Goal: Task Accomplishment & Management: Manage account settings

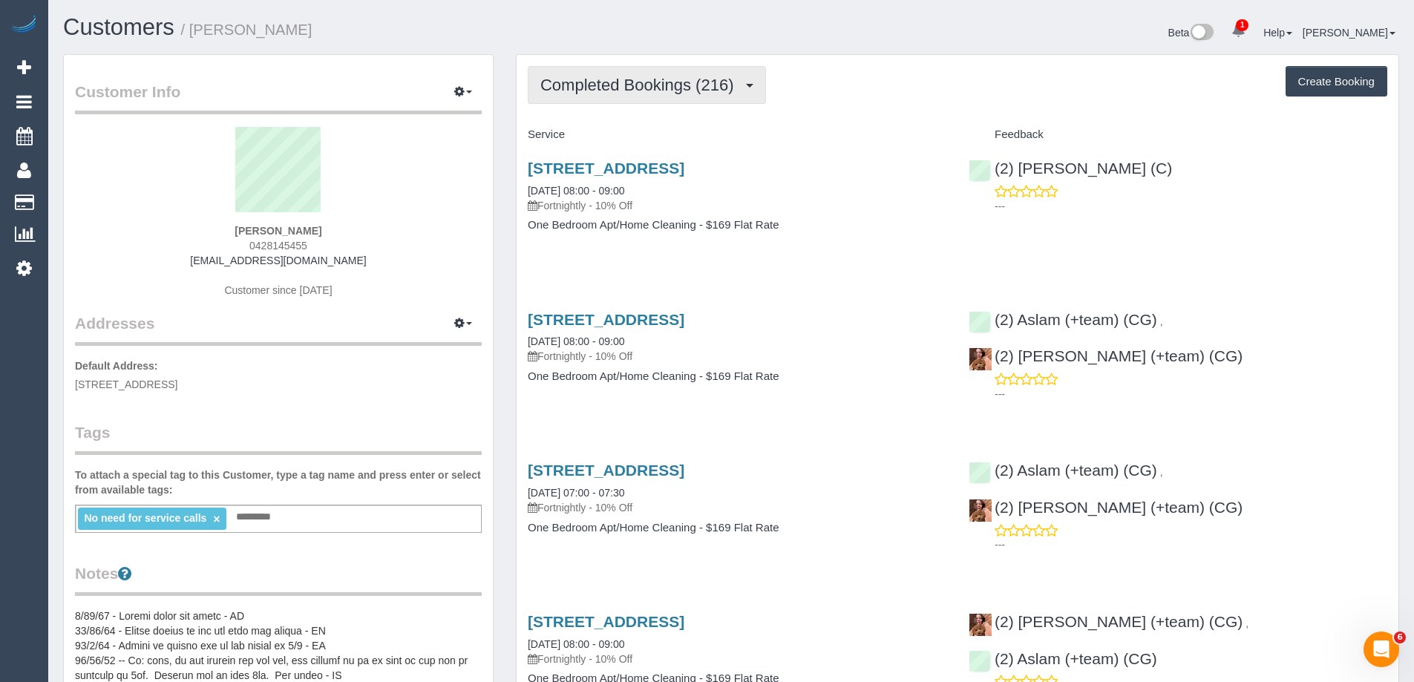
click at [602, 84] on span "Completed Bookings (216)" at bounding box center [640, 85] width 200 height 19
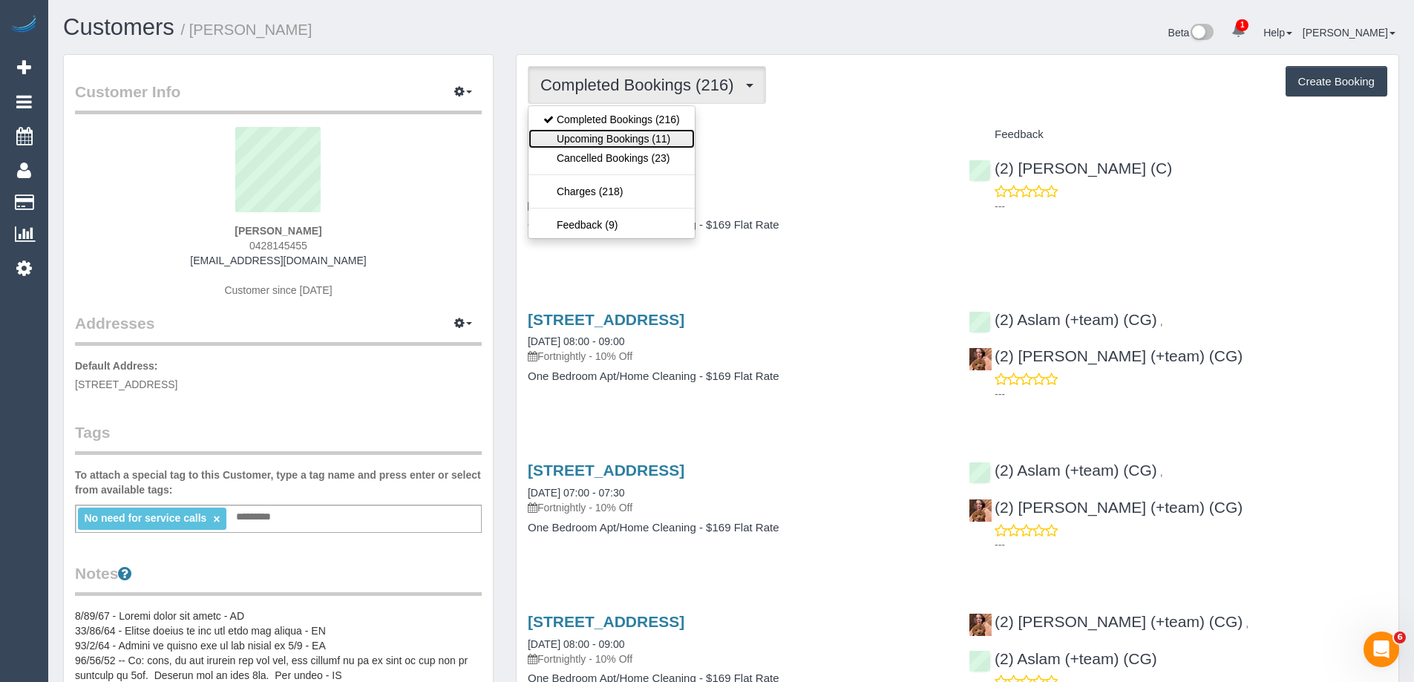
click at [621, 134] on link "Upcoming Bookings (11)" at bounding box center [611, 138] width 166 height 19
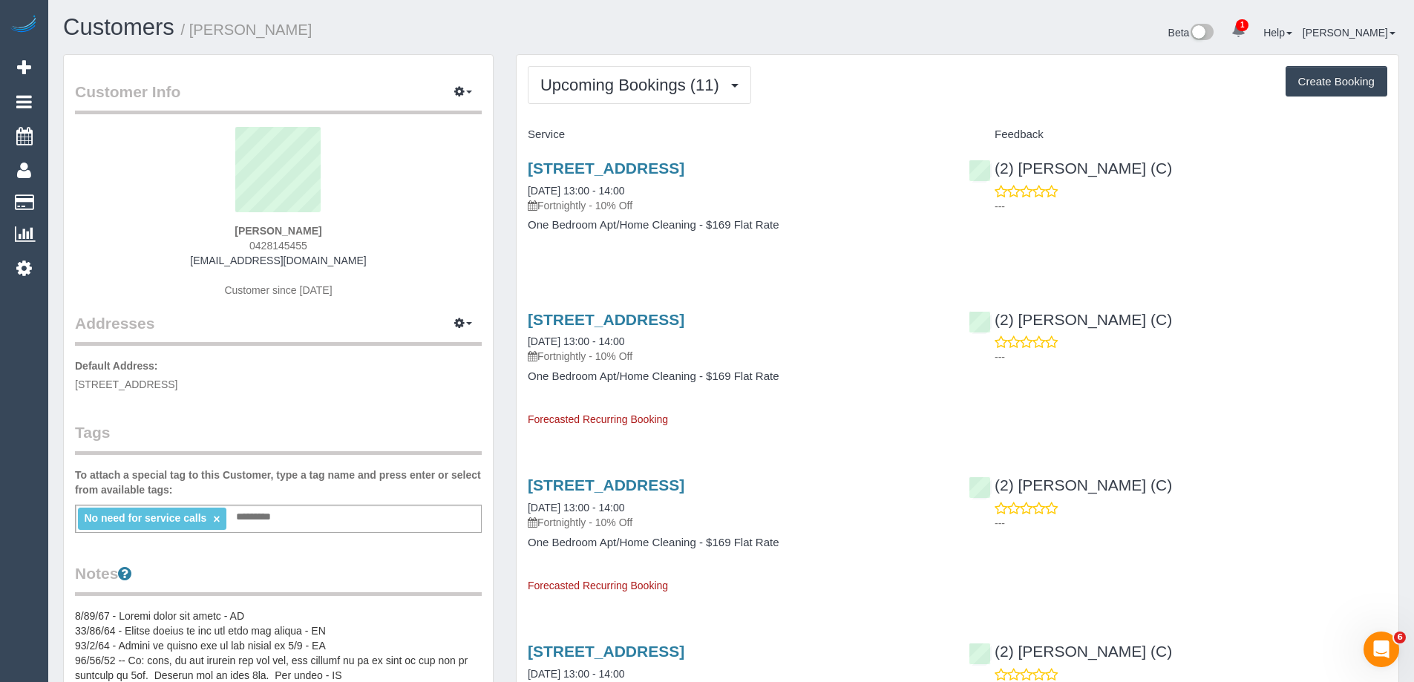
click at [1345, 89] on button "Create Booking" at bounding box center [1336, 81] width 102 height 31
select select "VIC"
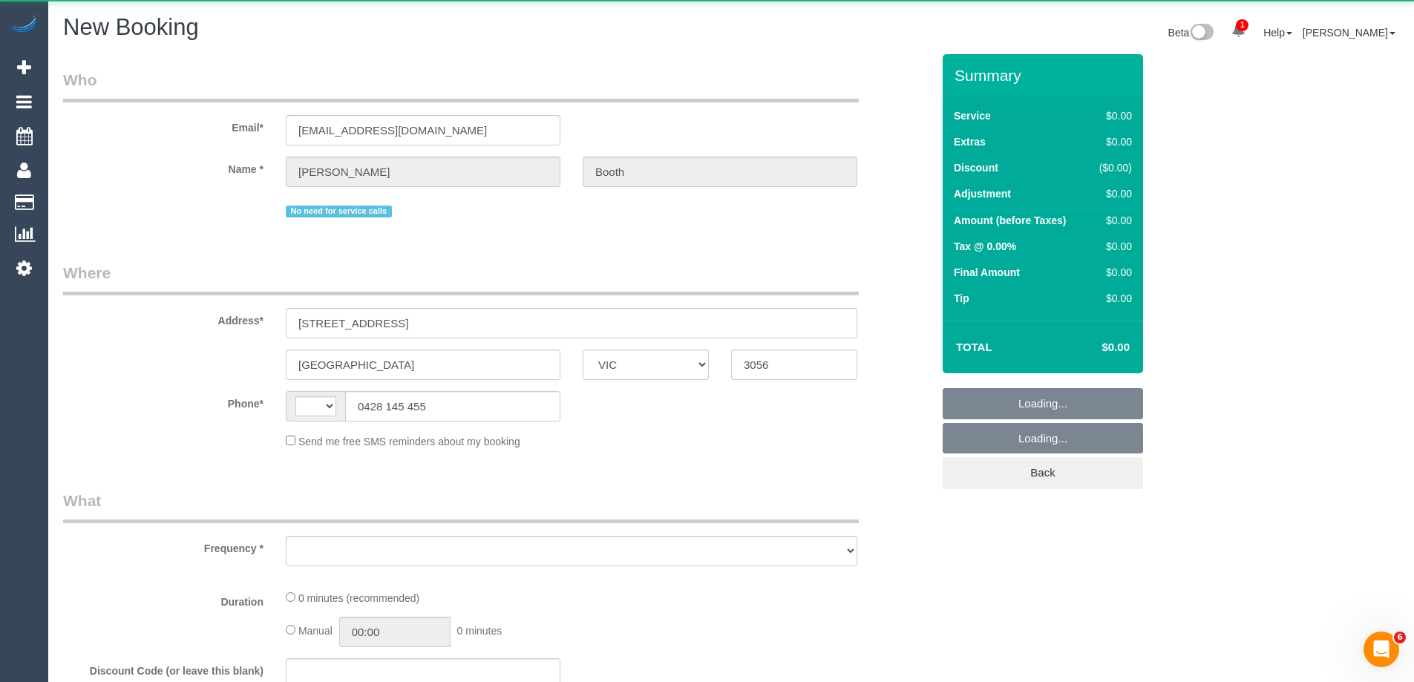
select select "string:AU"
select select "object:2201"
select select "string:stripe-card_1A2AgX2GScqysDRVhUwUE1vG"
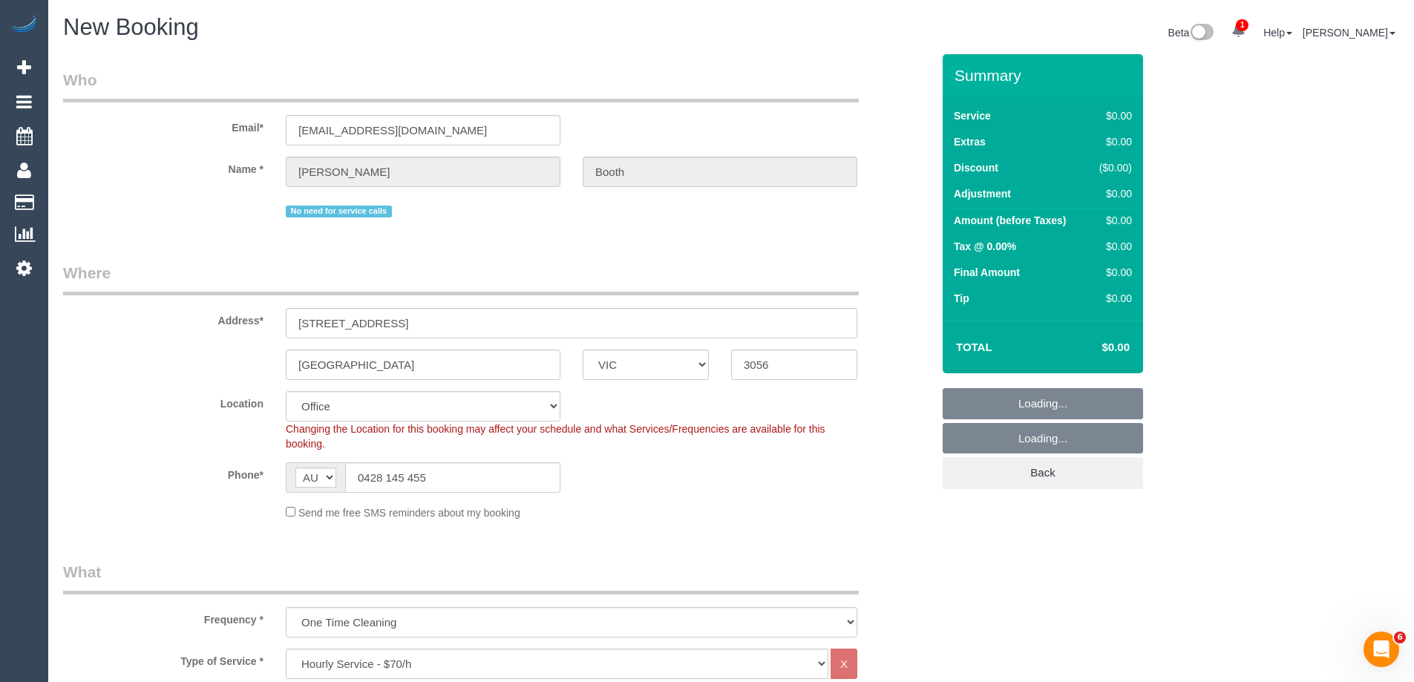
select select "object:3655"
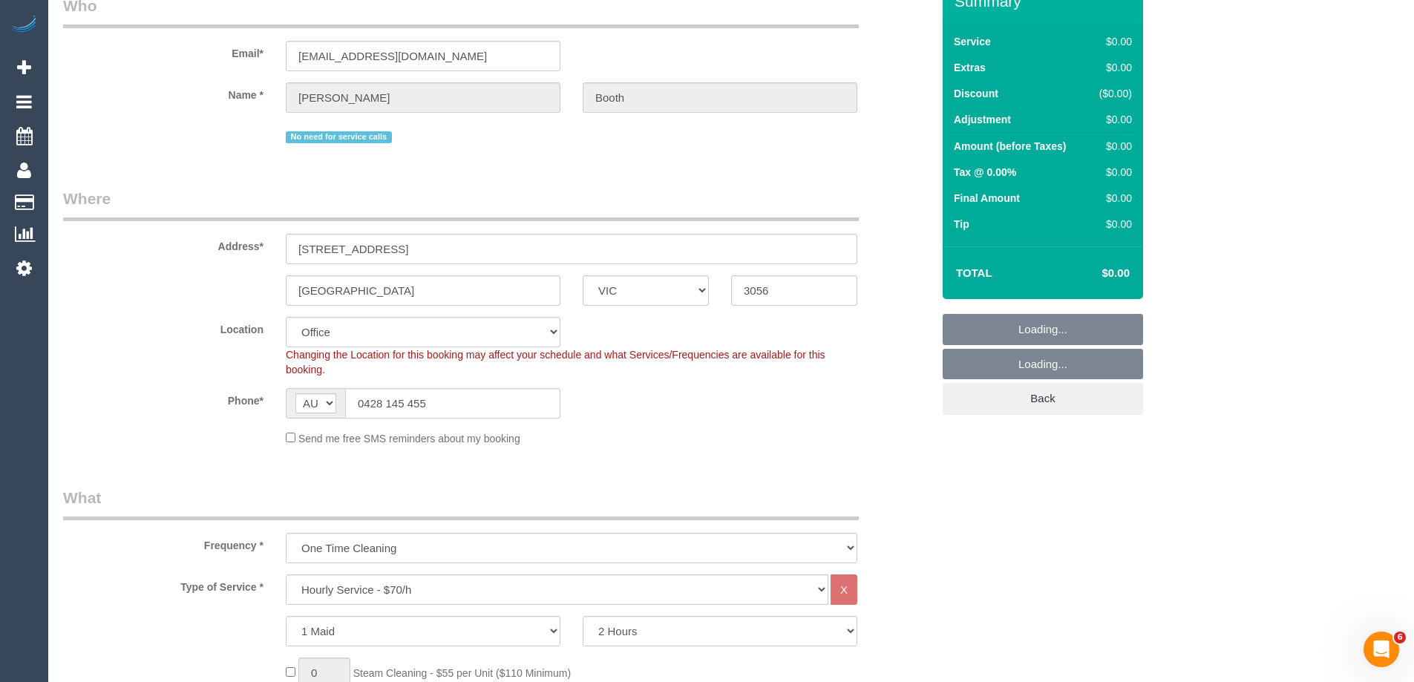
select select "88"
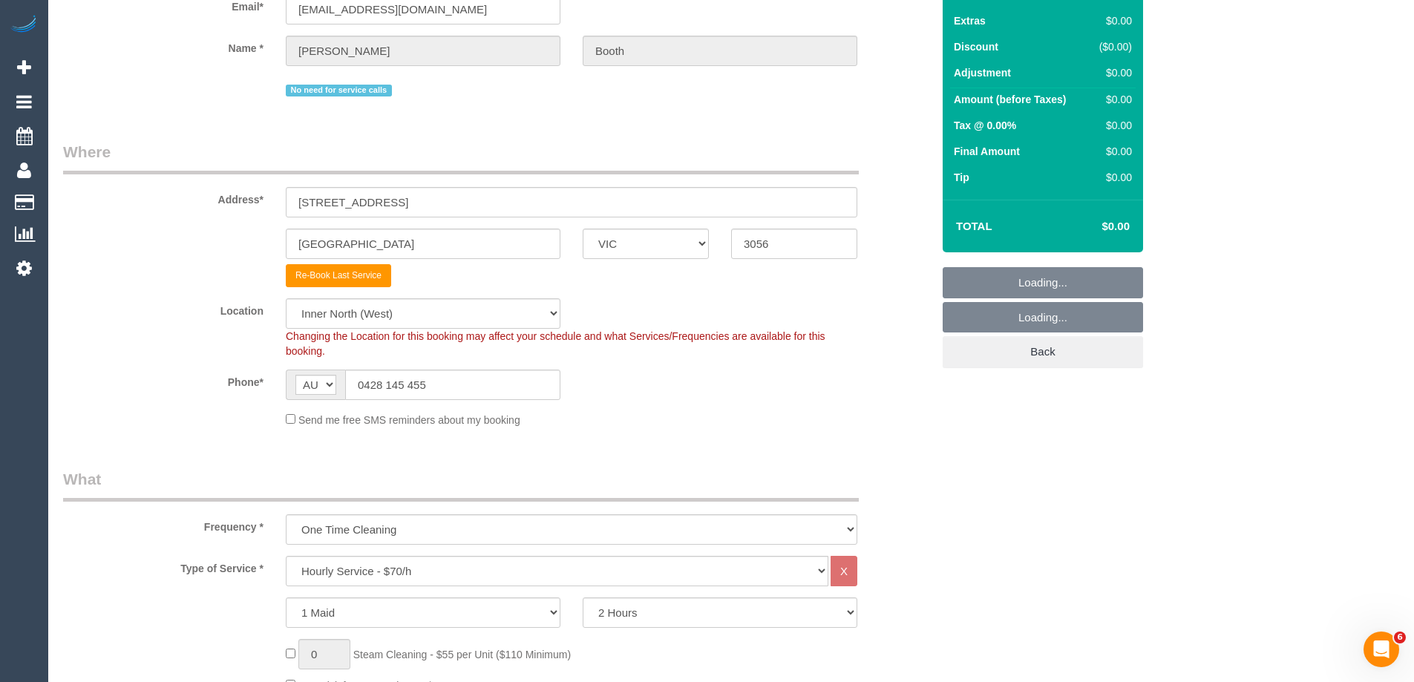
select select "object:3665"
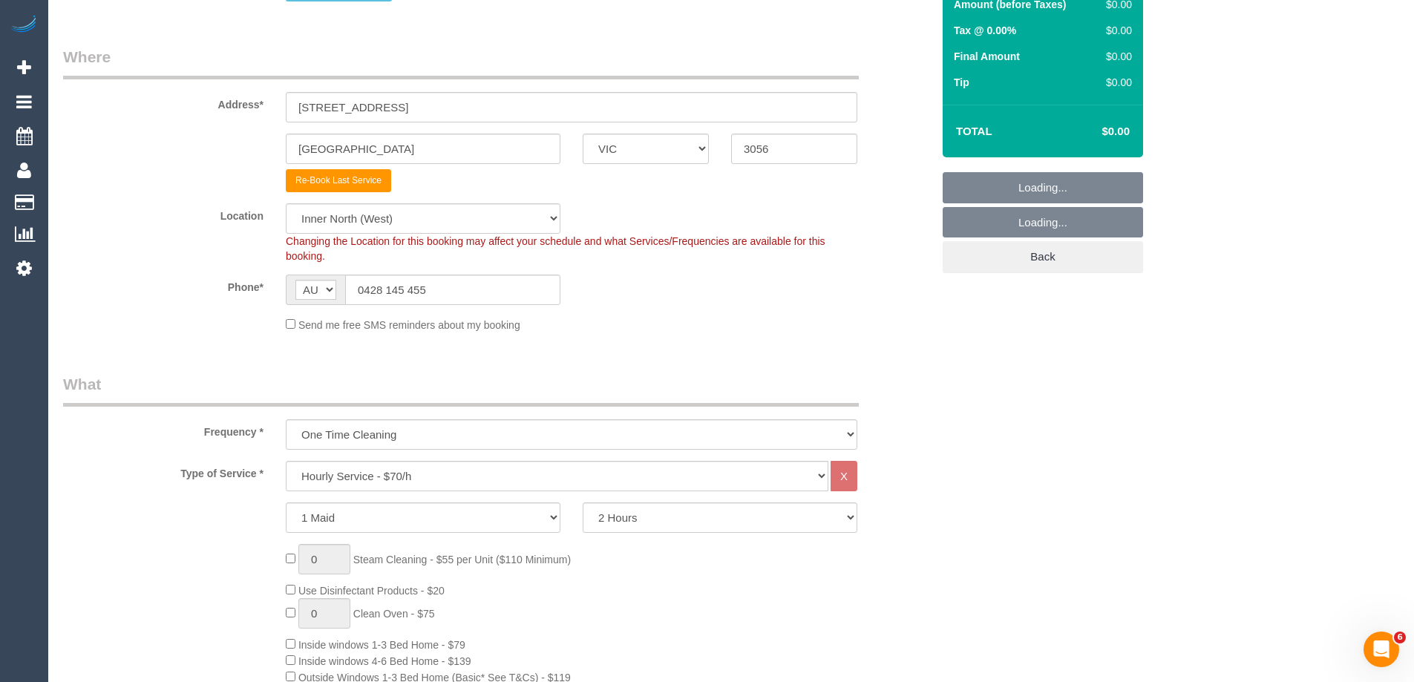
scroll to position [223, 0]
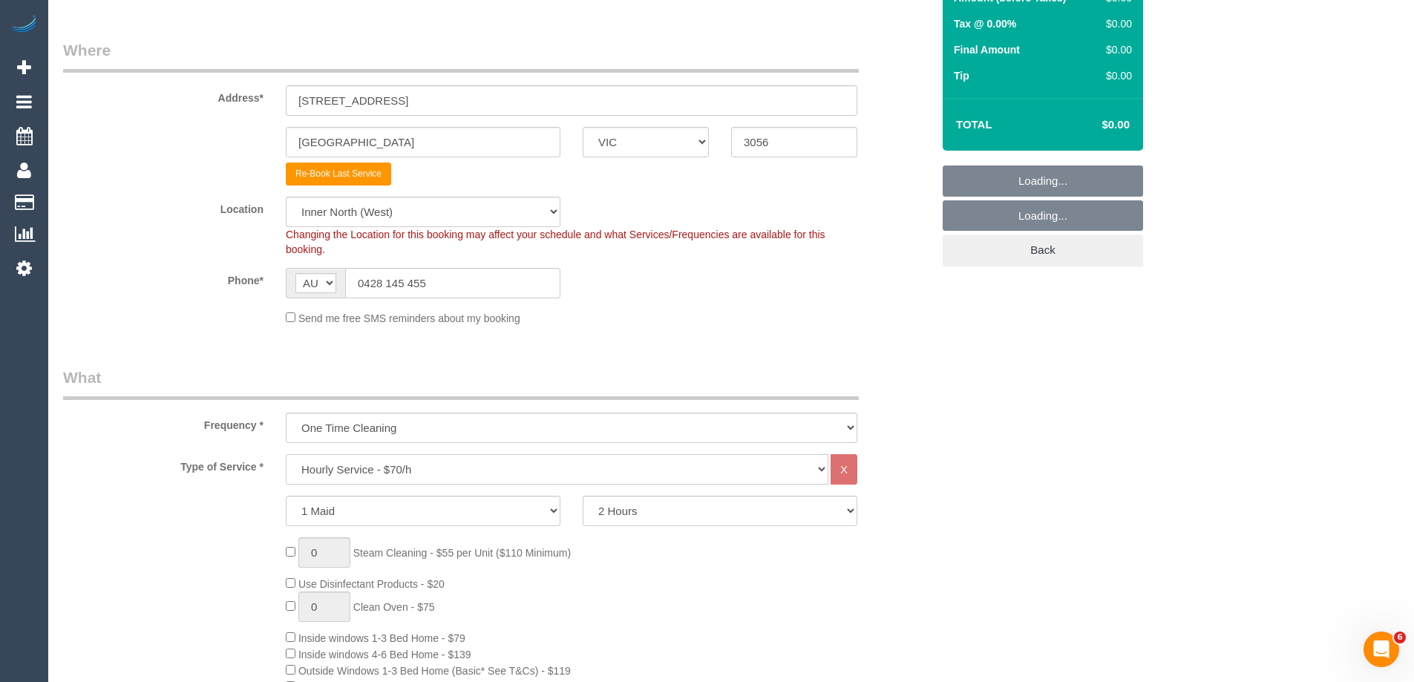
click at [350, 475] on select "Hourly Service - $70/h Hourly Service - $65/h Hourly Service - $60/h Hourly Ser…" at bounding box center [557, 469] width 542 height 30
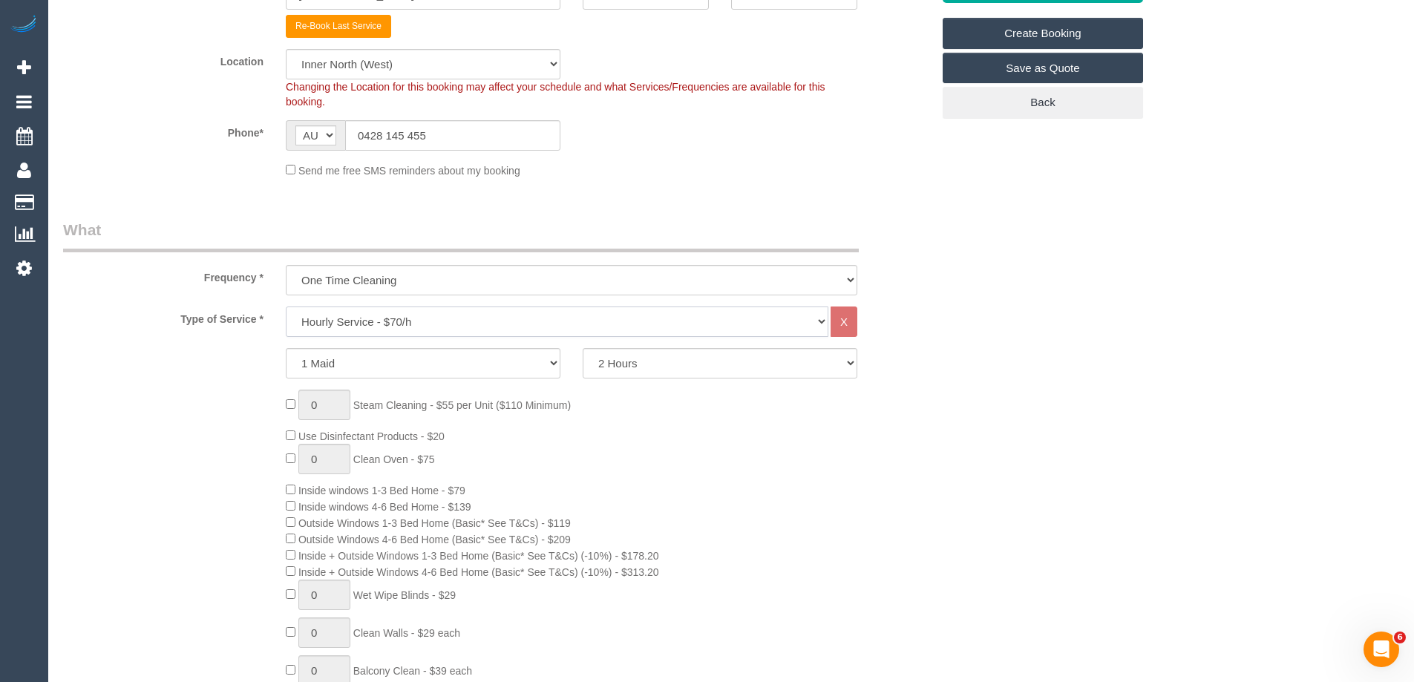
scroll to position [371, 0]
click at [345, 329] on select "Hourly Service - $70/h Hourly Service - $65/h Hourly Service - $60/h Hourly Ser…" at bounding box center [557, 321] width 542 height 30
click at [319, 311] on select "Hourly Service - $70/h Hourly Service - $65/h Hourly Service - $60/h Hourly Ser…" at bounding box center [557, 321] width 542 height 30
select select "210"
click at [286, 306] on select "Hourly Service - $70/h Hourly Service - $65/h Hourly Service - $60/h Hourly Ser…" at bounding box center [557, 321] width 542 height 30
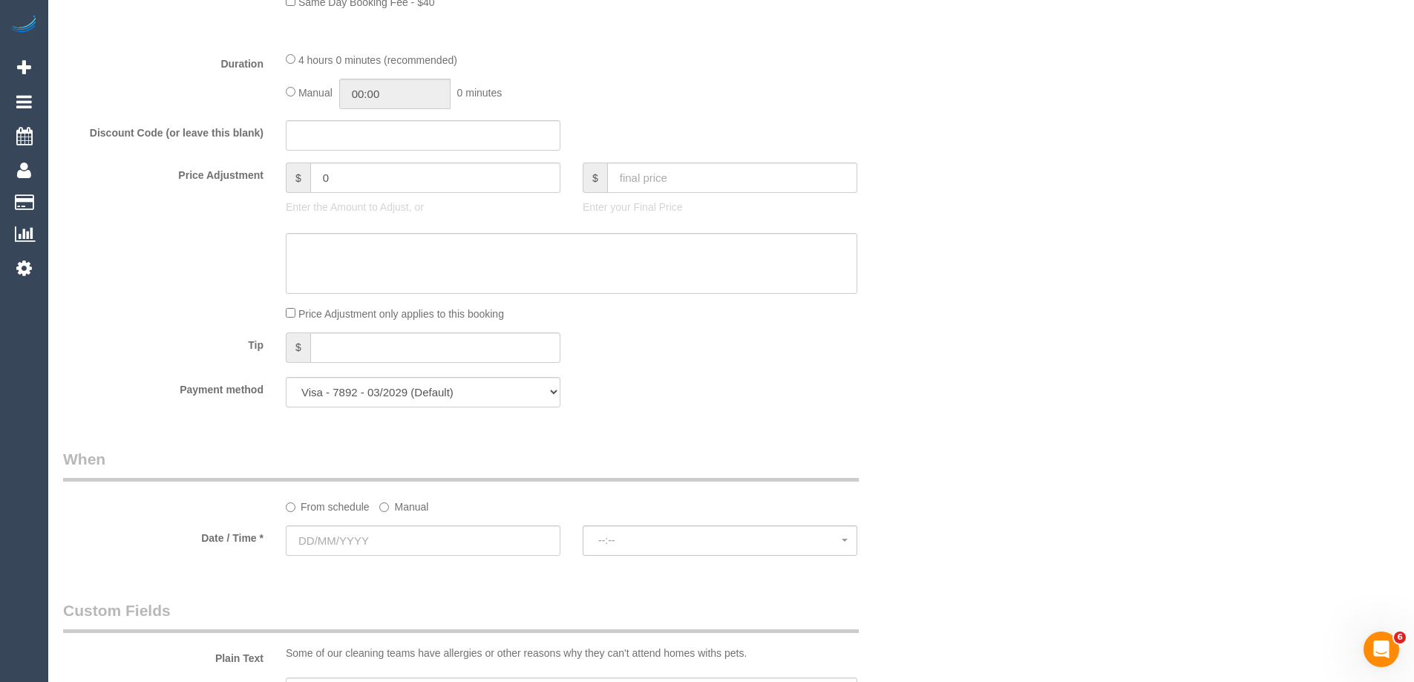
scroll to position [1336, 0]
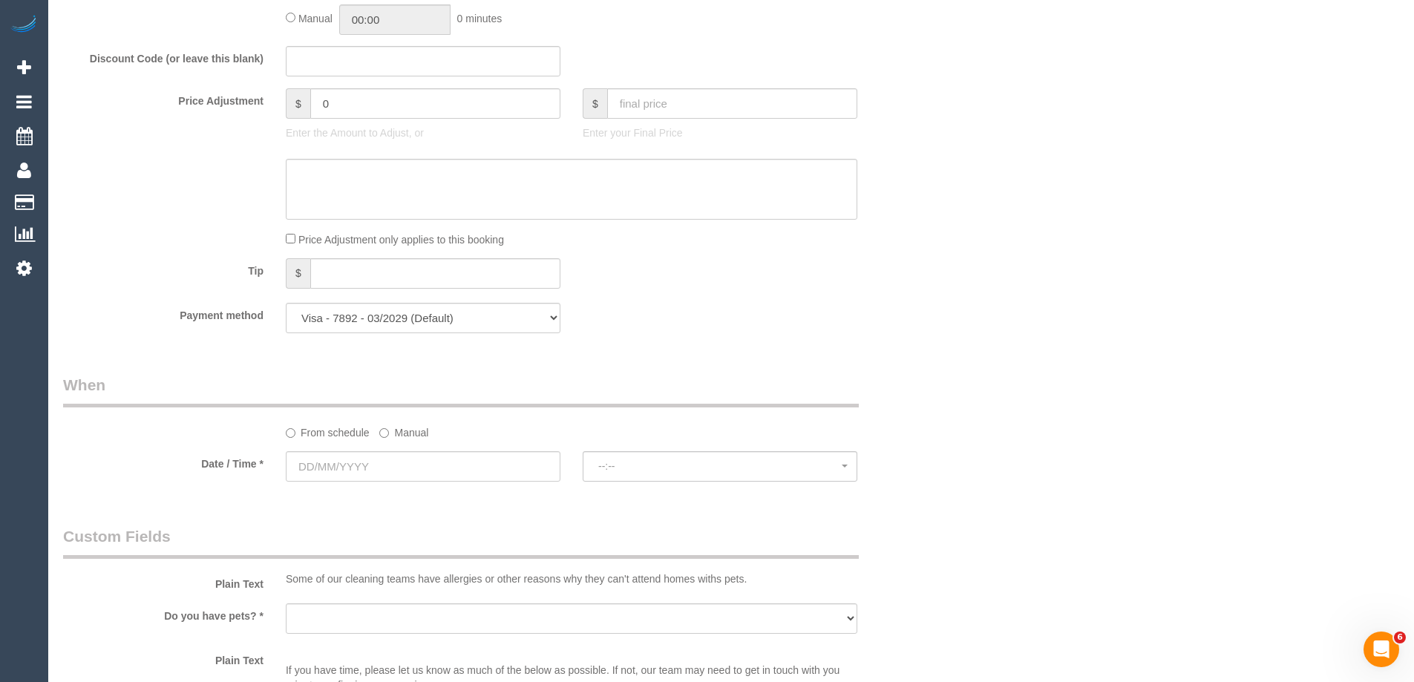
click at [399, 429] on label "Manual" at bounding box center [403, 430] width 49 height 20
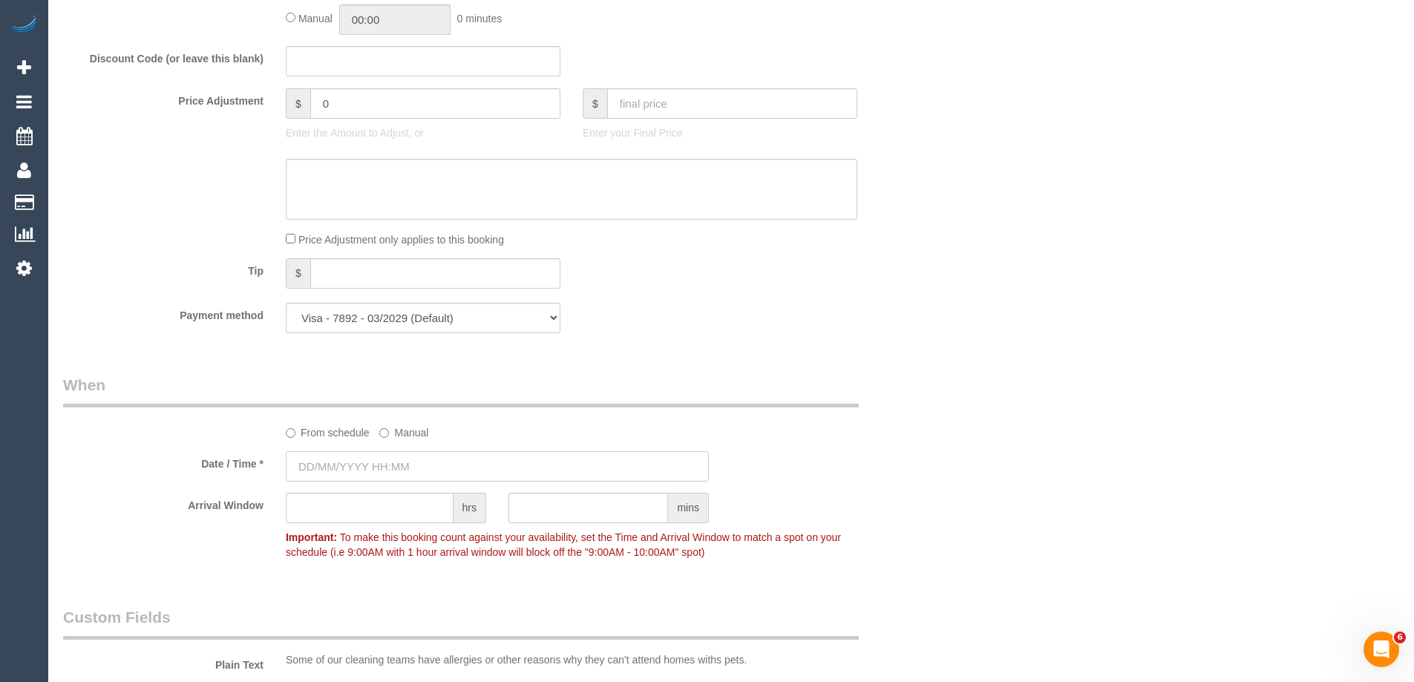
click at [327, 460] on input "text" at bounding box center [497, 466] width 423 height 30
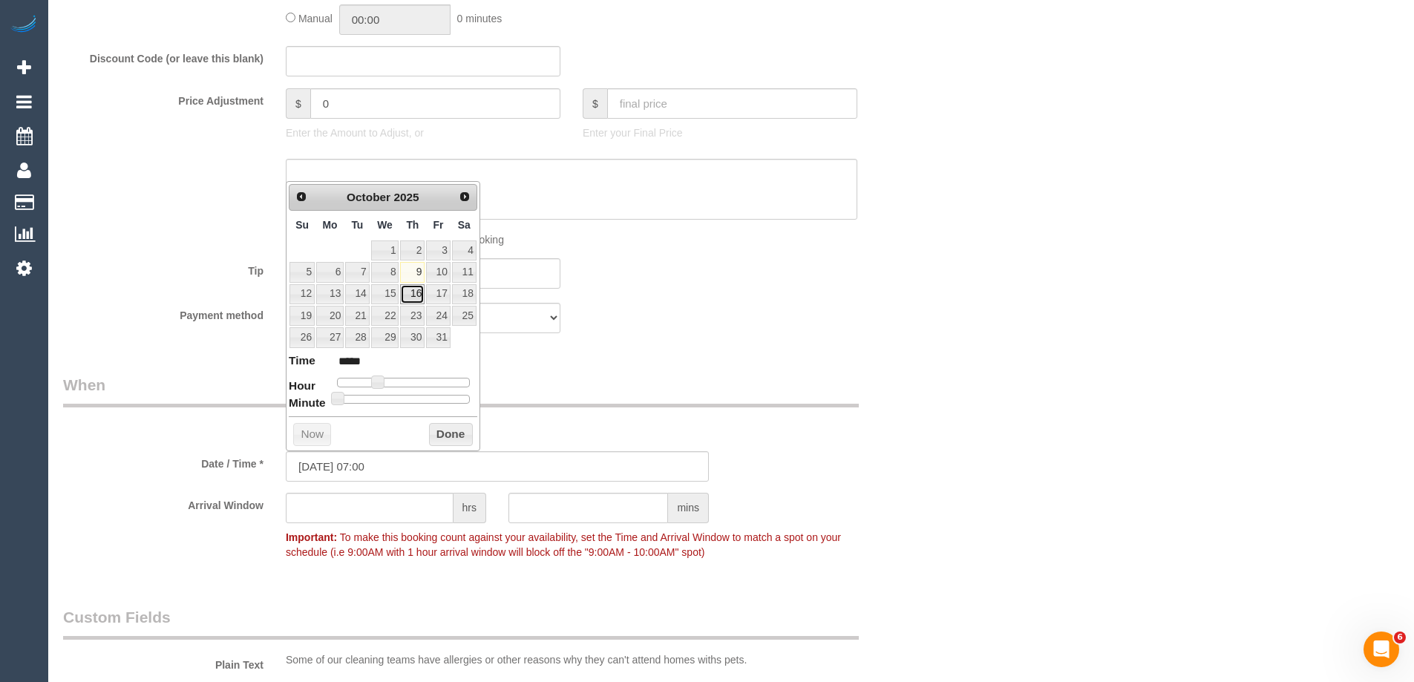
click at [411, 295] on link "16" at bounding box center [412, 294] width 24 height 20
type input "16/10/2025 08:00"
type input "*****"
click at [384, 383] on span at bounding box center [382, 382] width 13 height 13
click at [456, 434] on button "Done" at bounding box center [451, 435] width 44 height 24
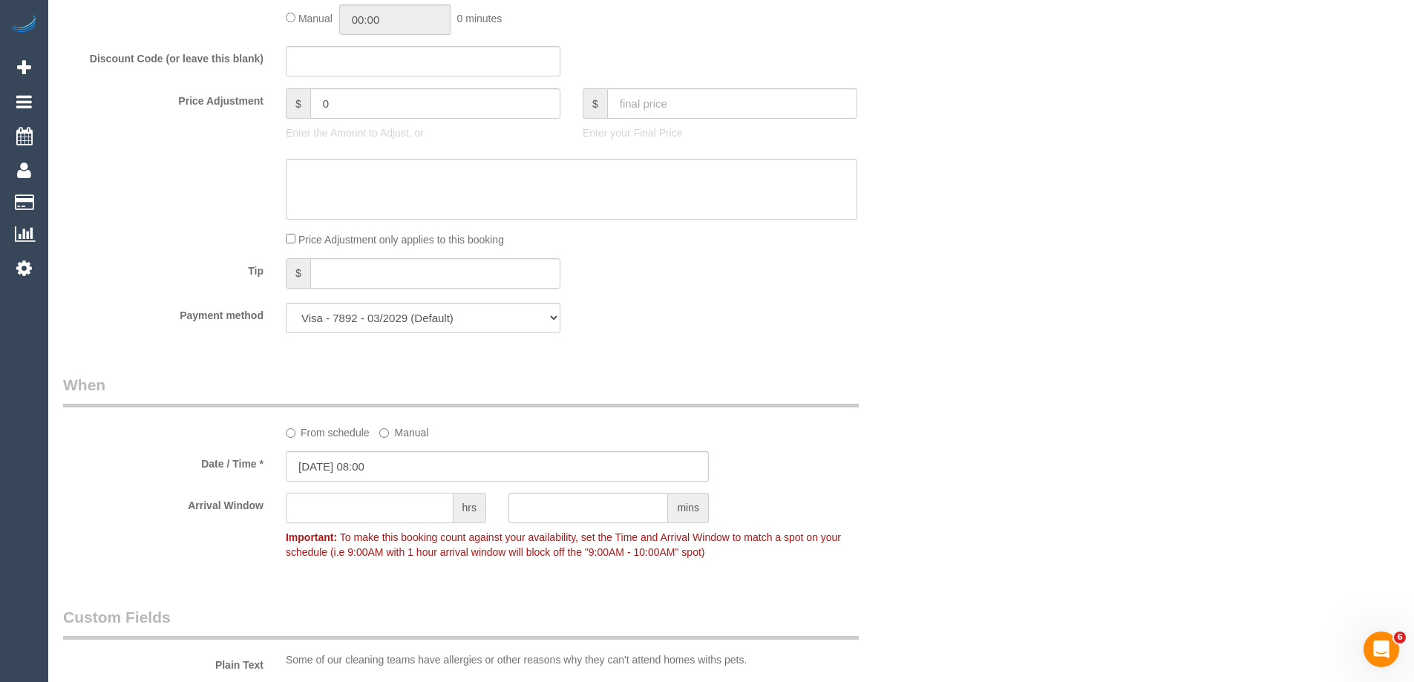
click at [352, 508] on input "text" at bounding box center [370, 508] width 168 height 30
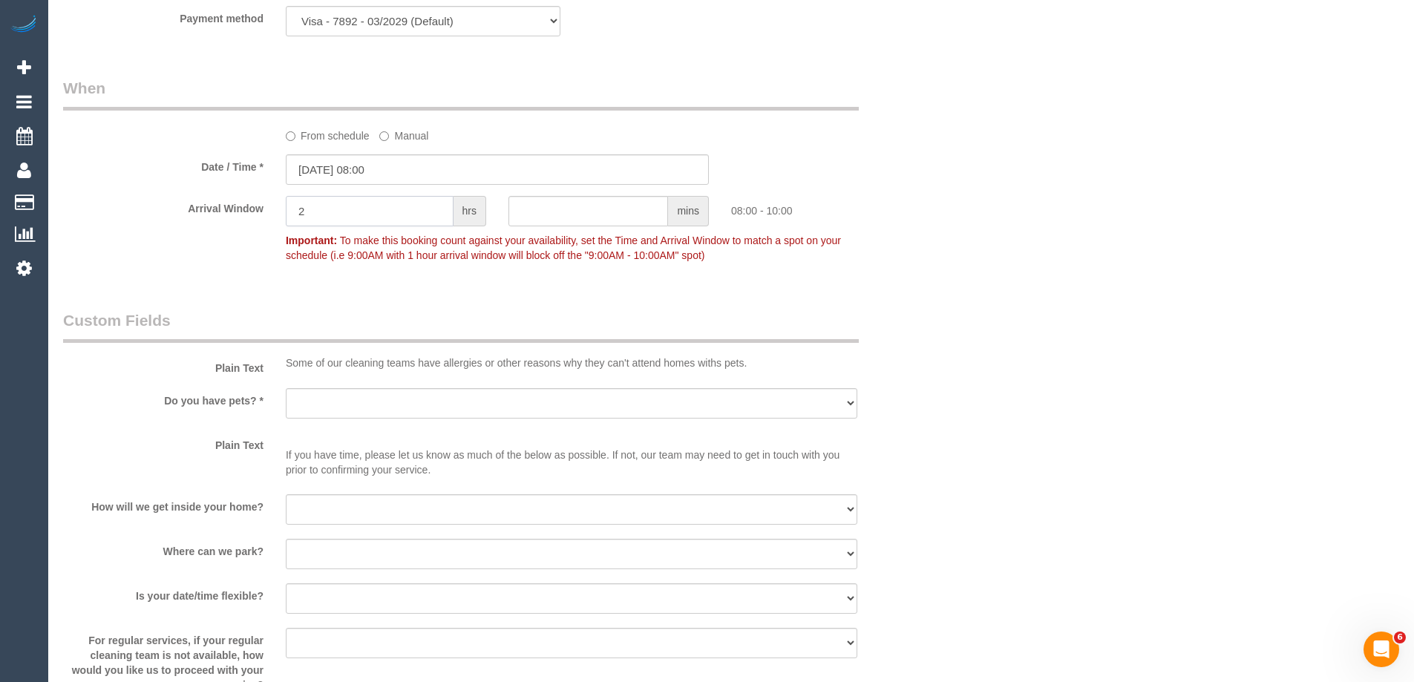
type input "2"
click at [324, 400] on select "Yes - Cats Yes - Dogs No pets Yes - Dogs and Cats Yes - Other" at bounding box center [571, 403] width 571 height 30
select select "number:28"
click at [286, 388] on select "Yes - Cats Yes - Dogs No pets Yes - Dogs and Cats Yes - Other" at bounding box center [571, 403] width 571 height 30
click at [306, 506] on select "I will be home Key will be left (please provide details below) Lock box/Access …" at bounding box center [571, 509] width 571 height 30
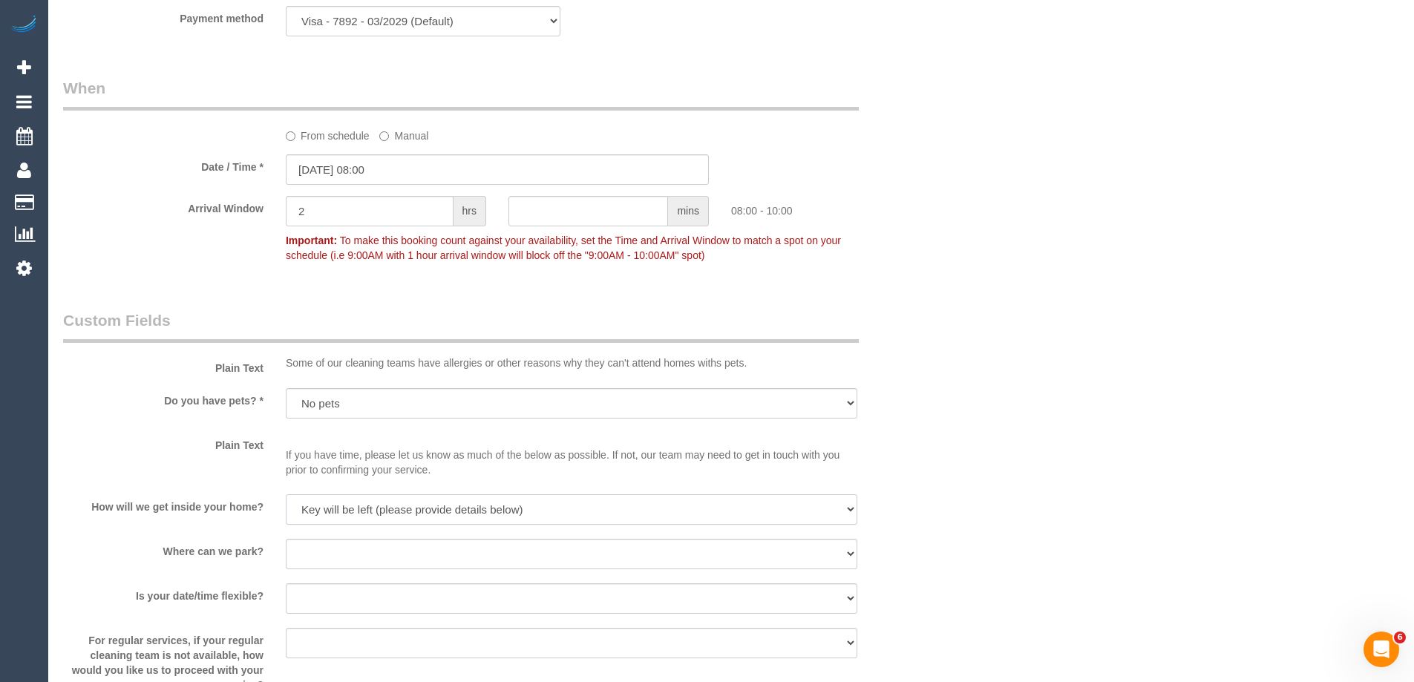
click at [286, 494] on select "I will be home Key will be left (please provide details below) Lock box/Access …" at bounding box center [571, 509] width 571 height 30
click at [315, 511] on select "I will be home Key will be left (please provide details below) Lock box/Access …" at bounding box center [571, 509] width 571 height 30
select select "number:17"
click at [286, 494] on select "I will be home Key will be left (please provide details below) Lock box/Access …" at bounding box center [571, 509] width 571 height 30
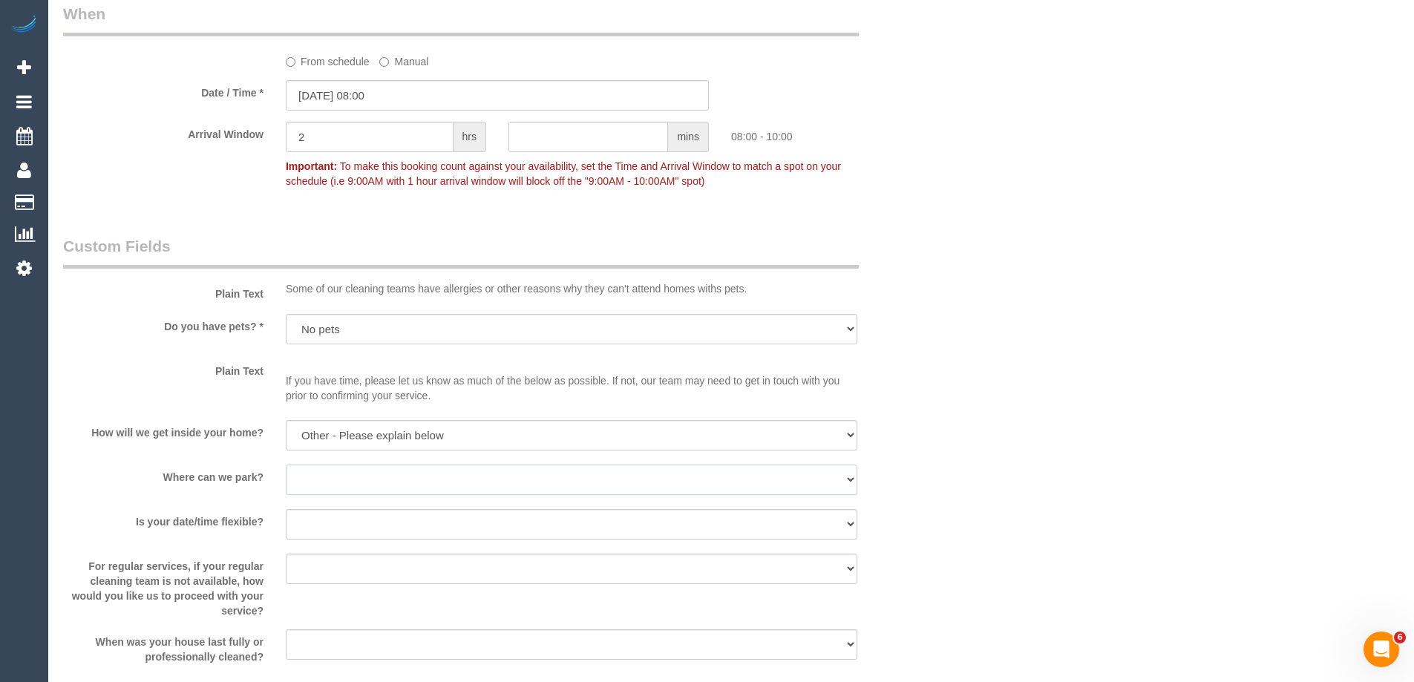
click at [310, 480] on select "I will provide parking on-site Free street parking Paid street parking (cost wi…" at bounding box center [571, 480] width 571 height 30
select select "number:19"
click at [286, 465] on select "I will provide parking on-site Free street parking Paid street parking (cost wi…" at bounding box center [571, 480] width 571 height 30
click at [315, 531] on select "Yes - date and time Yes - date but not time Yes - time but not date No - No fle…" at bounding box center [571, 524] width 571 height 30
select select "number:24"
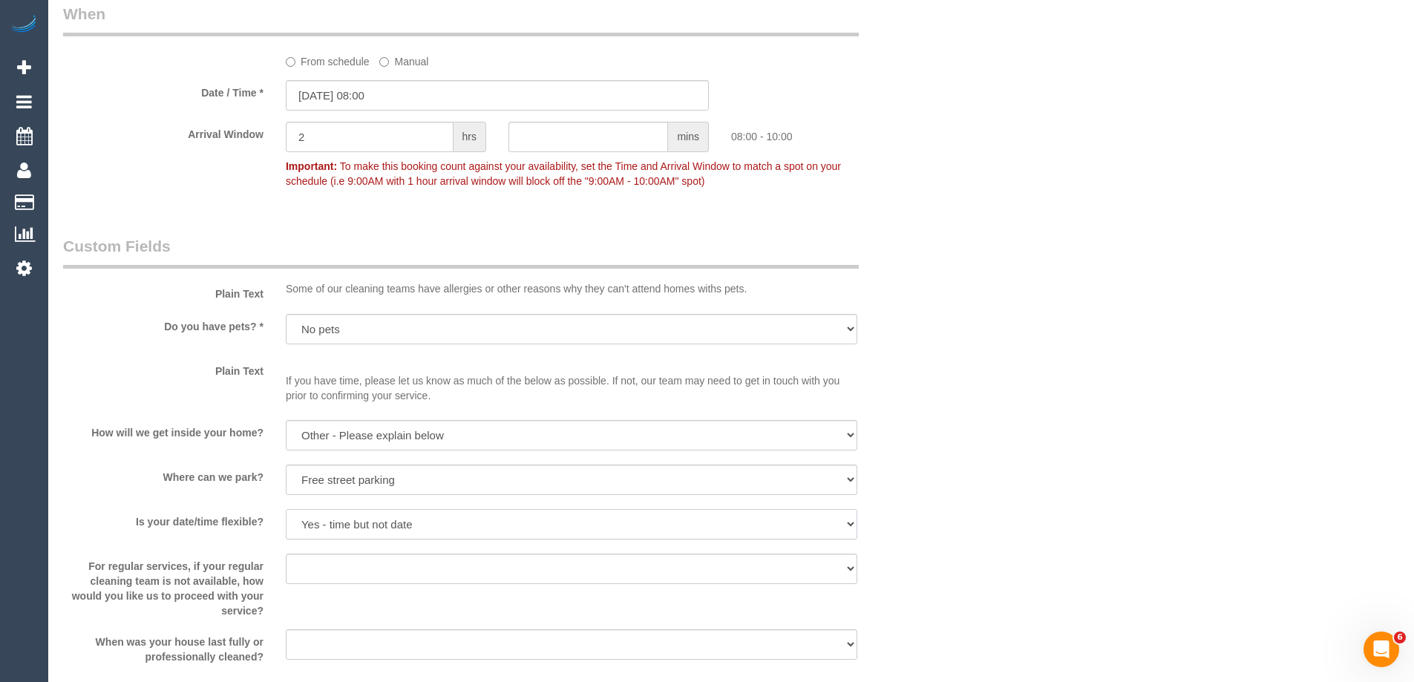
click at [286, 509] on select "Yes - date and time Yes - date but not time Yes - time but not date No - No fle…" at bounding box center [571, 524] width 571 height 30
click at [311, 565] on select "Arrange a cleaner to cover and do not bother you Arrange a cleaner to cover and…" at bounding box center [571, 569] width 571 height 30
select select "number:35"
click at [286, 554] on select "Arrange a cleaner to cover and do not bother you Arrange a cleaner to cover and…" at bounding box center [571, 569] width 571 height 30
click at [307, 640] on select "Within 1-2 weeks Within 2-4 weeks Within 1-4 months Over 4 months ago" at bounding box center [571, 644] width 571 height 30
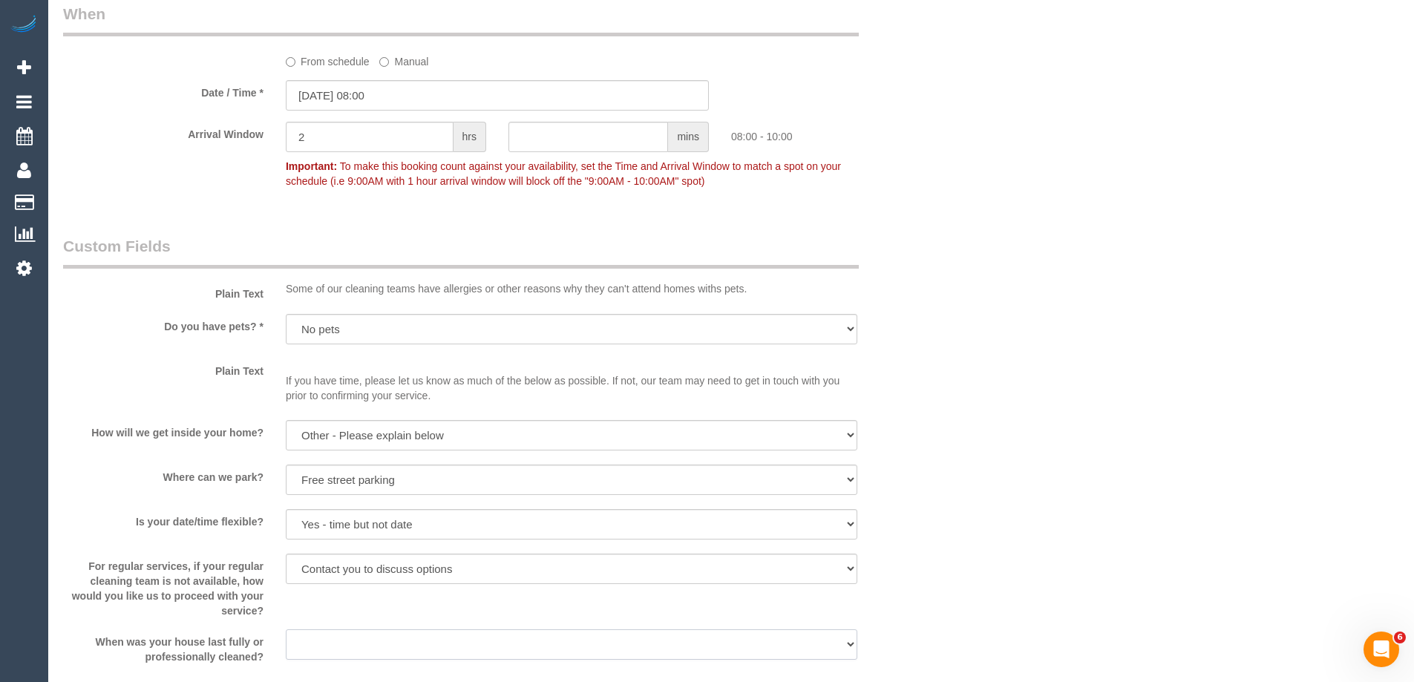
select select "number:11"
click at [286, 629] on select "Within 1-2 weeks Within 2-4 weeks Within 1-4 months Over 4 months ago" at bounding box center [571, 644] width 571 height 30
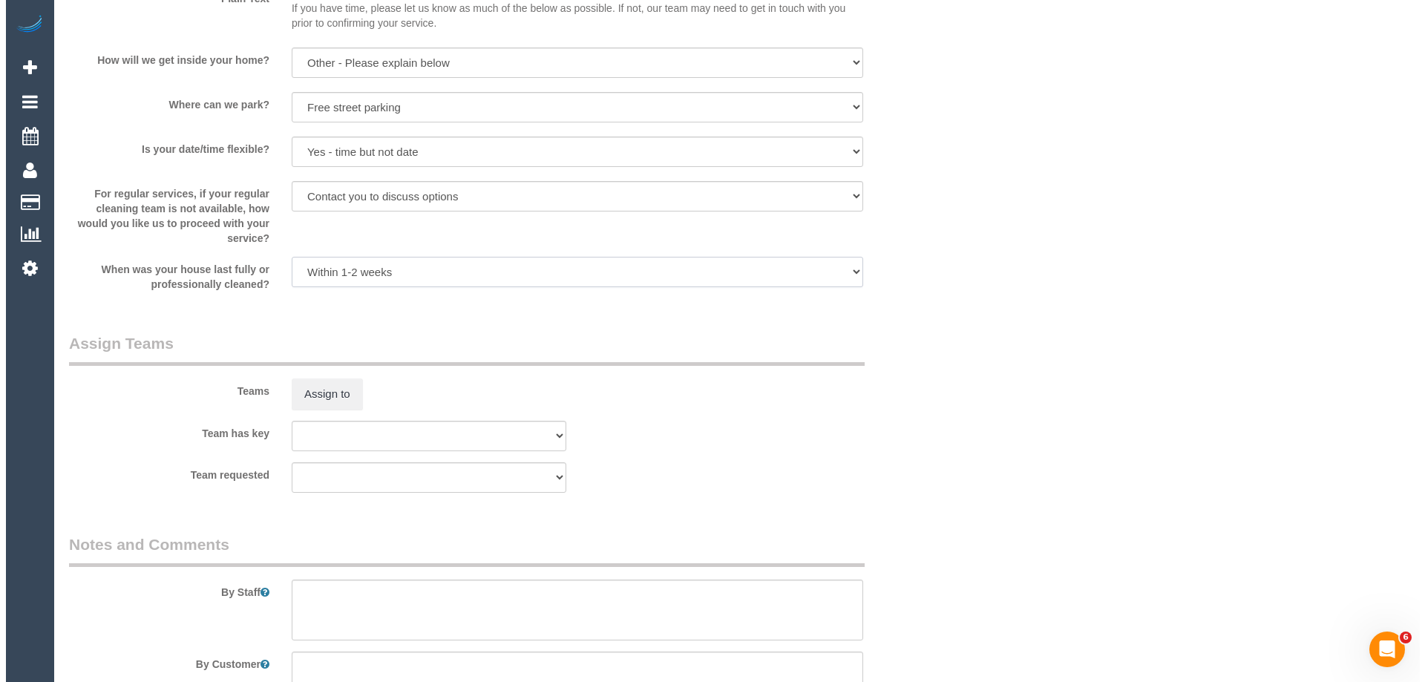
scroll to position [2301, 0]
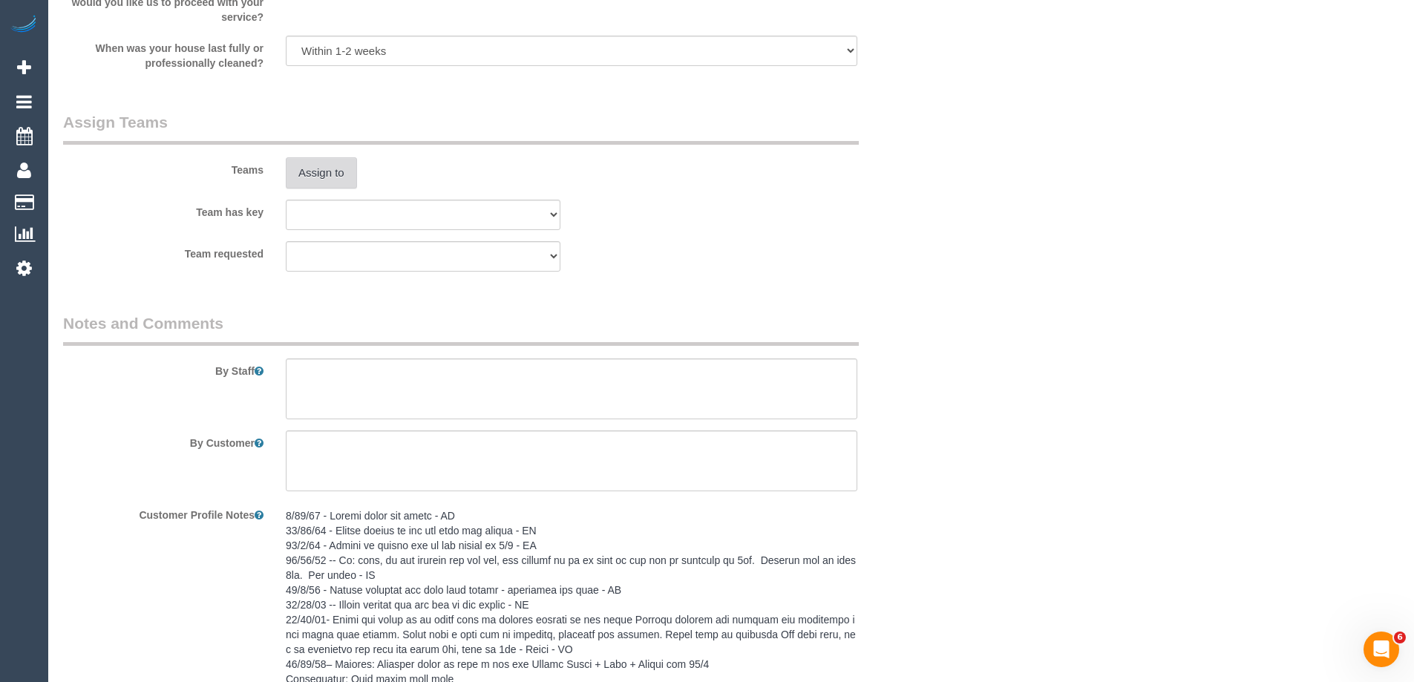
click at [332, 169] on button "Assign to" at bounding box center [321, 172] width 71 height 31
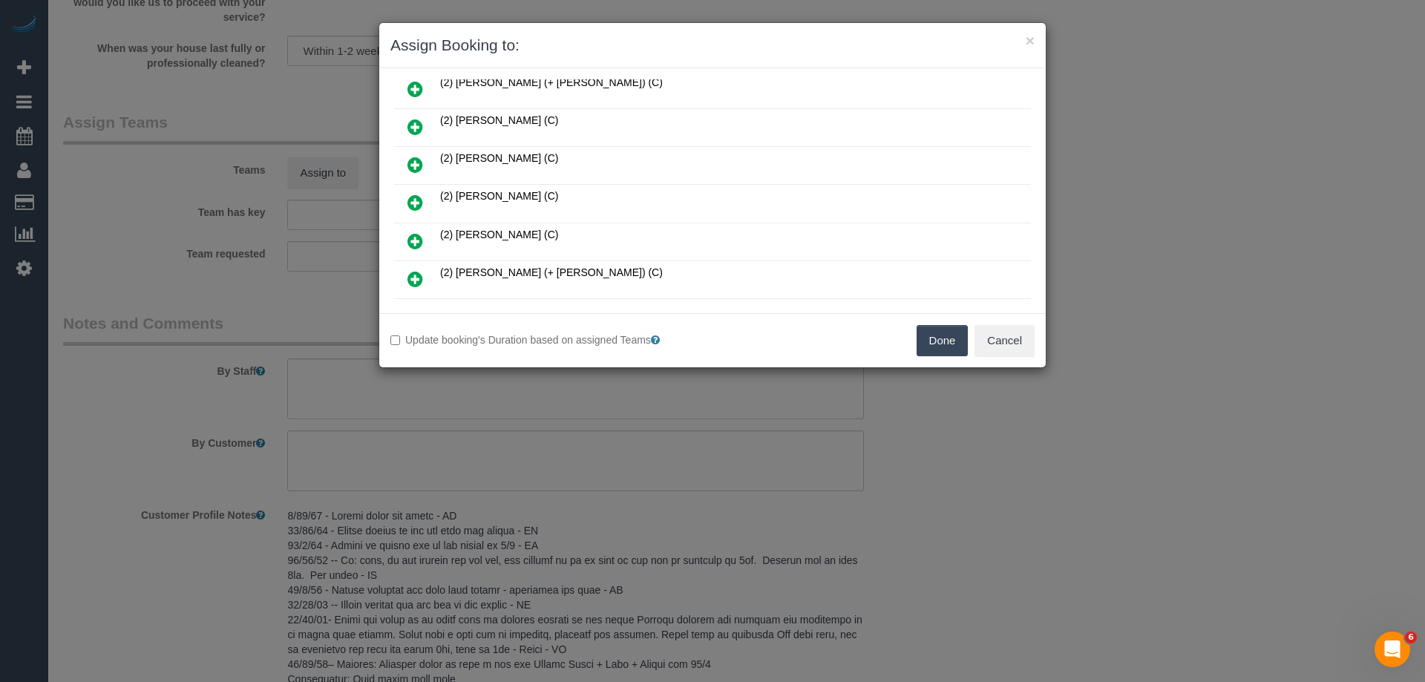
scroll to position [371, 0]
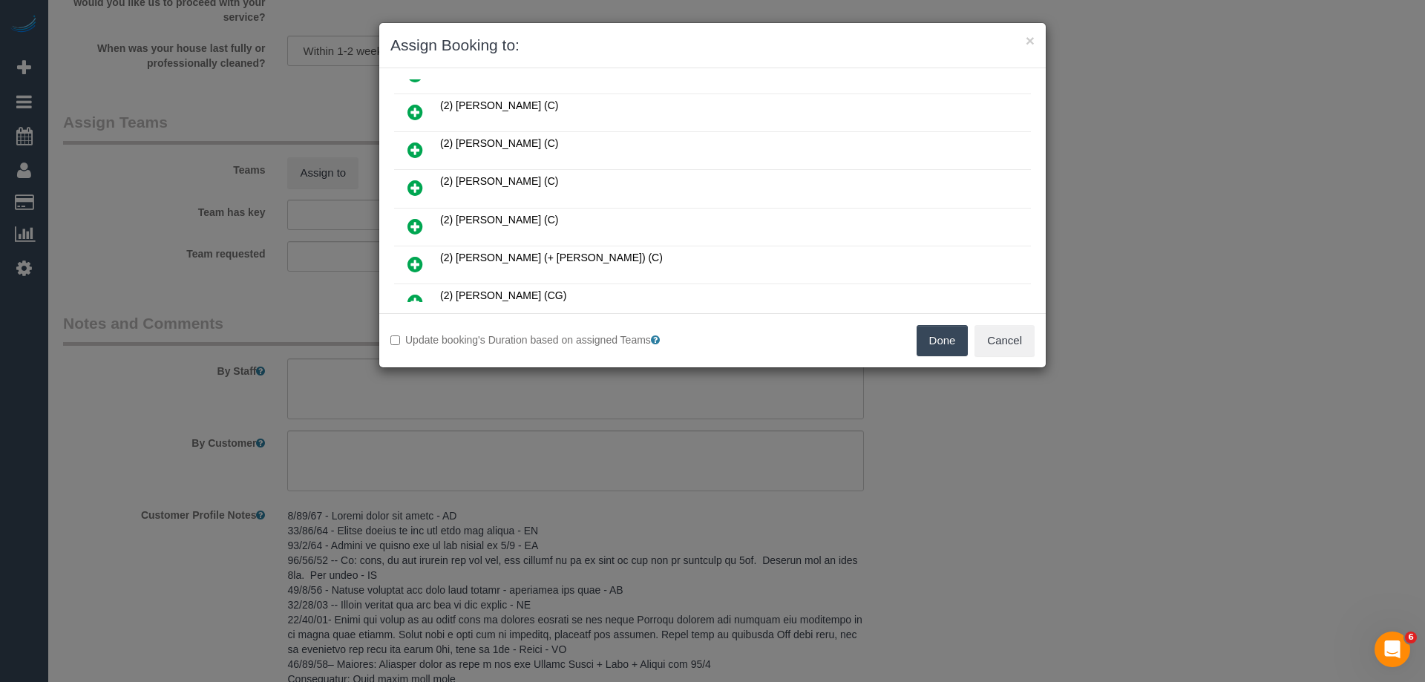
click at [416, 180] on icon at bounding box center [415, 188] width 16 height 18
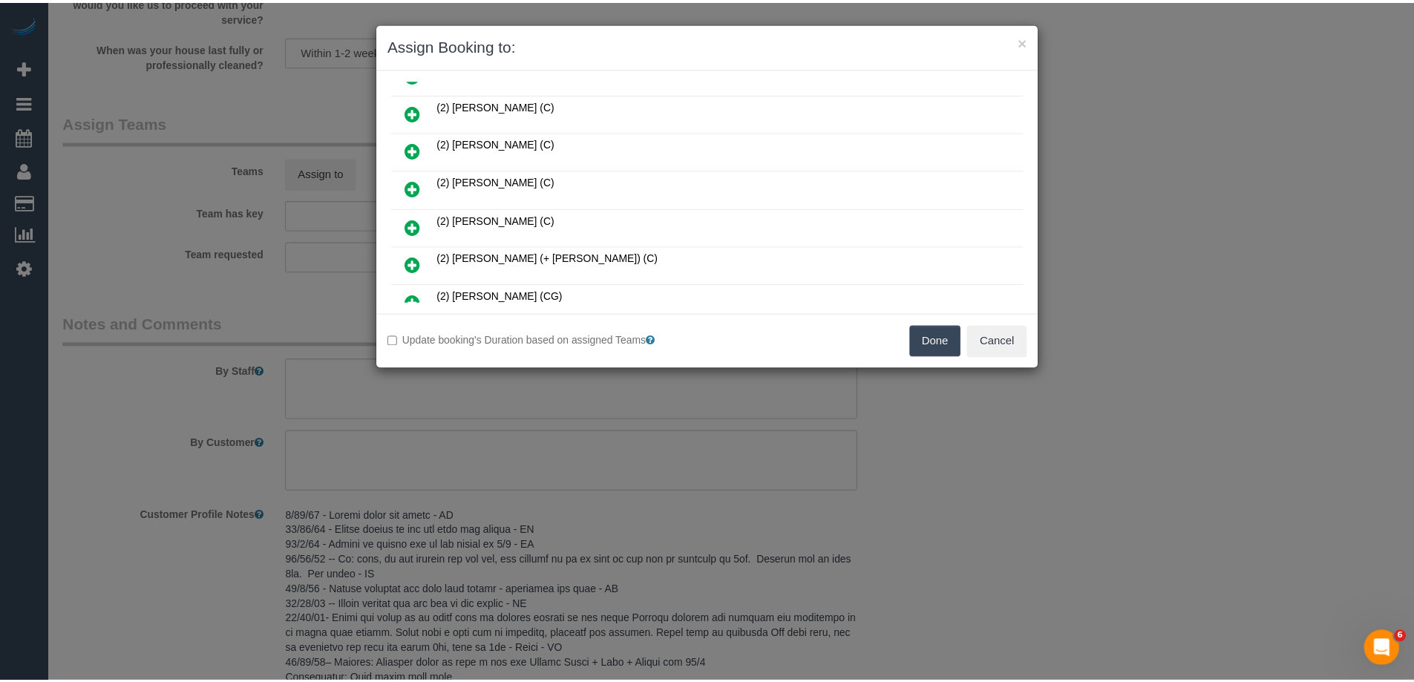
scroll to position [407, 0]
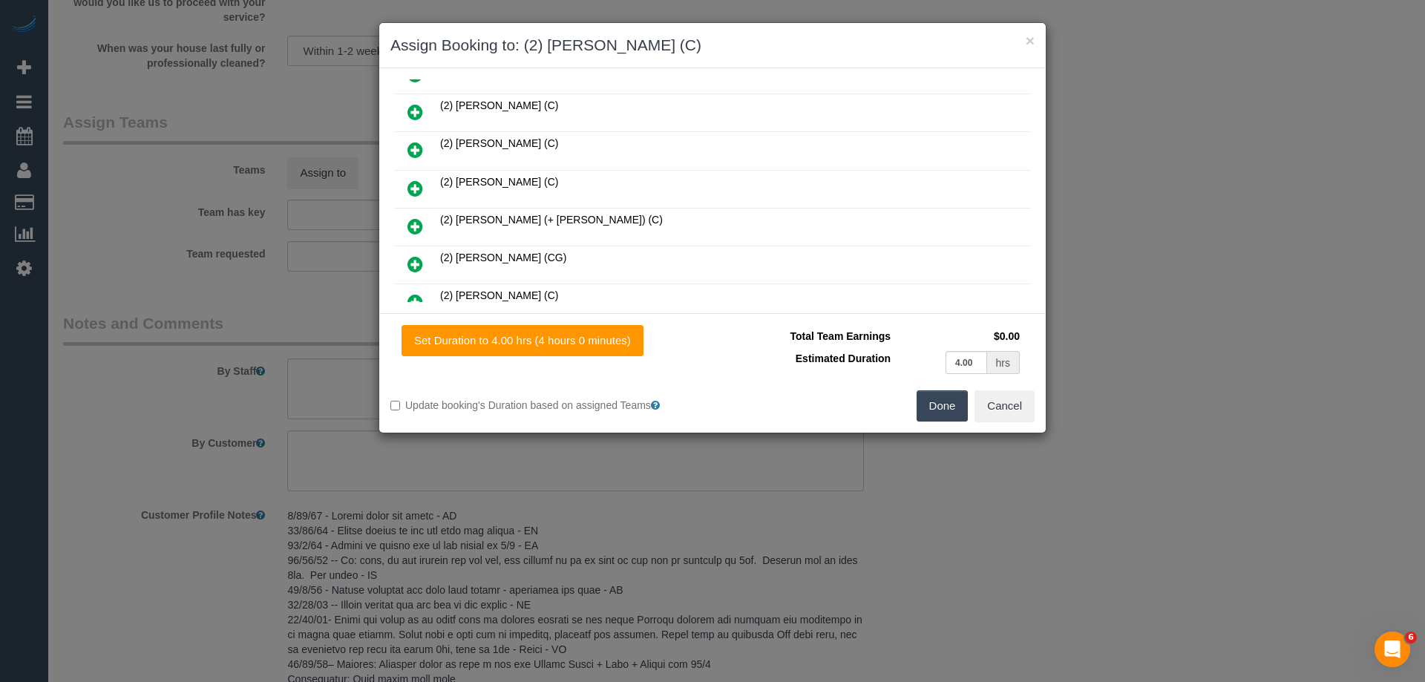
click at [944, 404] on button "Done" at bounding box center [943, 405] width 52 height 31
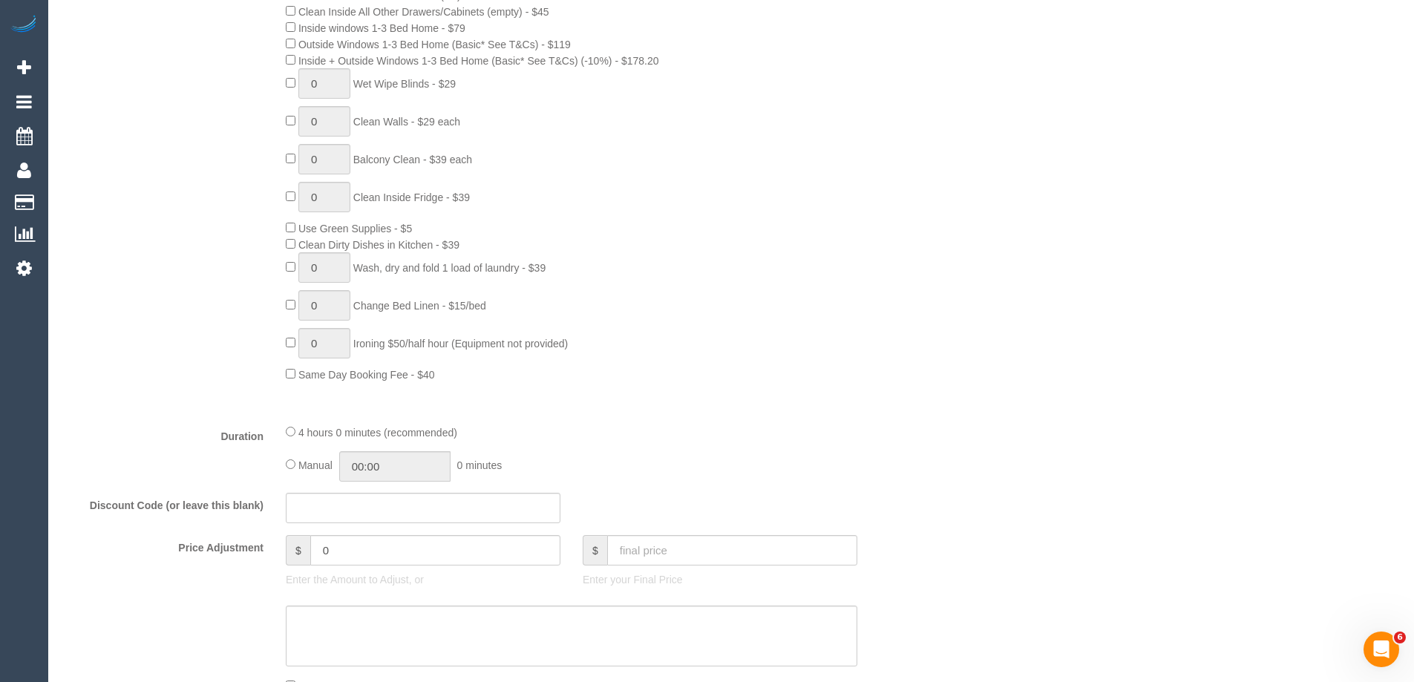
scroll to position [891, 0]
click at [437, 472] on input "04:00" at bounding box center [394, 465] width 111 height 30
type input "04:30"
click at [370, 529] on li "04:30" at bounding box center [378, 528] width 66 height 19
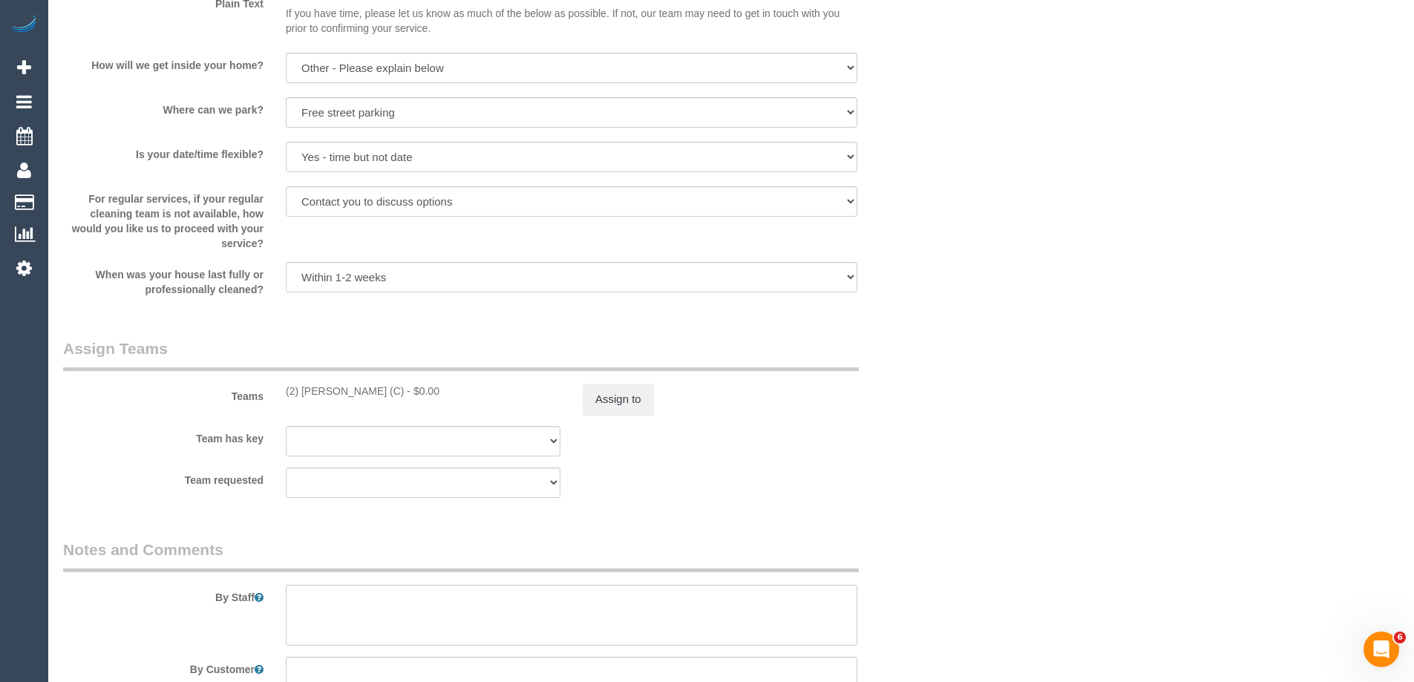
scroll to position [2152, 0]
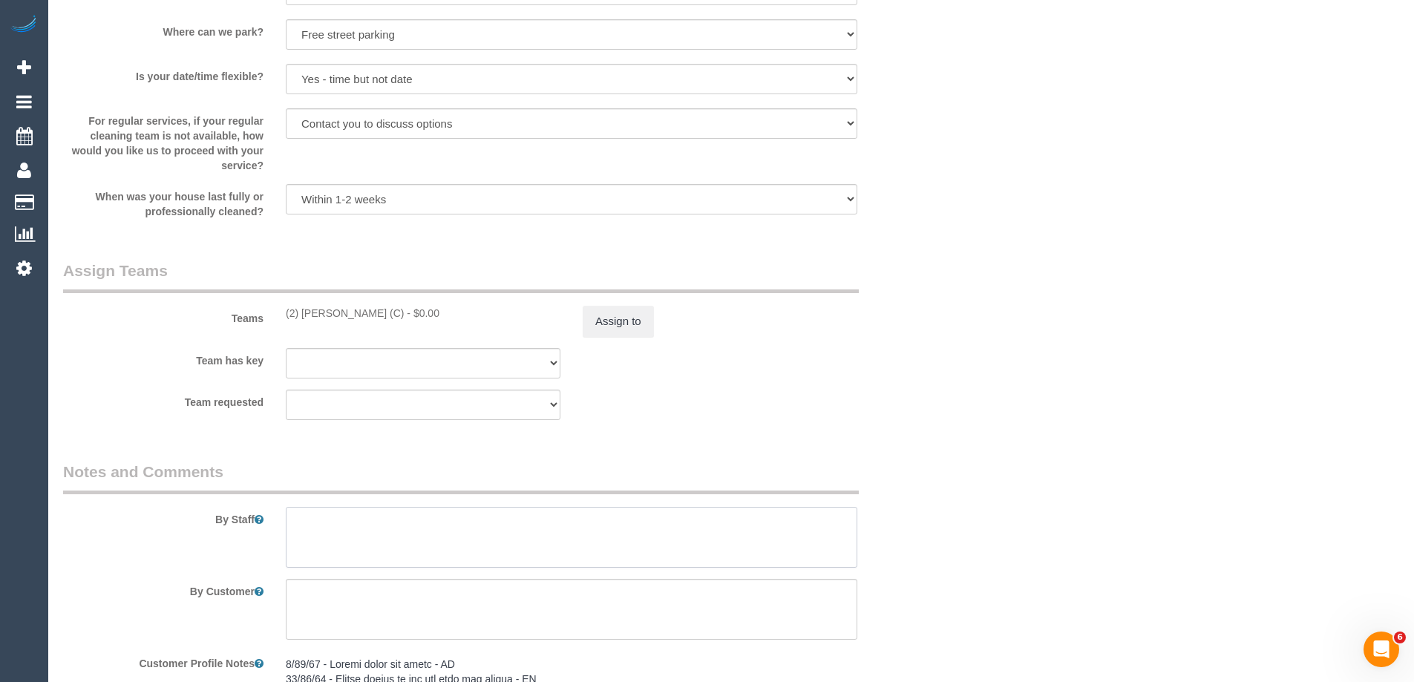
click at [314, 543] on textarea at bounding box center [571, 537] width 571 height 61
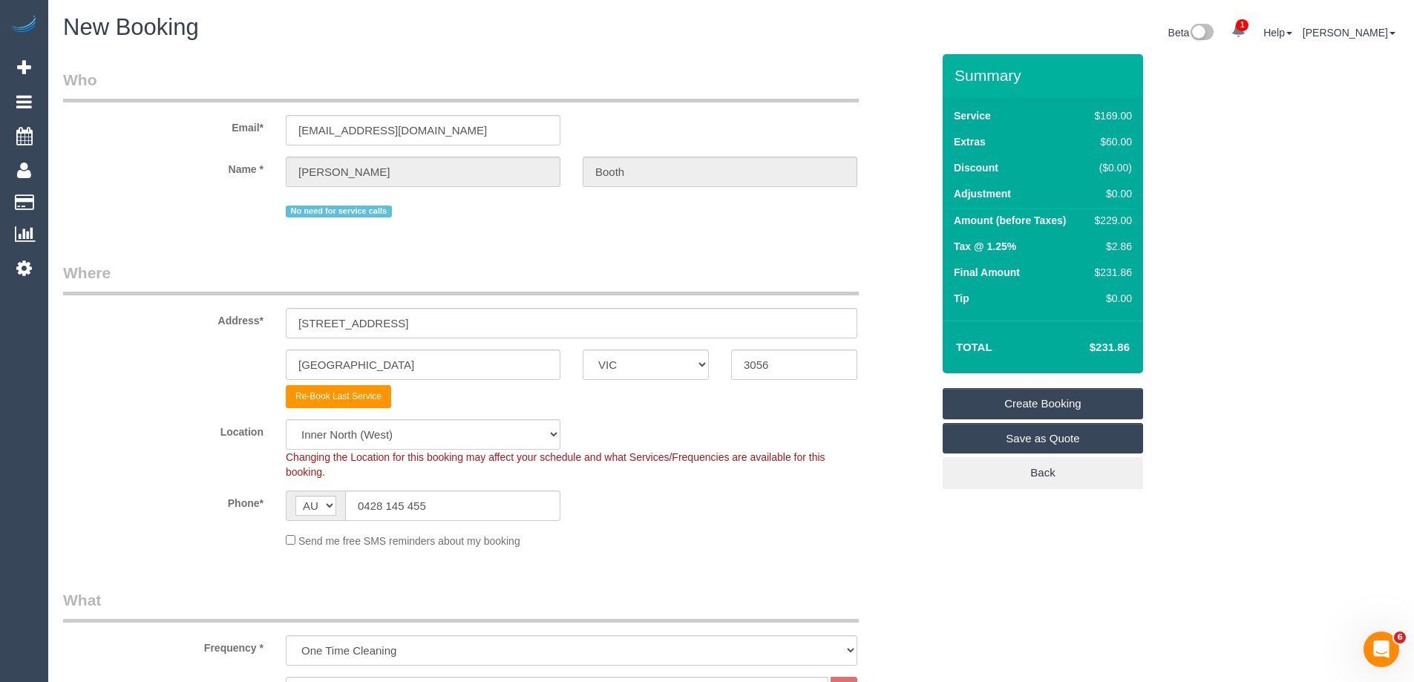
type textarea "Estimated time of 4-4.5 hrs"
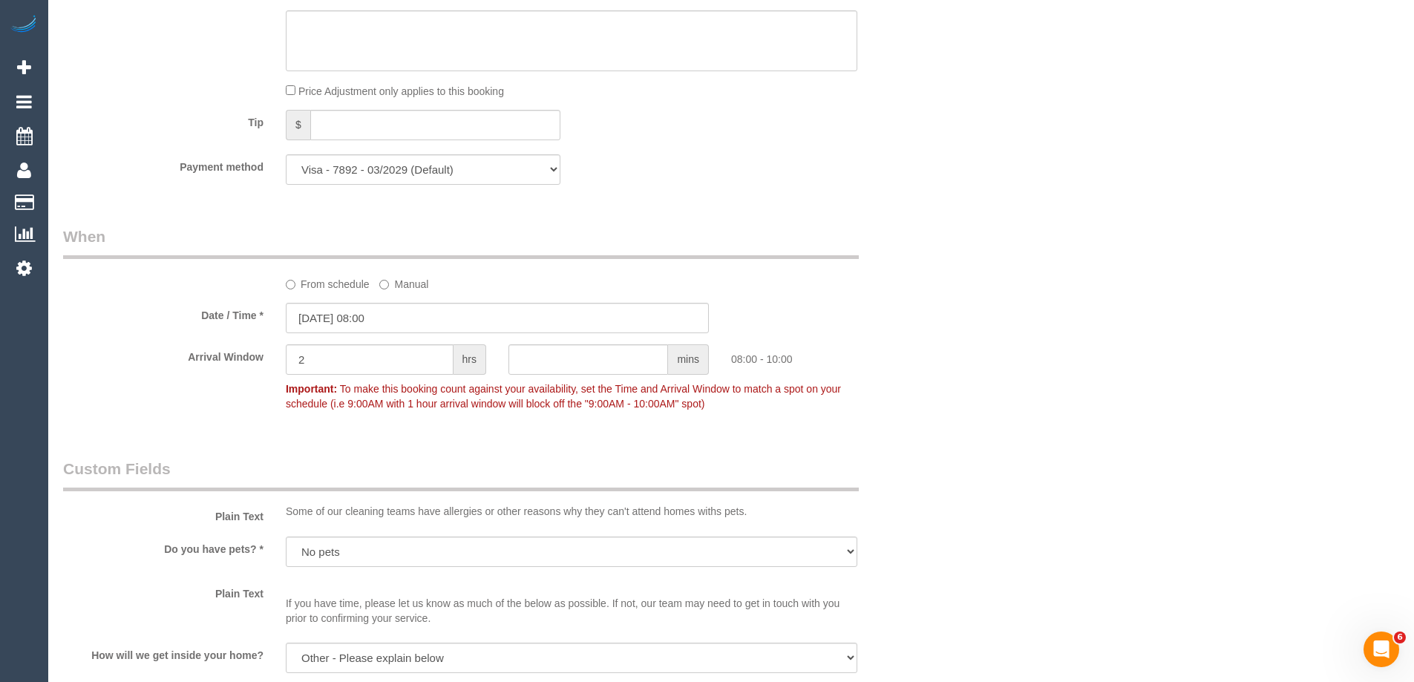
scroll to position [1113, 0]
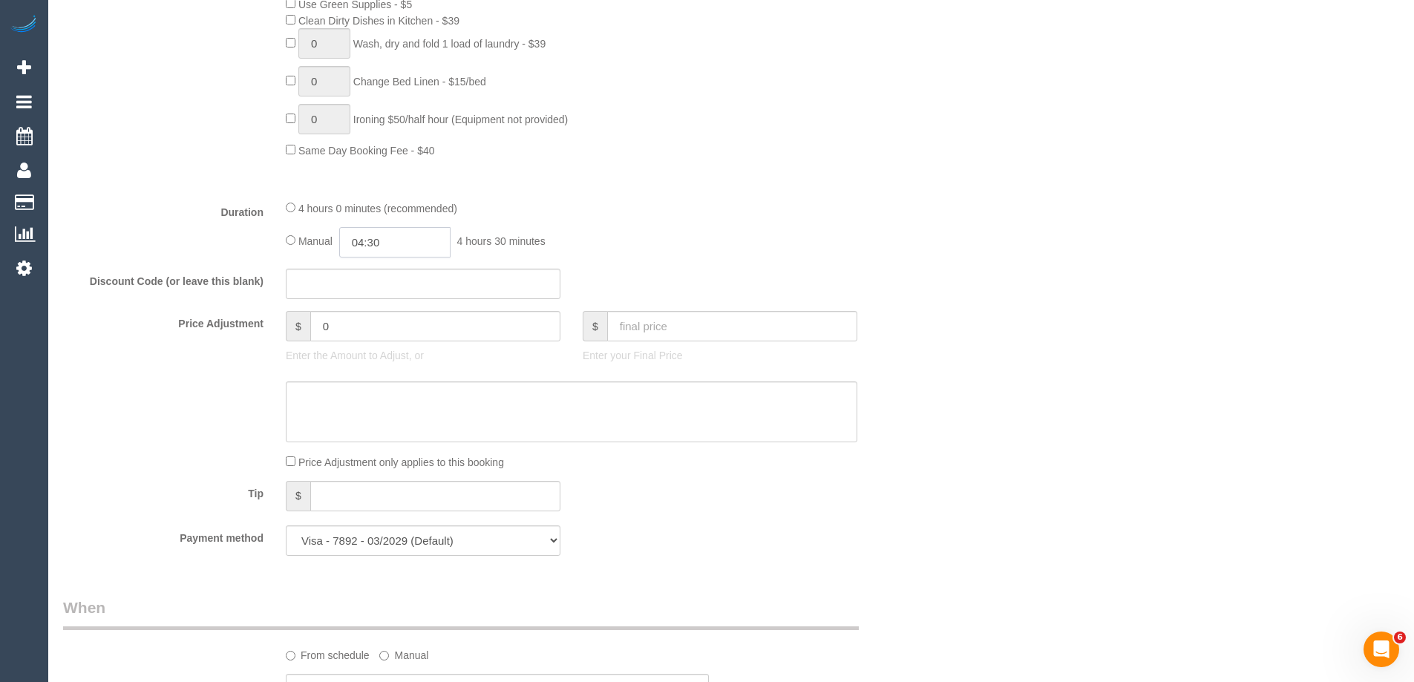
click at [401, 243] on input "04:30" at bounding box center [394, 242] width 111 height 30
type input "03:00"
click at [384, 281] on li "03:00" at bounding box center [378, 288] width 66 height 19
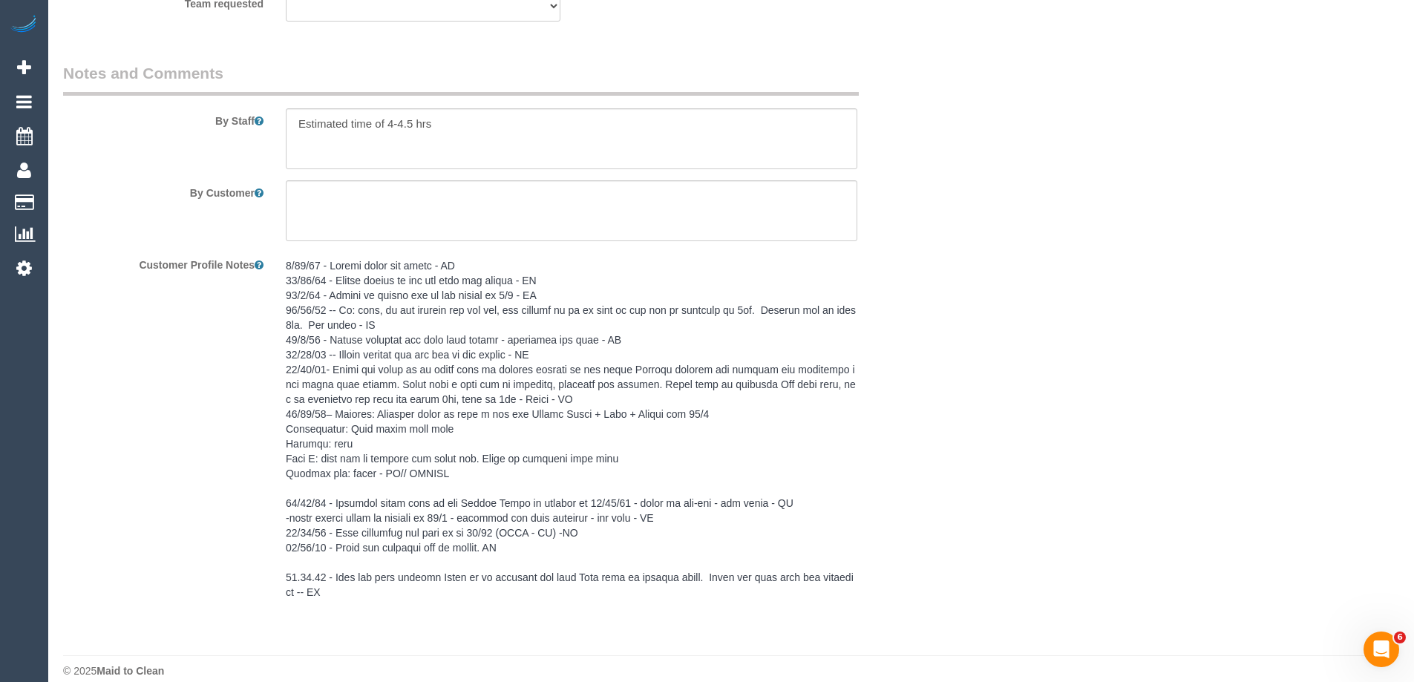
scroll to position [2568, 0]
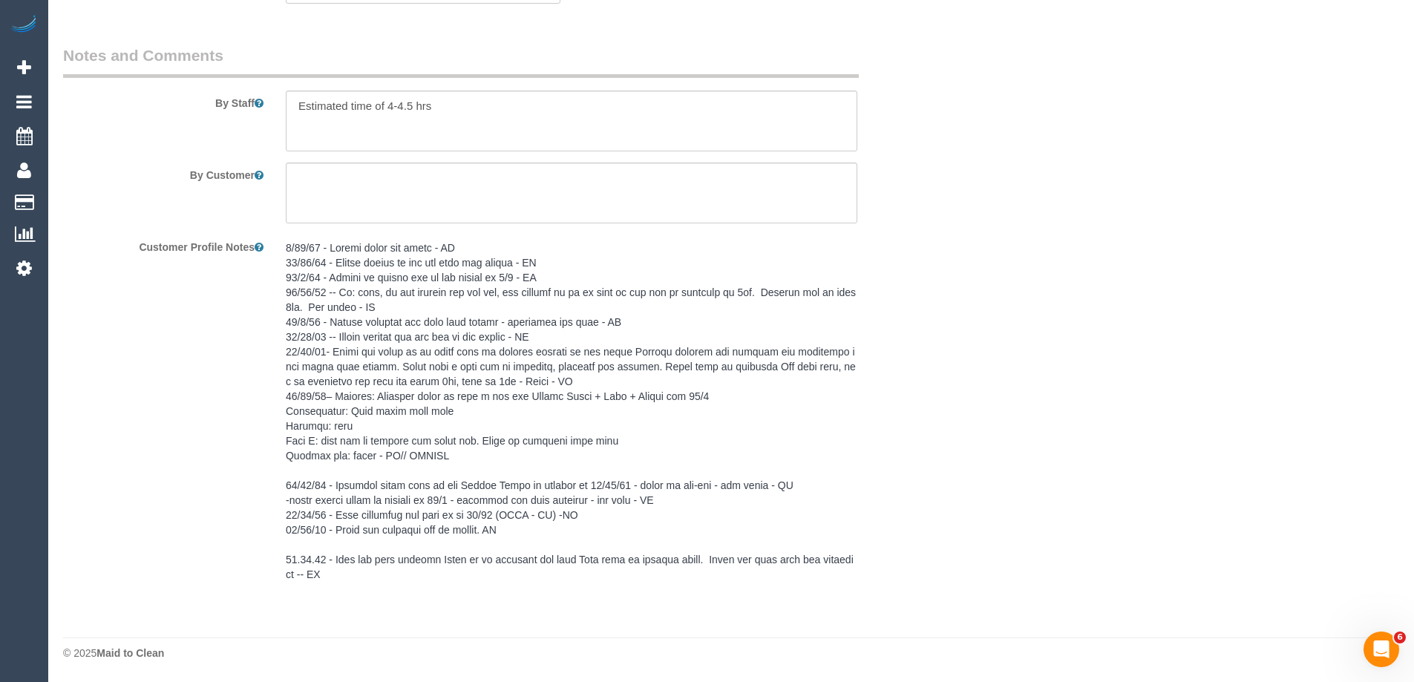
click at [364, 279] on pre at bounding box center [571, 410] width 571 height 341
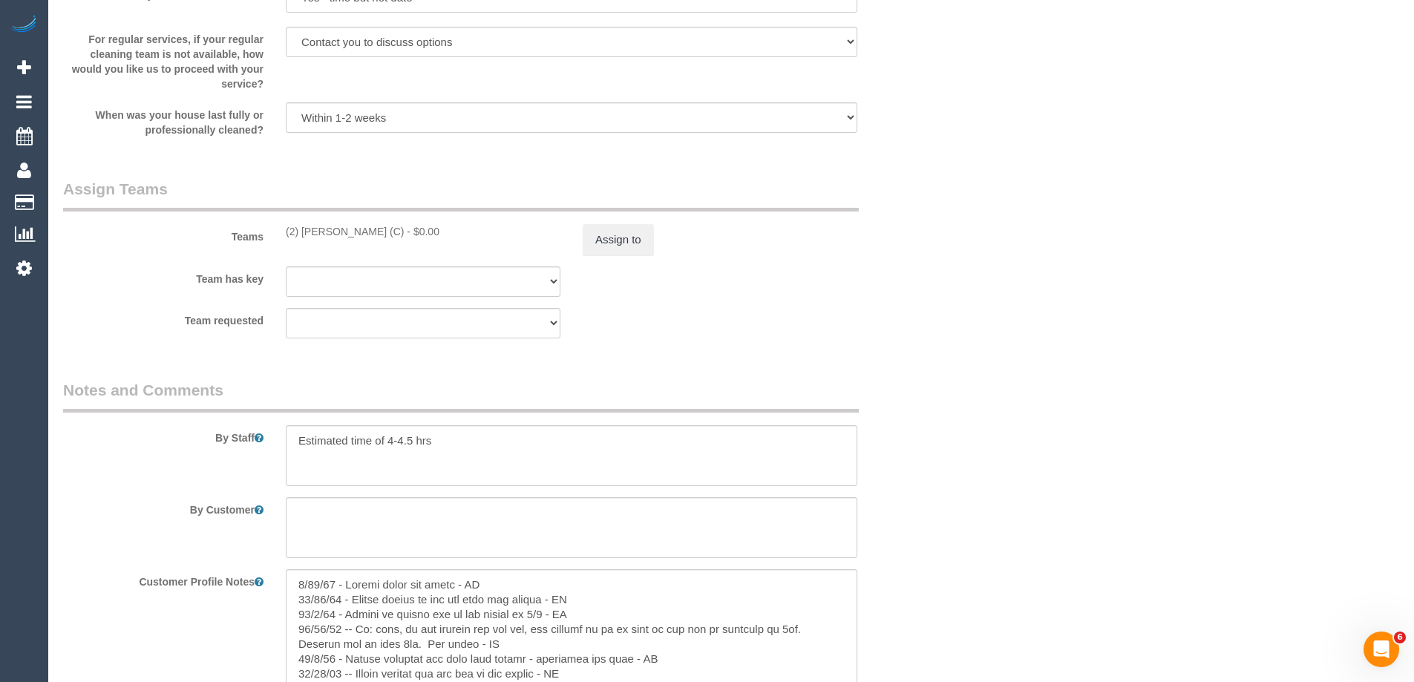
scroll to position [2229, 0]
click at [297, 592] on textarea at bounding box center [571, 656] width 571 height 164
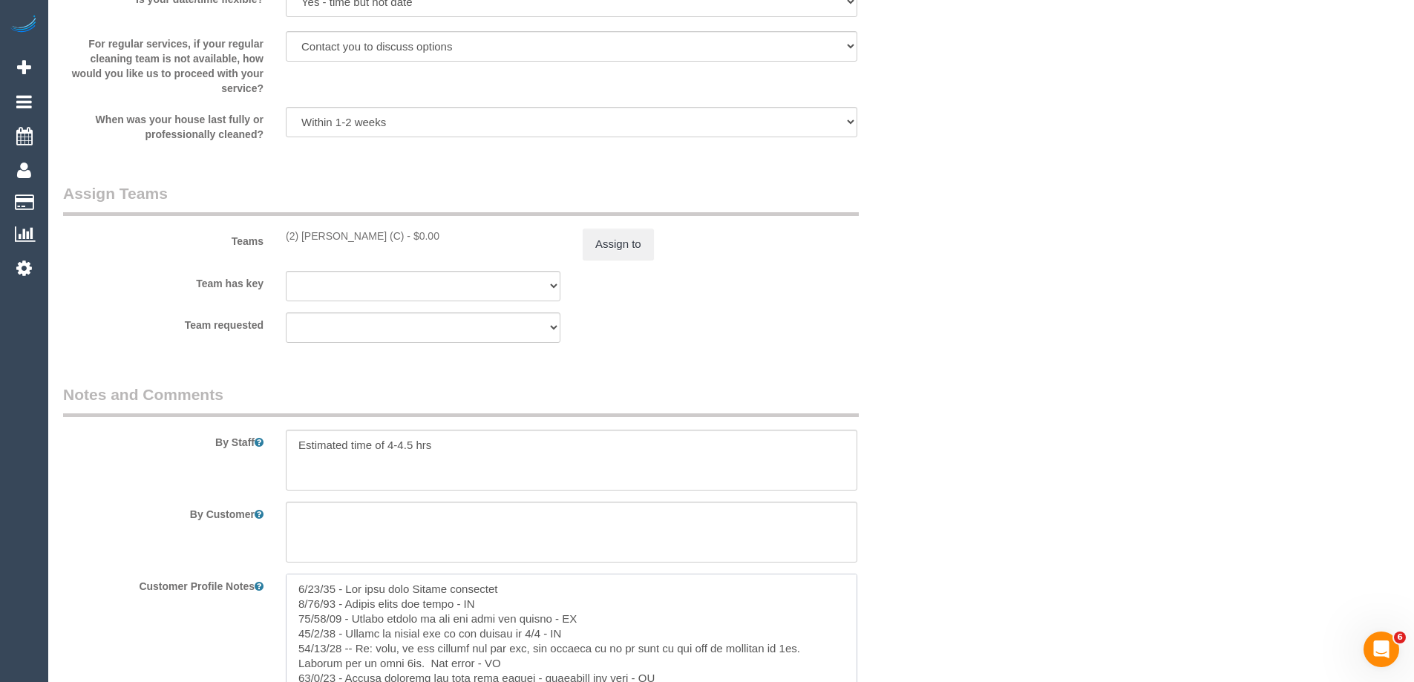
click at [384, 584] on textarea at bounding box center [571, 656] width 571 height 164
click at [387, 590] on textarea at bounding box center [571, 656] width 571 height 164
type textarea "9/10/25 - Key pickup with Joanne scheduled 6/10/25 - Joanne named via email - L…"
click at [527, 587] on textarea at bounding box center [571, 656] width 571 height 164
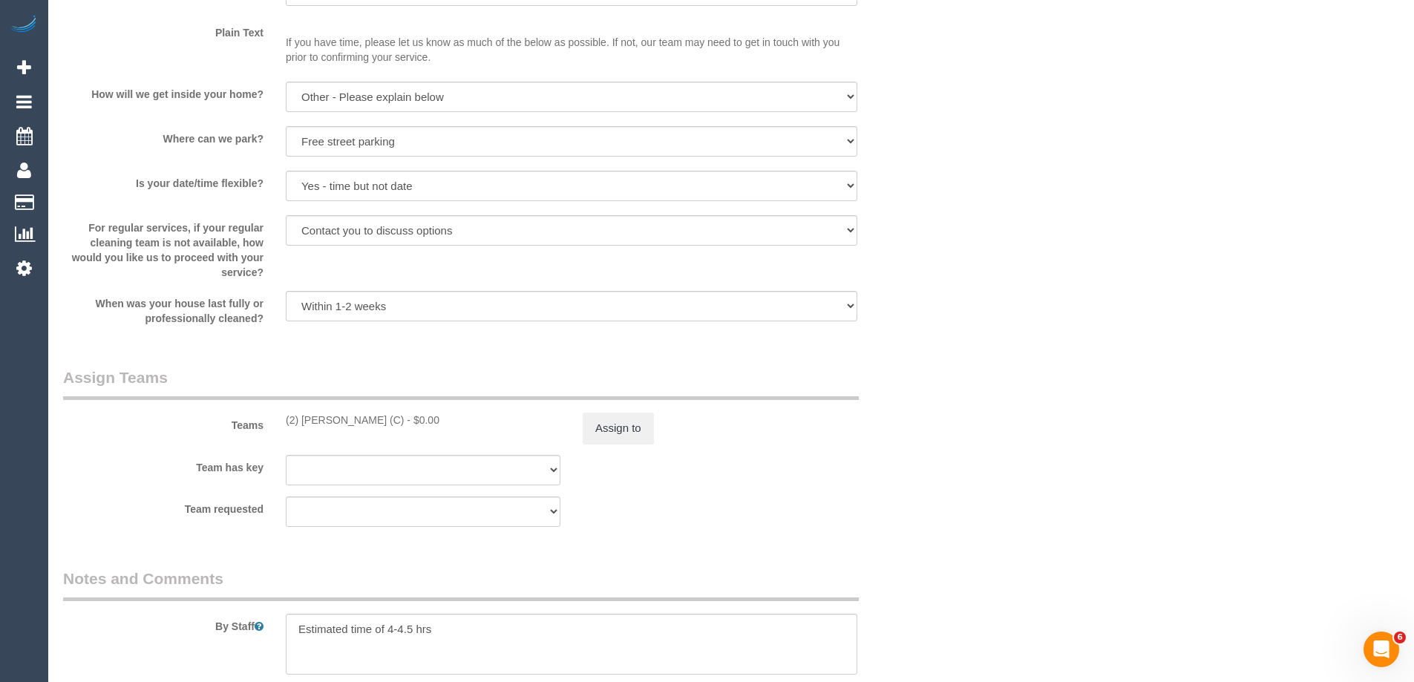
scroll to position [2081, 0]
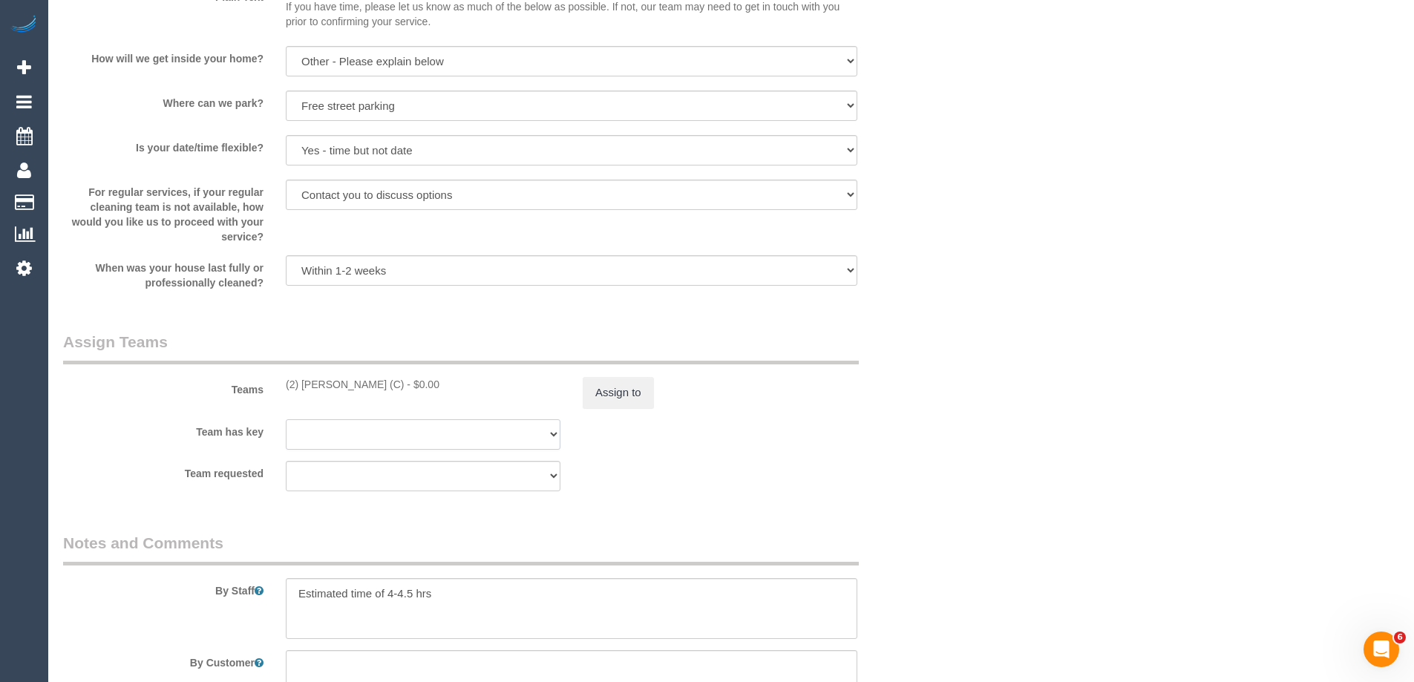
click at [312, 436] on select "(0) Office (0) Raunak Test Account (1) Debbie Brodjanac (FT) (1) Helen Trickett…" at bounding box center [423, 434] width 275 height 30
select select "18694"
click at [286, 419] on select "(0) Office (0) Raunak Test Account (1) Debbie Brodjanac (FT) (1) Helen Trickett…" at bounding box center [423, 434] width 275 height 30
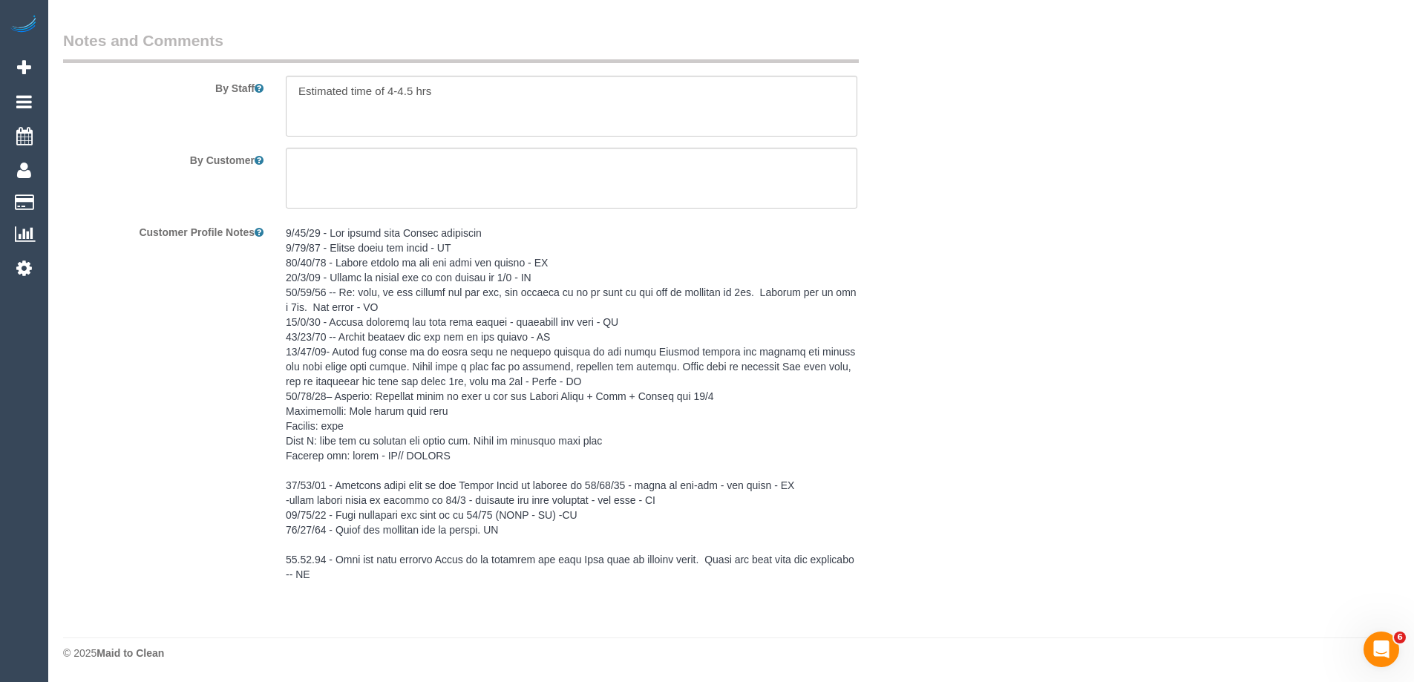
click at [390, 269] on pre at bounding box center [571, 404] width 571 height 356
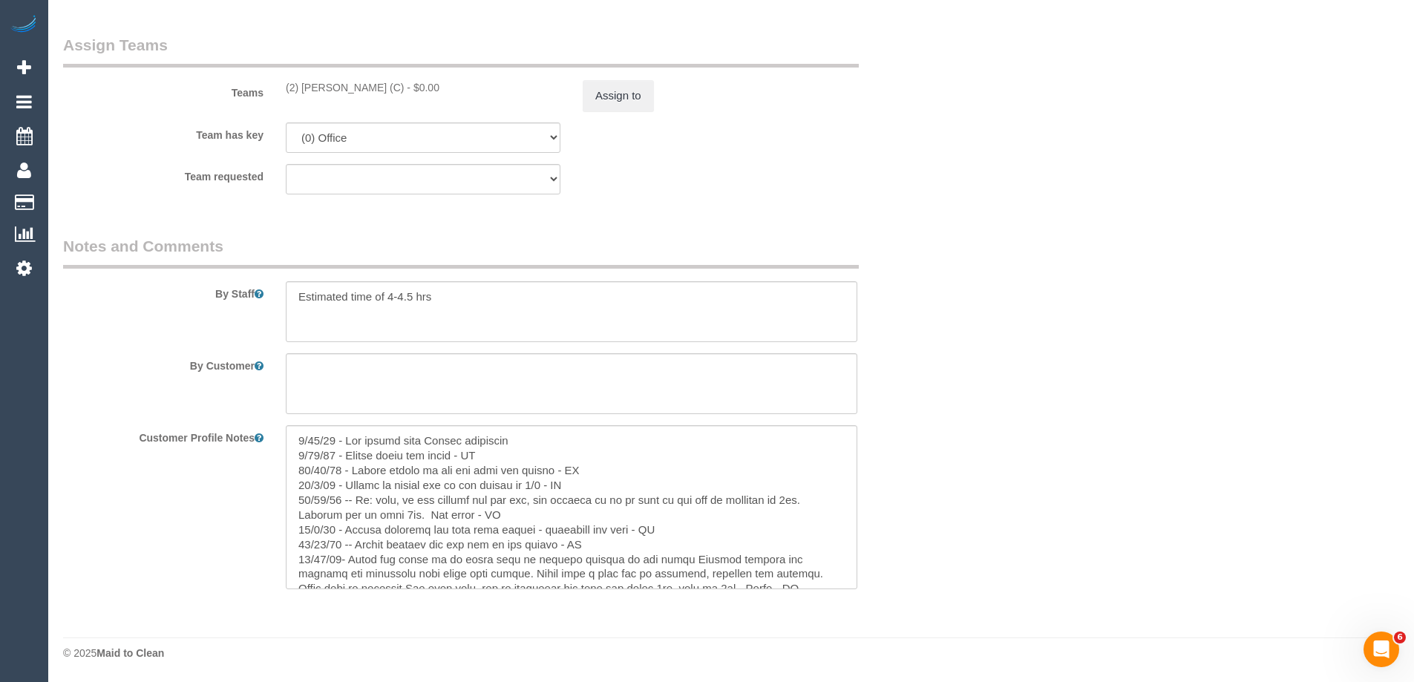
scroll to position [2378, 0]
click at [538, 442] on textarea at bounding box center [571, 507] width 571 height 164
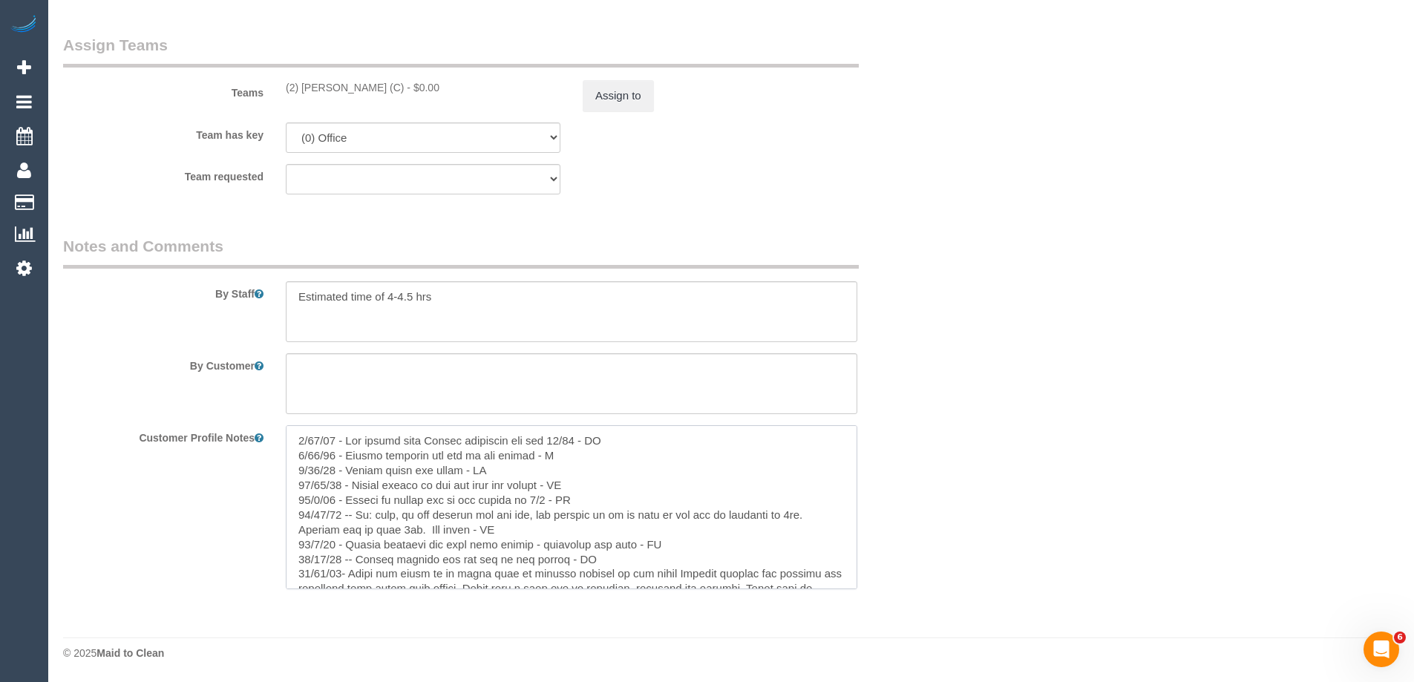
type textarea "9/10/25 - Key pickup with Joanne scheduled for the 10/10 - SC 9/10/25 - Warnot …"
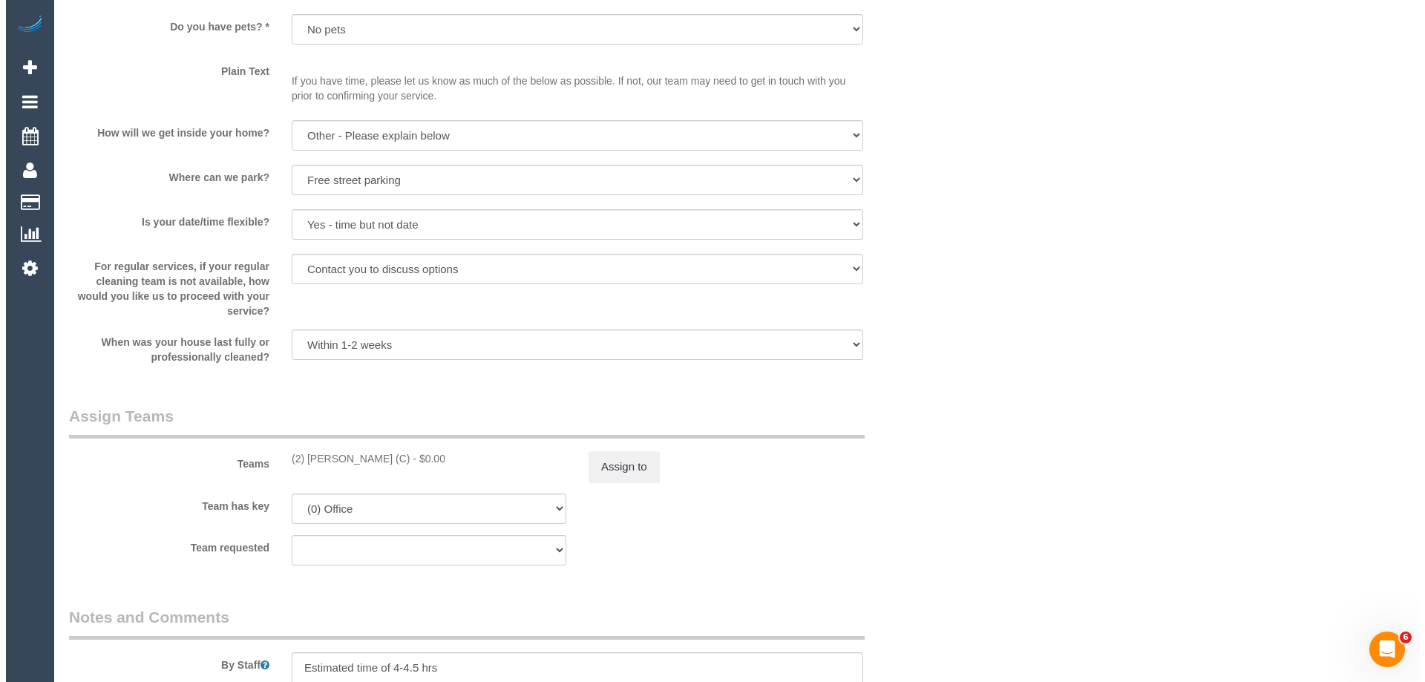
scroll to position [0, 0]
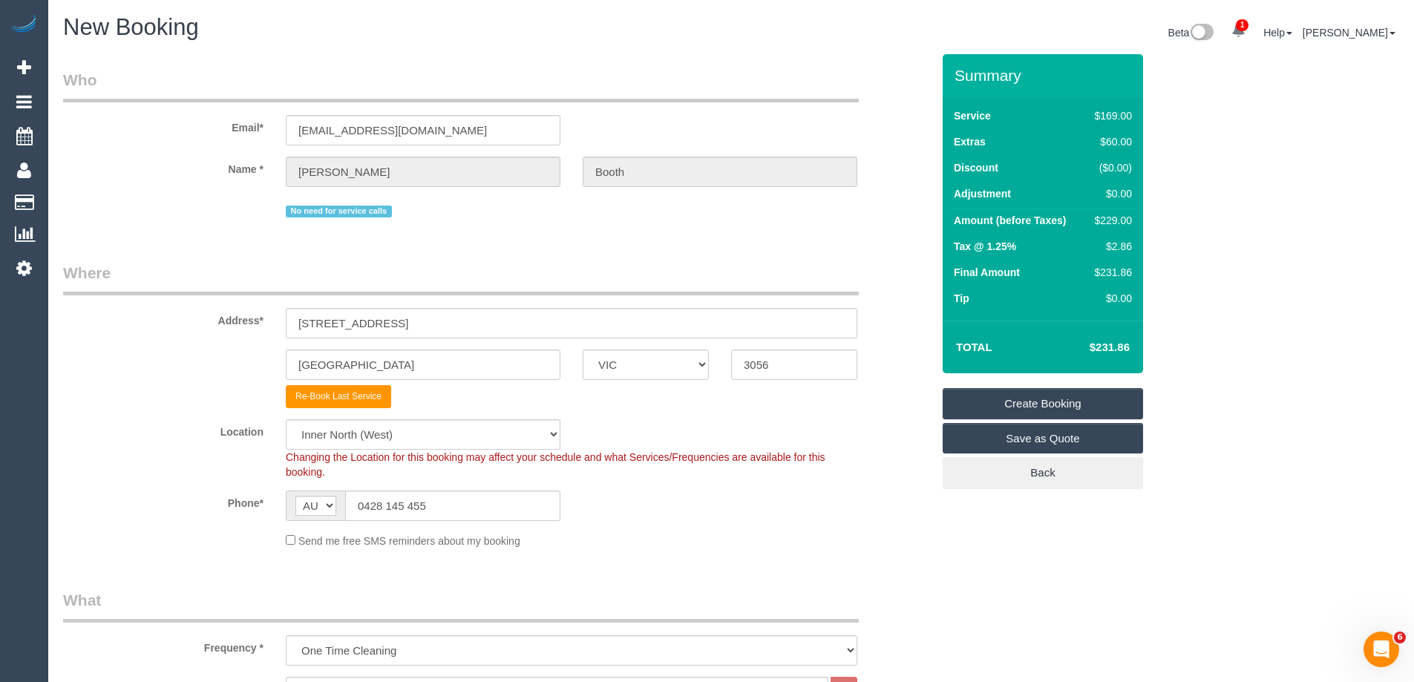
click at [982, 404] on link "Create Booking" at bounding box center [1042, 403] width 200 height 31
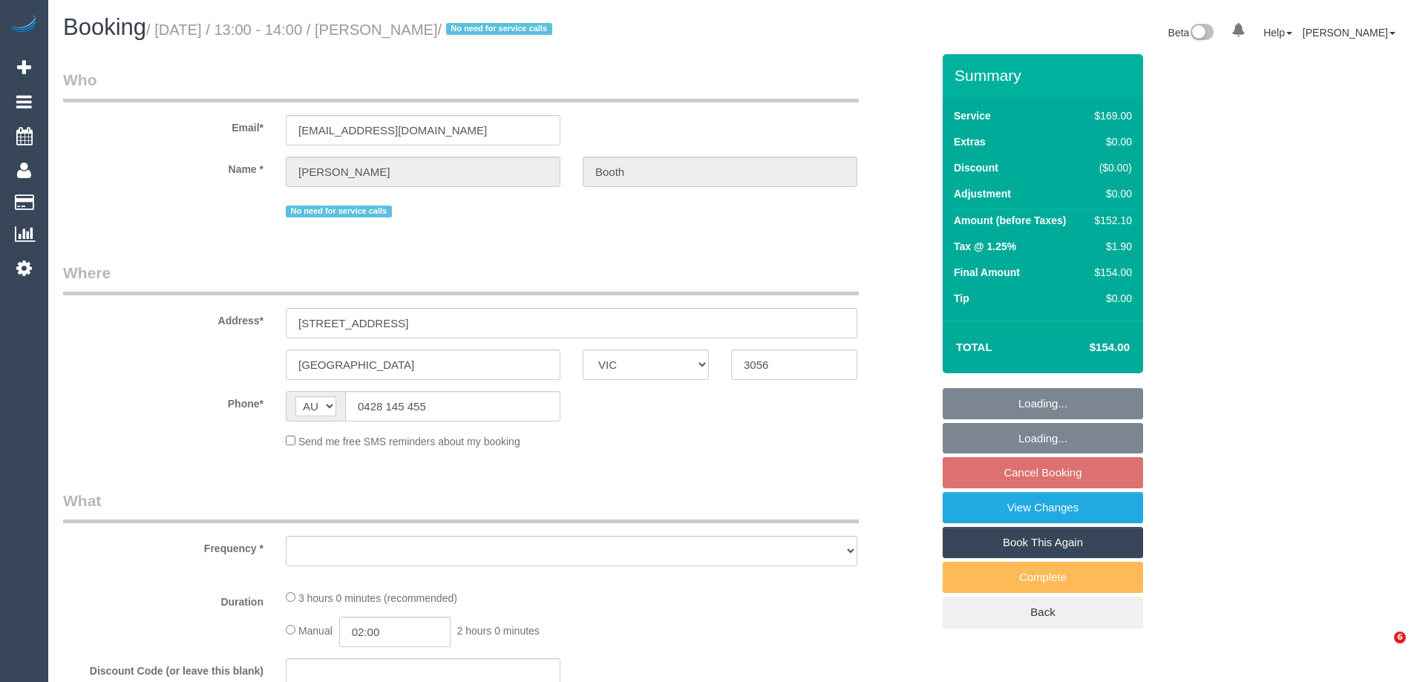
select select "VIC"
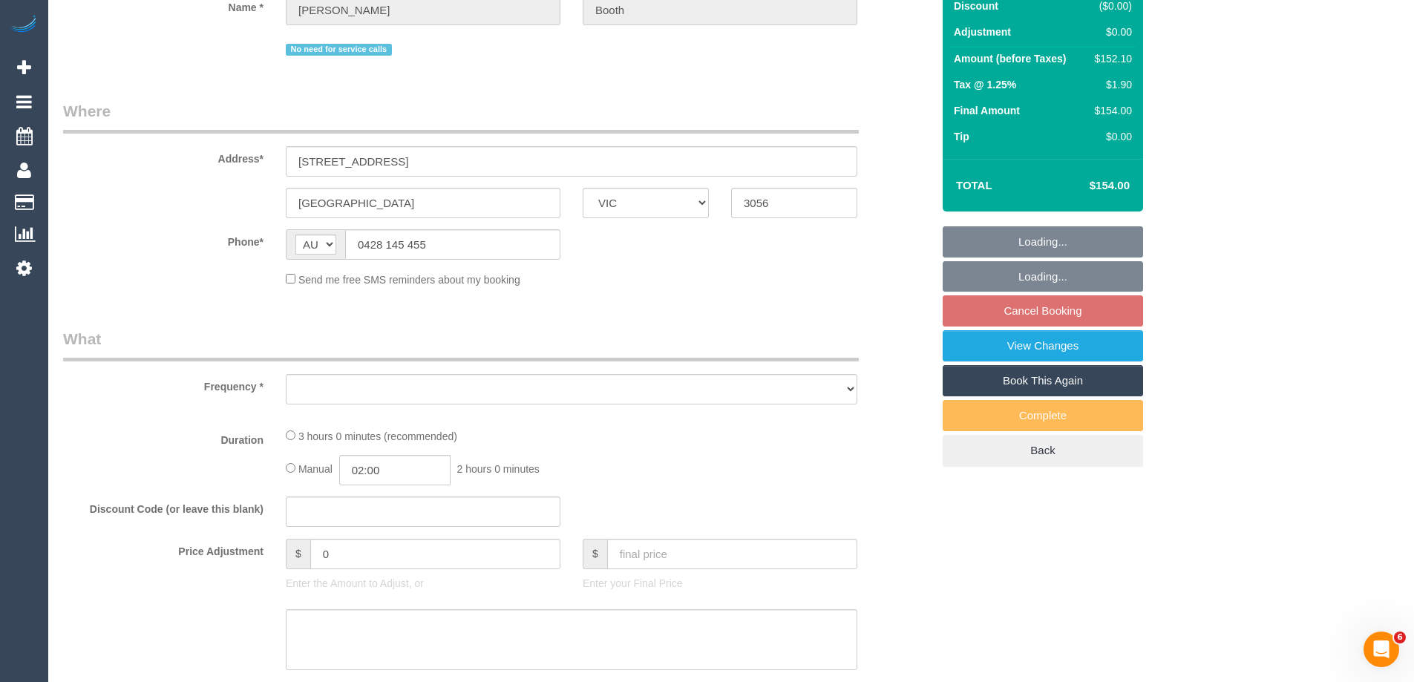
select select "object:551"
select select "string:stripe-card_1A2AgX2GScqysDRVhUwUE1vG"
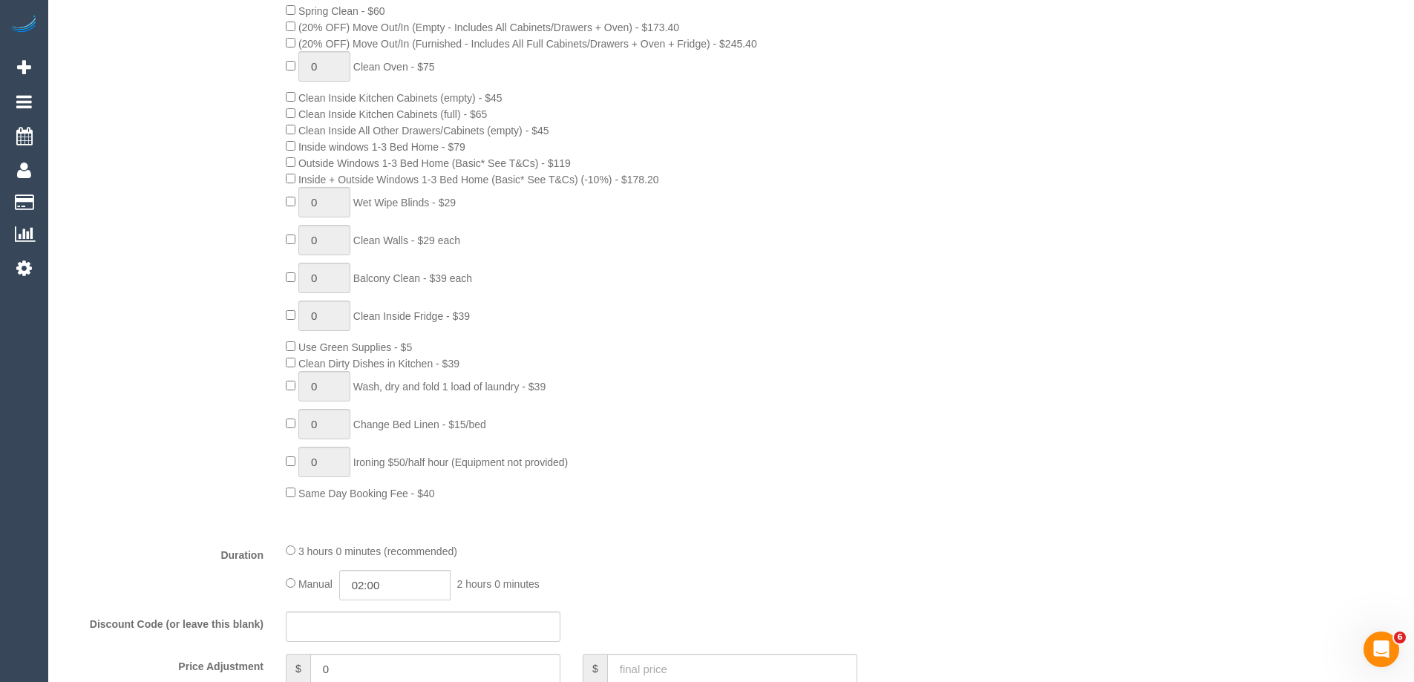
select select "number:28"
select select "number:35"
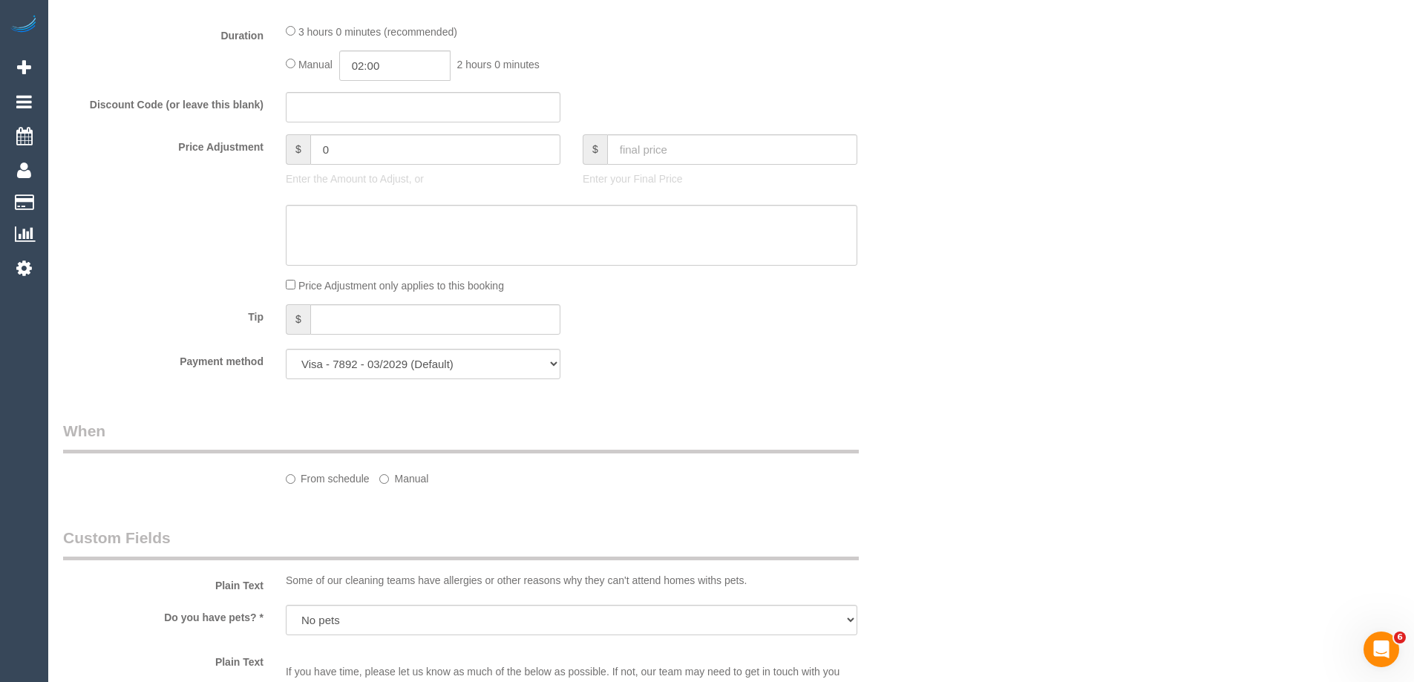
select select "object:821"
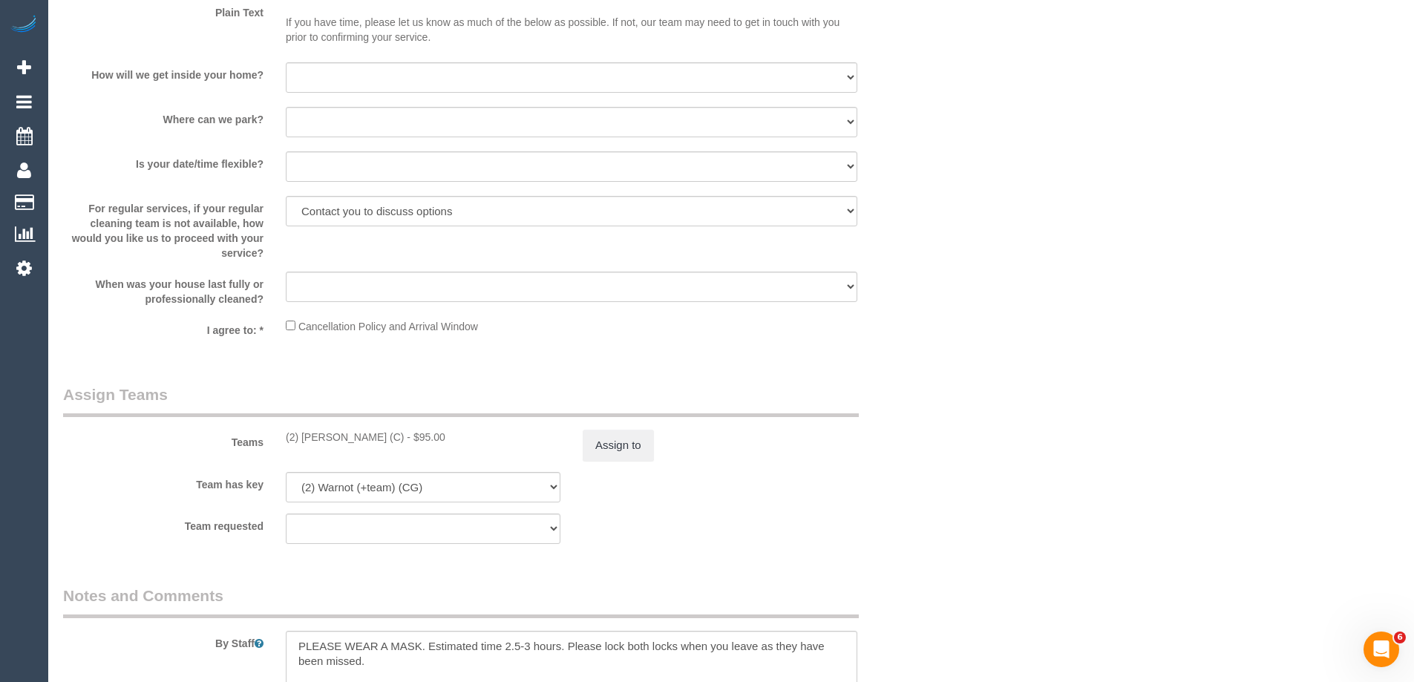
scroll to position [2426, 0]
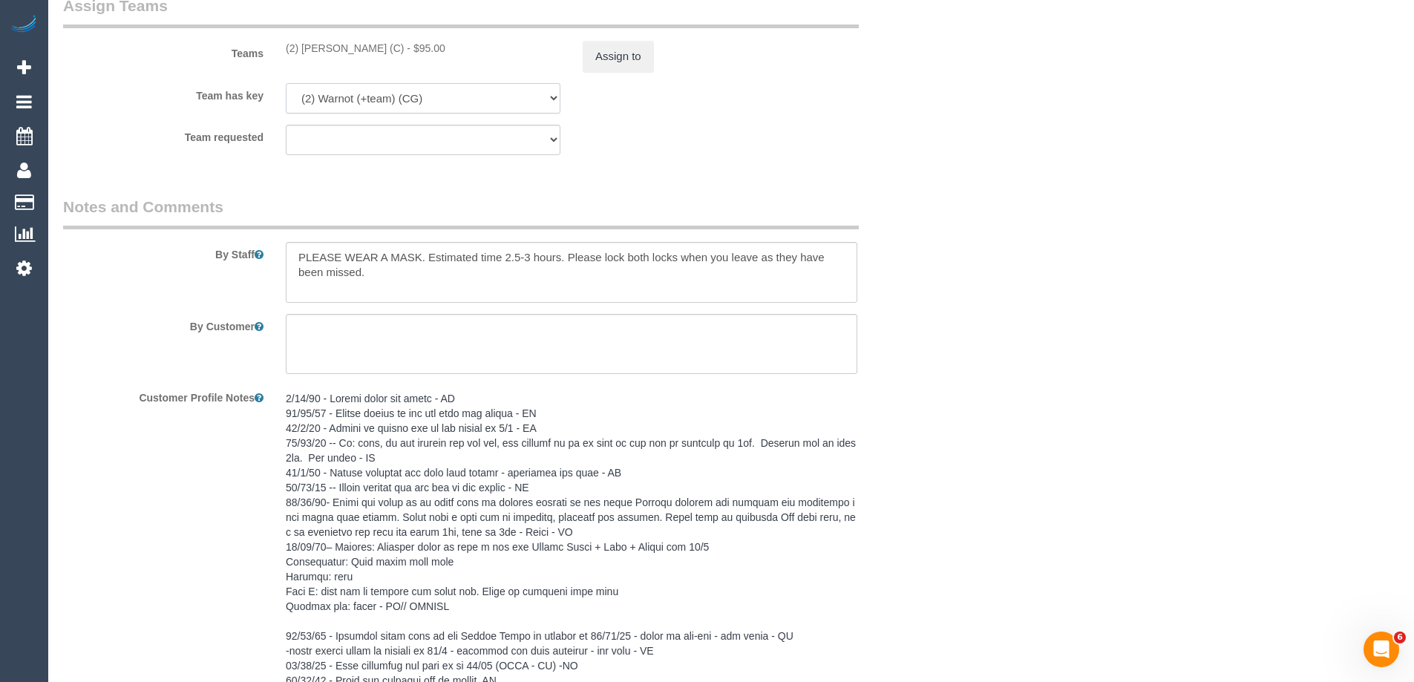
click at [335, 109] on select "(2) Joanne Power (C) (0) Office (0) Raunak Test Account (1) Debbie Brodjanac (F…" at bounding box center [423, 98] width 275 height 30
select select "18694"
click at [286, 83] on select "(2) Joanne Power (C) (0) Office (0) Raunak Test Account (1) Debbie Brodjanac (F…" at bounding box center [423, 98] width 275 height 30
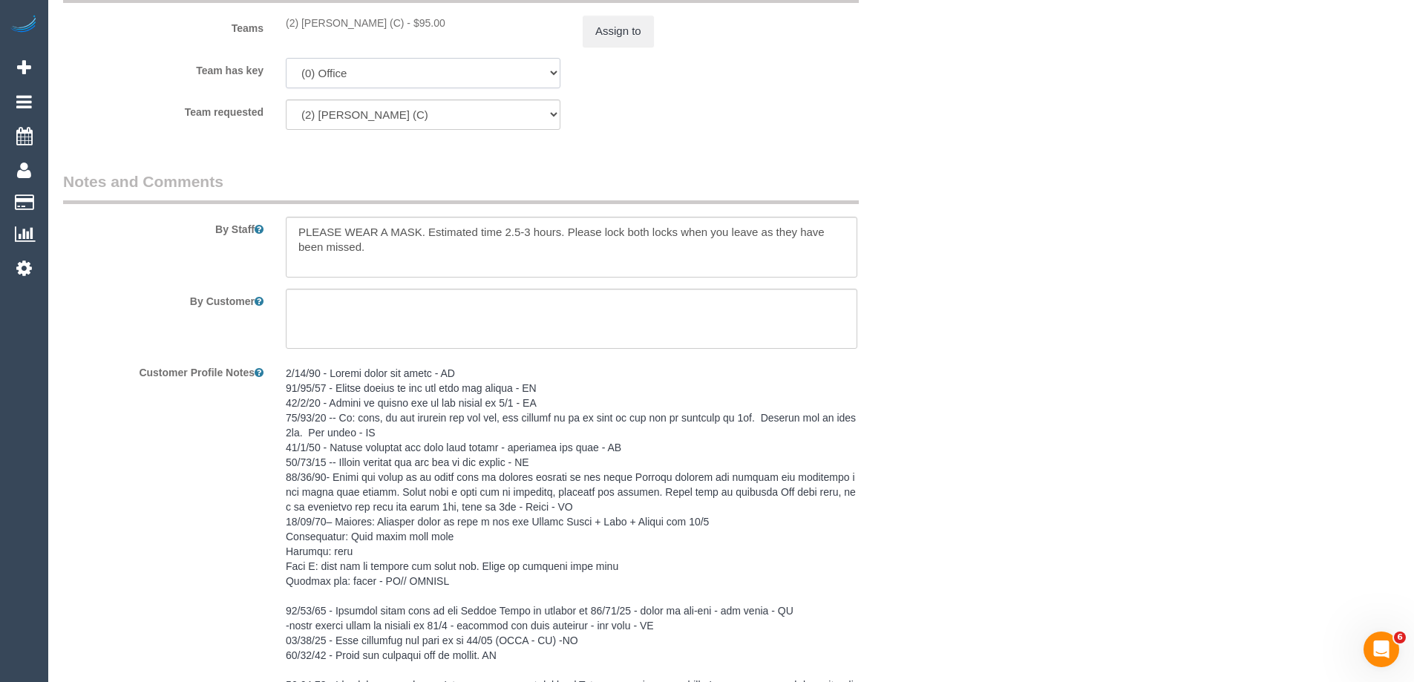
scroll to position [2672, 0]
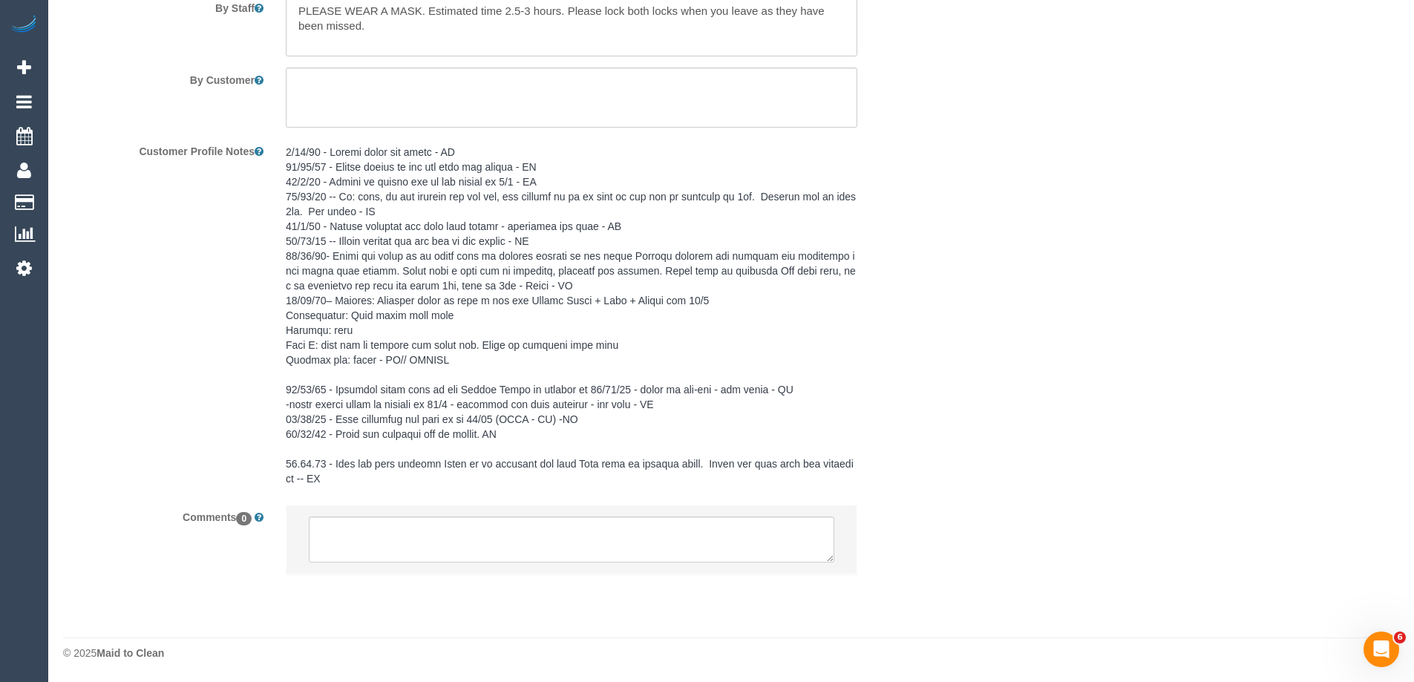
click at [321, 177] on pre at bounding box center [571, 315] width 571 height 341
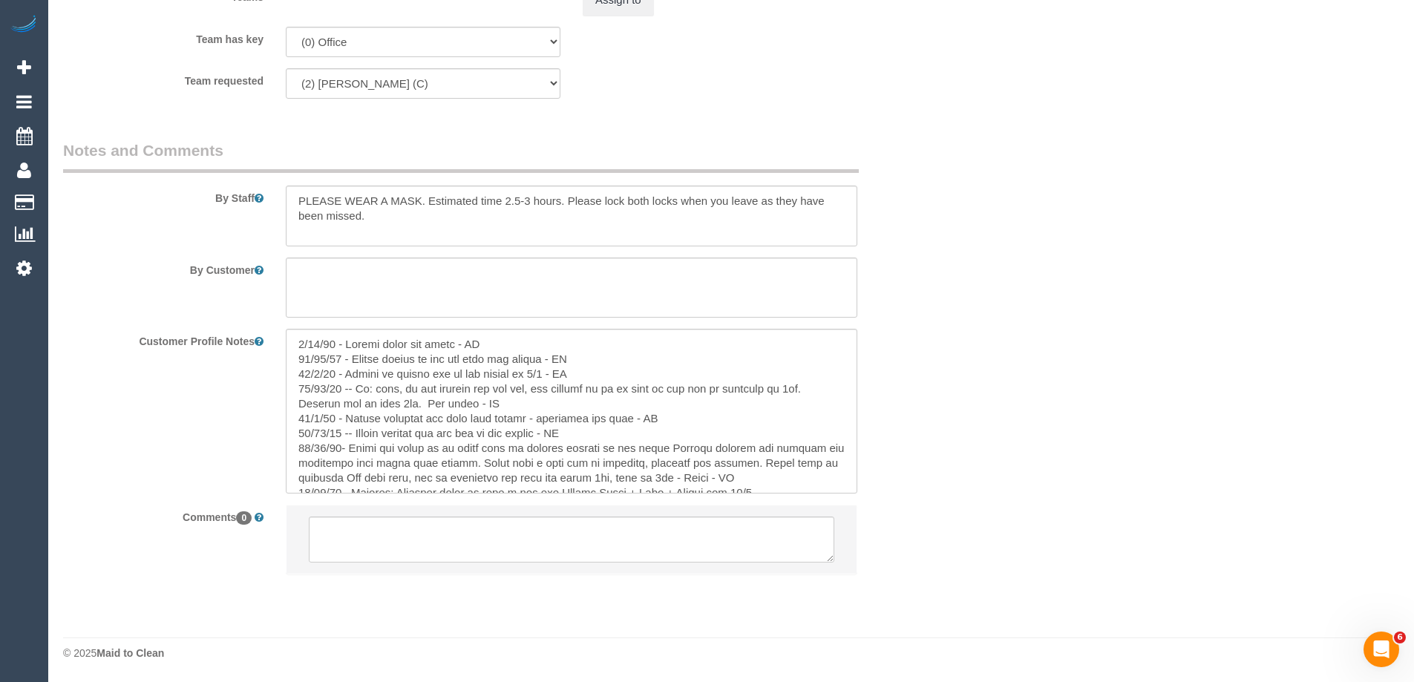
scroll to position [2482, 0]
click at [297, 346] on textarea at bounding box center [571, 411] width 571 height 164
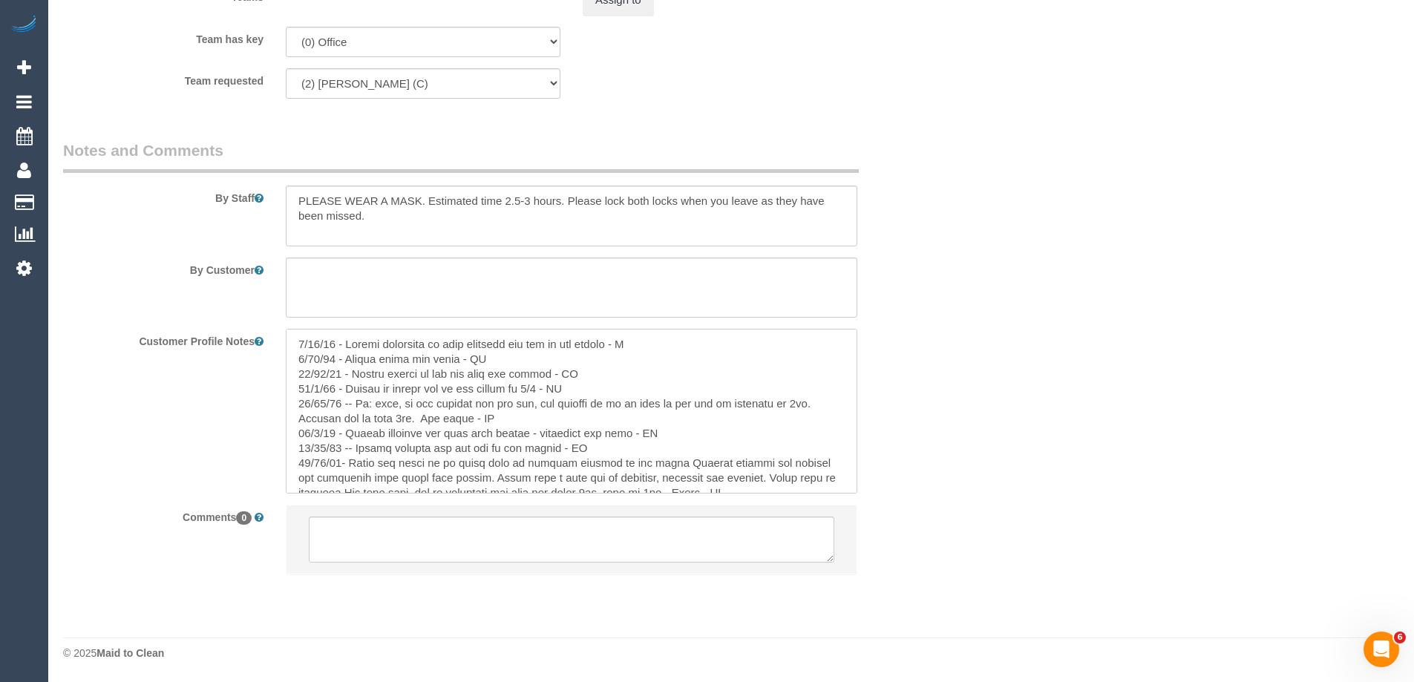
type textarea "9/10/25 - Warnot confirmed to have returned the key to the office - SC 6/10/25 …"
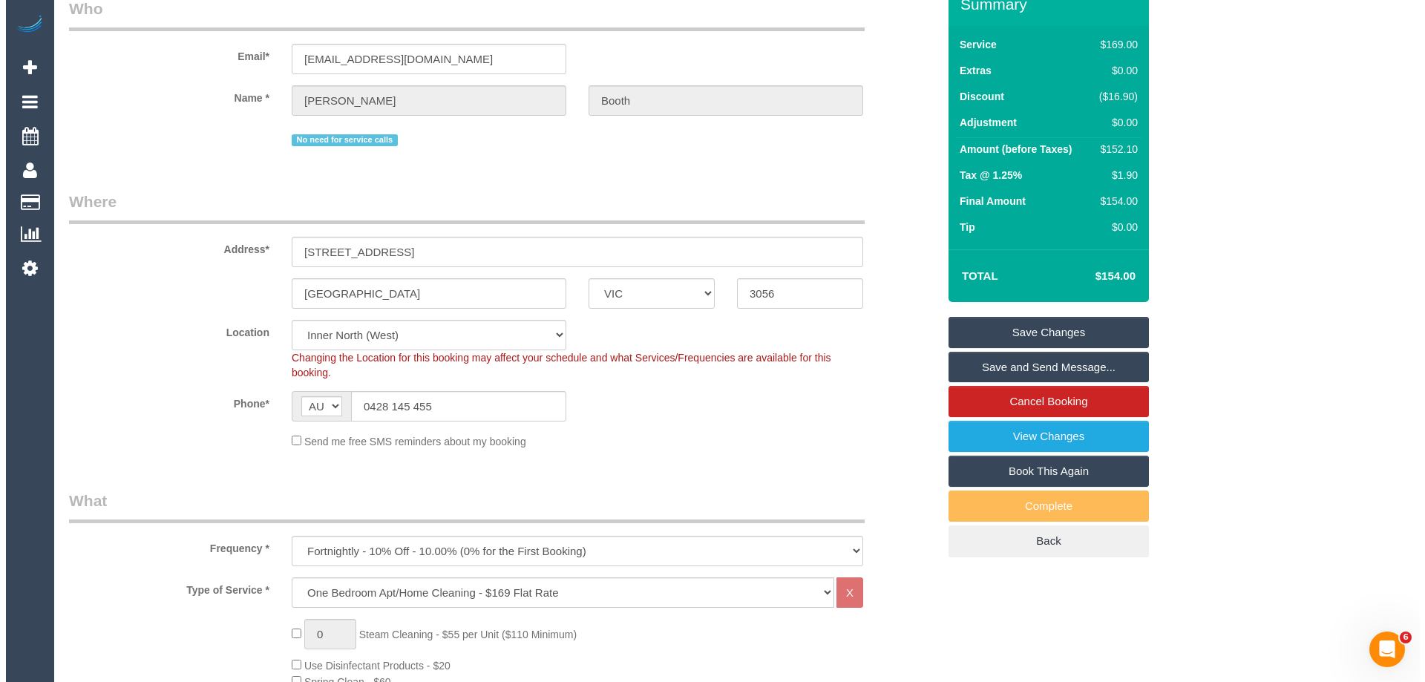
scroll to position [0, 0]
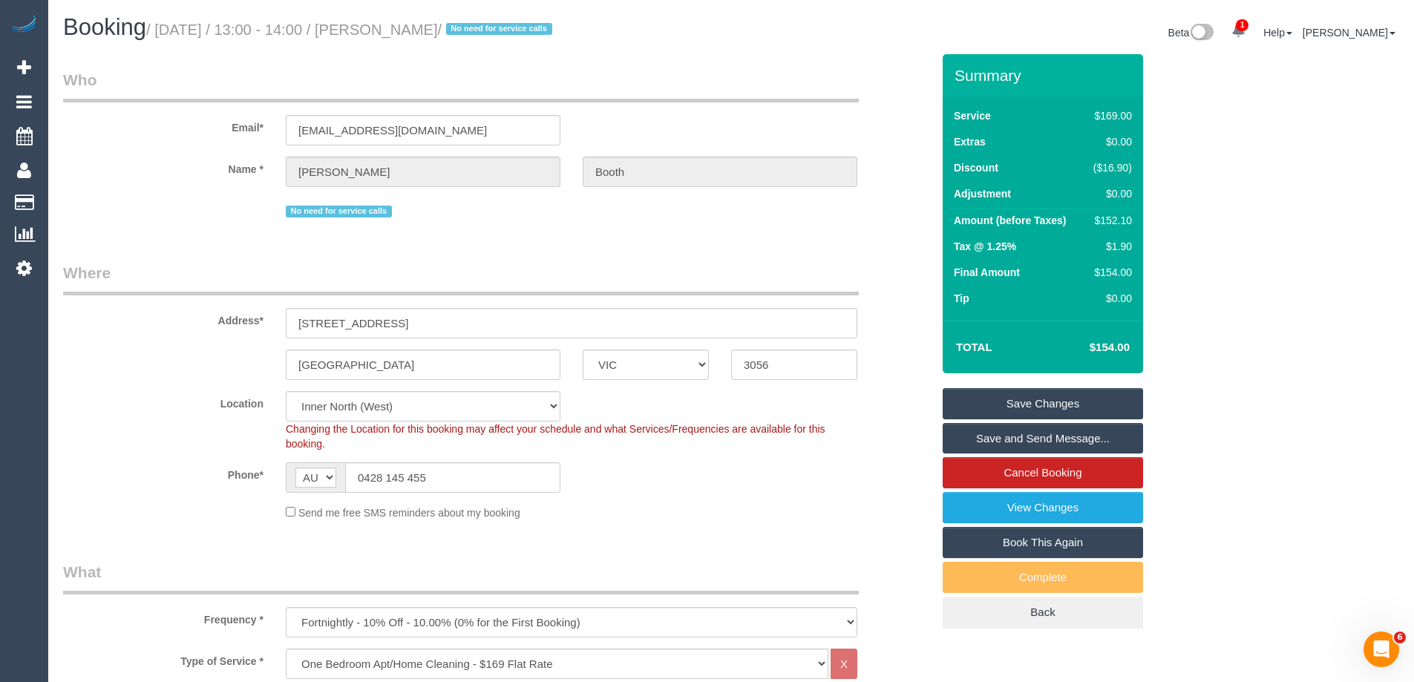
click at [981, 396] on link "Save Changes" at bounding box center [1042, 403] width 200 height 31
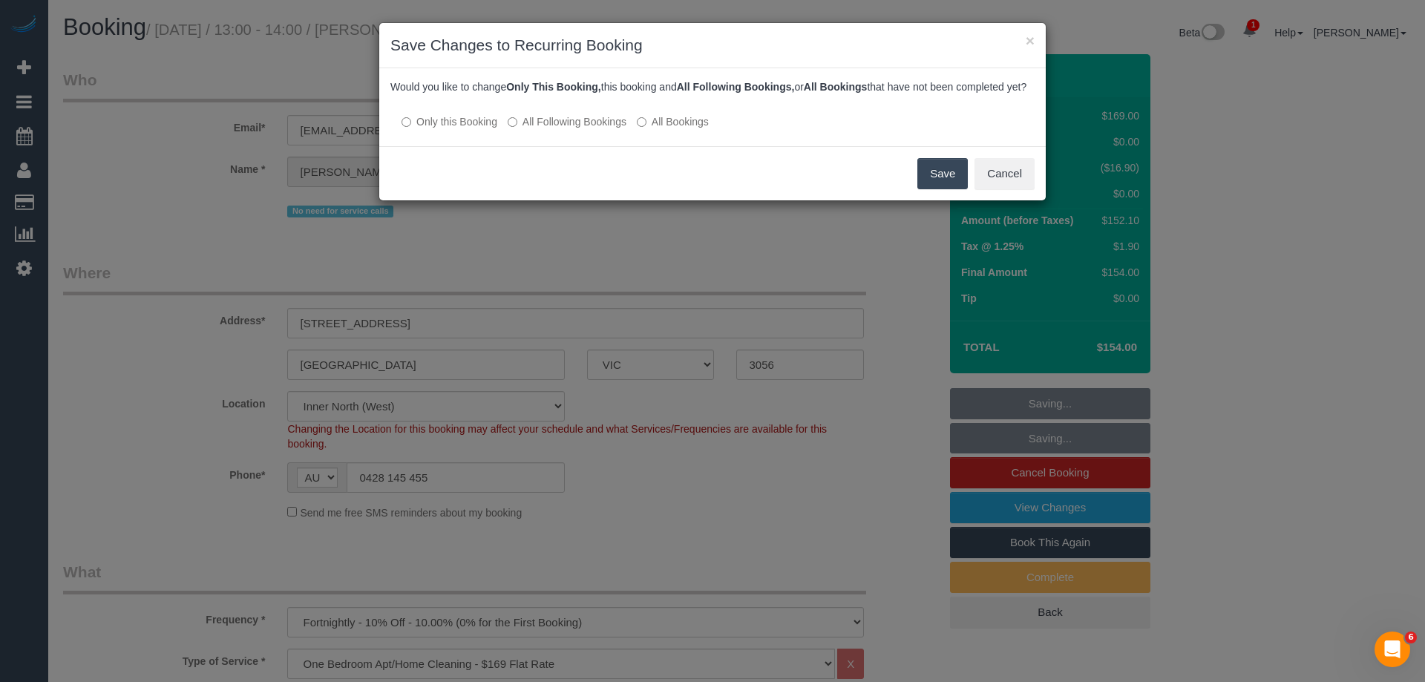
click at [545, 129] on label "All Following Bookings" at bounding box center [567, 121] width 119 height 15
click at [934, 187] on button "Save" at bounding box center [942, 173] width 50 height 31
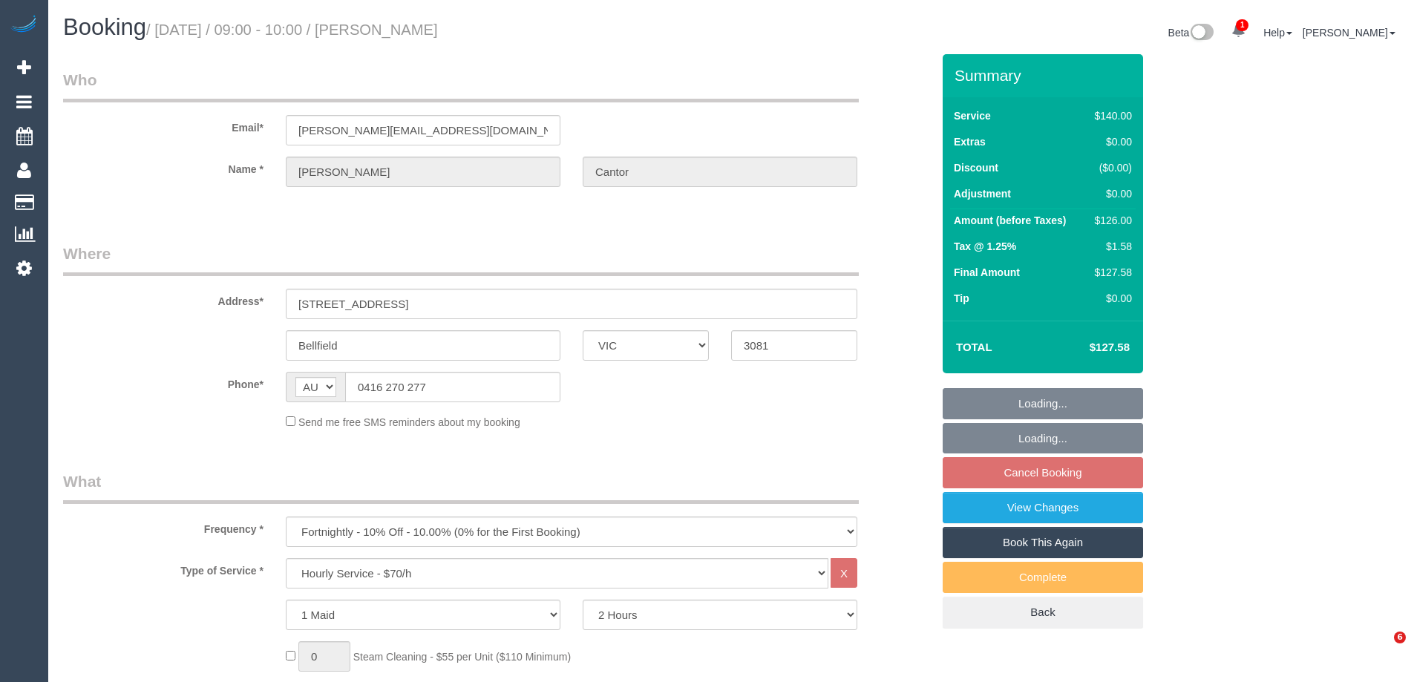
select select "VIC"
select select "number:27"
select select "number:14"
select select "number:19"
select select "number:22"
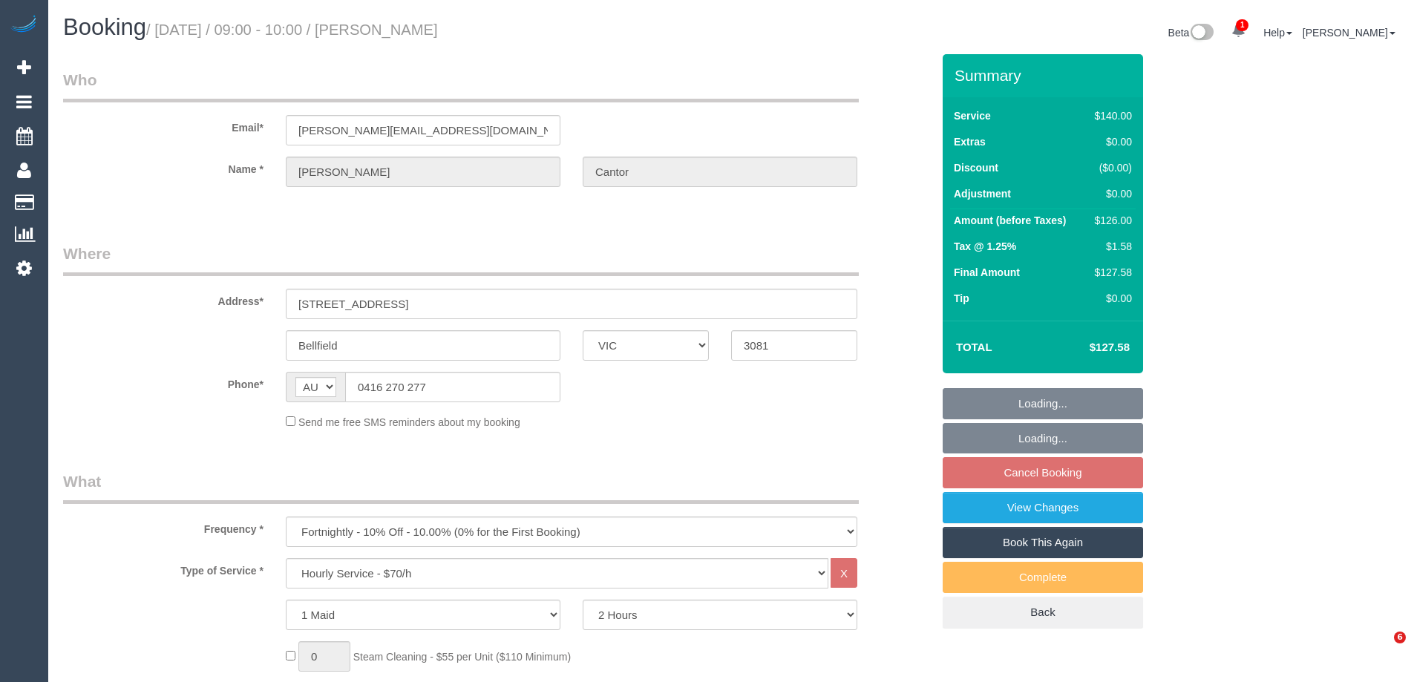
select select "number:34"
select select "object:1438"
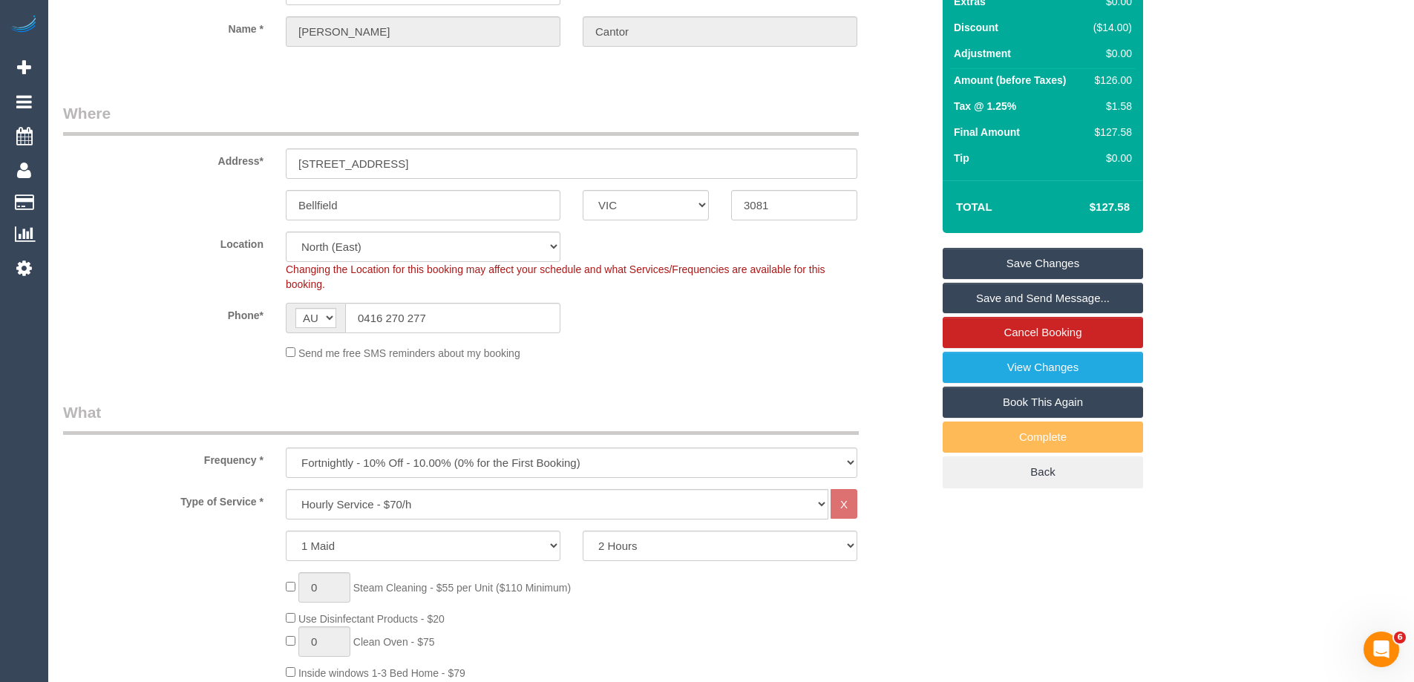
scroll to position [148, 0]
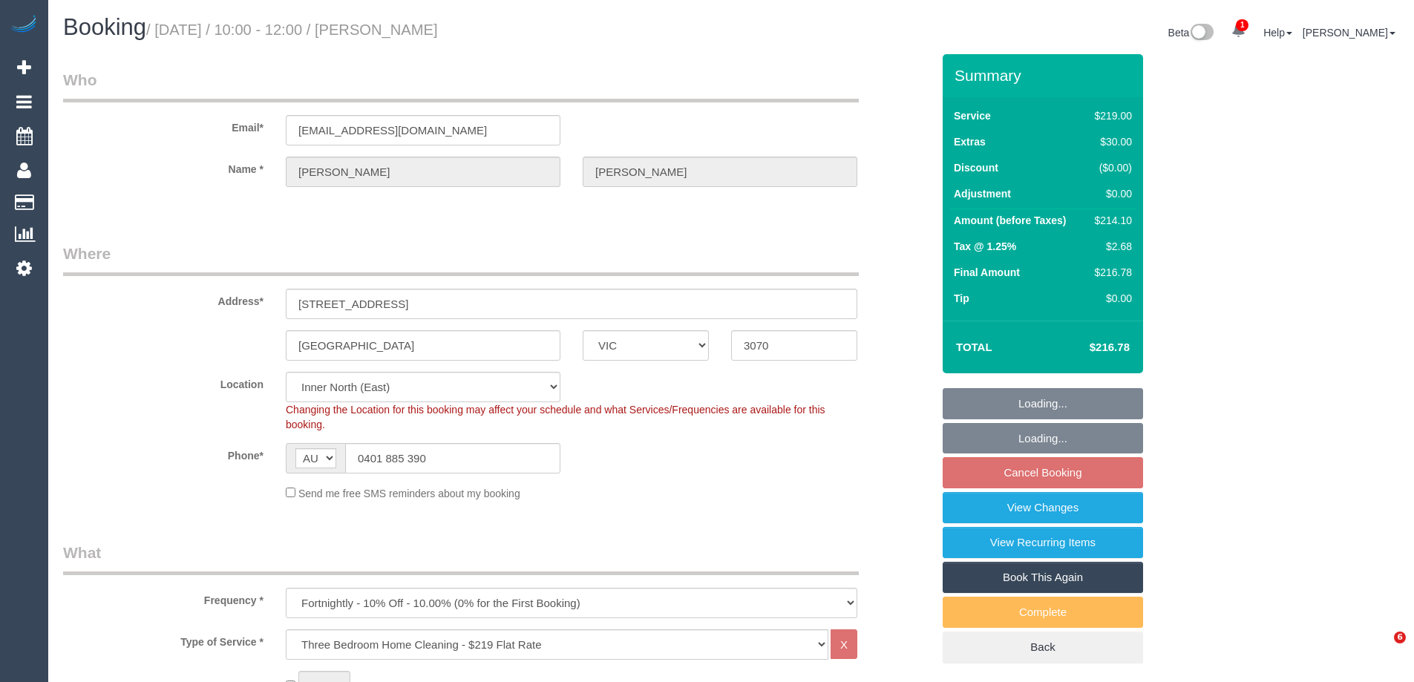
select select "VIC"
select select "number:27"
select select "number:15"
select select "number:19"
select select "number:22"
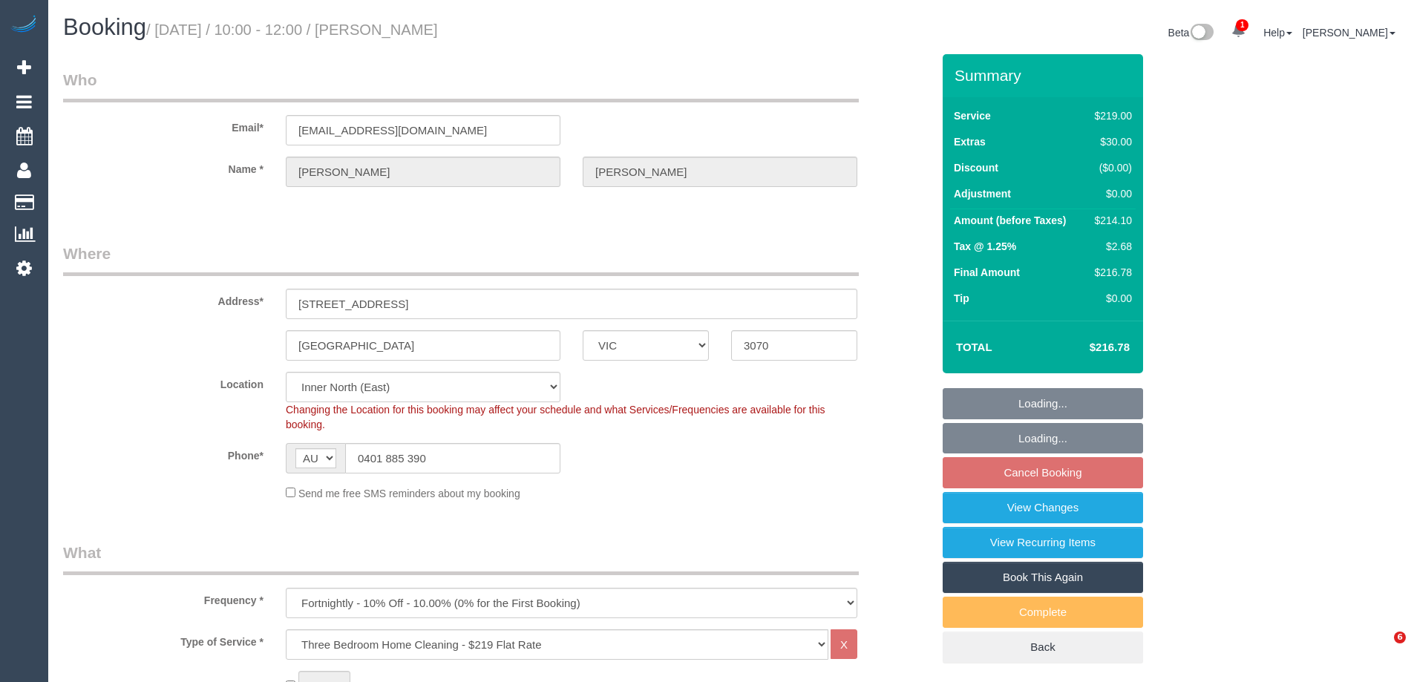
select select "number:34"
select select "number:13"
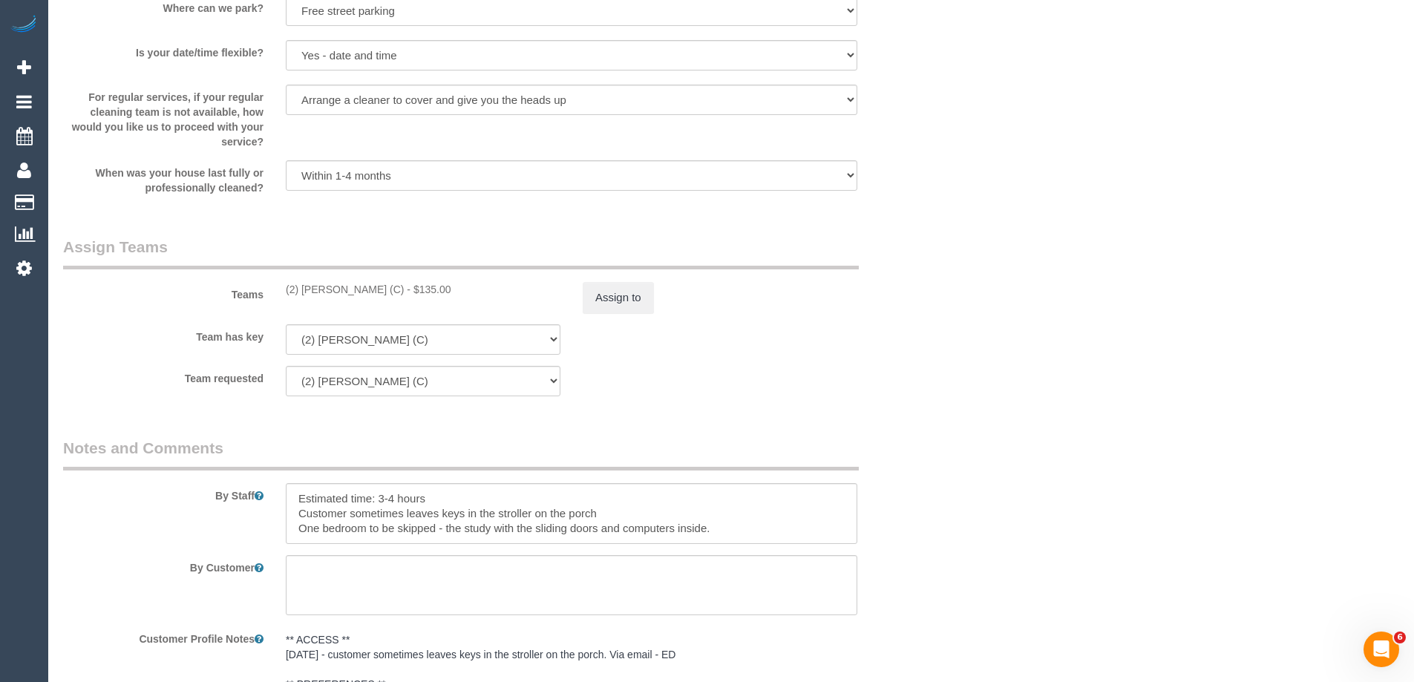
scroll to position [2152, 0]
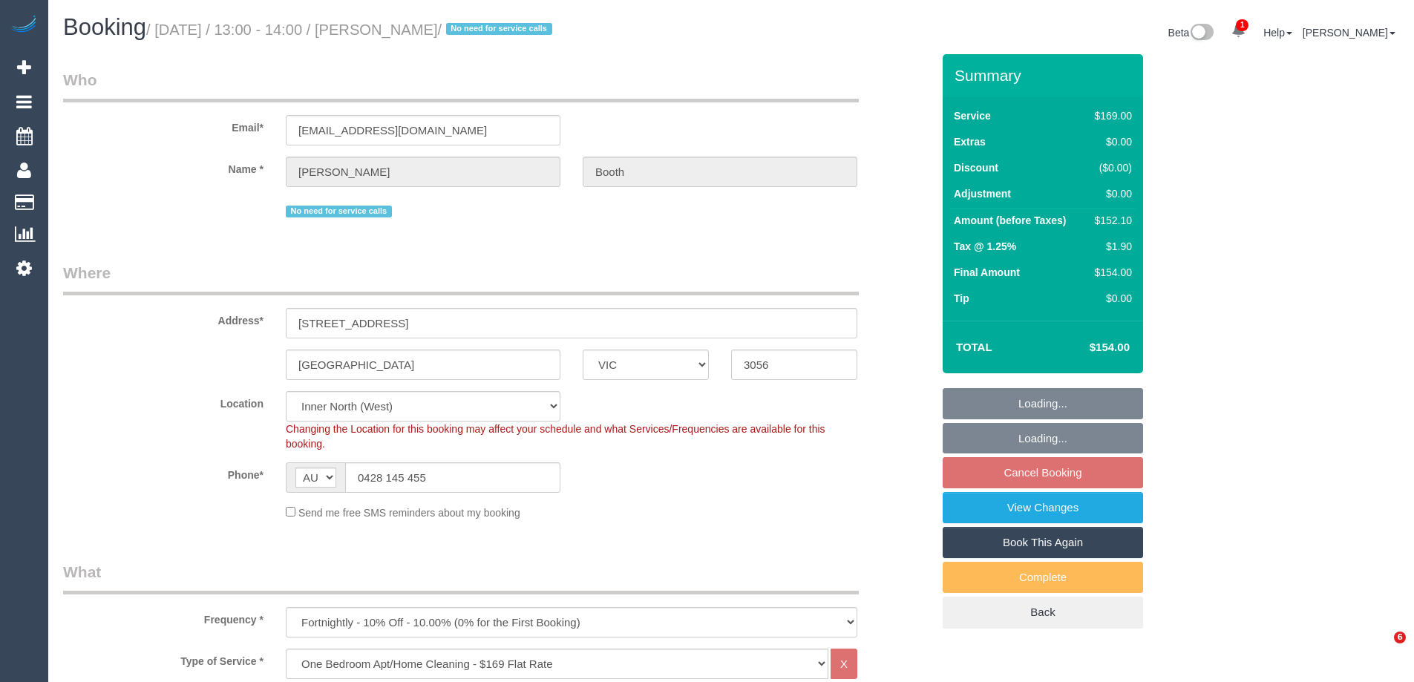
select select "VIC"
select select "number:28"
select select "number:35"
select select "object:821"
select select "18694"
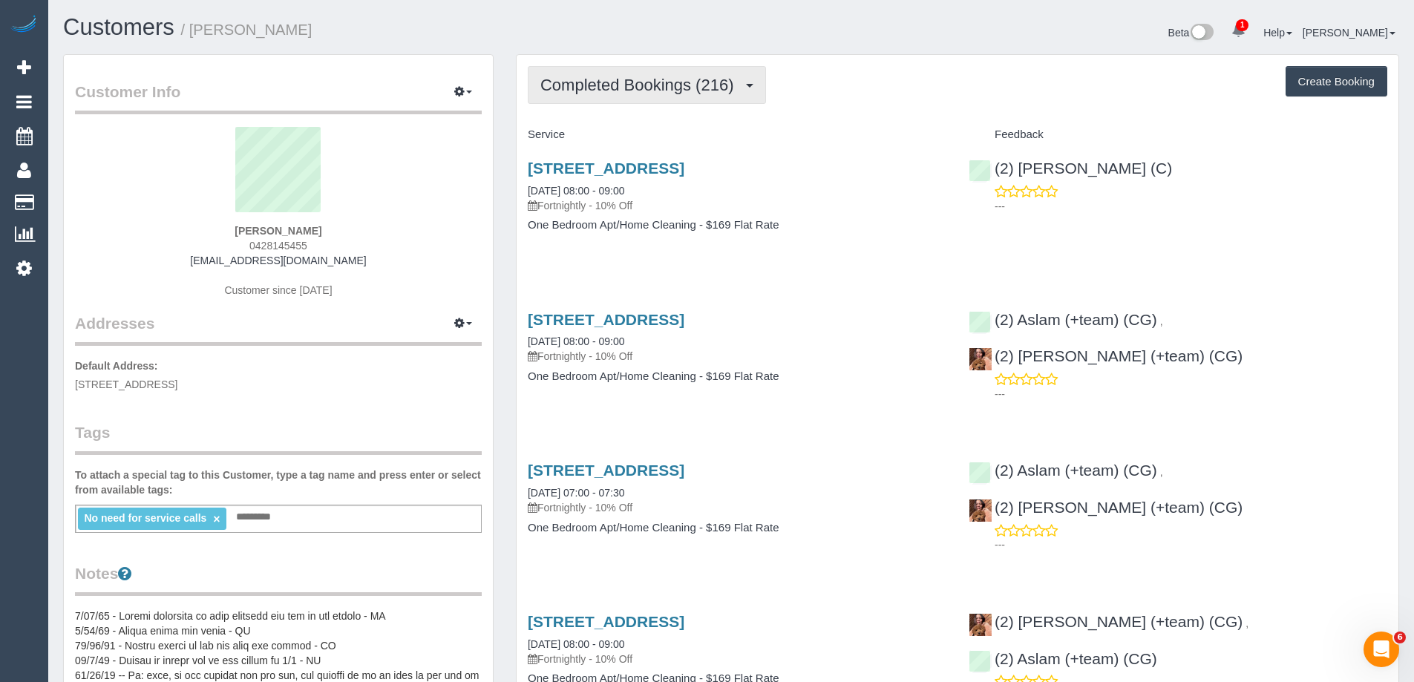
click at [597, 82] on span "Completed Bookings (216)" at bounding box center [640, 85] width 200 height 19
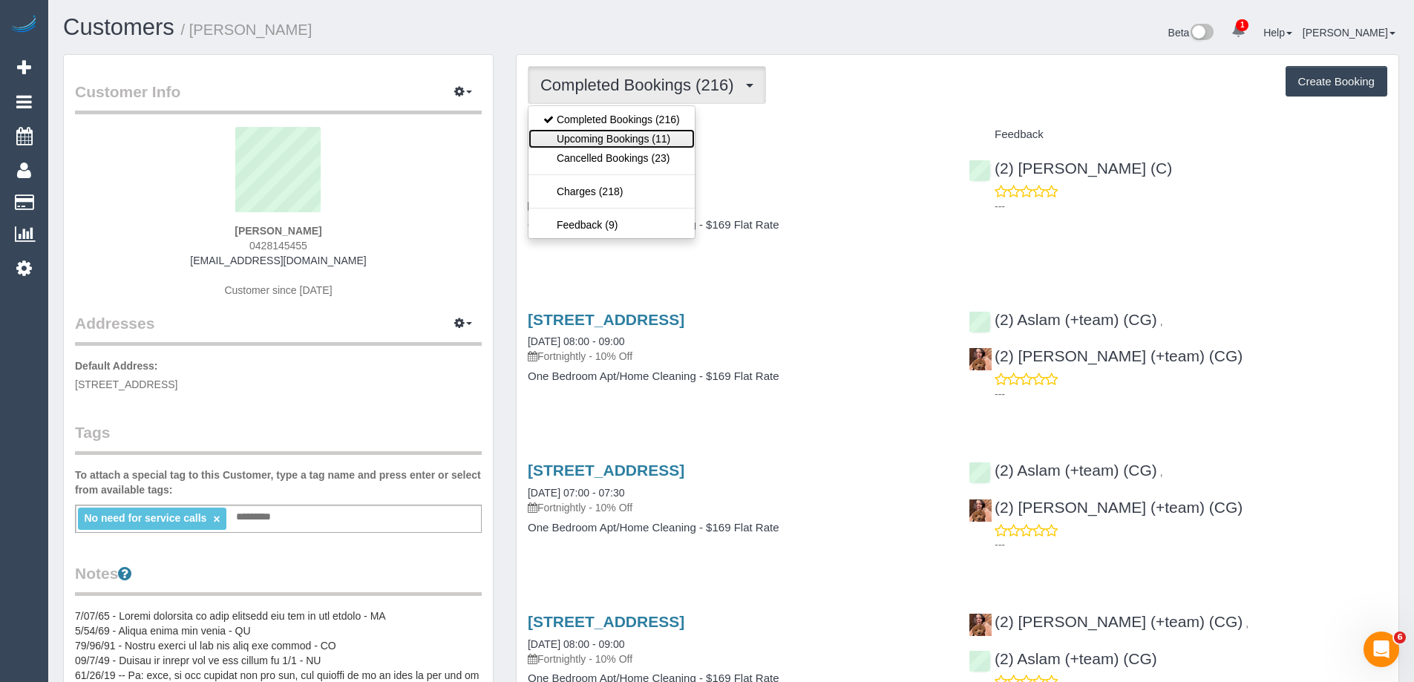
click at [617, 136] on link "Upcoming Bookings (11)" at bounding box center [611, 138] width 166 height 19
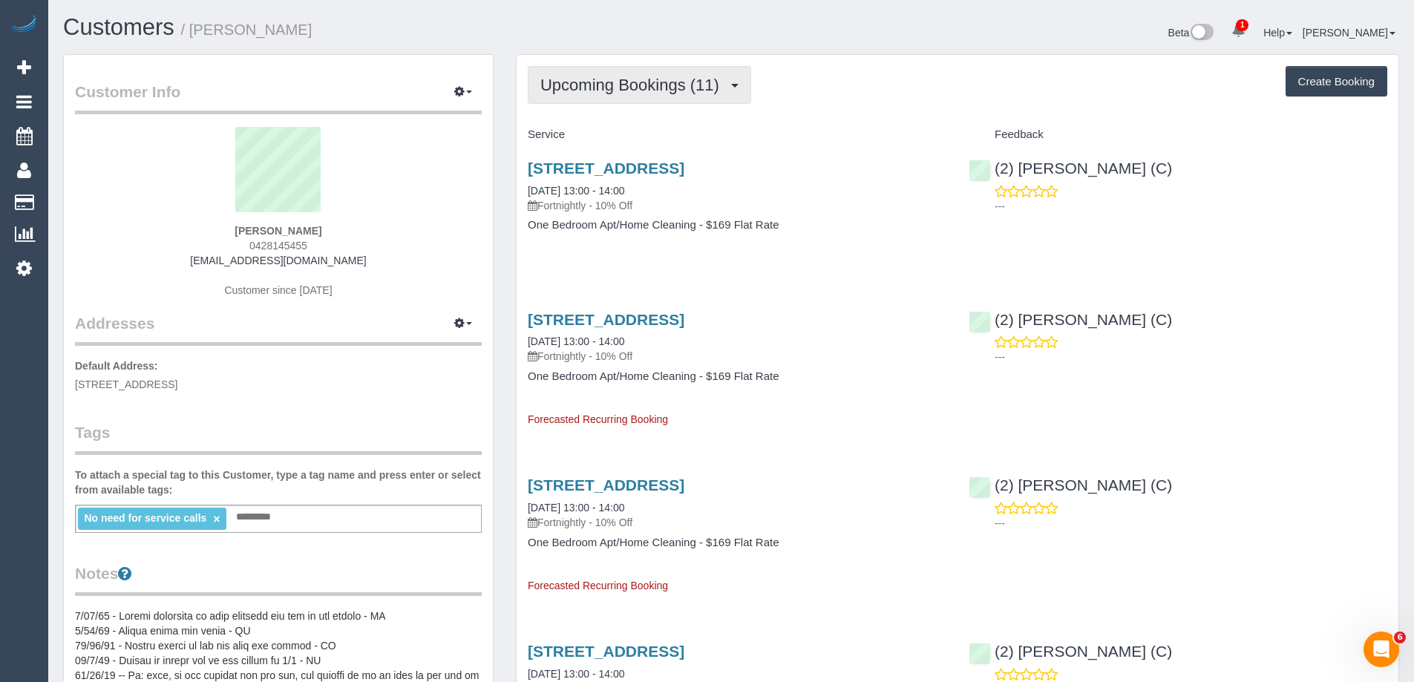
click at [630, 75] on button "Upcoming Bookings (11)" at bounding box center [639, 85] width 223 height 38
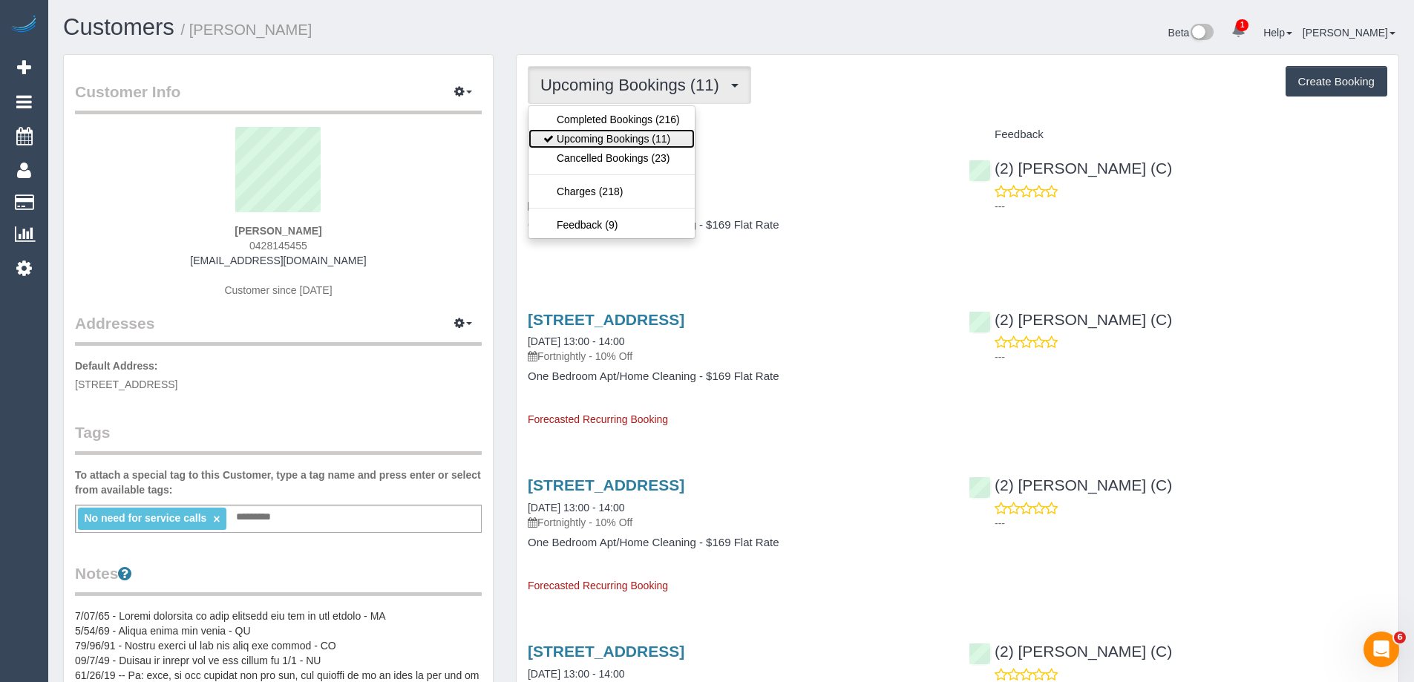
click at [637, 132] on link "Upcoming Bookings (11)" at bounding box center [611, 138] width 166 height 19
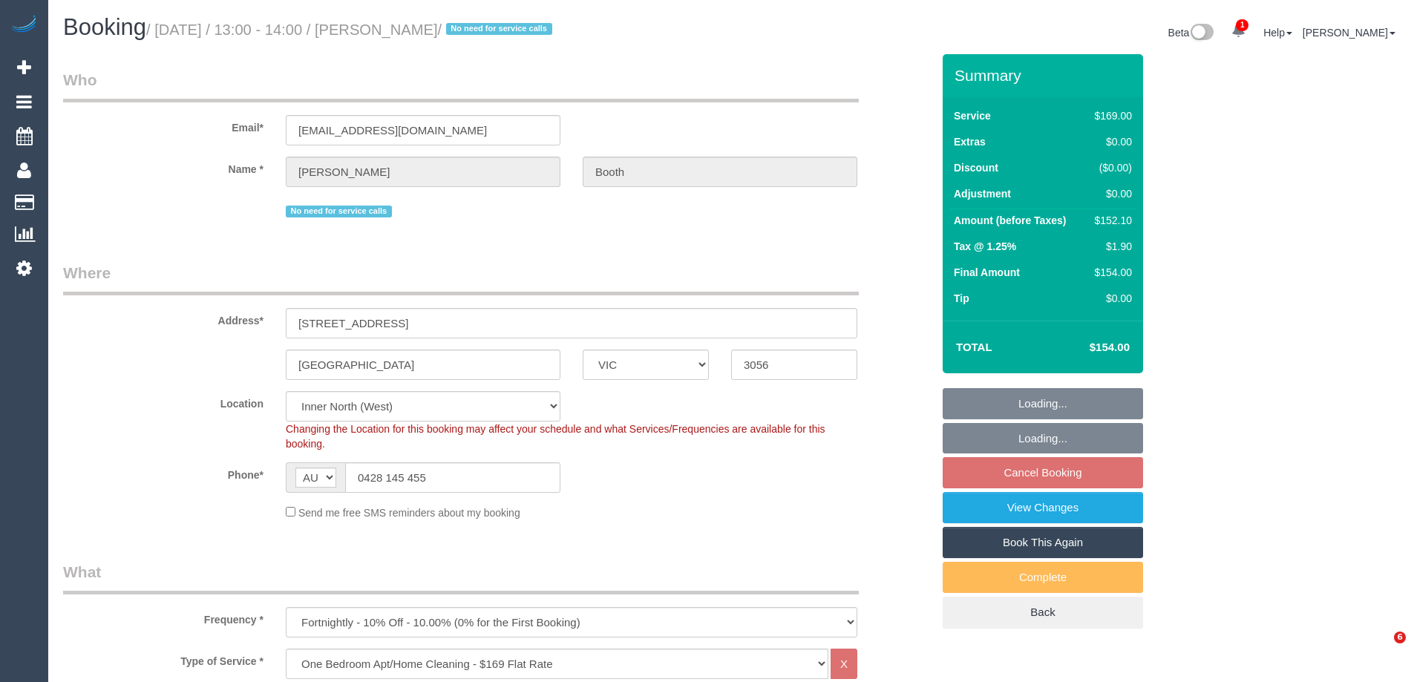
select select "VIC"
select select "number:28"
select select "number:35"
select select "18694"
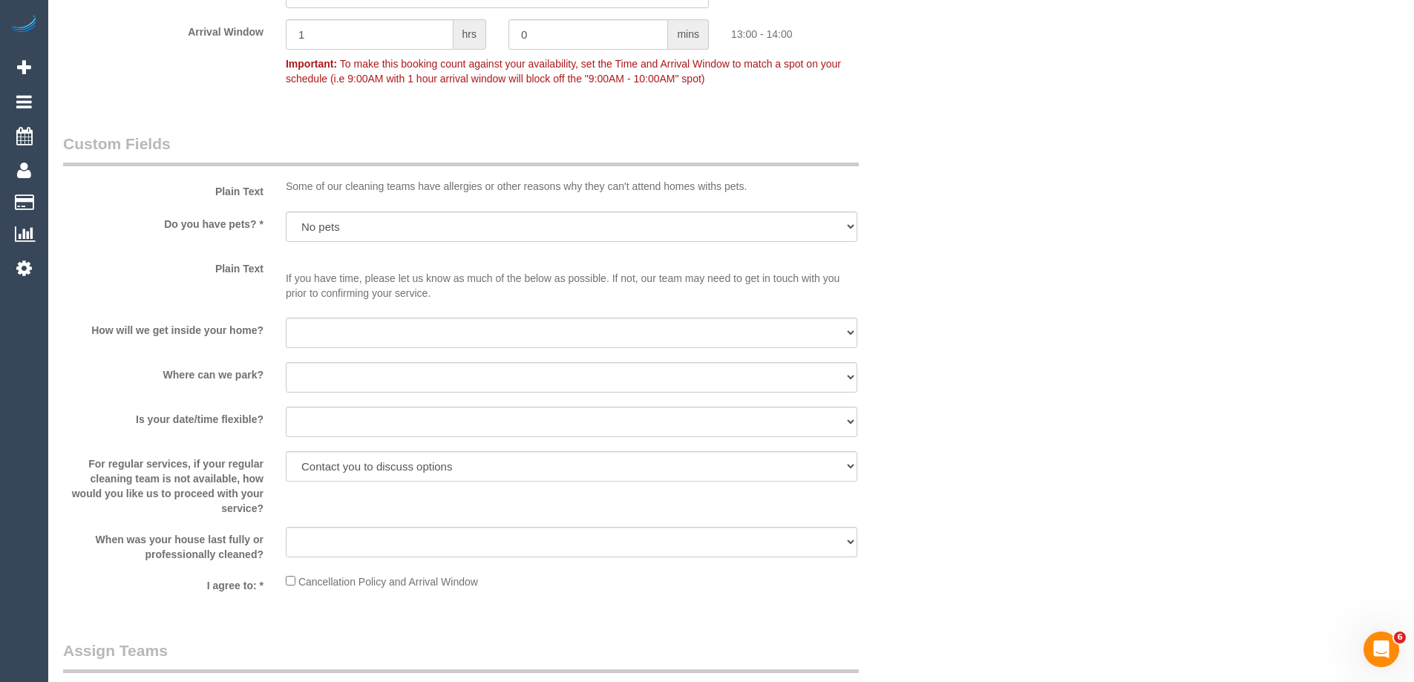
scroll to position [1855, 0]
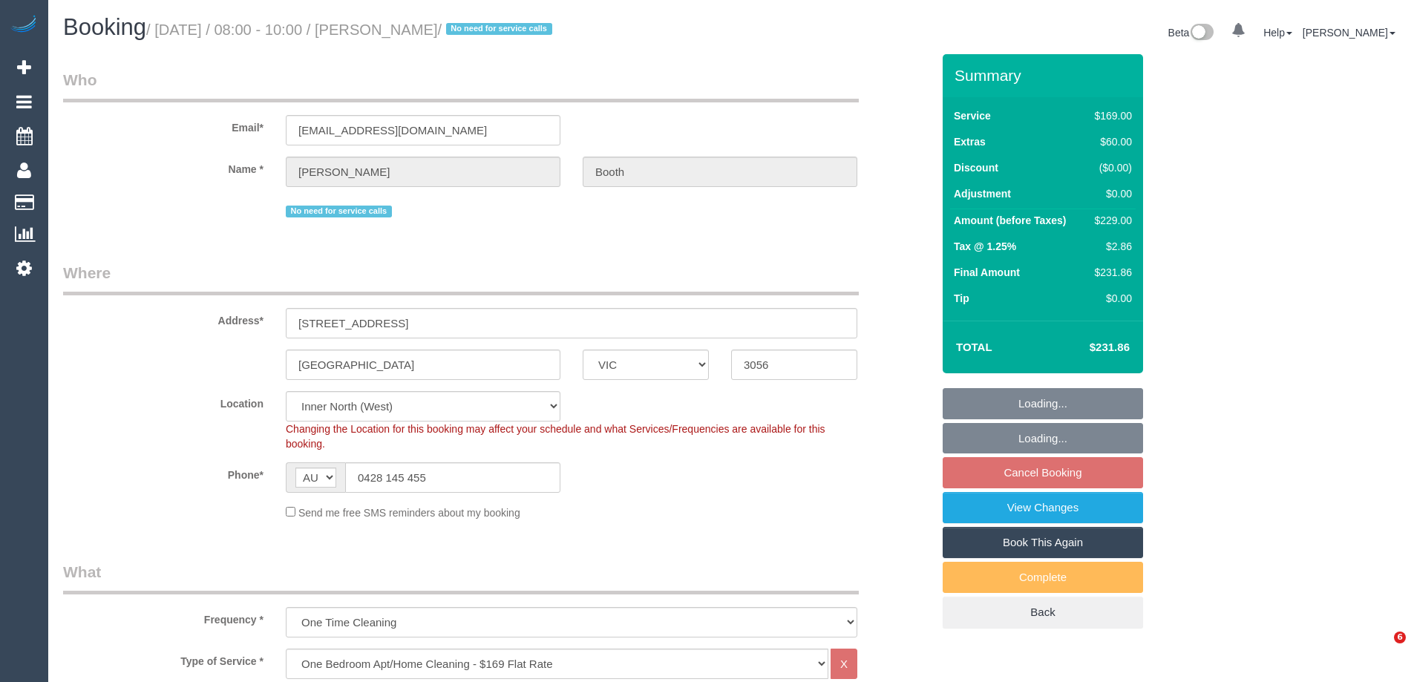
select select "VIC"
select select "number:28"
select select "number:17"
select select "number:19"
select select "number:24"
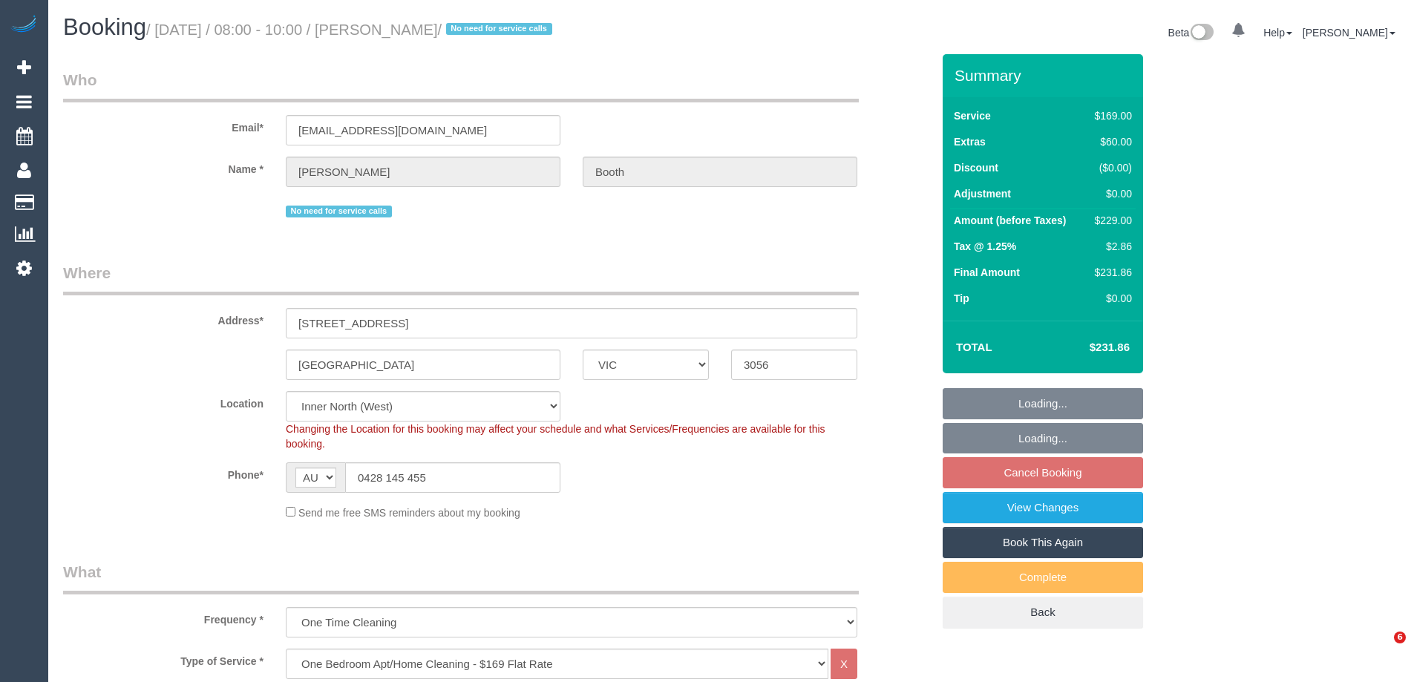
select select "number:35"
select select "number:11"
select select "18694"
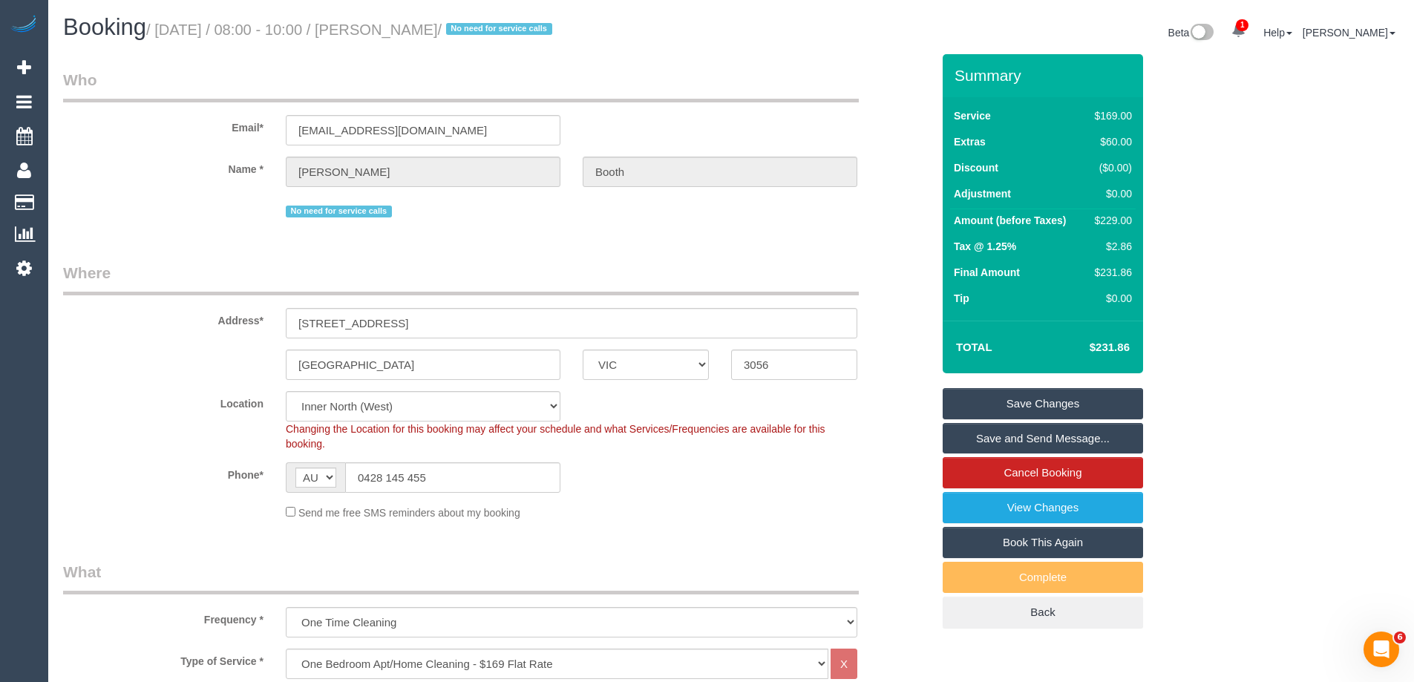
drag, startPoint x: 463, startPoint y: 27, endPoint x: 390, endPoint y: 33, distance: 73.0
click at [390, 33] on small "/ October 16, 2025 / 08:00 - 10:00 / Julie Booth / No need for service calls" at bounding box center [351, 30] width 410 height 16
copy small "[PERSON_NAME]"
click at [978, 437] on link "Save and Send Message..." at bounding box center [1042, 438] width 200 height 31
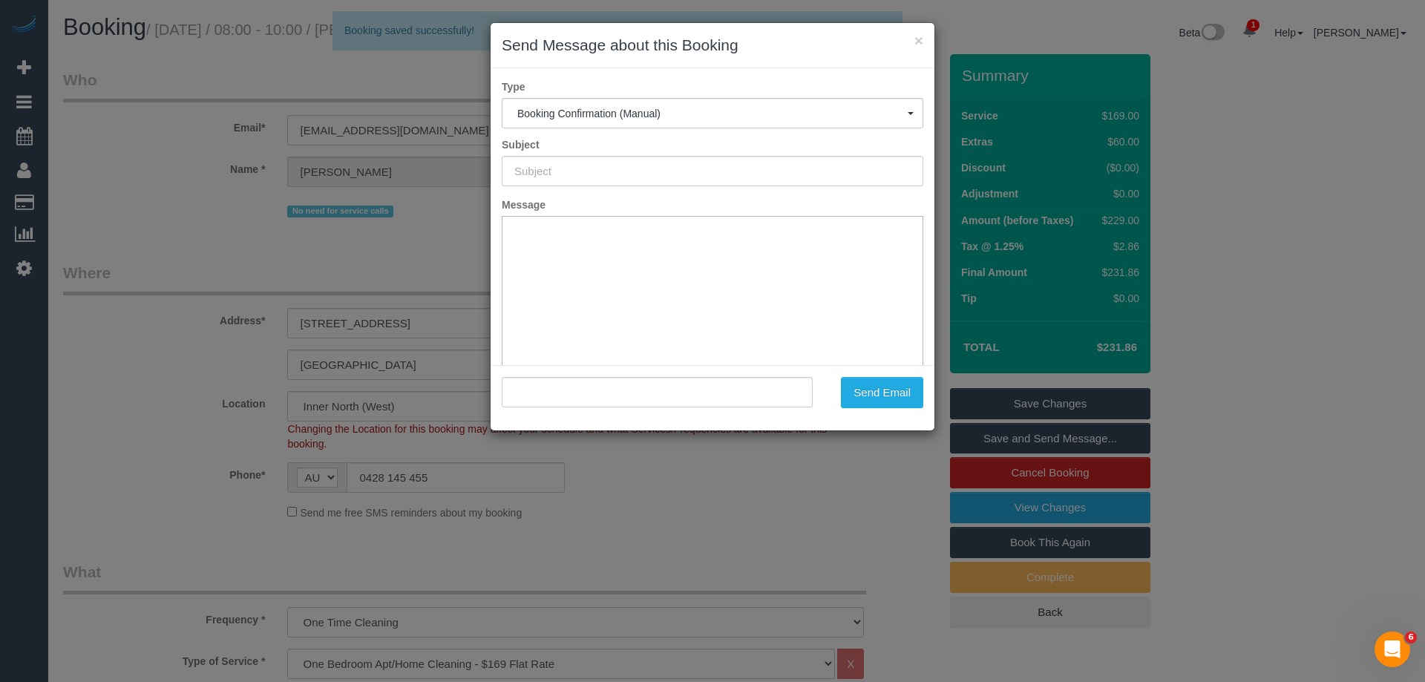
type input "Booking Confirmed"
type input ""Julie Booth" <juliebooth08@optusnet.com.au>"
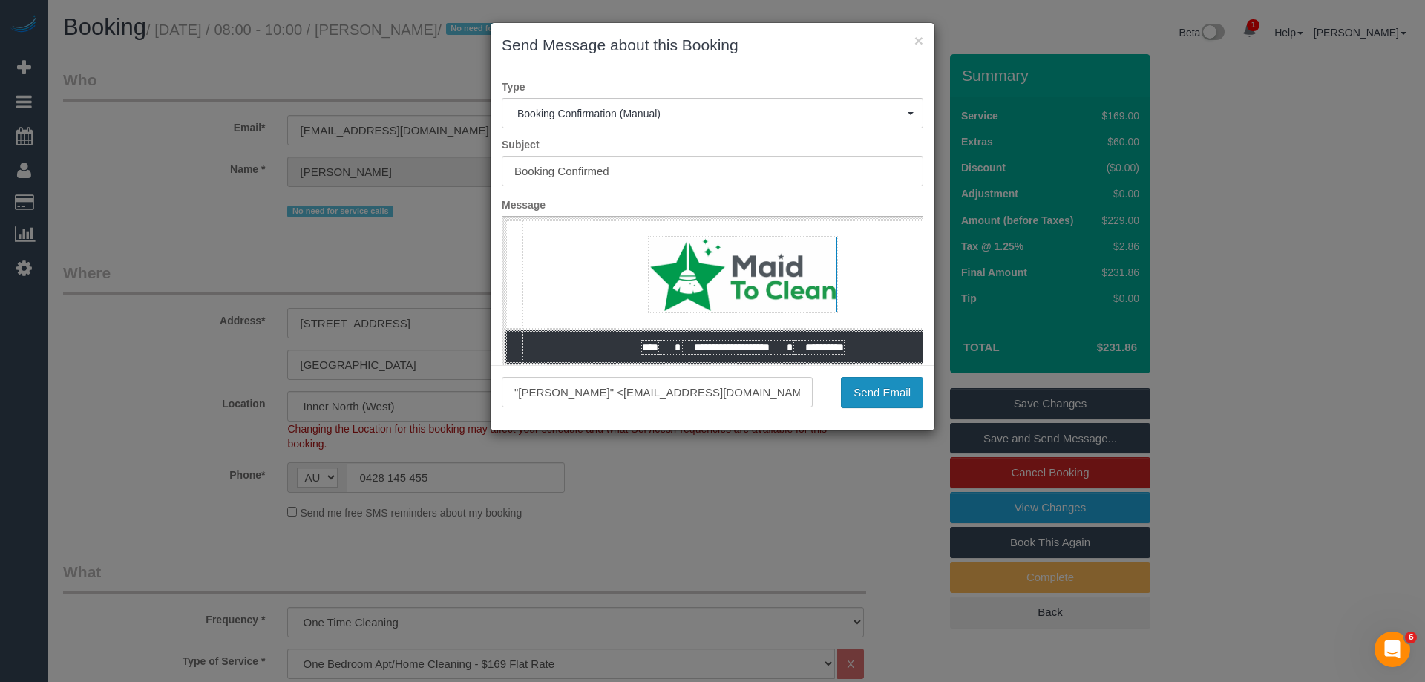
click at [864, 390] on button "Send Email" at bounding box center [882, 392] width 82 height 31
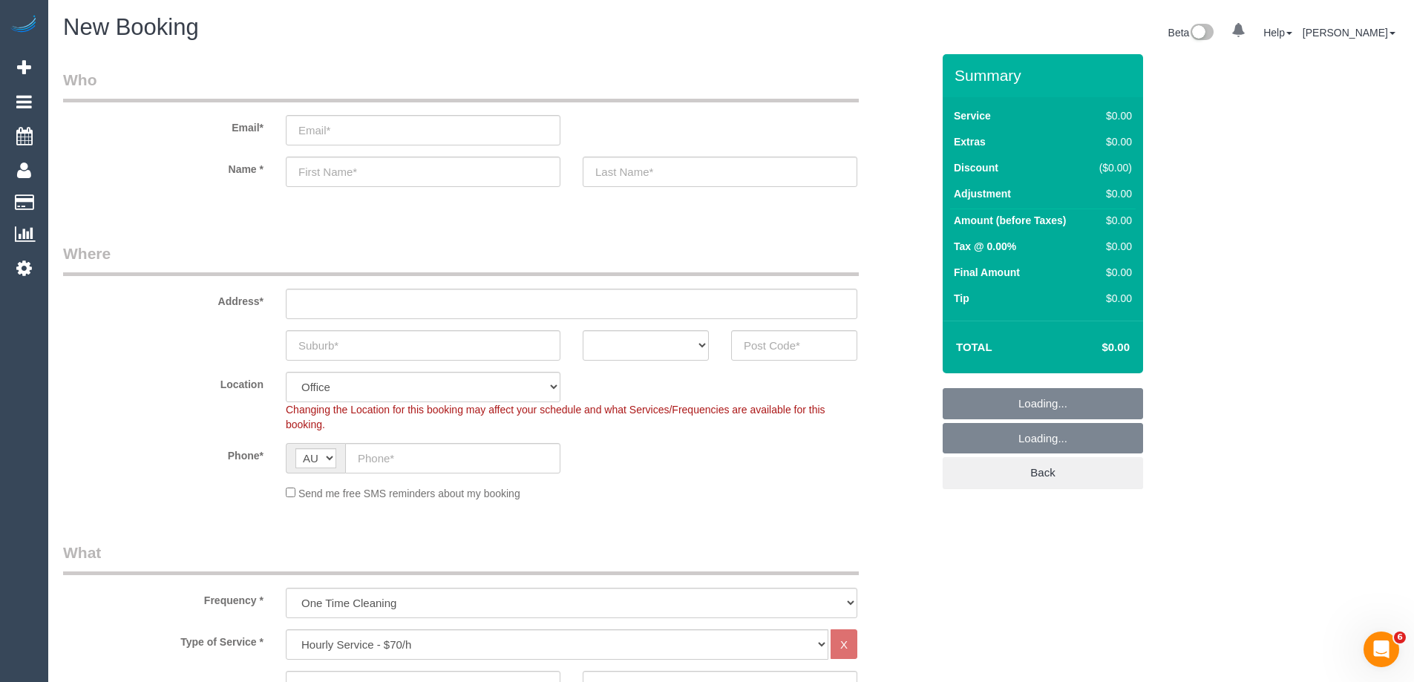
select select "object:14416"
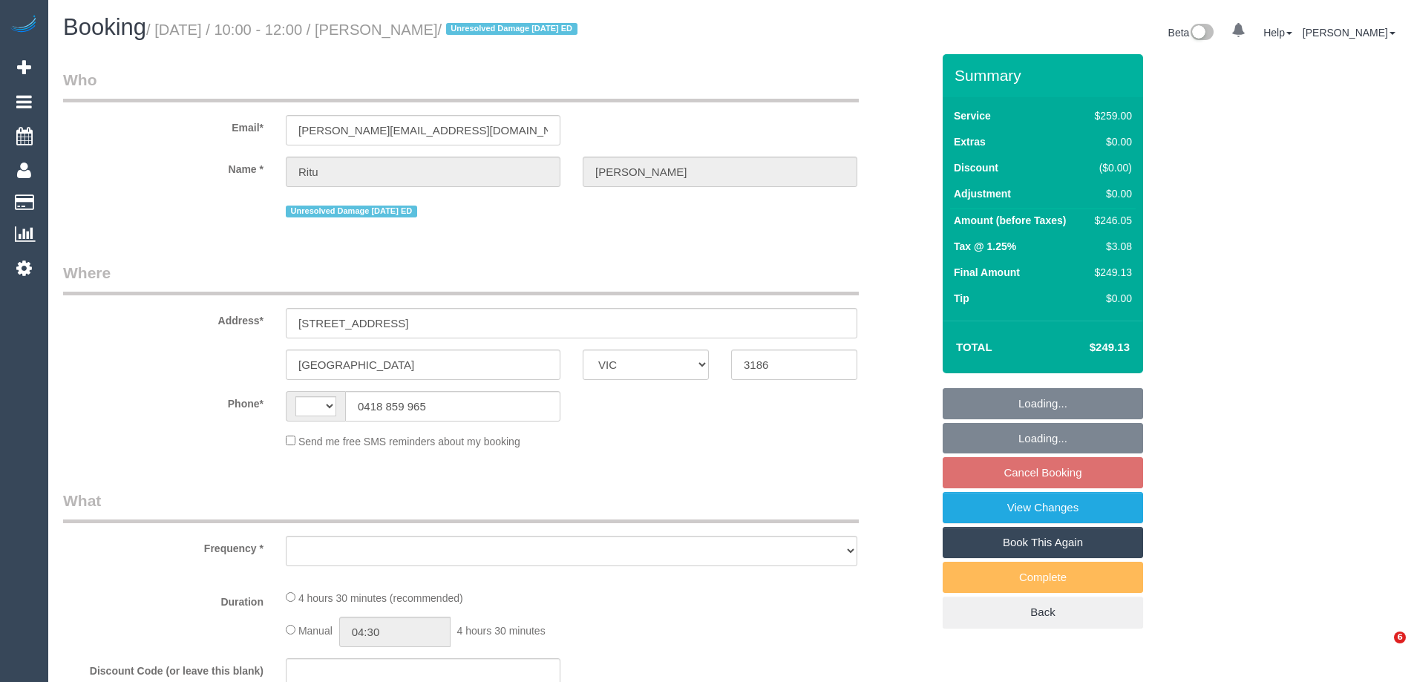
select select "VIC"
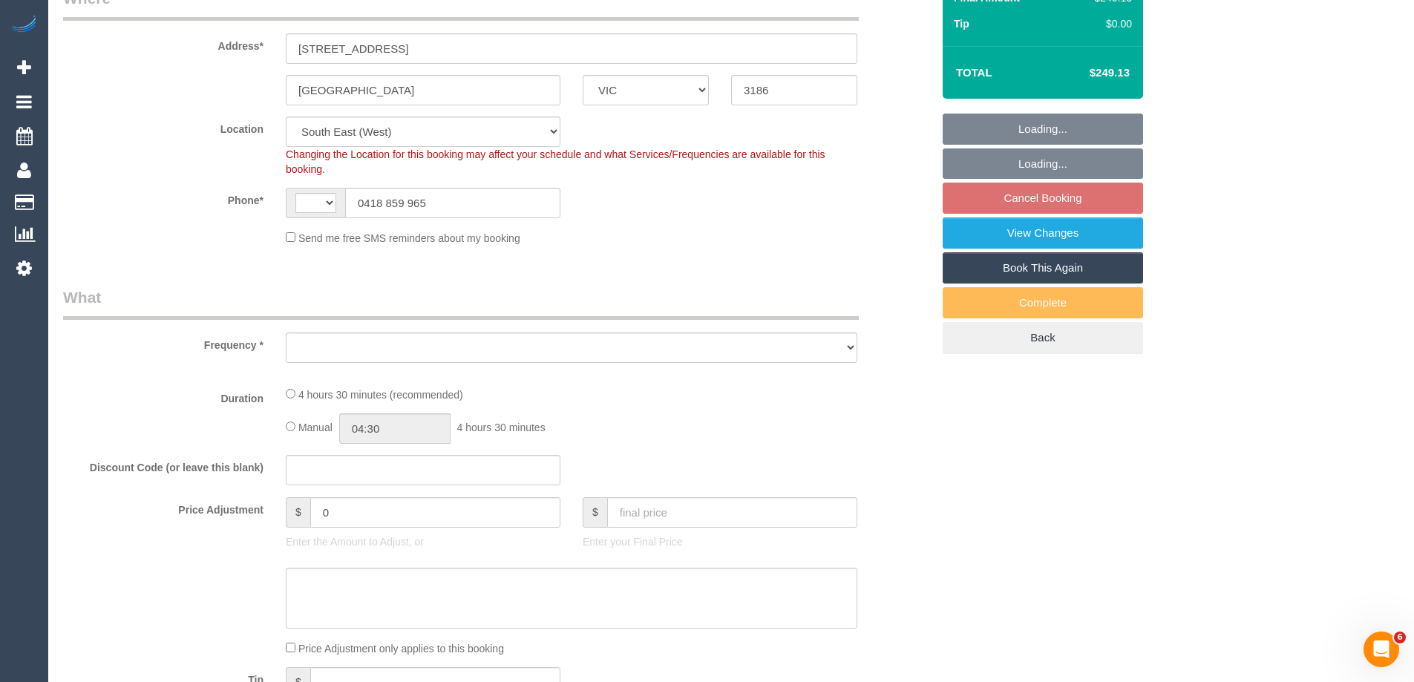
select select "string:AU"
select select "object:665"
select select "string:stripe-pm_1PFpgO2GScqysDRVGH6BMLeE"
select select "number:28"
select select "number:14"
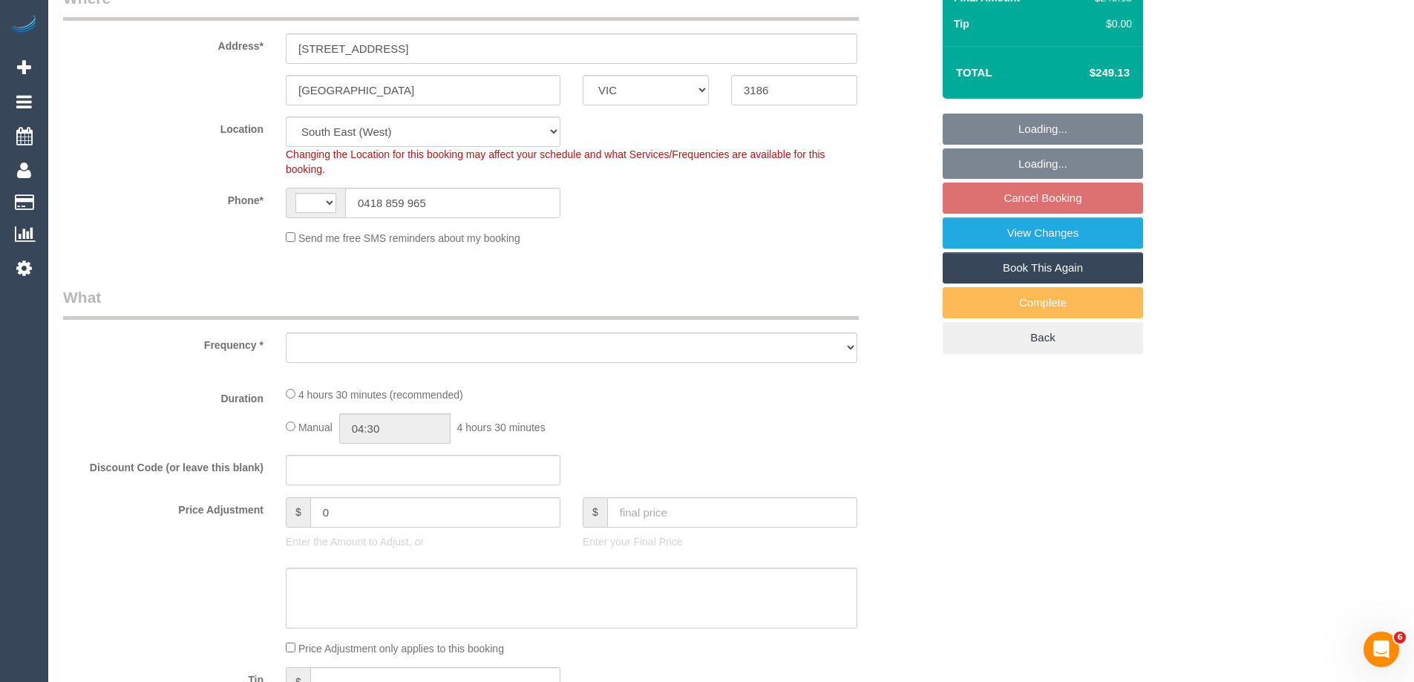
select select "number:19"
select select "number:25"
select select "number:35"
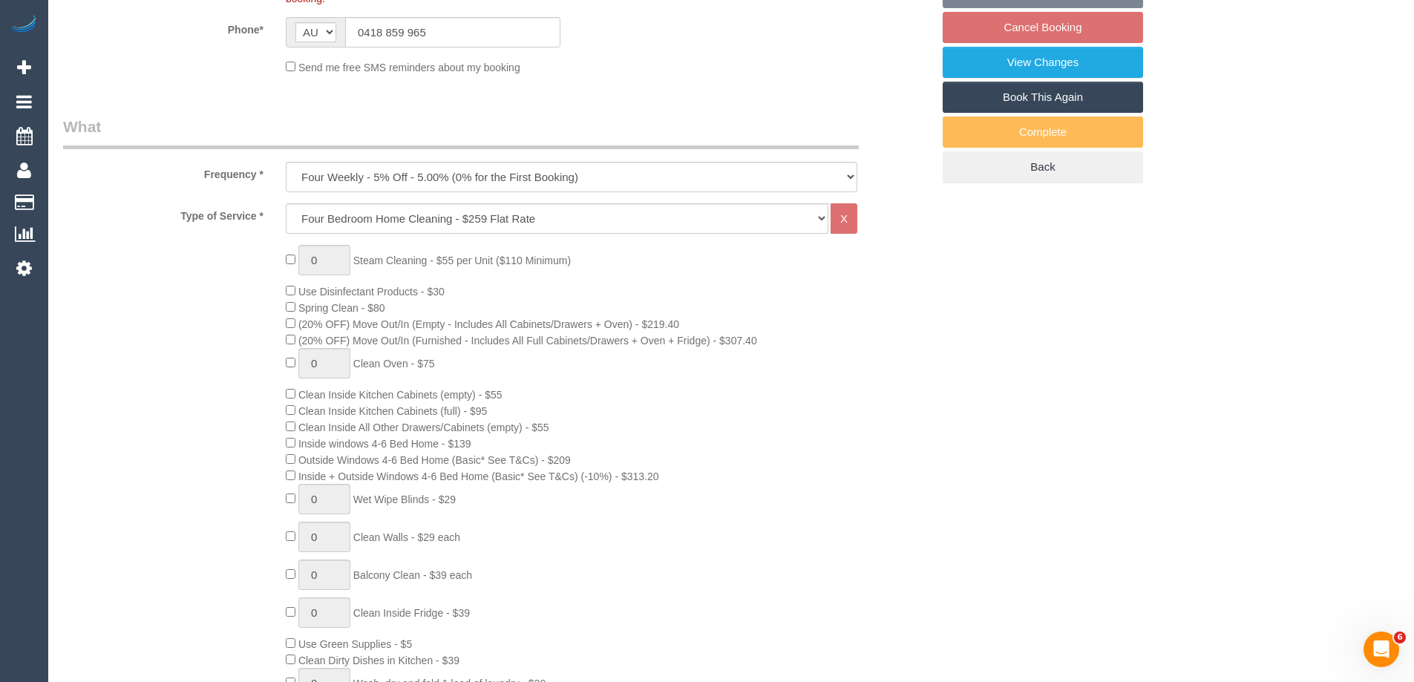
select select "object:816"
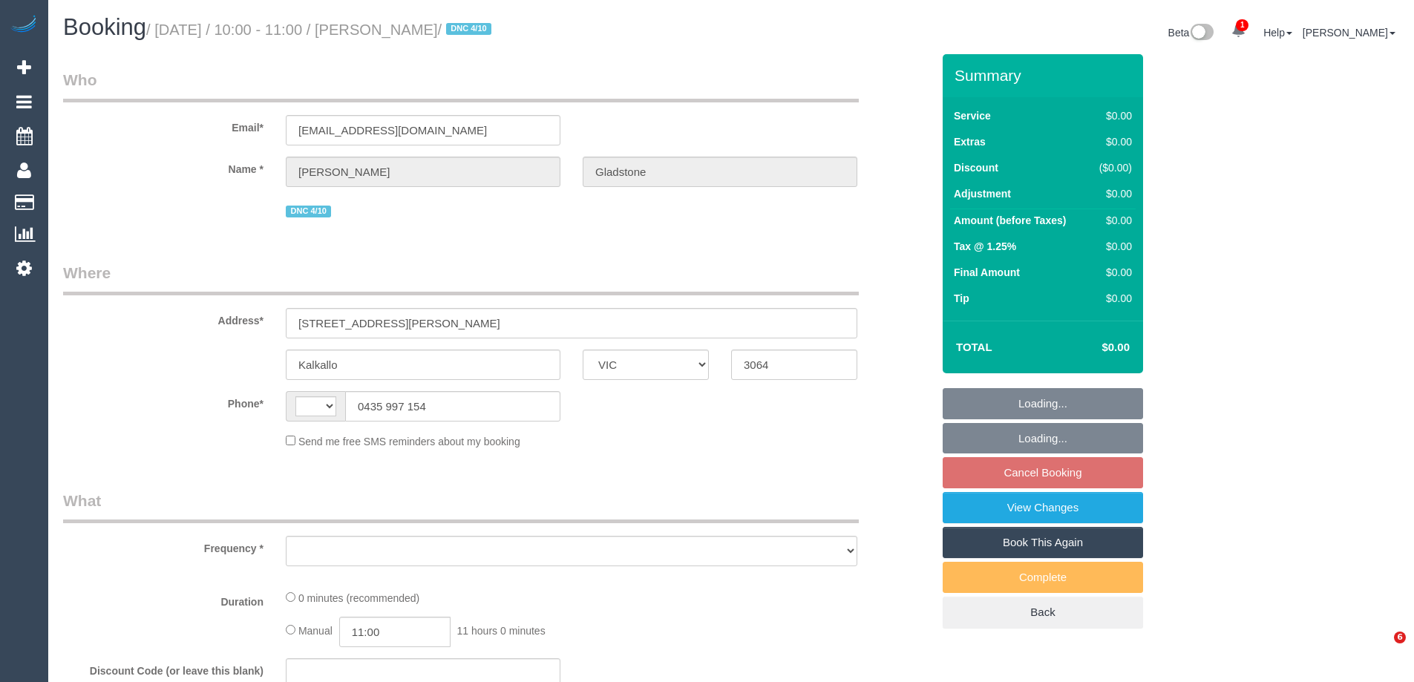
select select "VIC"
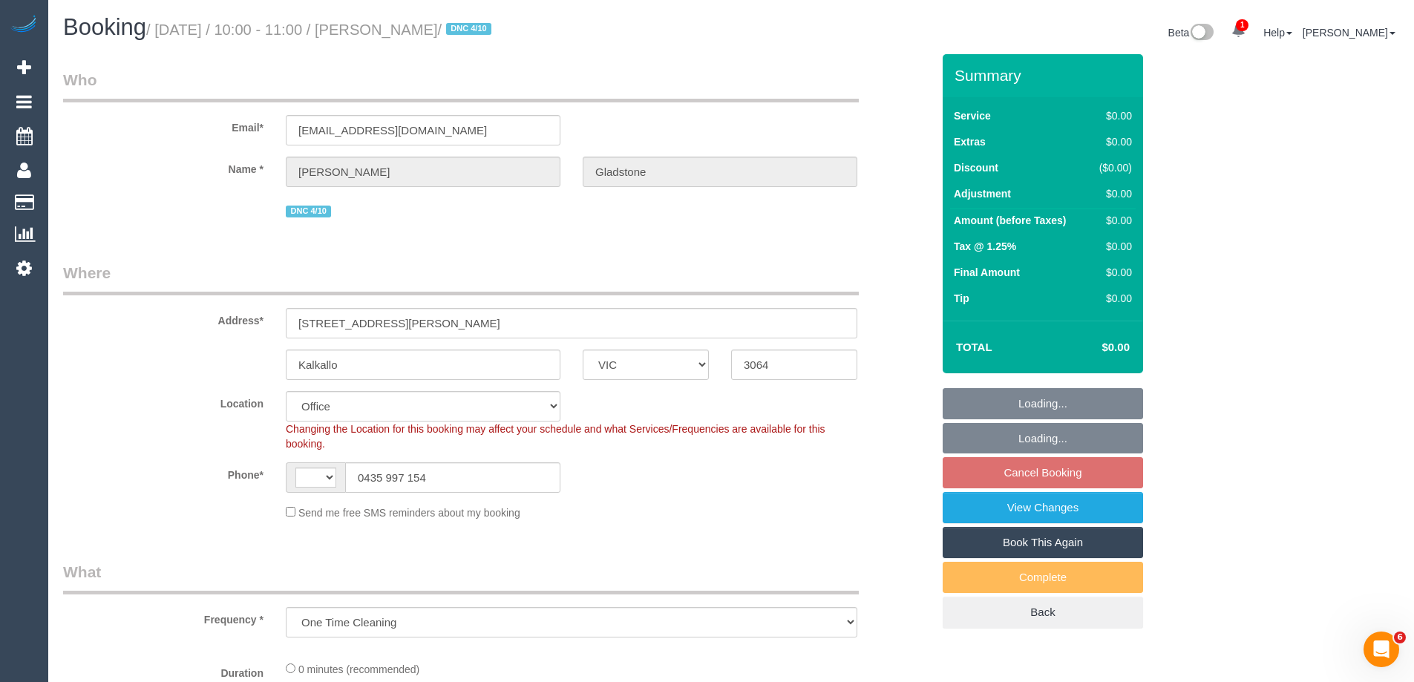
select select "object:571"
select select "string:AU"
select select "string:stripe-pm_1SB3jt2GScqysDRVVKsIAsve"
select select "number:28"
select select "number:14"
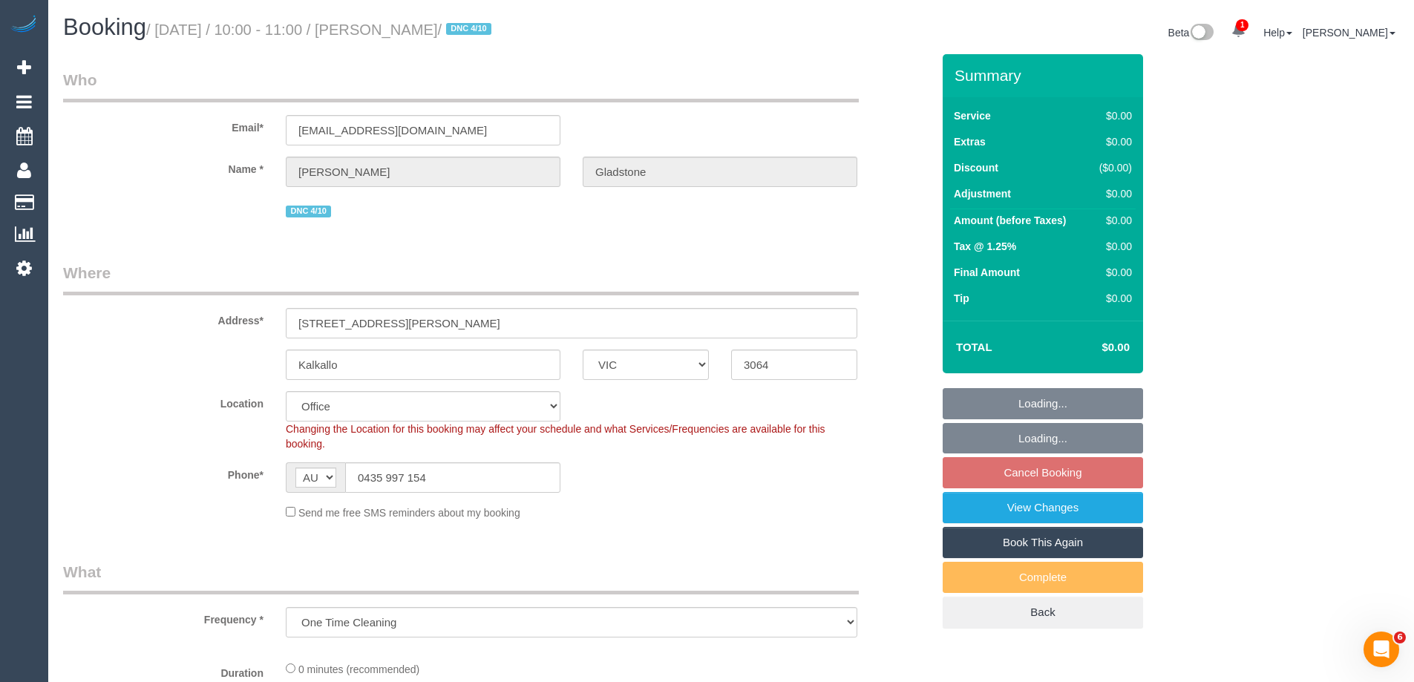
select select "number:19"
select select "number:22"
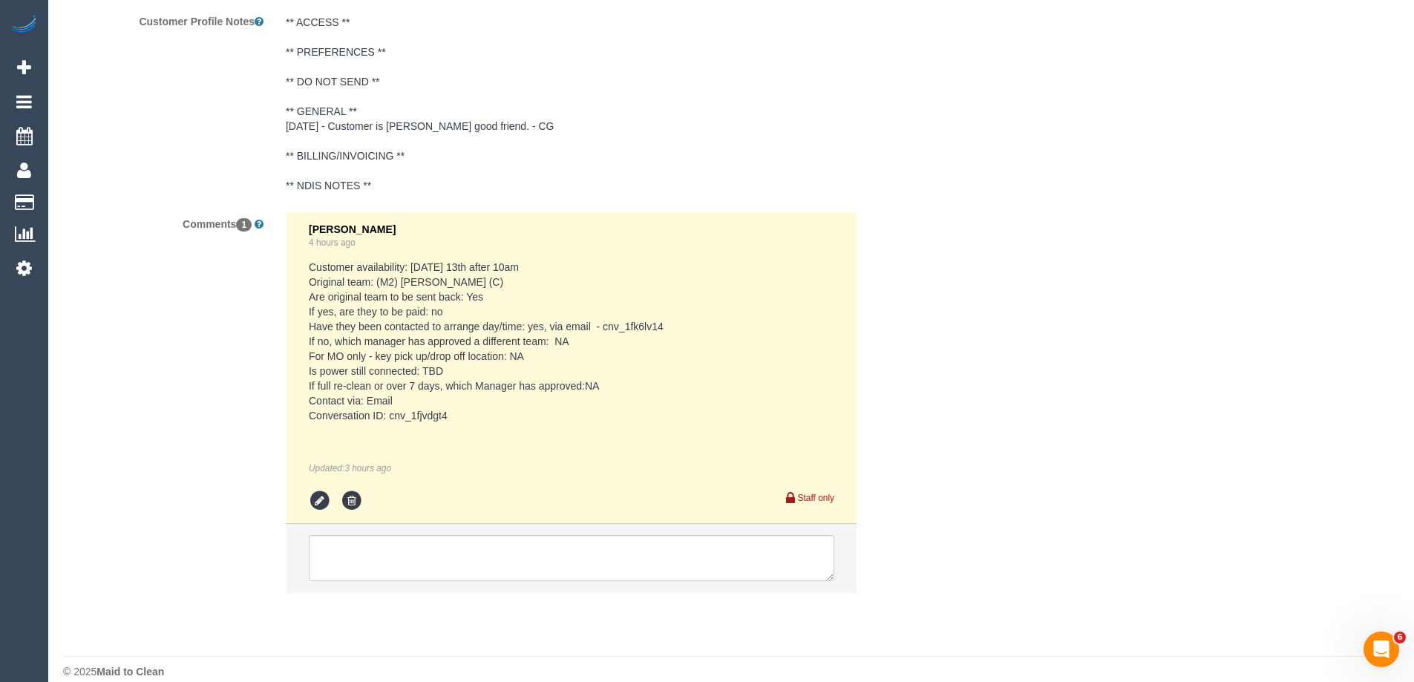
scroll to position [2573, 0]
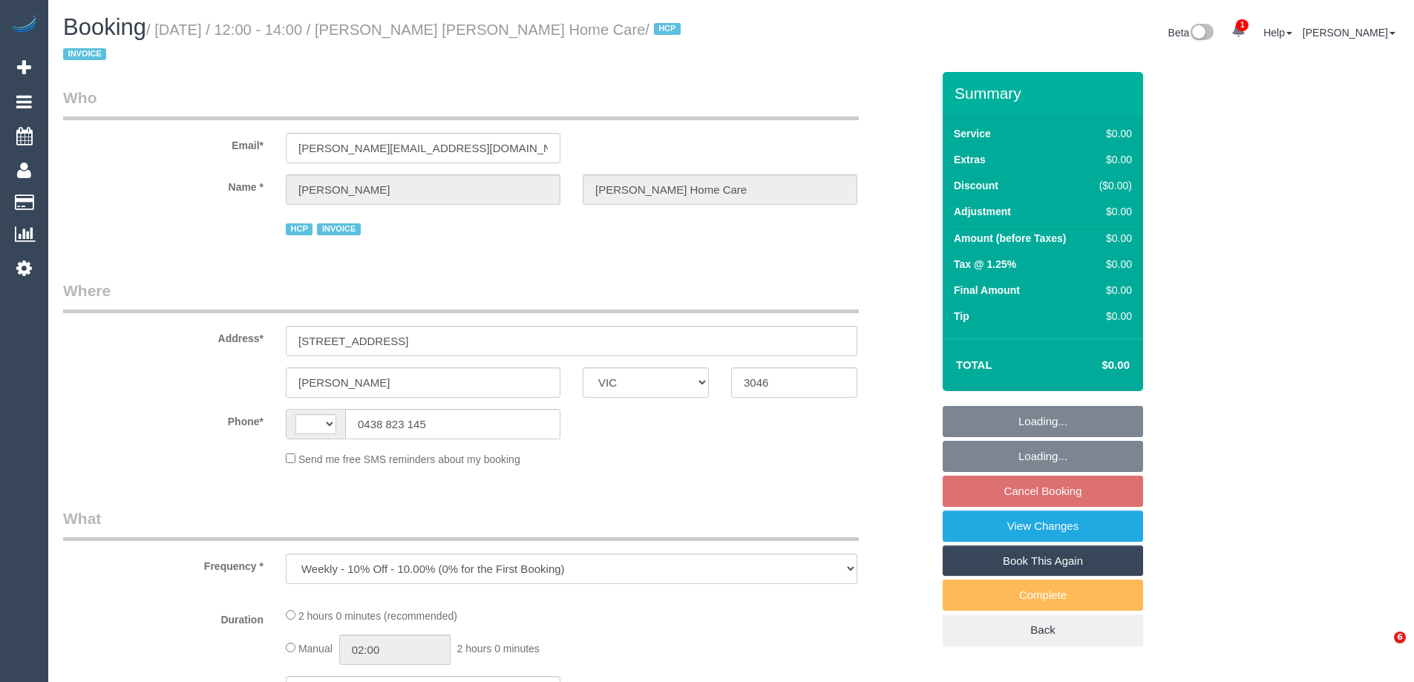
select select "VIC"
select select "120"
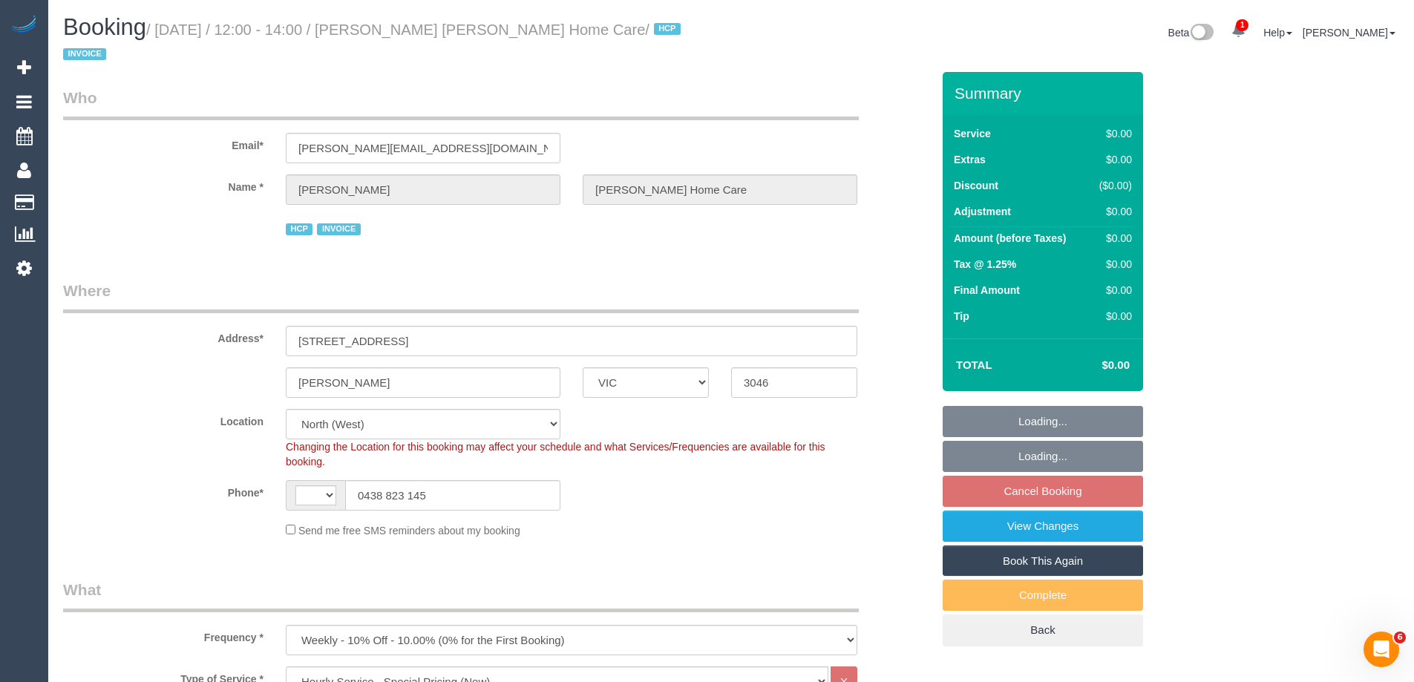
select select "object:668"
select select "string:AU"
select select "number:28"
select select "number:14"
select select "number:18"
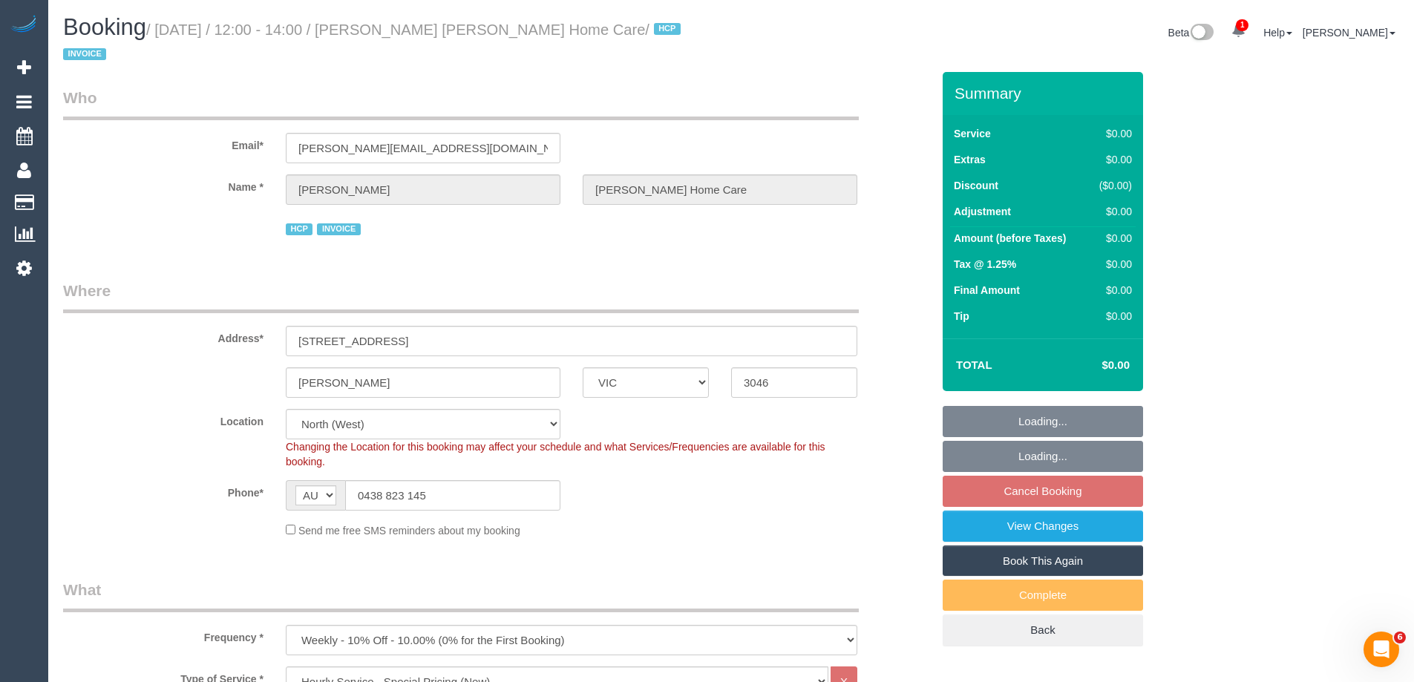
select select "number:36"
select select "number:35"
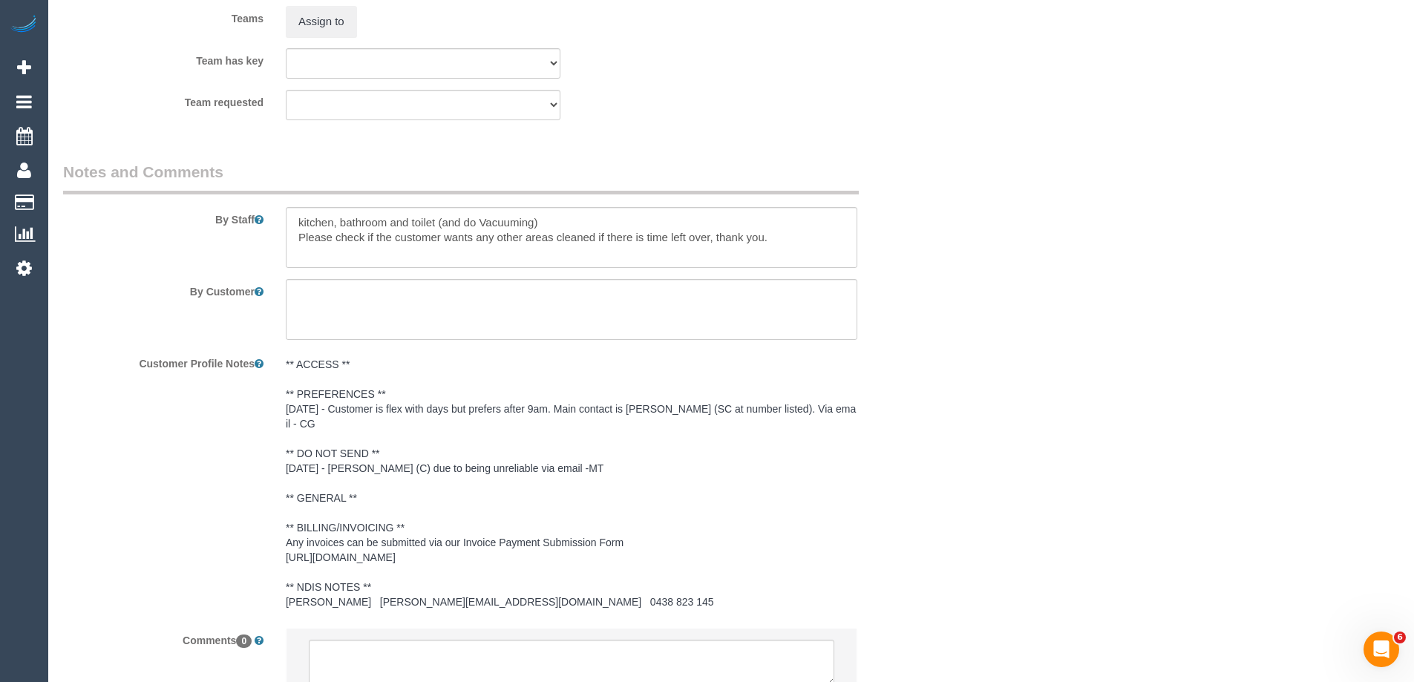
scroll to position [2039, 0]
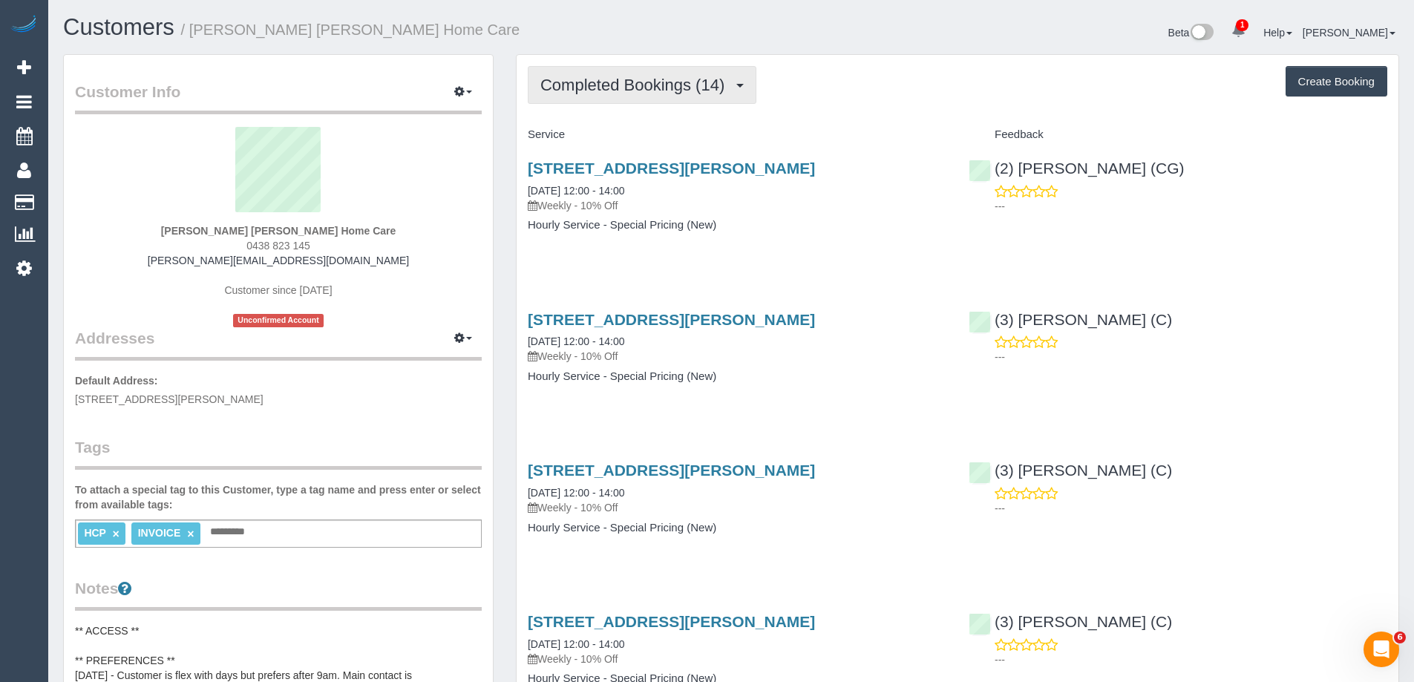
click at [697, 85] on span "Completed Bookings (14)" at bounding box center [635, 85] width 191 height 19
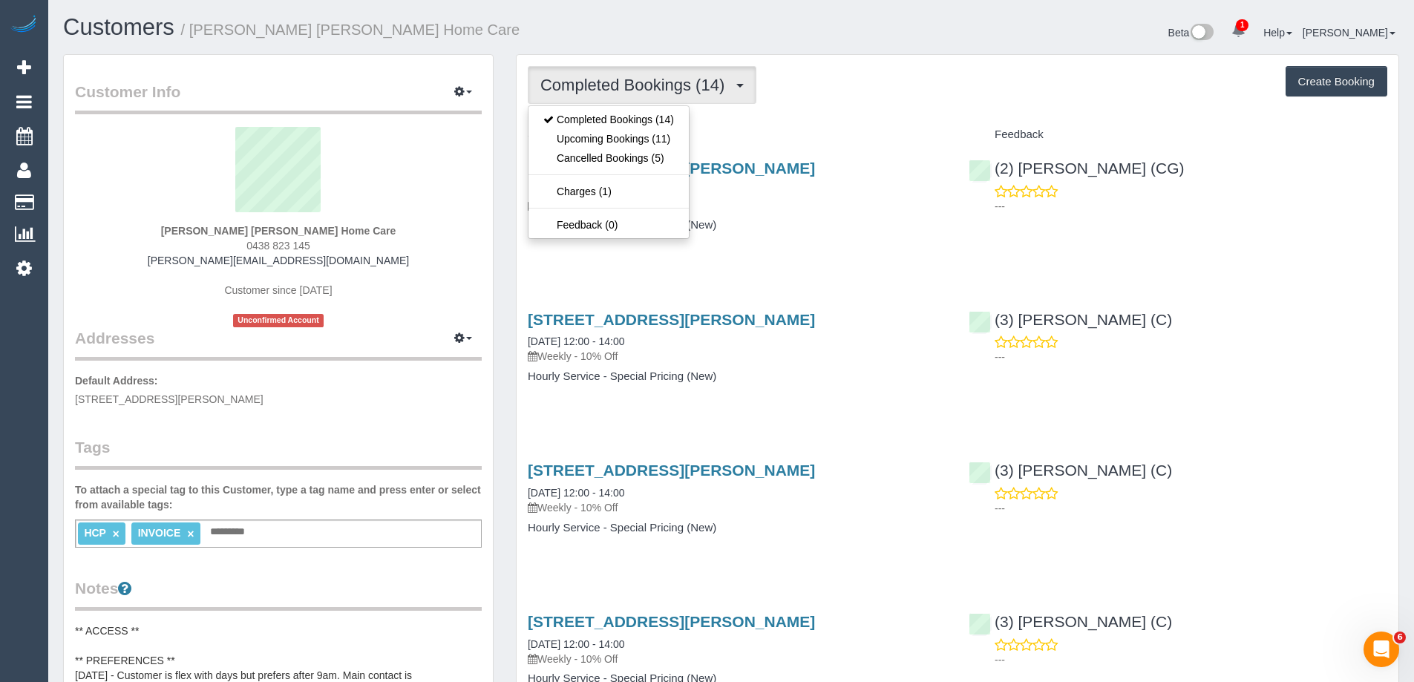
click at [796, 102] on div "Completed Bookings (14) Completed Bookings (14) Upcoming Bookings (11) Cancelle…" at bounding box center [957, 85] width 859 height 38
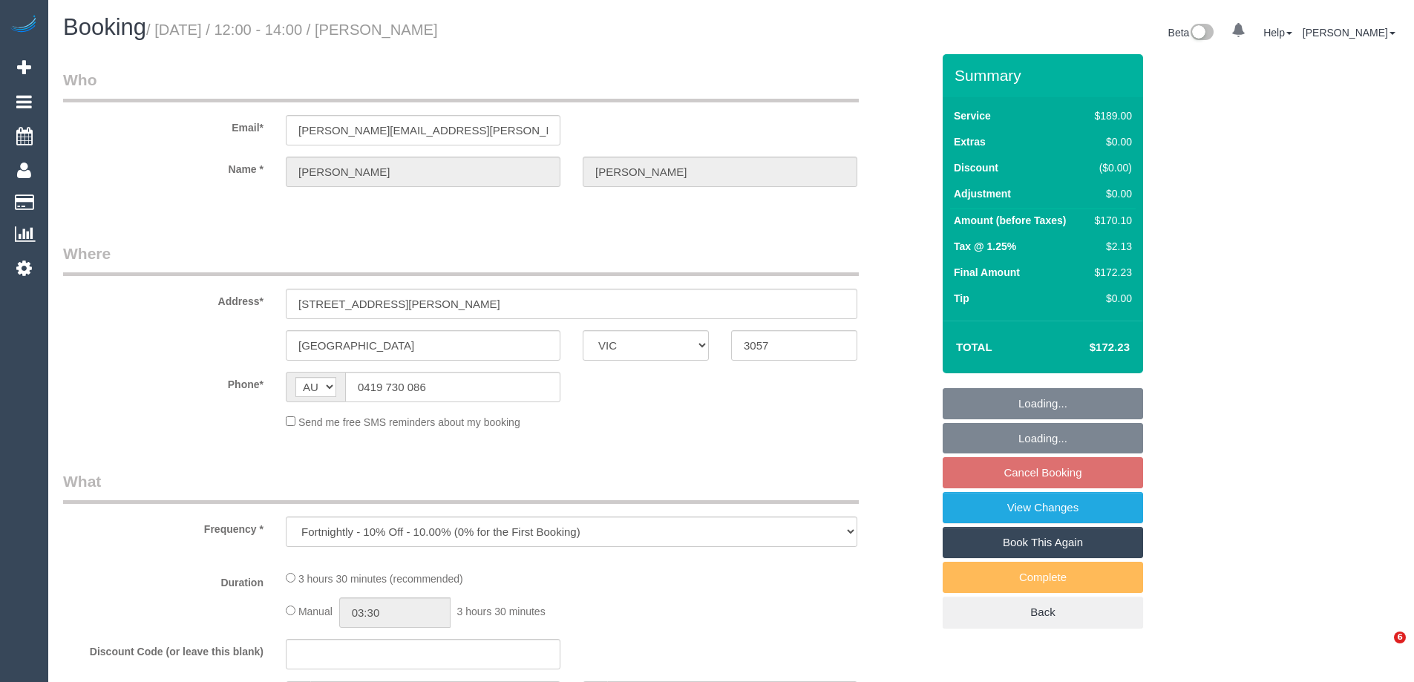
select select "VIC"
select select "string:stripe-pm_1RvTFm2GScqysDRVbZlH1Bks"
select select "number:27"
select select "number:14"
select select "number:19"
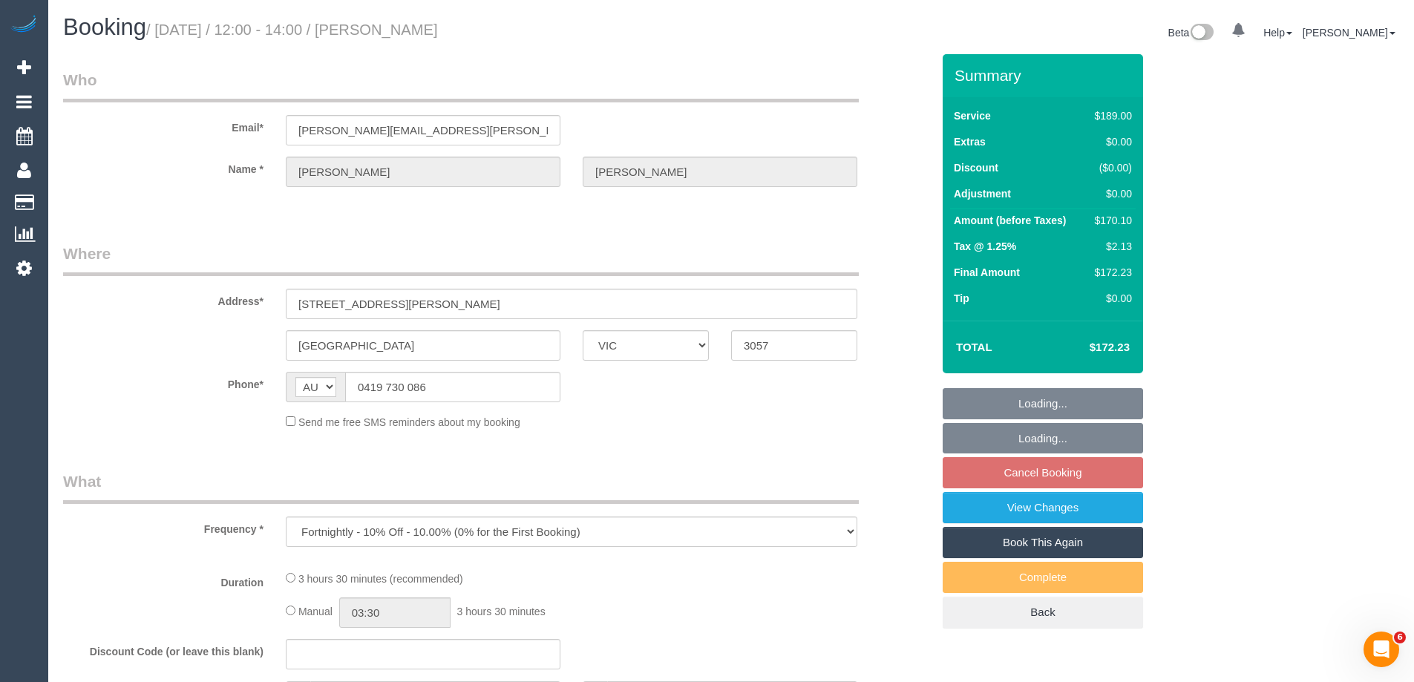
select select "number:22"
select select "number:33"
select select "number:11"
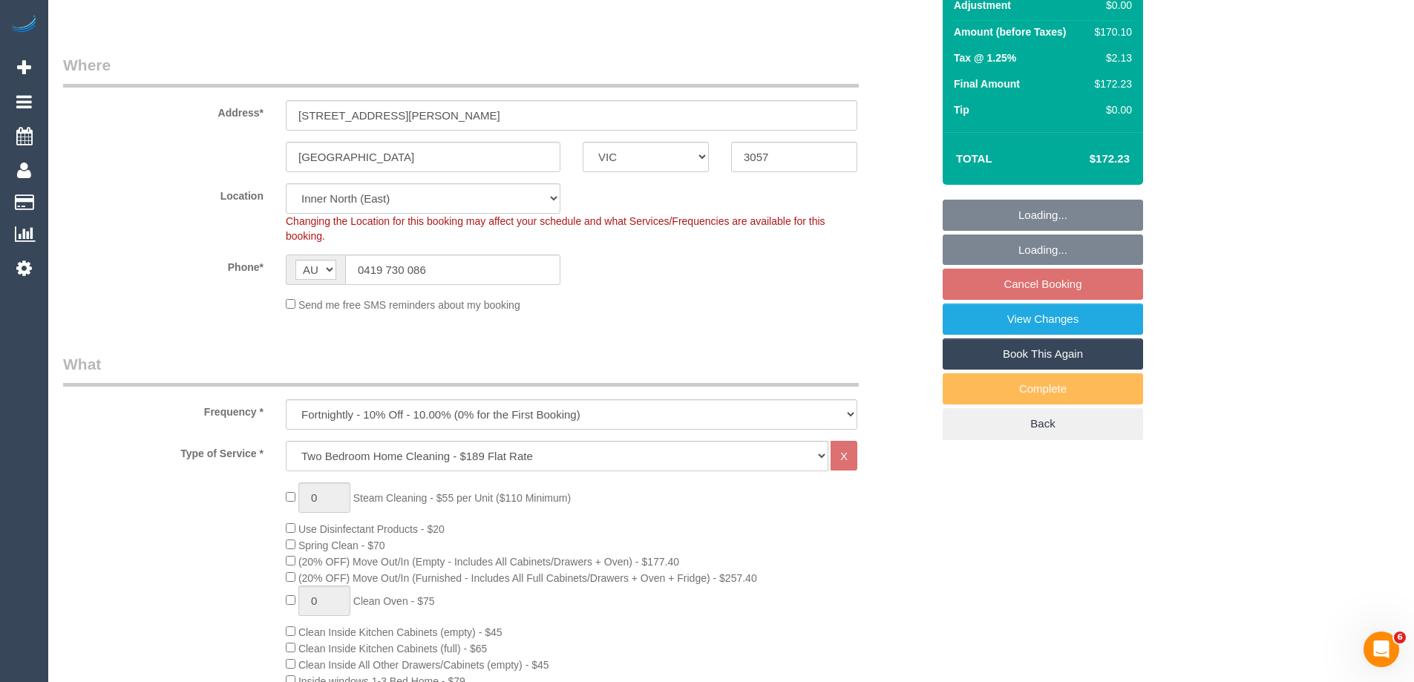
select select "object:849"
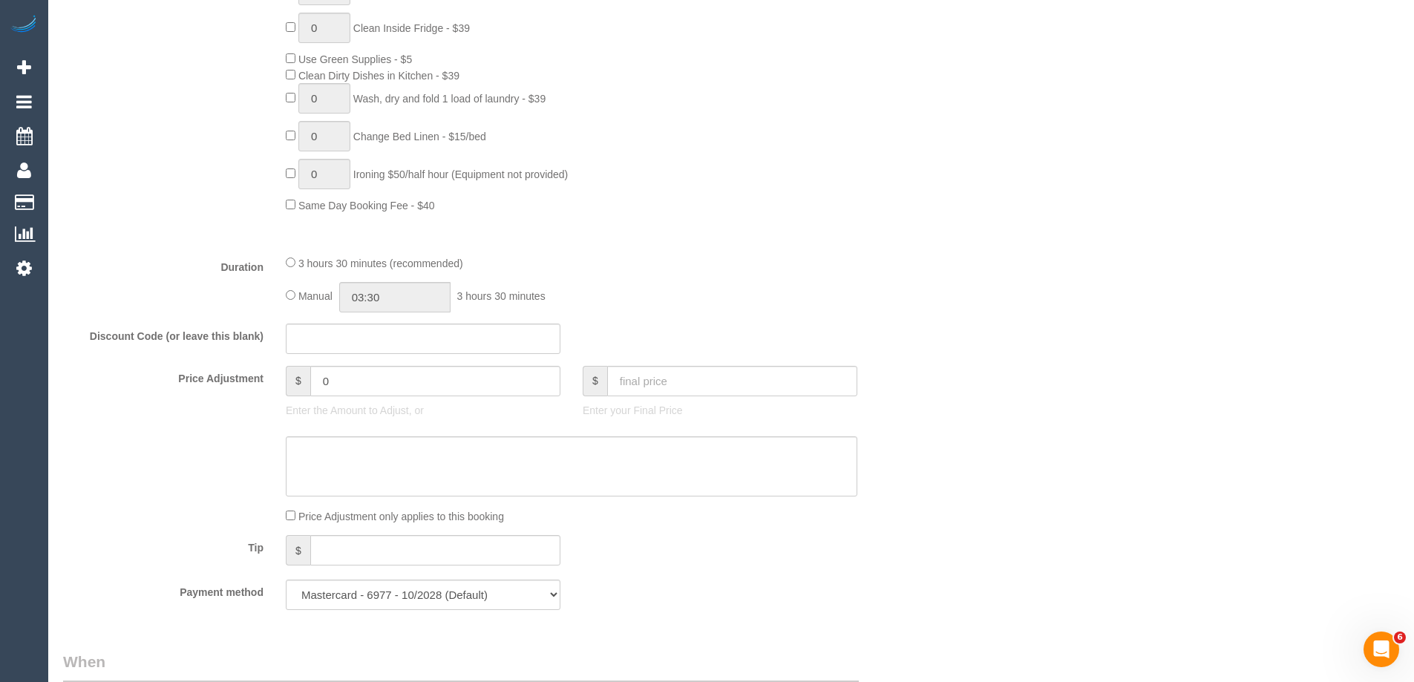
scroll to position [1187, 0]
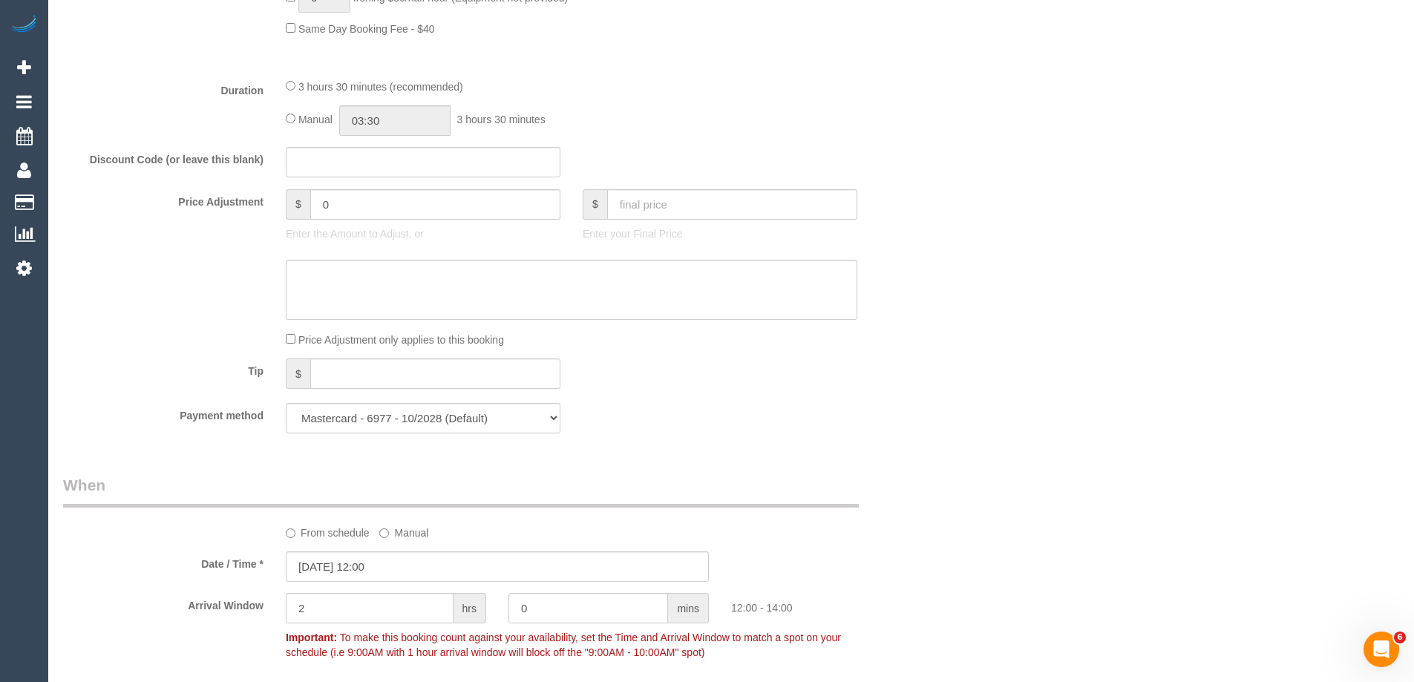
click at [292, 112] on div "Manual 03:30 3 hours 30 minutes" at bounding box center [571, 120] width 571 height 30
click at [391, 126] on input "03:30" at bounding box center [394, 120] width 111 height 30
click at [377, 168] on li "01:30" at bounding box center [378, 177] width 66 height 19
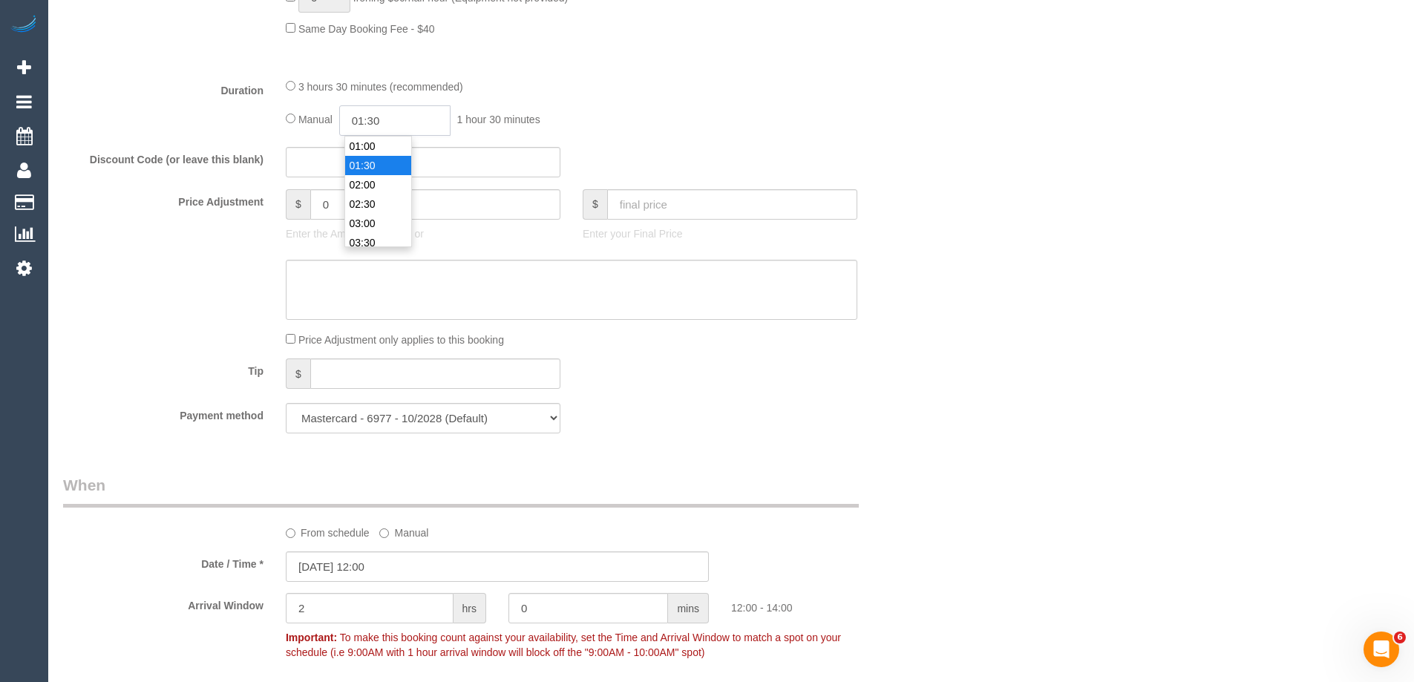
drag, startPoint x: 384, startPoint y: 122, endPoint x: 375, endPoint y: 119, distance: 10.3
click at [375, 119] on input "01:30" at bounding box center [394, 120] width 111 height 30
type input "01:45"
click at [848, 83] on div "3 hours 30 minutes (recommended)" at bounding box center [571, 86] width 571 height 16
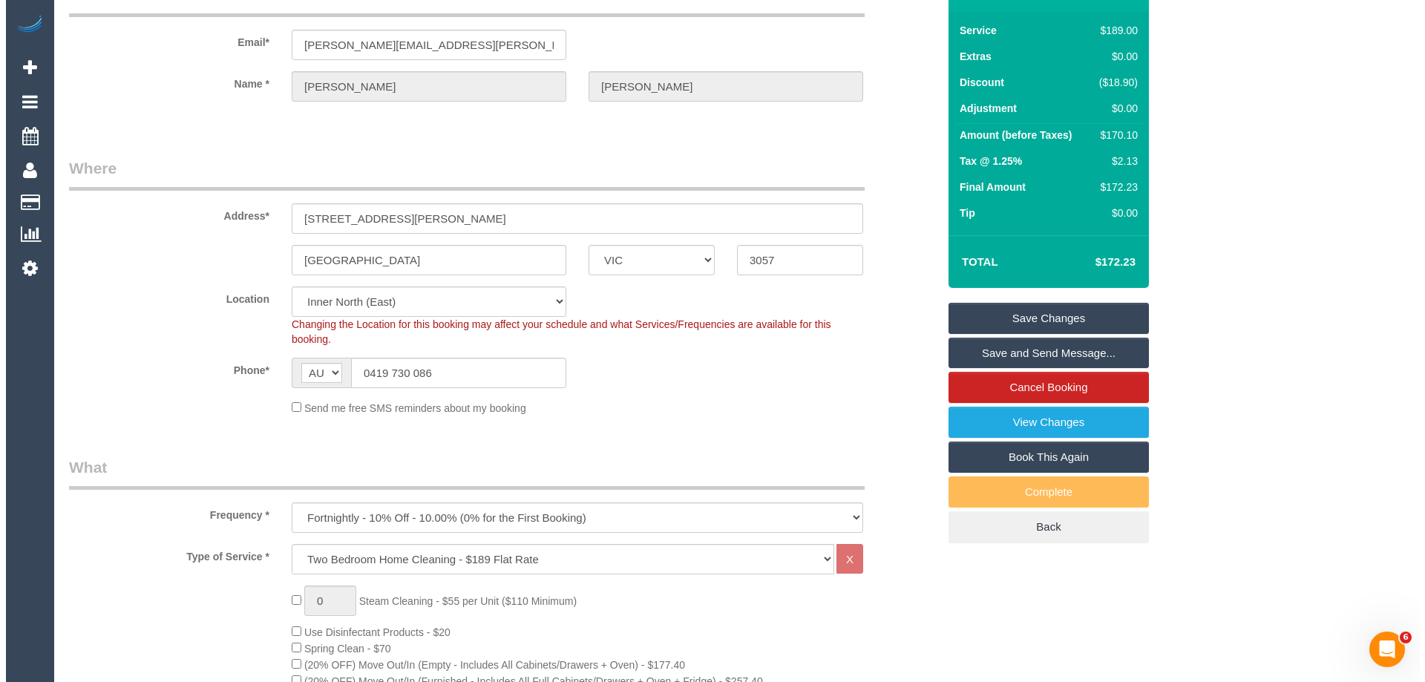
scroll to position [0, 0]
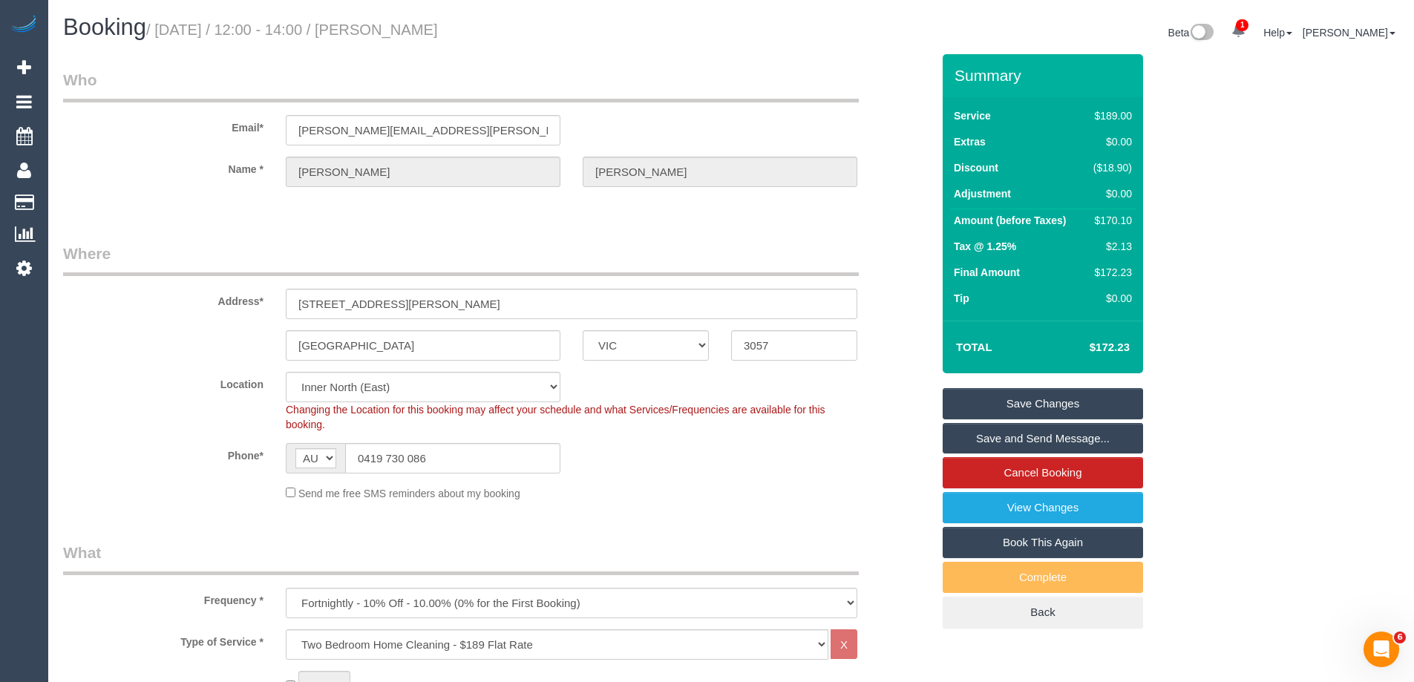
click at [977, 407] on link "Save Changes" at bounding box center [1042, 403] width 200 height 31
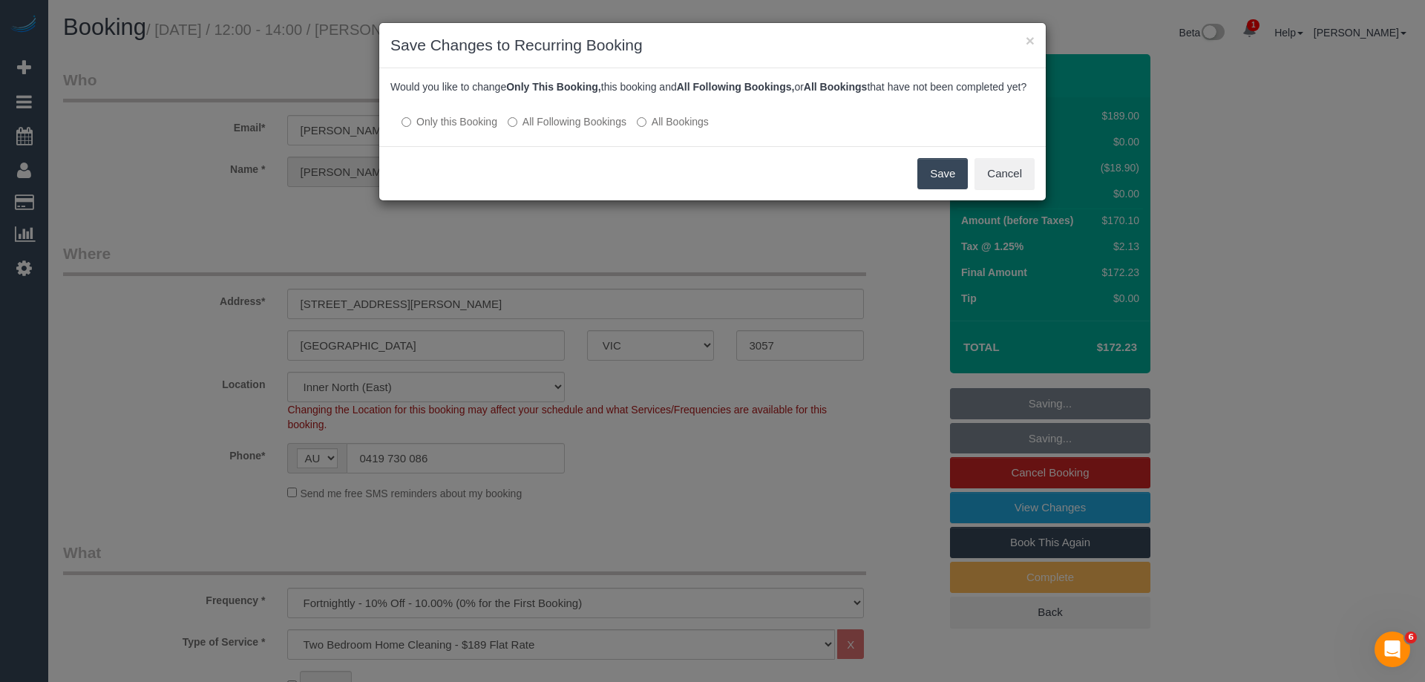
click at [526, 129] on label "All Following Bookings" at bounding box center [567, 121] width 119 height 15
click at [940, 189] on button "Save" at bounding box center [942, 173] width 50 height 31
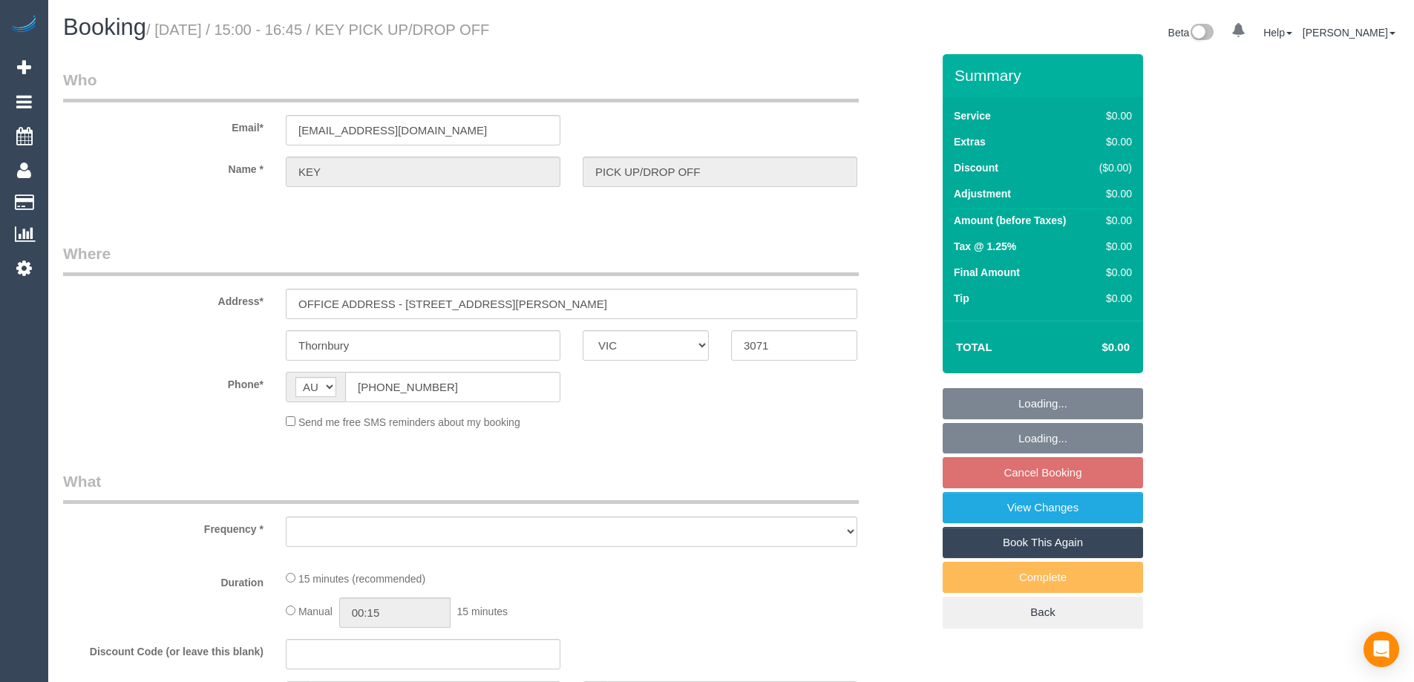
select select "VIC"
select select "number:28"
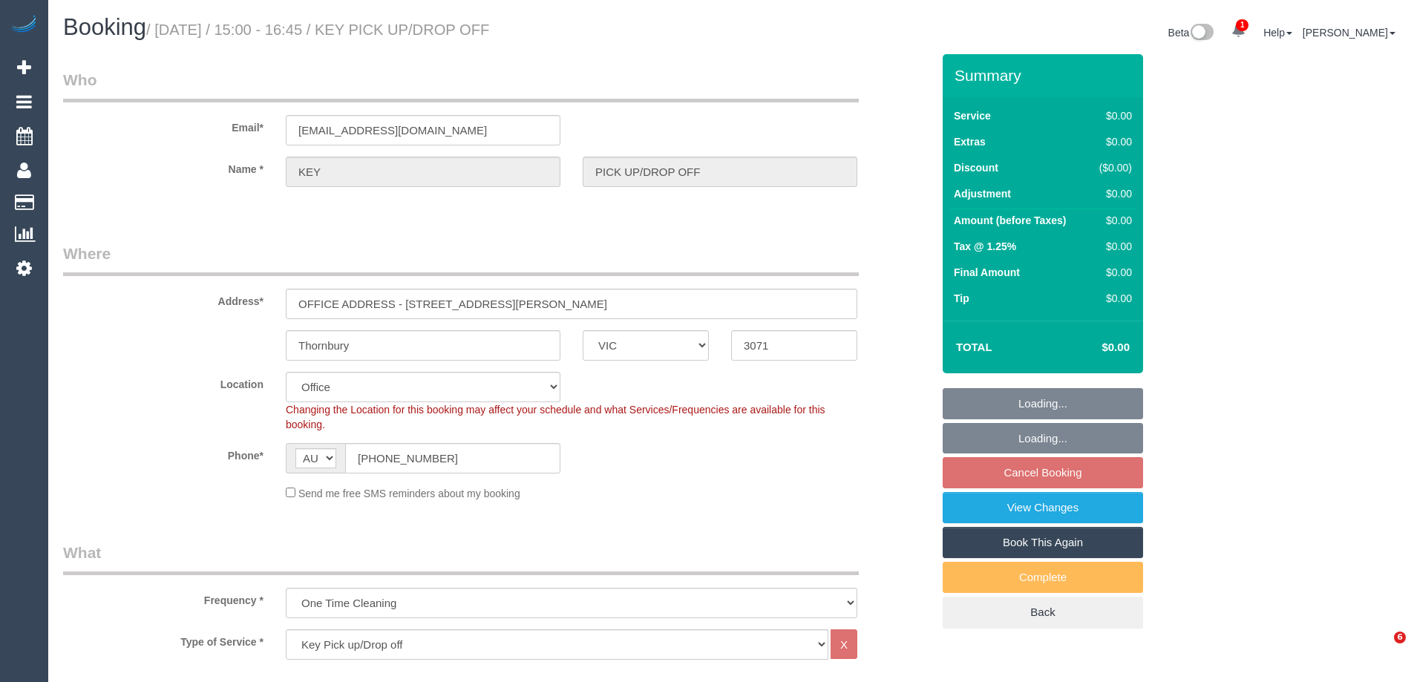
select select "object:704"
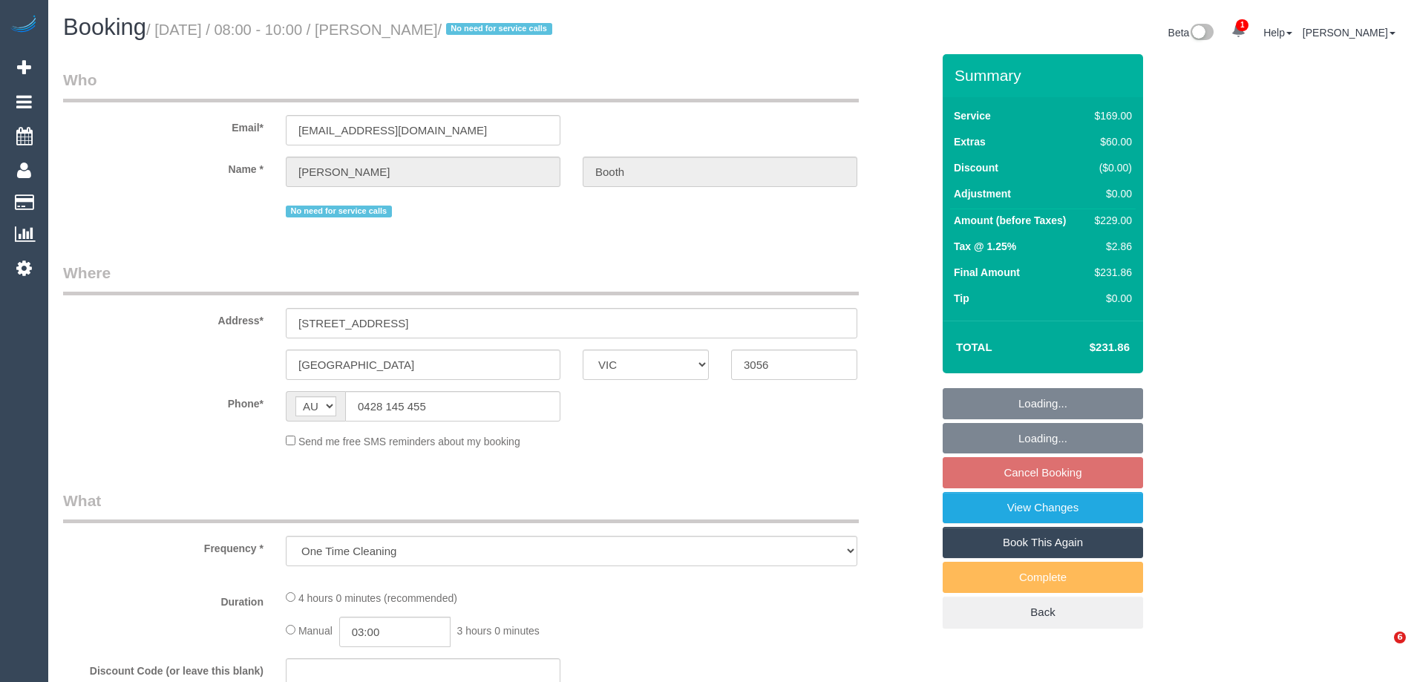
select select "VIC"
select select "string:stripe-card_1A2AgX2GScqysDRVhUwUE1vG"
select select "number:28"
select select "number:17"
select select "number:19"
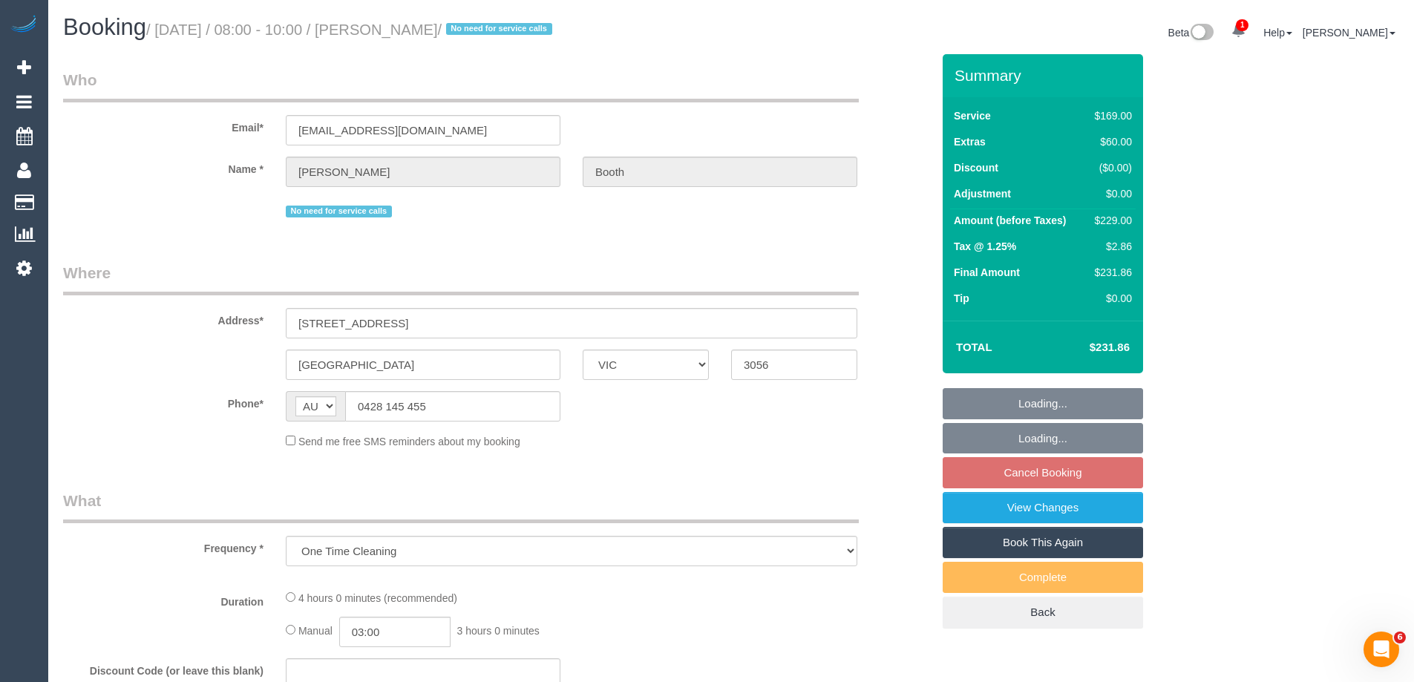
select select "number:24"
select select "number:35"
select select "number:11"
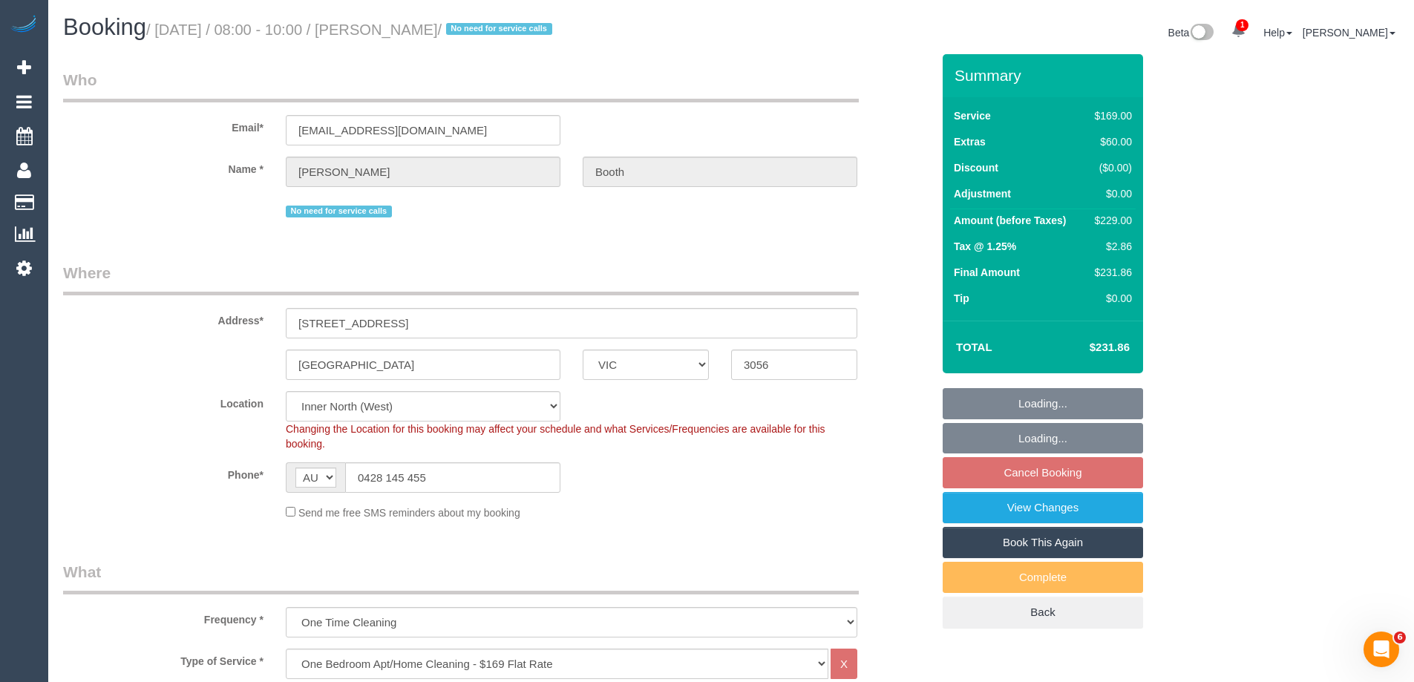
select select "object:806"
select select "18694"
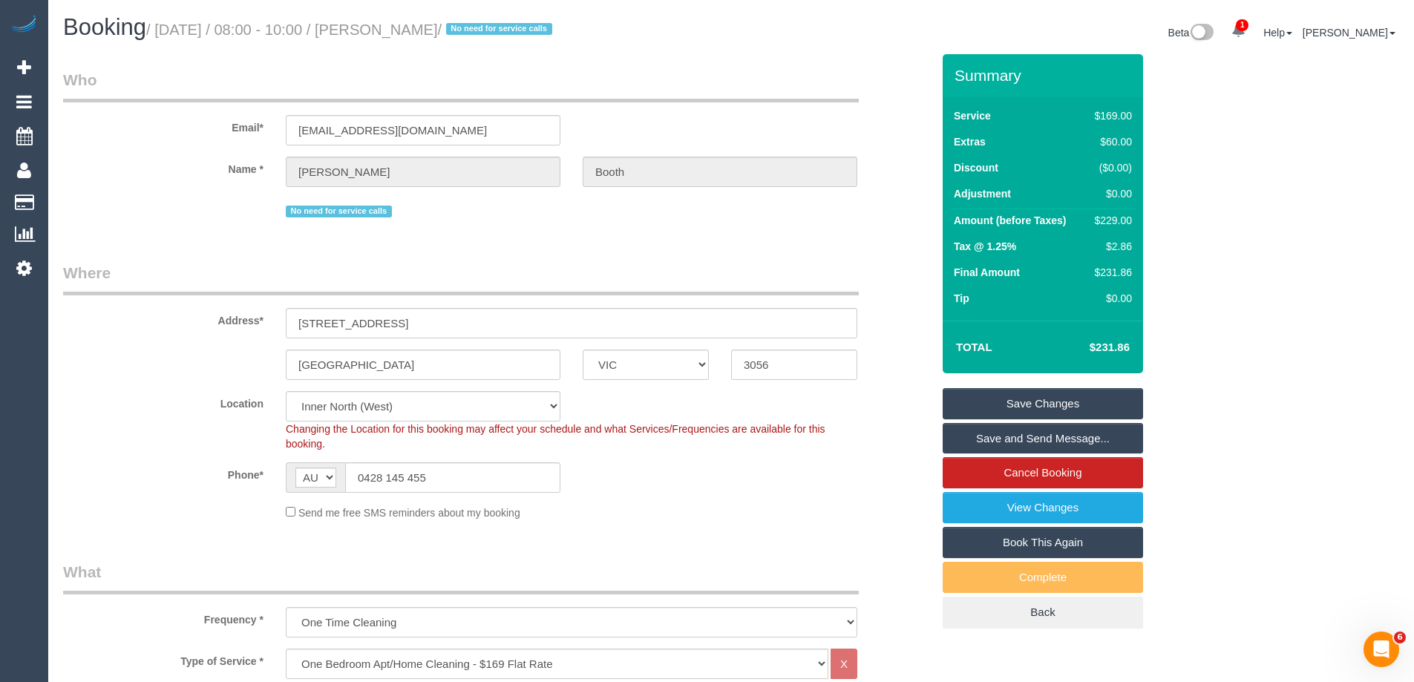
scroll to position [371, 0]
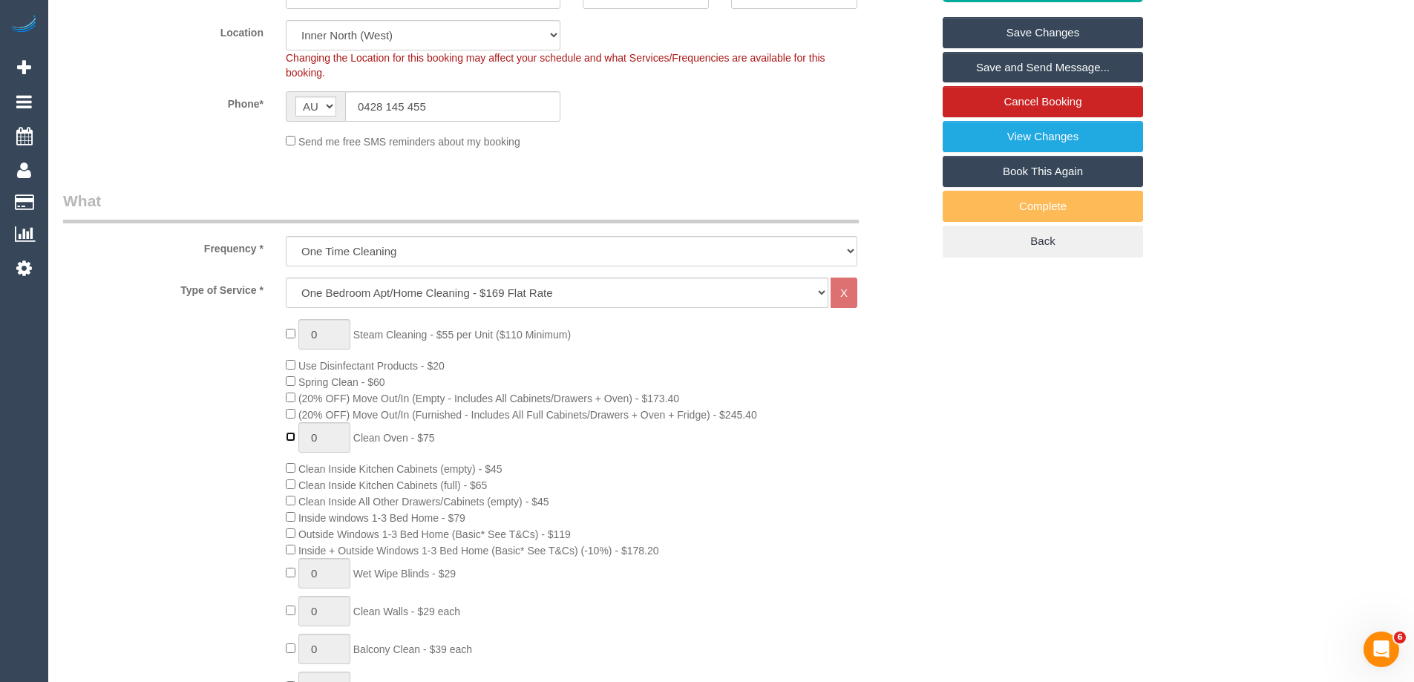
type input "1"
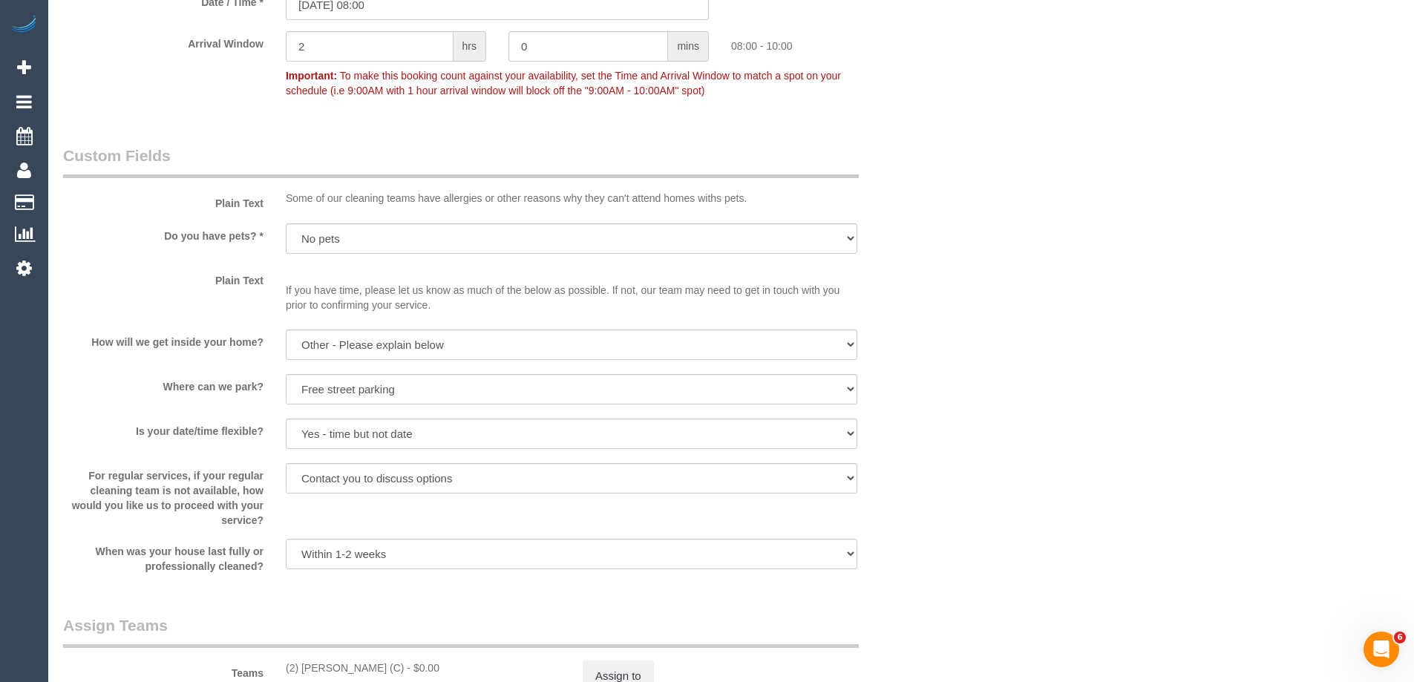
scroll to position [1929, 0]
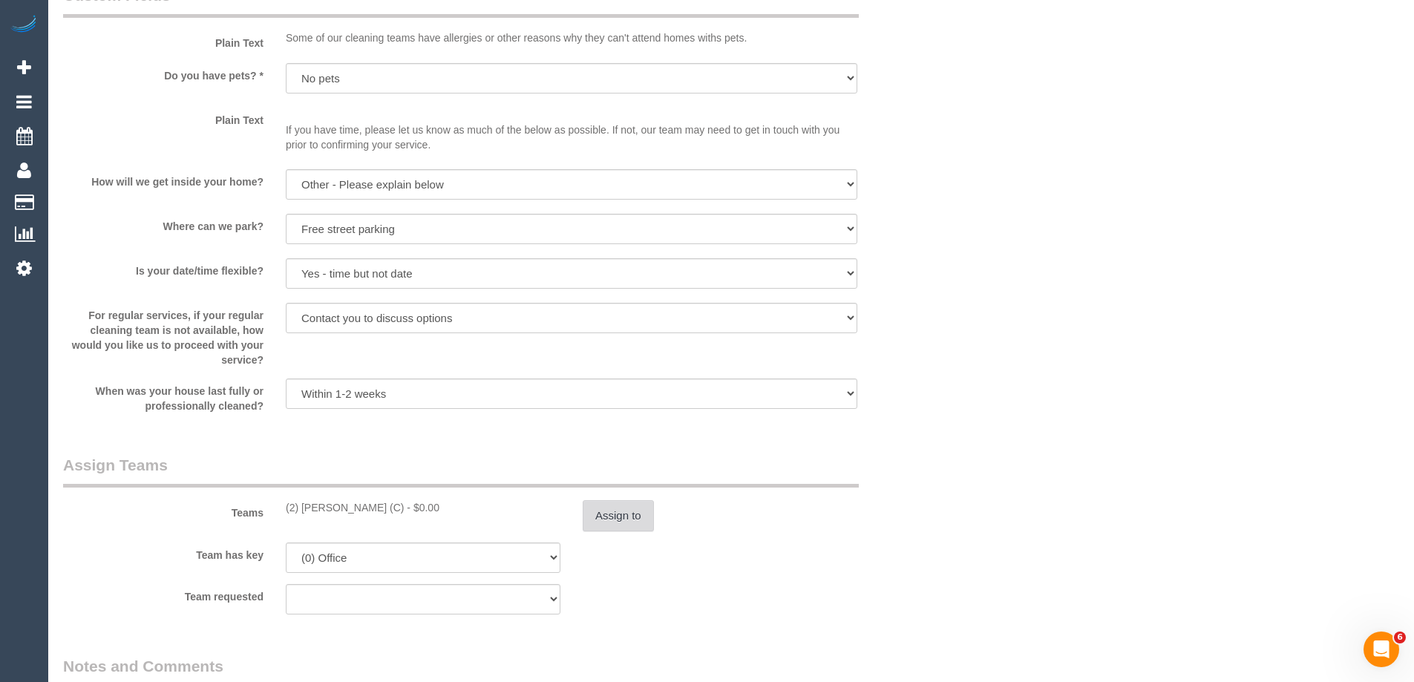
click at [627, 510] on button "Assign to" at bounding box center [618, 515] width 71 height 31
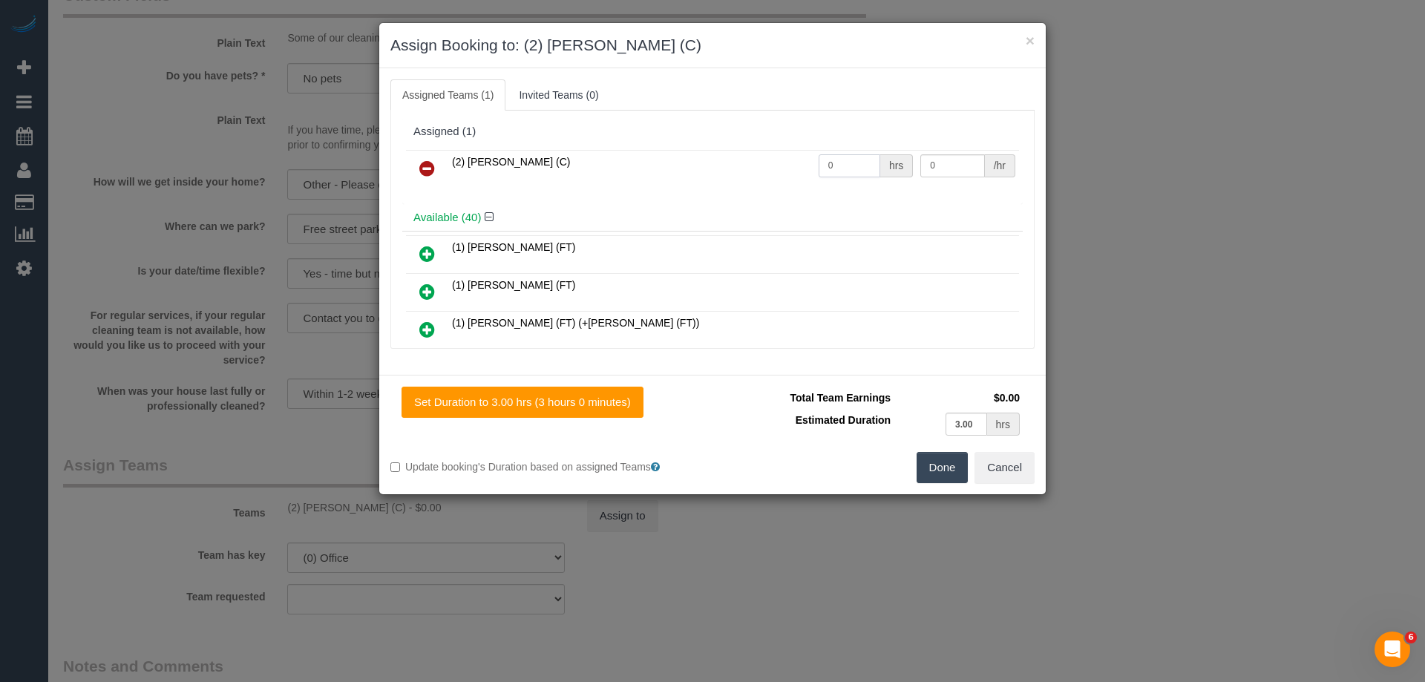
drag, startPoint x: 780, startPoint y: 168, endPoint x: 715, endPoint y: 155, distance: 65.8
click at [715, 155] on tr "(2) Joanne Power (C) 0 hrs 0 /hr" at bounding box center [712, 169] width 613 height 38
type input "1"
drag, startPoint x: 940, startPoint y: 167, endPoint x: 844, endPoint y: 160, distance: 96.0
click at [844, 160] on tr "(2) Joanne Power (C) 1 hrs 0 /hr" at bounding box center [712, 169] width 613 height 38
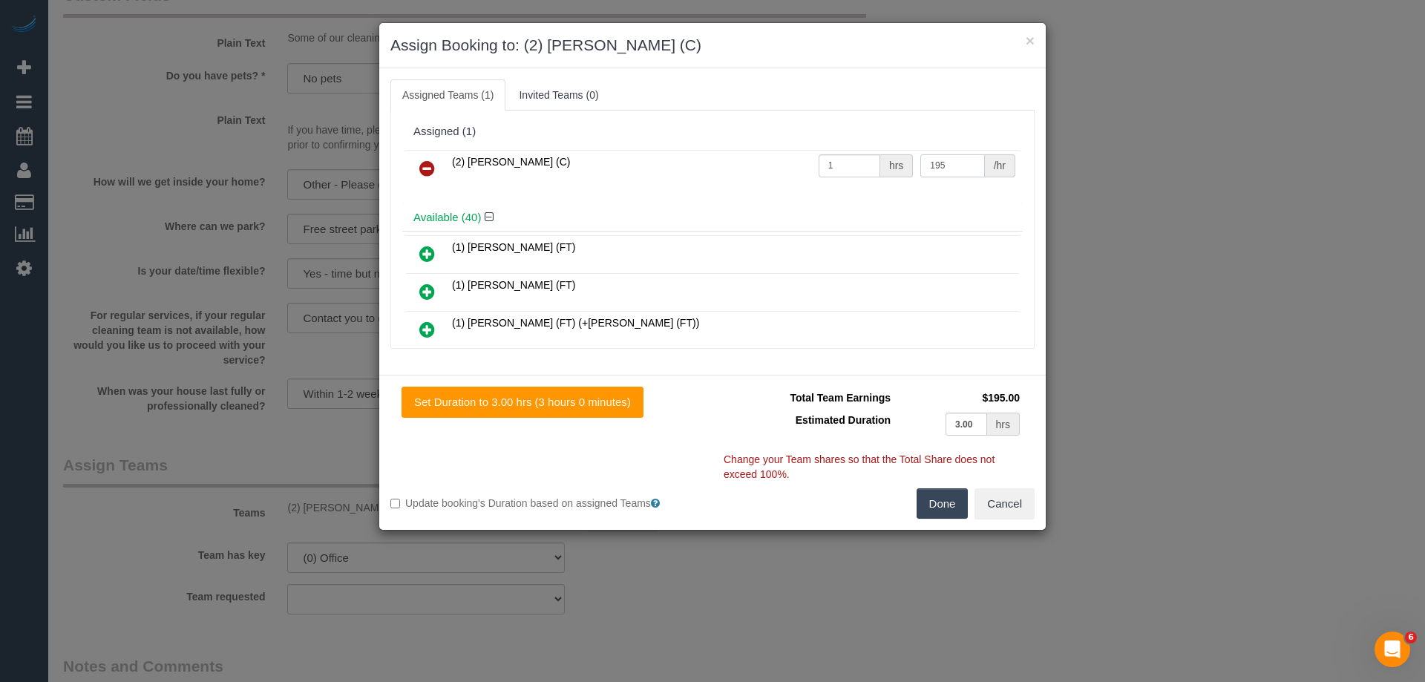
type input "195"
click at [953, 508] on button "Done" at bounding box center [943, 503] width 52 height 31
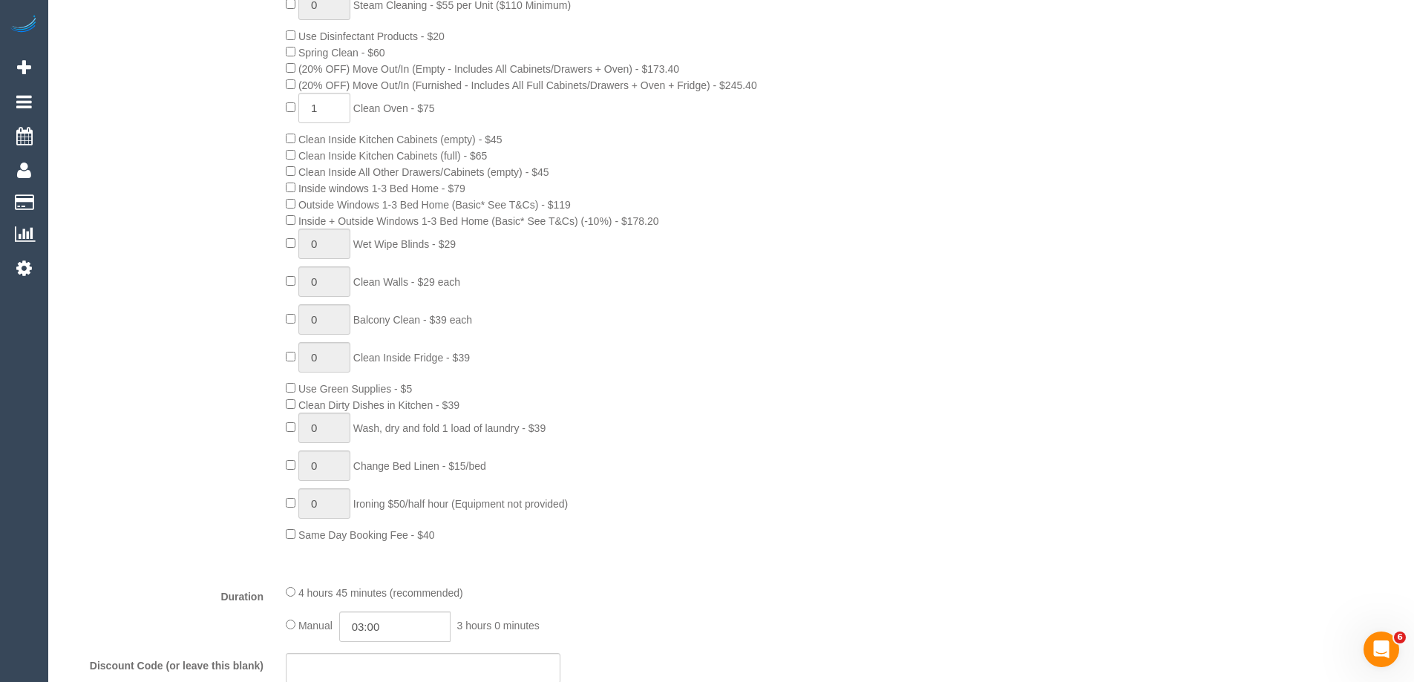
scroll to position [965, 0]
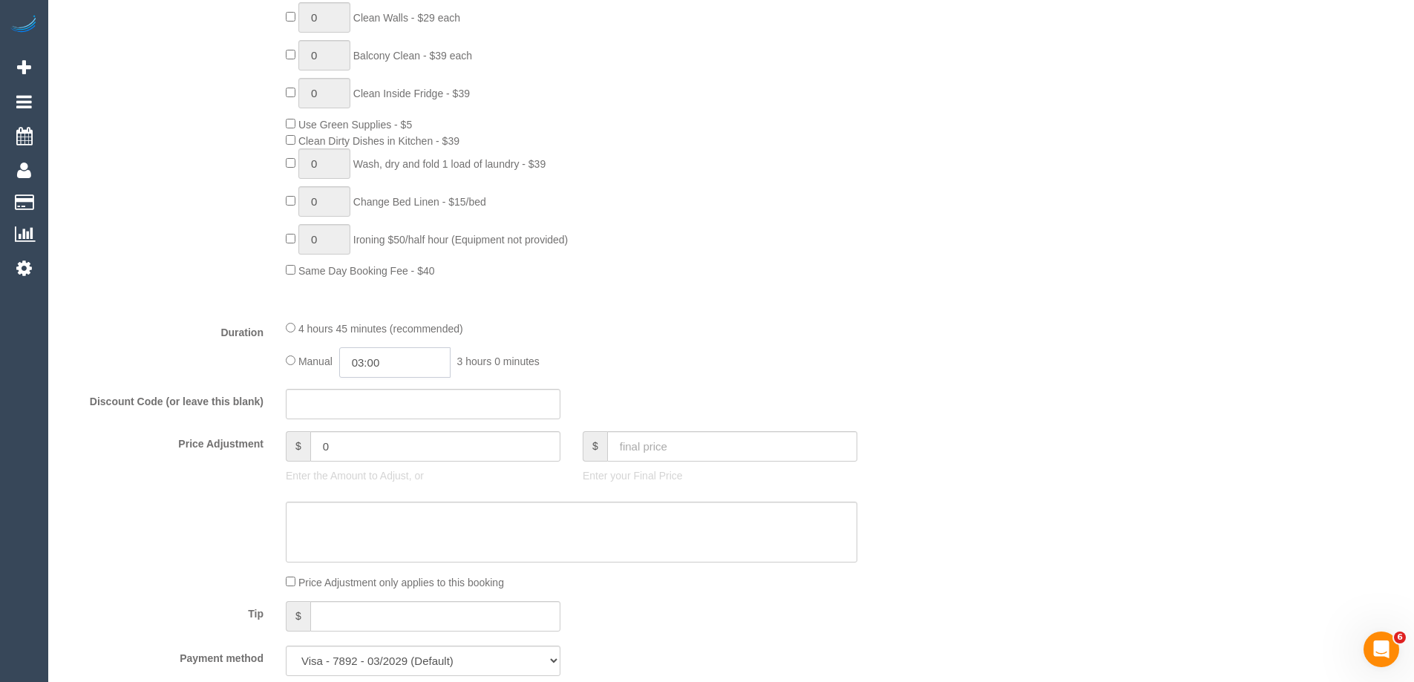
click at [390, 366] on input "03:00" at bounding box center [394, 362] width 111 height 30
type input "03:30"
click at [379, 427] on li "03:30" at bounding box center [378, 426] width 66 height 19
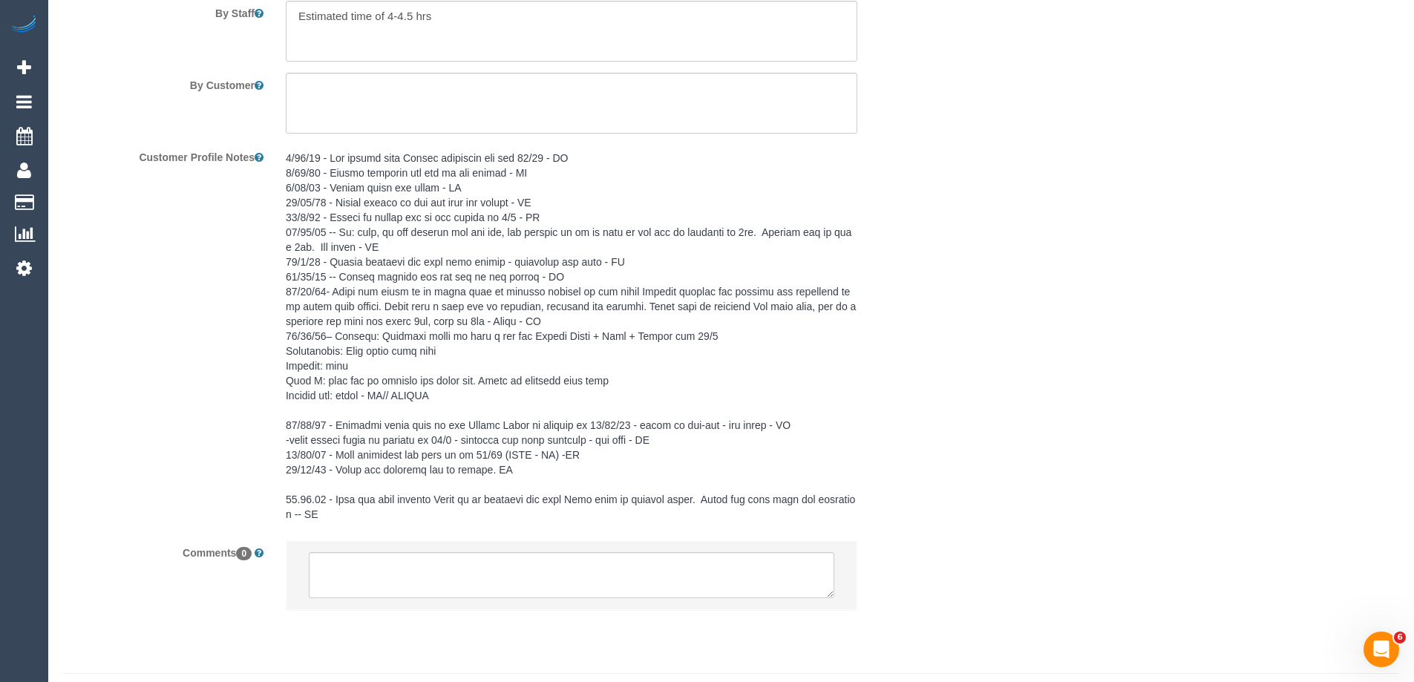
scroll to position [2666, 0]
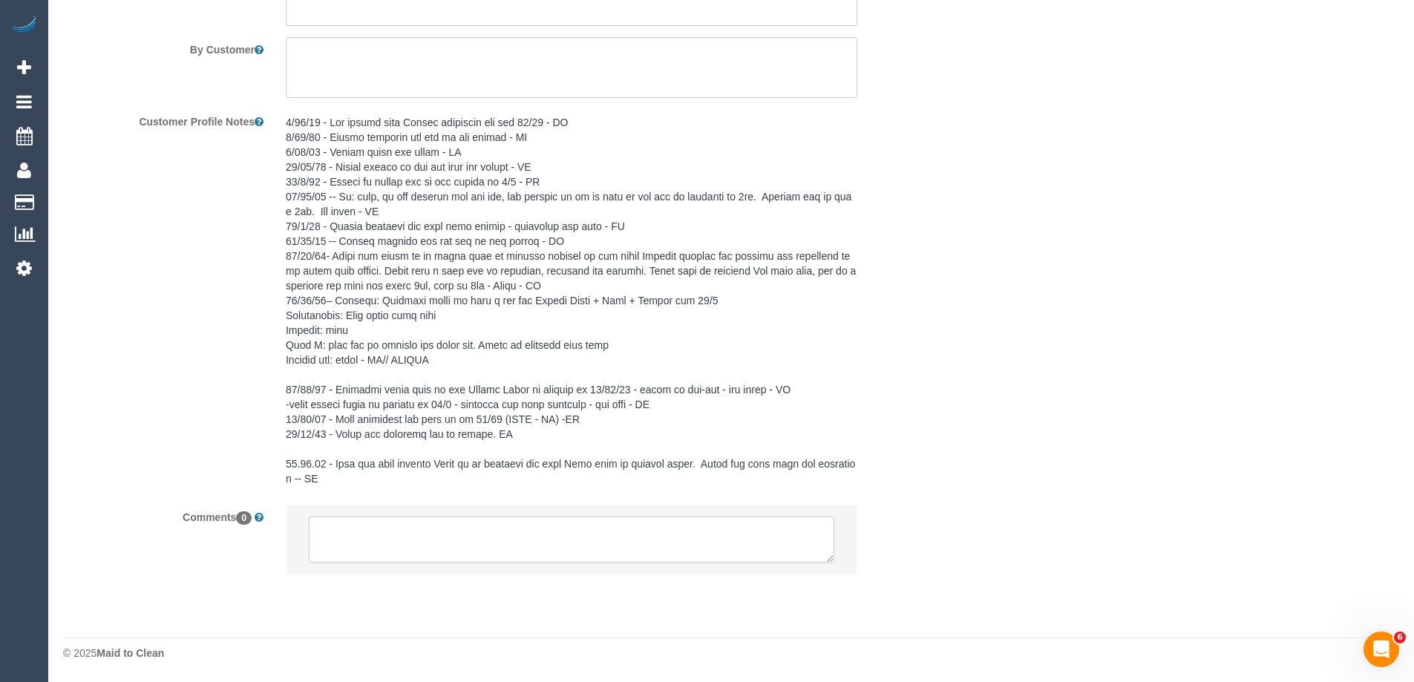
click at [370, 533] on textarea at bounding box center [571, 540] width 525 height 46
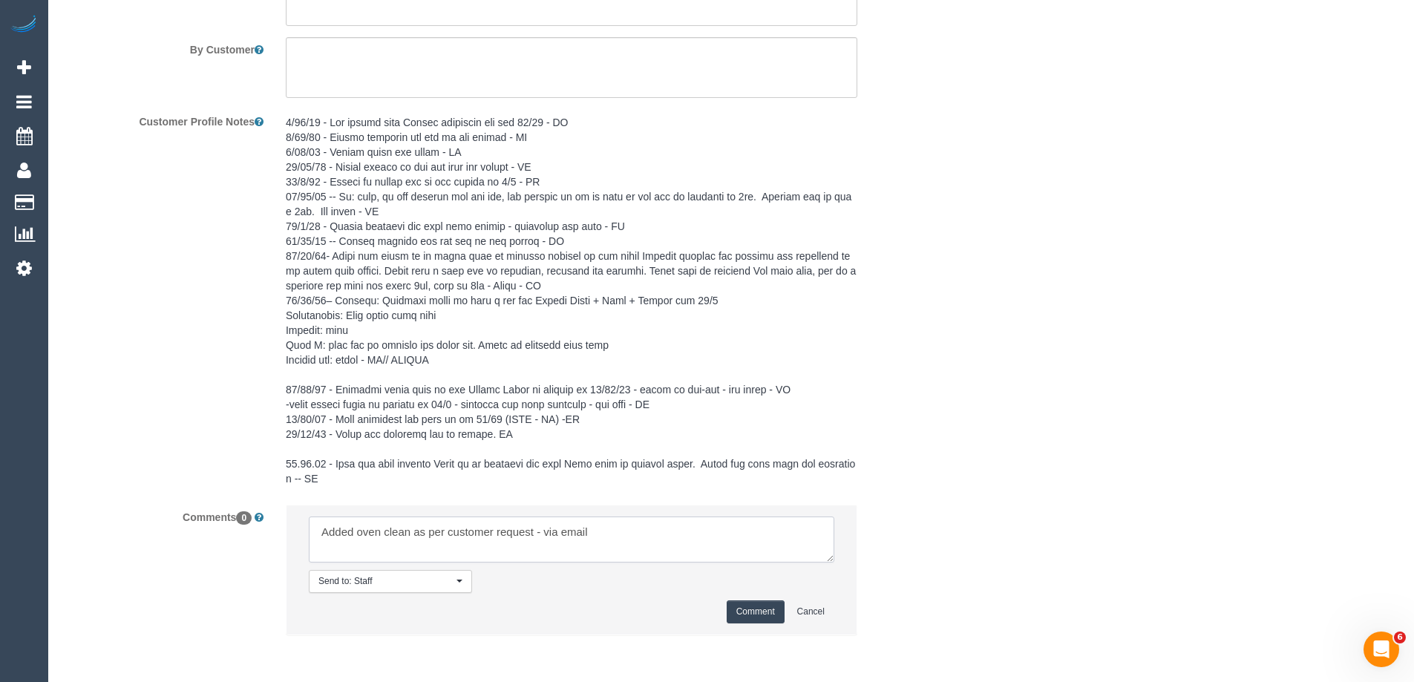
type textarea "Added oven clean as per customer request - via email"
click at [732, 613] on button "Comment" at bounding box center [756, 611] width 58 height 23
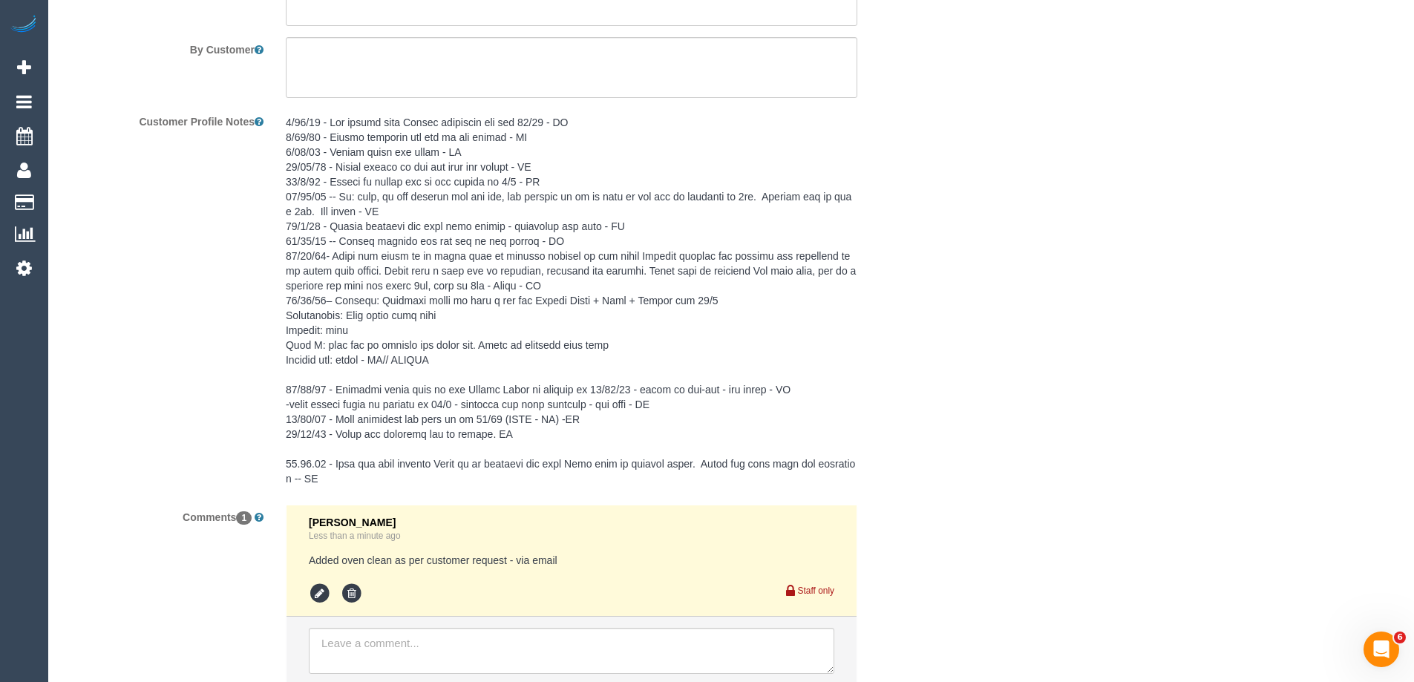
scroll to position [0, 0]
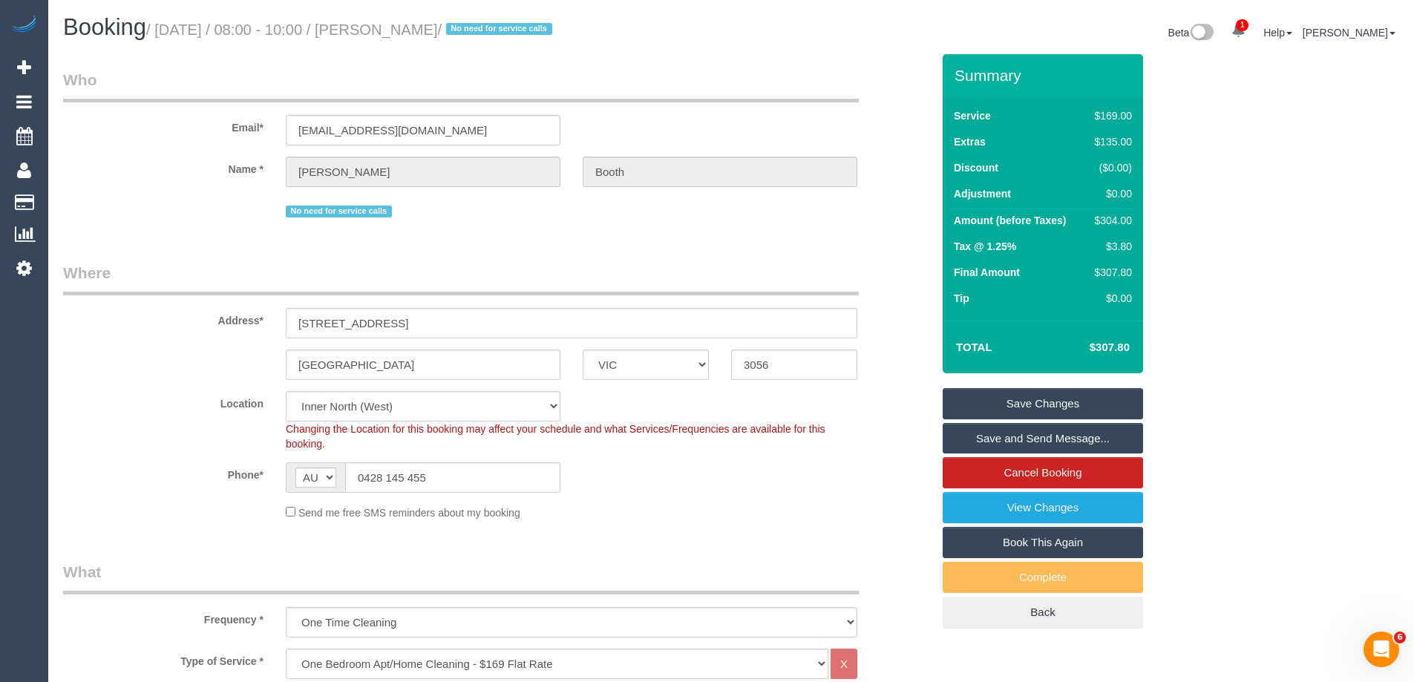
click at [994, 435] on link "Save and Send Message..." at bounding box center [1042, 438] width 200 height 31
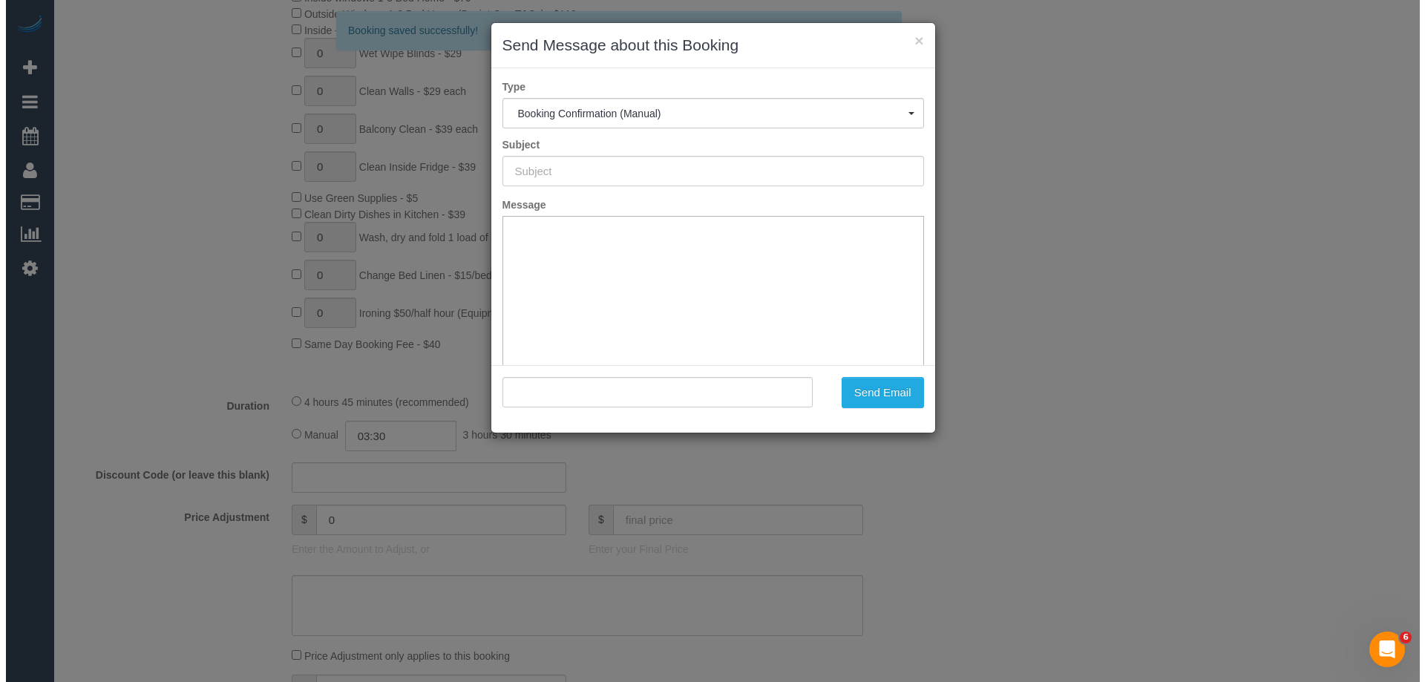
scroll to position [1113, 0]
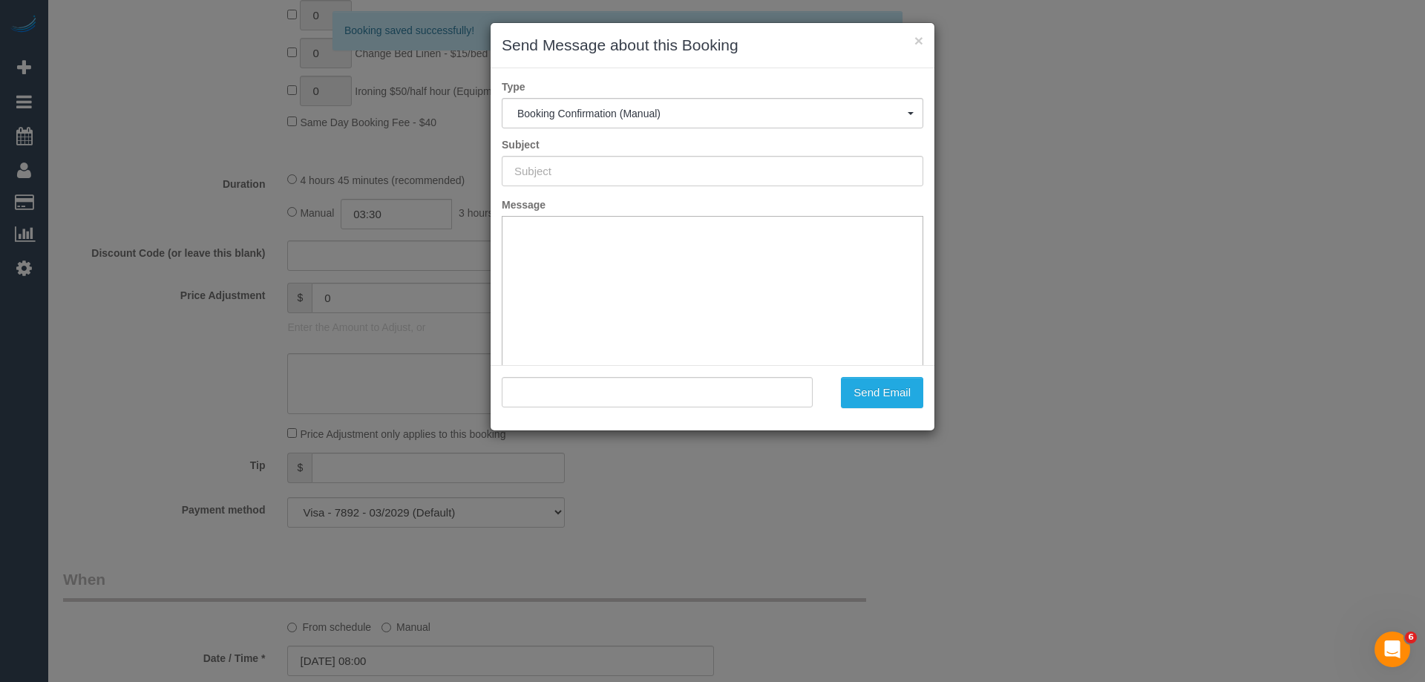
type input "Booking Confirmed"
type input ""Julie Booth" <juliebooth08@optusnet.com.au>"
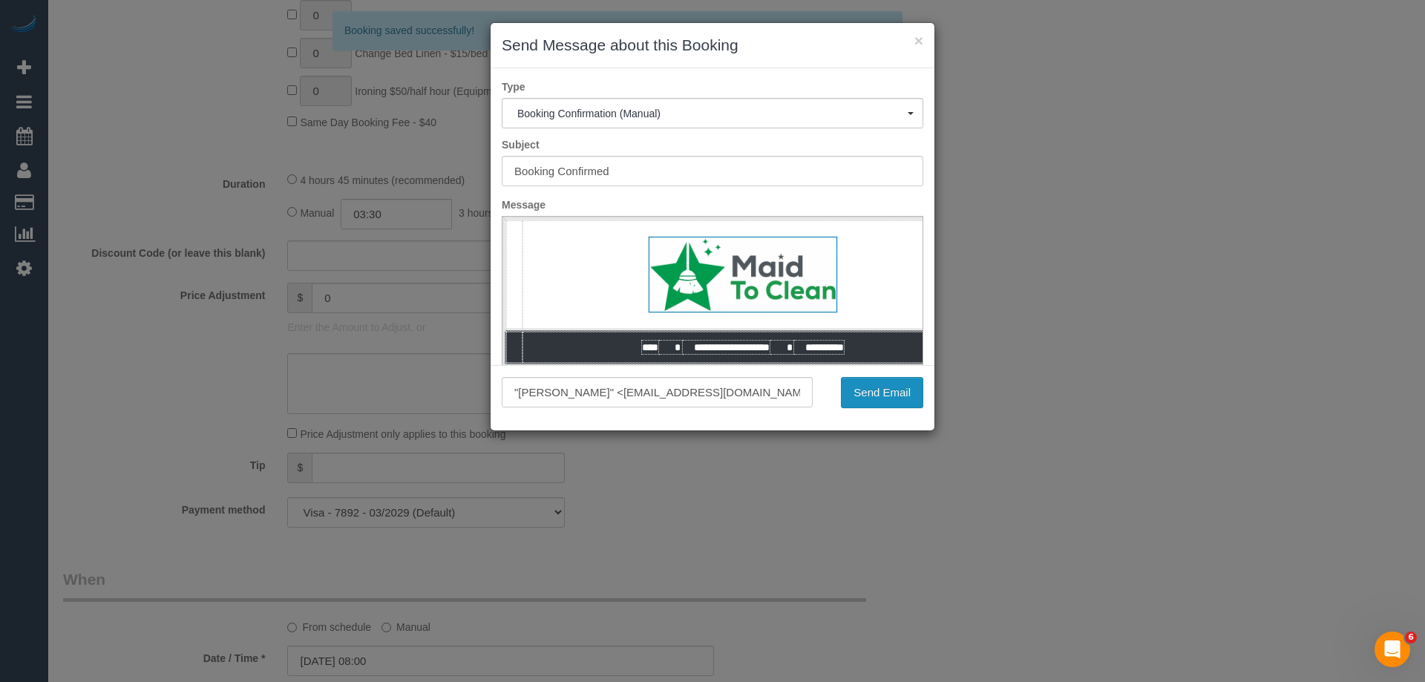
click at [862, 384] on button "Send Email" at bounding box center [882, 392] width 82 height 31
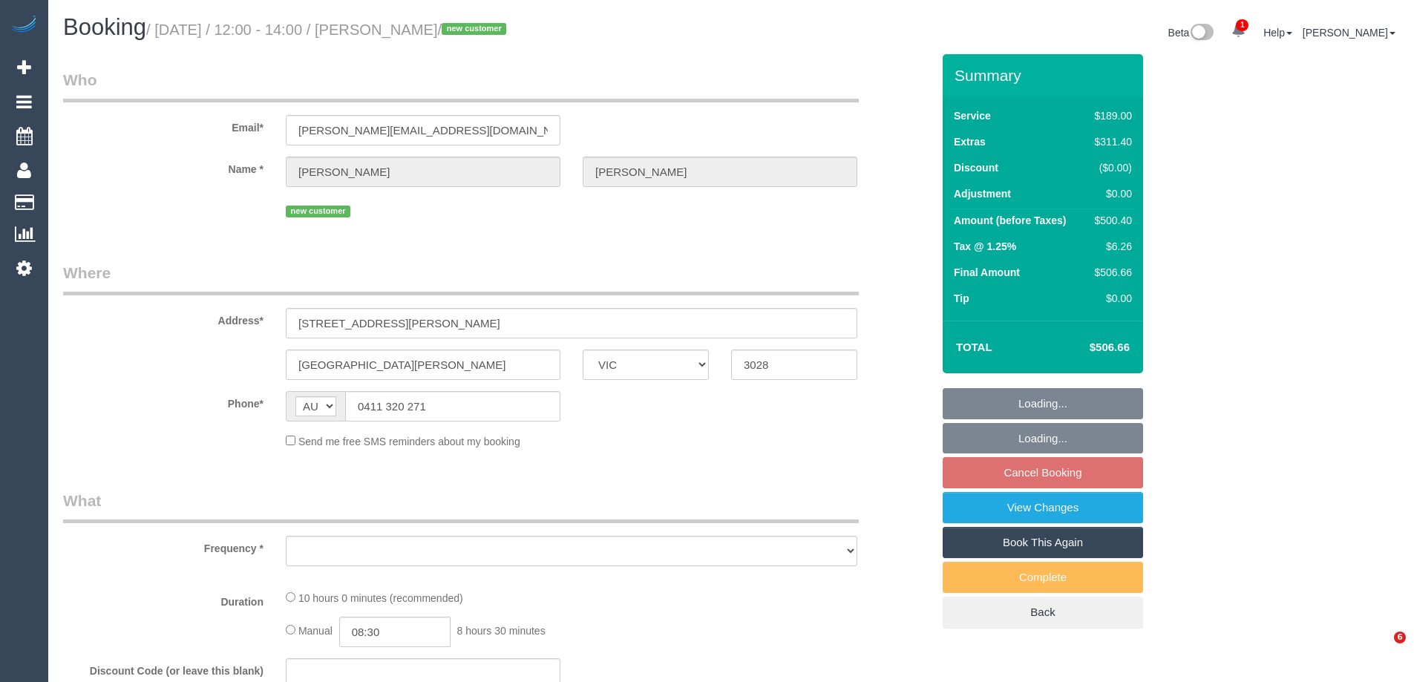
select select "VIC"
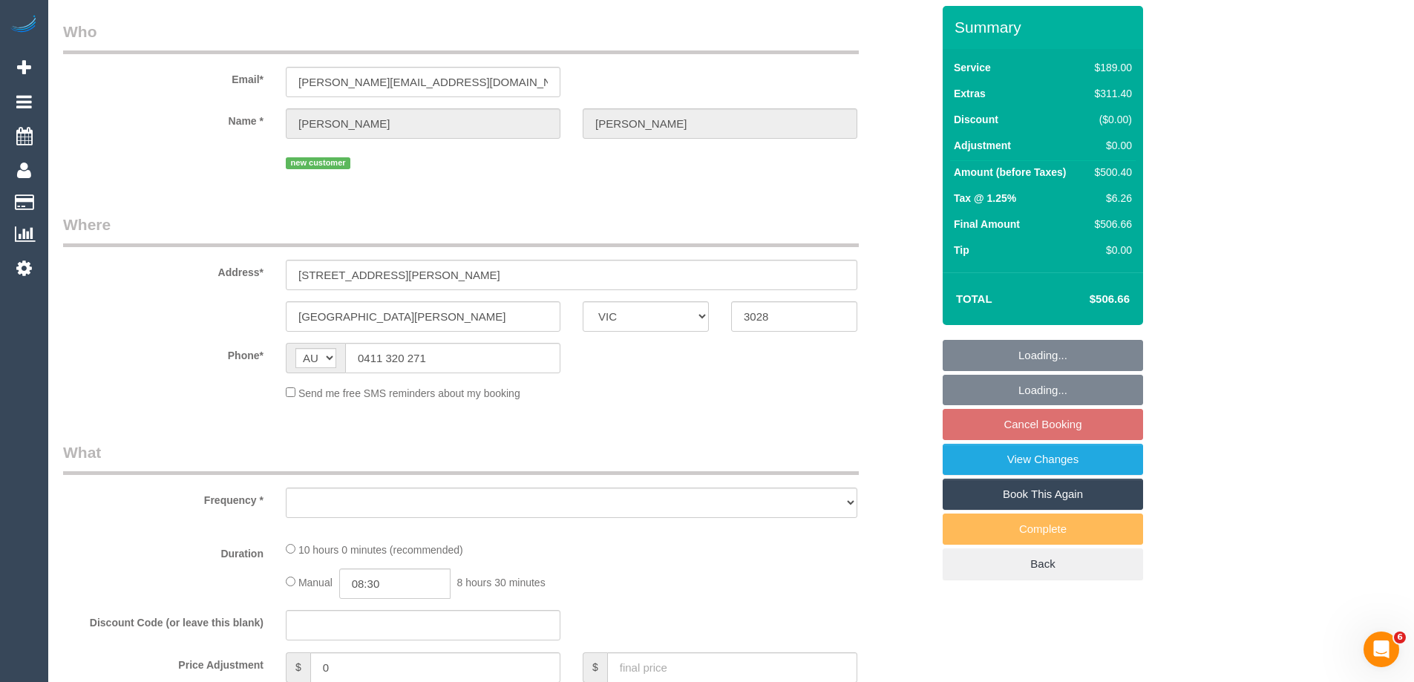
select select "object:548"
select select "number:29"
select select "number:14"
select select "number:19"
select select "number:22"
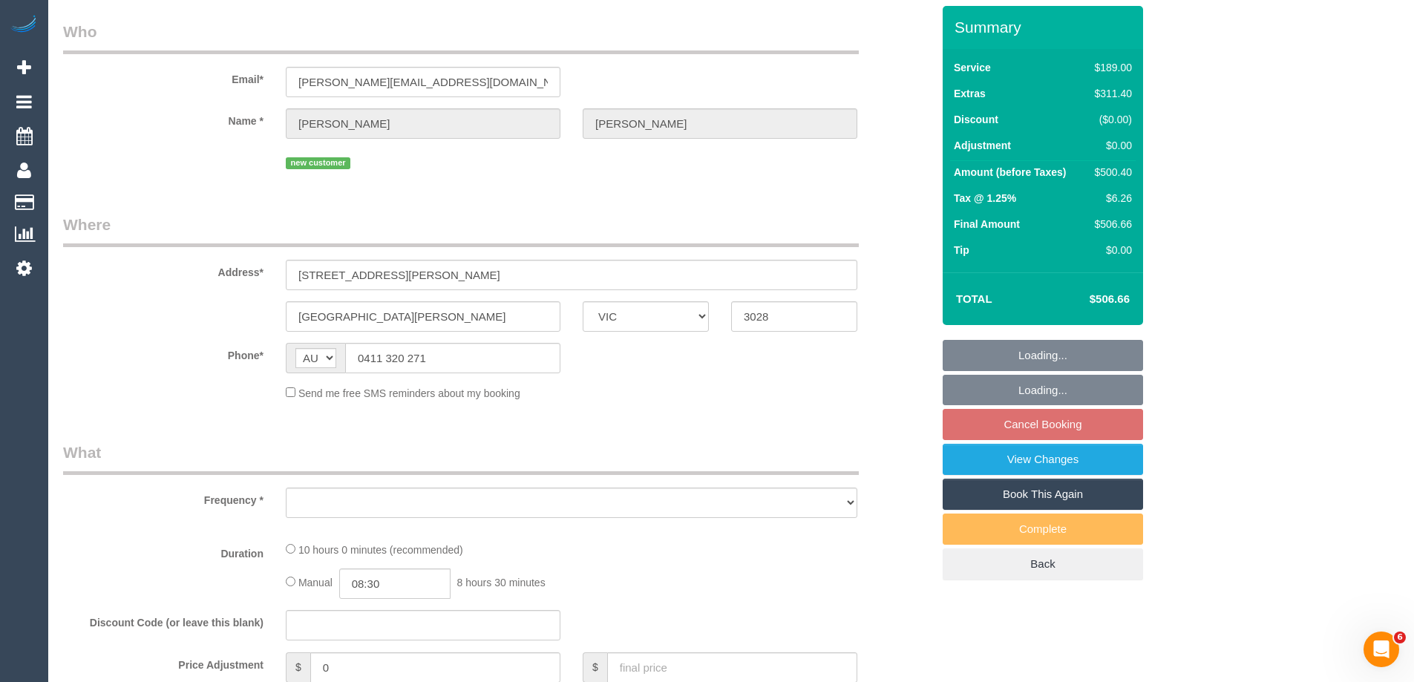
select select "number:26"
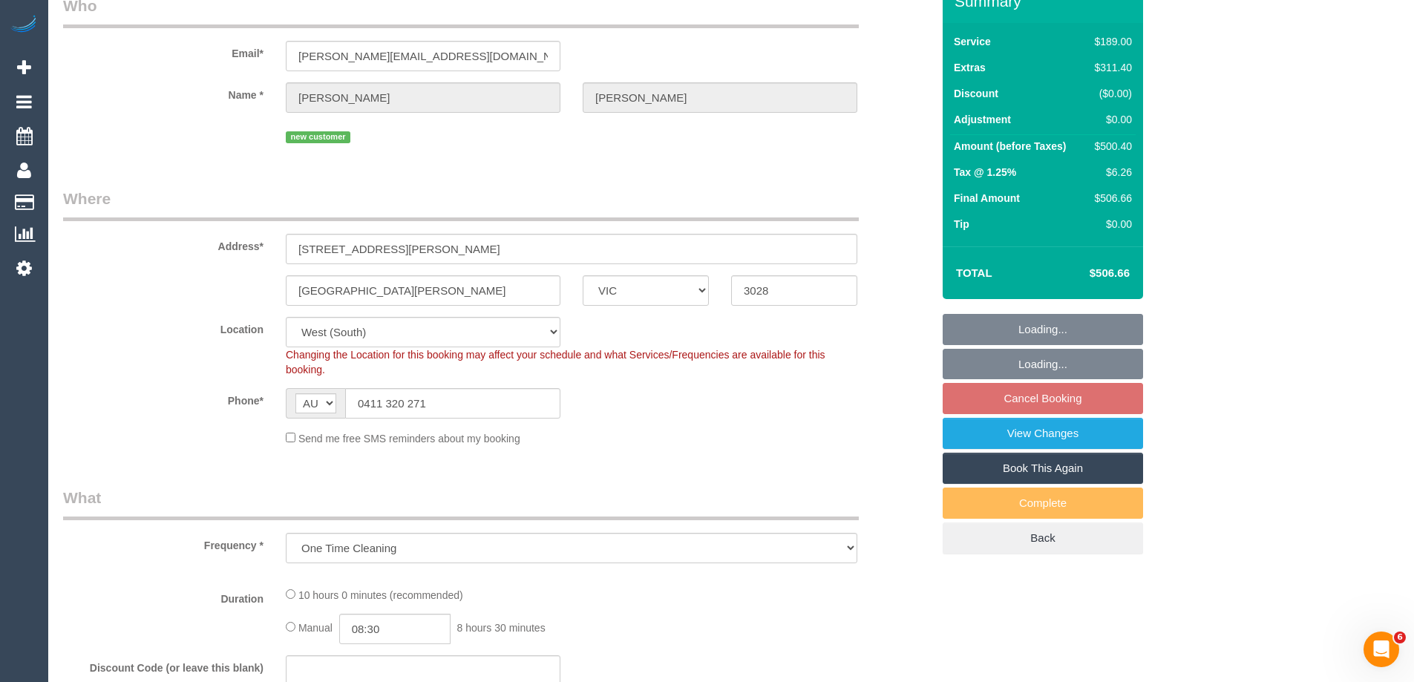
select select "object:801"
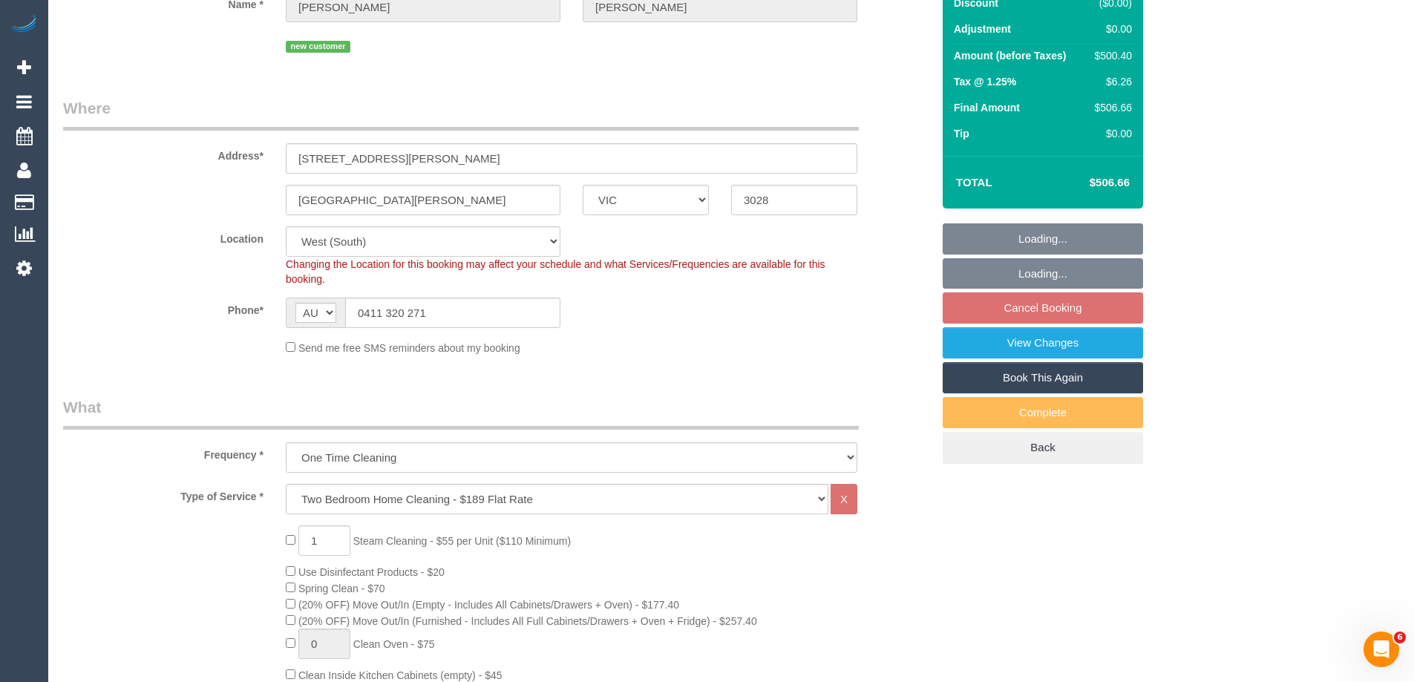
scroll to position [371, 0]
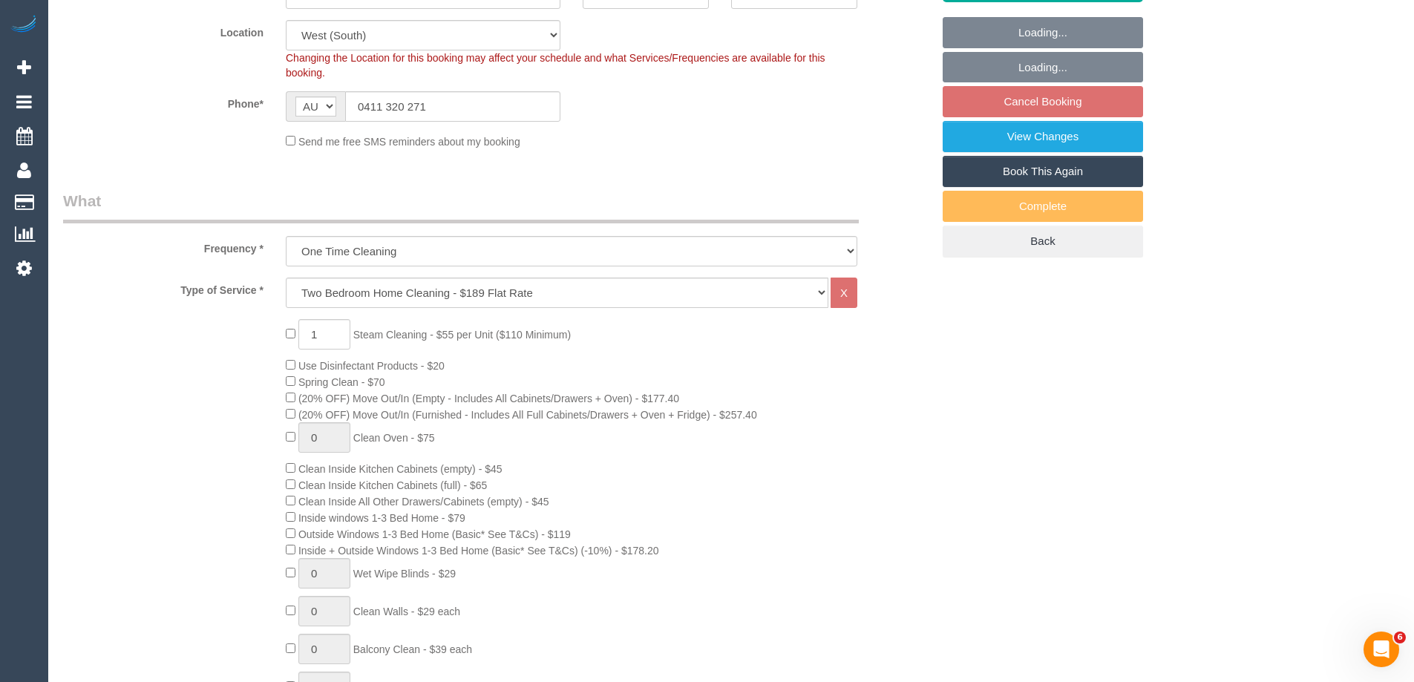
select select "string:stripe-pm_1SBSLN2GScqysDRVwj0vOMjz"
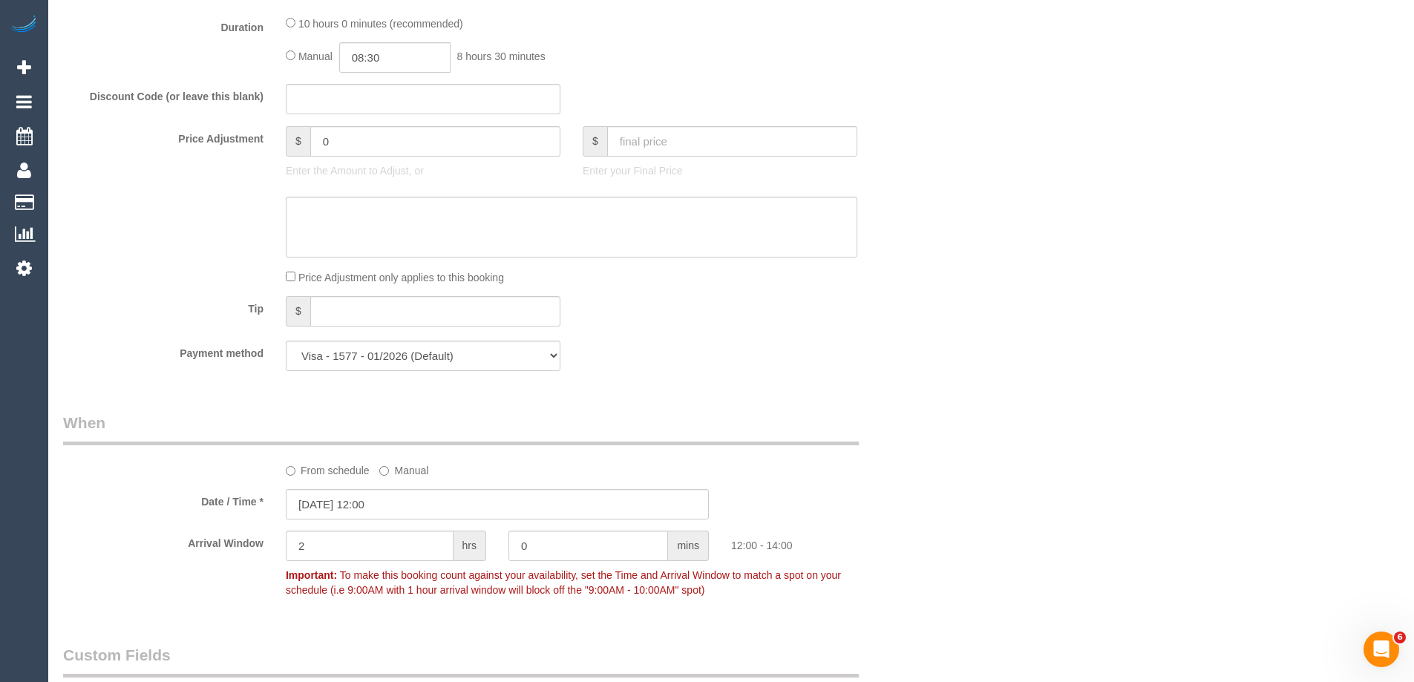
scroll to position [1410, 0]
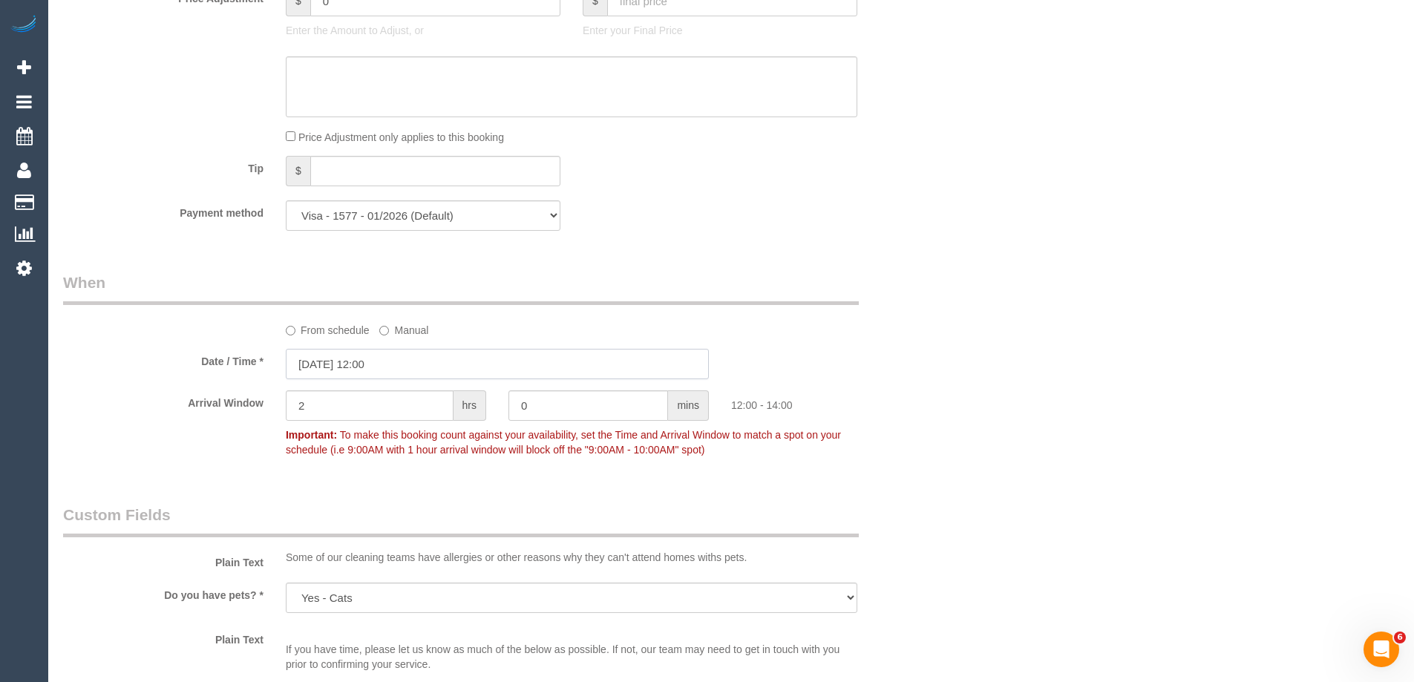
click at [344, 373] on input "[DATE] 12:00" at bounding box center [497, 364] width 423 height 30
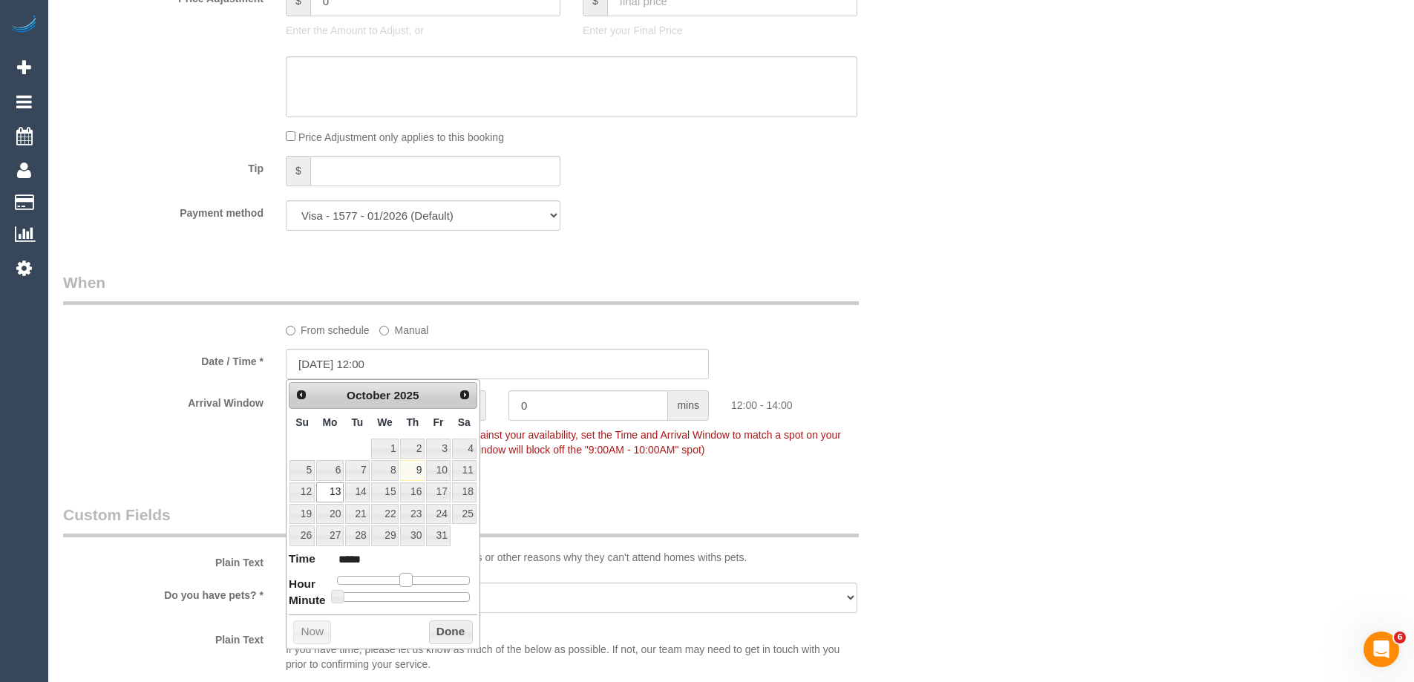
type input "[DATE] 11:00"
type input "*****"
type input "[DATE] 10:00"
type input "*****"
type input "[DATE] 09:00"
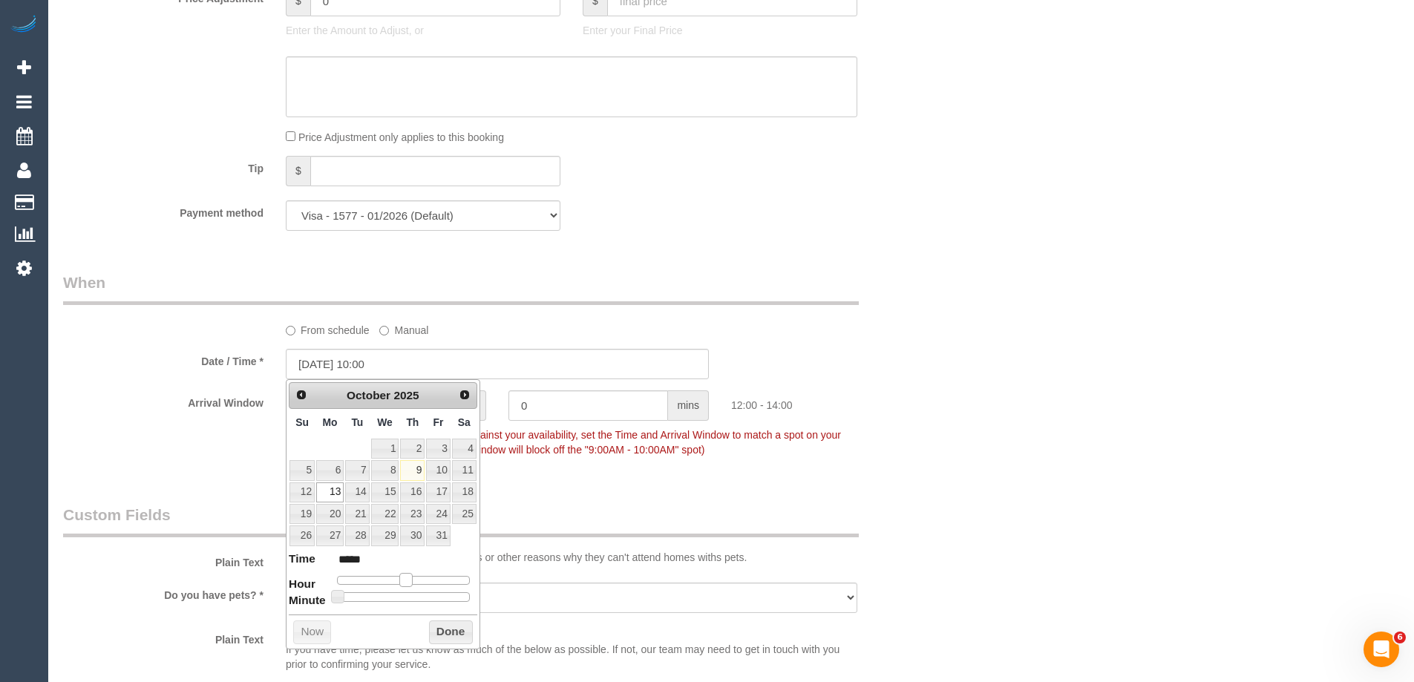
type input "*****"
type input "[DATE] 08:00"
type input "*****"
drag, startPoint x: 409, startPoint y: 576, endPoint x: 387, endPoint y: 578, distance: 21.6
click at [387, 578] on span at bounding box center [382, 579] width 13 height 13
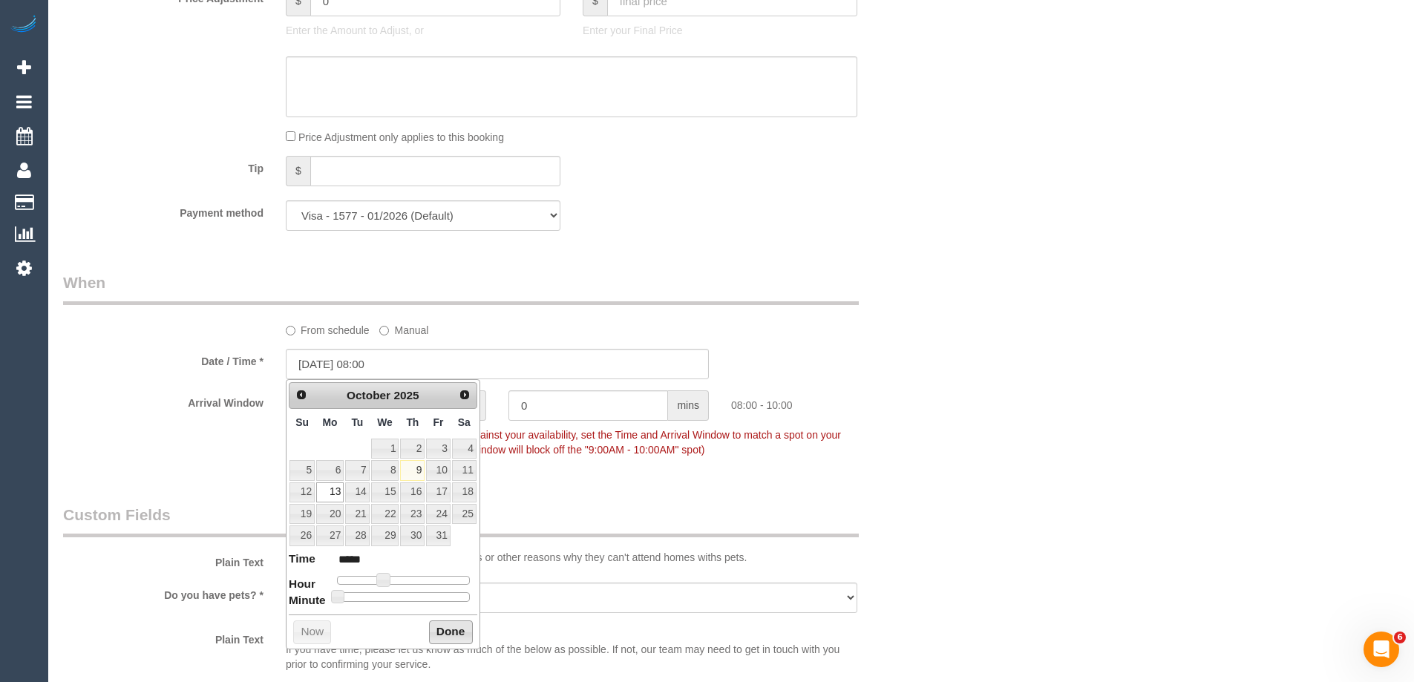
click at [453, 636] on button "Done" at bounding box center [451, 632] width 44 height 24
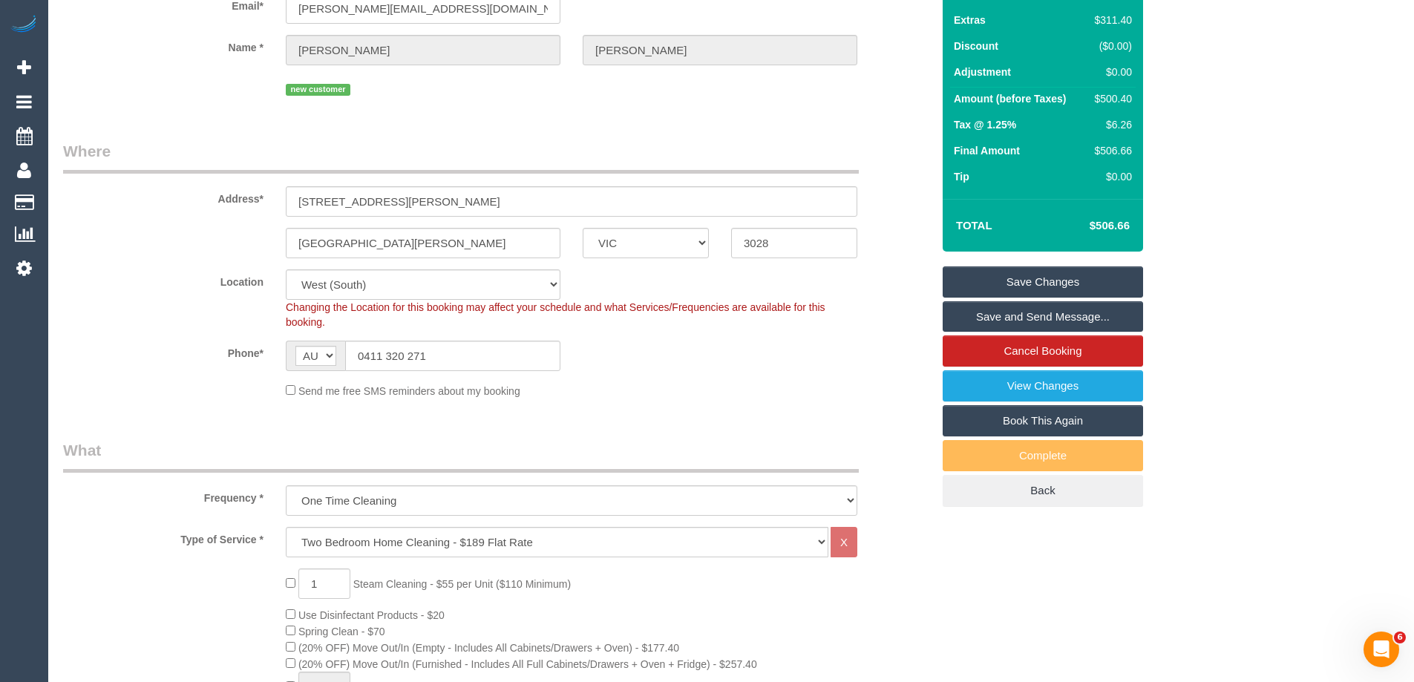
scroll to position [0, 0]
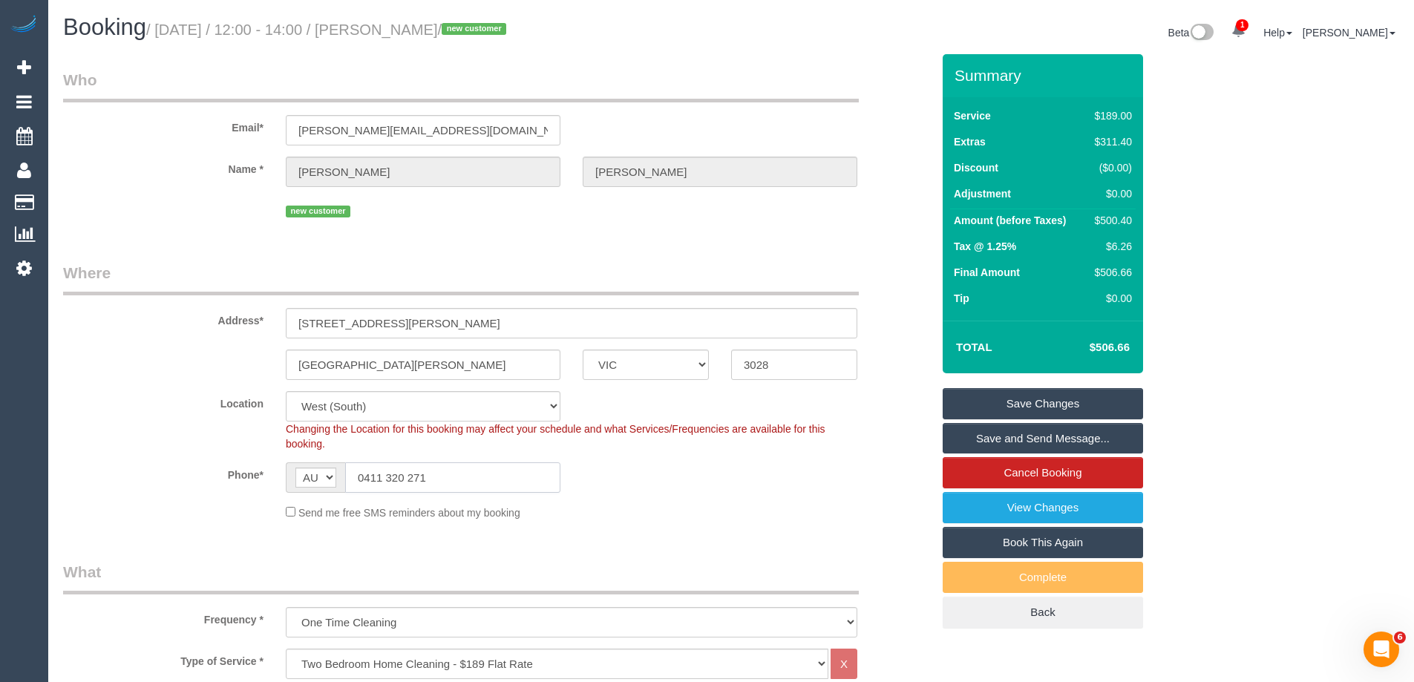
drag, startPoint x: 419, startPoint y: 478, endPoint x: 180, endPoint y: 457, distance: 239.9
click at [180, 457] on sui-booking-location "Location Office City East (North) East (South) Inner East Inner North (East) In…" at bounding box center [497, 455] width 868 height 129
drag, startPoint x: 248, startPoint y: 131, endPoint x: 91, endPoint y: 131, distance: 157.3
click at [91, 131] on div "Email* joseph.crabtree091@gmail.com" at bounding box center [497, 107] width 891 height 76
drag, startPoint x: 456, startPoint y: 479, endPoint x: 220, endPoint y: 465, distance: 236.4
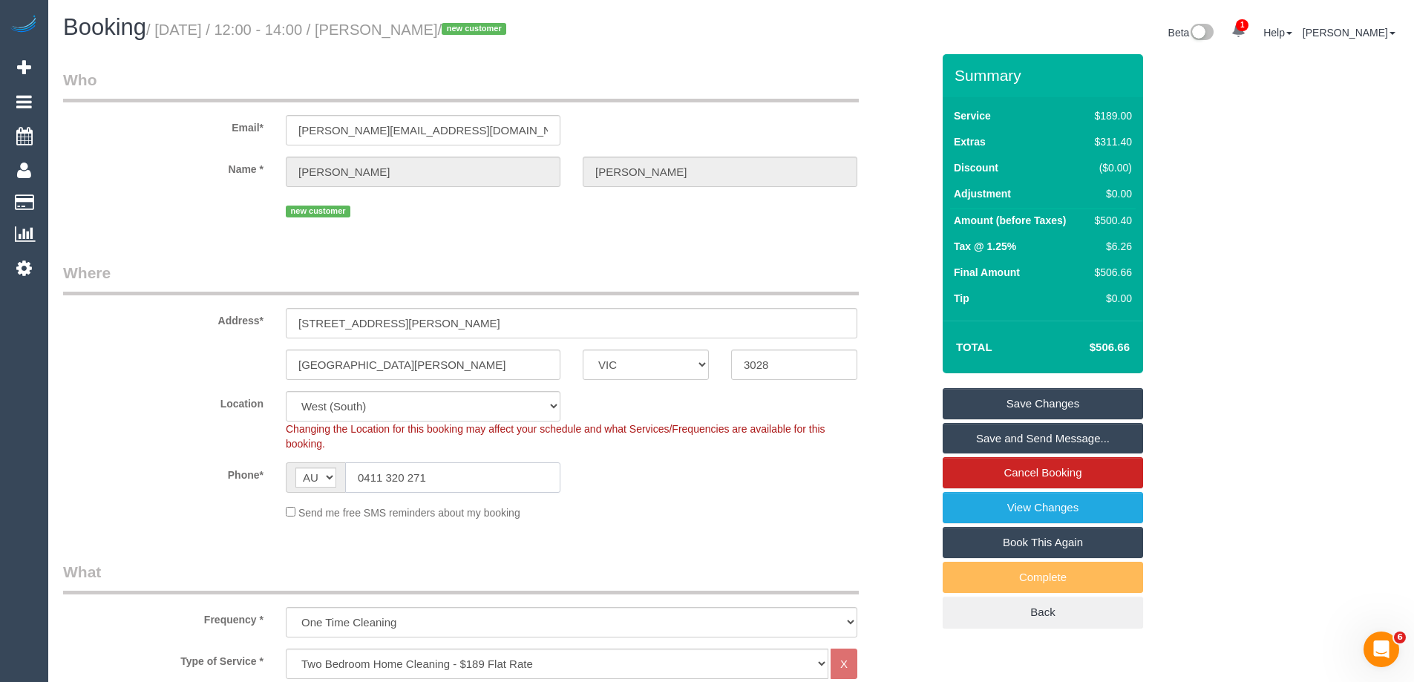
click at [220, 465] on div "Phone* AF AL DZ AD AO AI AQ AG AR AM AW AU AT AZ BS BH BD BB BY BE BZ BJ BM BT …" at bounding box center [497, 477] width 891 height 30
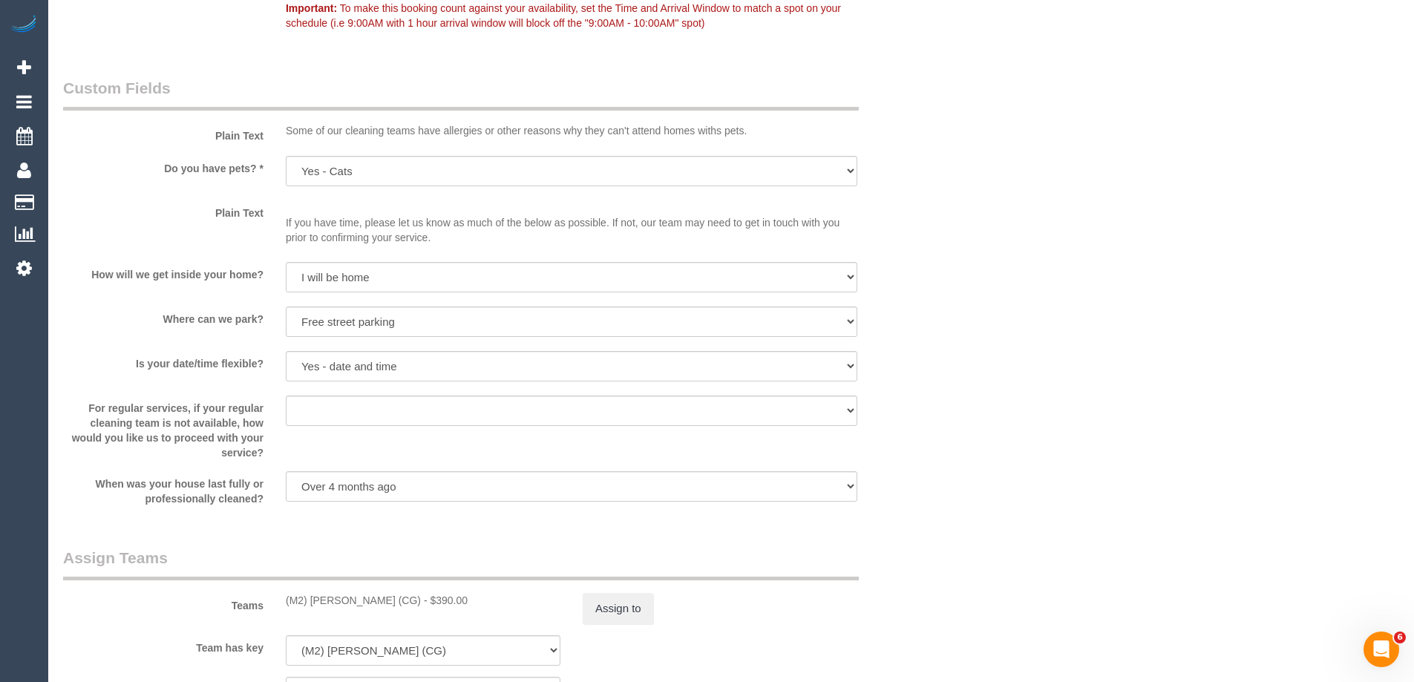
scroll to position [2577, 0]
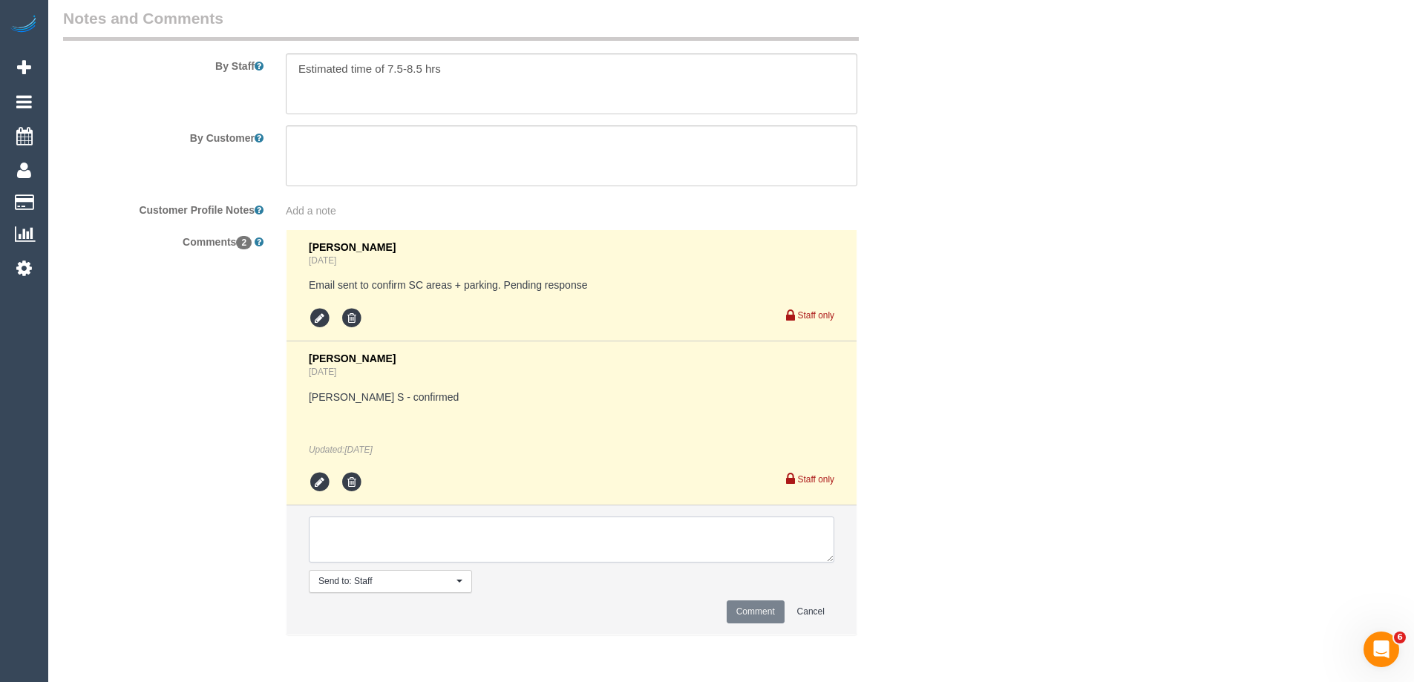
click at [381, 548] on textarea at bounding box center [571, 540] width 525 height 46
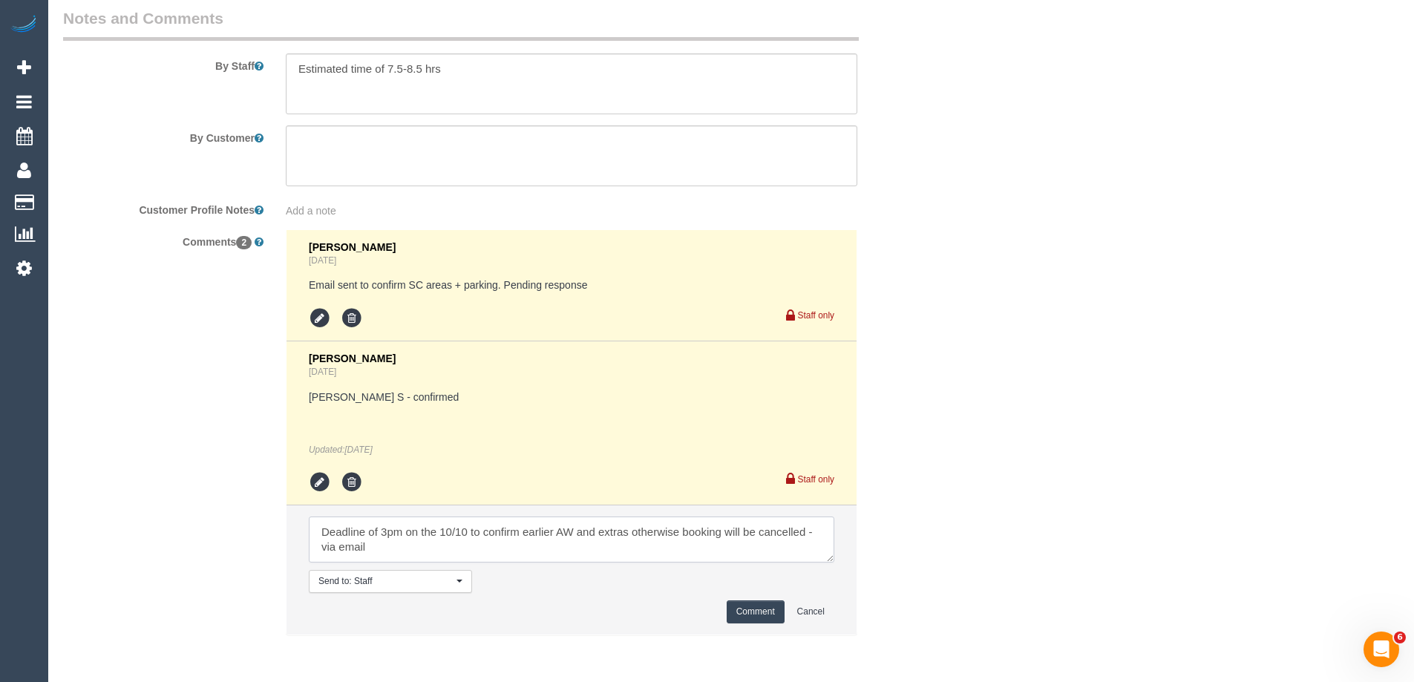
type textarea "Deadline of 3pm on the 10/10 to confirm earlier AW and extras otherwise booking…"
click at [742, 605] on button "Comment" at bounding box center [756, 611] width 58 height 23
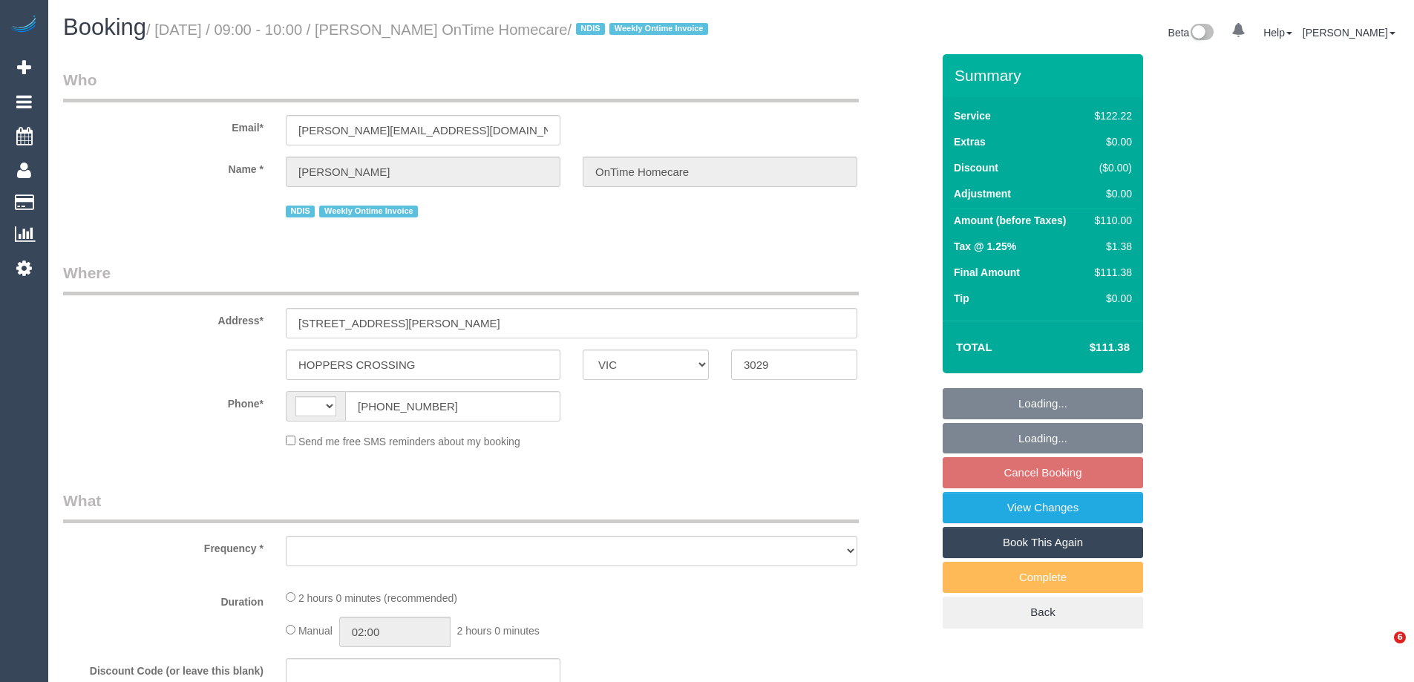
select select "VIC"
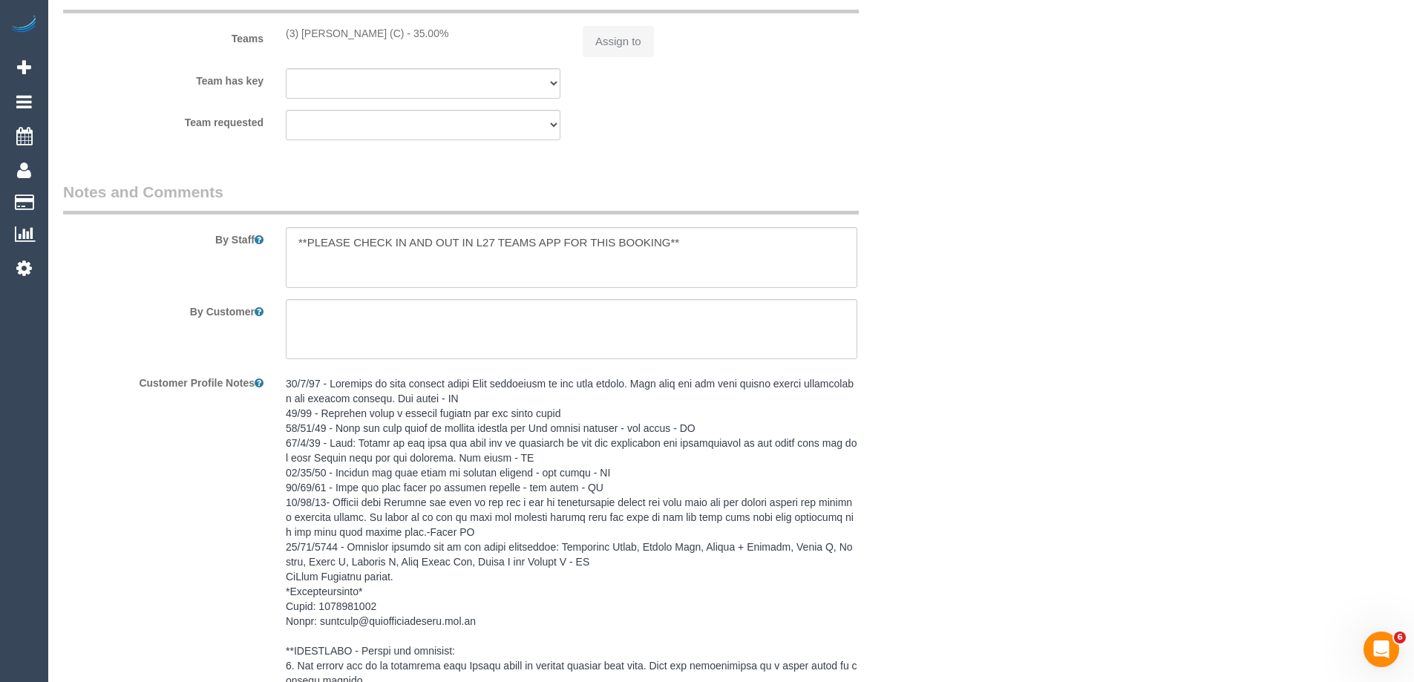
select select "string:AU"
select select "number:28"
select select "number:14"
select select "number:19"
select select "number:25"
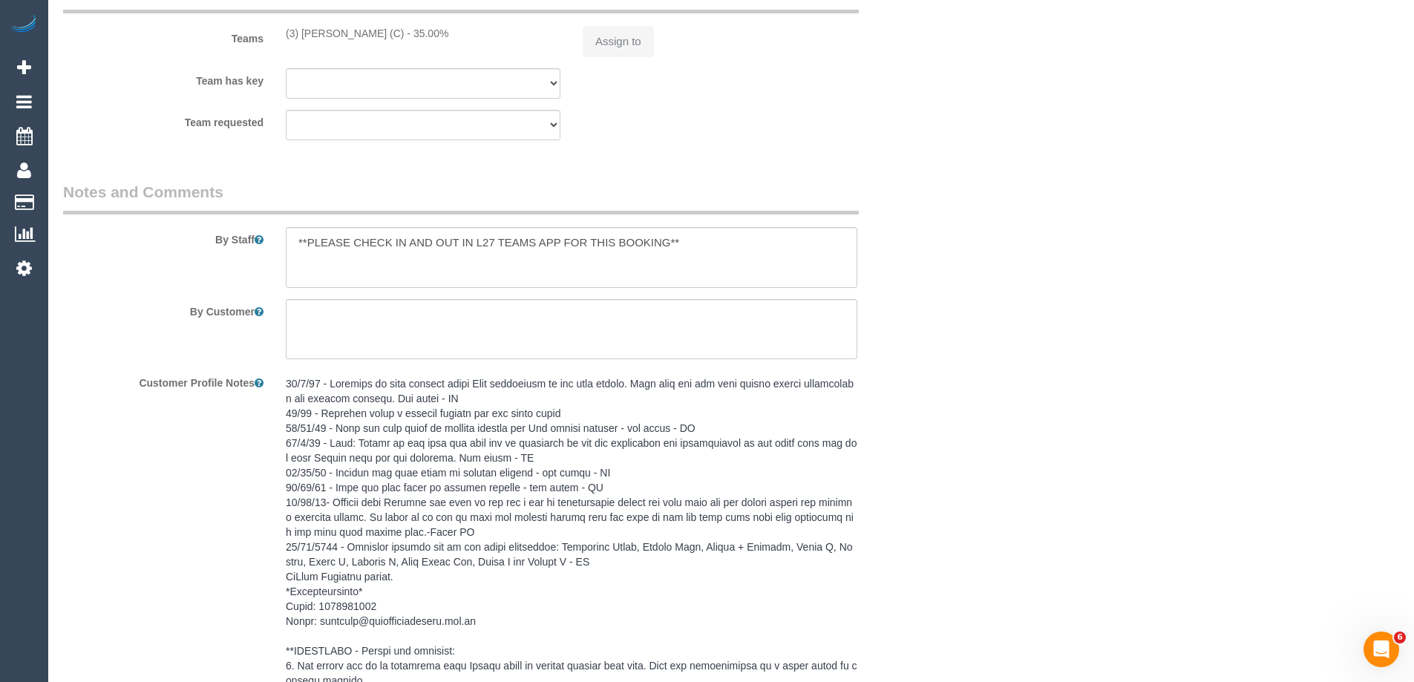
select select "number:35"
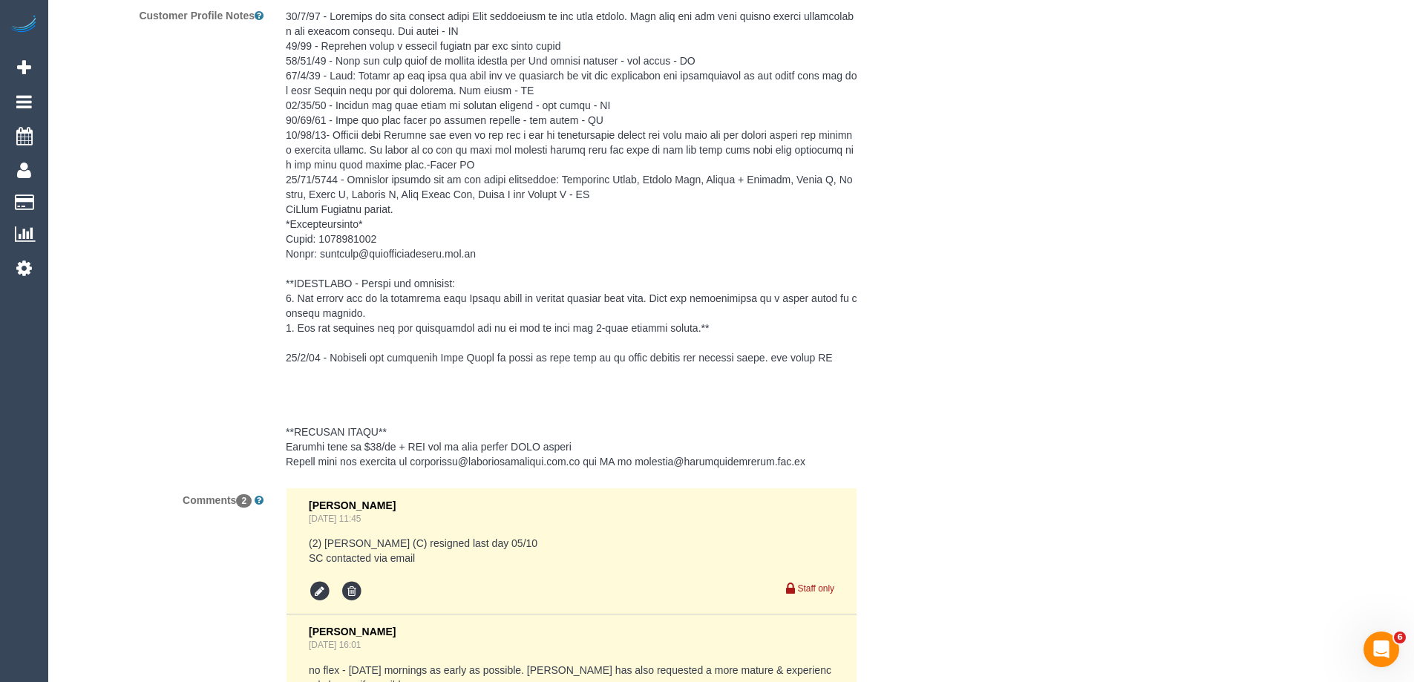
scroll to position [2545, 0]
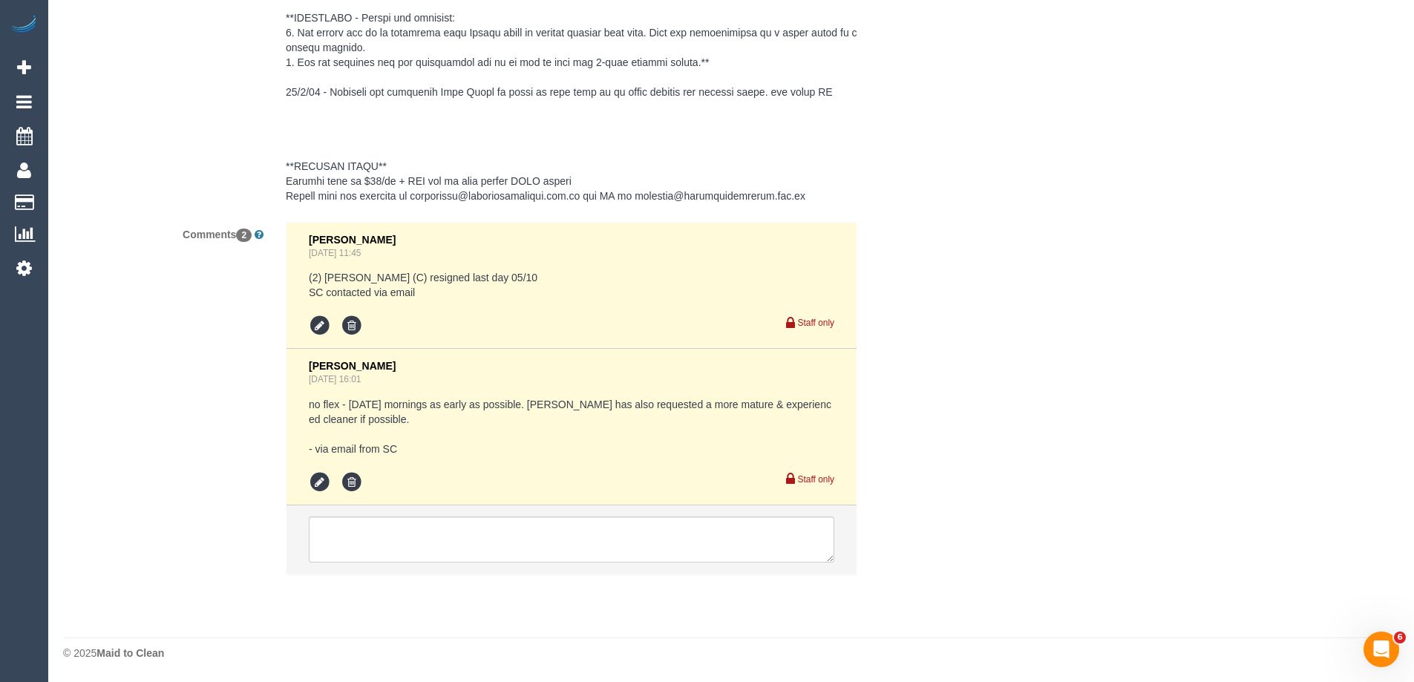
select select "object:799"
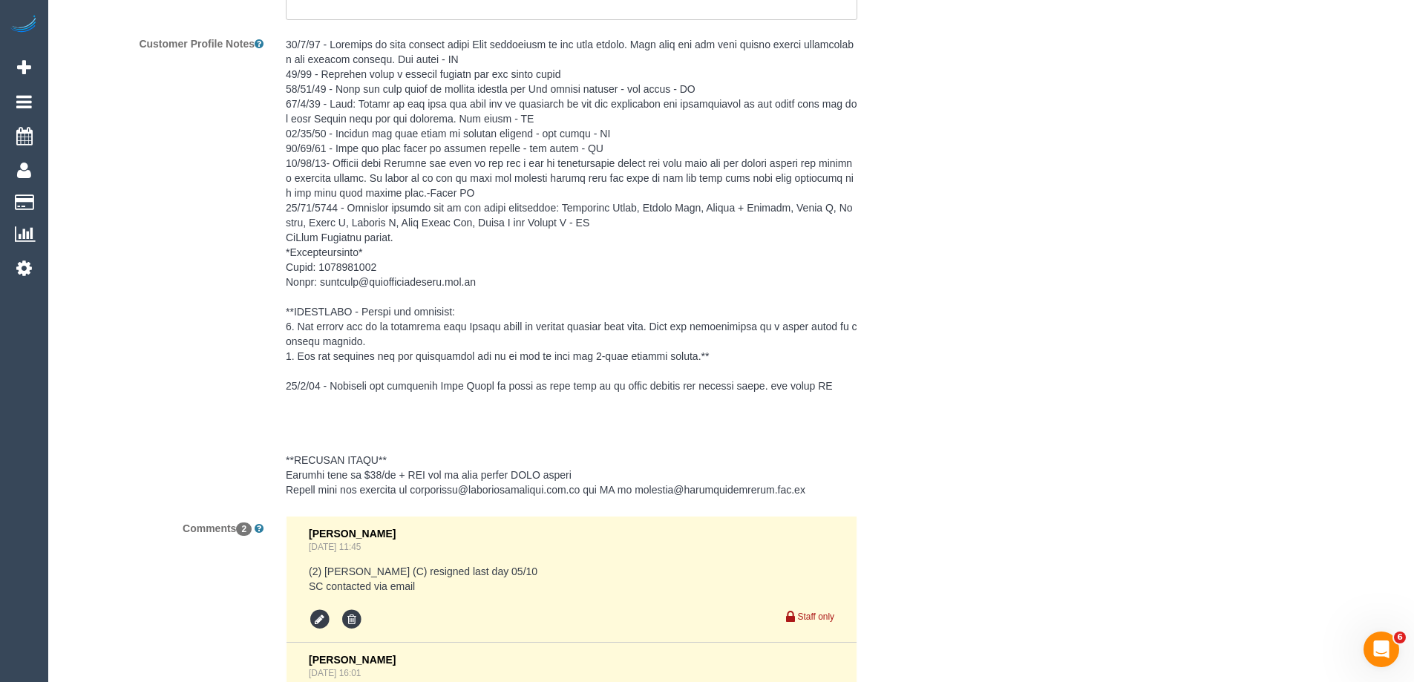
scroll to position [2174, 0]
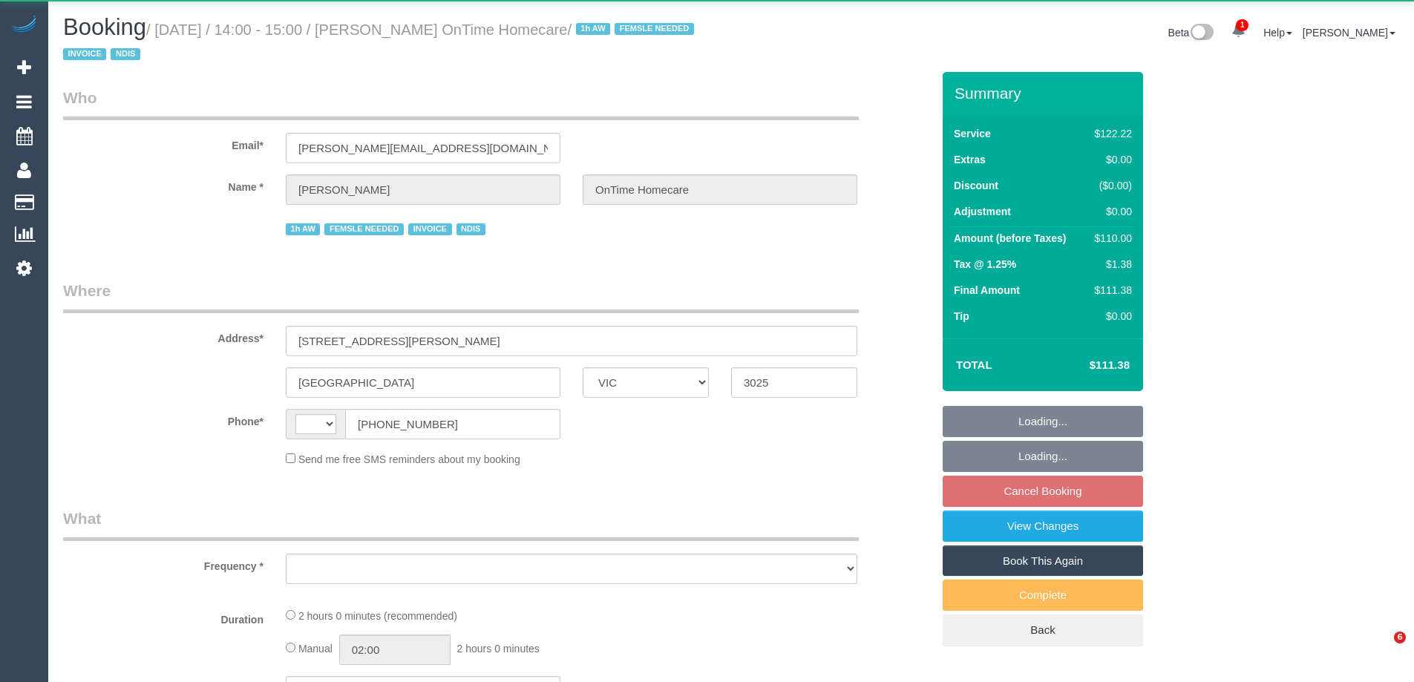
select select "VIC"
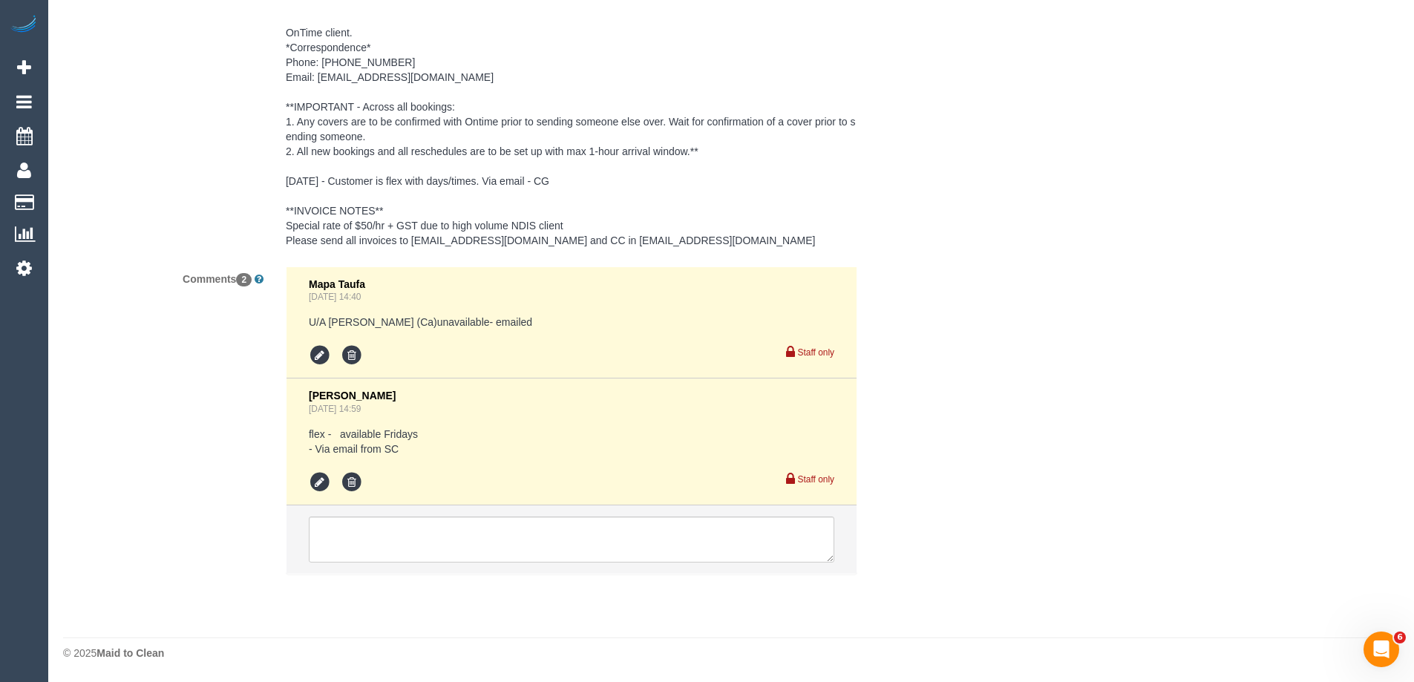
select select "string:AU"
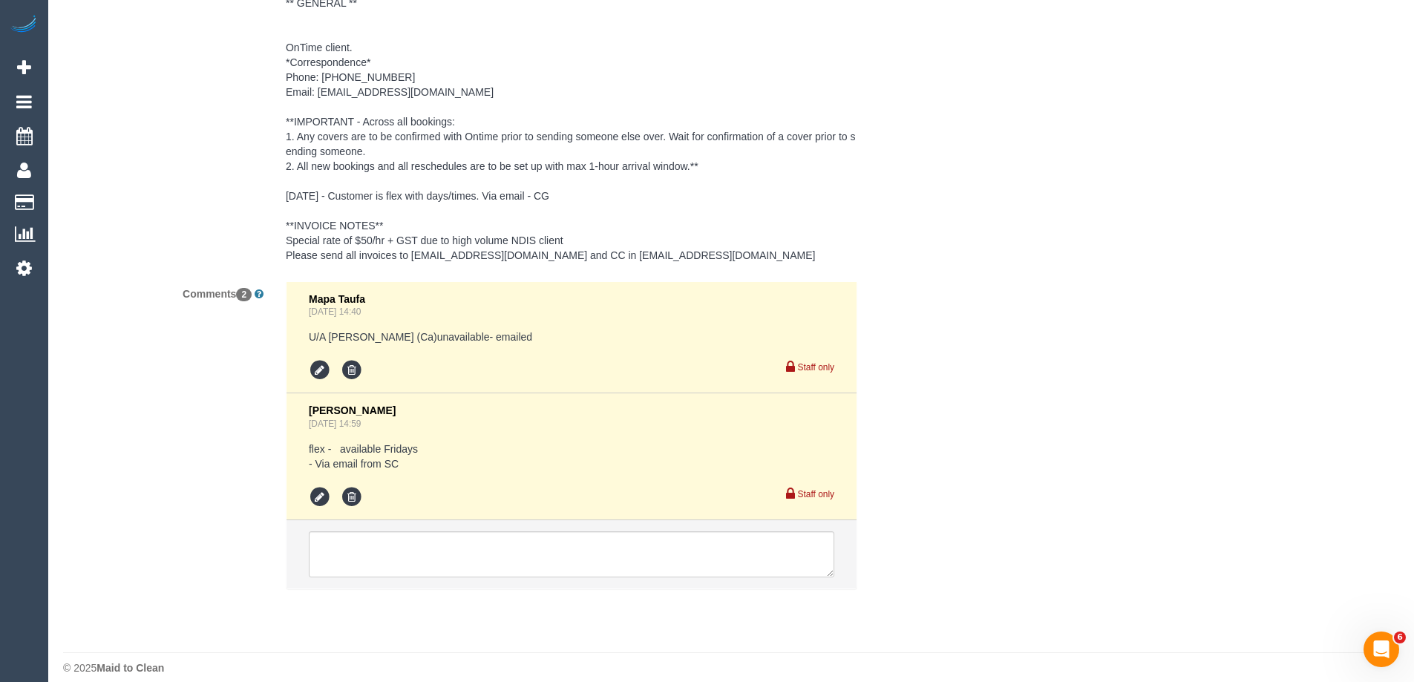
select select "object:647"
select select "number:29"
select select "number:14"
select select "number:19"
select select "number:36"
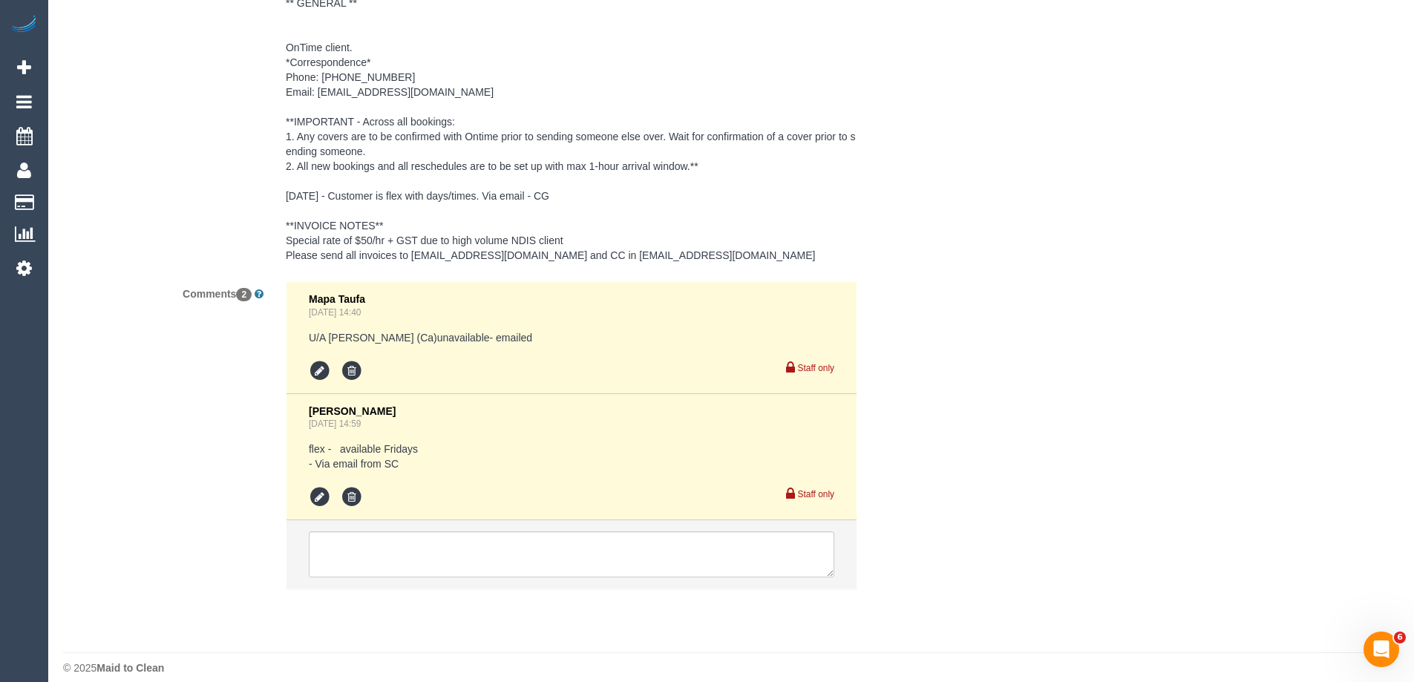
select select "number:35"
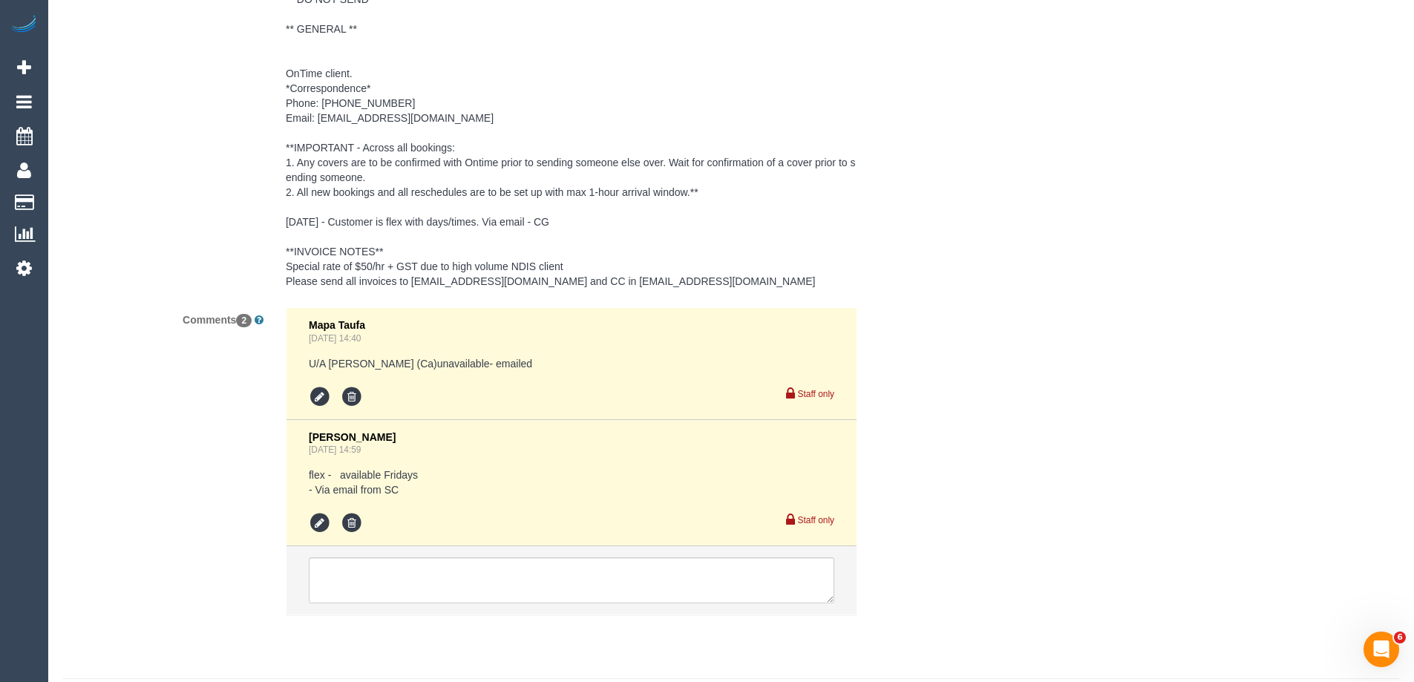
scroll to position [2452, 0]
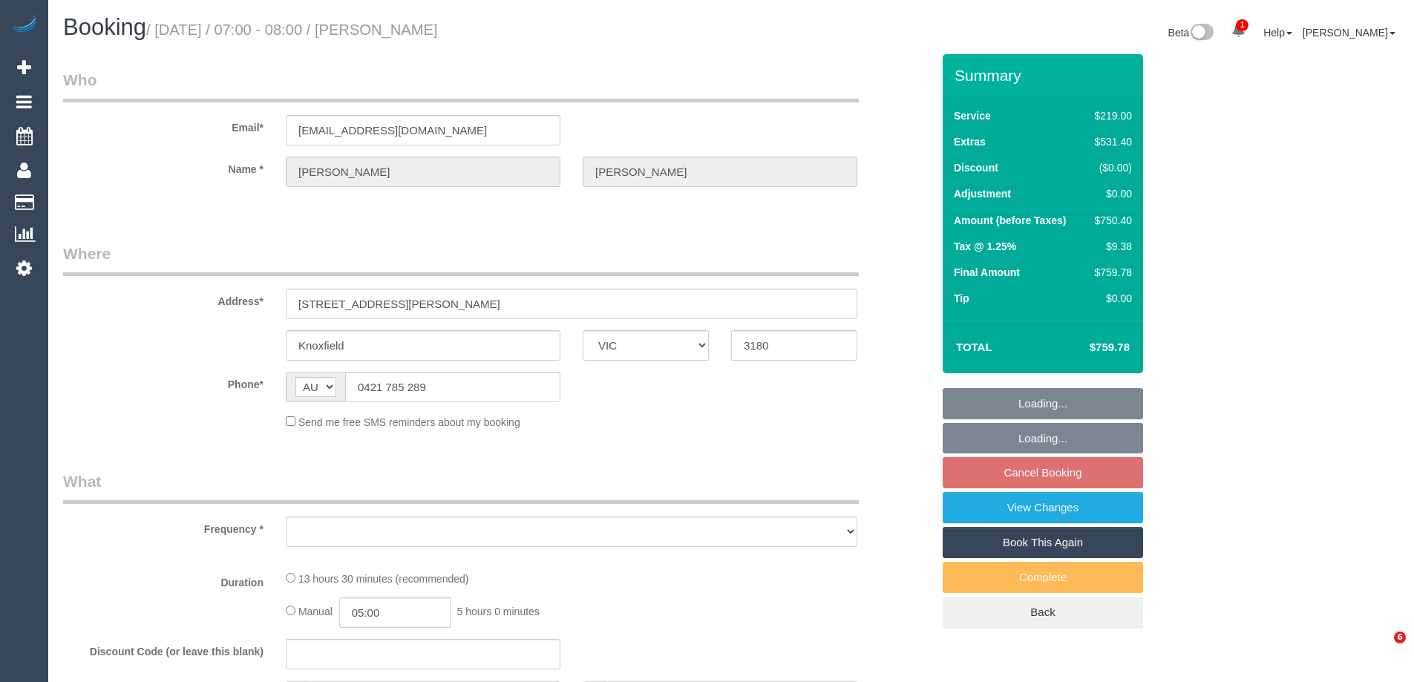
select select "VIC"
select select "object:1104"
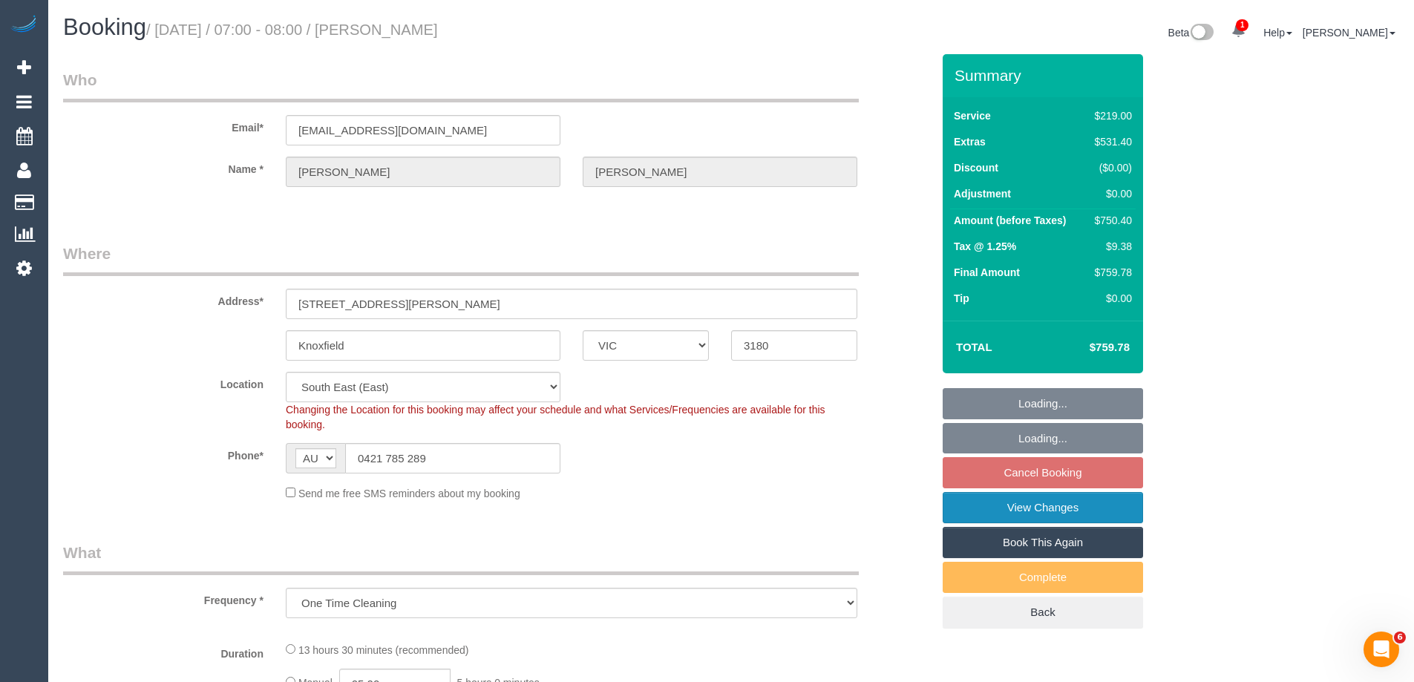
select select "string:stripe-pm_1S9O1k2GScqysDRVfMnEIXN0"
select select "number:28"
select select "number:15"
select select "number:18"
select select "number:24"
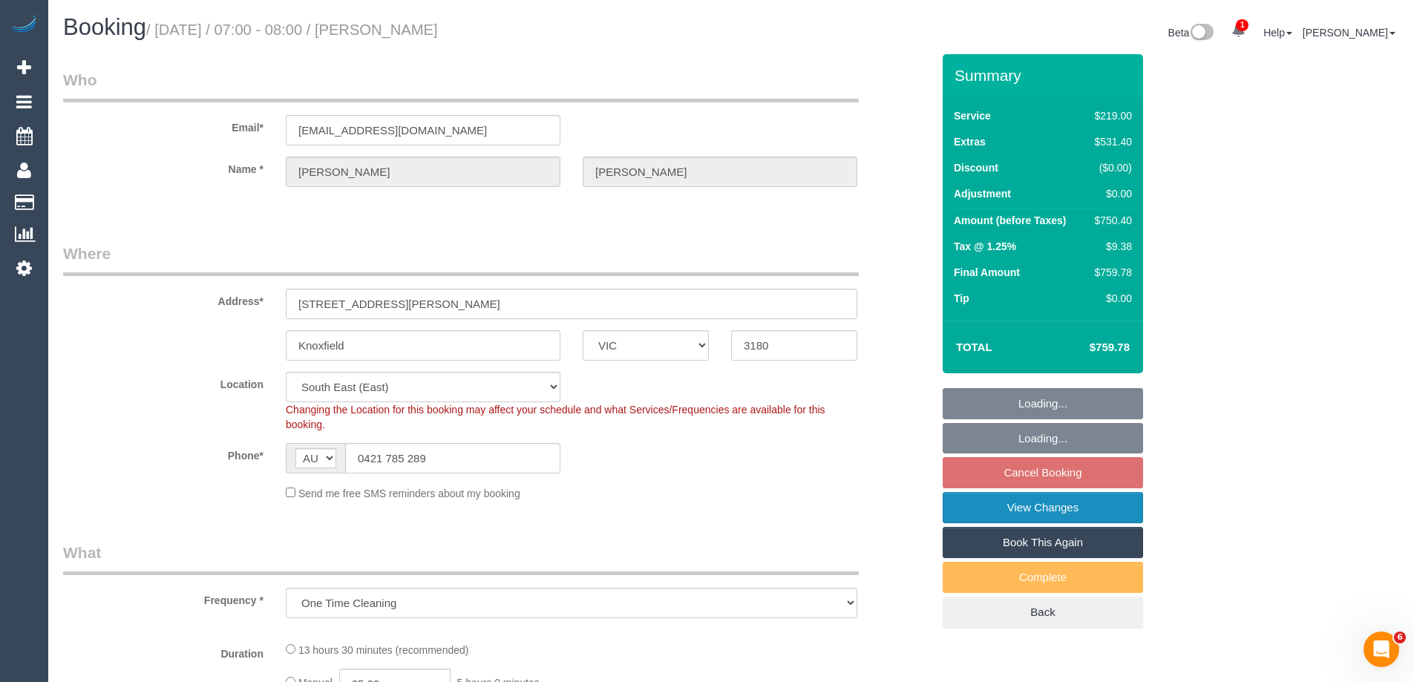
select select "number:26"
select select "object:1371"
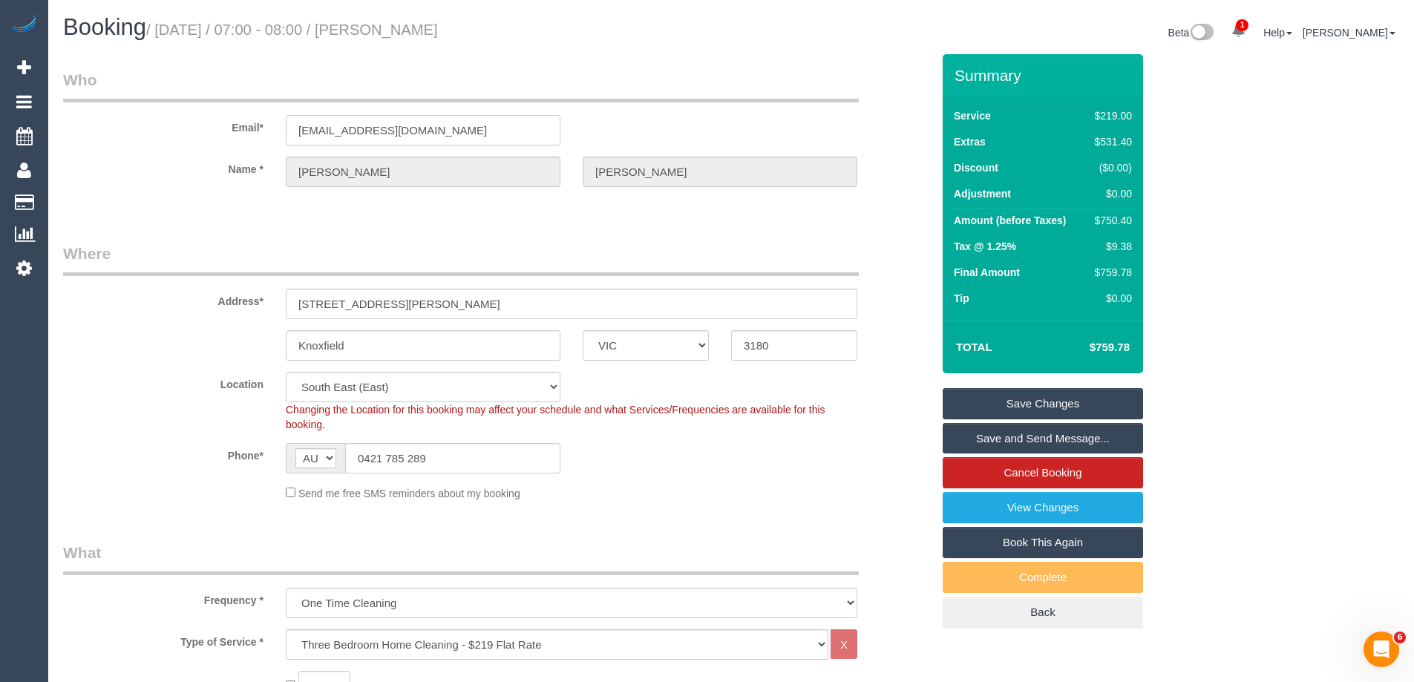
drag, startPoint x: 434, startPoint y: 124, endPoint x: 89, endPoint y: 114, distance: 345.2
click at [89, 114] on div "Email* [EMAIL_ADDRESS][DOMAIN_NAME]" at bounding box center [497, 107] width 891 height 76
drag, startPoint x: 439, startPoint y: 459, endPoint x: 263, endPoint y: 449, distance: 175.4
click at [263, 449] on div "Phone* AF AL DZ AD AO AI AQ AG AR AM AW AU AT AZ BS BH BD BB BY BE BZ BJ BM BT …" at bounding box center [497, 458] width 891 height 30
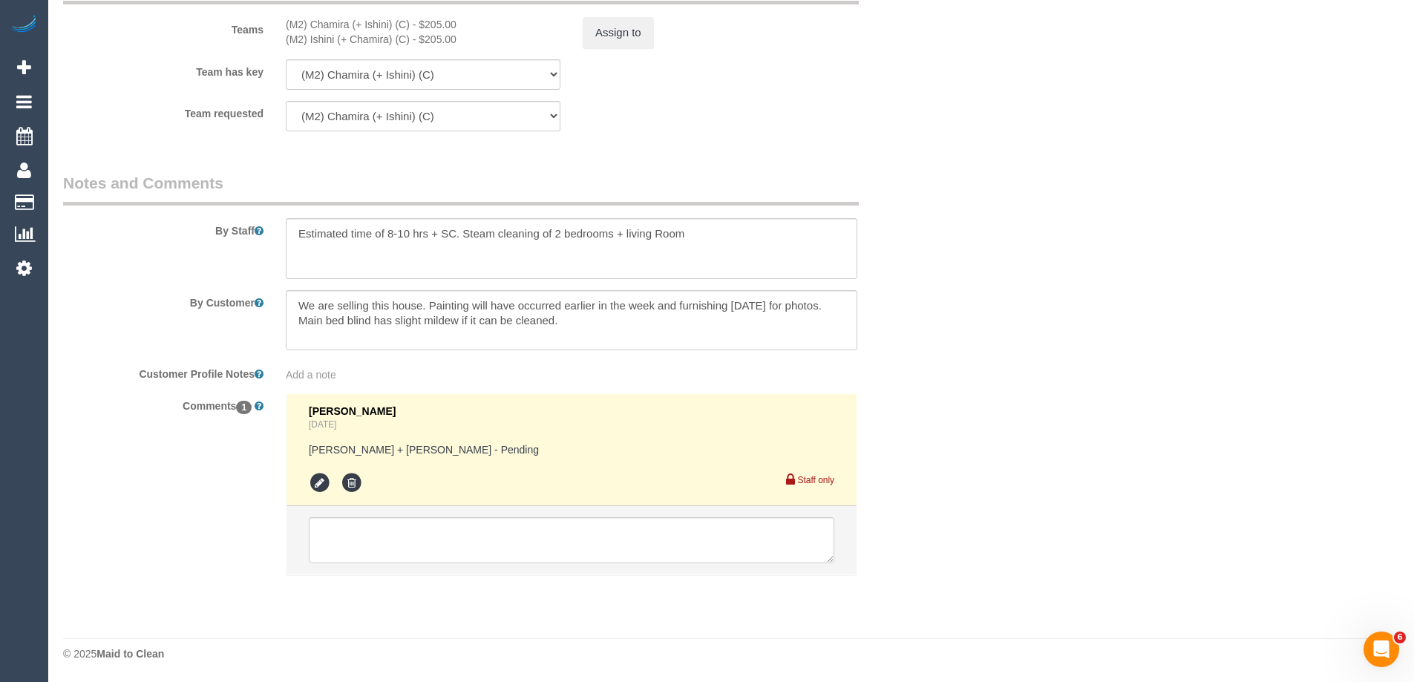
scroll to position [2394, 0]
click at [347, 540] on textarea at bounding box center [571, 540] width 525 height 46
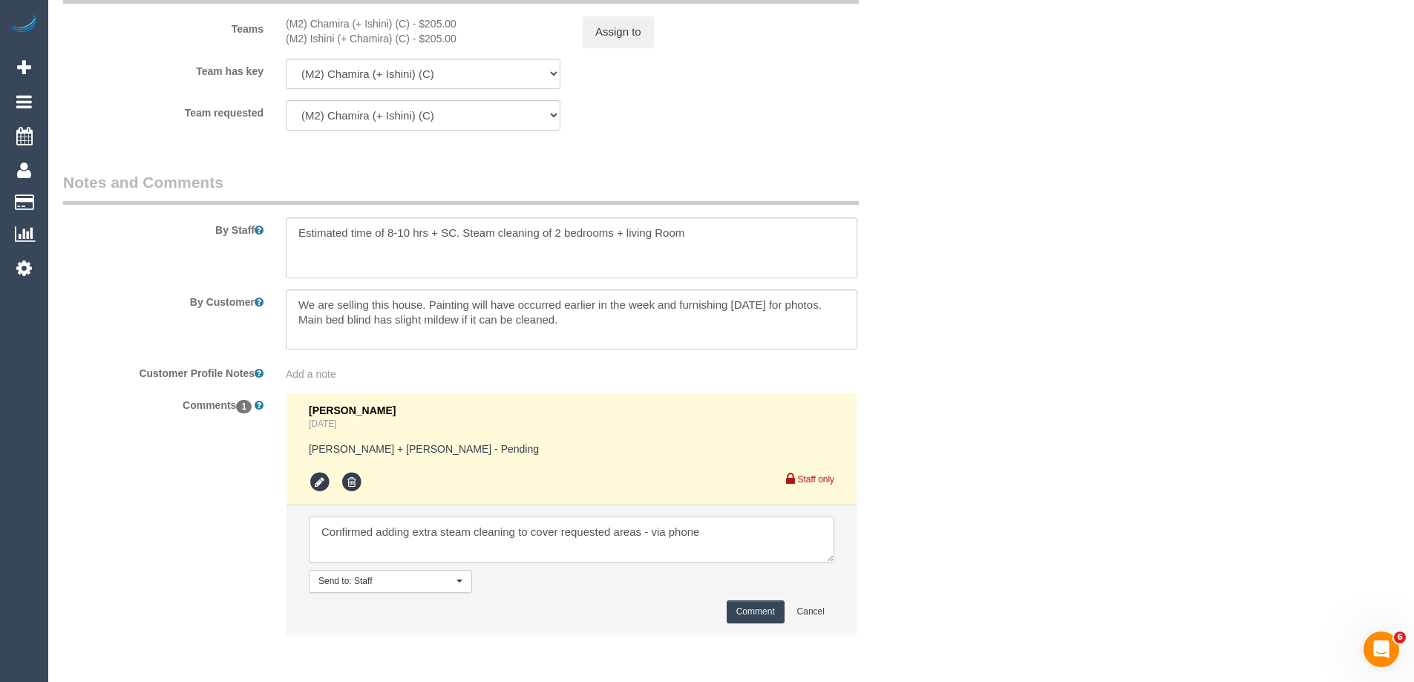
click at [514, 528] on textarea at bounding box center [571, 540] width 525 height 46
type textarea "Confirmed adding extra steam cleaning units to cover requested areas - via phone"
click at [749, 609] on button "Comment" at bounding box center [756, 611] width 58 height 23
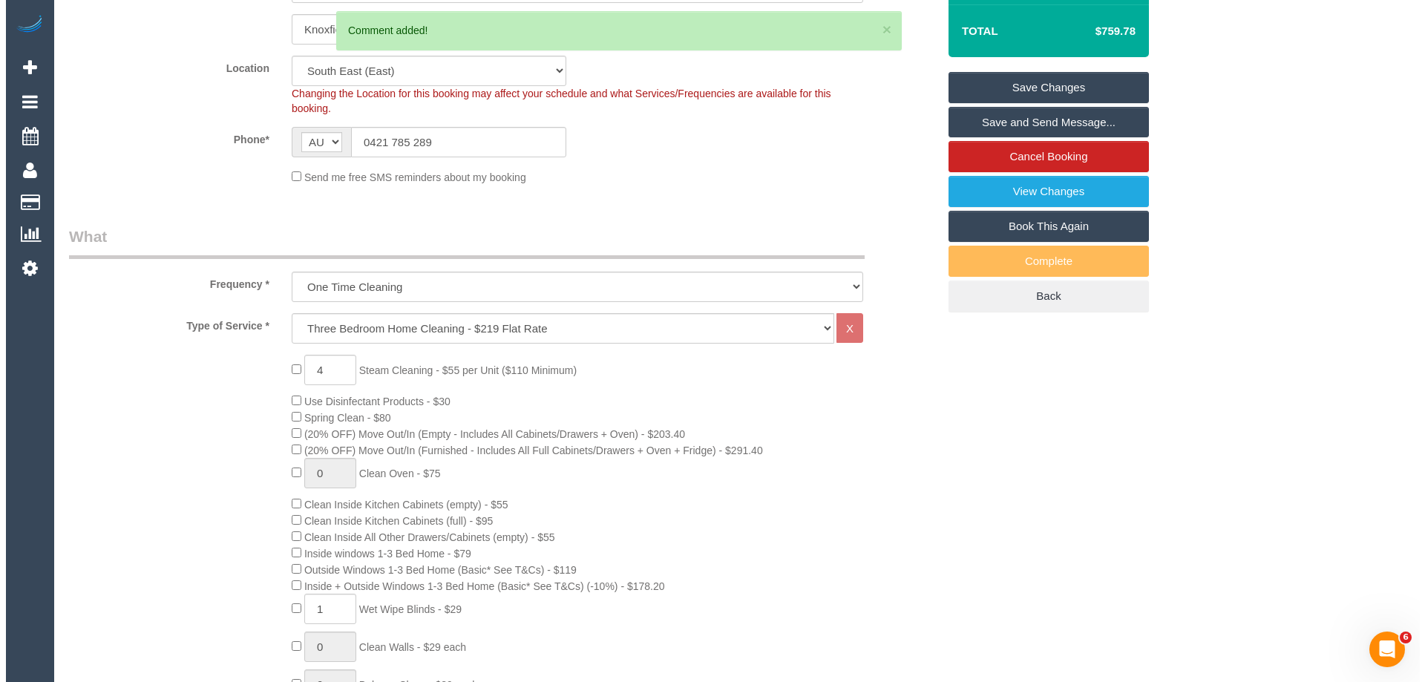
scroll to position [0, 0]
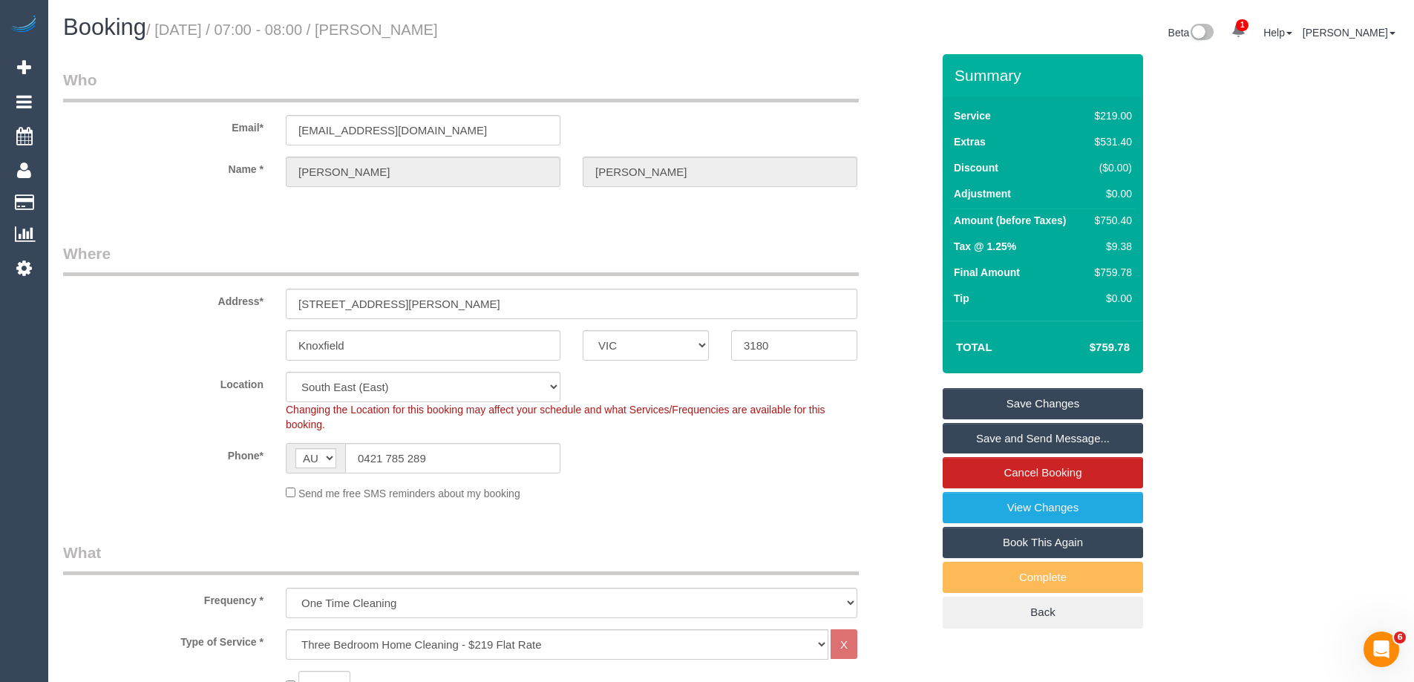
click at [1011, 440] on link "Save and Send Message..." at bounding box center [1042, 438] width 200 height 31
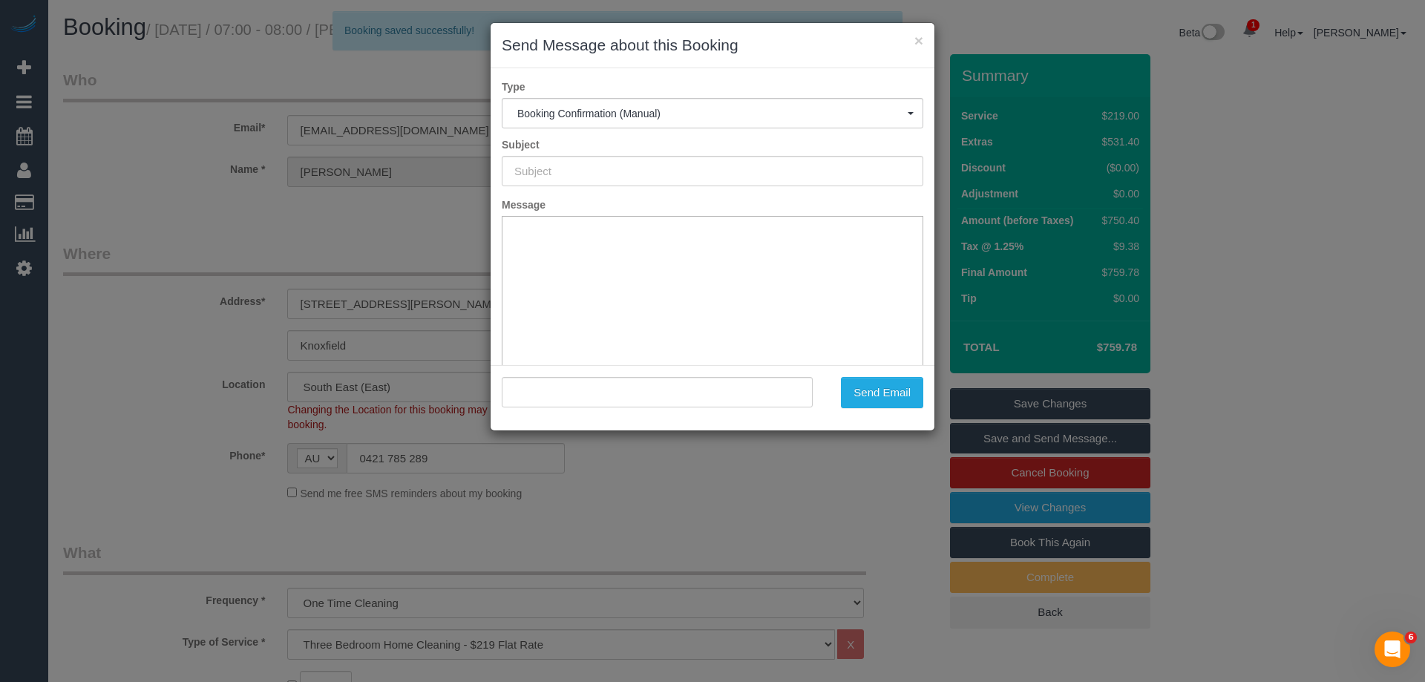
type input "Booking Confirmed"
type input ""David George" <davebgeorge@gmail.com>"
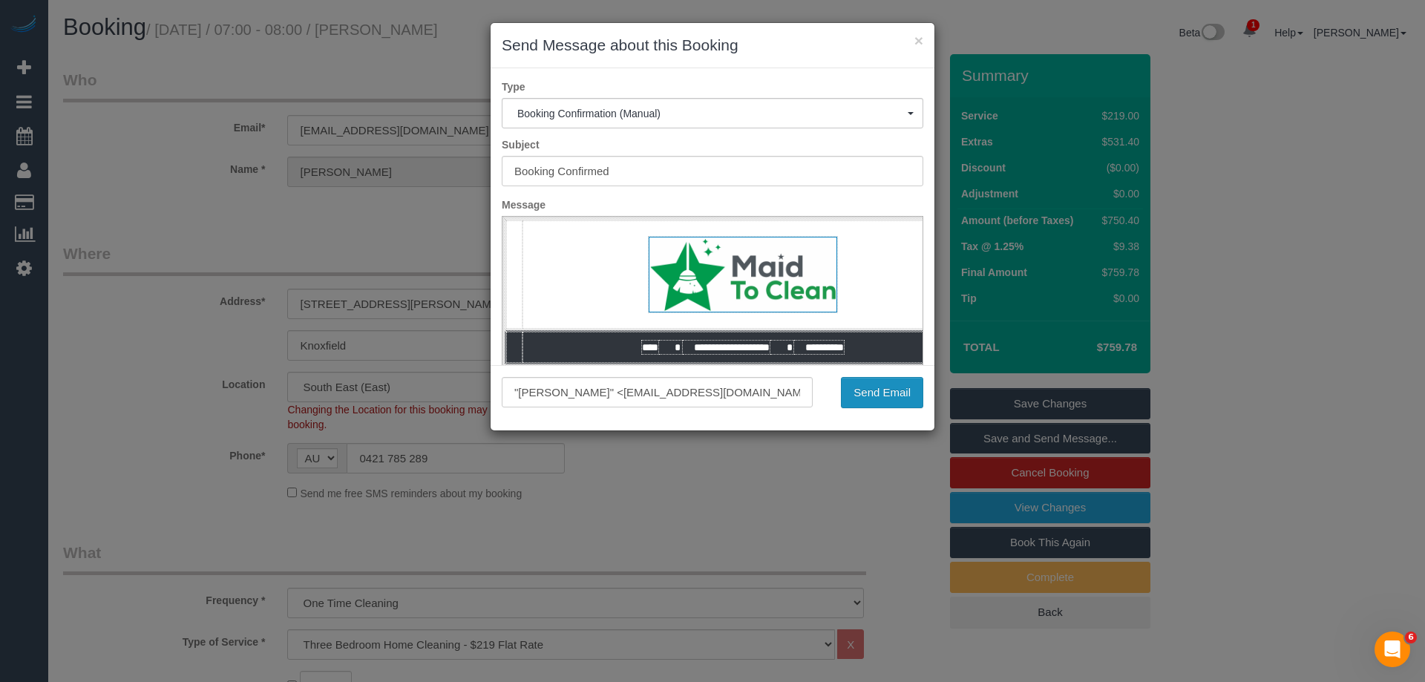
click at [886, 393] on button "Send Email" at bounding box center [882, 392] width 82 height 31
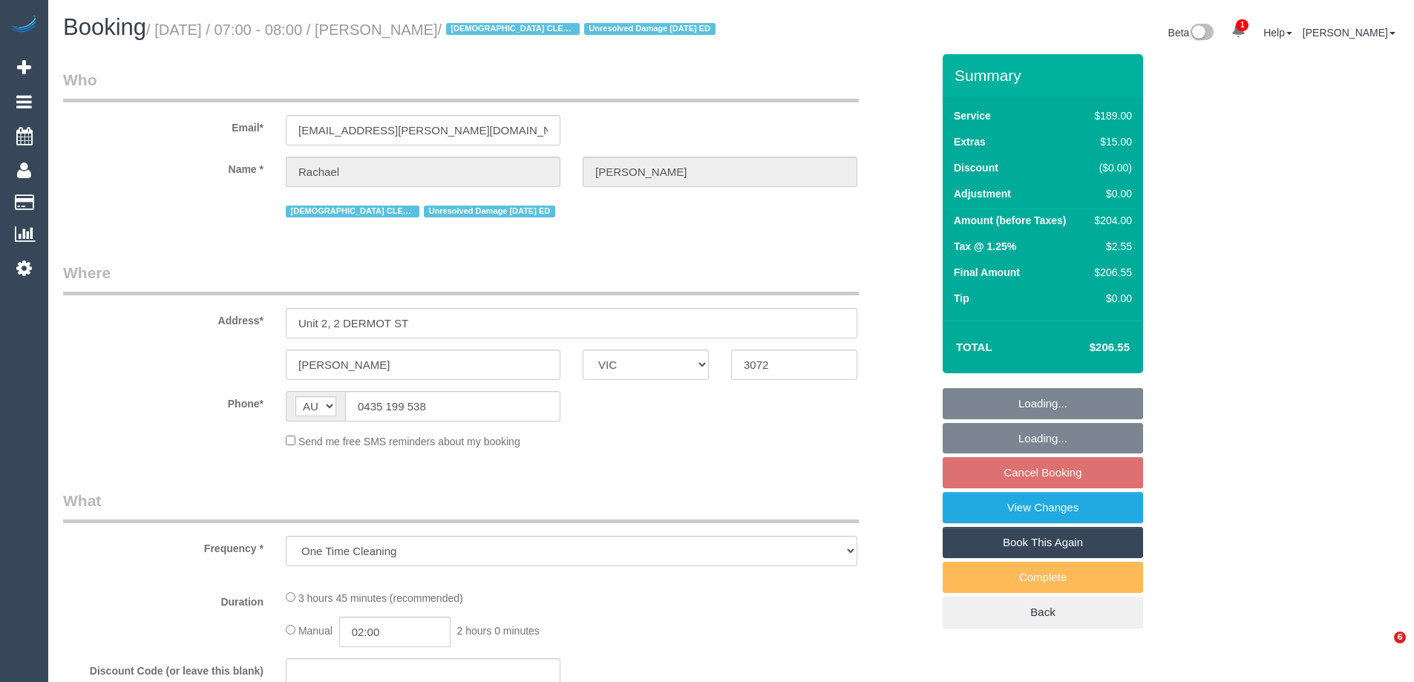
select select "VIC"
select select "string:stripe-pm_1RSUJz2GScqysDRVisqp5yF7"
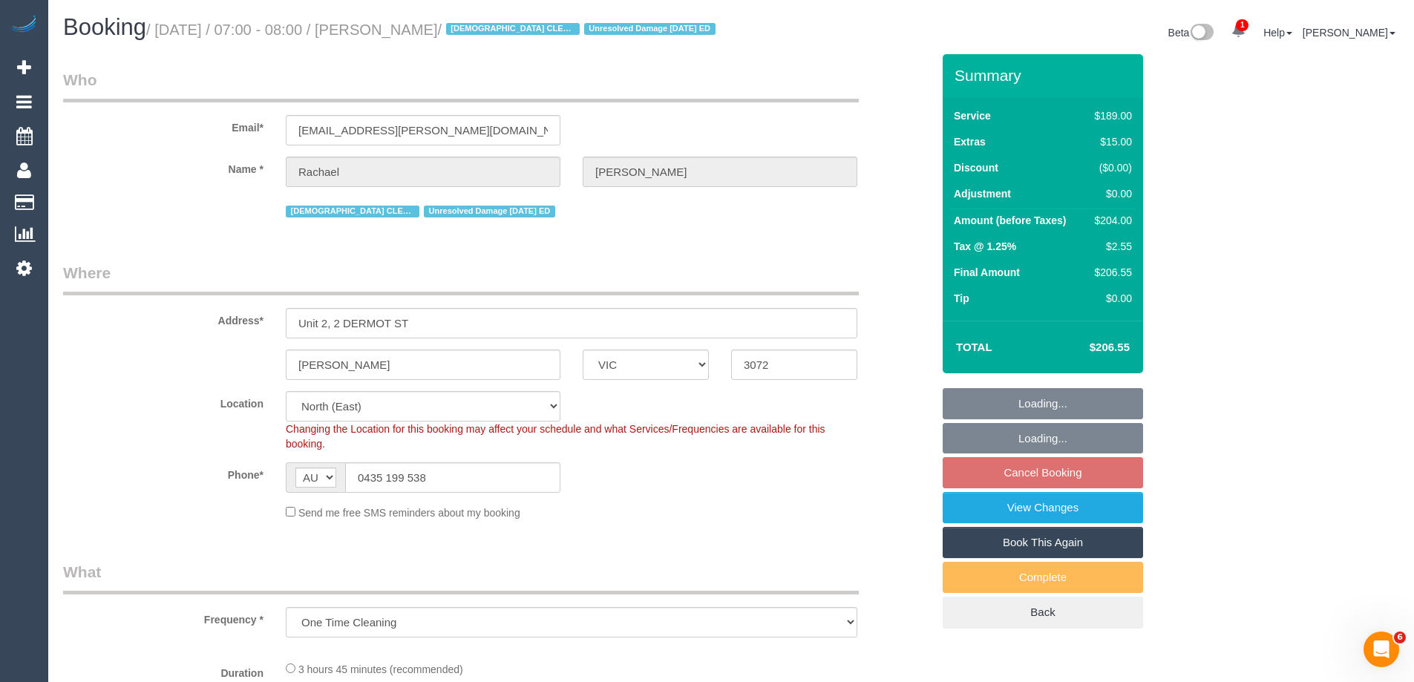
select select "object:640"
drag, startPoint x: 474, startPoint y: 149, endPoint x: 142, endPoint y: 139, distance: 332.6
click at [142, 139] on div "Email* [EMAIL_ADDRESS][PERSON_NAME][DOMAIN_NAME]" at bounding box center [497, 107] width 891 height 76
select select "number:27"
select select "number:14"
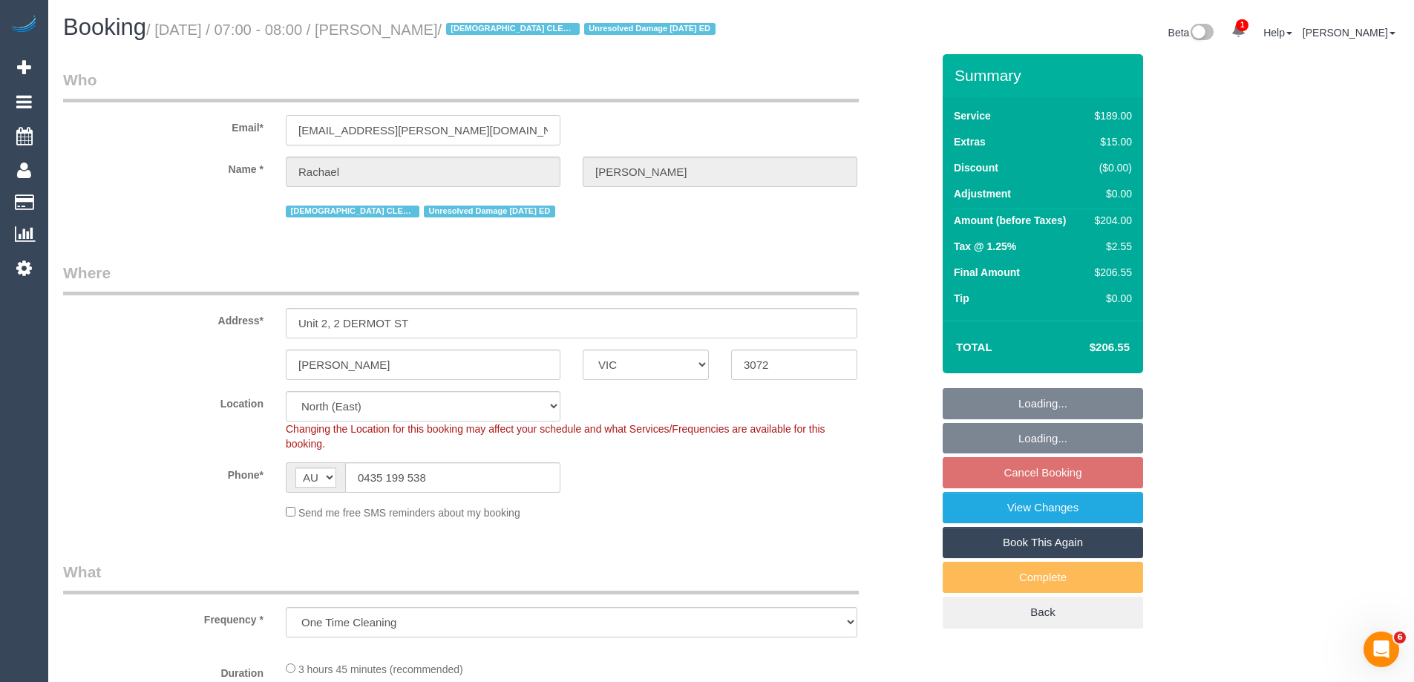
select select "number:18"
select select "number:24"
select select "number:35"
select select "number:13"
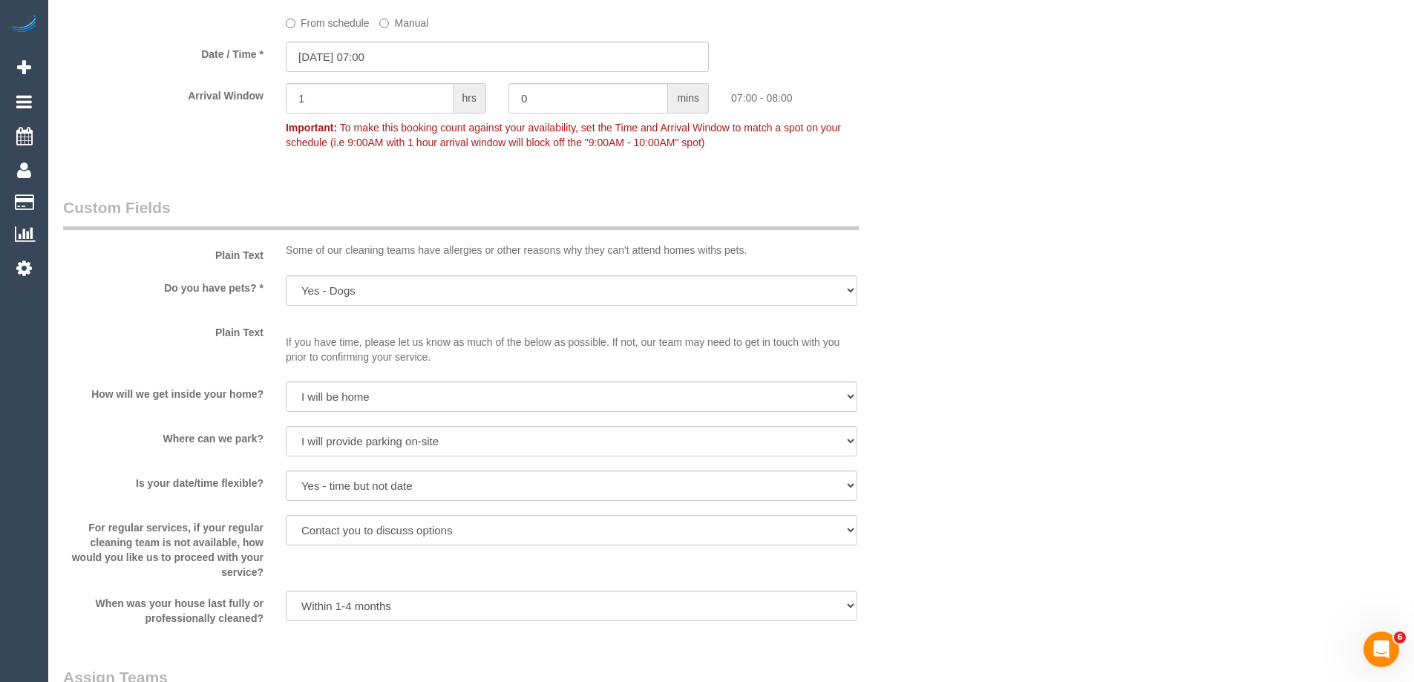
scroll to position [3101, 0]
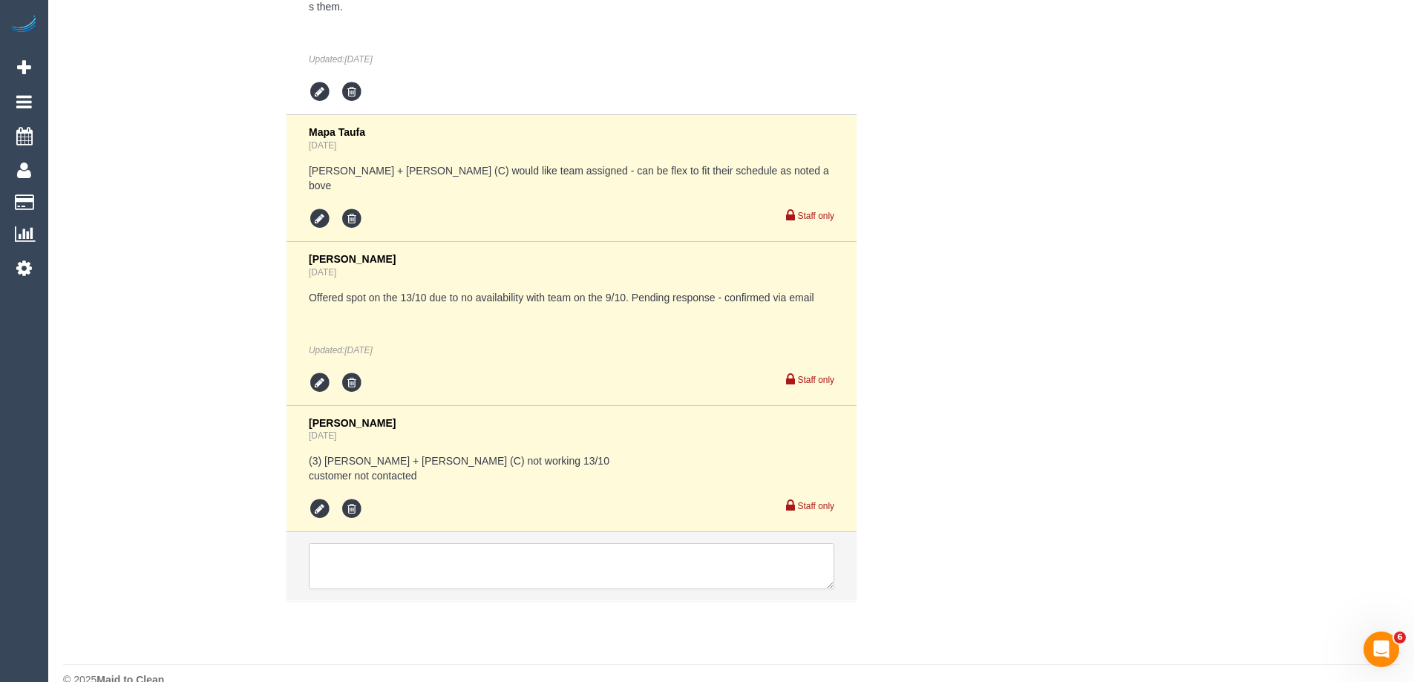
click at [375, 545] on textarea at bounding box center [571, 566] width 525 height 46
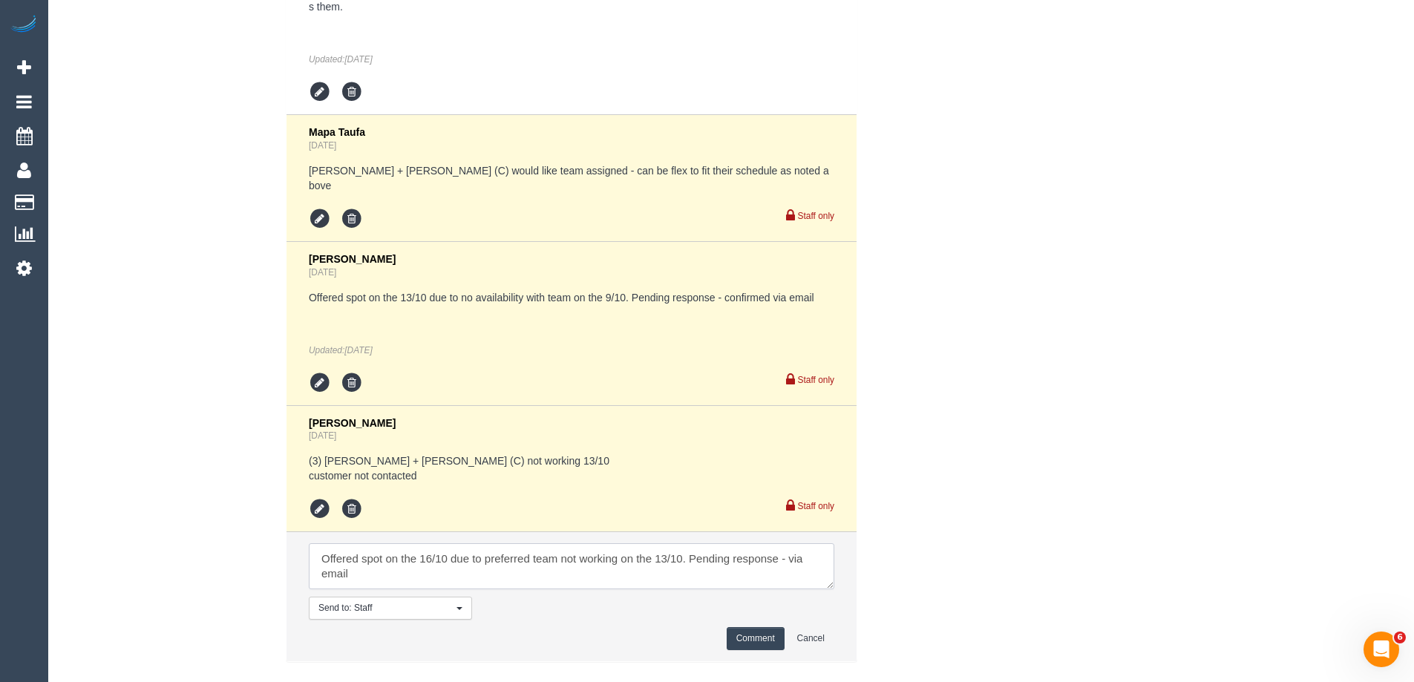
type textarea "Offered spot on the 16/10 due to preferred team not working on the 13/10. Pendi…"
click at [754, 627] on button "Comment" at bounding box center [756, 638] width 58 height 23
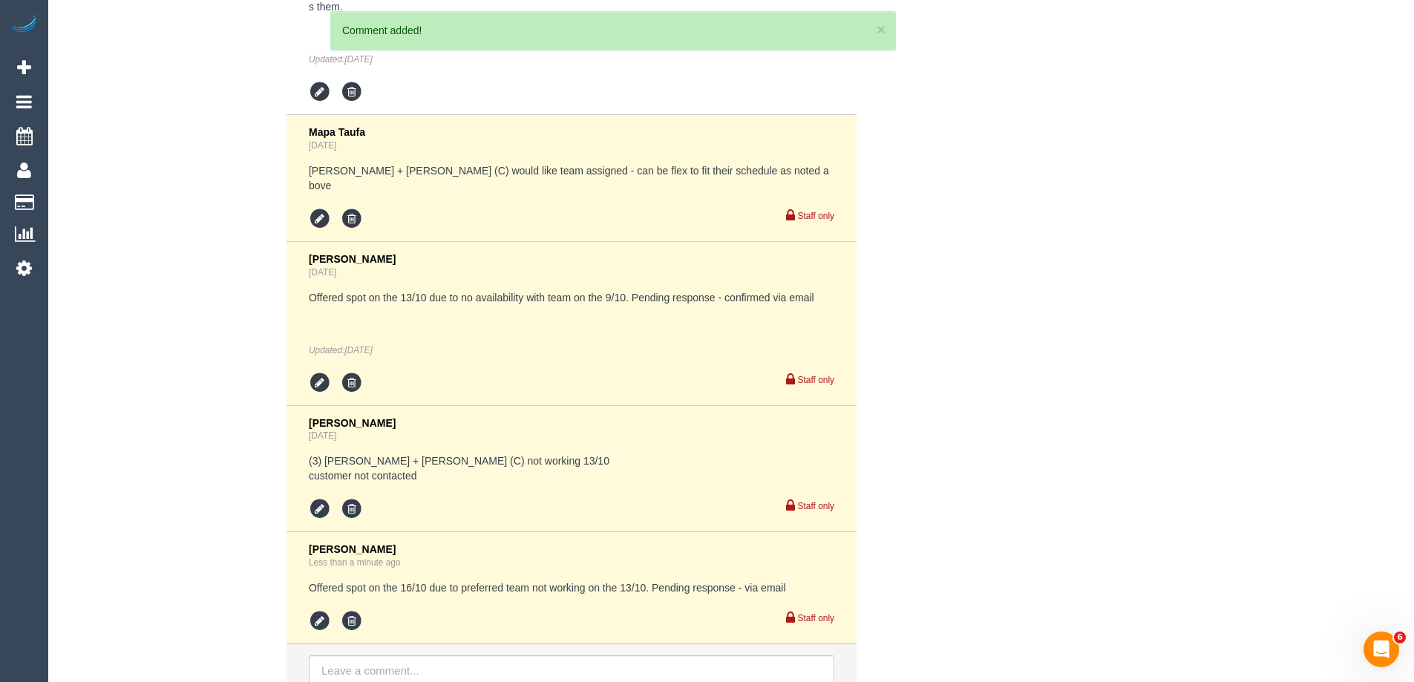
scroll to position [3213, 0]
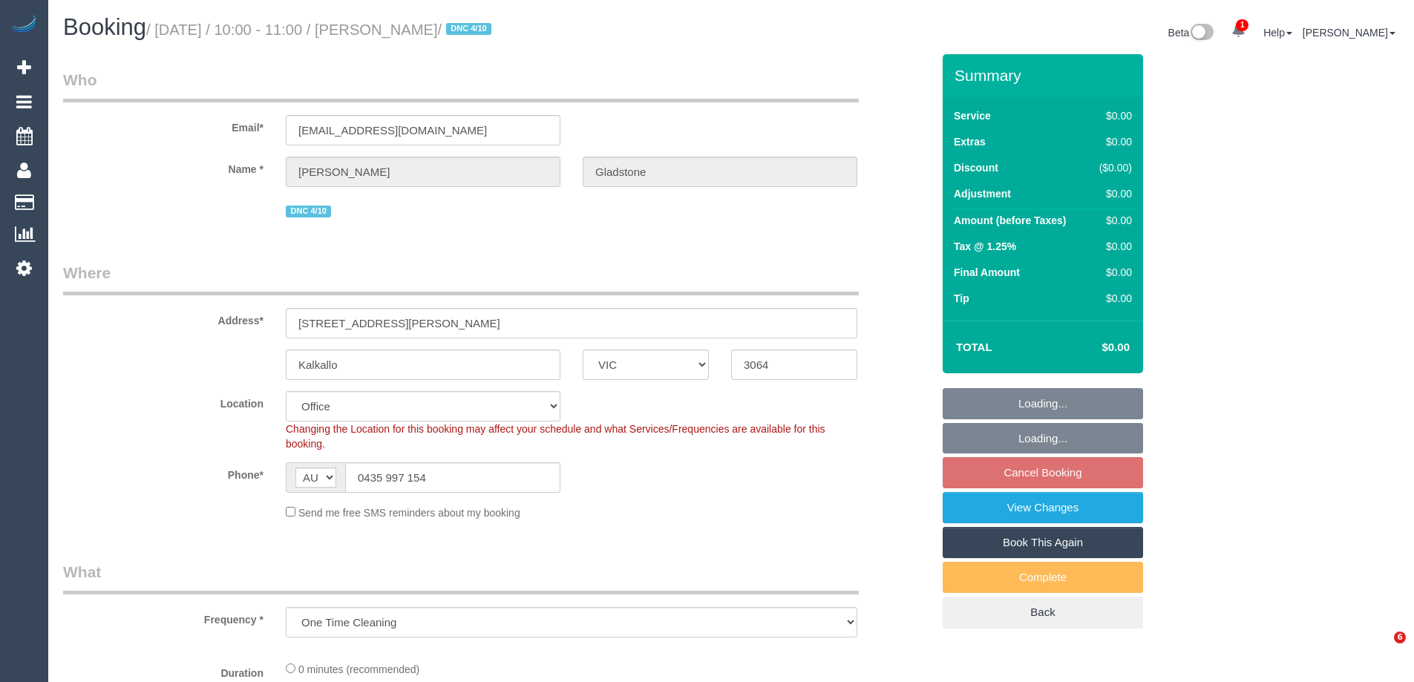
select select "VIC"
select select "object:786"
select select "number:28"
select select "number:14"
select select "number:19"
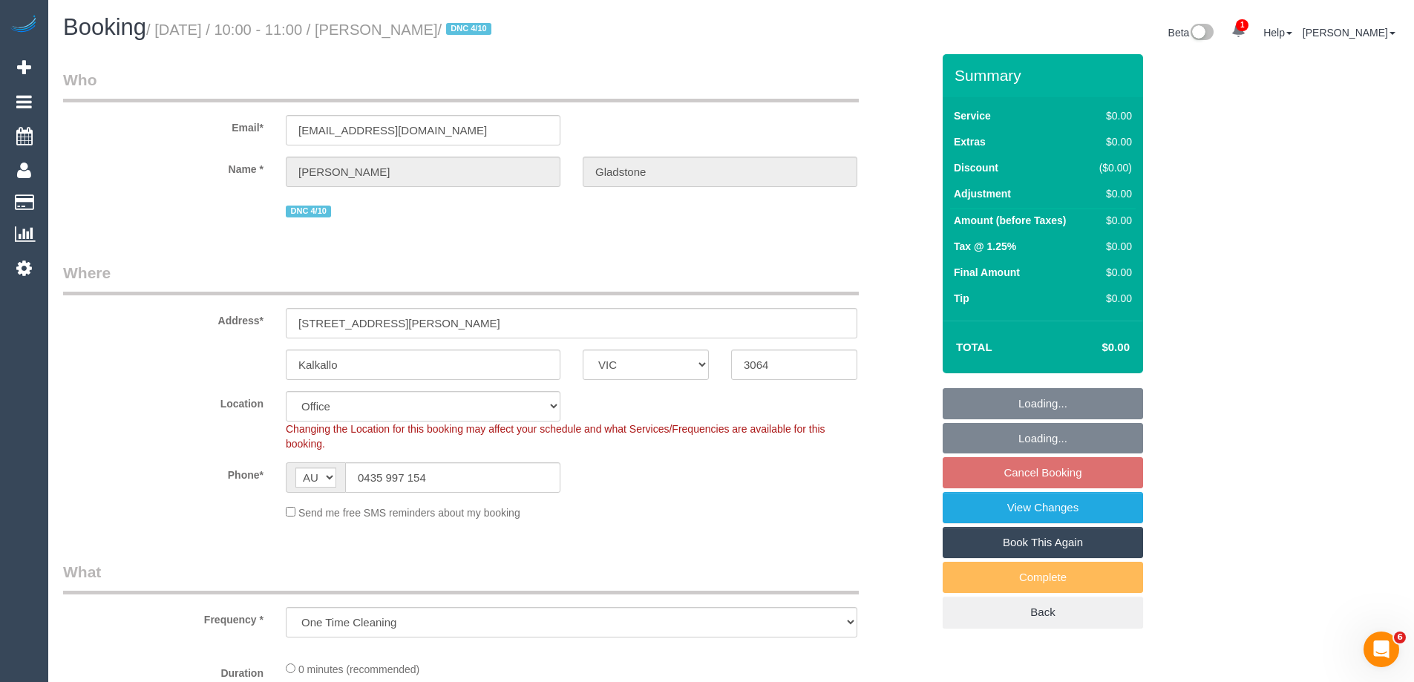
select select "number:22"
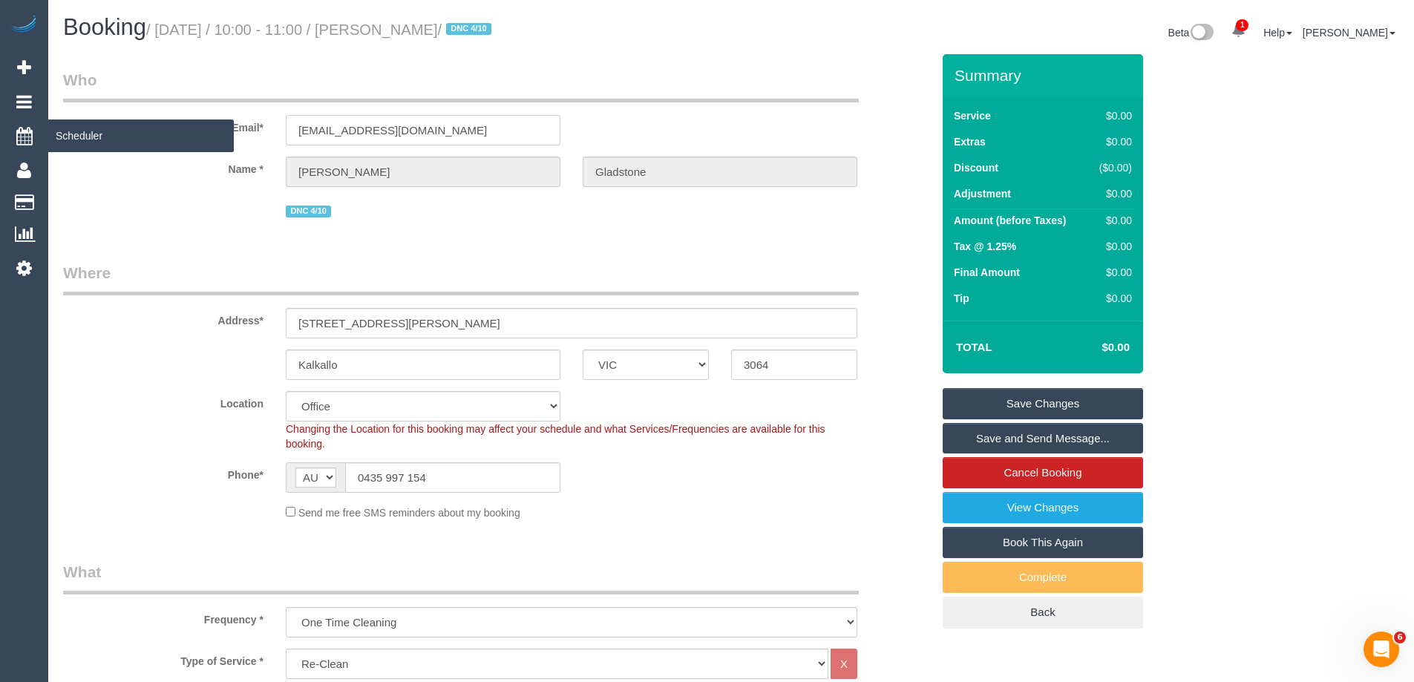
drag, startPoint x: 526, startPoint y: 134, endPoint x: 18, endPoint y: 150, distance: 508.6
click at [230, 136] on div "Email* benjamin_gladstone1987@hotmail.com" at bounding box center [497, 107] width 891 height 76
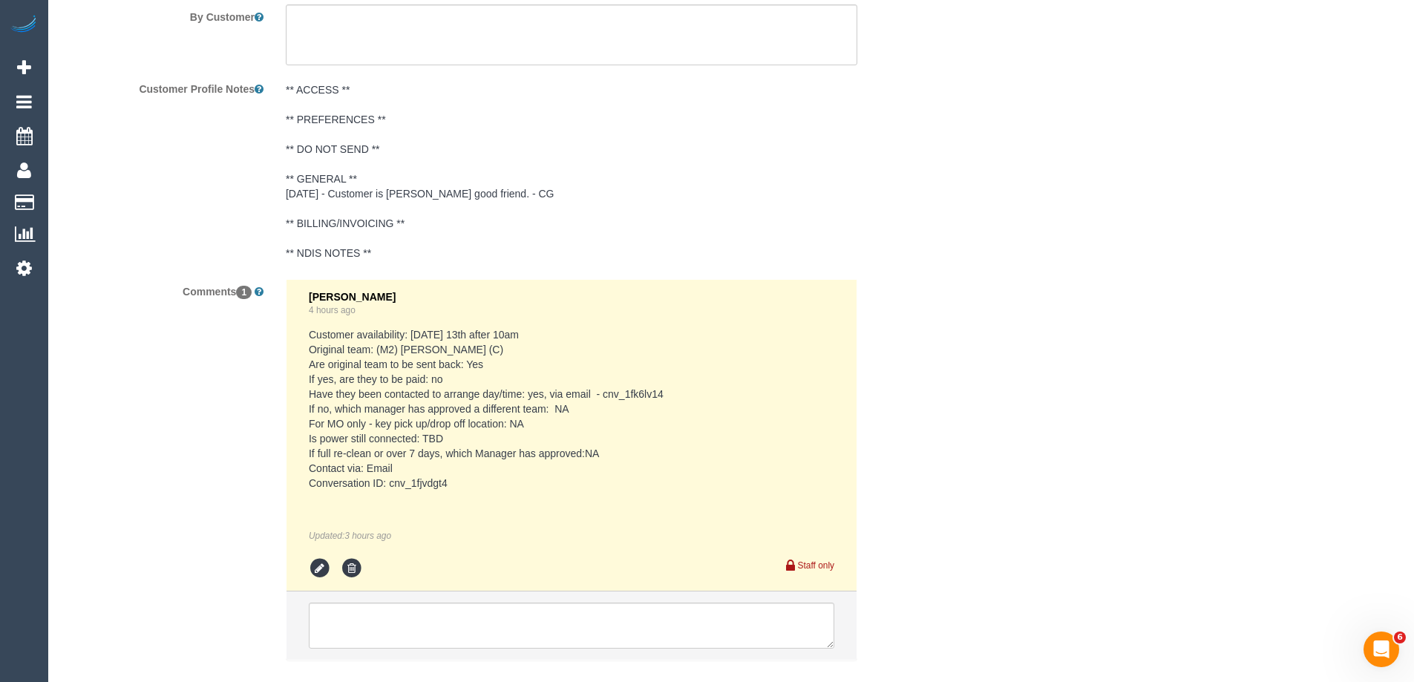
scroll to position [2523, 0]
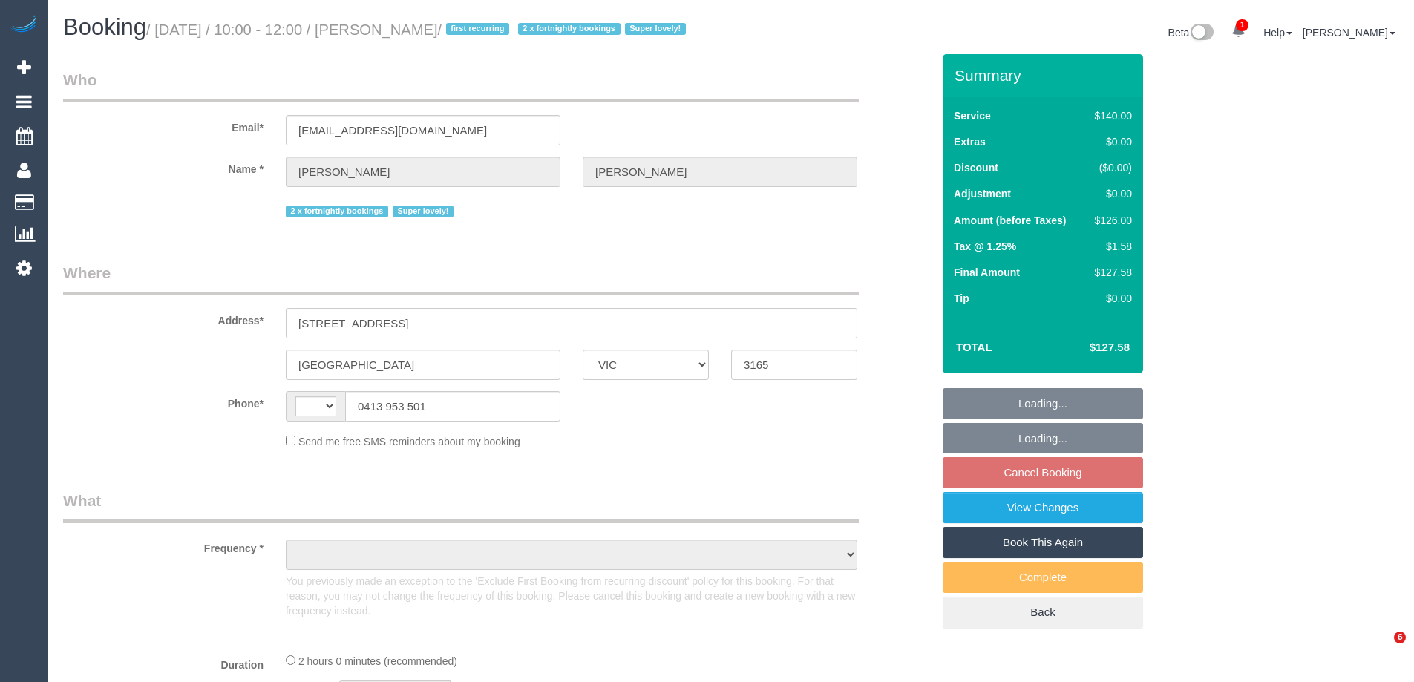
select select "VIC"
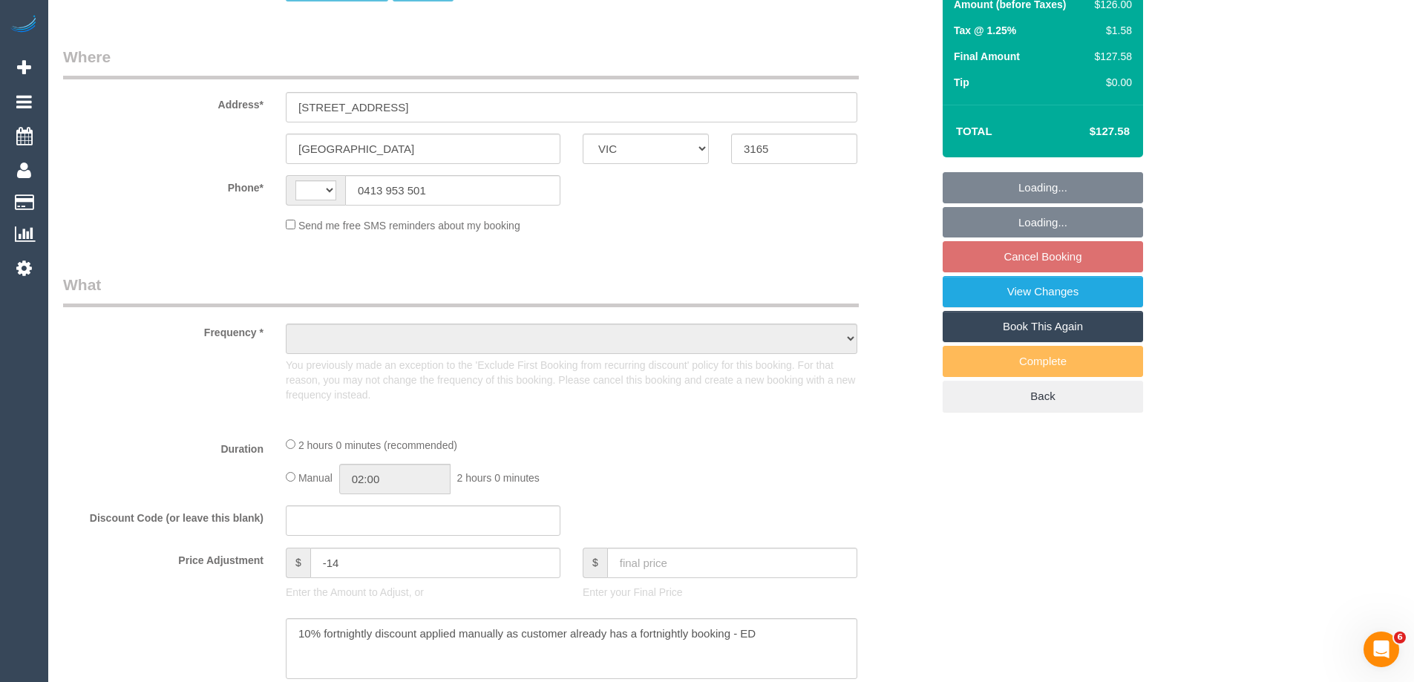
scroll to position [223, 0]
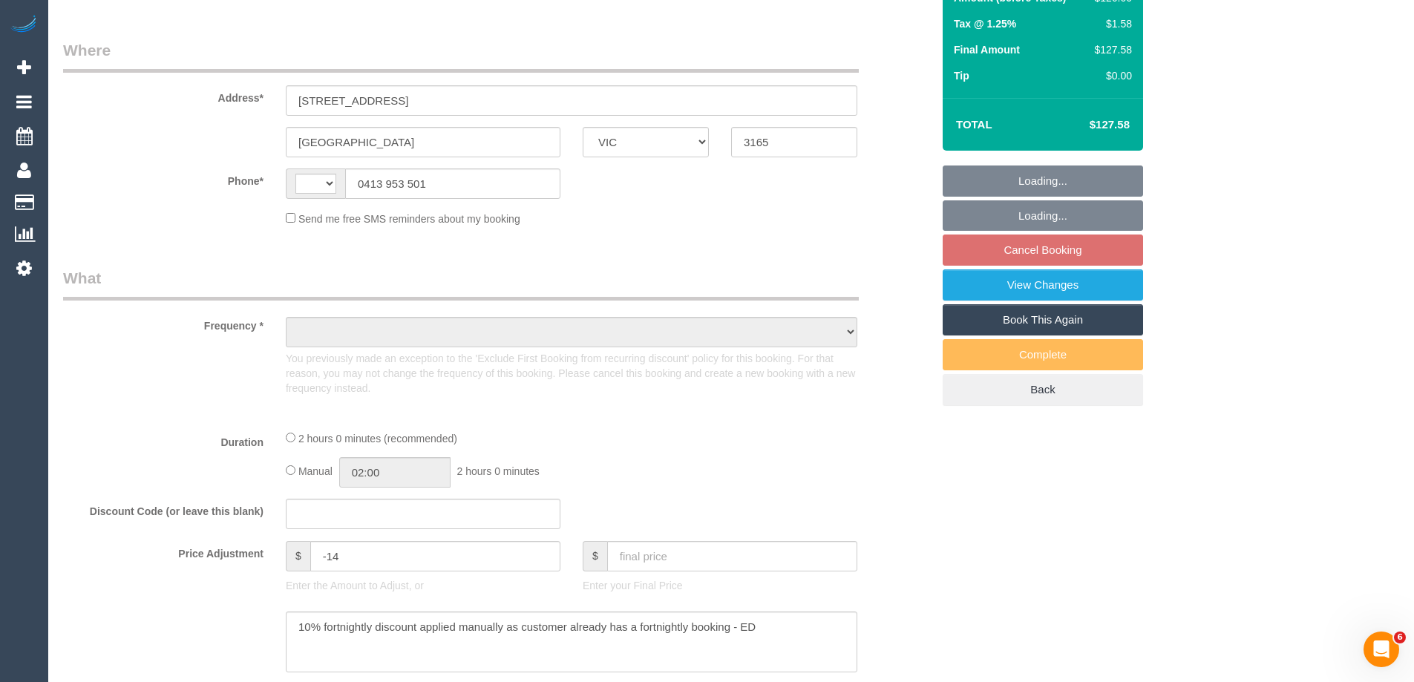
select select "string:AU"
select select "string:stripe-pm_1QupRP2GScqysDRVYLz3LRpP"
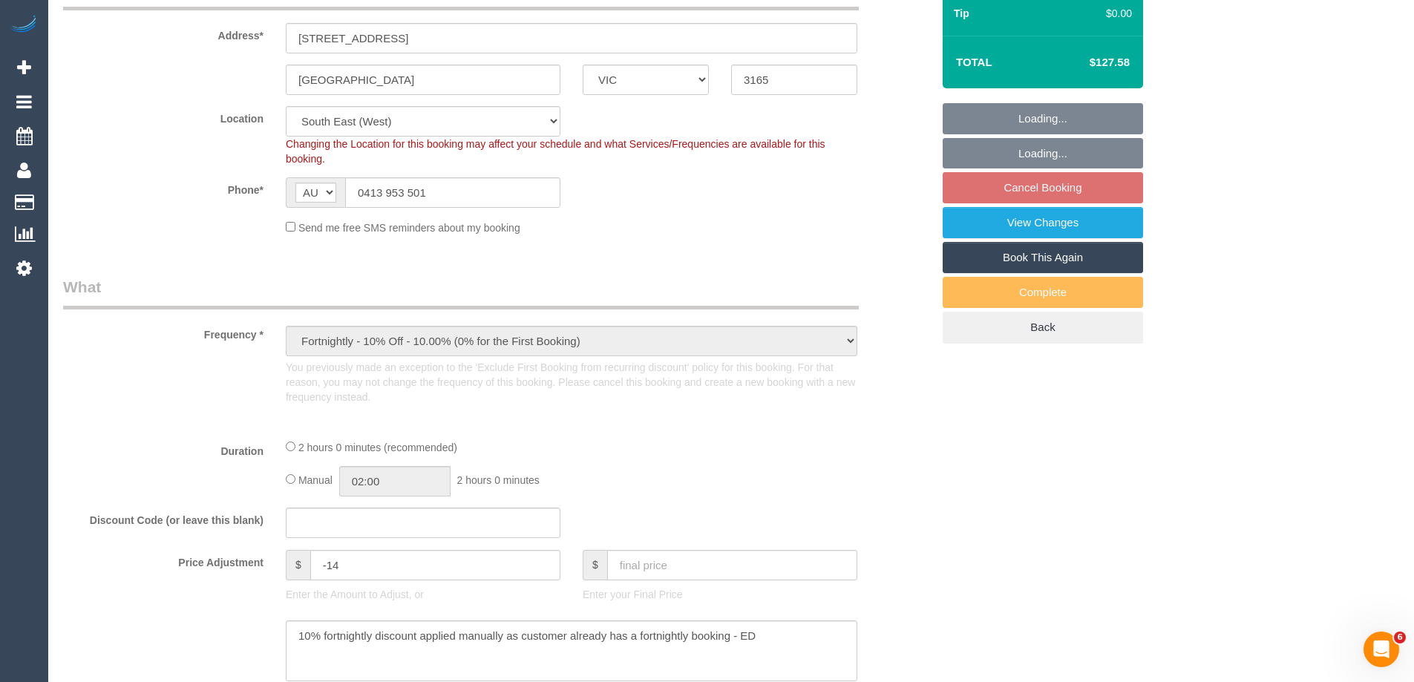
select select "object:907"
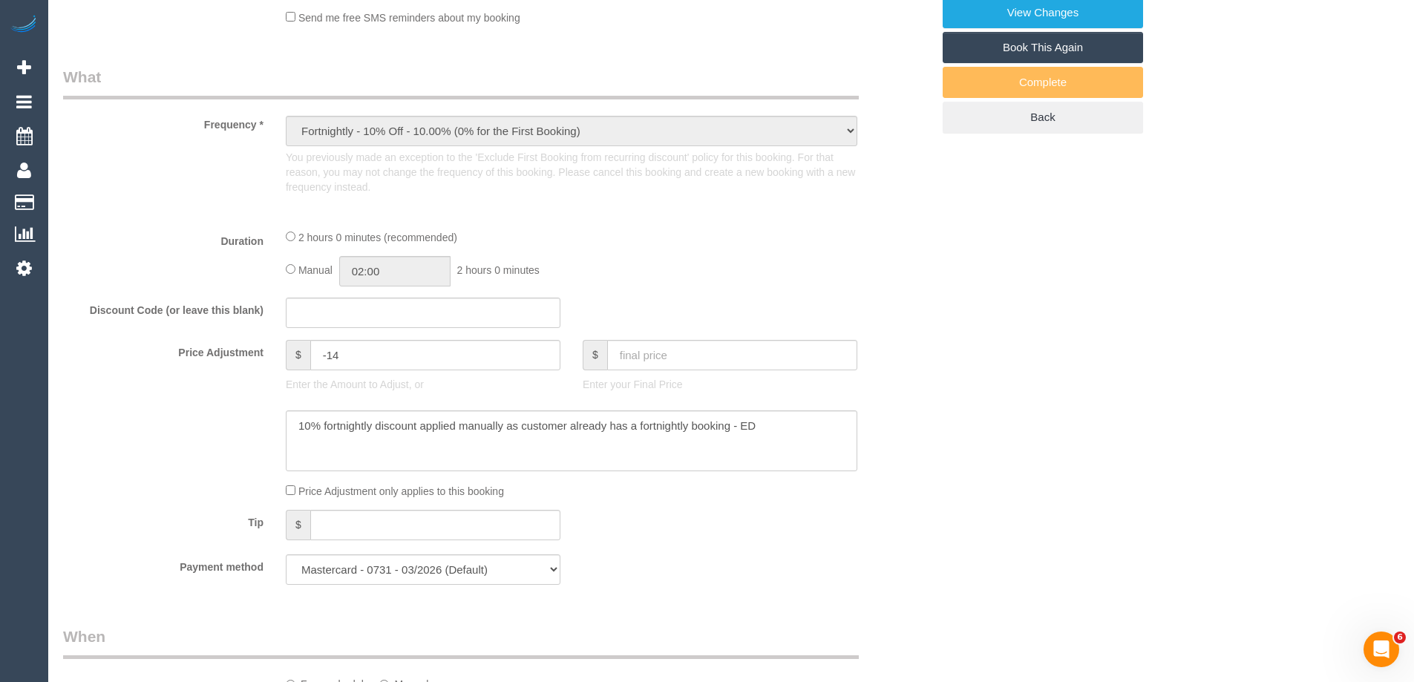
select select "number:27"
select select "number:15"
select select "number:19"
select select "number:36"
select select "number:34"
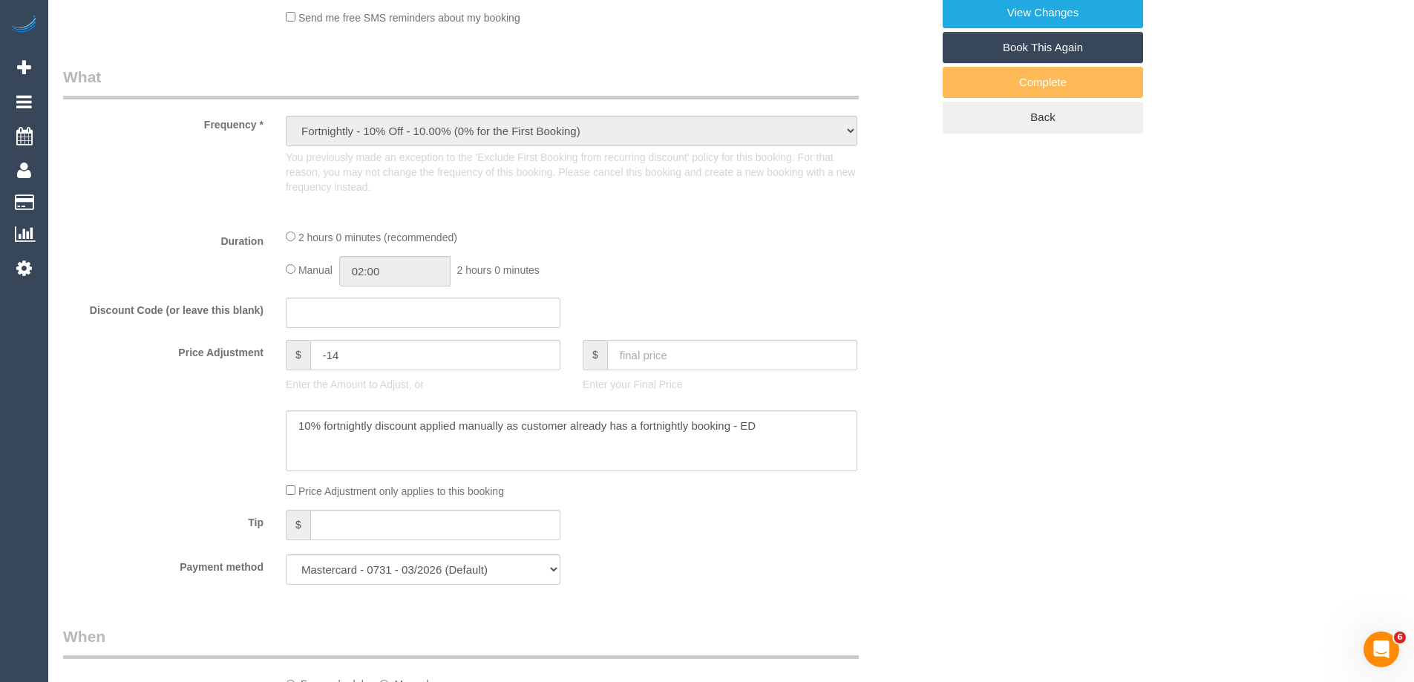
select select "number:11"
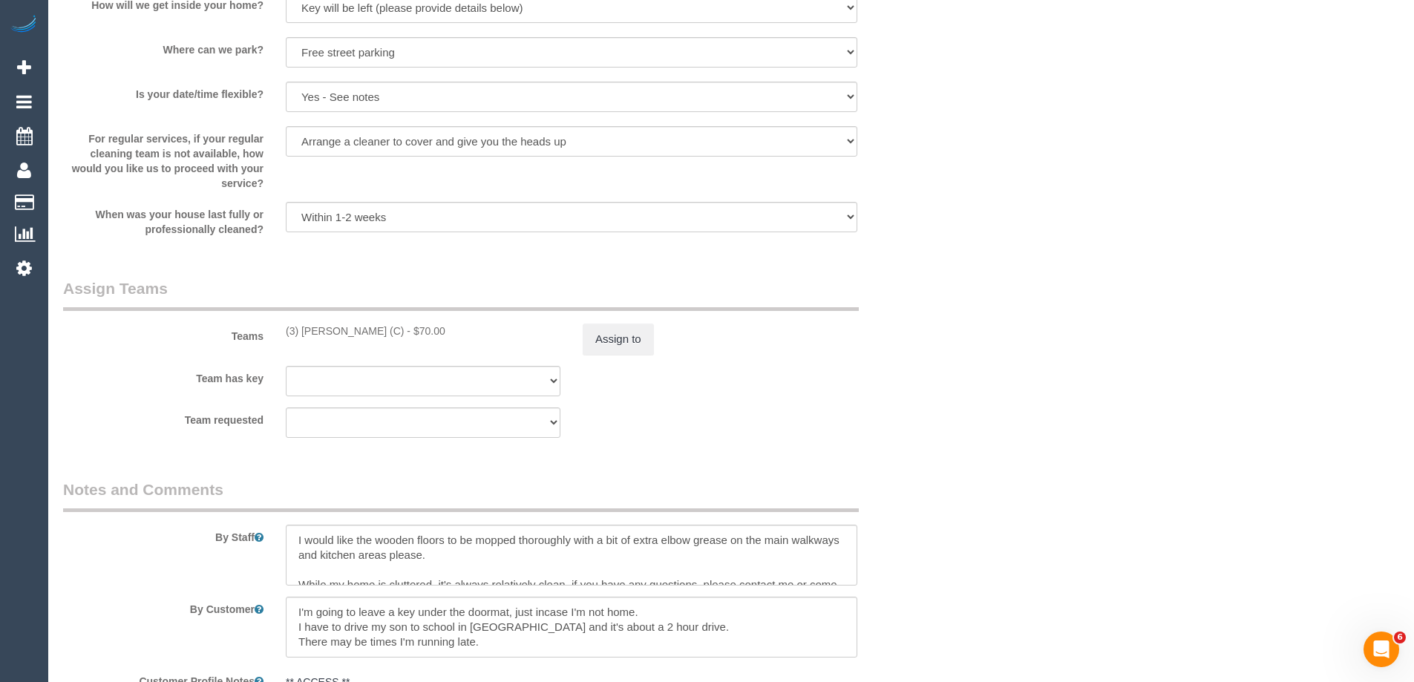
scroll to position [2375, 0]
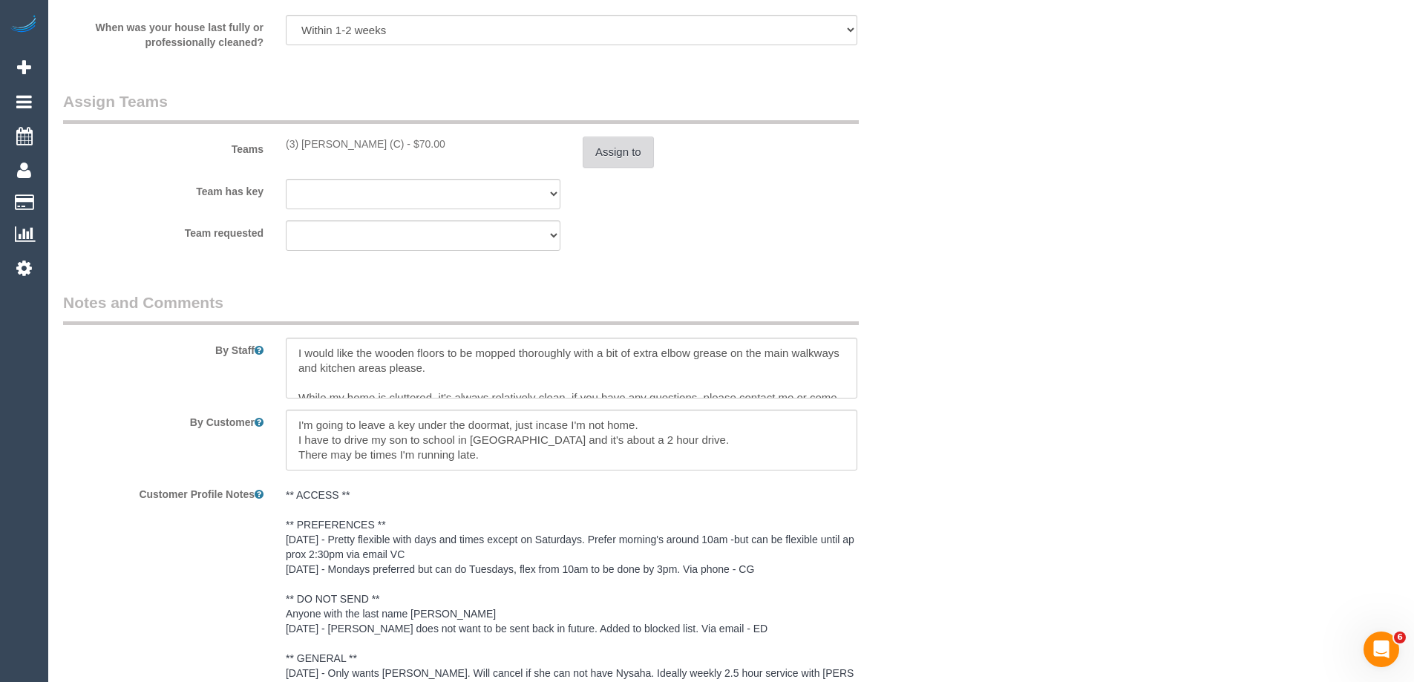
click at [601, 154] on button "Assign to" at bounding box center [618, 152] width 71 height 31
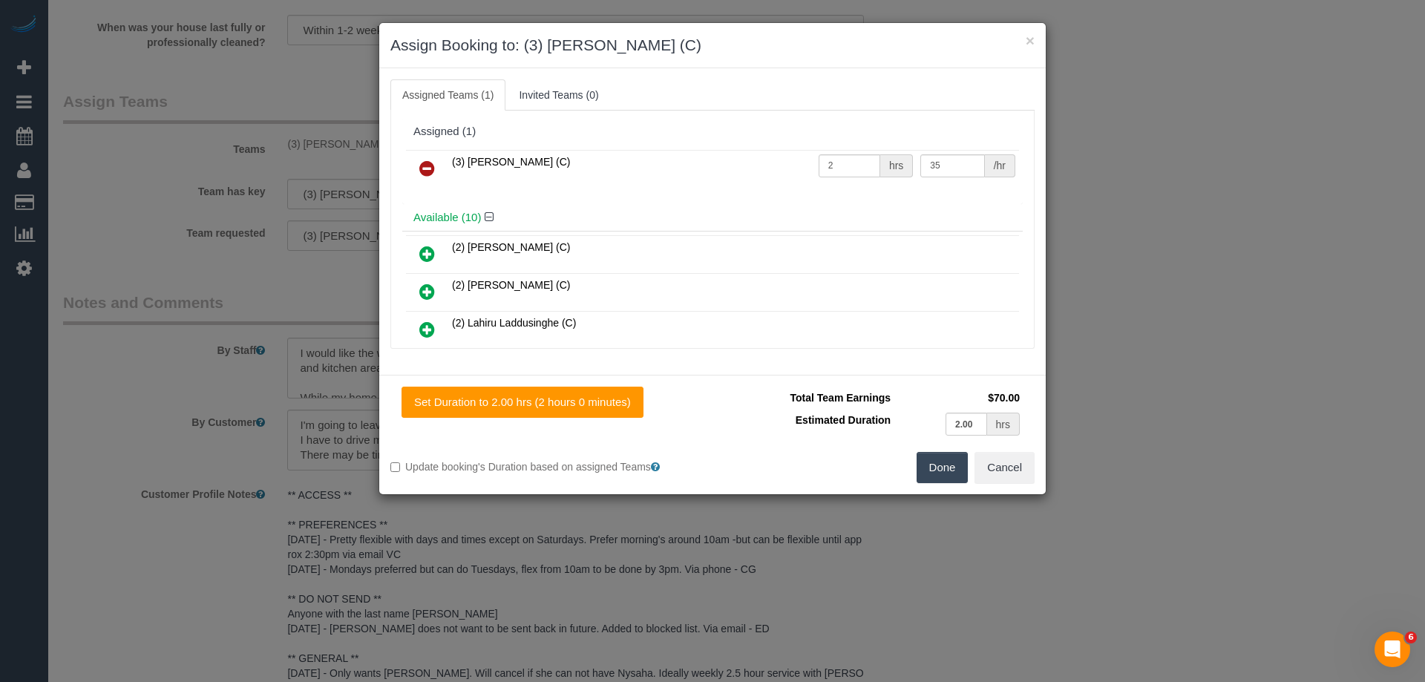
click at [424, 165] on icon at bounding box center [427, 169] width 16 height 18
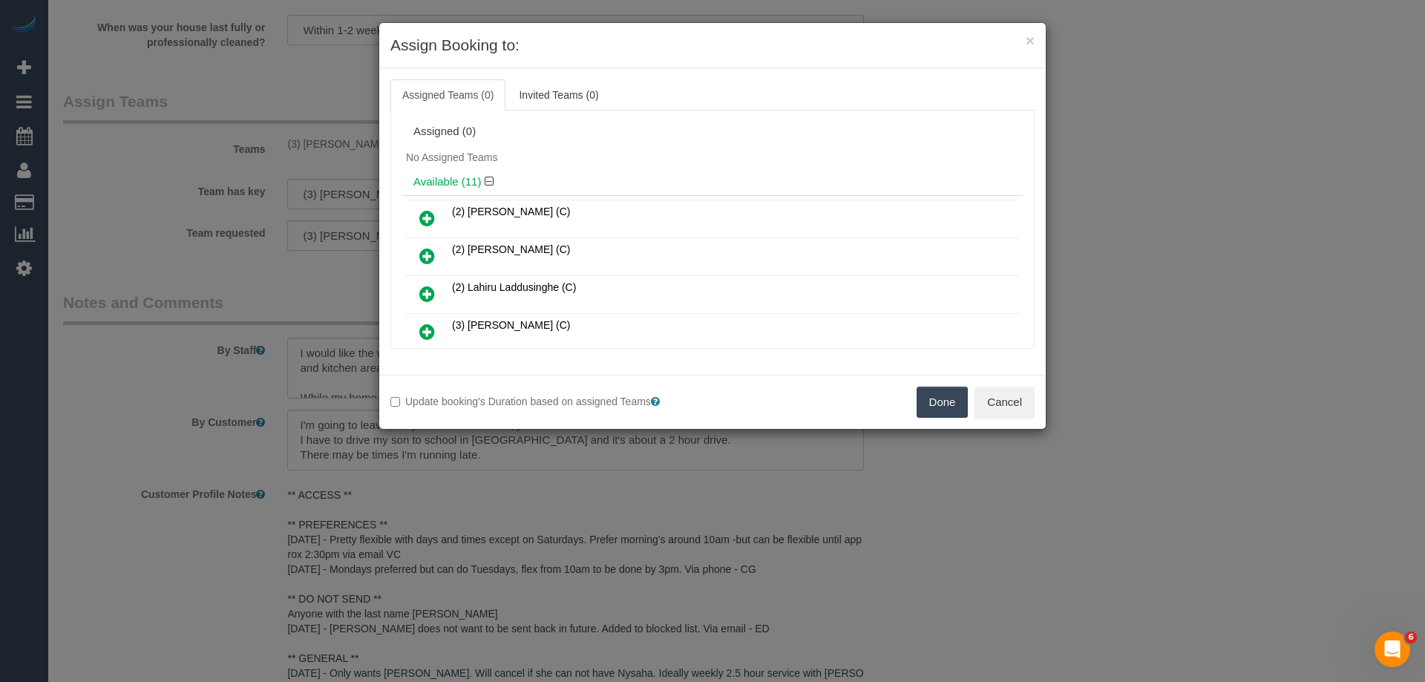
click at [937, 404] on button "Done" at bounding box center [943, 402] width 52 height 31
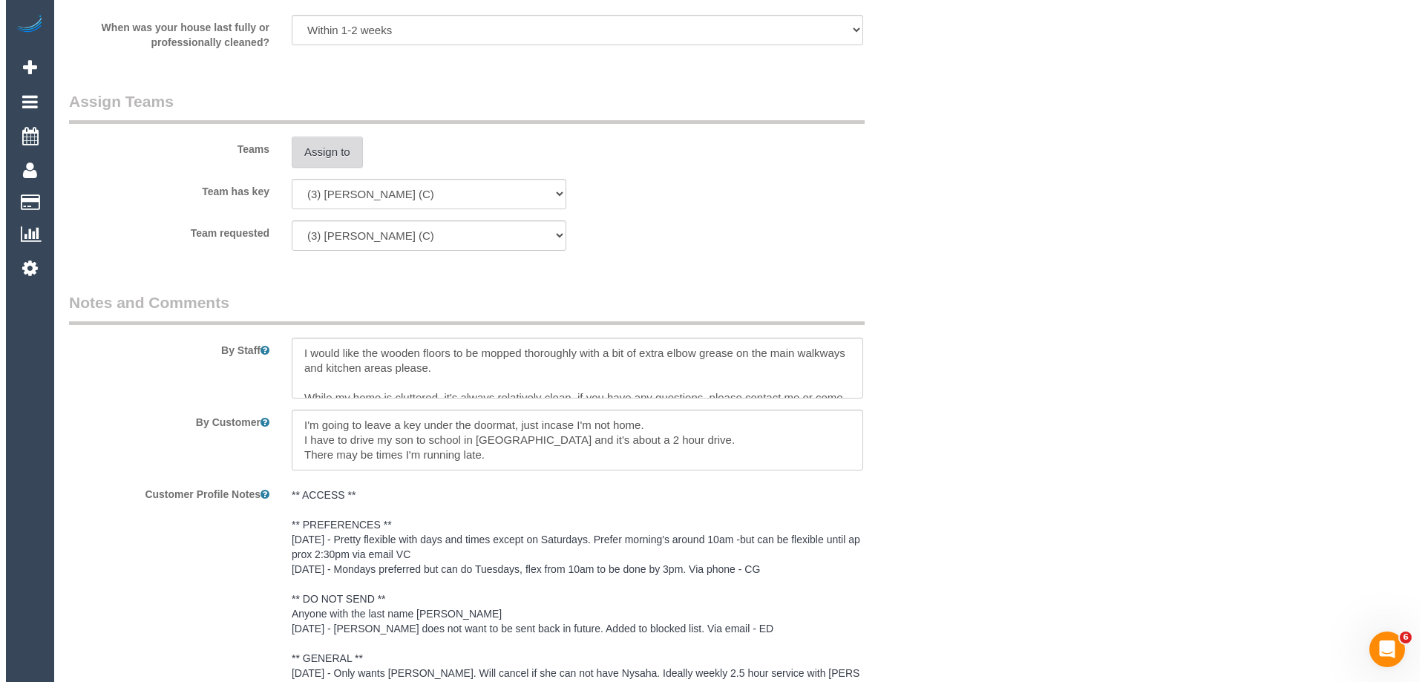
scroll to position [0, 0]
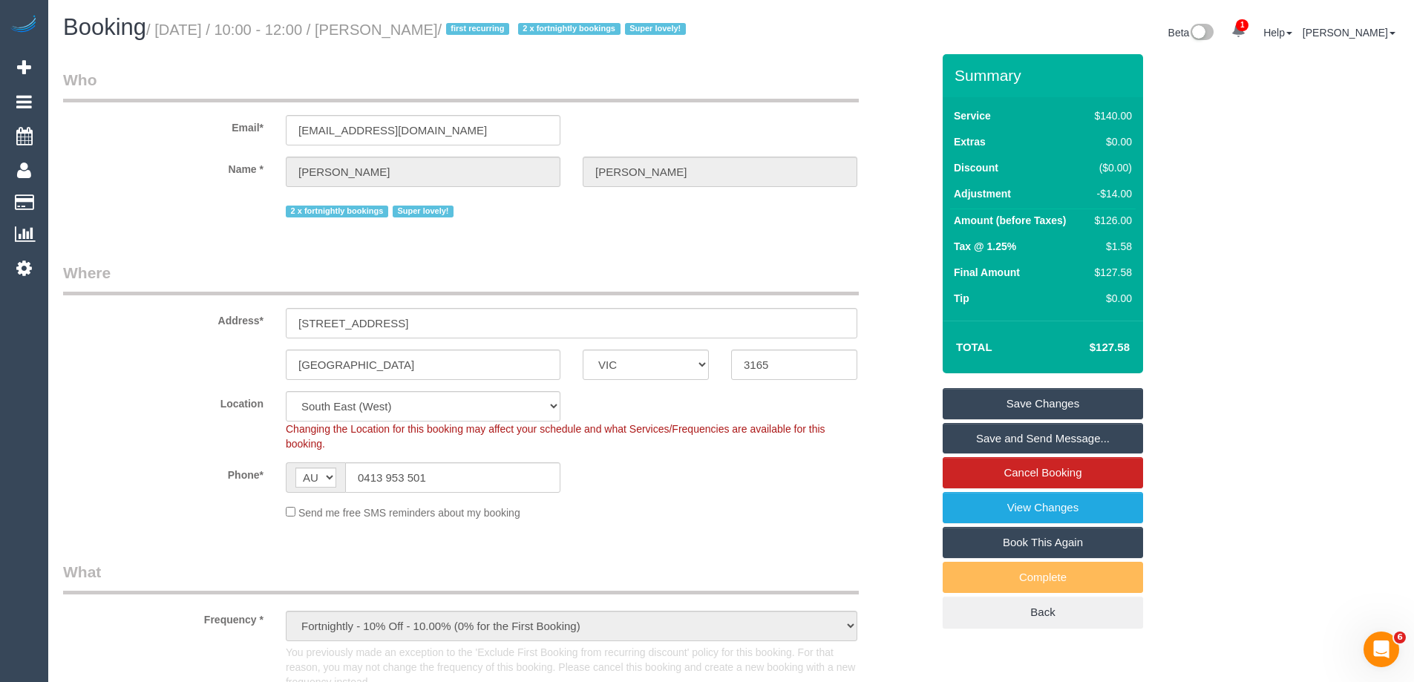
click at [992, 404] on link "Save Changes" at bounding box center [1042, 403] width 200 height 31
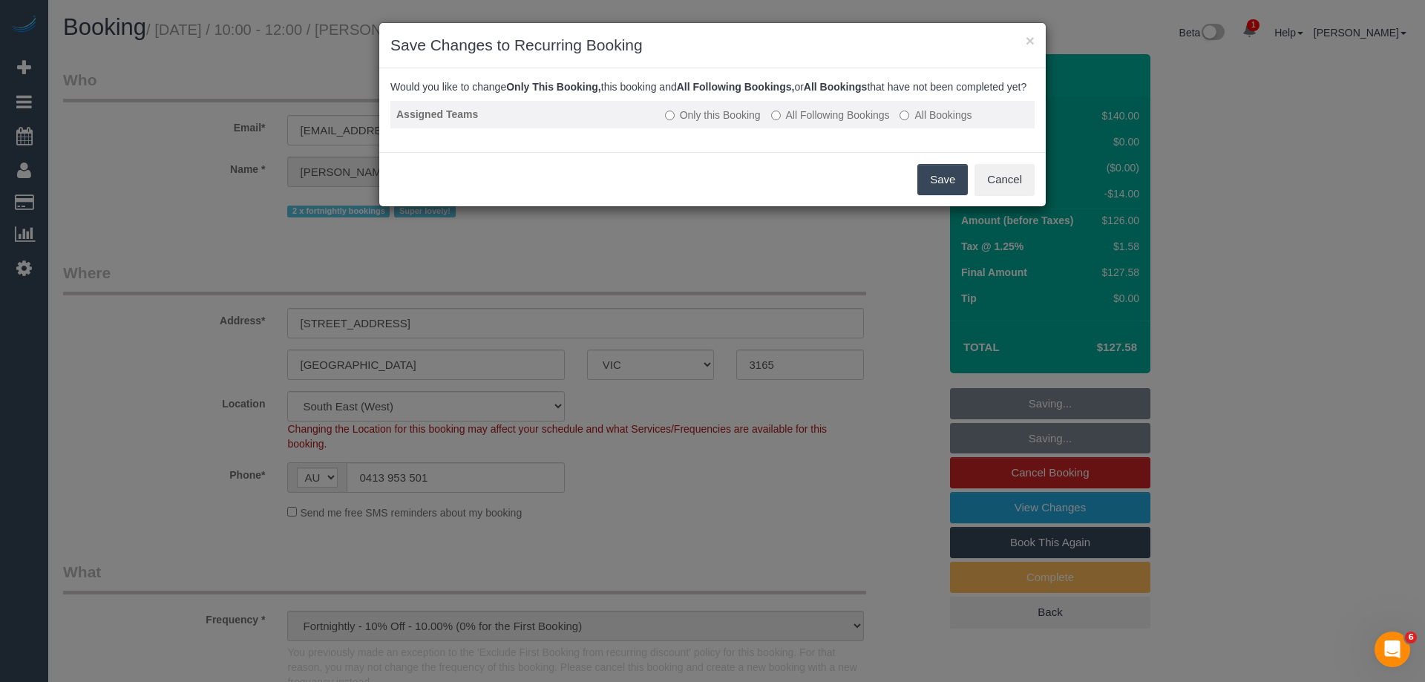
click at [809, 122] on label "All Following Bookings" at bounding box center [830, 115] width 119 height 15
click at [940, 186] on button "Save" at bounding box center [942, 179] width 50 height 31
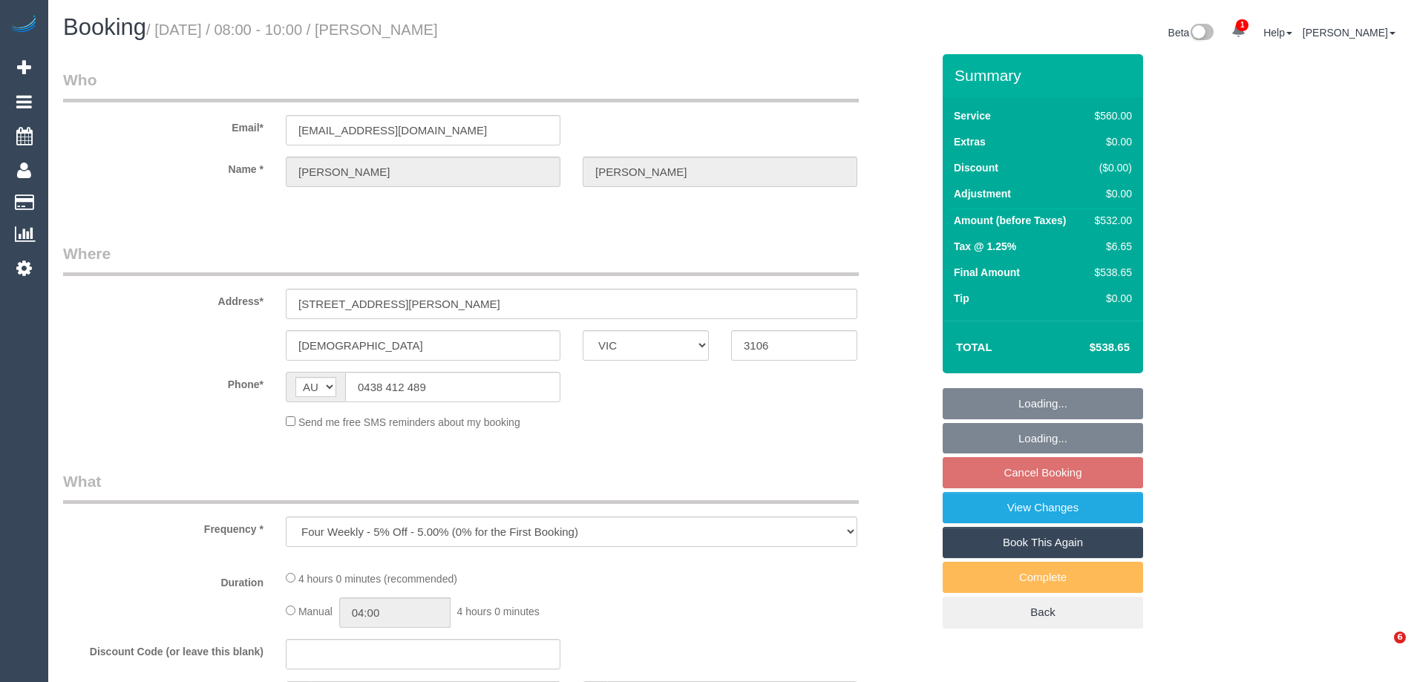
select select "VIC"
select select "string:stripe-pm_1QIMEW2GScqysDRVTgV6DieV"
select select "2"
select select "240"
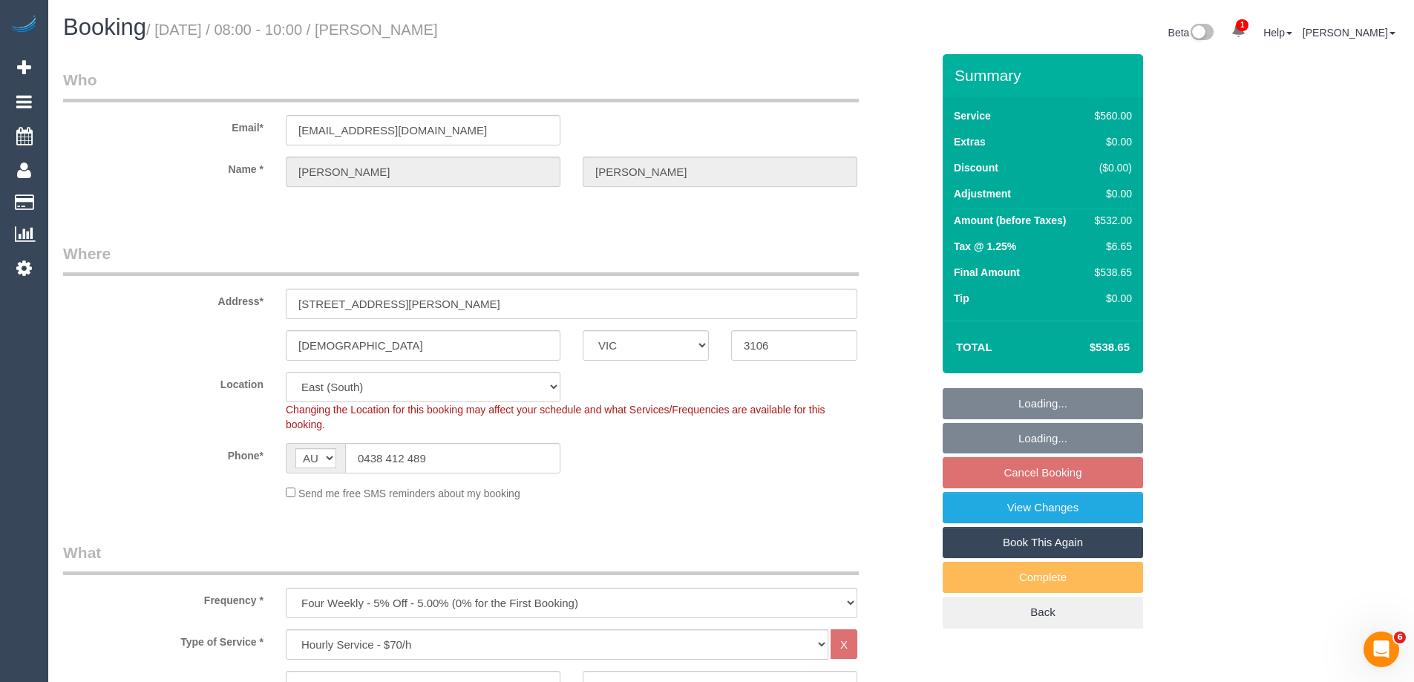
select select "object:724"
drag, startPoint x: 396, startPoint y: 139, endPoint x: 183, endPoint y: 109, distance: 214.3
click at [183, 109] on div "Email* [EMAIL_ADDRESS][DOMAIN_NAME]" at bounding box center [497, 107] width 891 height 76
select select "number:28"
select select "number:14"
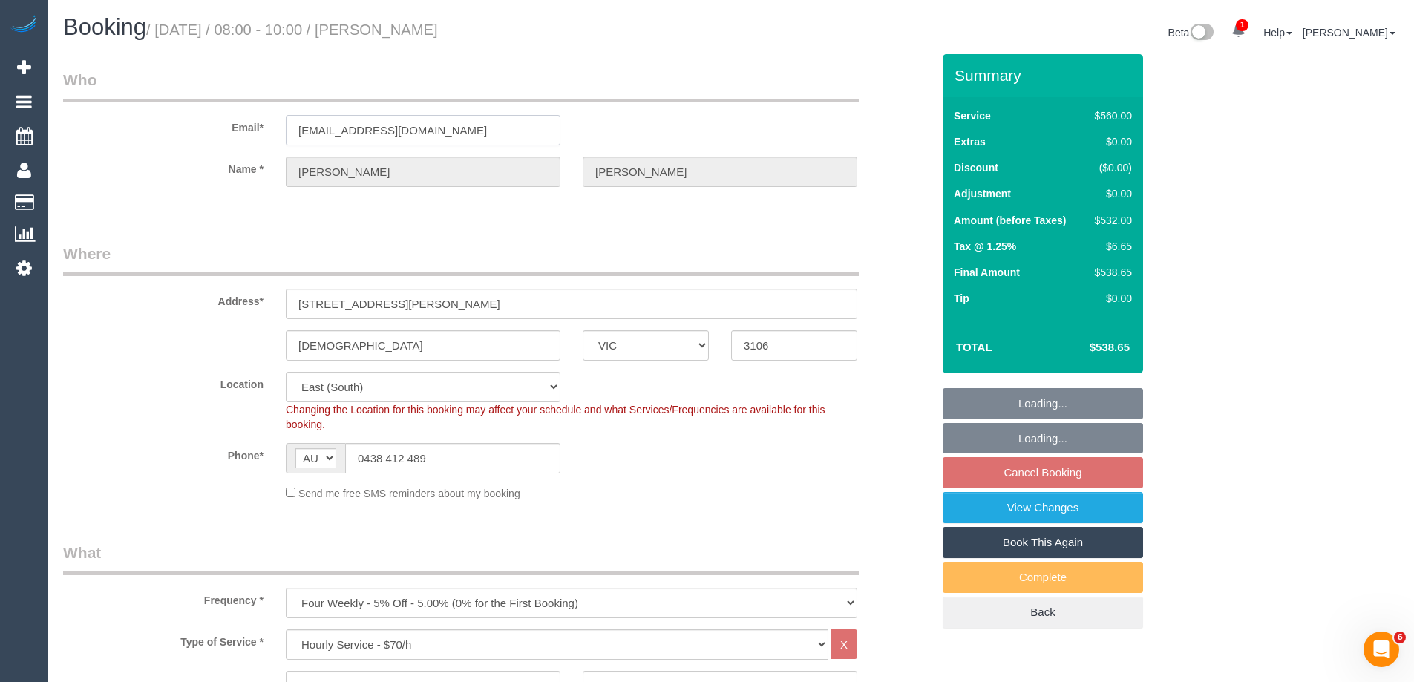
select select "number:19"
select select "number:25"
select select "spot2"
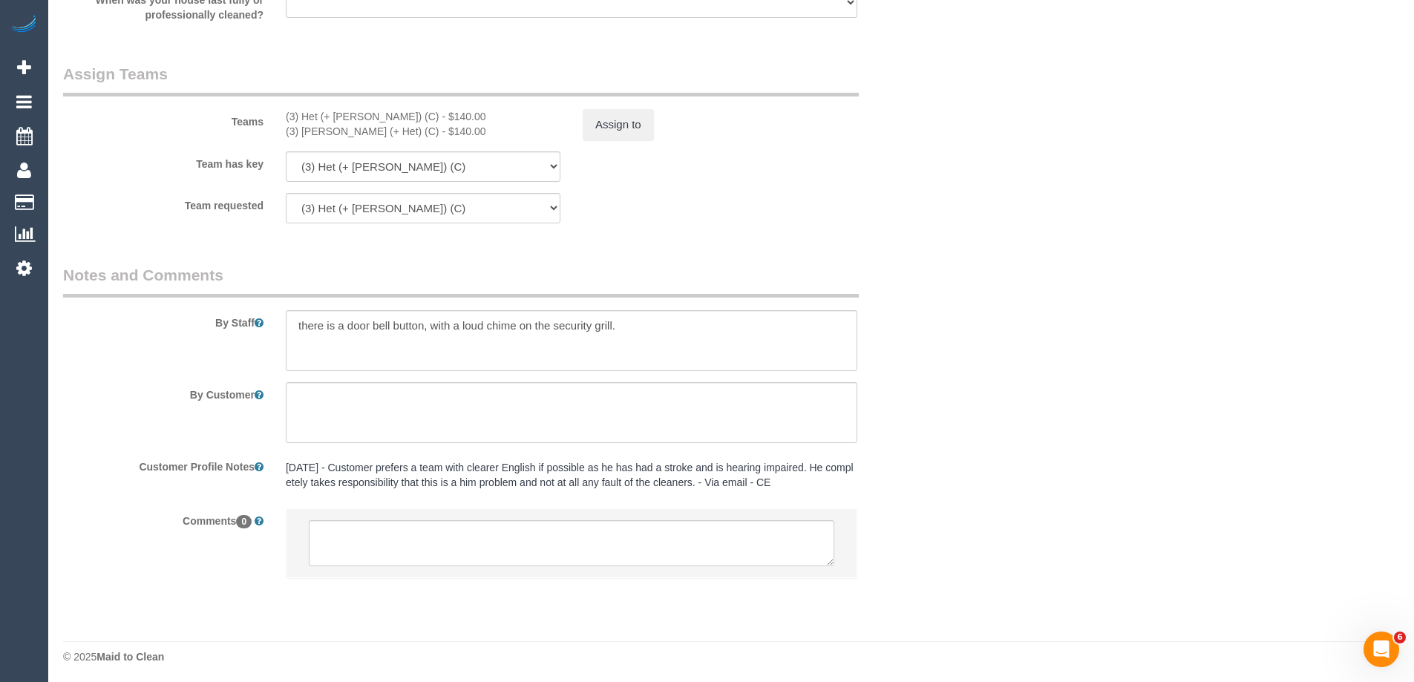
scroll to position [2216, 0]
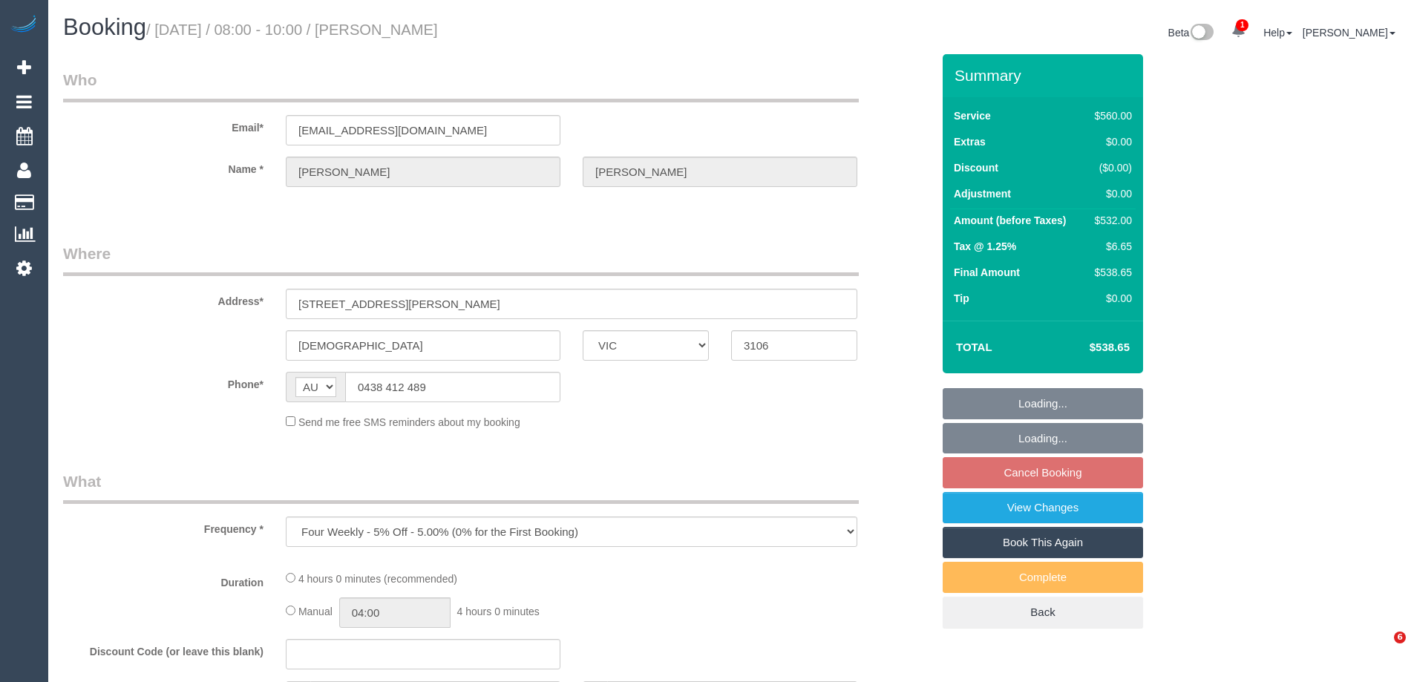
select select "VIC"
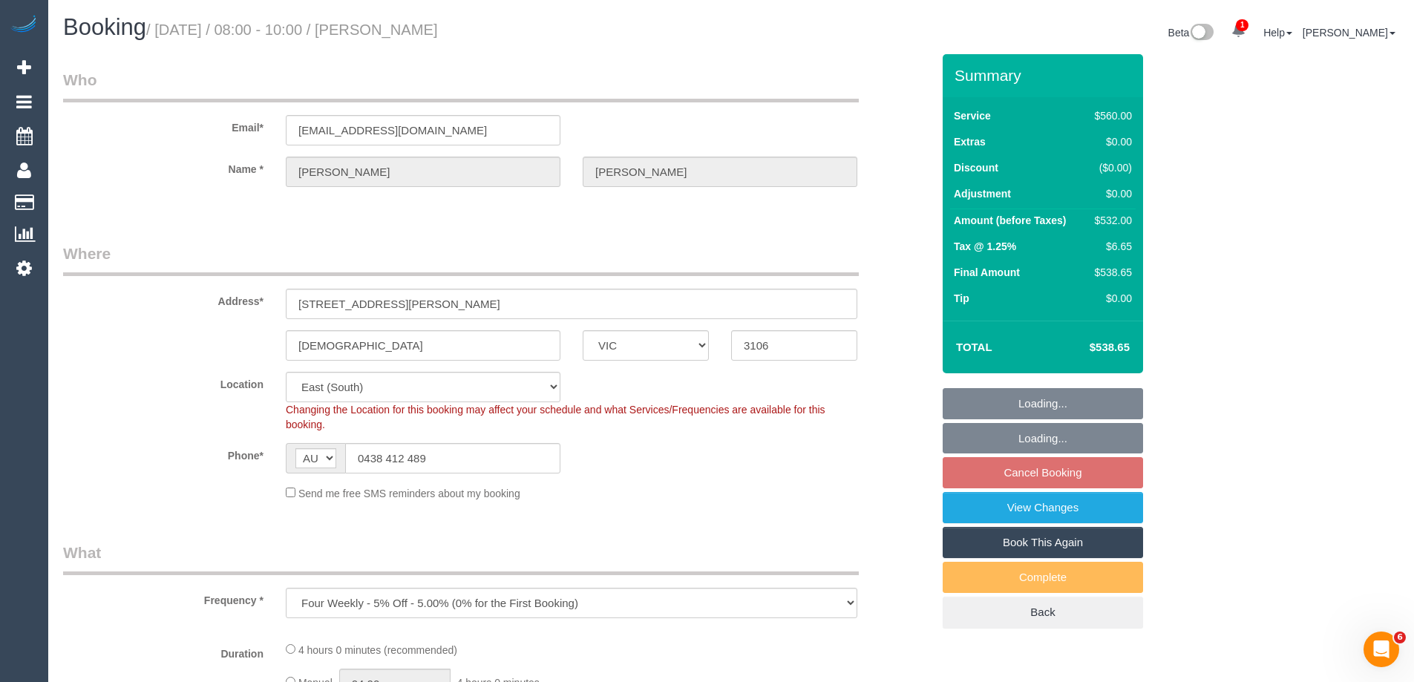
select select "object:870"
select select "string:stripe-pm_1QIMEW2GScqysDRVTgV6DieV"
select select "2"
select select "240"
select select "number:28"
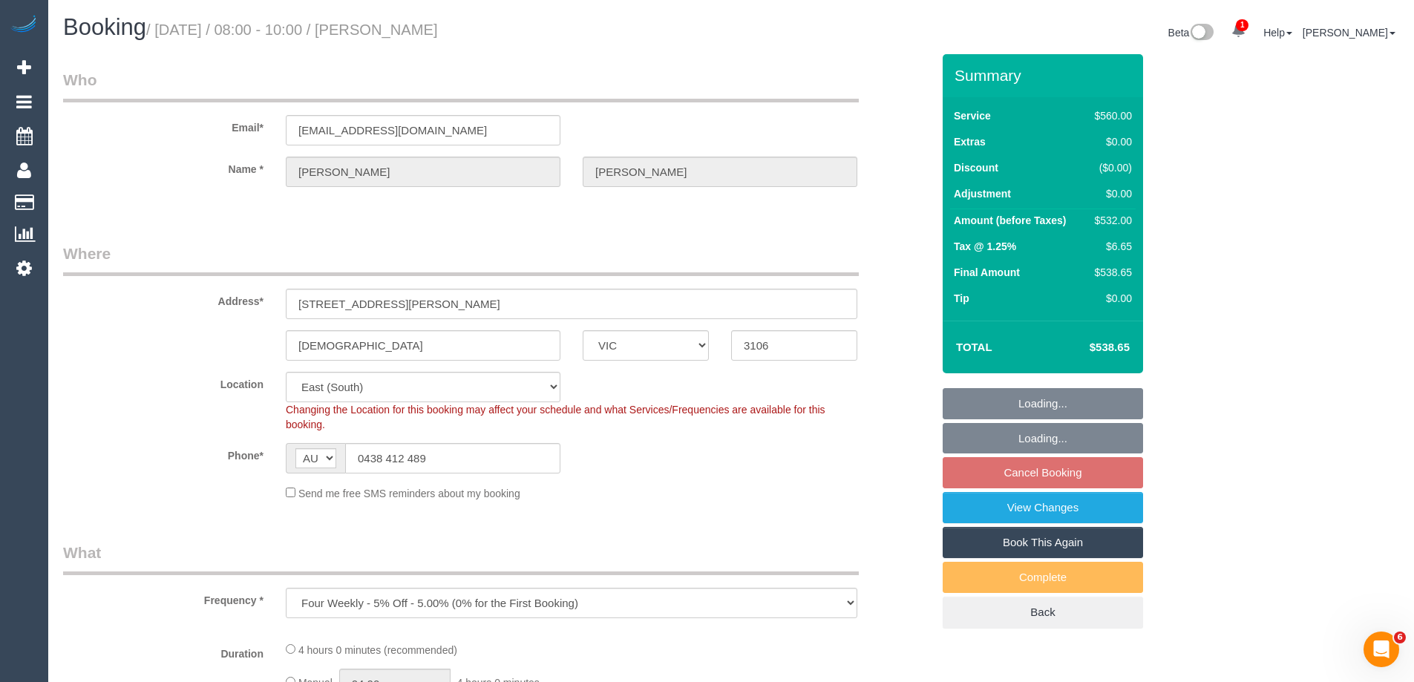
select select "number:14"
select select "number:19"
select select "number:25"
select select "spot2"
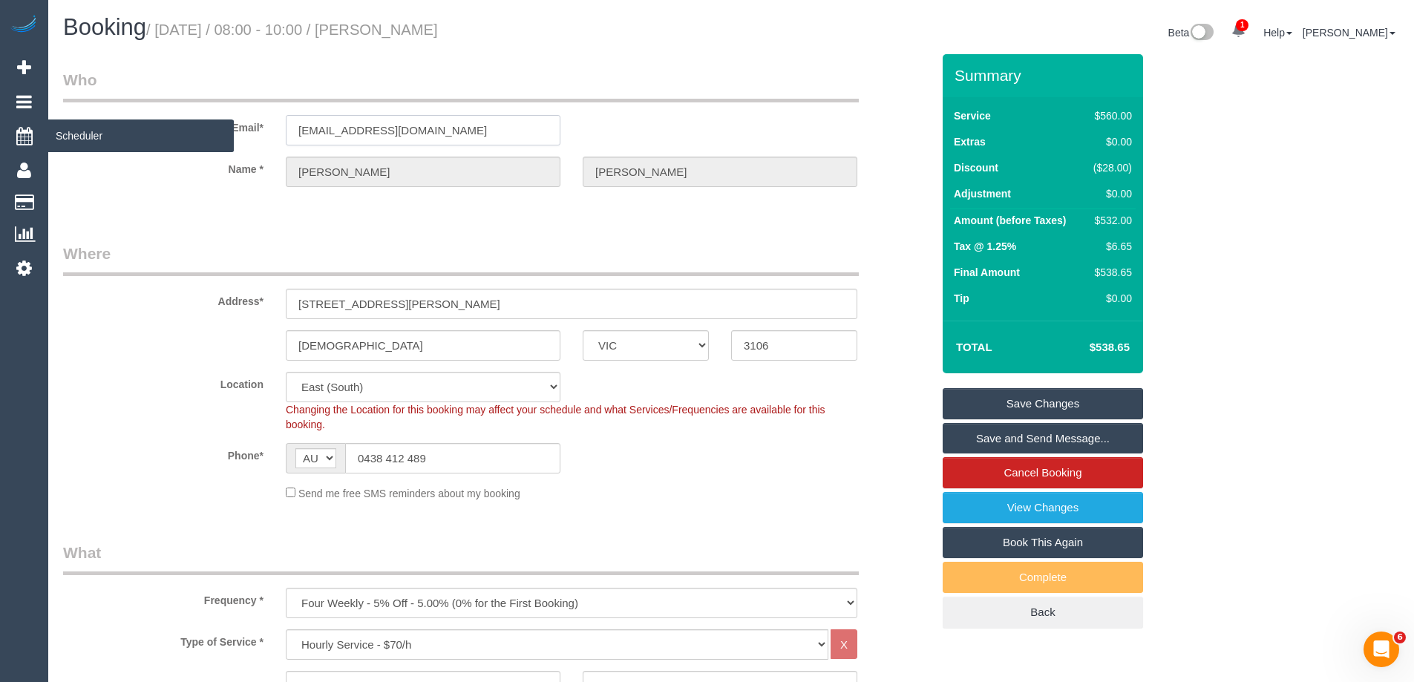
drag, startPoint x: 478, startPoint y: 137, endPoint x: 8, endPoint y: 125, distance: 469.9
click at [230, 135] on div "Email* noonamena@bigpond.com" at bounding box center [497, 107] width 891 height 76
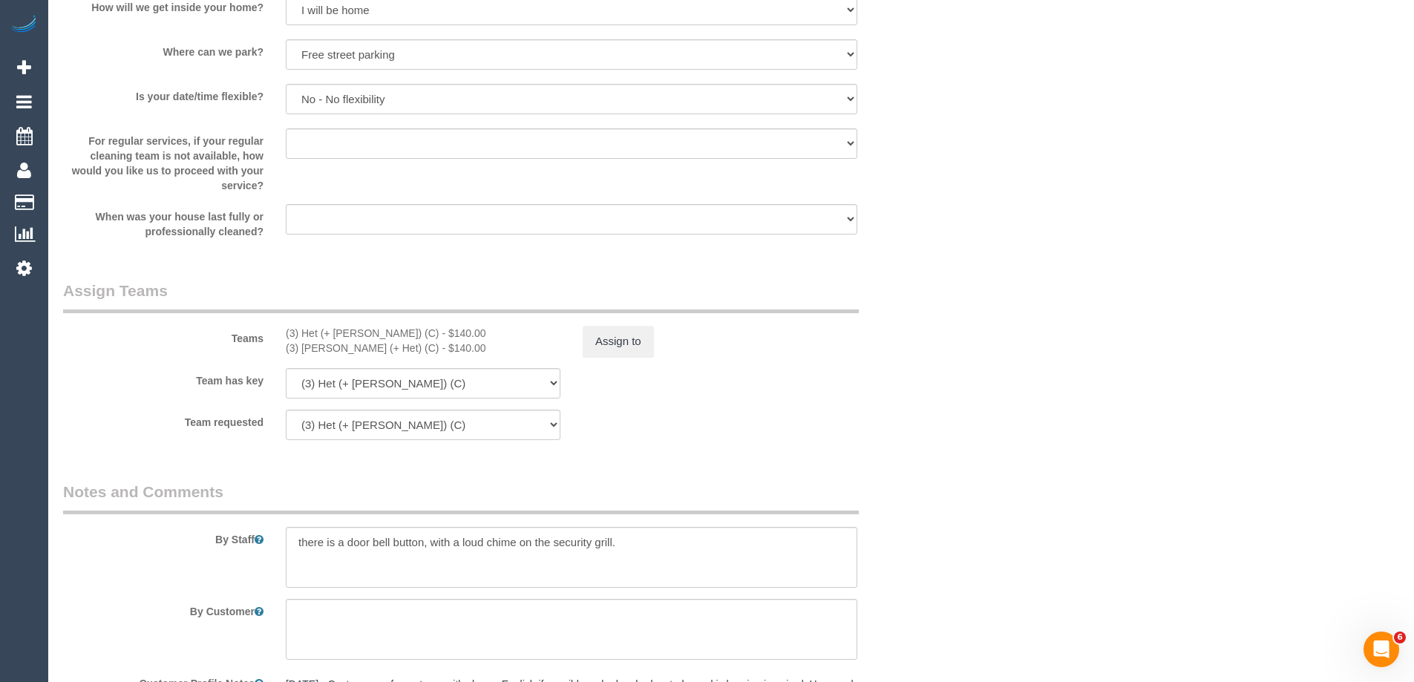
scroll to position [2216, 0]
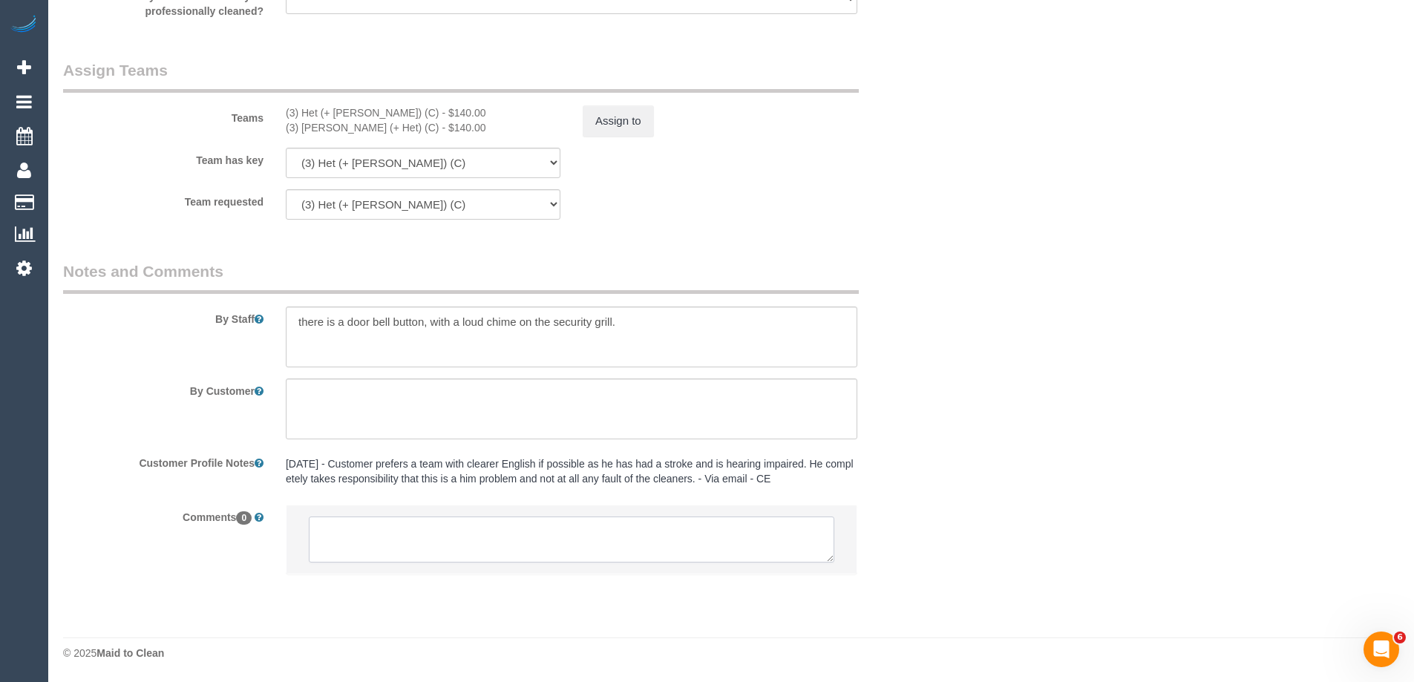
click at [376, 536] on textarea at bounding box center [571, 540] width 525 height 46
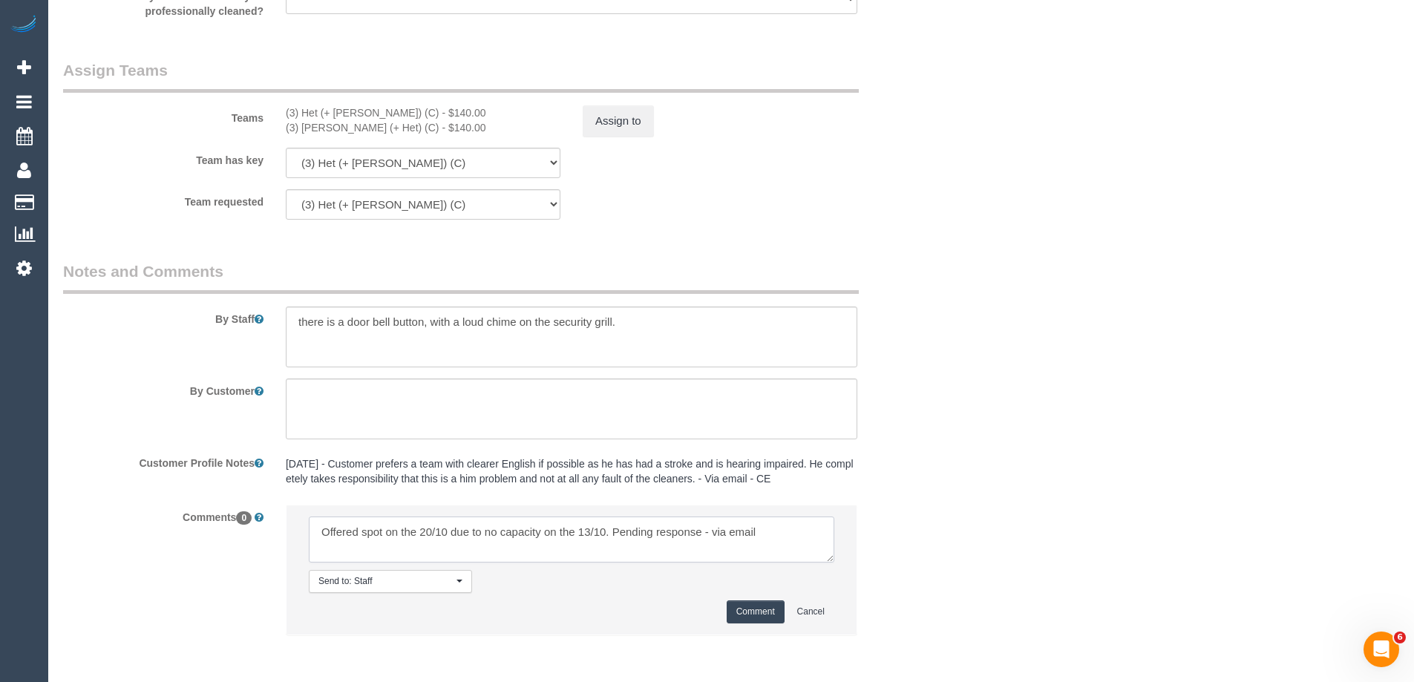
type textarea "Offered spot on the 20/10 due to no capacity on the 13/10. Pending response - v…"
click at [759, 603] on button "Comment" at bounding box center [756, 611] width 58 height 23
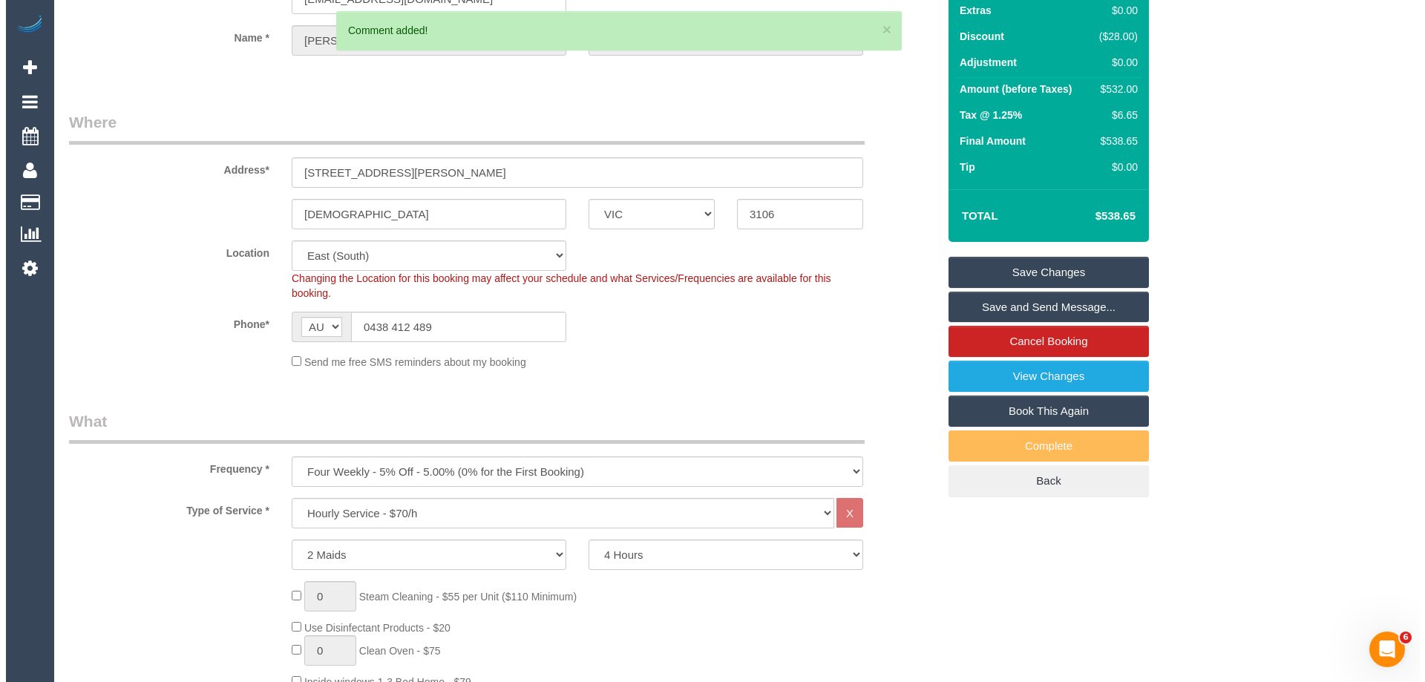
scroll to position [0, 0]
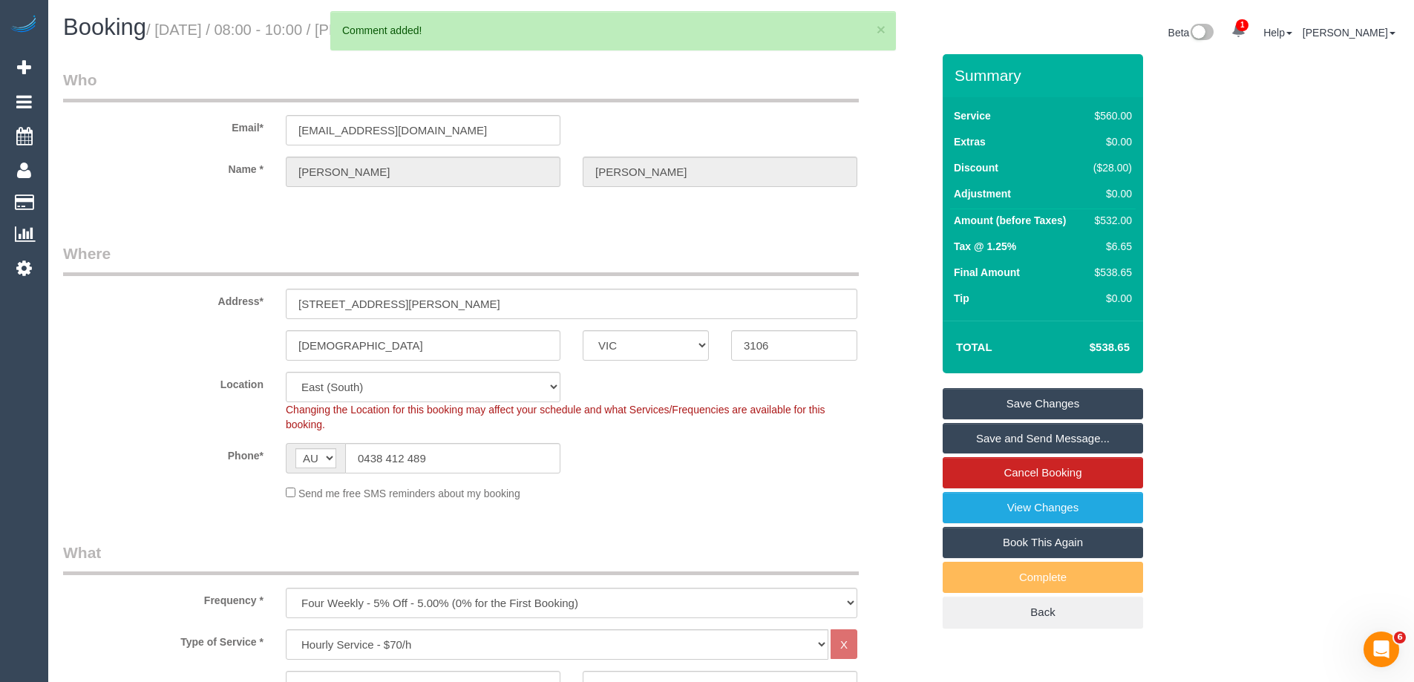
click at [968, 403] on link "Save Changes" at bounding box center [1042, 403] width 200 height 31
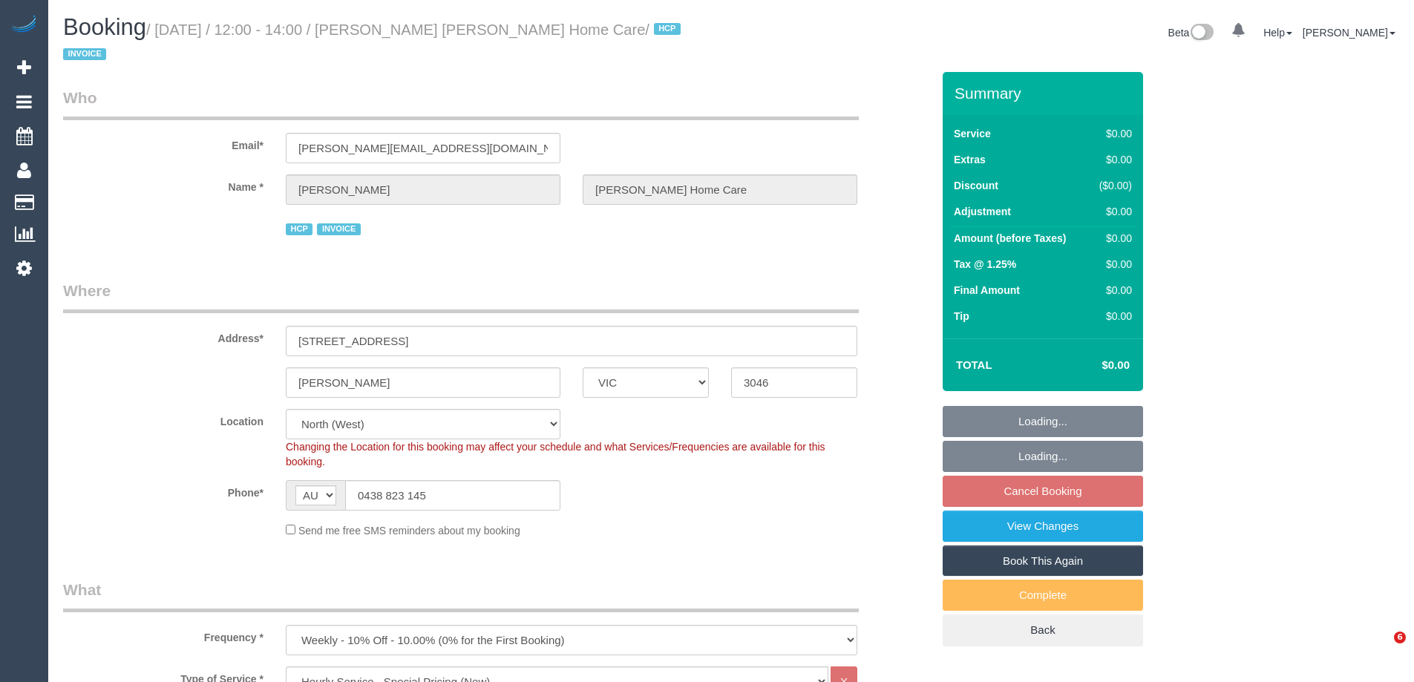
select select "VIC"
select select "120"
select select "number:28"
select select "number:14"
select select "number:18"
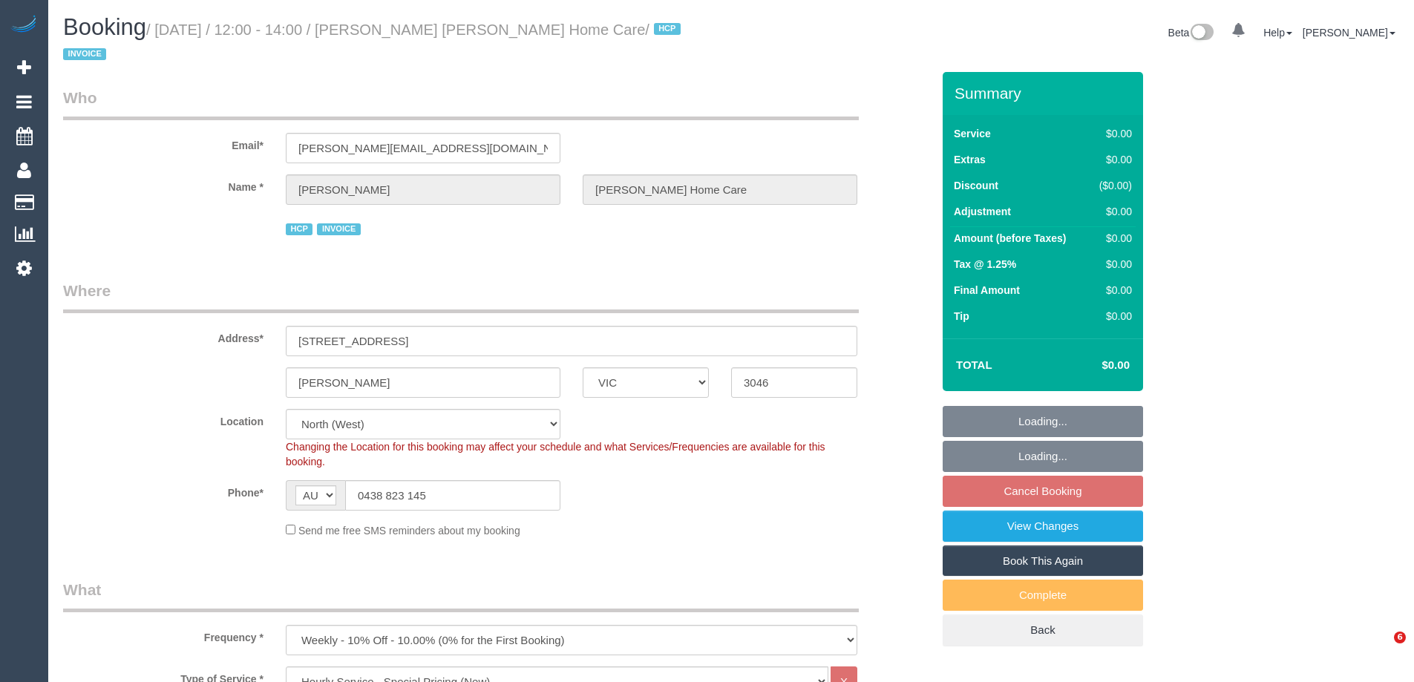
select select "number:36"
select select "number:35"
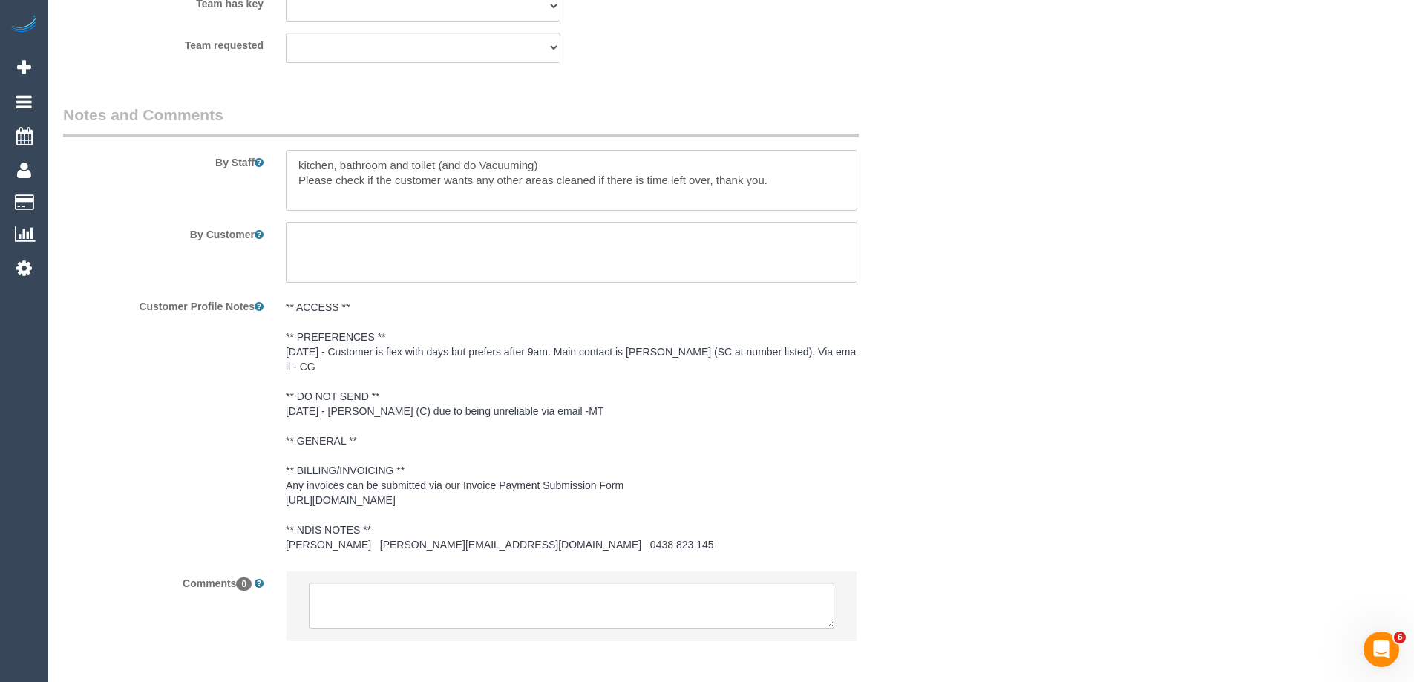
scroll to position [1965, 0]
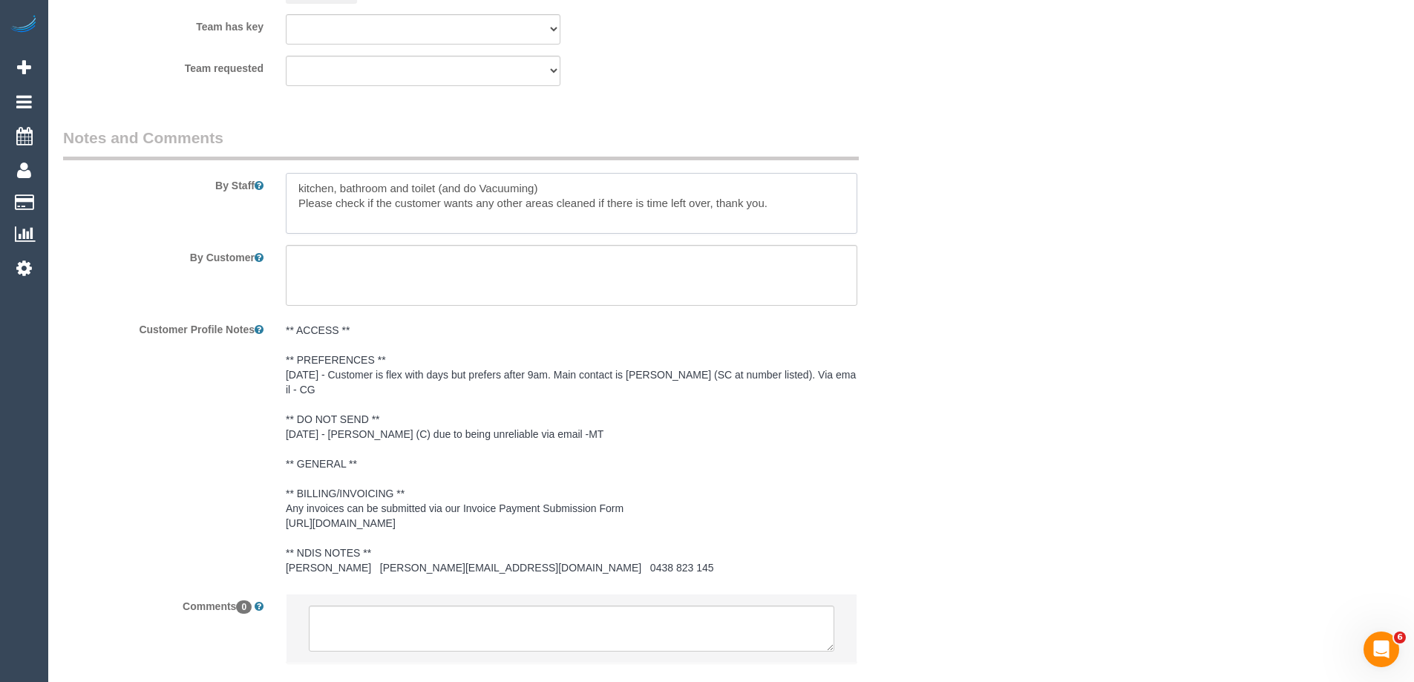
click at [292, 193] on textarea at bounding box center [571, 203] width 571 height 61
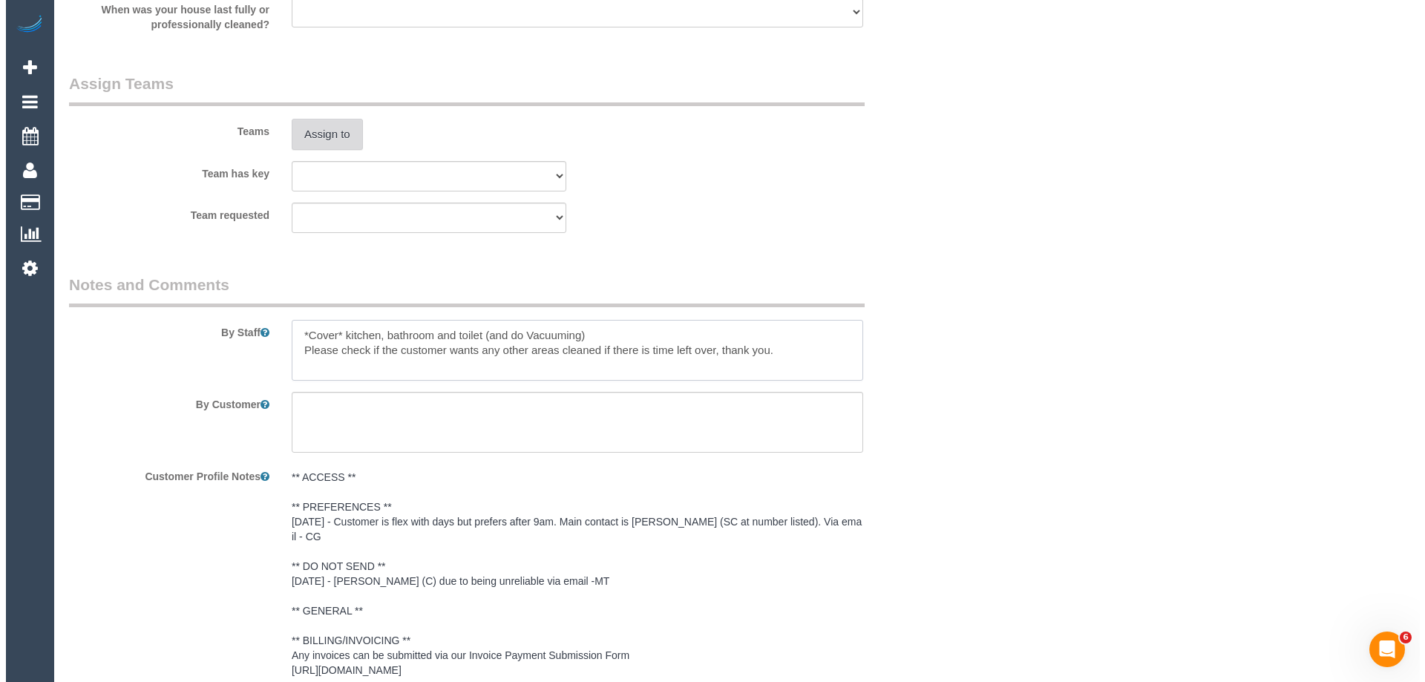
scroll to position [1817, 0]
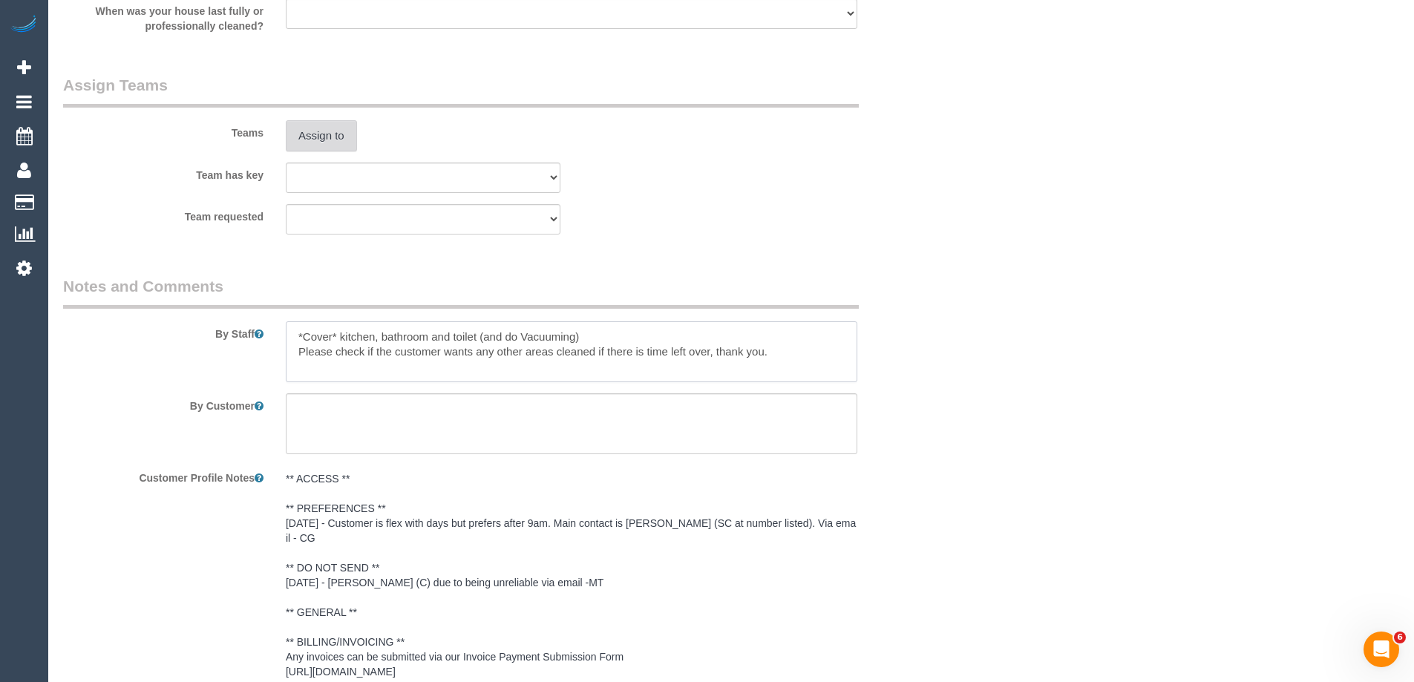
type textarea "*Cover* kitchen, bathroom and toilet (and do Vacuuming) Please check if the cus…"
click at [344, 131] on button "Assign to" at bounding box center [321, 135] width 71 height 31
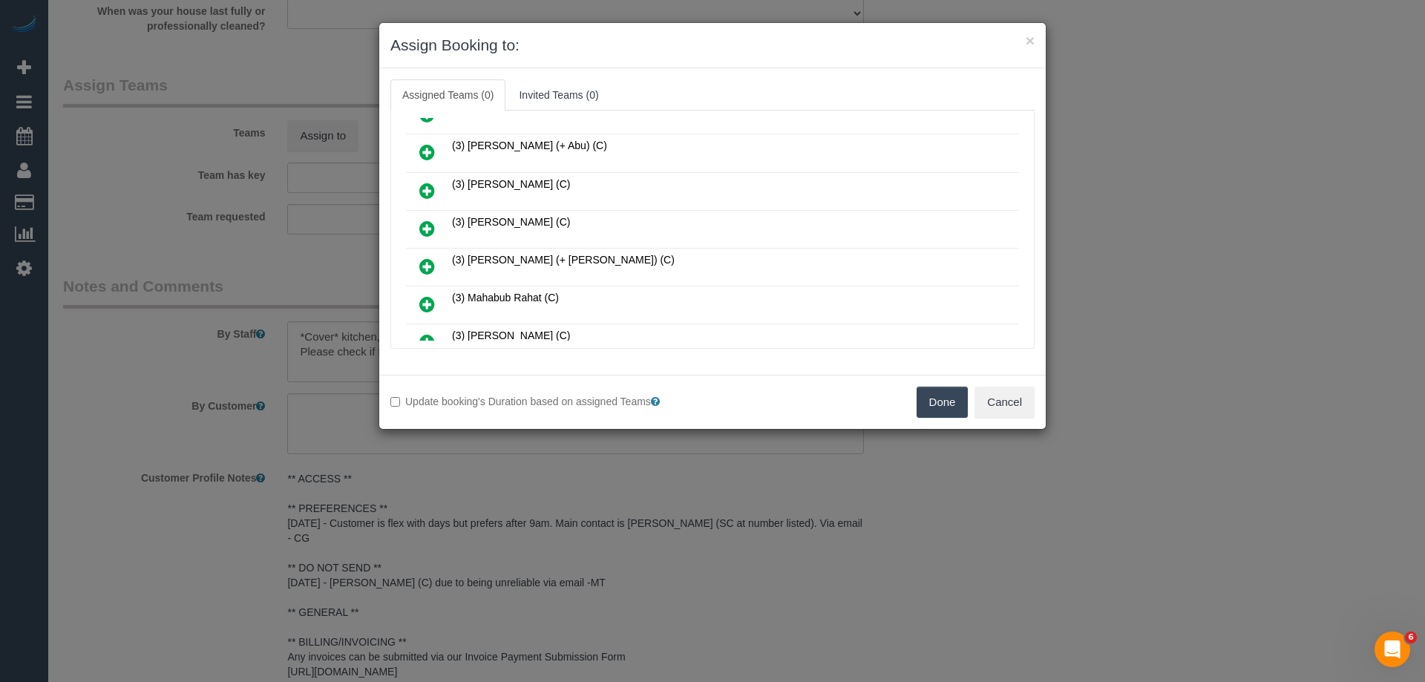
click at [421, 223] on icon at bounding box center [427, 229] width 16 height 18
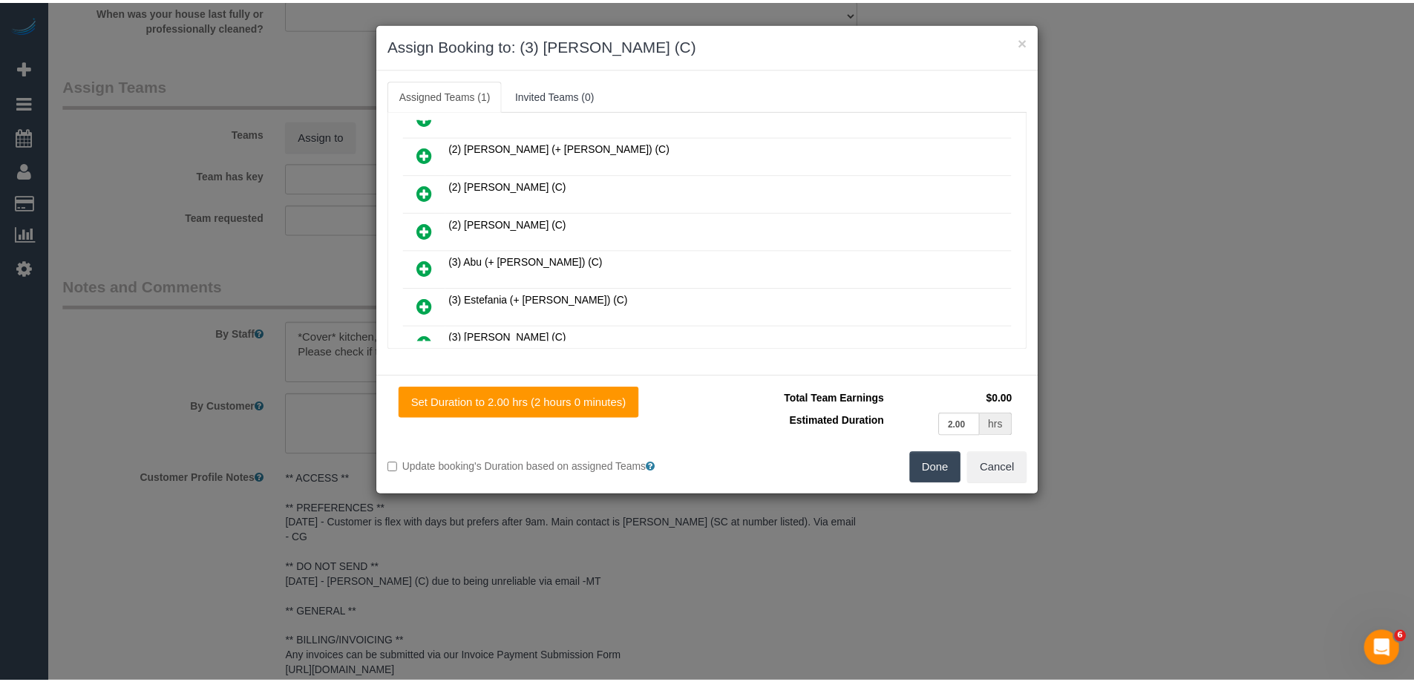
scroll to position [0, 0]
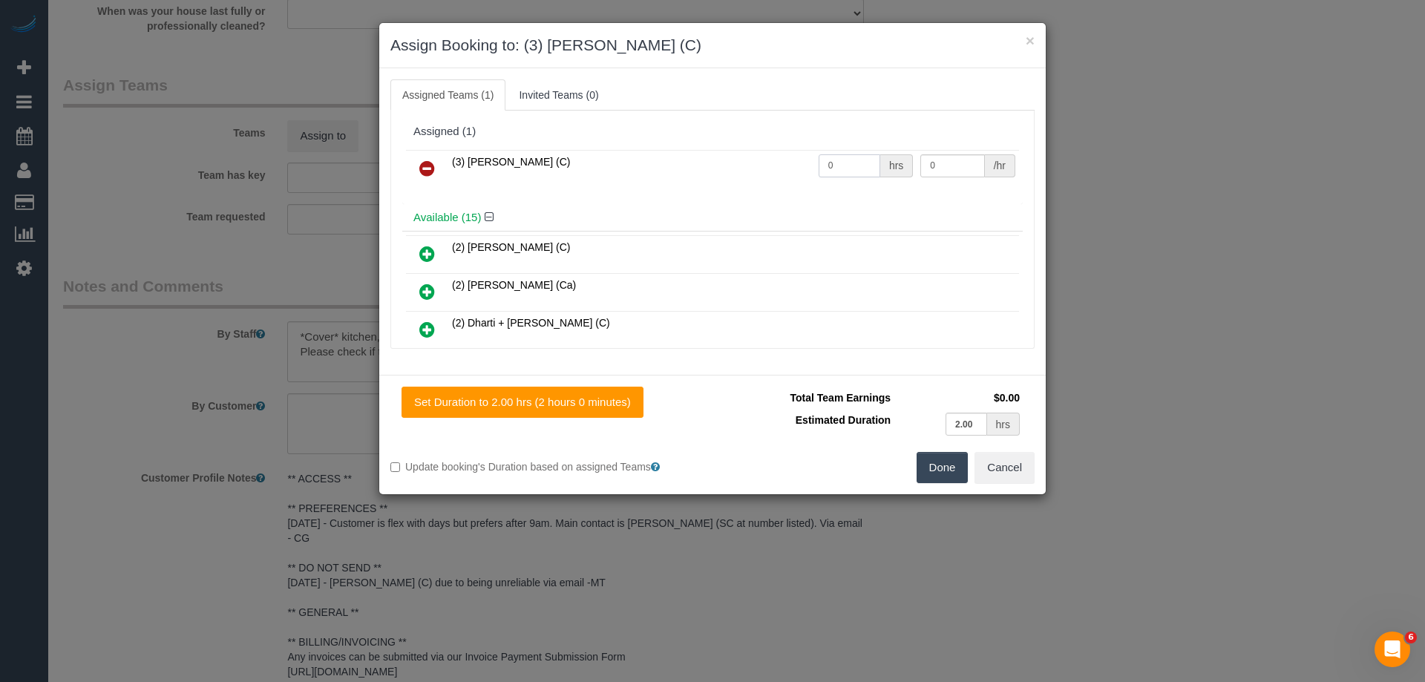
drag, startPoint x: 852, startPoint y: 154, endPoint x: 757, endPoint y: 148, distance: 95.1
click at [767, 151] on tr "(3) Jonathan Canchila (C) 0 hrs 0 /hr" at bounding box center [712, 169] width 613 height 38
type input "2"
drag, startPoint x: 940, startPoint y: 160, endPoint x: 843, endPoint y: 160, distance: 96.5
click at [880, 160] on tr "(3) Jonathan Canchila (C) 2 hrs 0 /hr" at bounding box center [712, 169] width 613 height 38
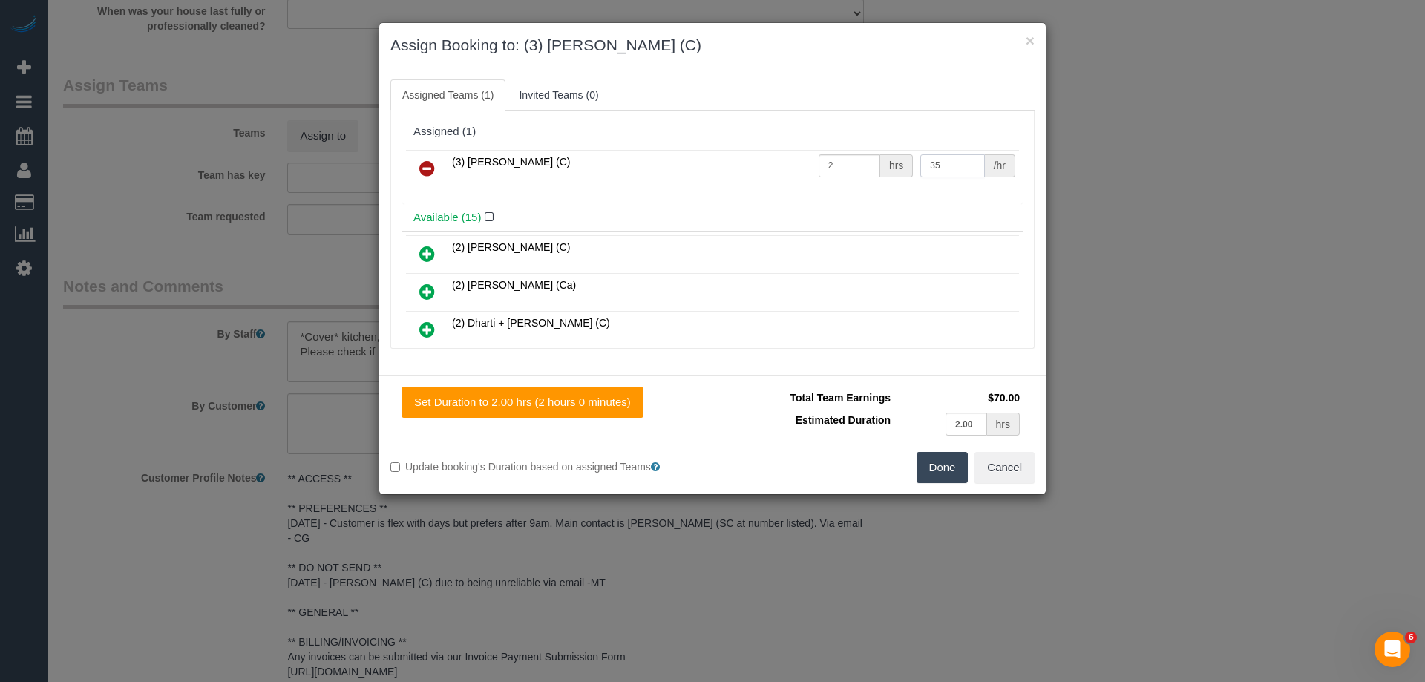
type input "35"
click at [940, 465] on button "Done" at bounding box center [943, 467] width 52 height 31
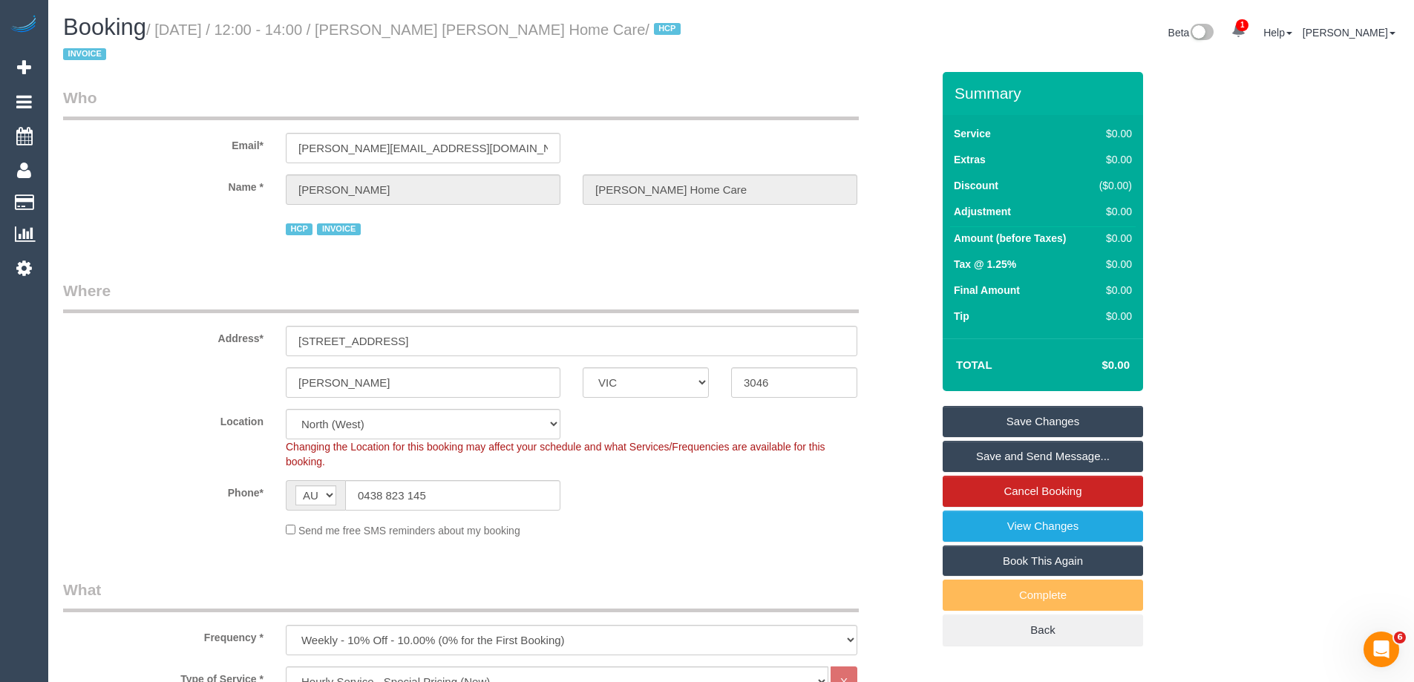
drag, startPoint x: 643, startPoint y: 25, endPoint x: 391, endPoint y: 32, distance: 252.4
click at [391, 32] on small "/ October 13, 2025 / 12:00 - 14:00 / Alexander Zylewicz Dulcie Home Care / HCP …" at bounding box center [374, 43] width 622 height 42
copy small "Alexander Zylewicz Dulcie Home Care"
click at [1006, 418] on link "Save Changes" at bounding box center [1042, 421] width 200 height 31
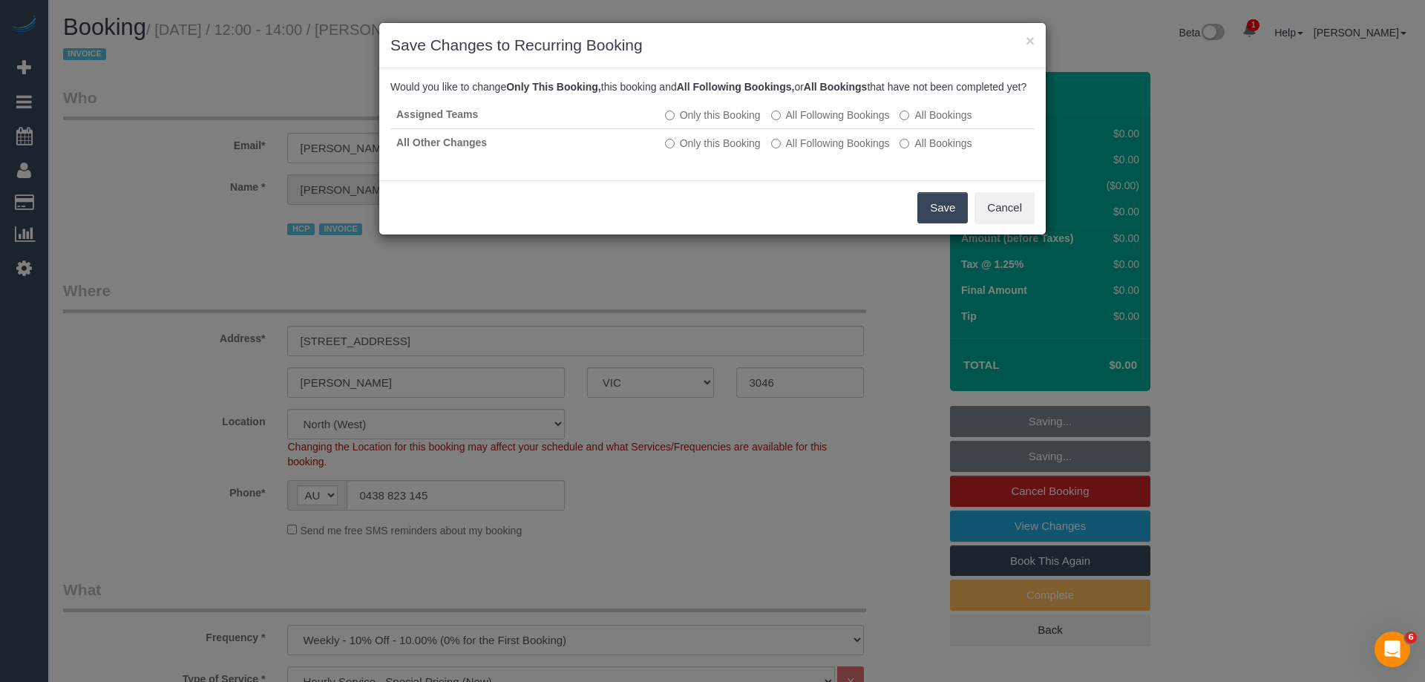
click at [948, 218] on button "Save" at bounding box center [942, 207] width 50 height 31
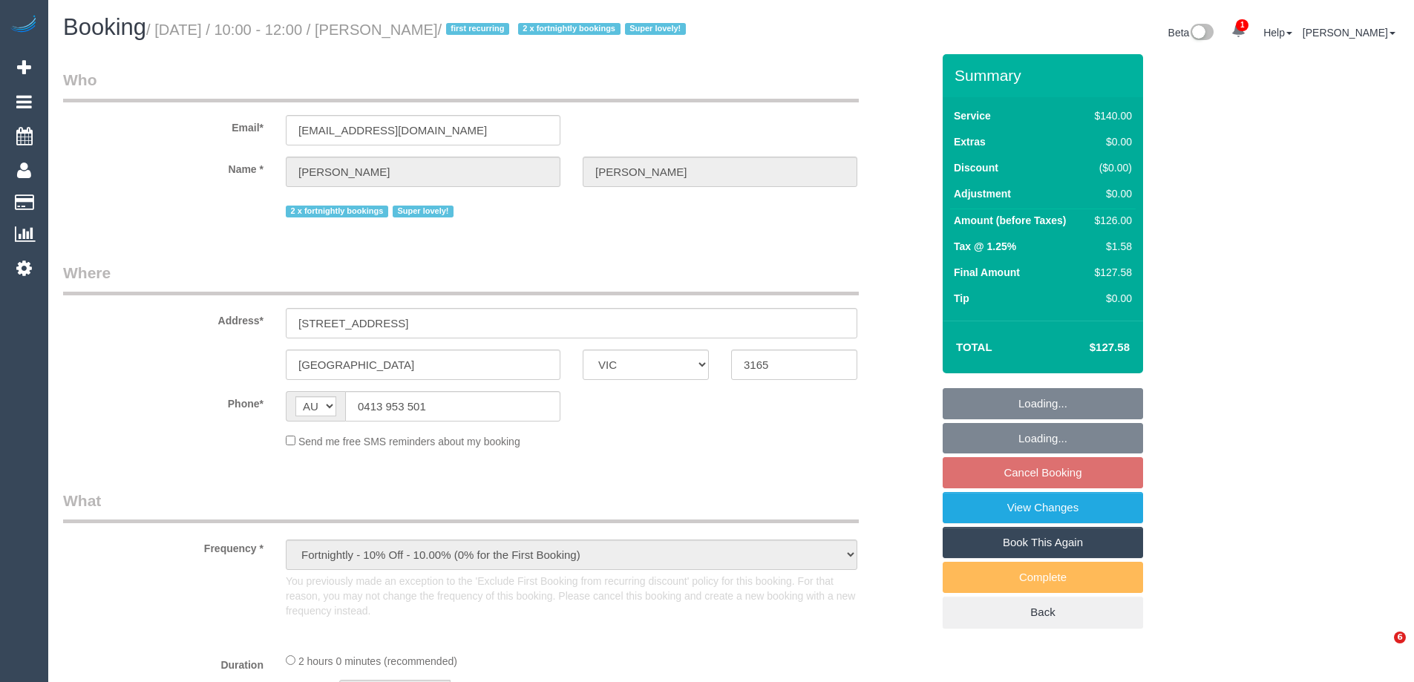
select select "VIC"
select select "string:stripe-pm_1QupRP2GScqysDRVYLz3LRpP"
select select "number:27"
select select "number:15"
select select "number:19"
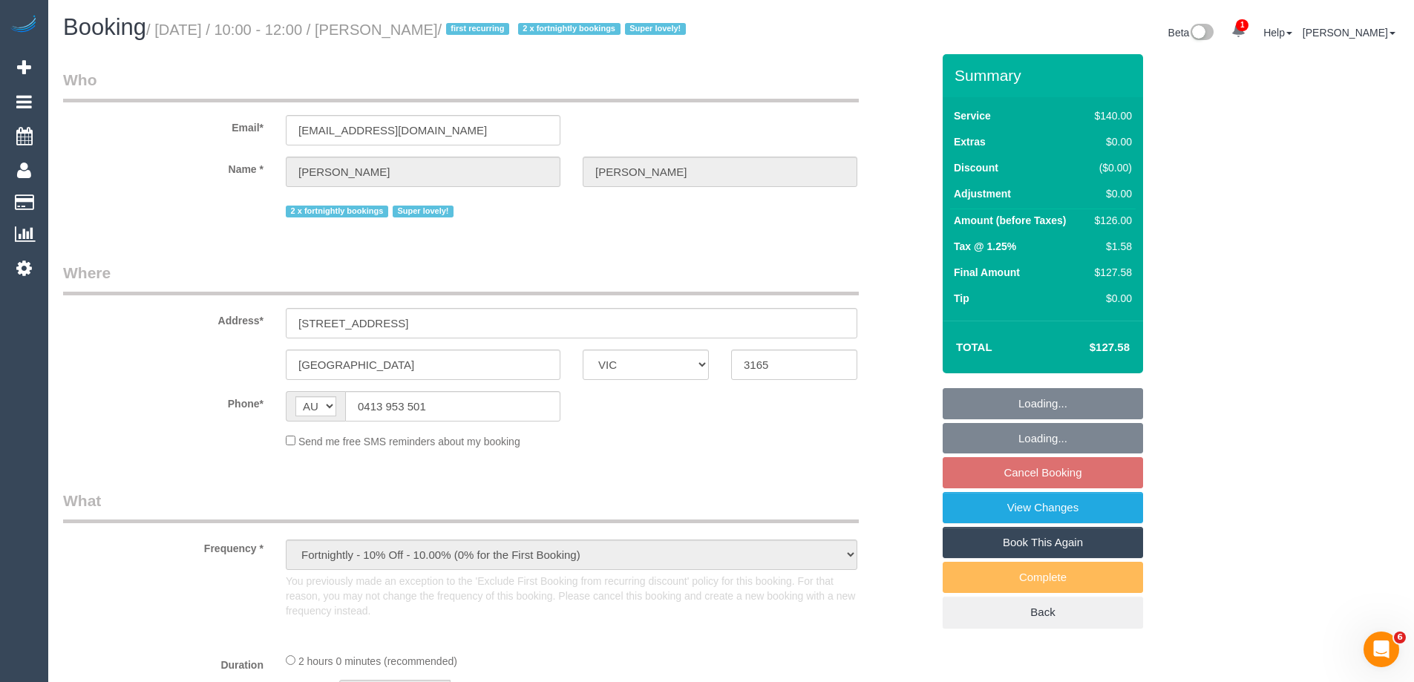
select select "number:36"
select select "number:34"
select select "number:11"
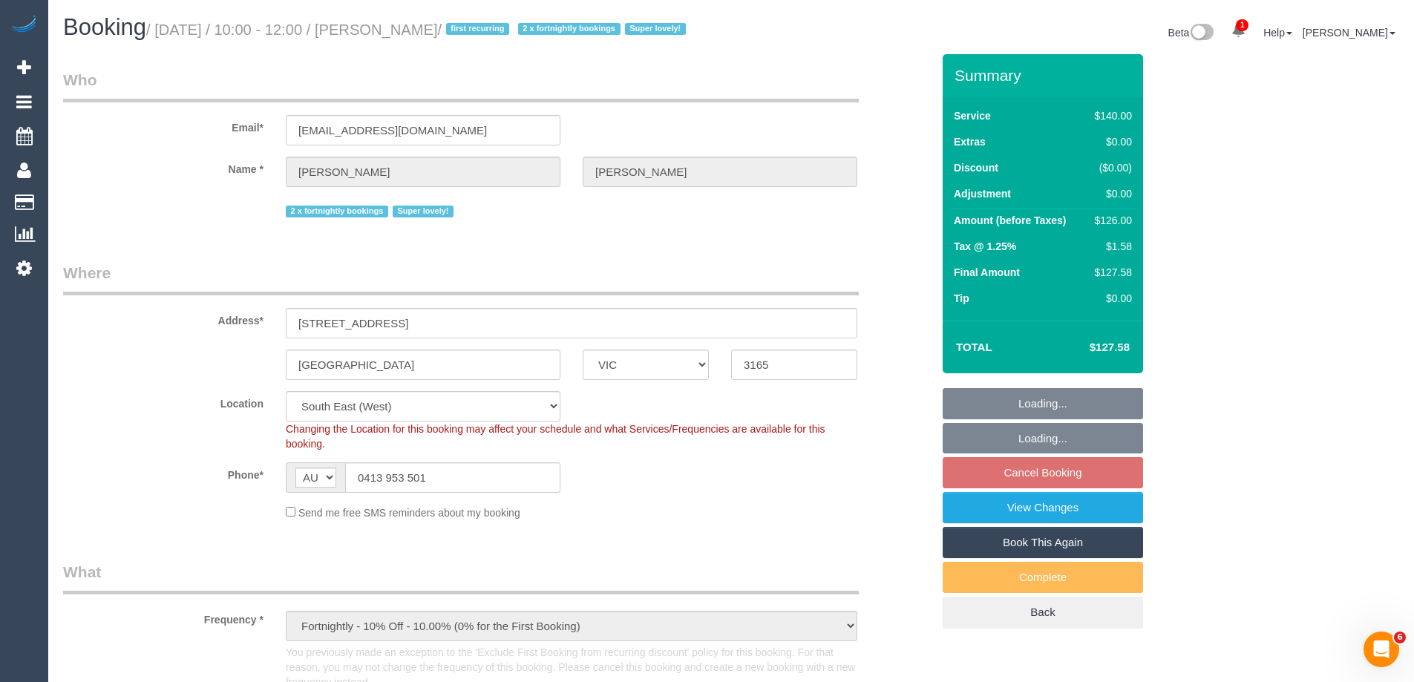
select select "object:901"
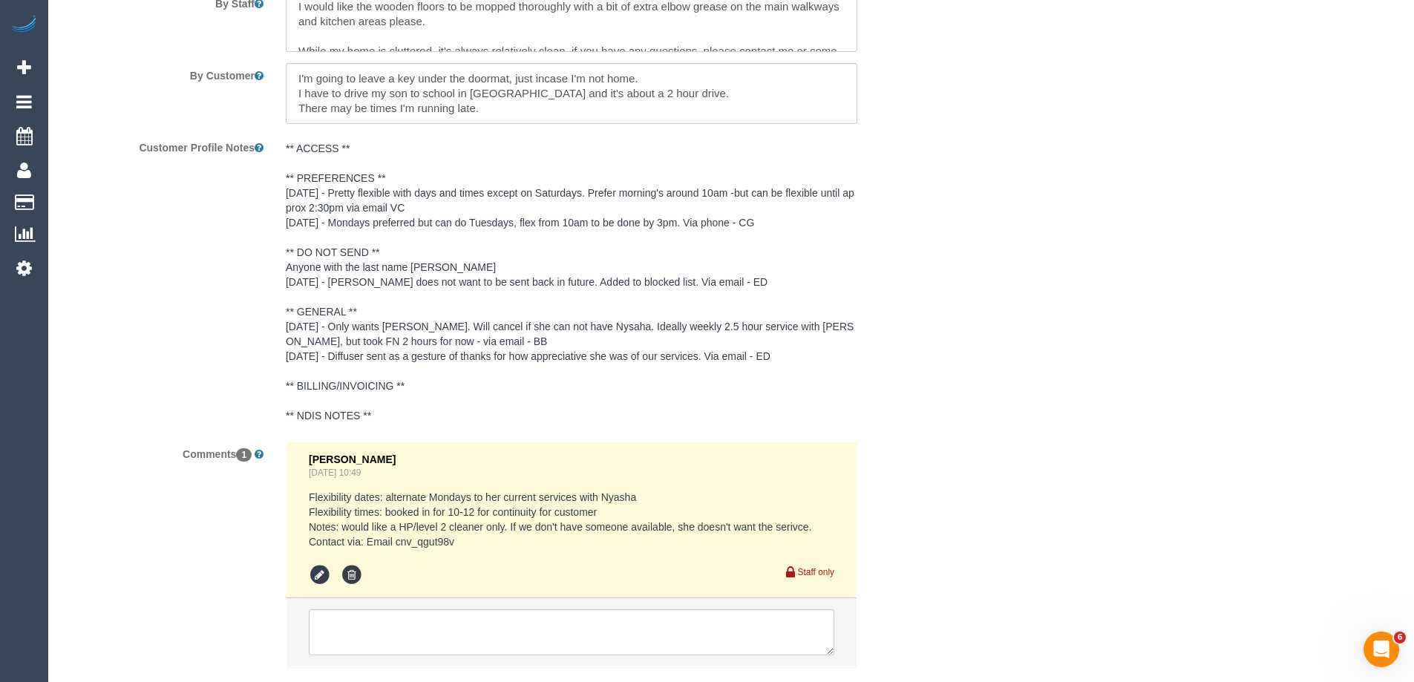
scroll to position [2746, 0]
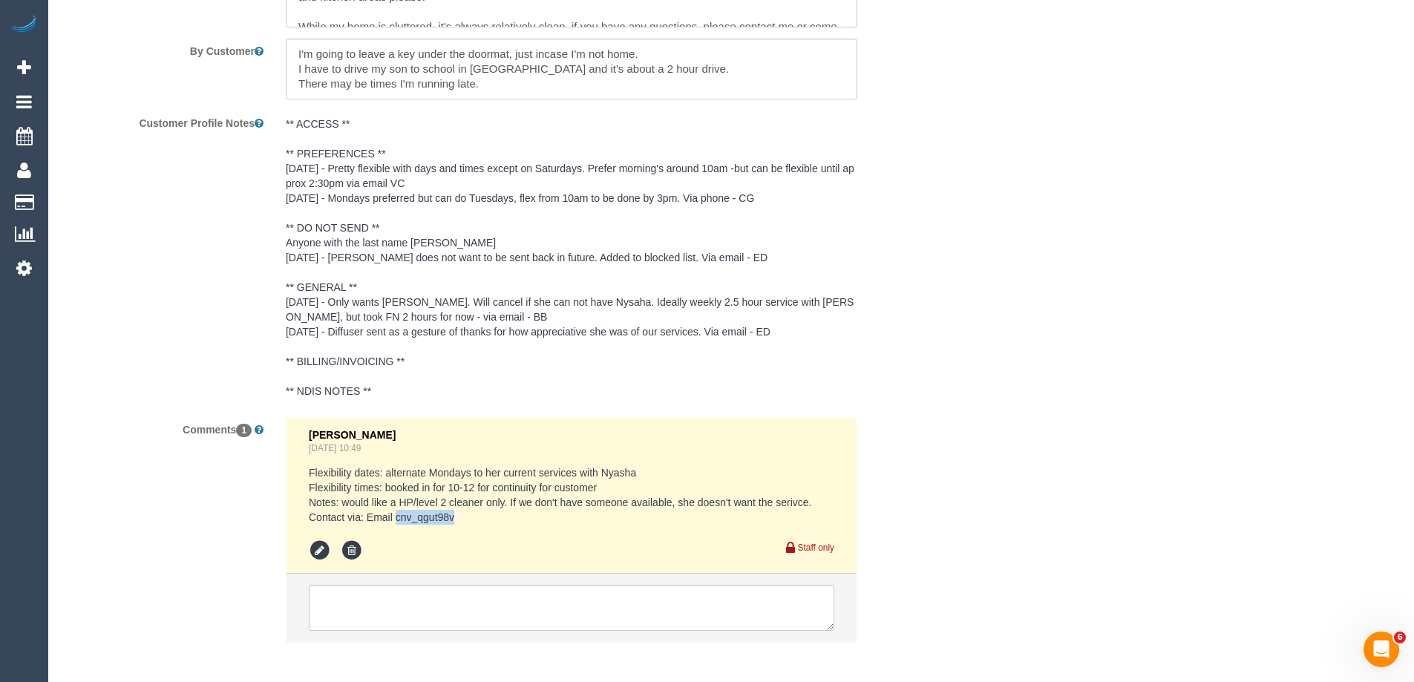
drag, startPoint x: 442, startPoint y: 517, endPoint x: 398, endPoint y: 519, distance: 44.6
click at [398, 519] on pre "Flexibility dates: alternate Mondays to her current services with Nyasha Flexib…" at bounding box center [571, 494] width 525 height 59
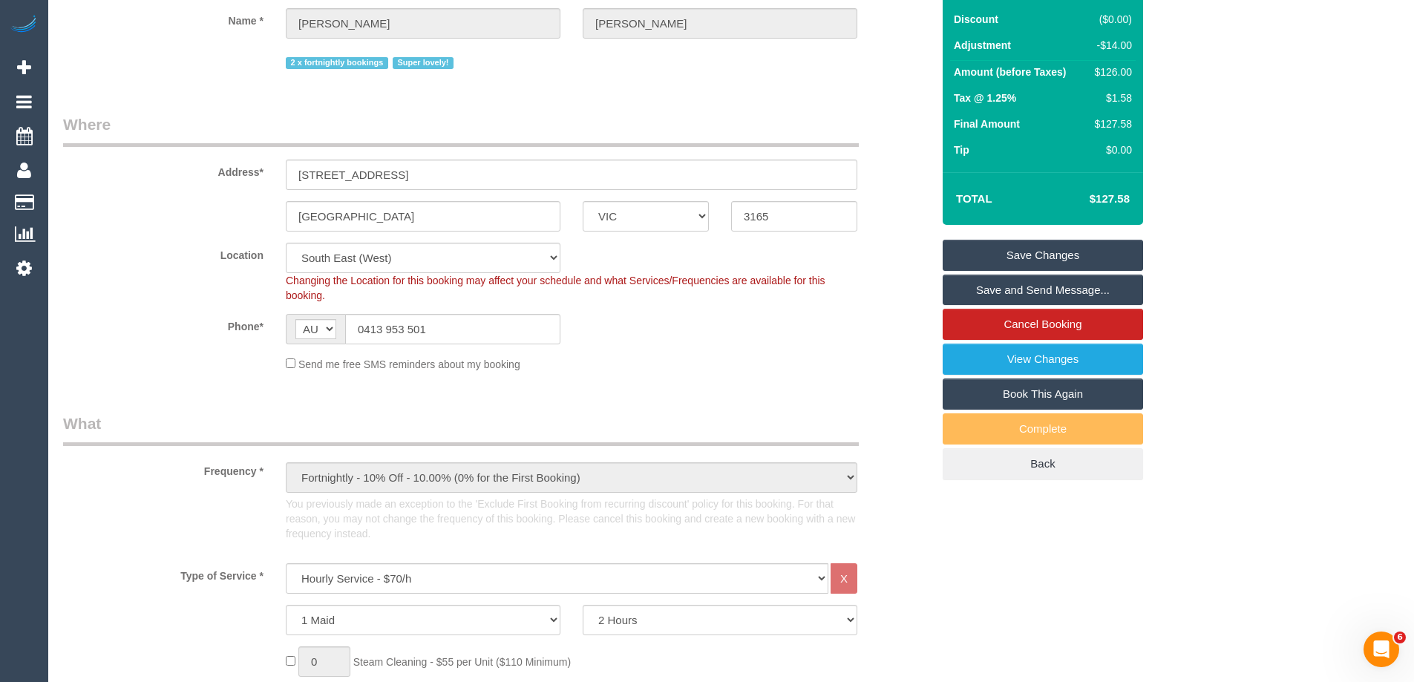
scroll to position [0, 0]
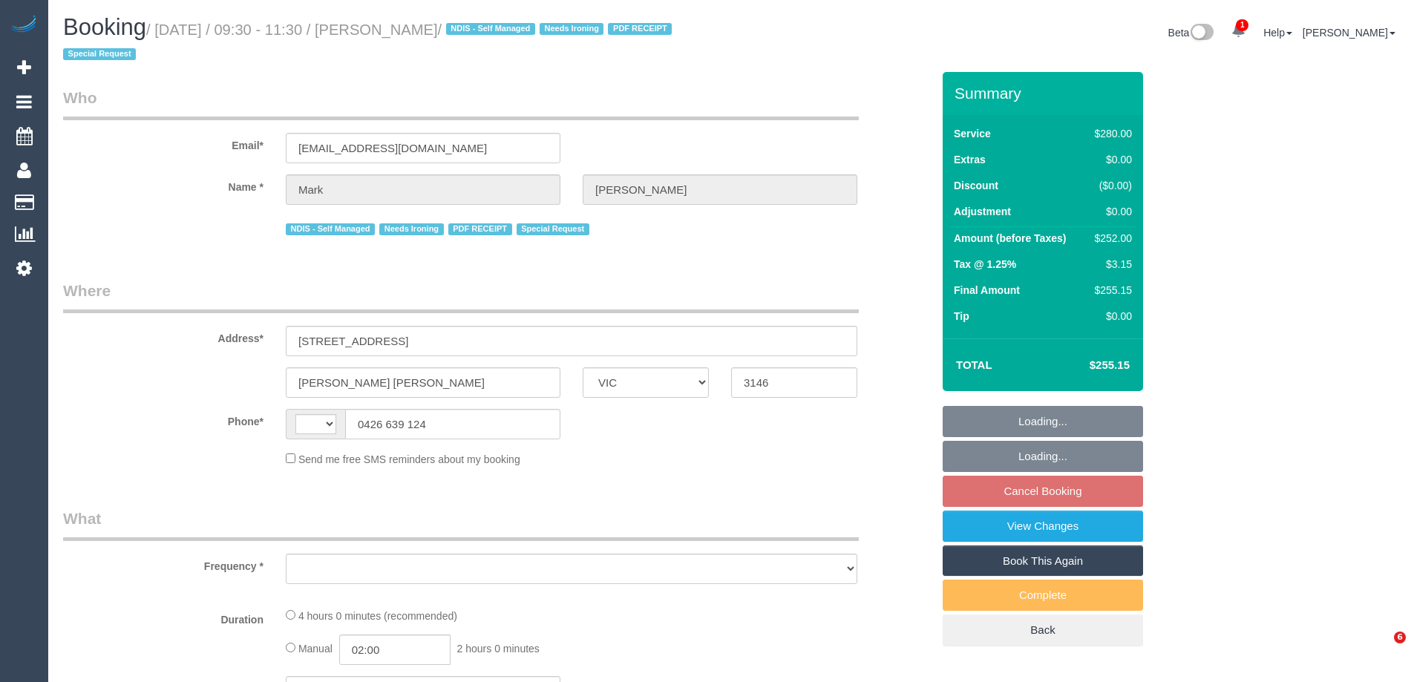
select select "VIC"
select select "object:305"
select select "string:stripe-pm_1MF9LR2GScqysDRVNAaKuFlm"
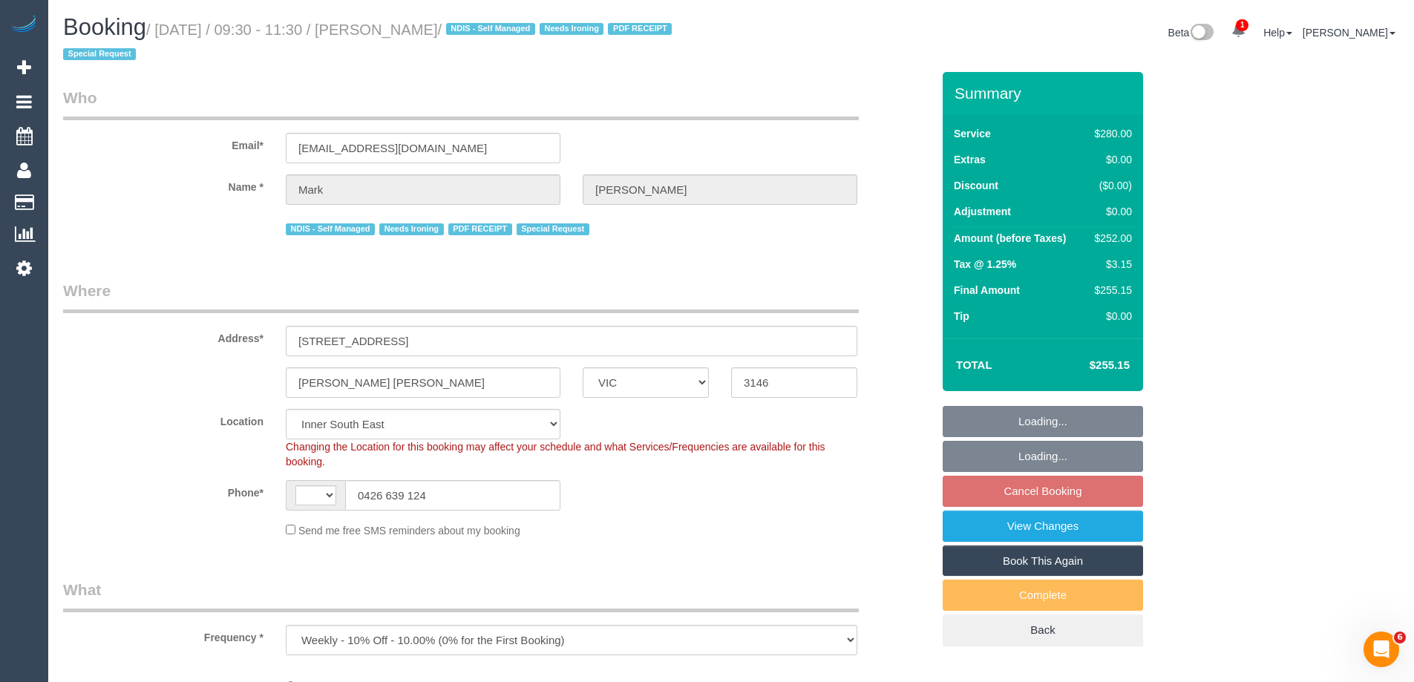
select select "object:740"
select select "string:AU"
select select "number:28"
select select "number:14"
select select "number:19"
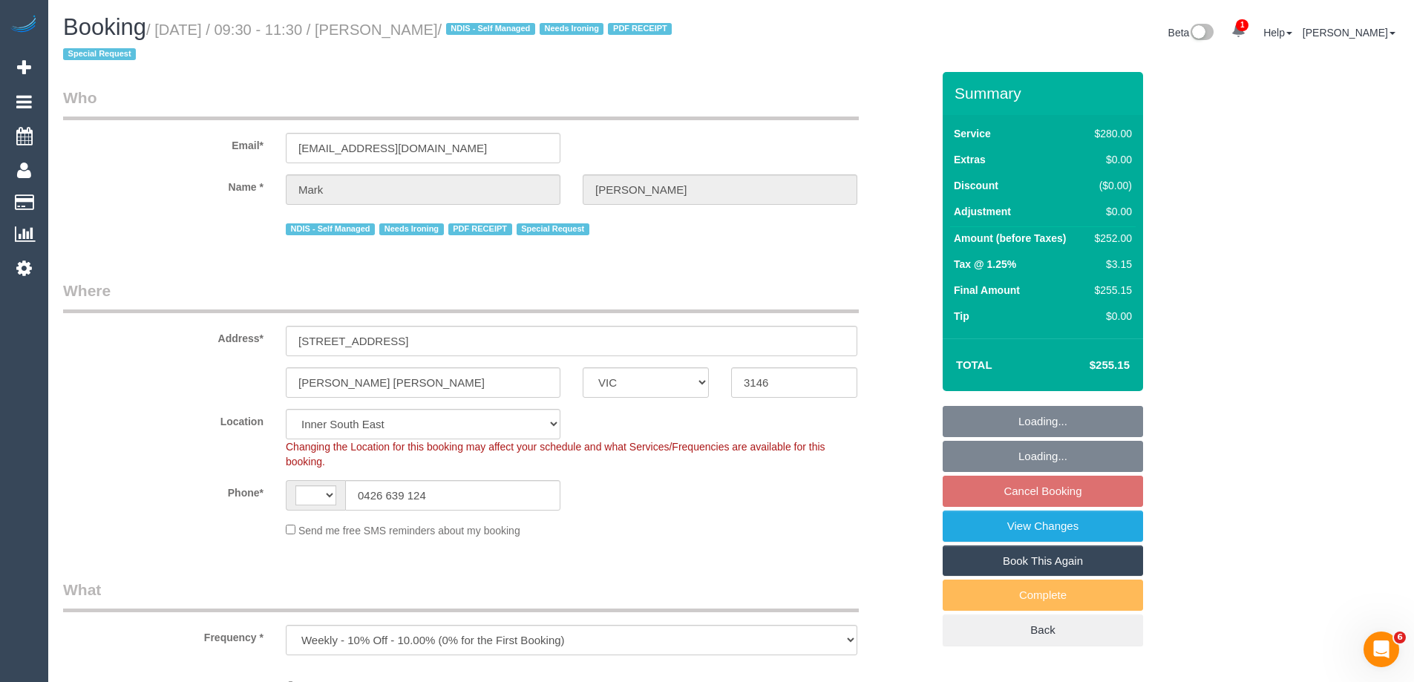
select select "number:25"
select select "number:34"
select select "number:13"
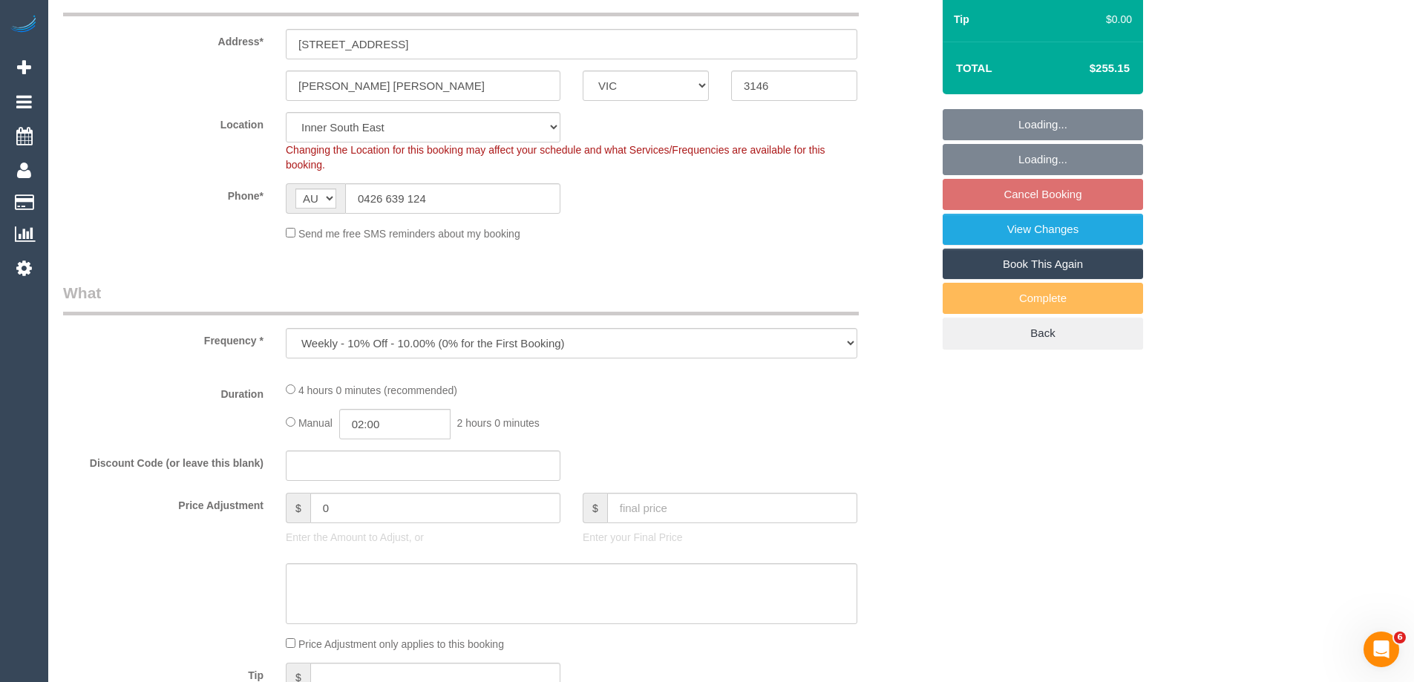
select select "240"
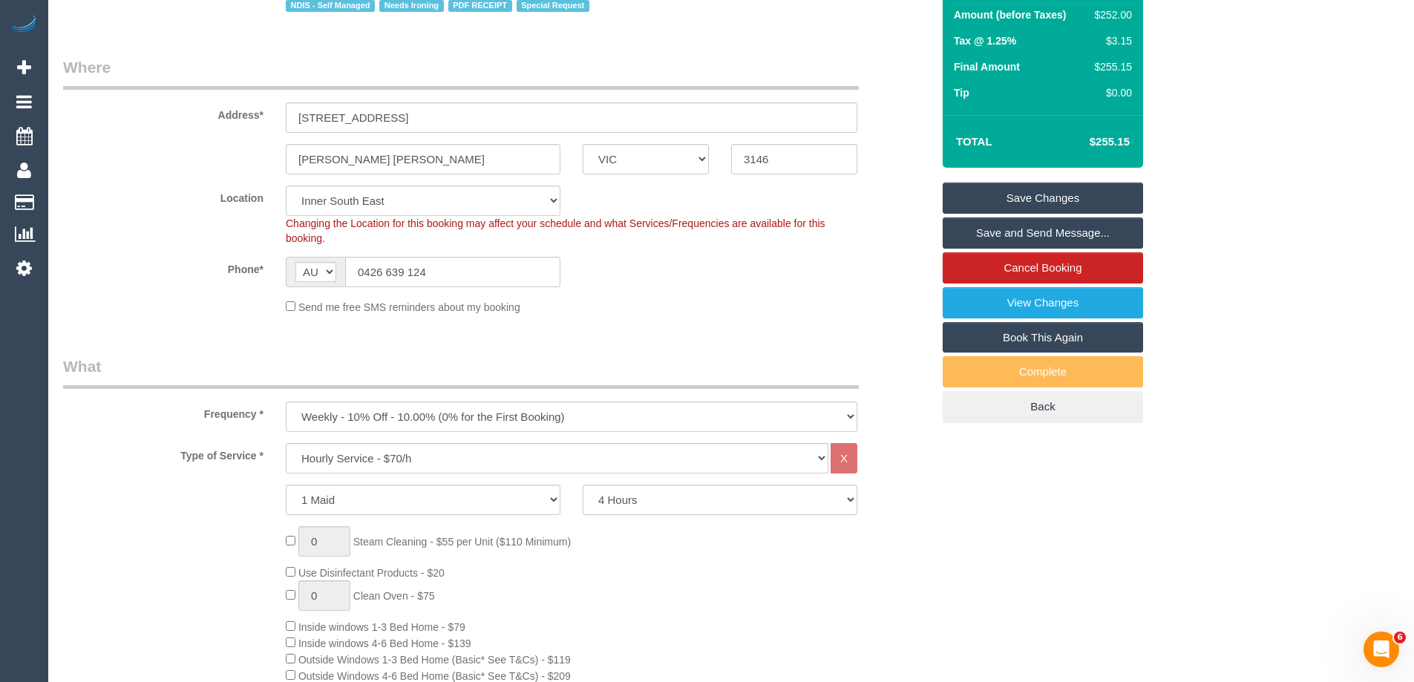
scroll to position [74, 0]
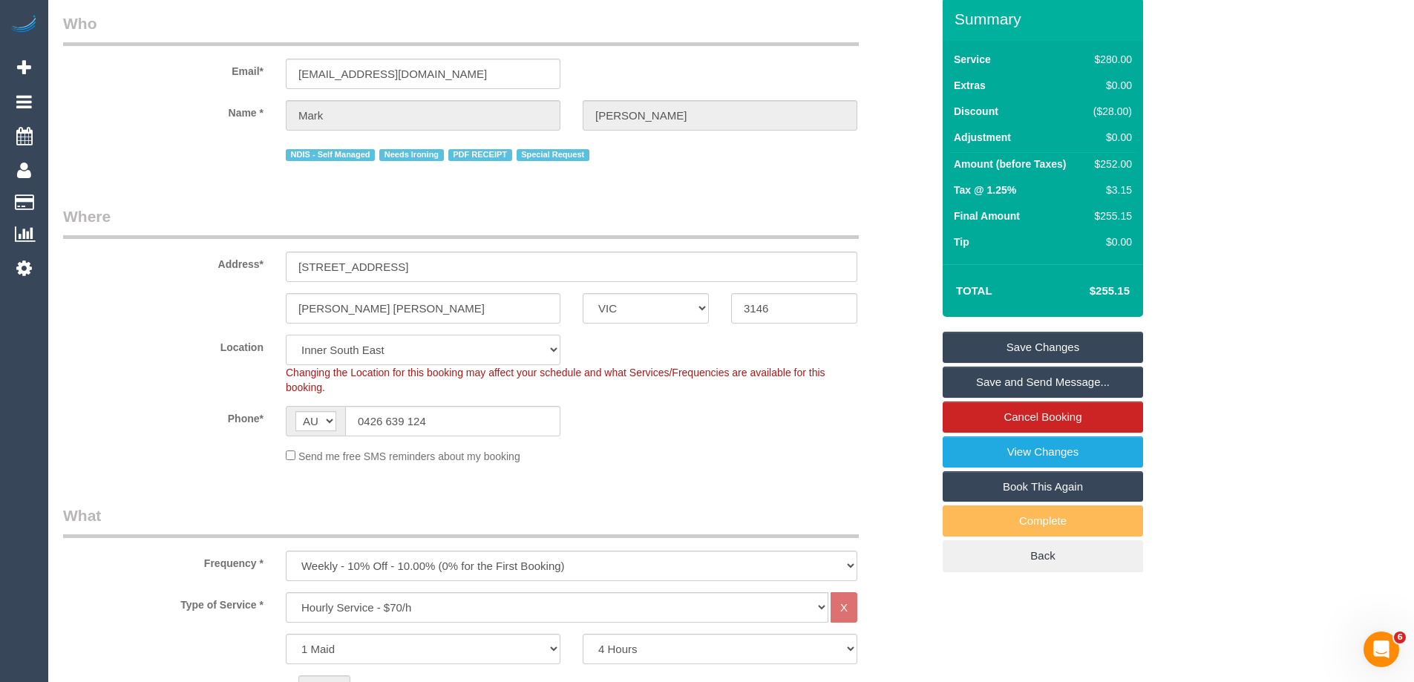
click at [353, 347] on select "Office City East (North) East (South) Inner East Inner North (East) Inner North…" at bounding box center [423, 350] width 275 height 30
select select "58"
click at [286, 335] on select "Office City East (North) East (South) Inner East Inner North (East) Inner North…" at bounding box center [423, 350] width 275 height 30
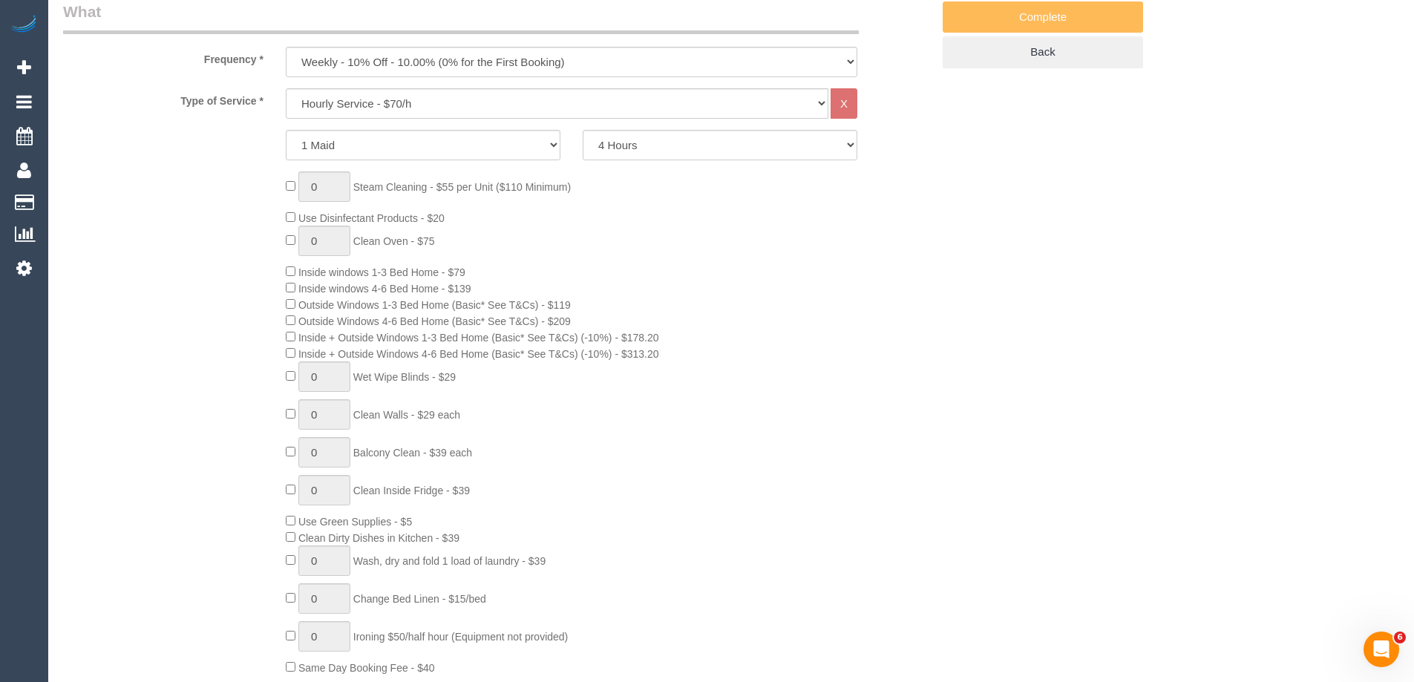
select select "object:2134"
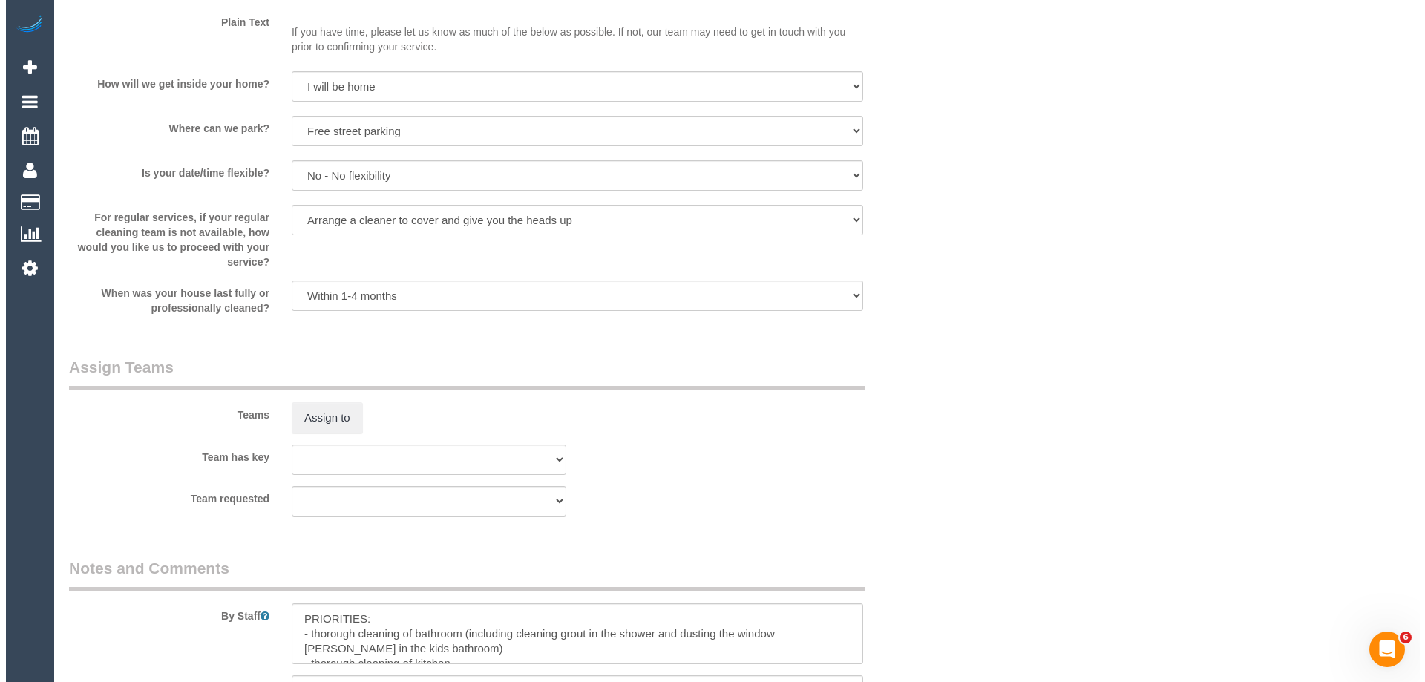
scroll to position [2078, 0]
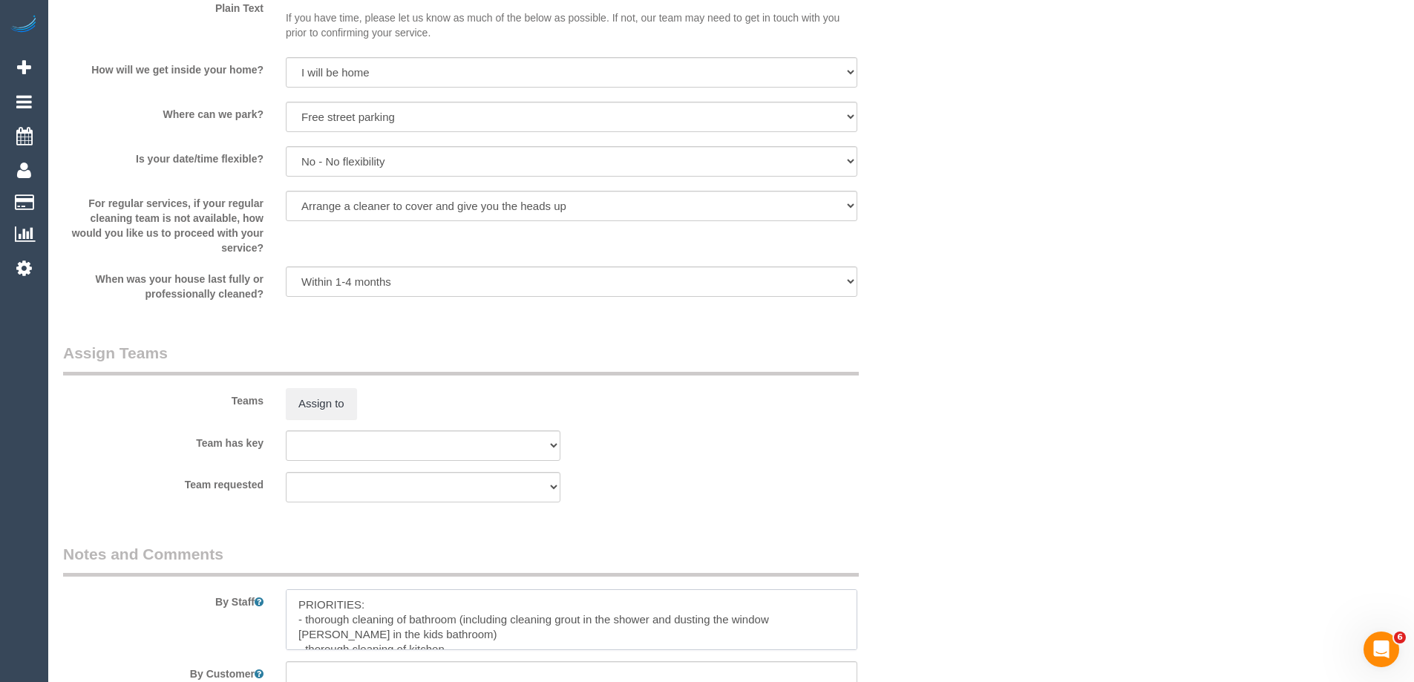
click at [286, 606] on textarea at bounding box center [571, 619] width 571 height 61
type textarea "*Cover* PRIORITIES: - thorough cleaning of bathroom (including cleaning grout i…"
click at [314, 415] on button "Assign to" at bounding box center [321, 403] width 71 height 31
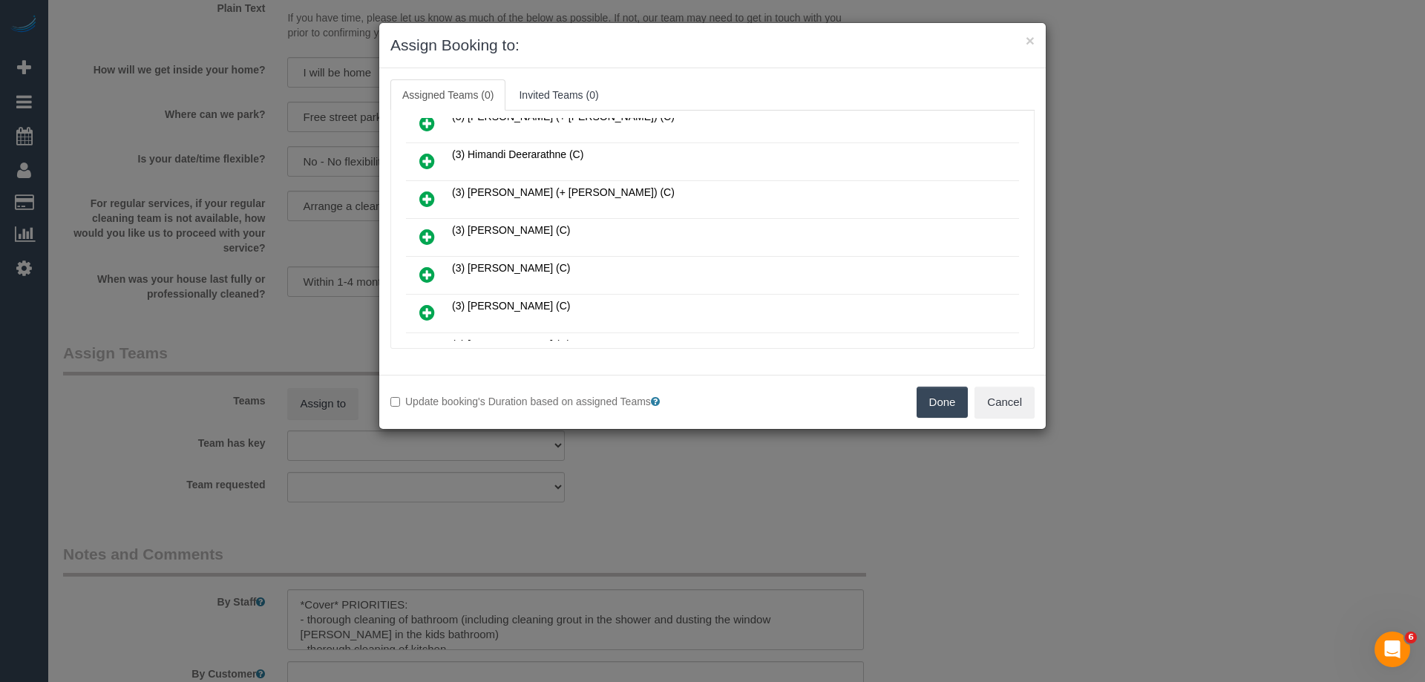
scroll to position [297, 0]
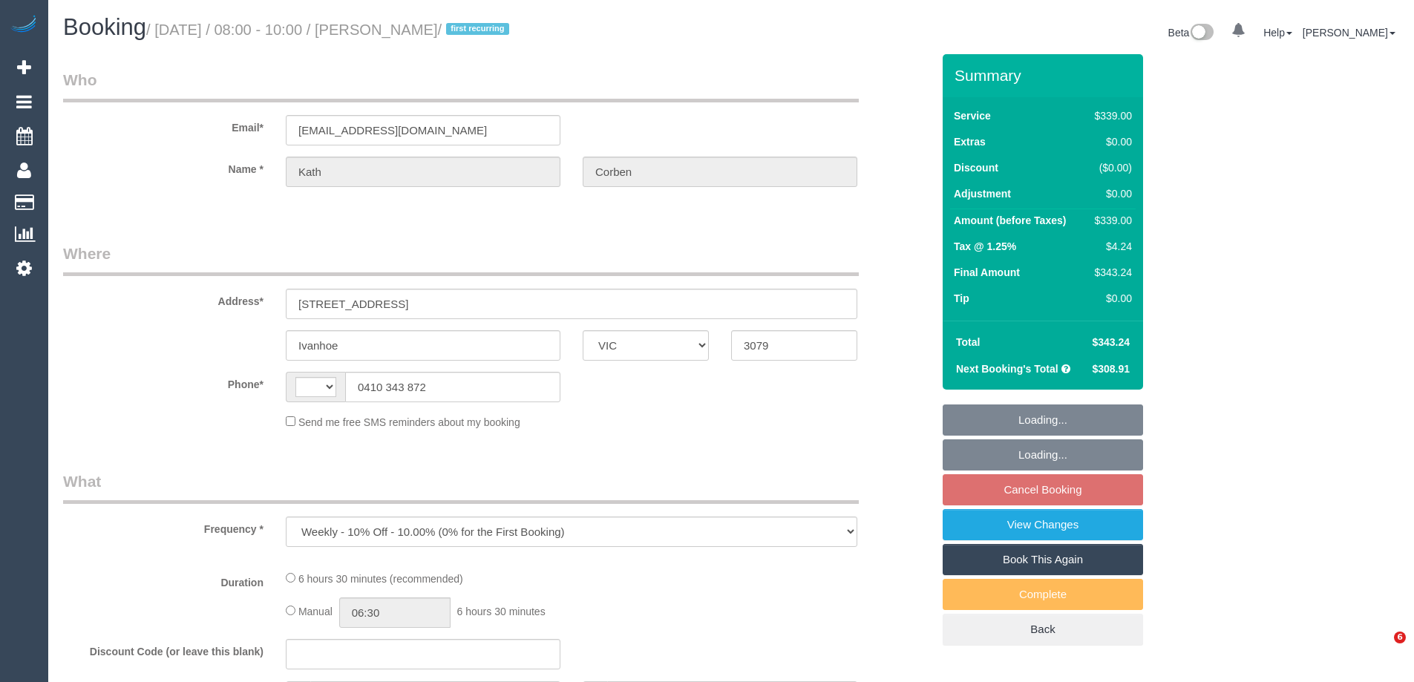
select select "VIC"
select select "string:stripe-pm_1S8JFC2GScqysDRVUQutItZh"
select select "number:30"
select select "number:14"
select select "number:18"
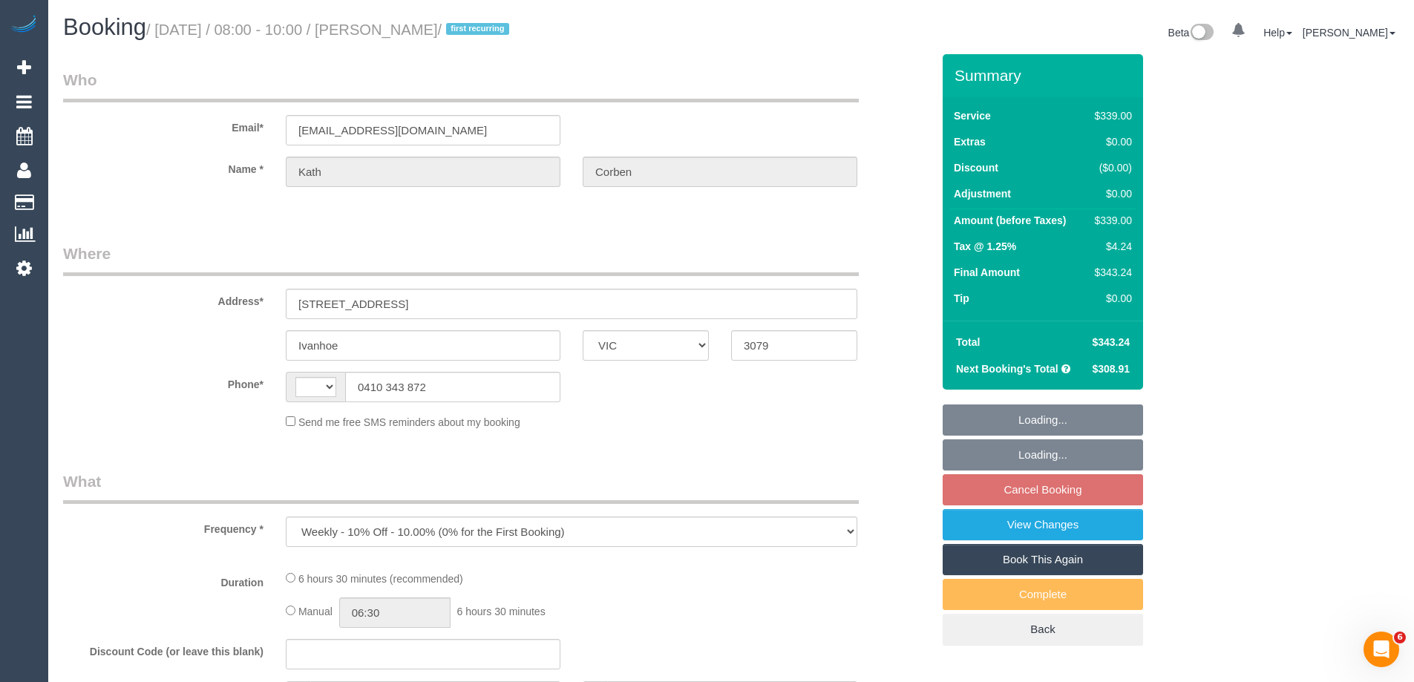
select select "number:24"
select select "number:34"
select select "number:11"
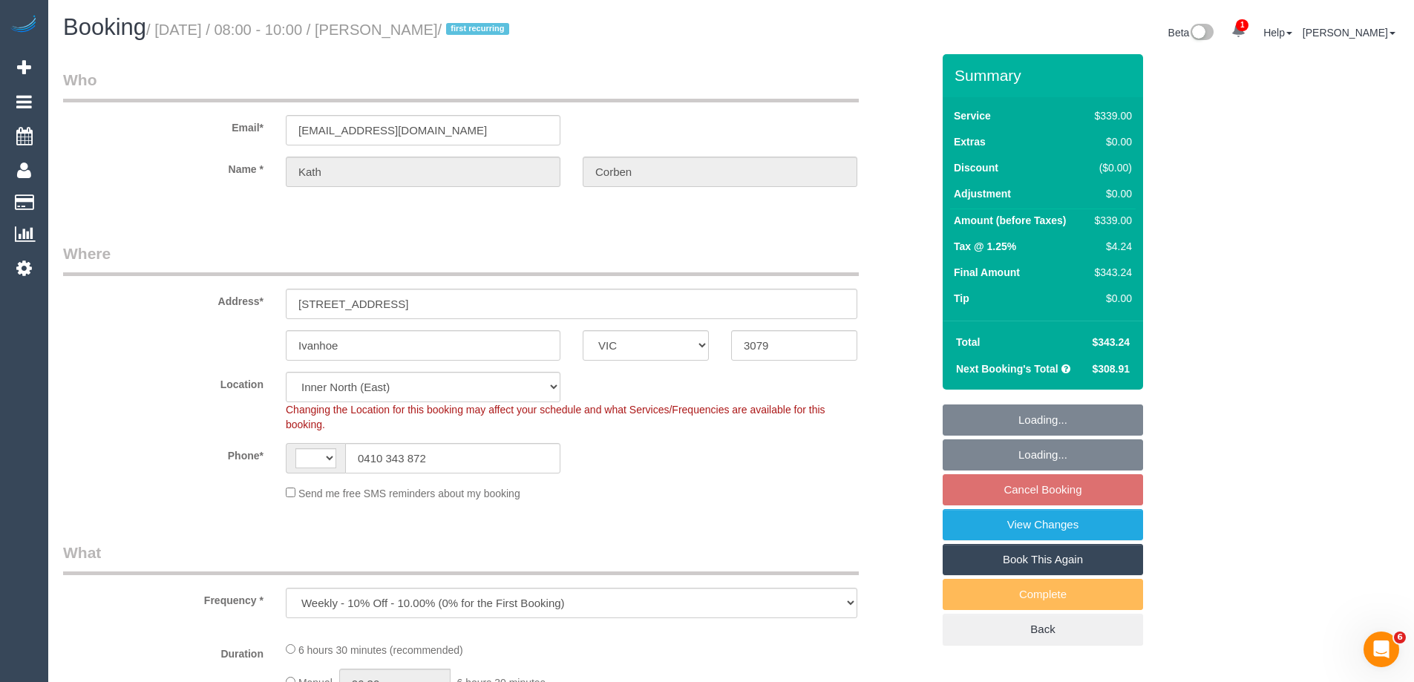
select select "object:712"
select select "string:AU"
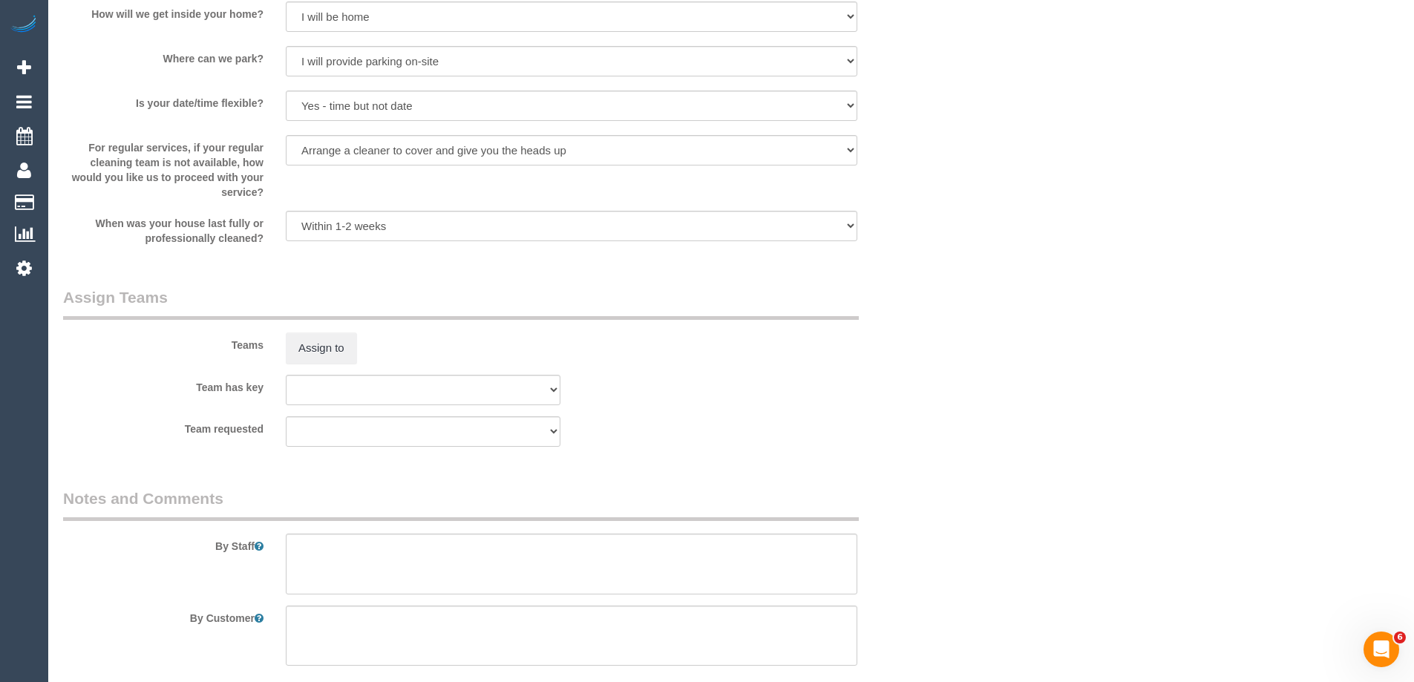
scroll to position [2597, 0]
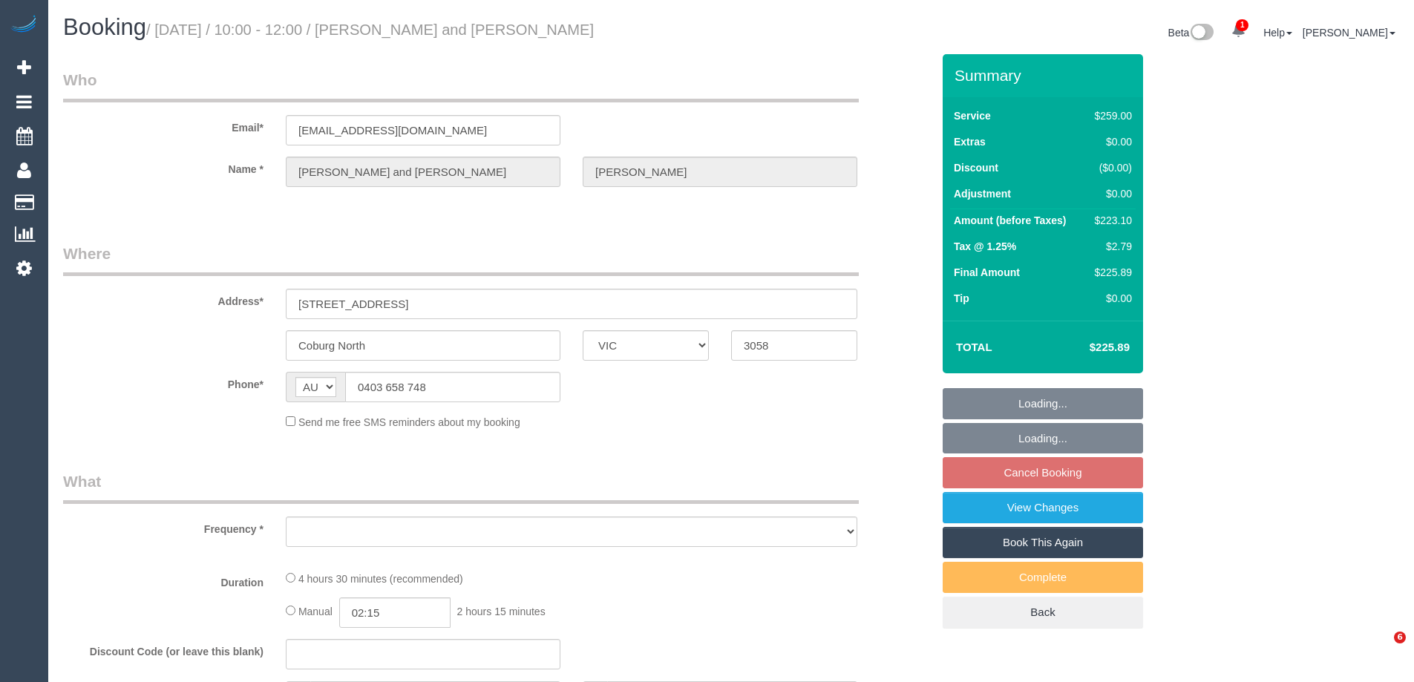
select select "VIC"
select select "string:stripe-pm_1RPekp2GScqysDRVS7EdZJId"
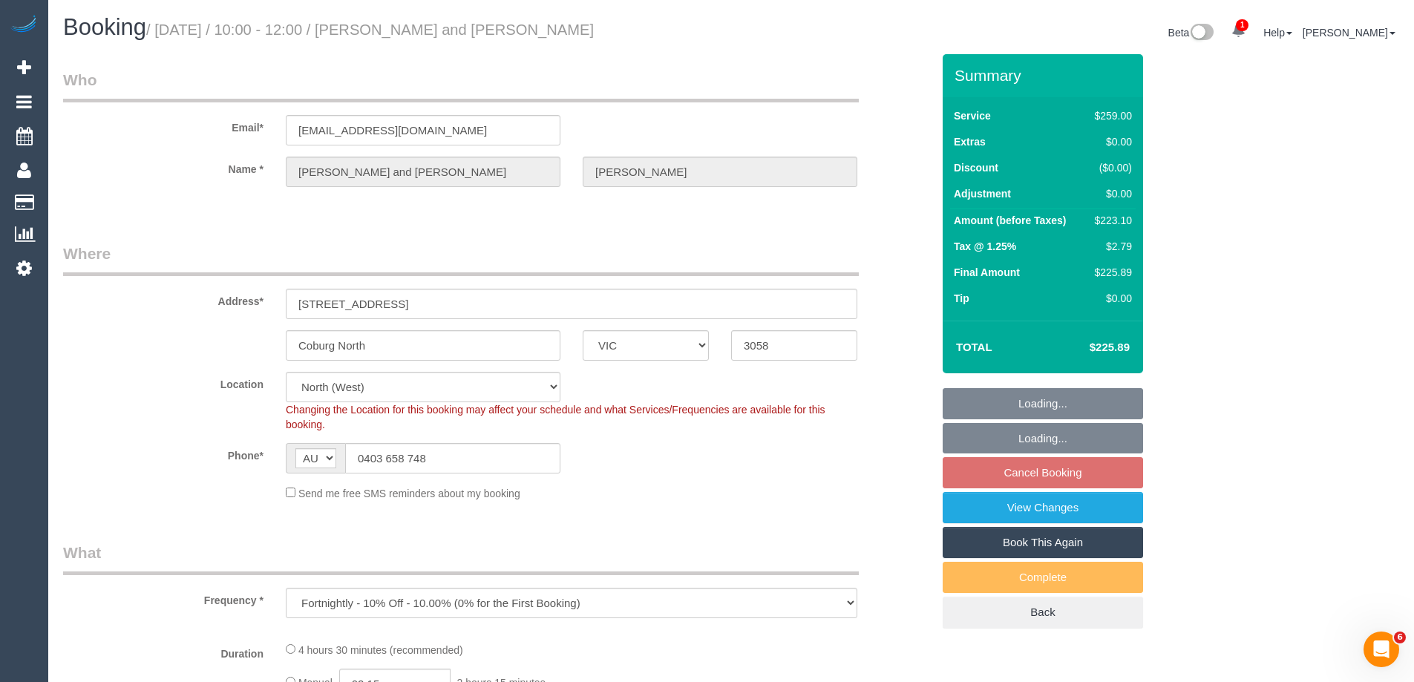
select select "object:722"
select select "number:29"
select select "number:15"
select select "number:19"
select select "number:22"
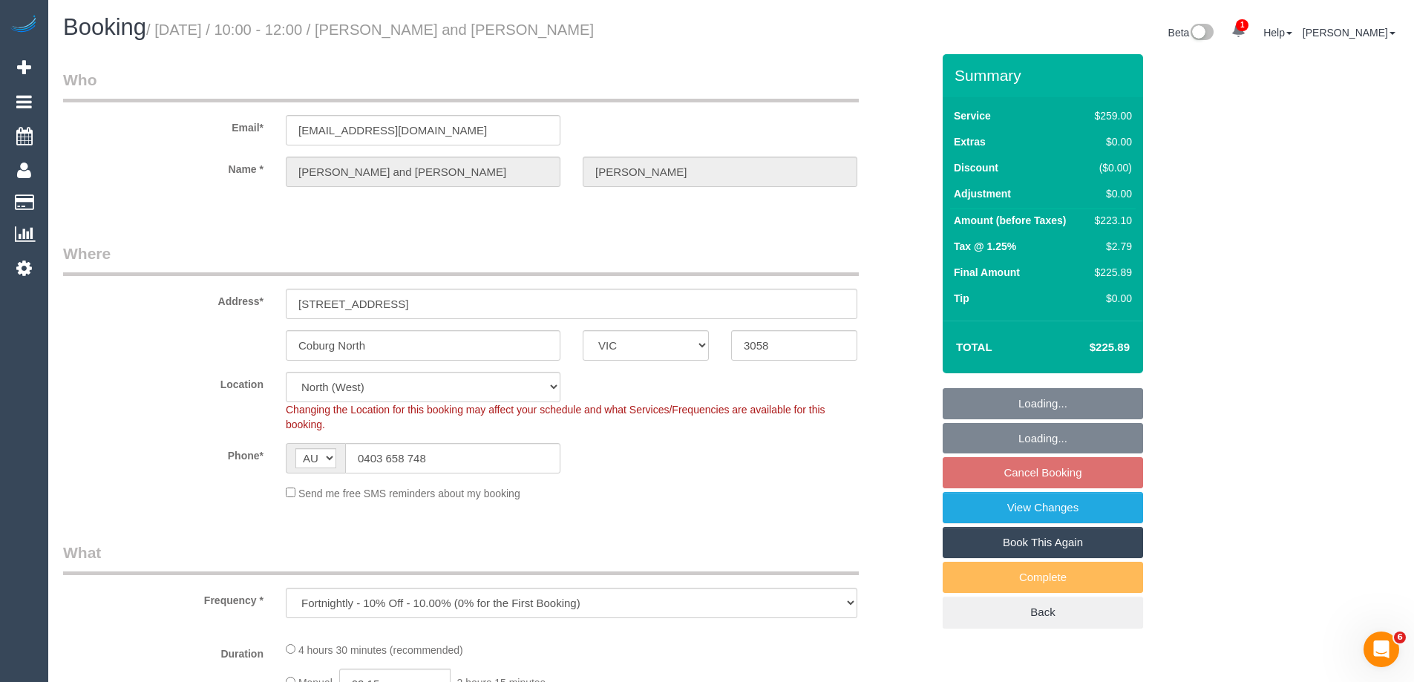
select select "number:34"
select select "number:26"
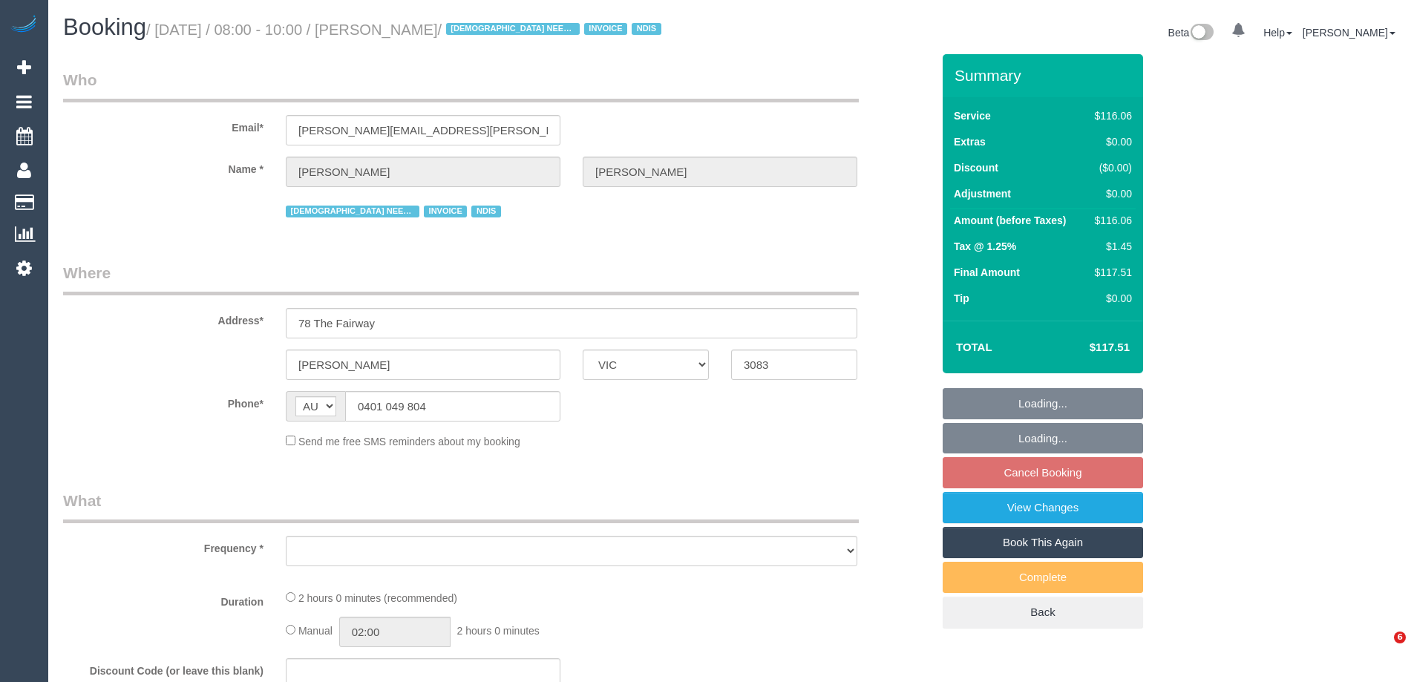
select select "VIC"
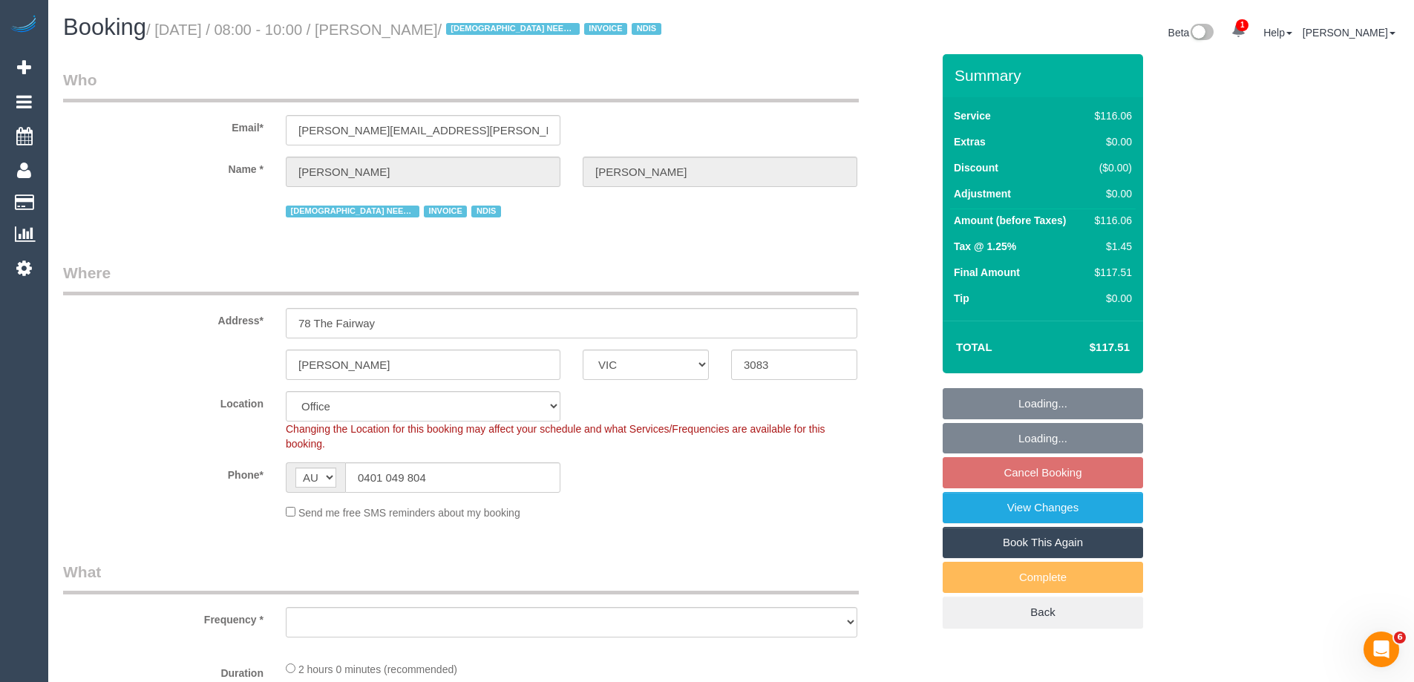
select select "object:680"
select select "number:29"
select select "number:14"
select select "number:18"
select select "number:24"
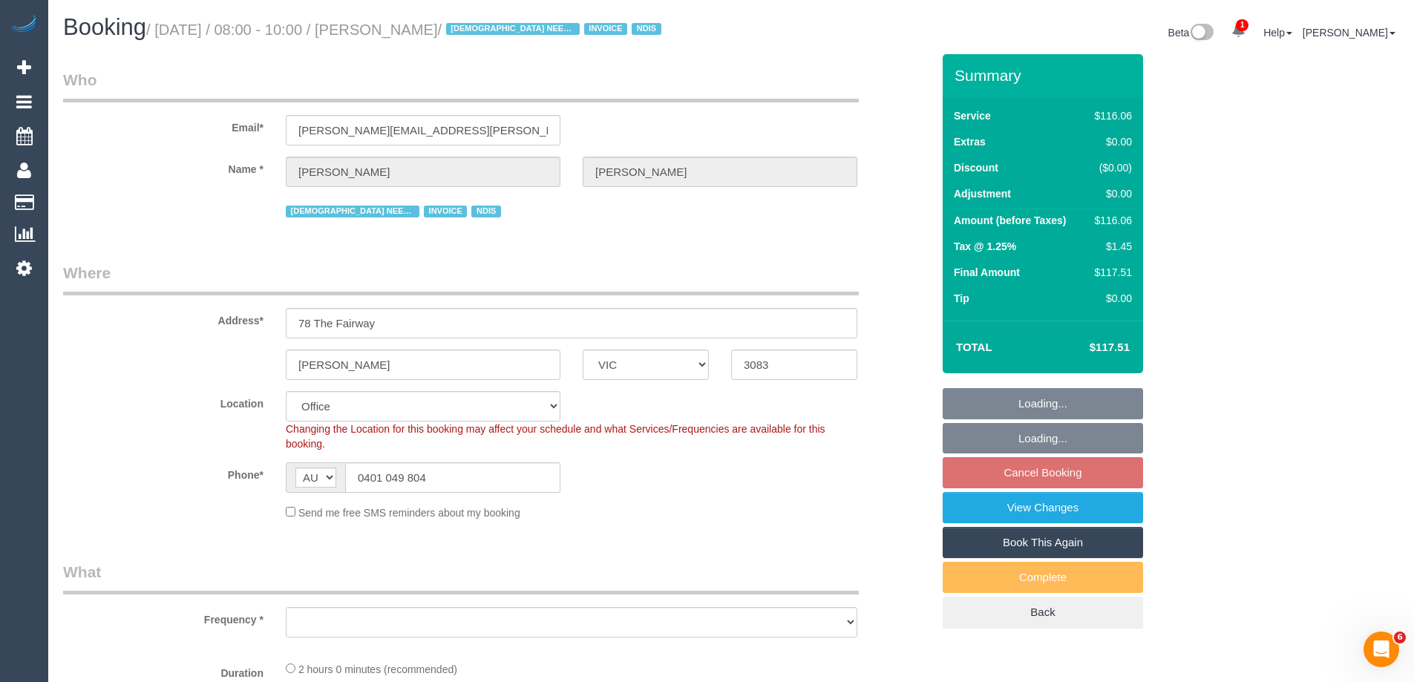
select select "number:35"
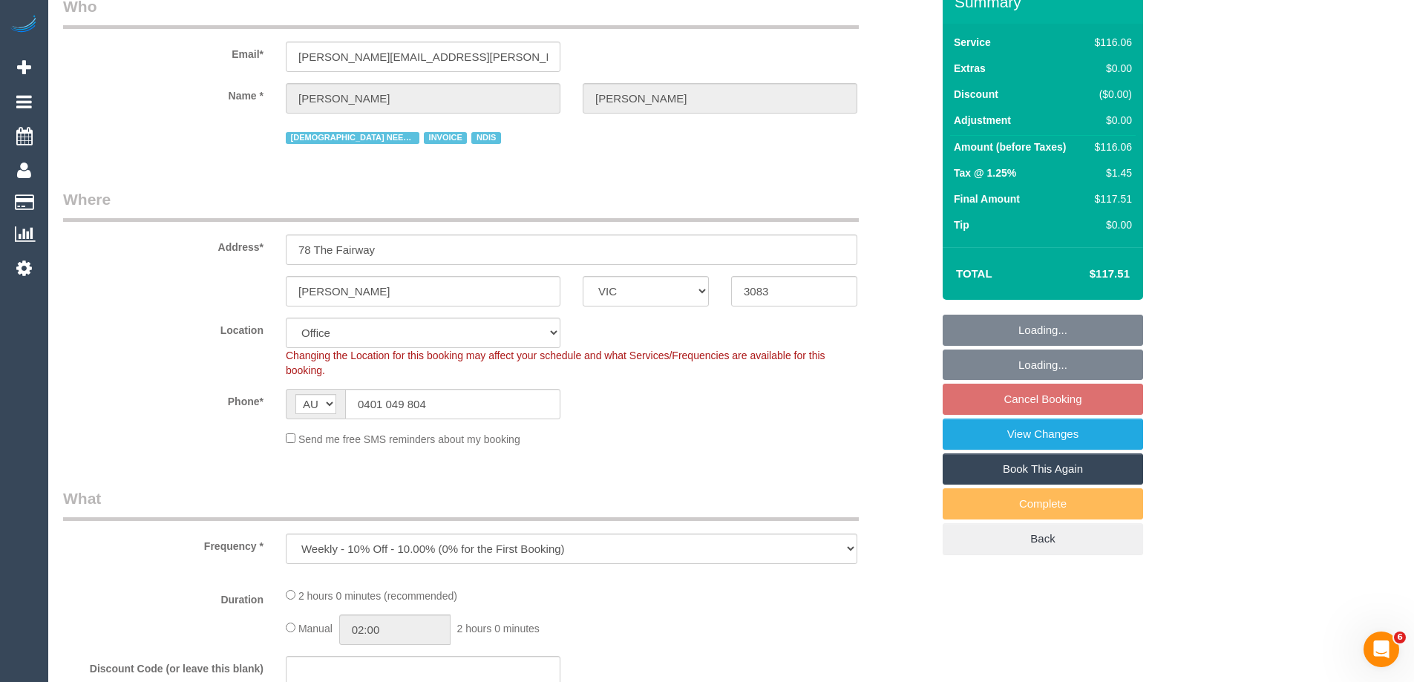
select select "object:758"
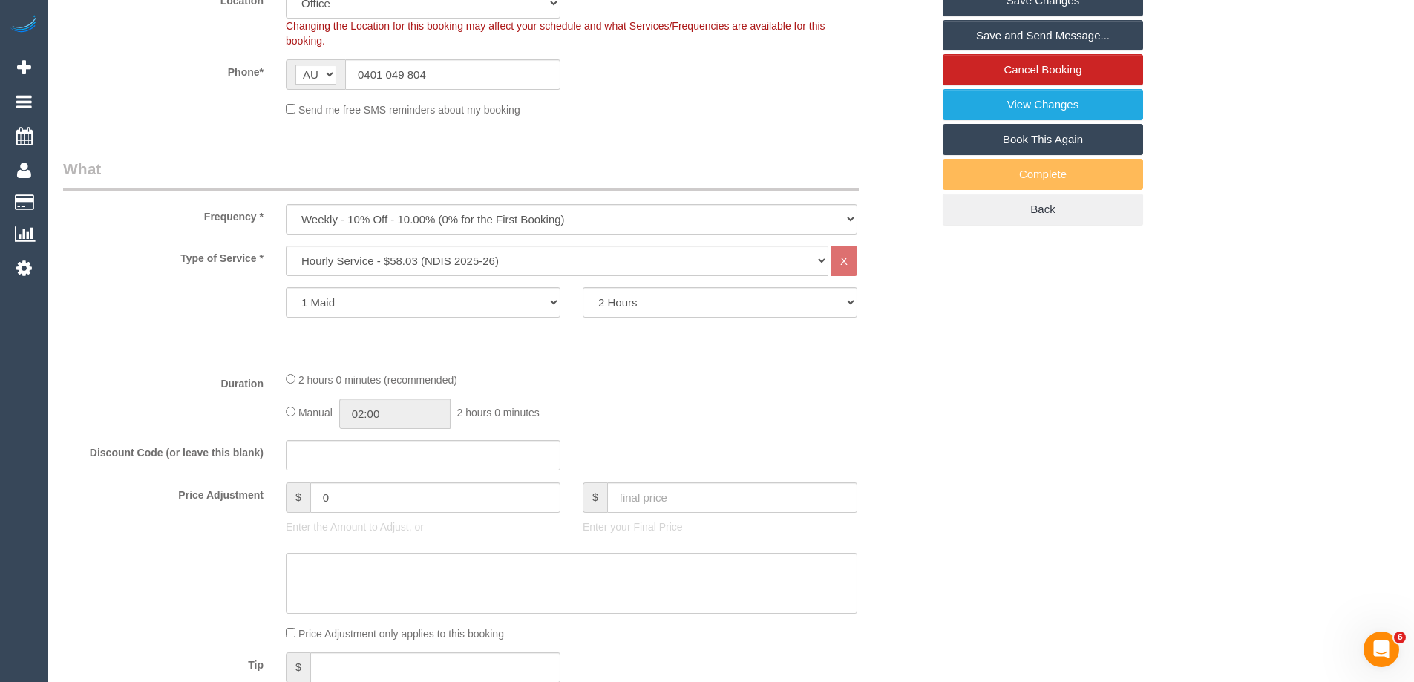
scroll to position [965, 0]
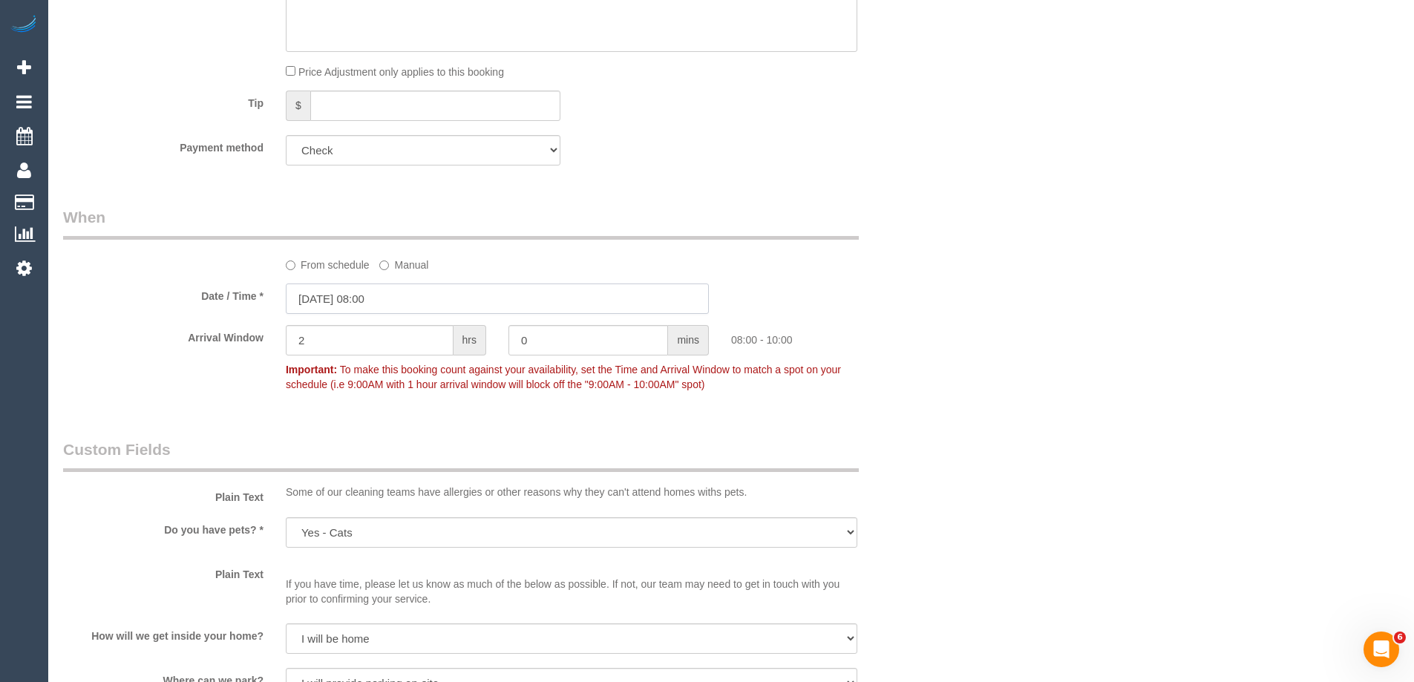
click at [309, 306] on input "13/10/2025 08:00" at bounding box center [497, 298] width 423 height 30
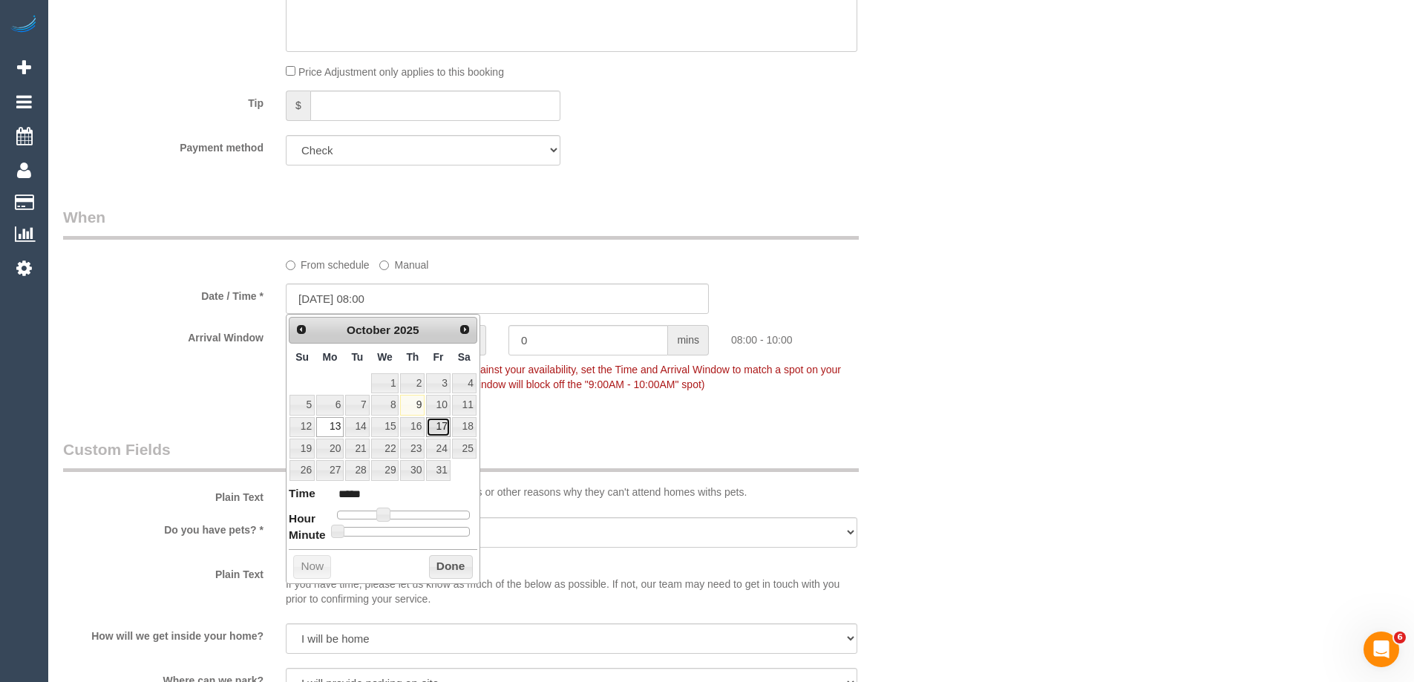
click at [438, 426] on link "17" at bounding box center [438, 427] width 24 height 20
type input "17/10/2025 09:00"
type input "*****"
type input "17/10/2025 10:00"
type input "*****"
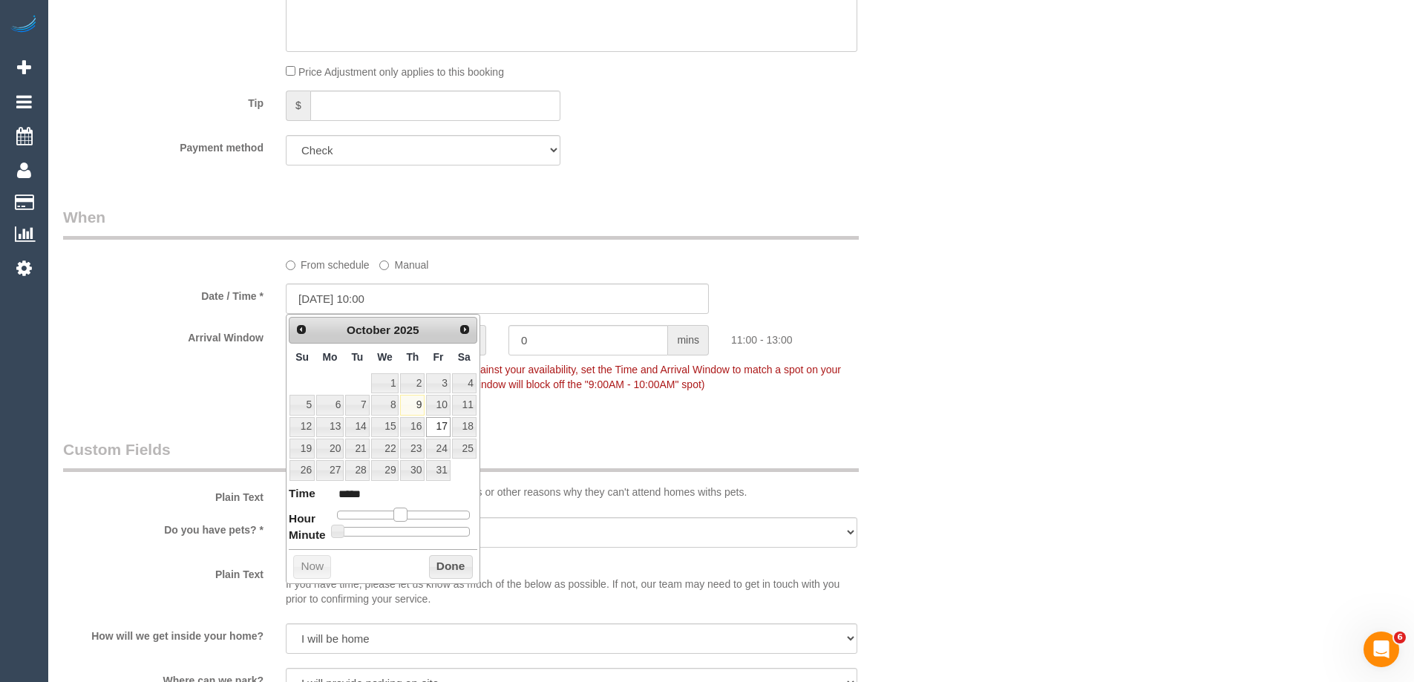
type input "17/10/2025 11:00"
type input "*****"
type input "17/10/2025 12:00"
type input "*****"
type input "17/10/2025 13:00"
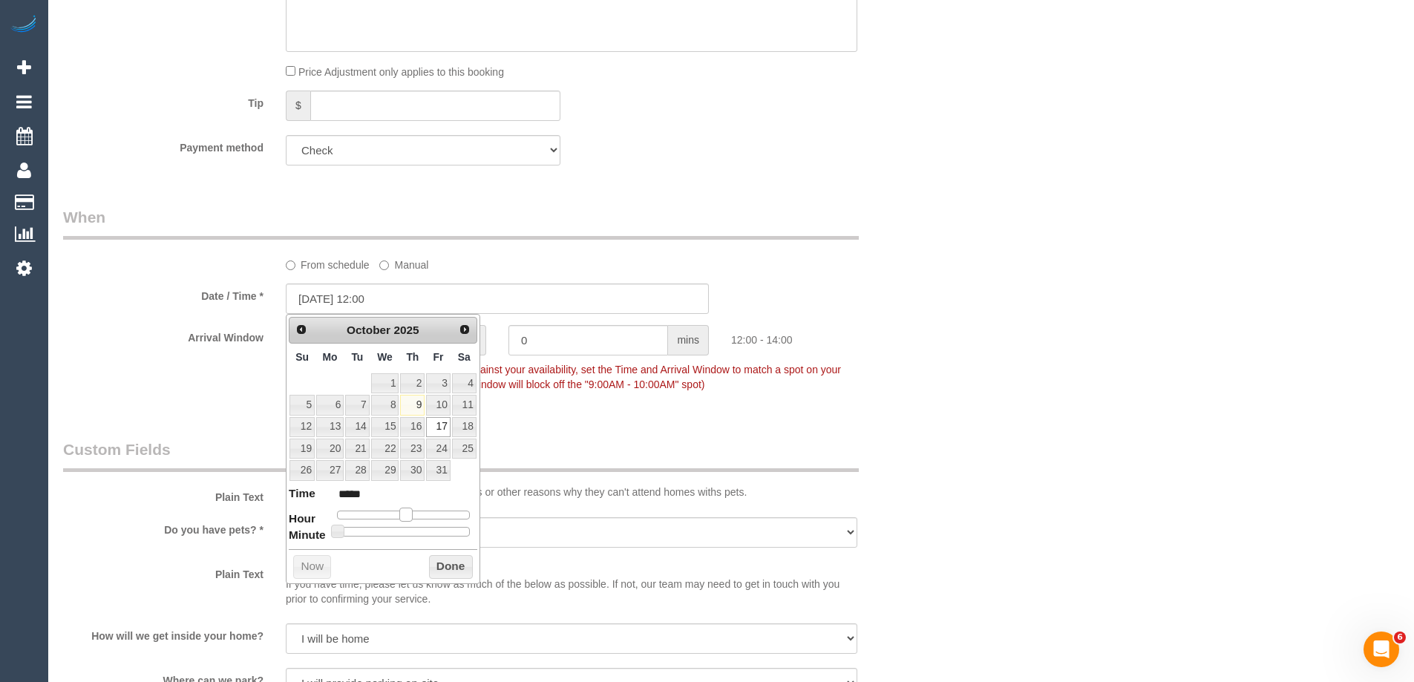
type input "*****"
drag, startPoint x: 381, startPoint y: 519, endPoint x: 411, endPoint y: 522, distance: 29.8
click at [411, 522] on dl "Time ***** Hour Minute Second Millisecond Microsecond Time Zone ***** ***** ***…" at bounding box center [383, 510] width 188 height 51
click at [440, 564] on button "Done" at bounding box center [451, 567] width 44 height 24
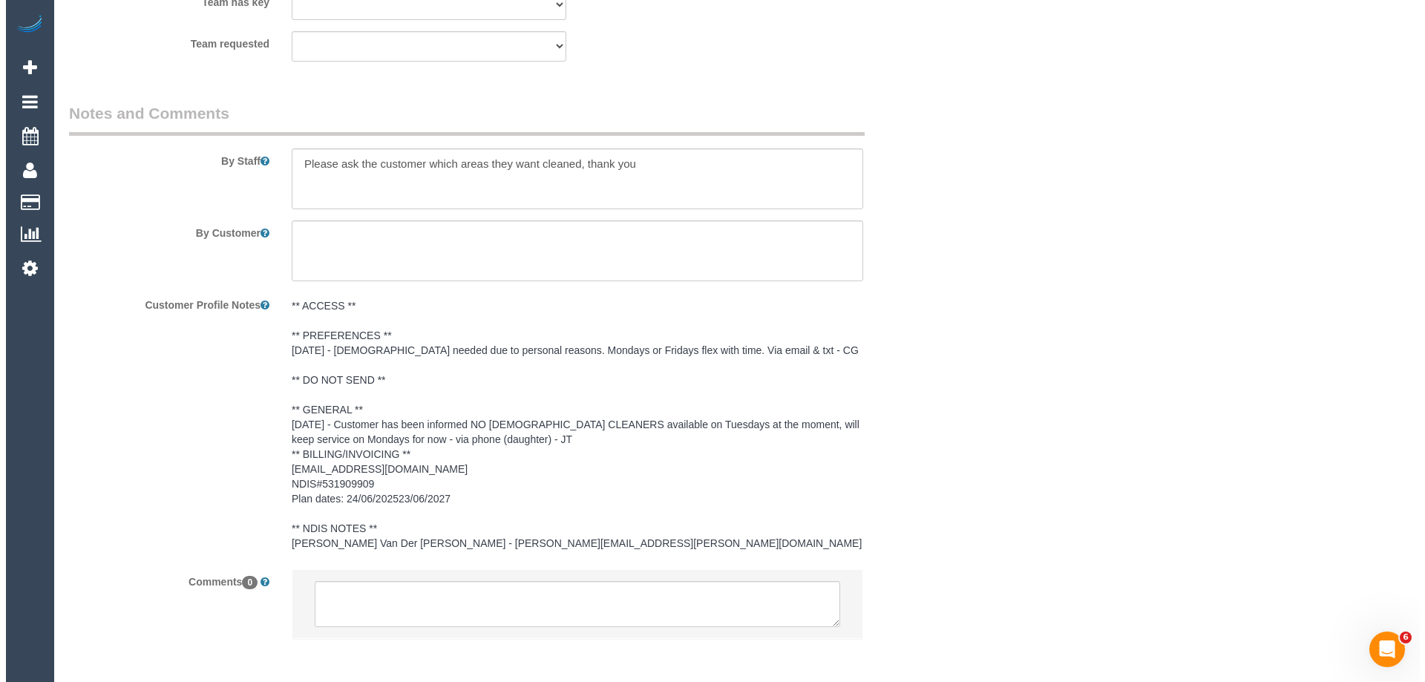
scroll to position [1888, 0]
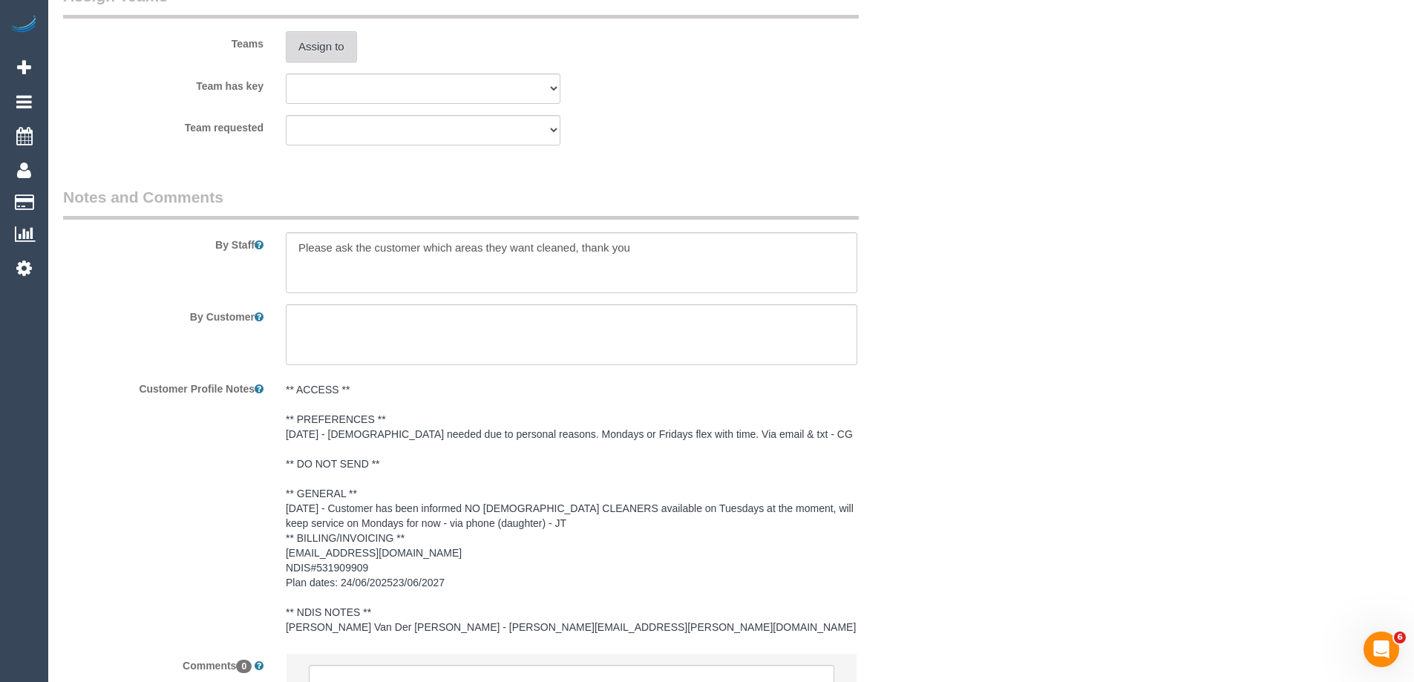
click at [320, 47] on button "Assign to" at bounding box center [321, 46] width 71 height 31
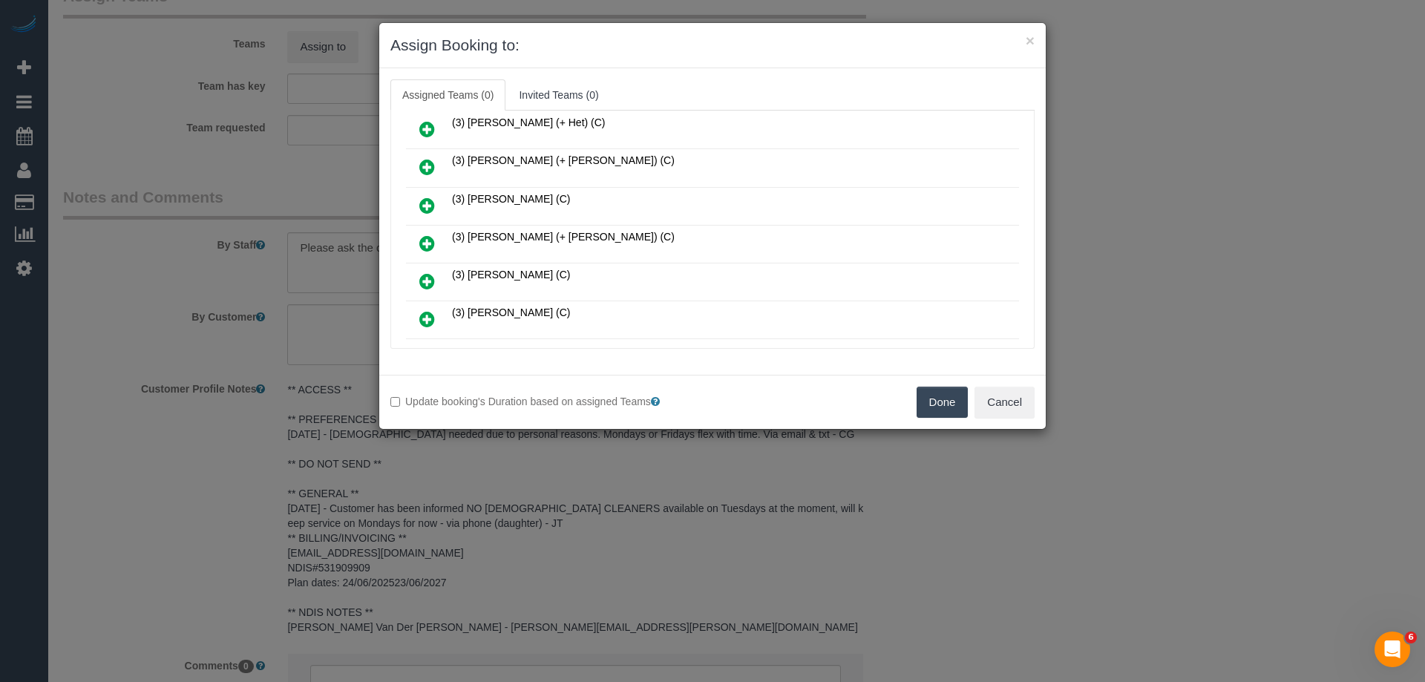
scroll to position [2078, 0]
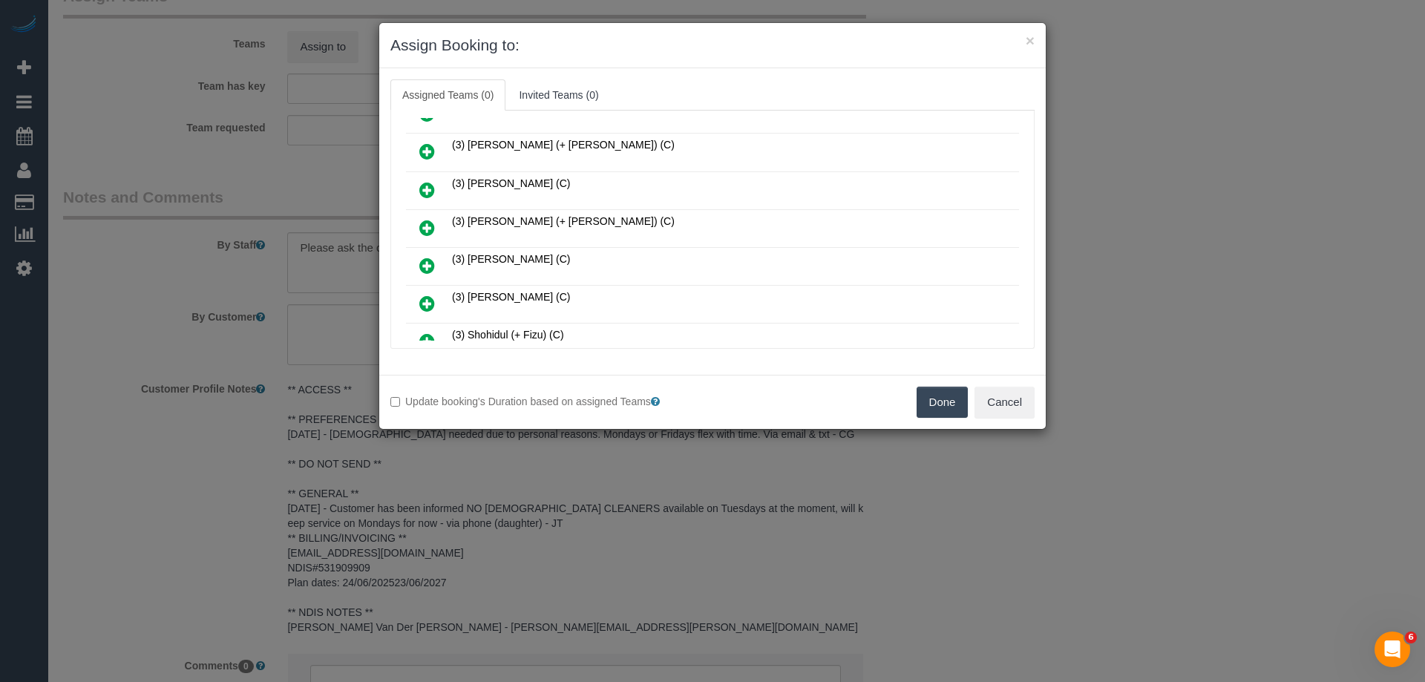
click at [430, 292] on link at bounding box center [427, 304] width 35 height 30
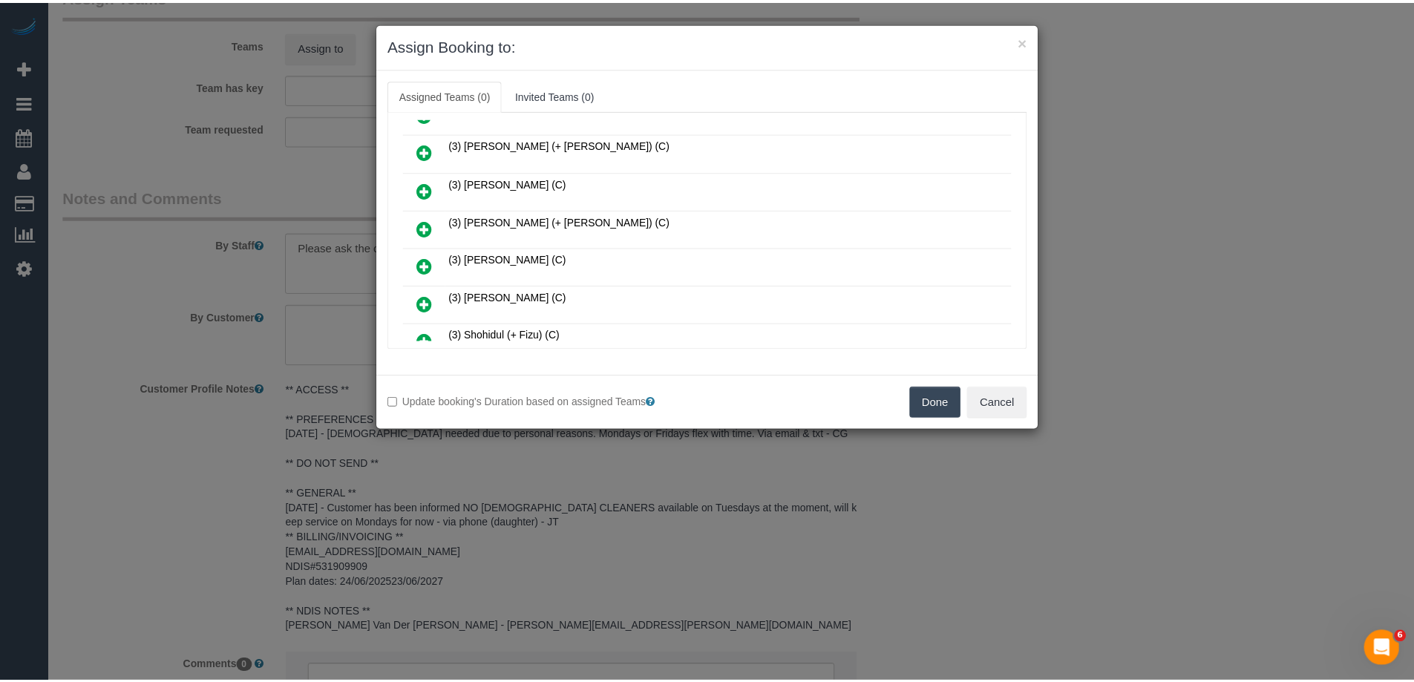
scroll to position [2114, 0]
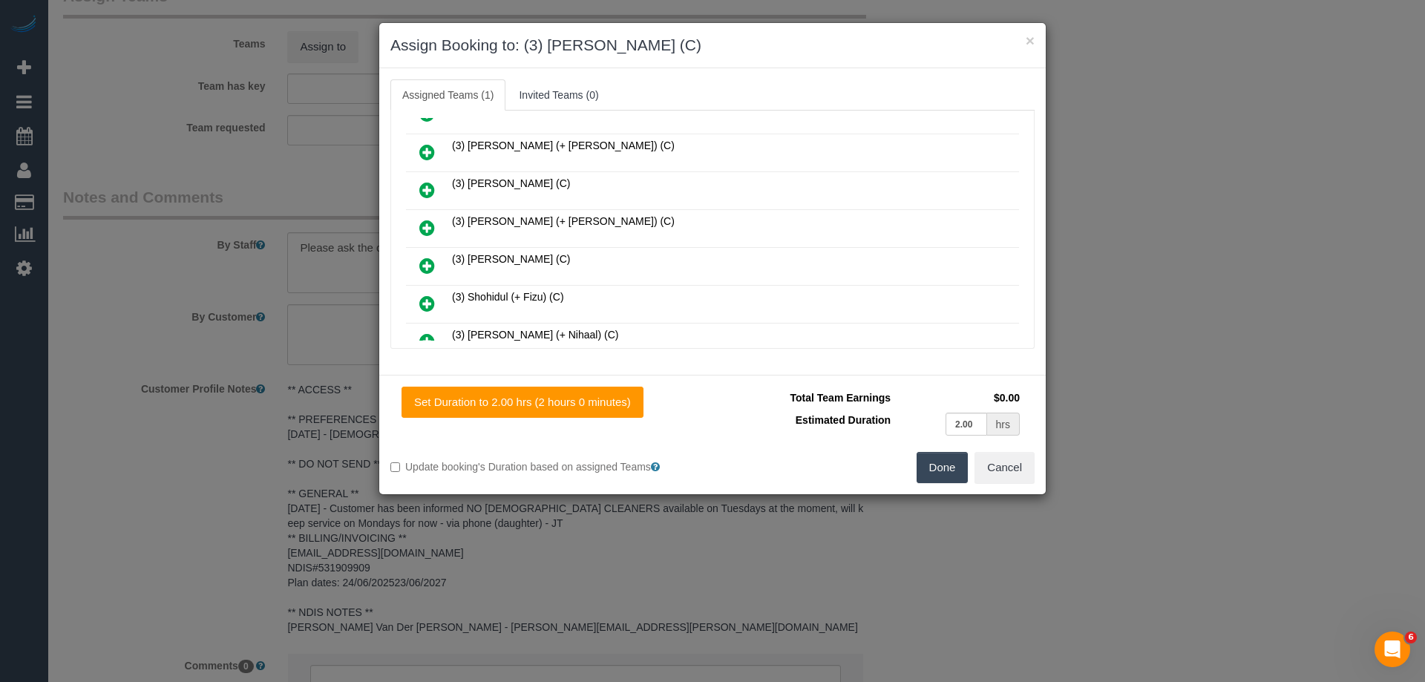
click at [931, 467] on button "Done" at bounding box center [943, 467] width 52 height 31
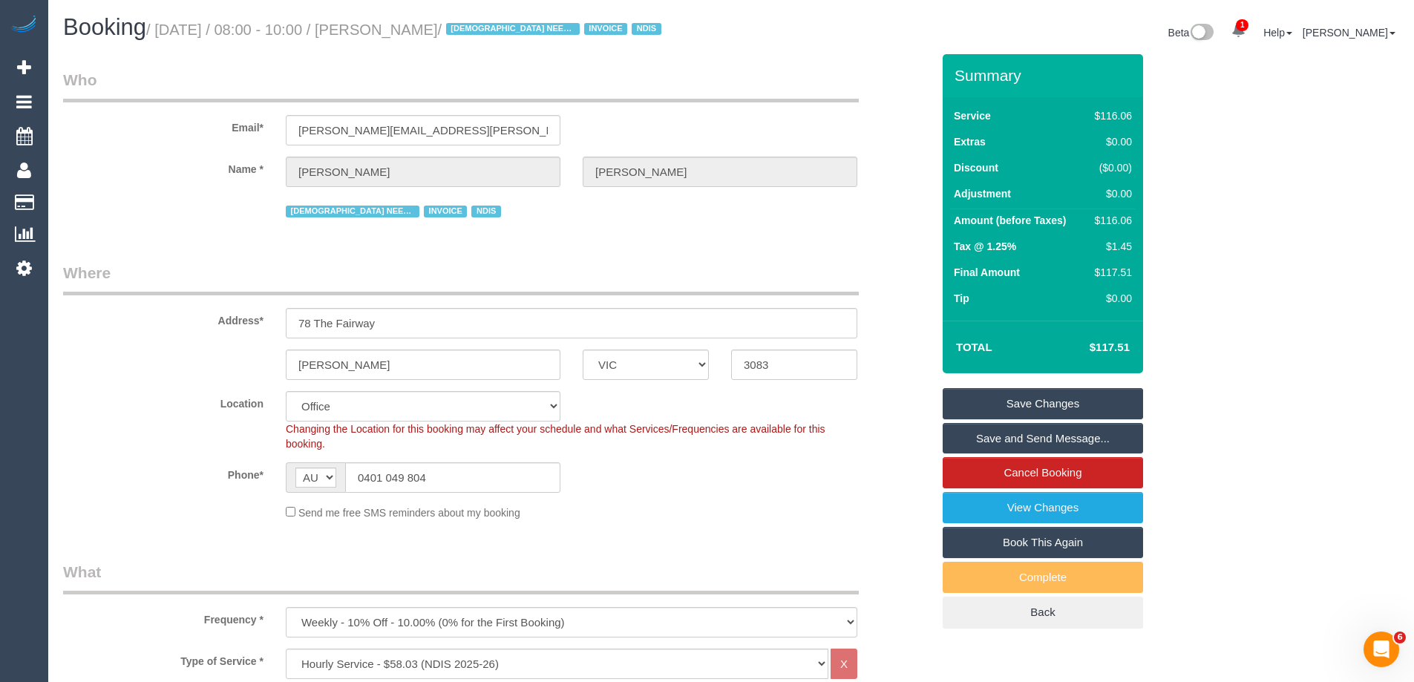
scroll to position [2036, 0]
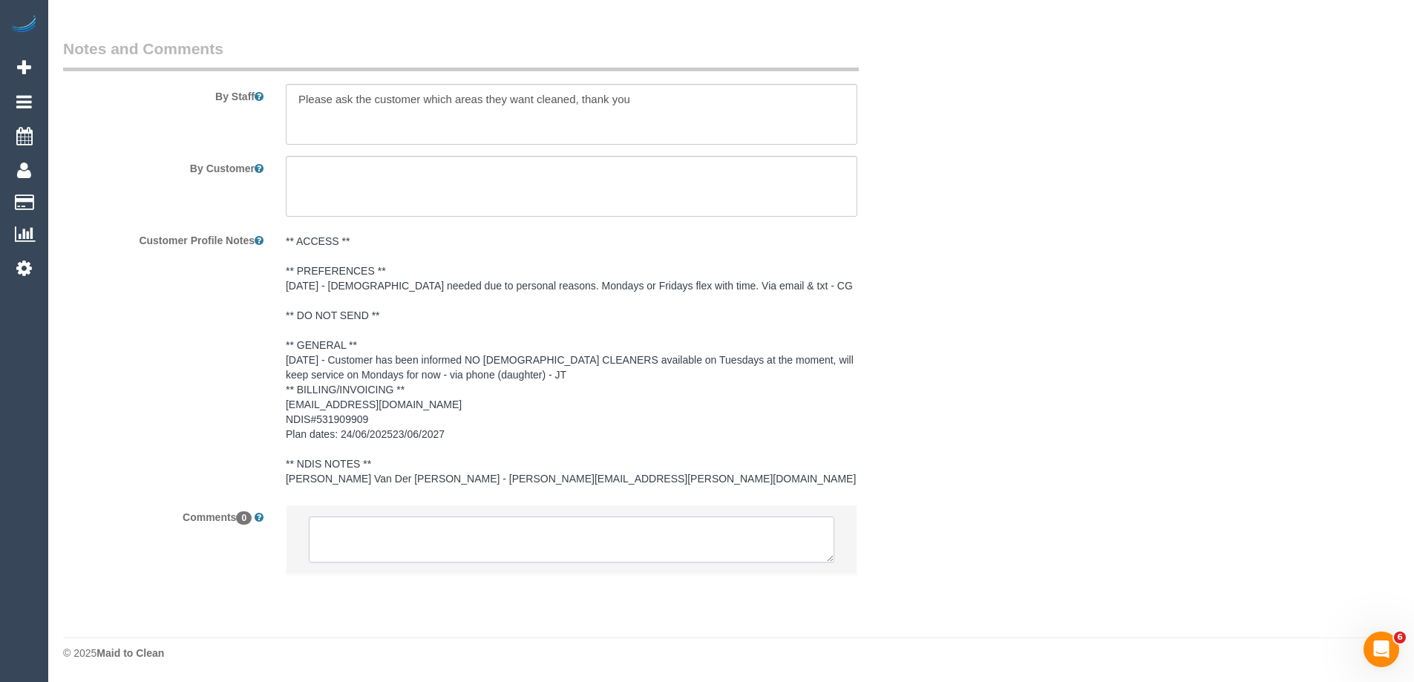
click at [331, 519] on textarea at bounding box center [571, 540] width 525 height 46
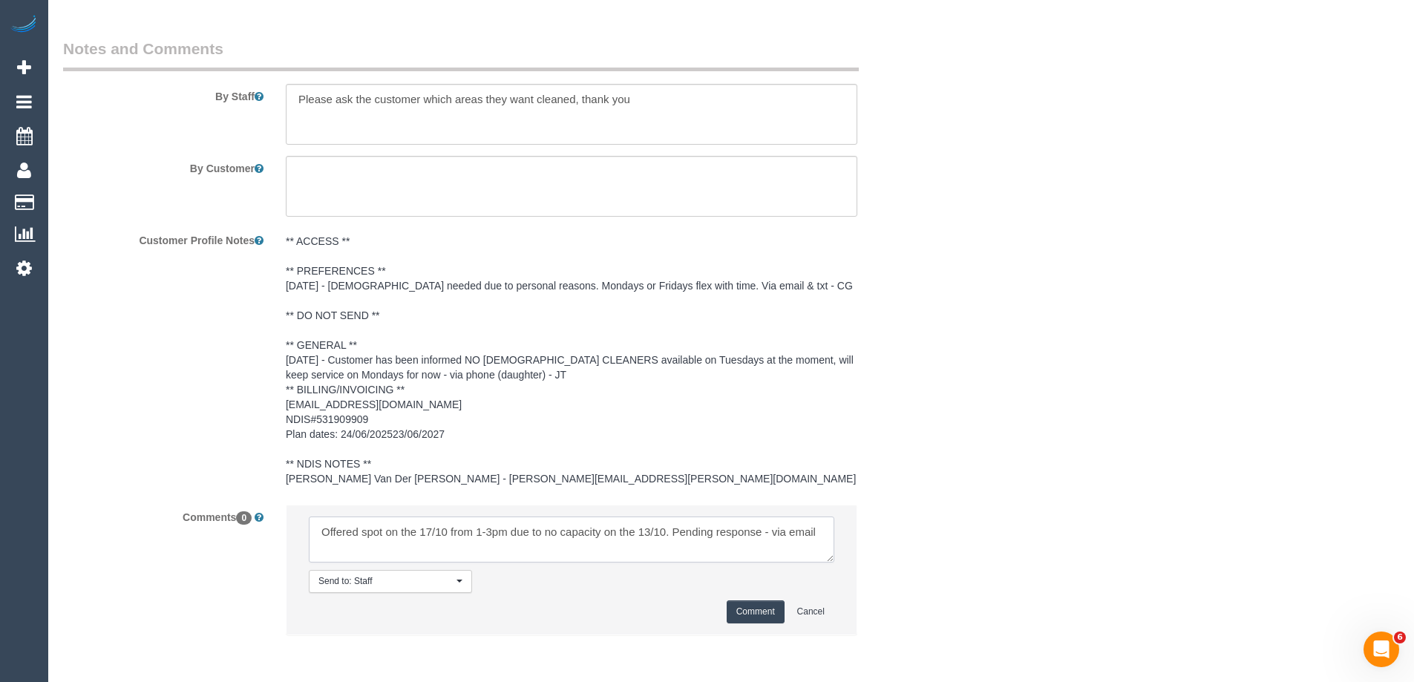
type textarea "Offered spot on the 17/10 from 1-3pm due to no capacity on the 13/10. Pending r…"
click at [753, 611] on button "Comment" at bounding box center [756, 611] width 58 height 23
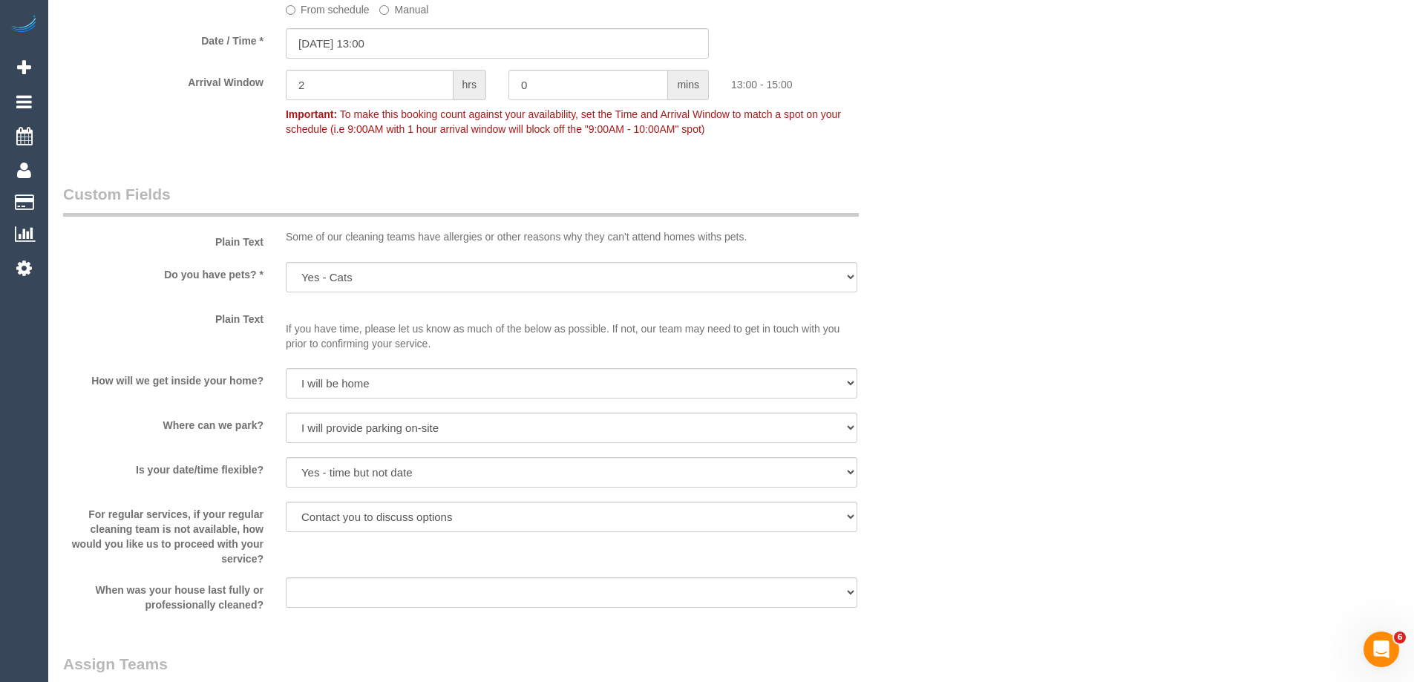
scroll to position [1591, 0]
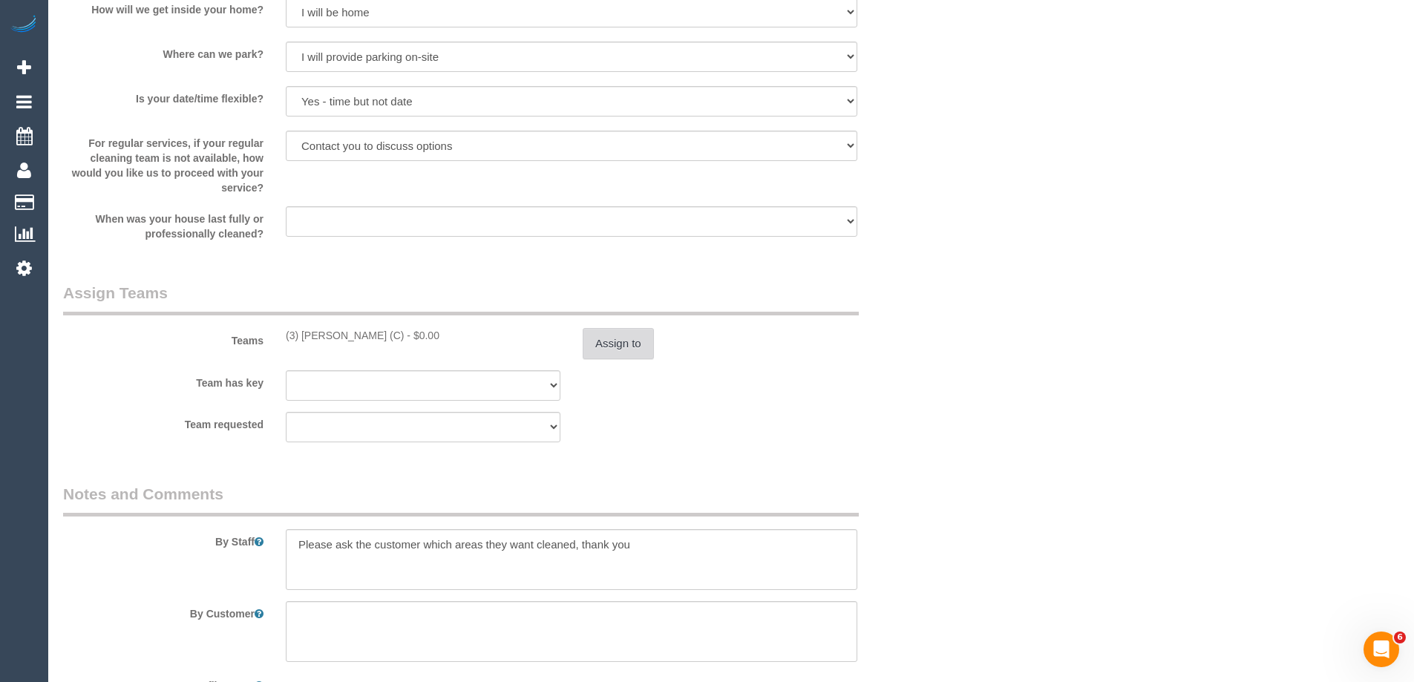
click at [612, 345] on button "Assign to" at bounding box center [618, 343] width 71 height 31
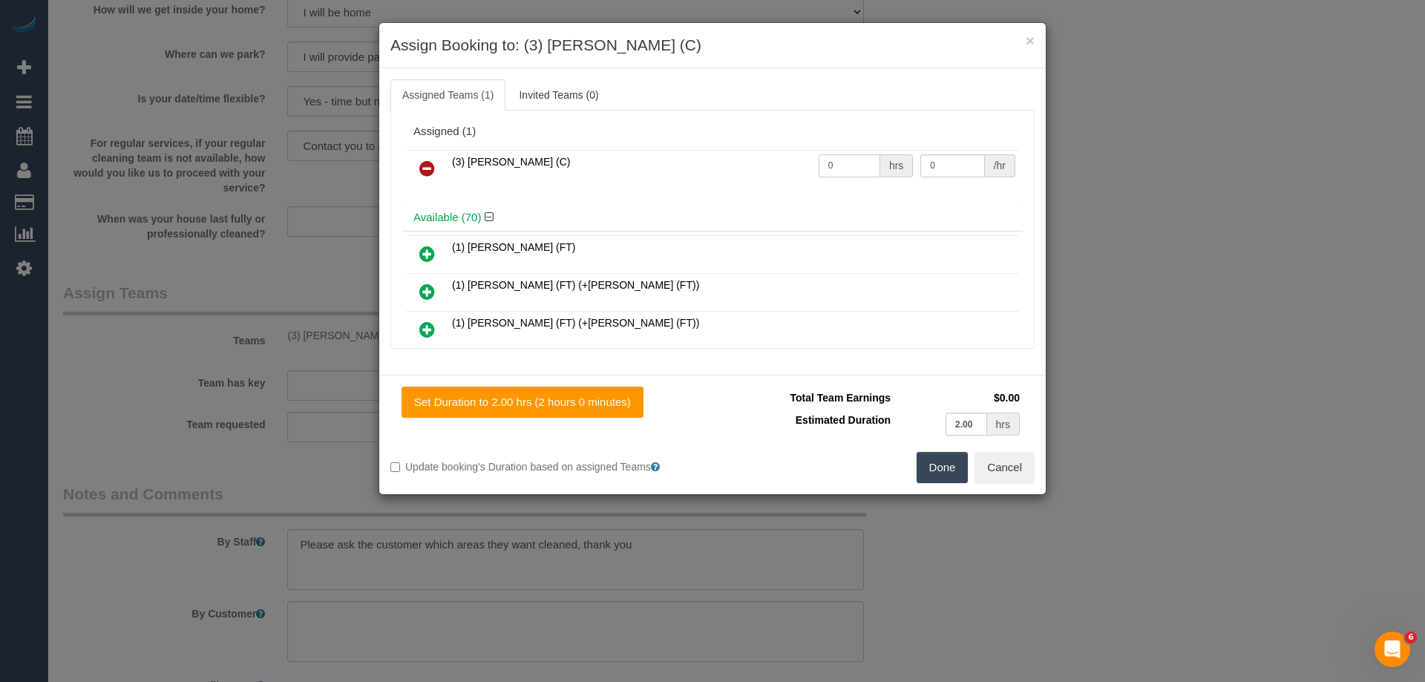
drag, startPoint x: 839, startPoint y: 169, endPoint x: 765, endPoint y: 168, distance: 74.2
click at [765, 168] on tr "(3) Sharon Sparks (C) 0 hrs 0 /hr" at bounding box center [712, 169] width 613 height 38
type input "2"
drag, startPoint x: 952, startPoint y: 170, endPoint x: 793, endPoint y: 153, distance: 159.7
click at [803, 155] on tr "(3) Sharon Sparks (C) 2 hrs 0 /hr" at bounding box center [712, 169] width 613 height 38
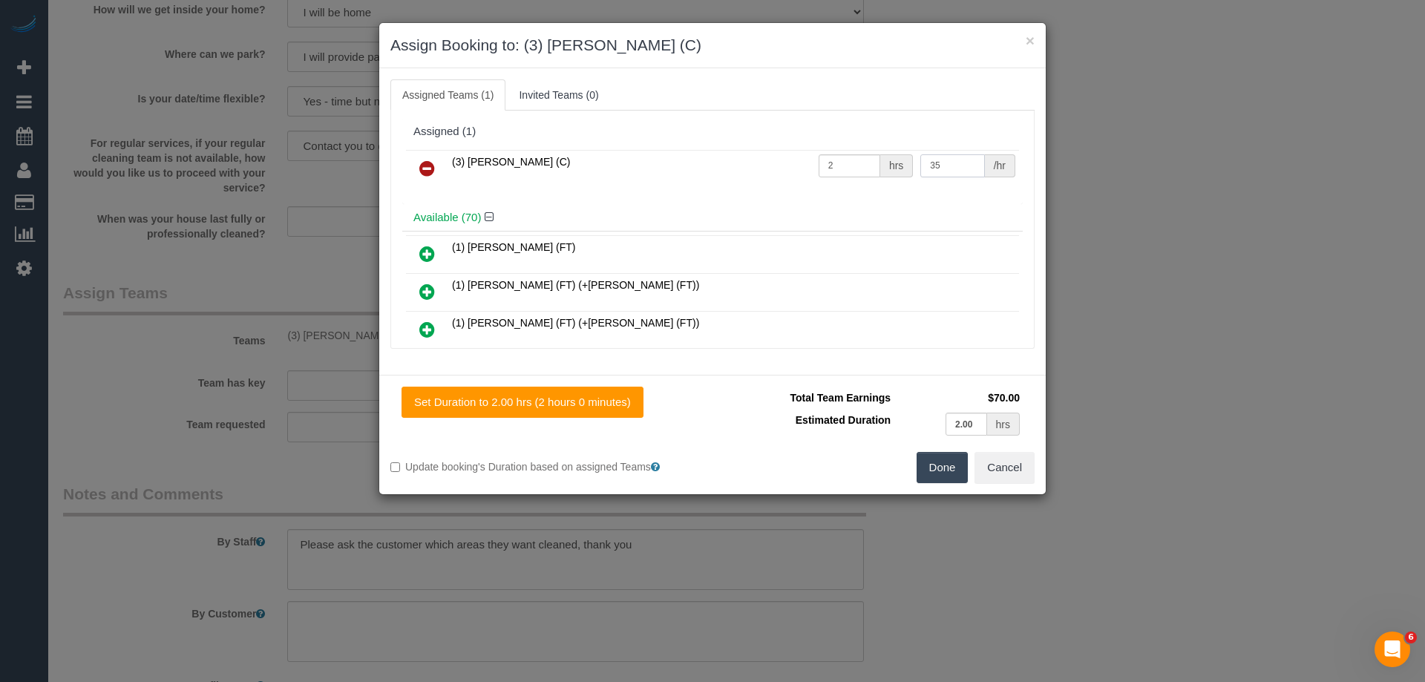
type input "35"
click at [940, 468] on button "Done" at bounding box center [943, 467] width 52 height 31
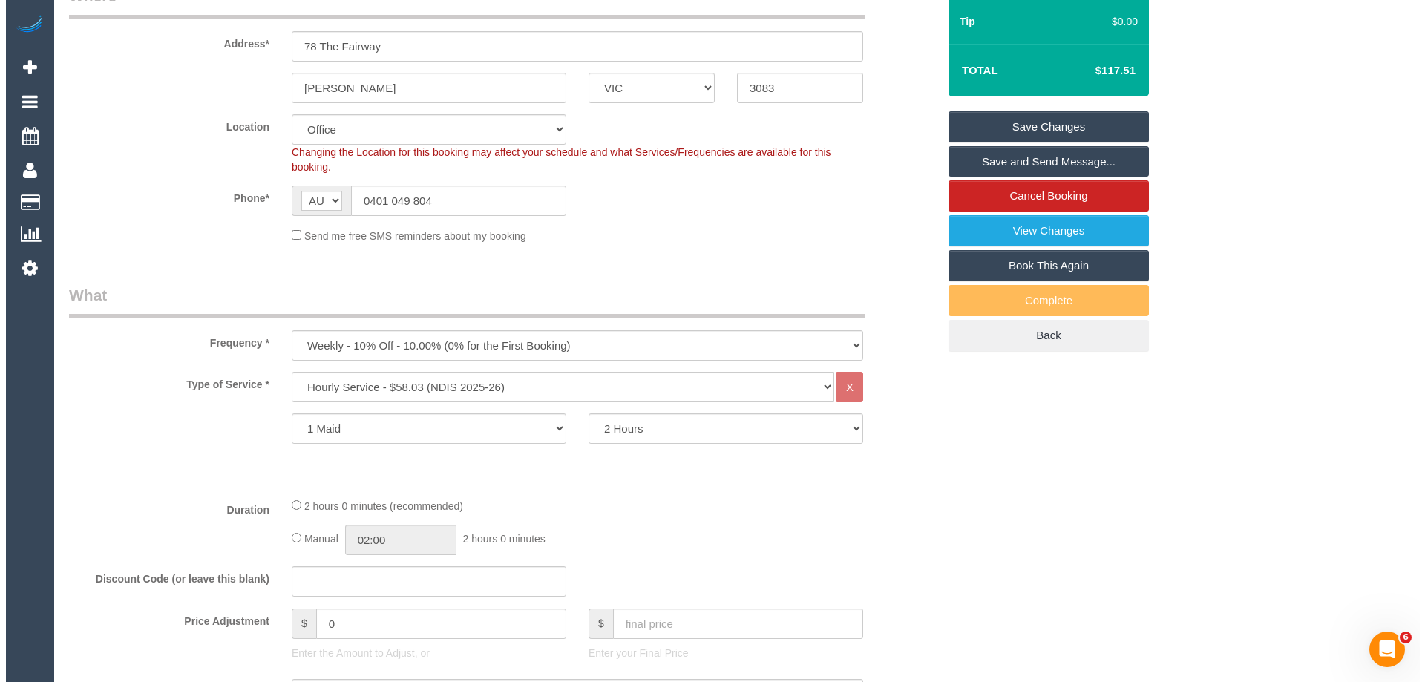
scroll to position [0, 0]
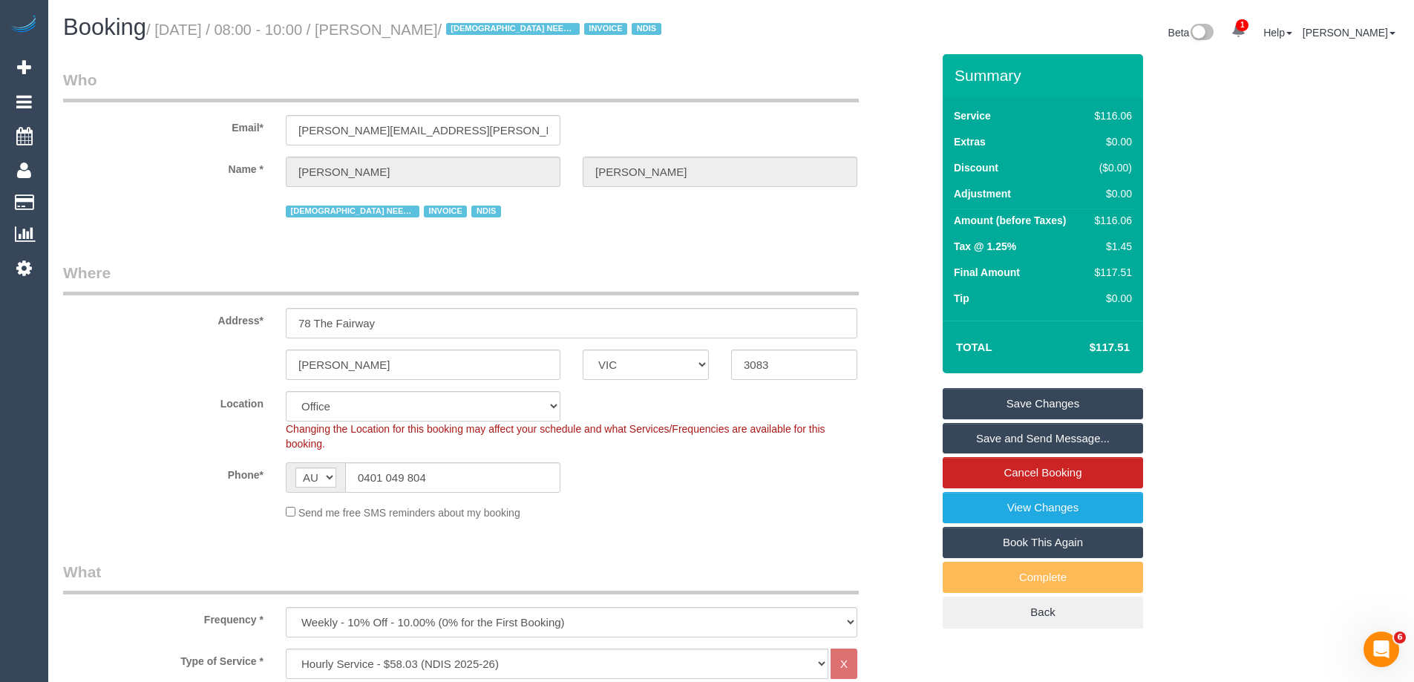
drag, startPoint x: 495, startPoint y: 30, endPoint x: 393, endPoint y: 31, distance: 102.4
click at [393, 31] on small "/ October 13, 2025 / 08:00 - 10:00 / Maria Matthews / FEMALE NEEDED INVOICE NDIS" at bounding box center [405, 30] width 519 height 16
copy small "Maria Matthews"
click at [972, 398] on link "Save Changes" at bounding box center [1042, 403] width 200 height 31
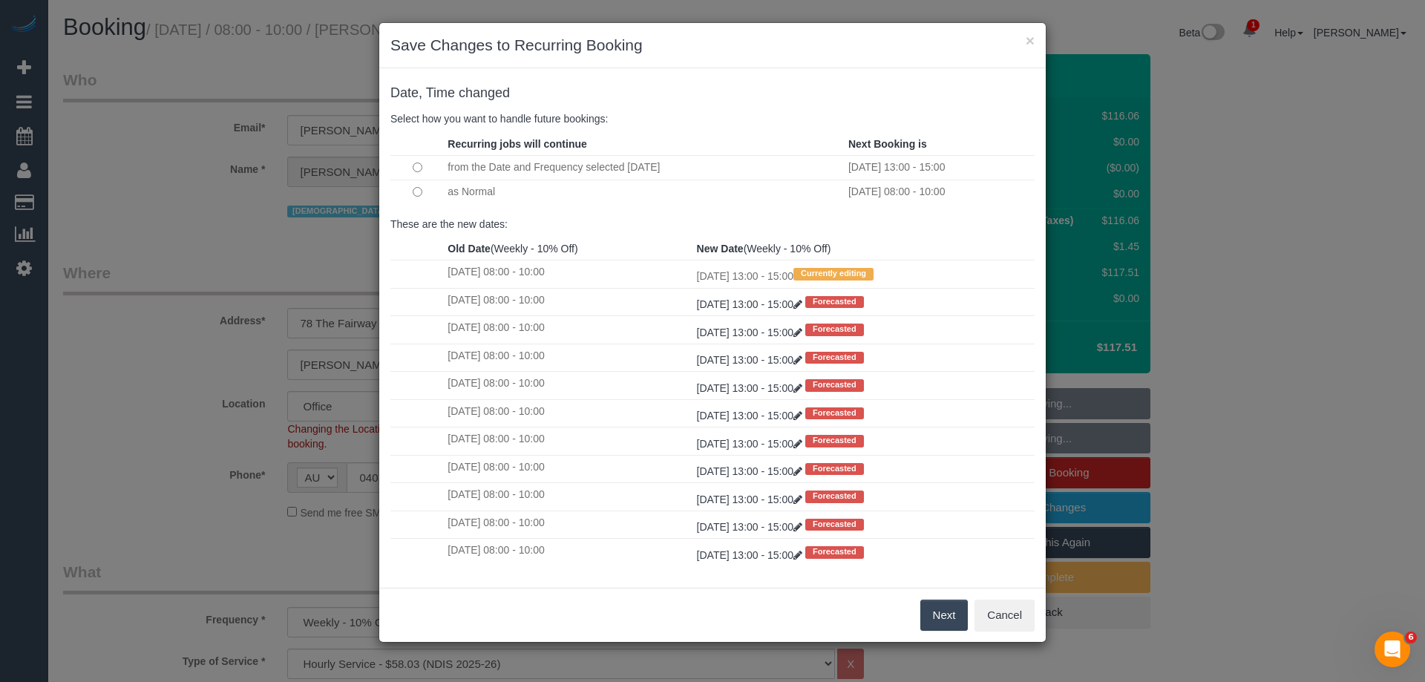
click at [934, 606] on button "Next" at bounding box center [944, 615] width 48 height 31
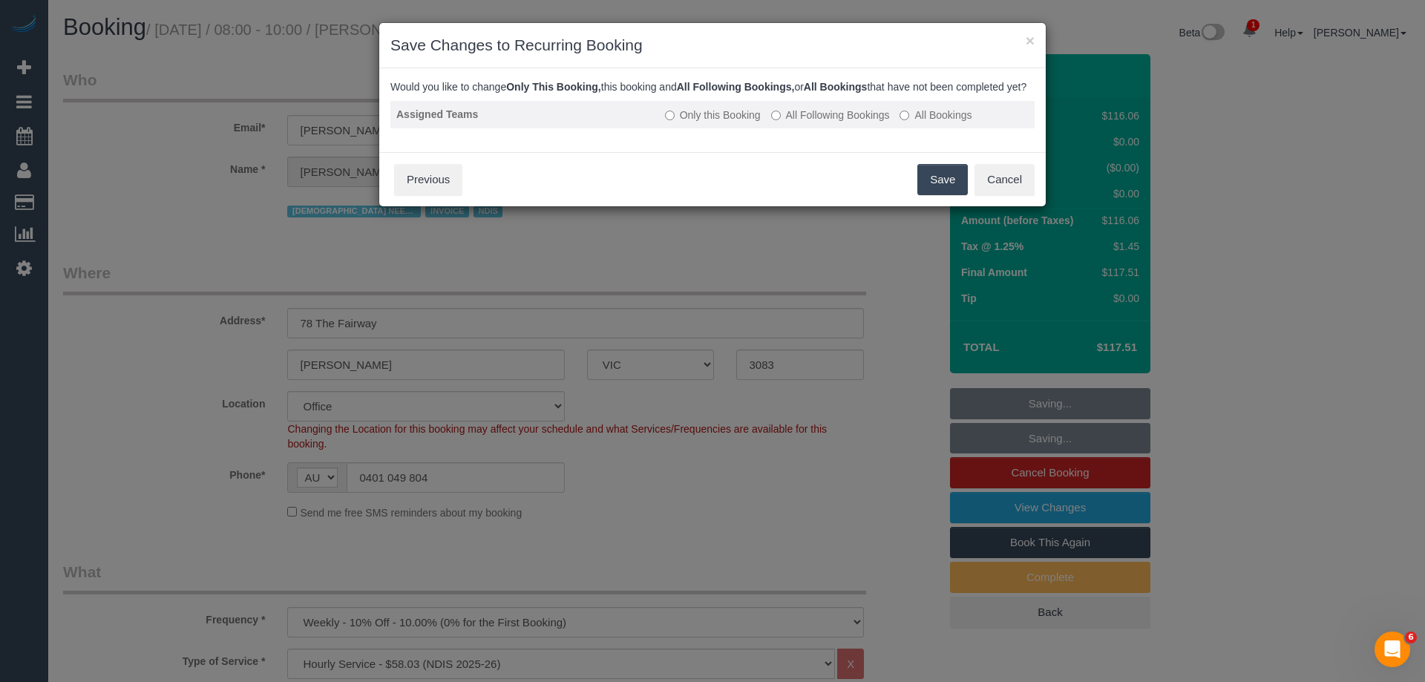
click at [803, 122] on label "All Following Bookings" at bounding box center [830, 115] width 119 height 15
click at [935, 193] on button "Save" at bounding box center [942, 179] width 50 height 31
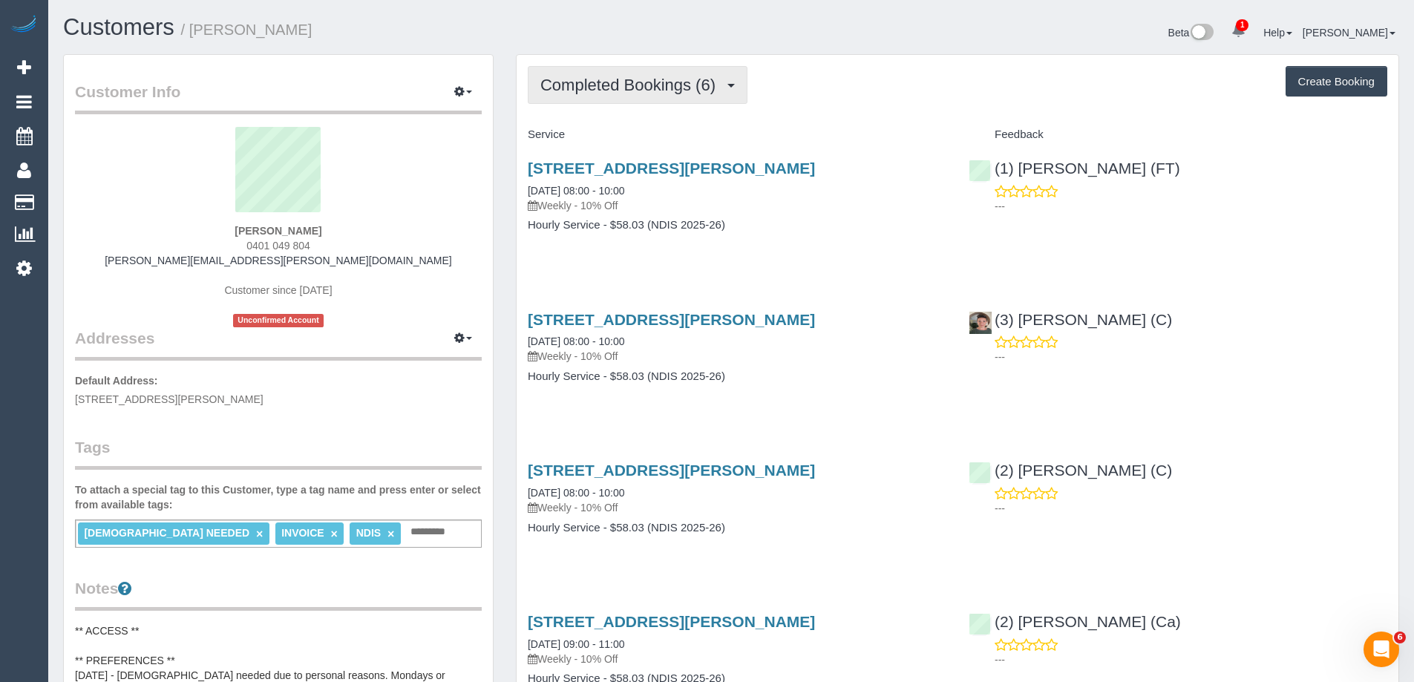
click at [617, 94] on span "Completed Bookings (6)" at bounding box center [631, 85] width 183 height 19
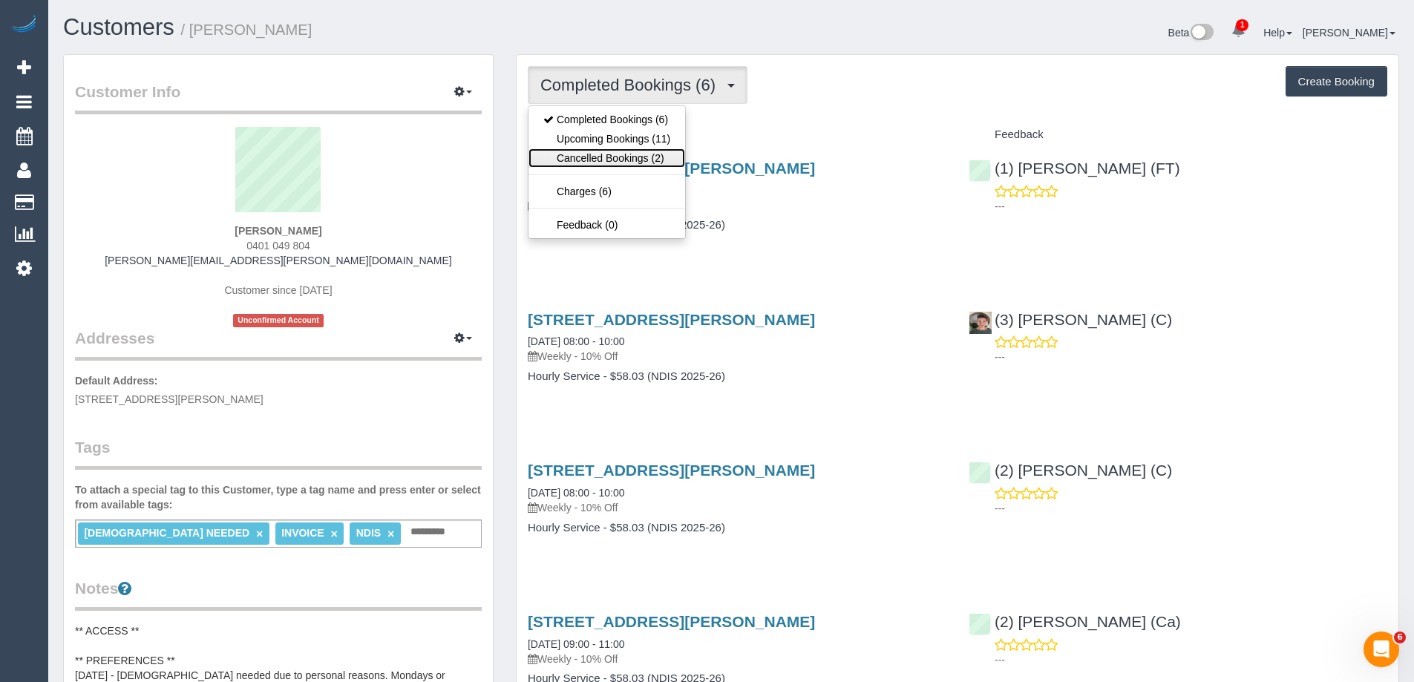
click at [614, 158] on link "Cancelled Bookings (2)" at bounding box center [606, 157] width 157 height 19
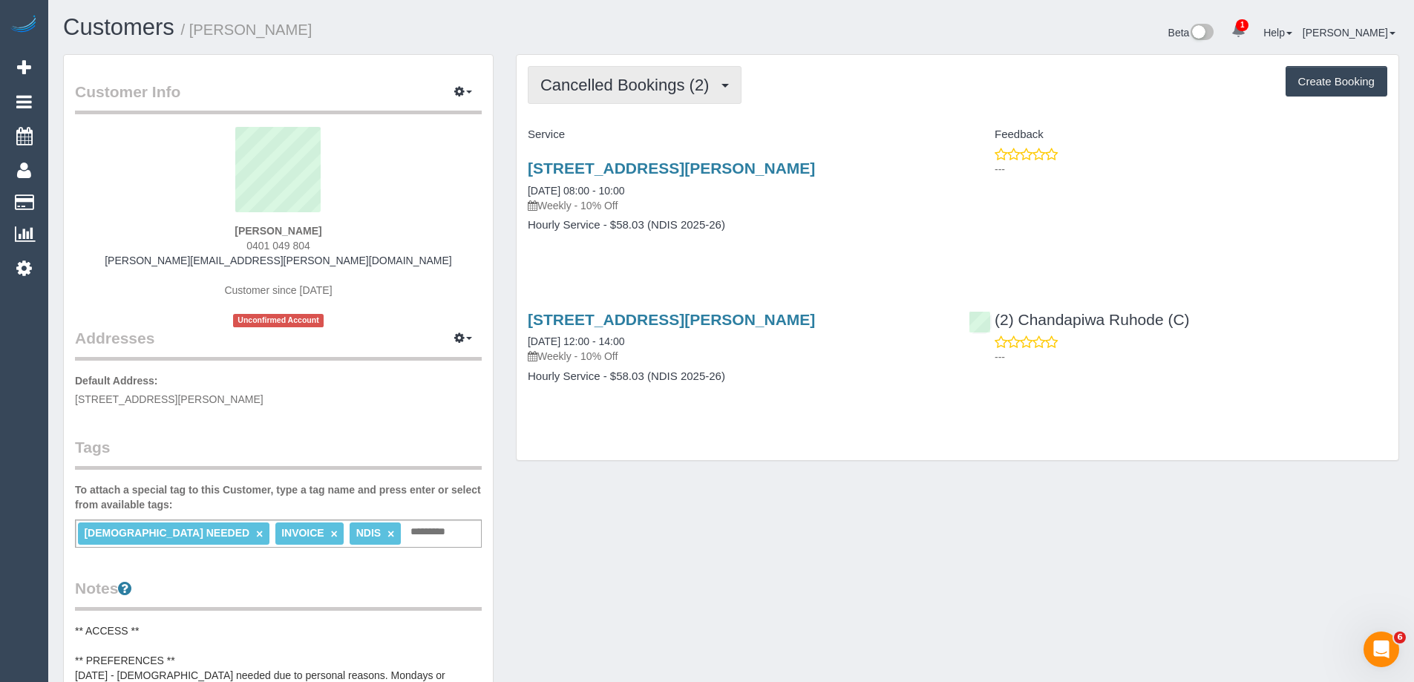
click at [620, 96] on button "Cancelled Bookings (2)" at bounding box center [635, 85] width 214 height 38
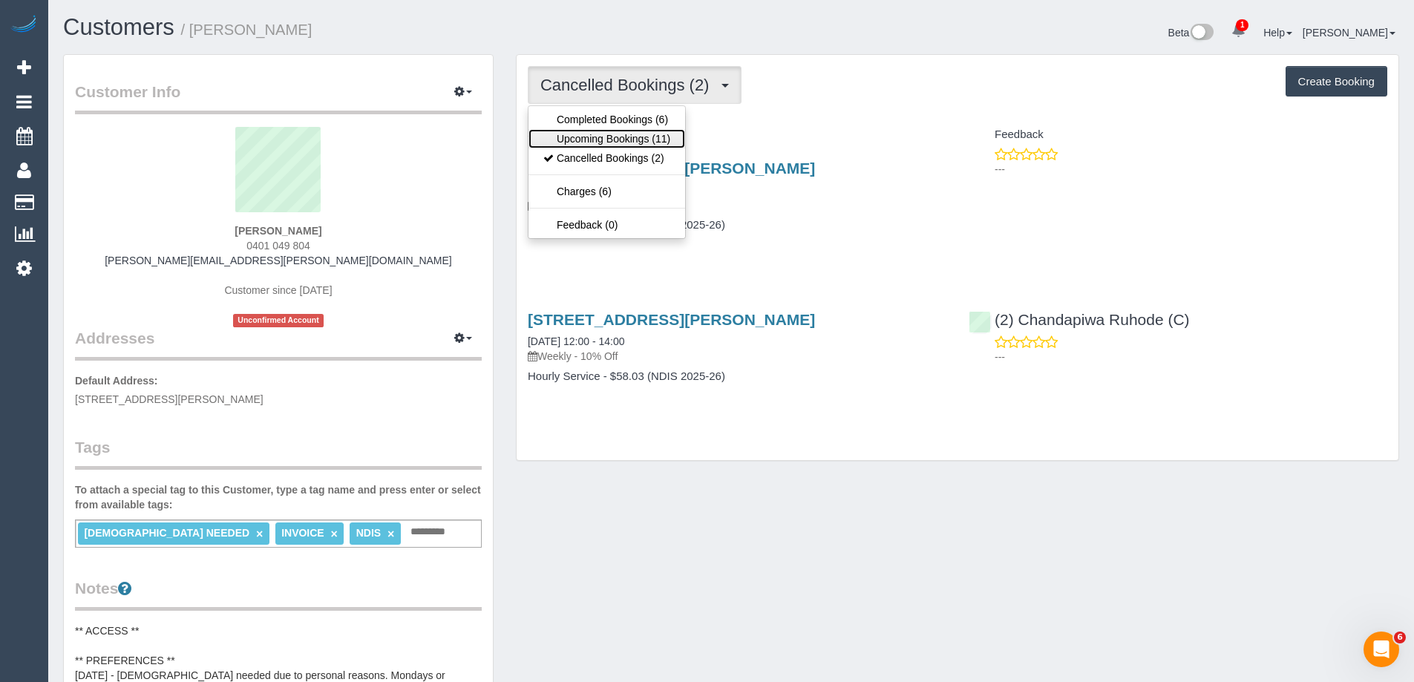
click at [616, 137] on link "Upcoming Bookings (11)" at bounding box center [606, 138] width 157 height 19
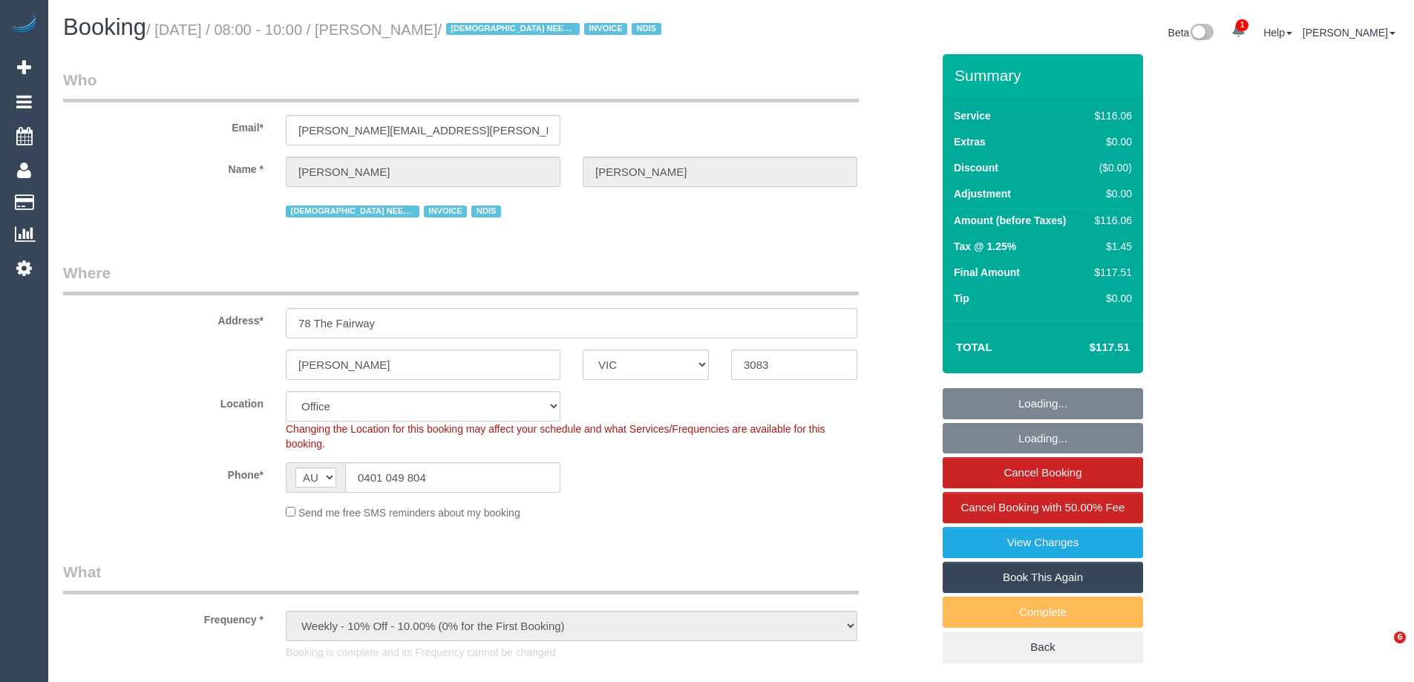
select select "VIC"
select select "number:29"
select select "number:14"
select select "number:18"
select select "number:24"
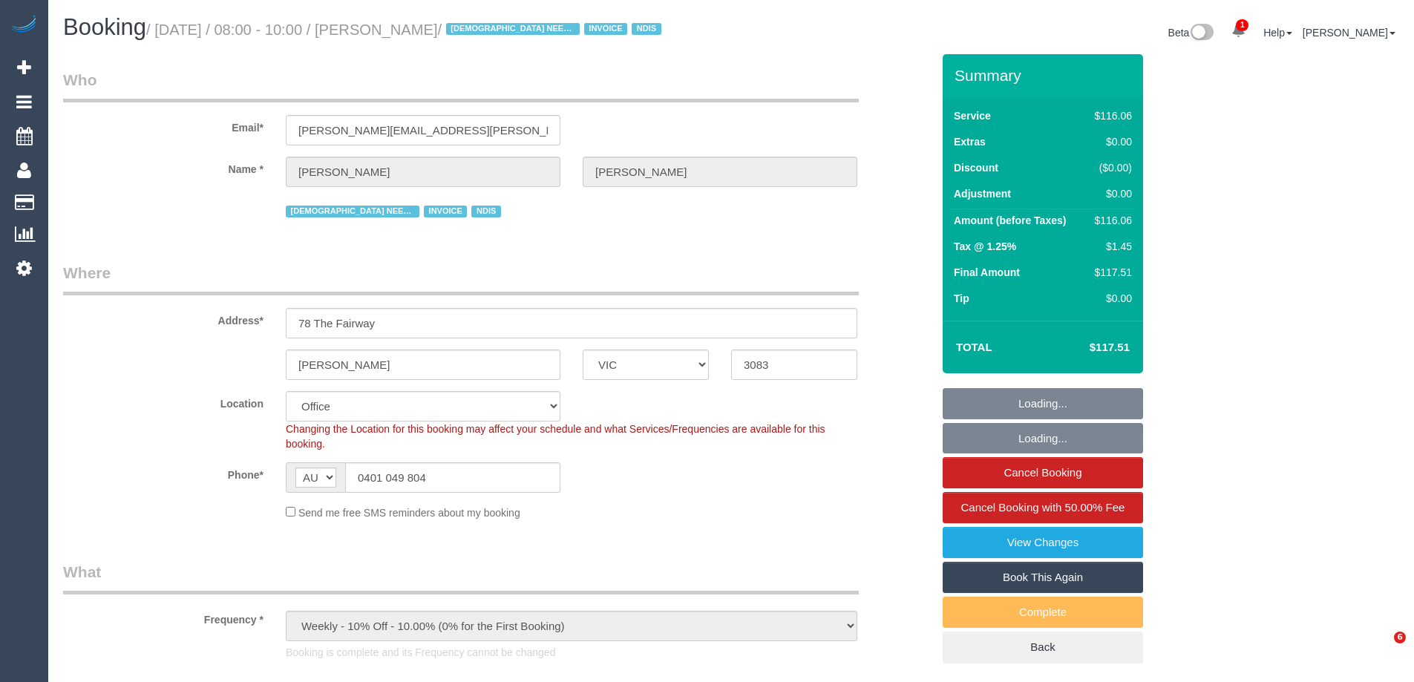
select select "number:35"
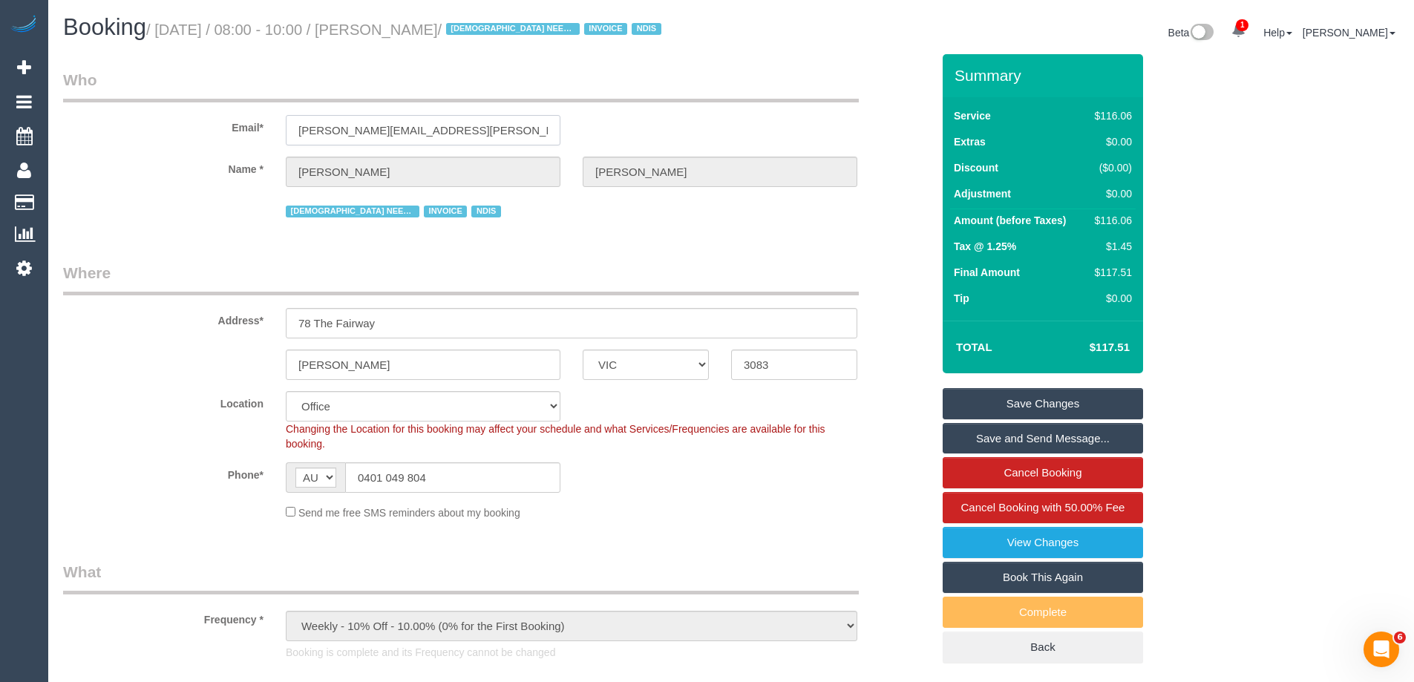
drag, startPoint x: 495, startPoint y: 125, endPoint x: 58, endPoint y: 109, distance: 437.4
click at [58, 109] on div "Email* maria.j.matthews@outlook.com" at bounding box center [497, 107] width 891 height 76
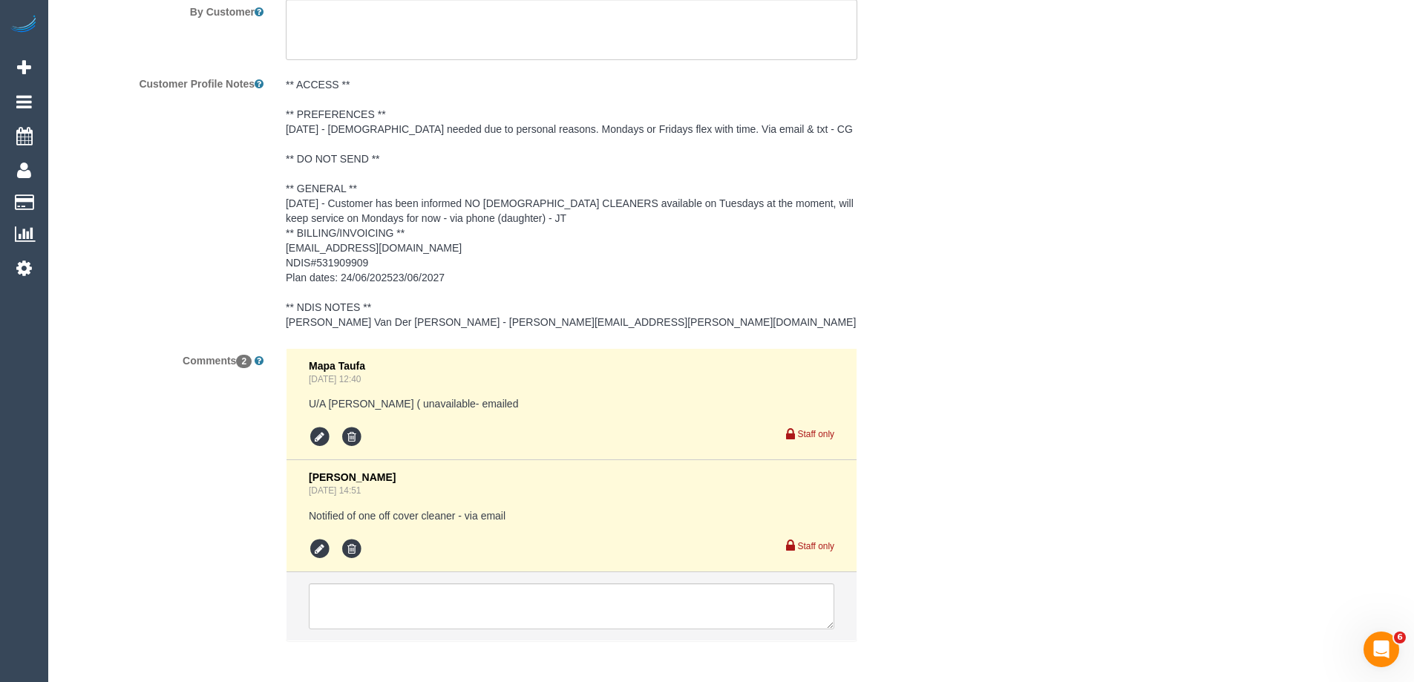
scroll to position [2345, 0]
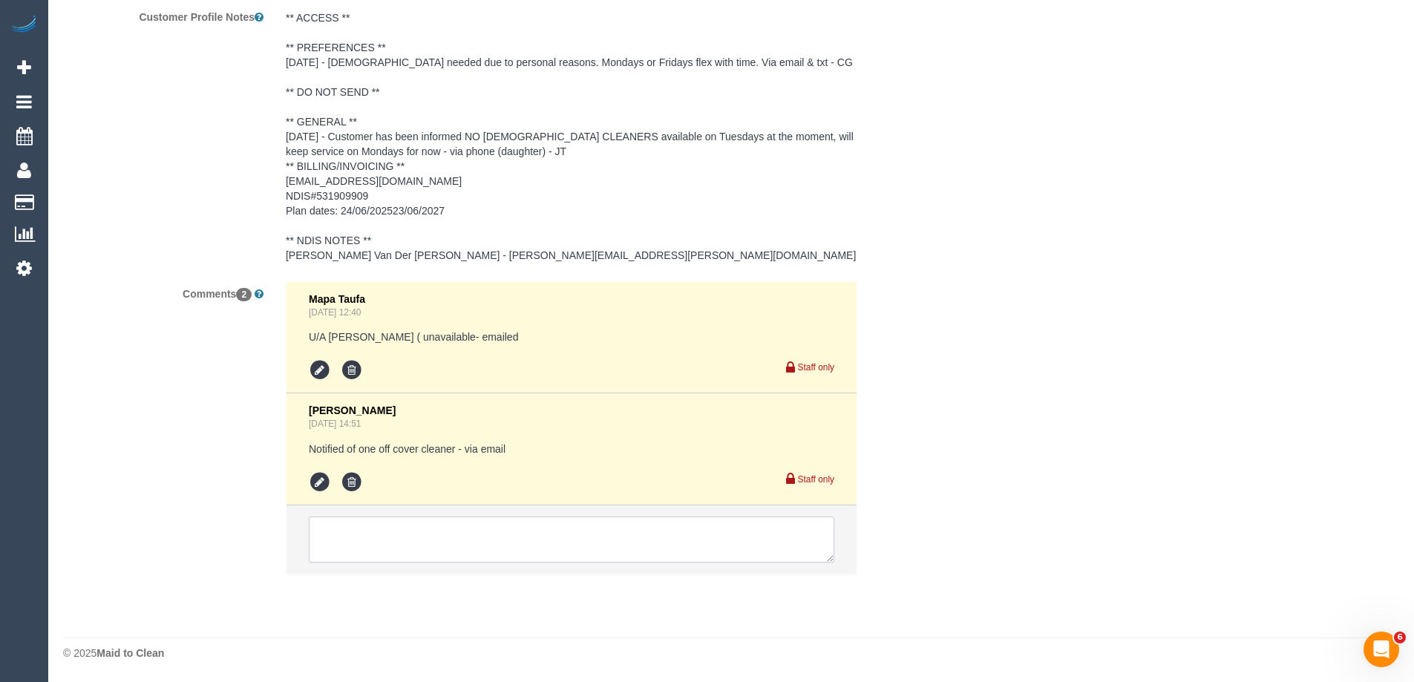
click at [357, 542] on textarea at bounding box center [571, 540] width 525 height 46
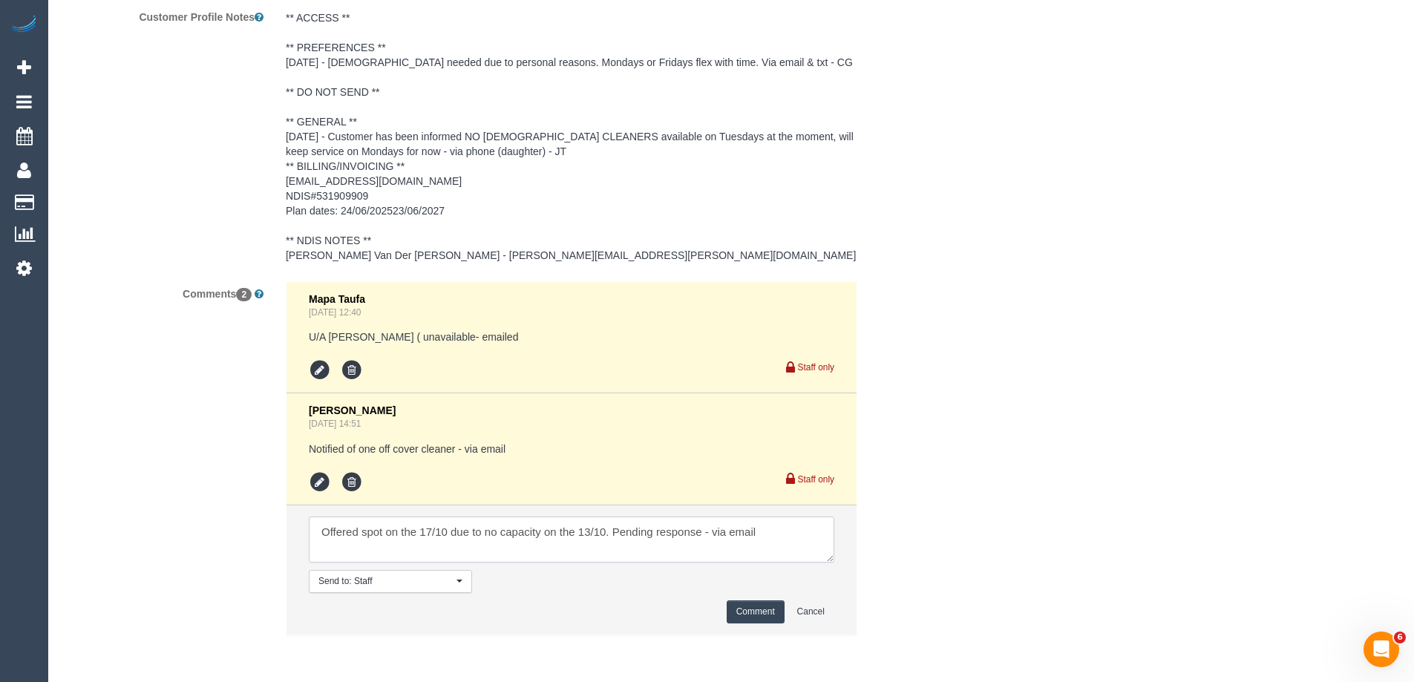
type textarea "Offered spot on the 17/10 due to no capacity on the 13/10. Pending response - v…"
click at [748, 610] on button "Comment" at bounding box center [756, 611] width 58 height 23
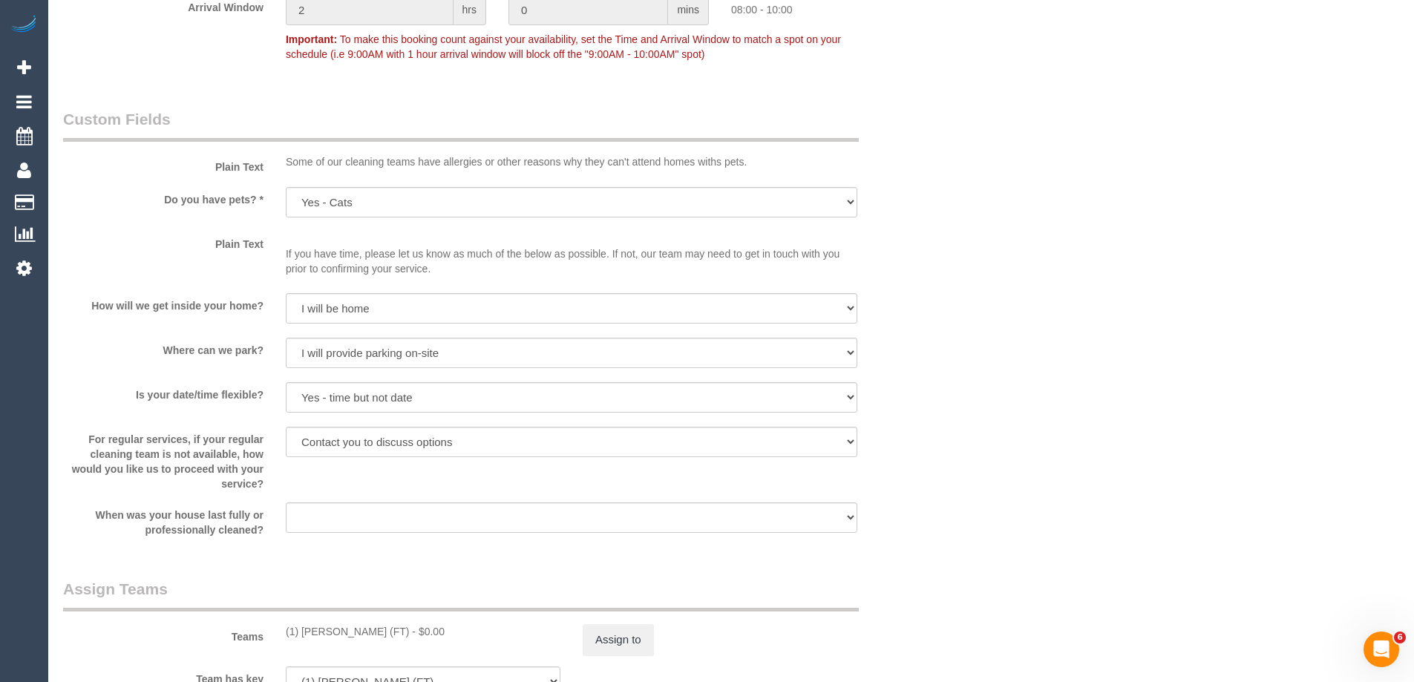
scroll to position [1677, 0]
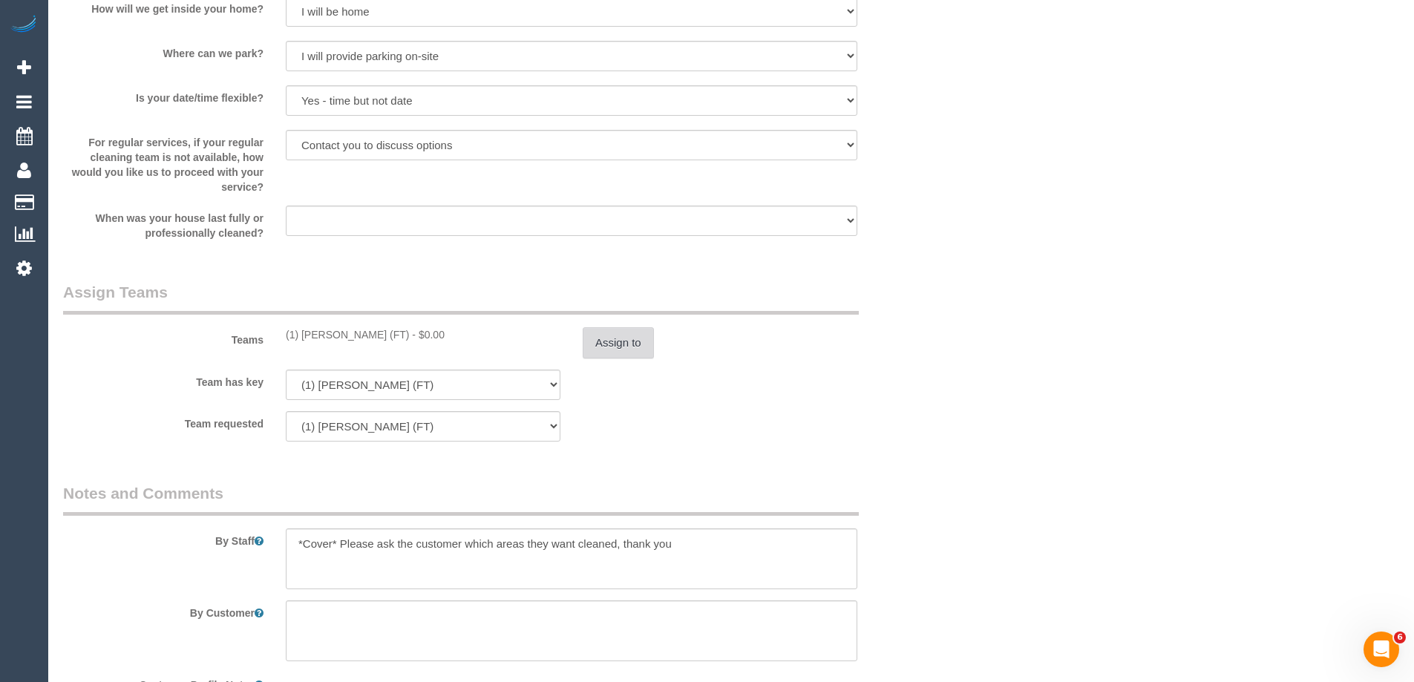
click at [615, 352] on button "Assign to" at bounding box center [618, 342] width 71 height 31
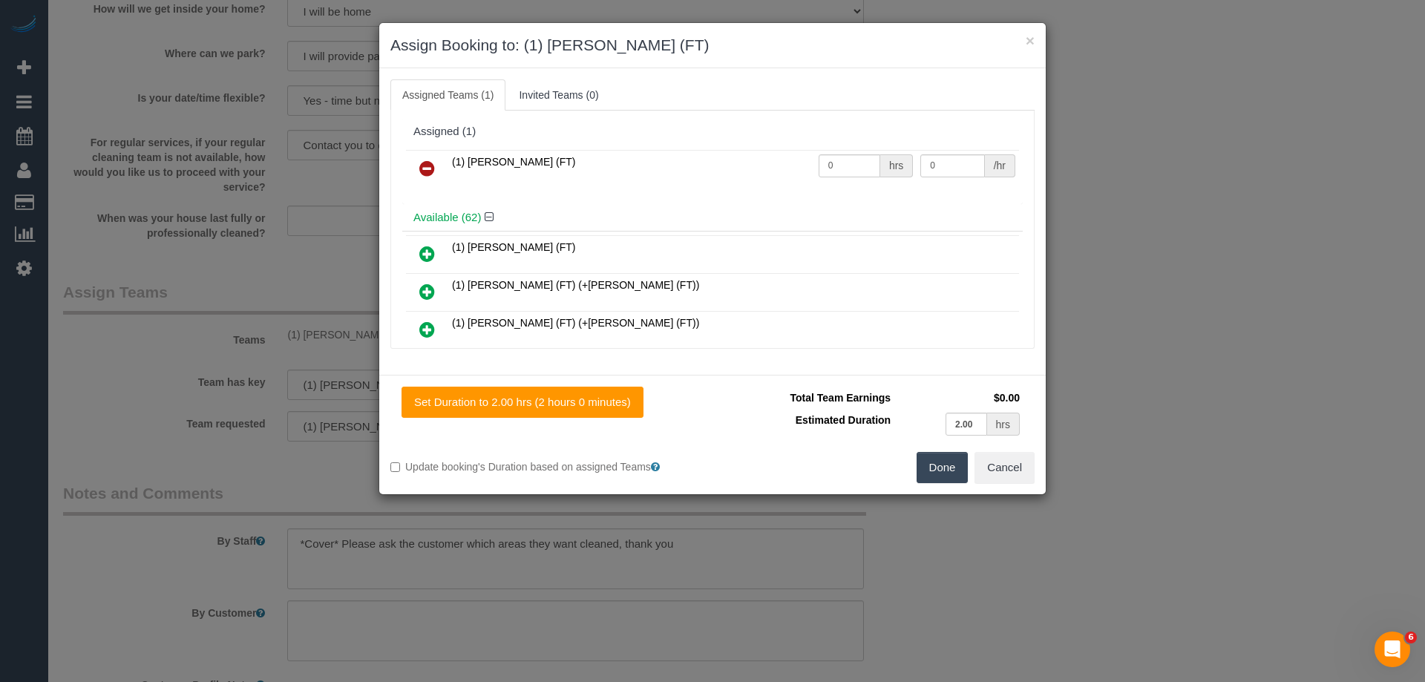
click at [427, 166] on icon at bounding box center [427, 169] width 16 height 18
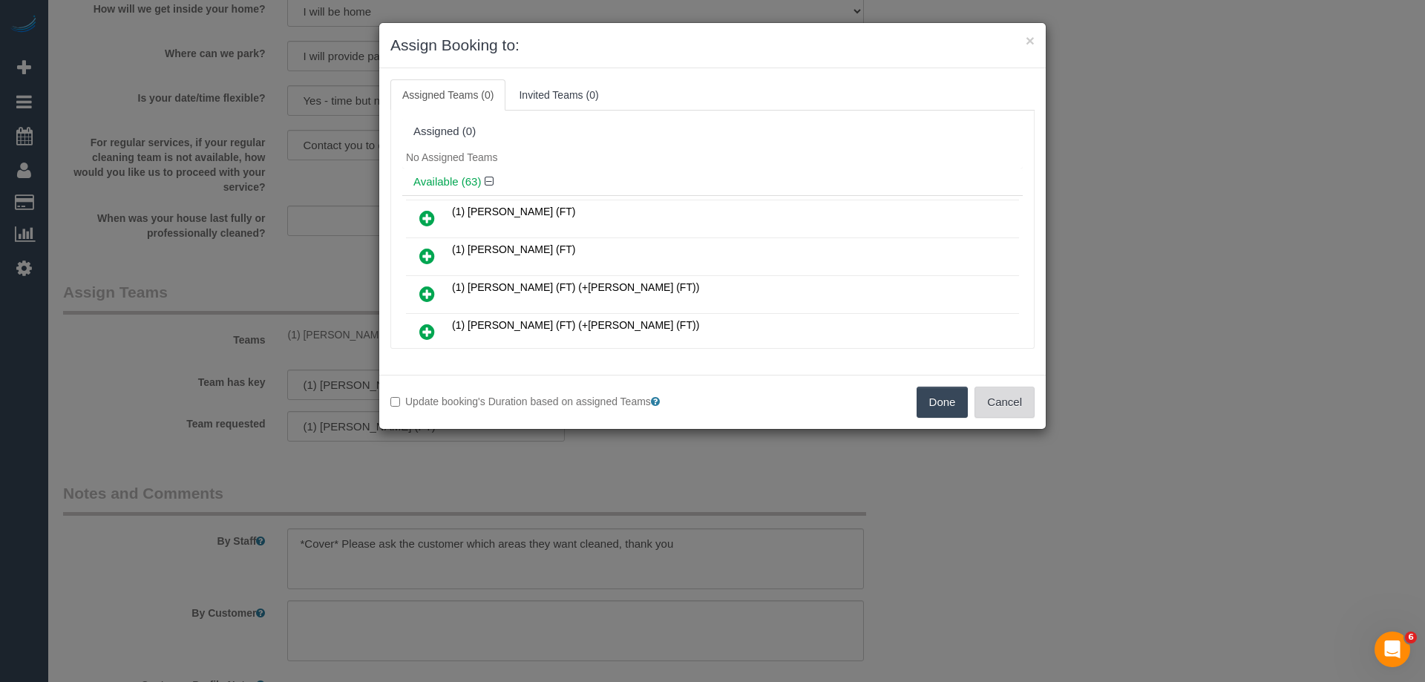
click at [1023, 405] on button "Cancel" at bounding box center [1004, 402] width 60 height 31
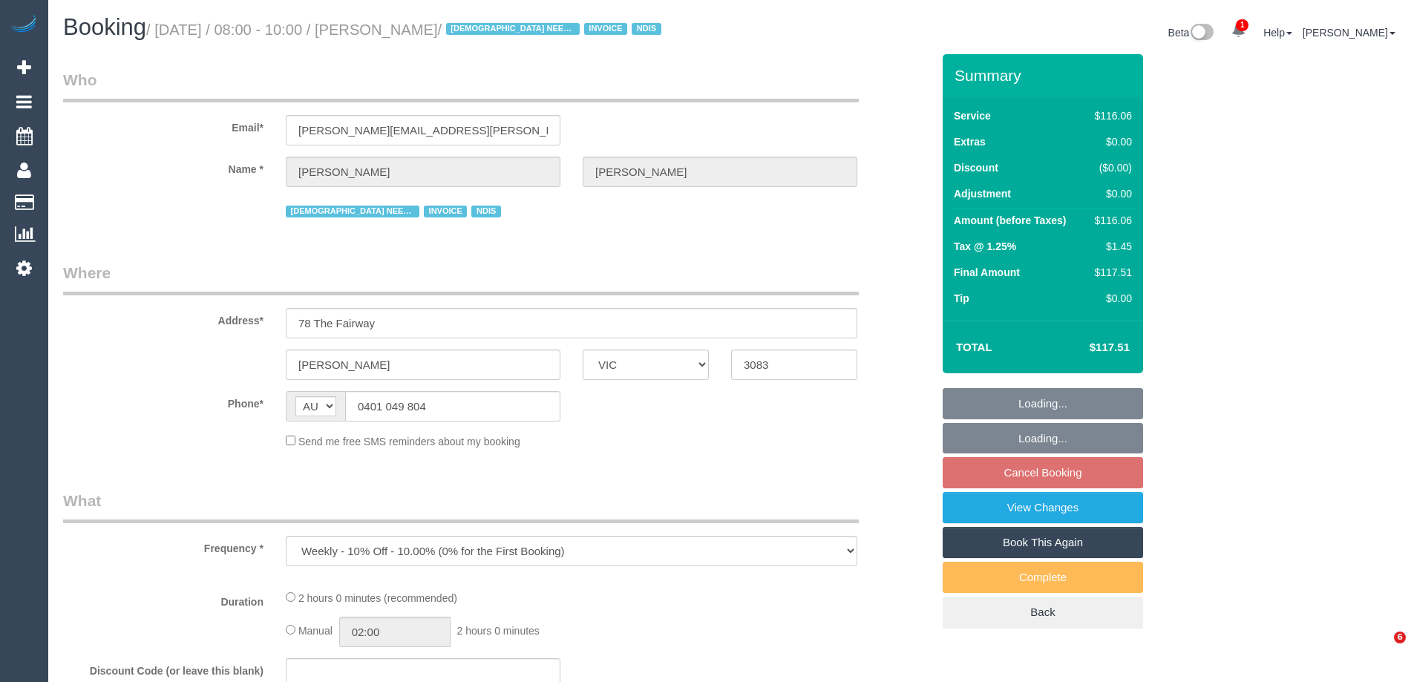
select select "VIC"
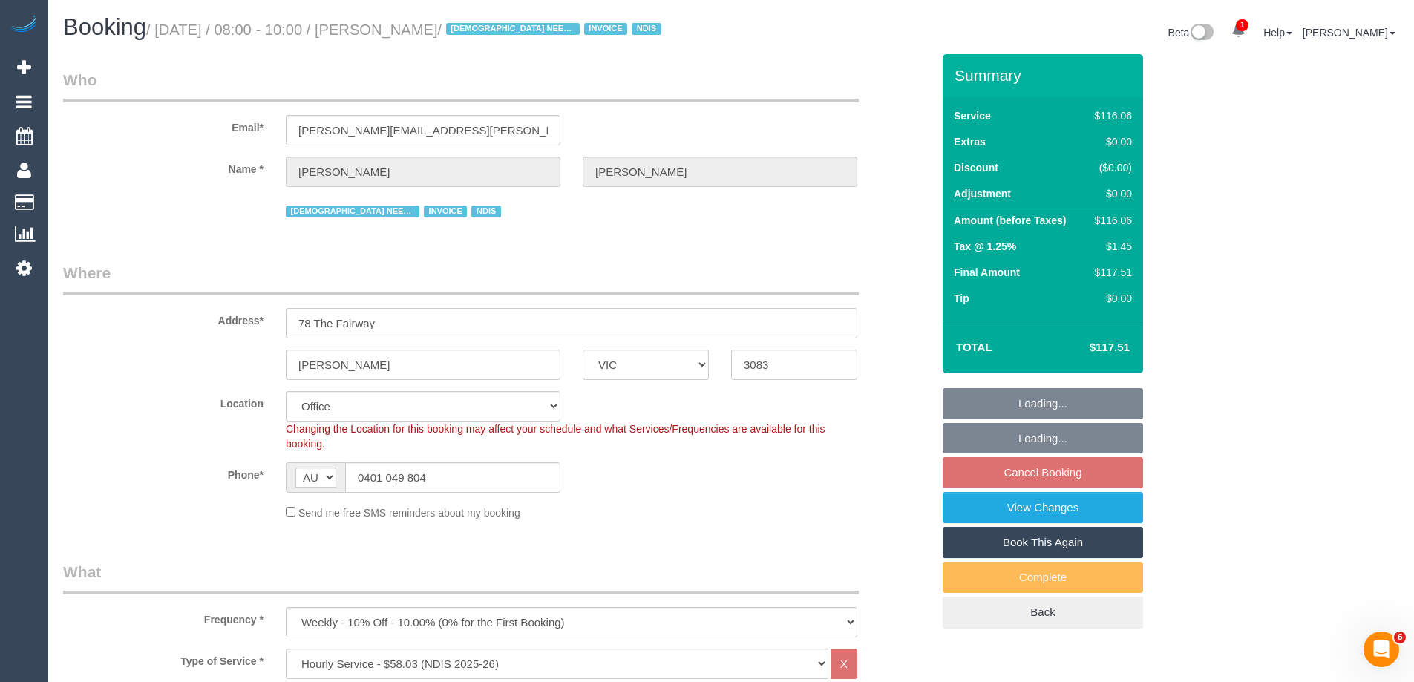
select select "object:598"
select select "number:29"
select select "number:14"
select select "number:18"
select select "number:24"
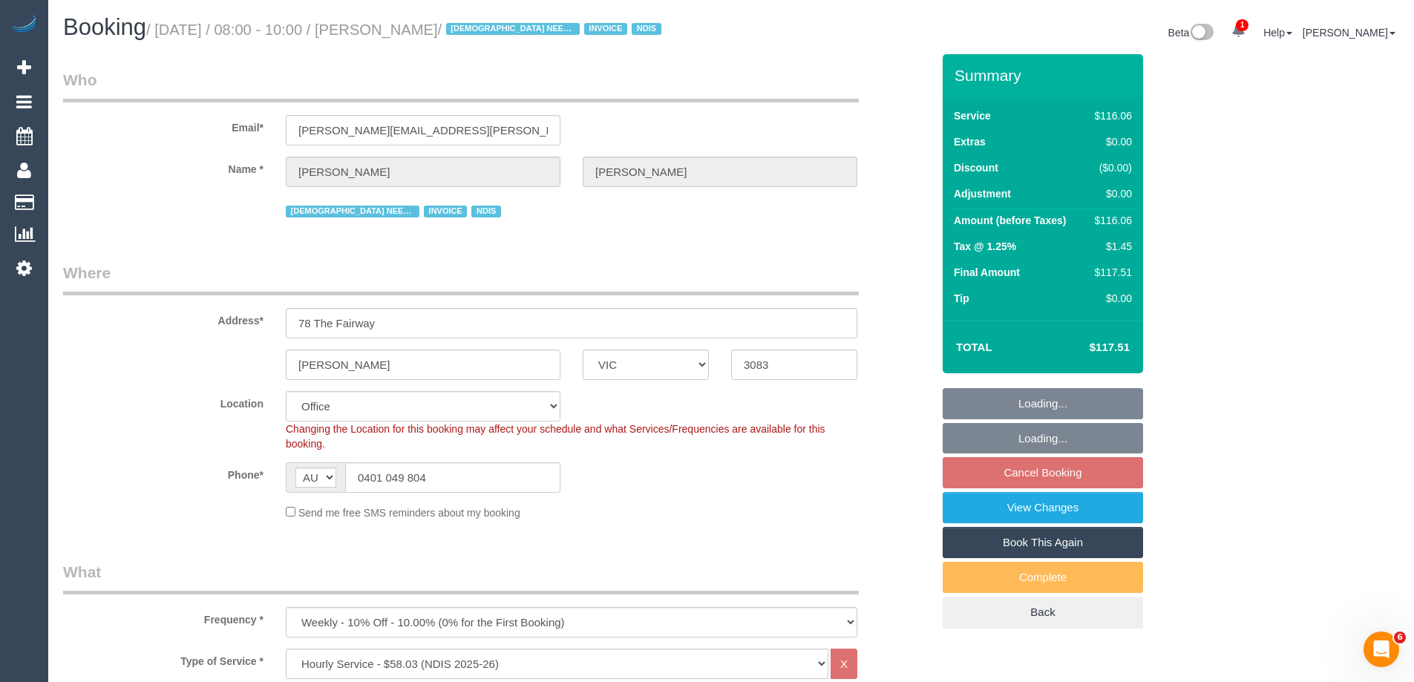
select select "number:35"
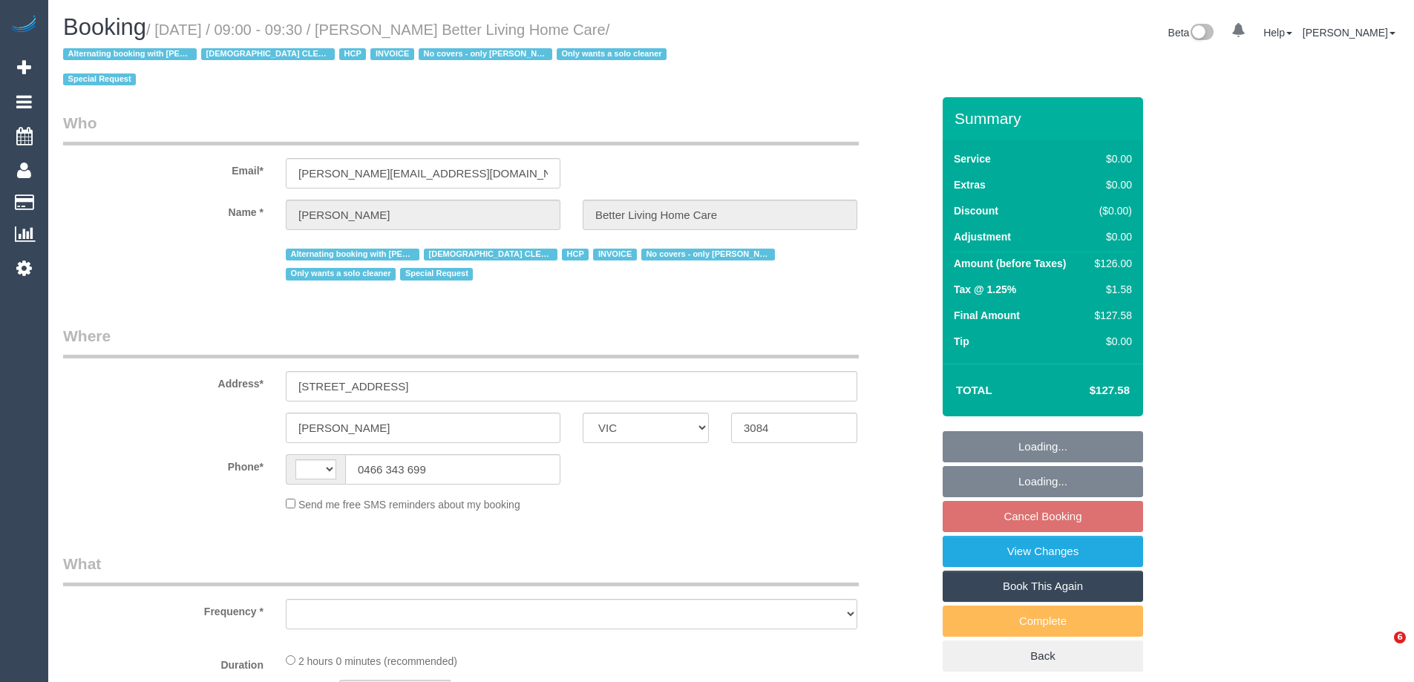
select select "VIC"
select select "120"
select select "string:AU"
select select "number:28"
select select "number:14"
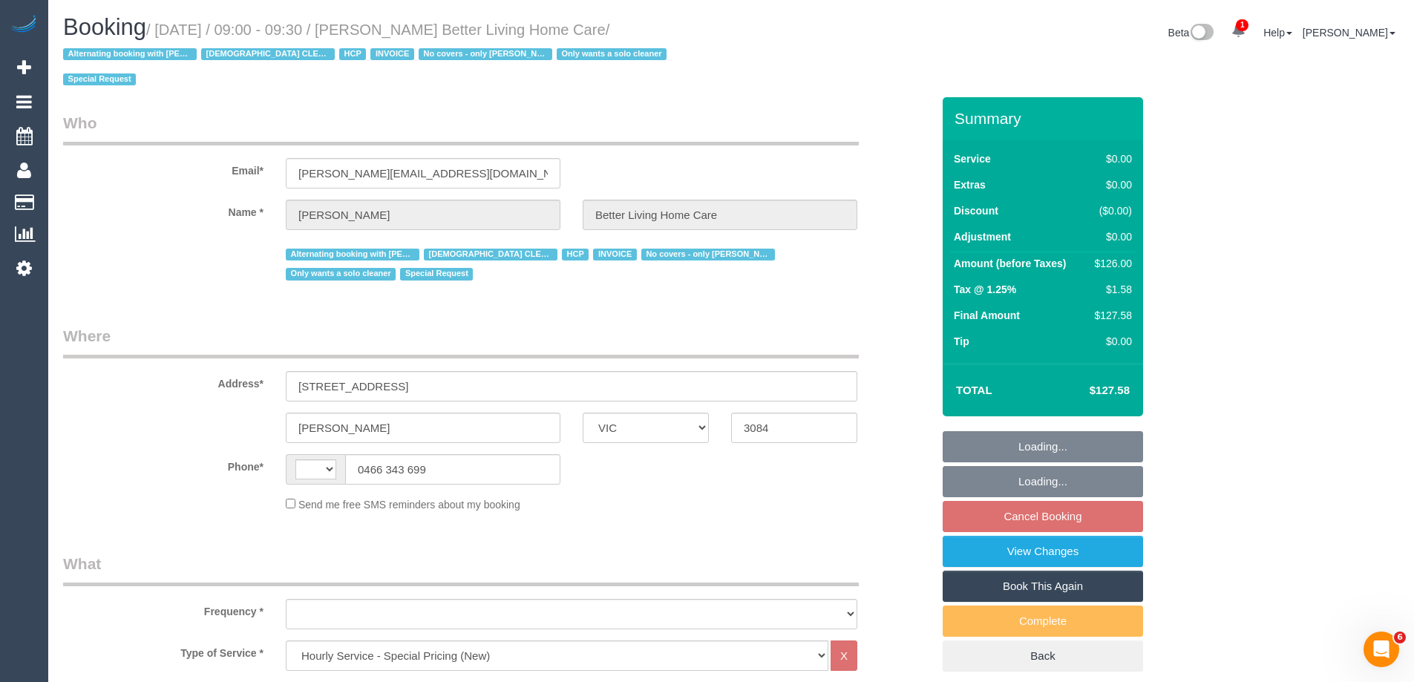
select select "number:19"
select select "number:25"
select select "number:35"
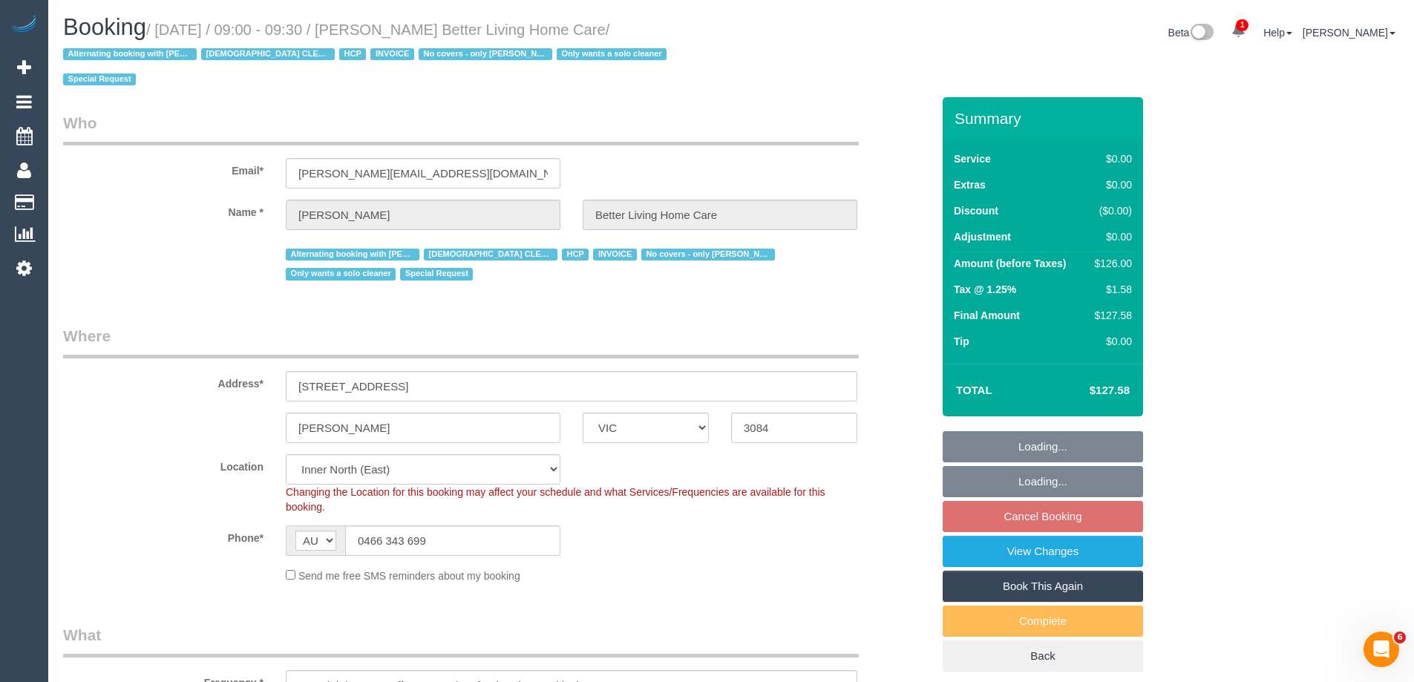
select select "object:1622"
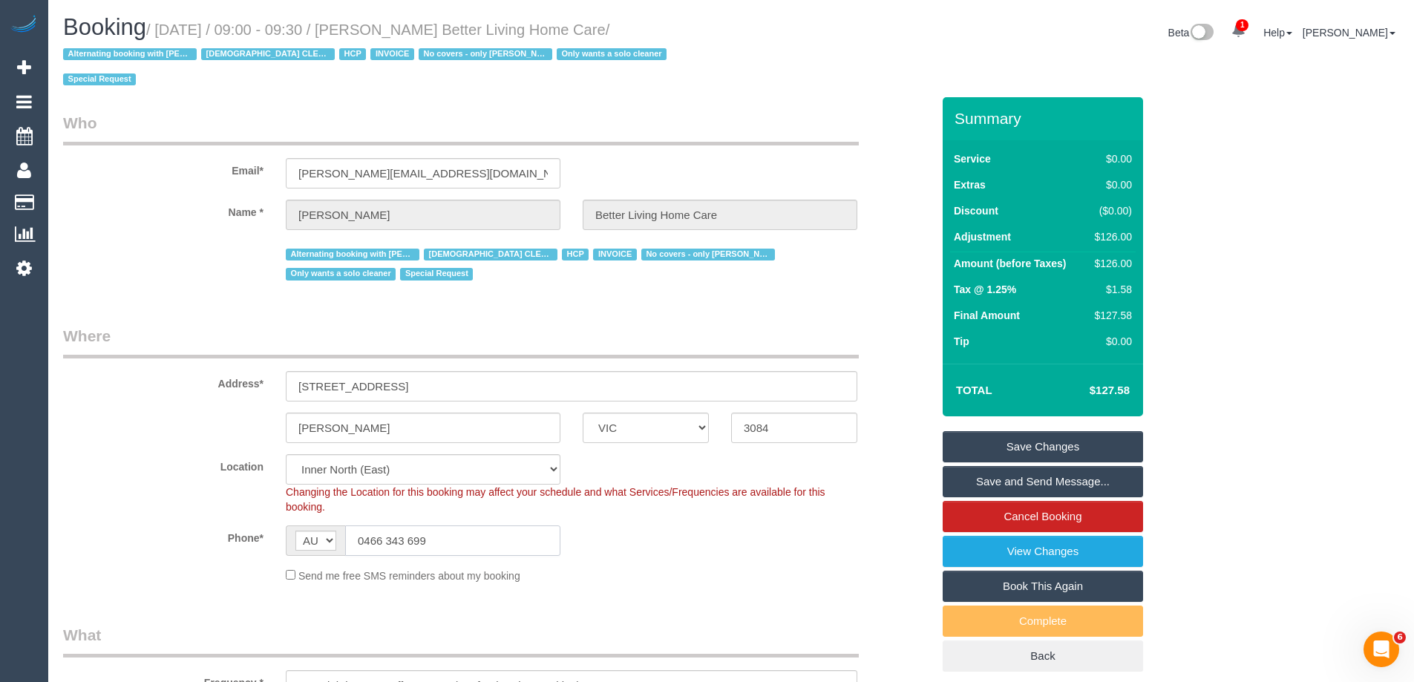
drag, startPoint x: 433, startPoint y: 542, endPoint x: 108, endPoint y: 513, distance: 325.6
click at [109, 514] on sui-booking-location "Location [GEOGRAPHIC_DATA] (North) East (South) [GEOGRAPHIC_DATA] (East) [GEOGR…" at bounding box center [497, 518] width 868 height 129
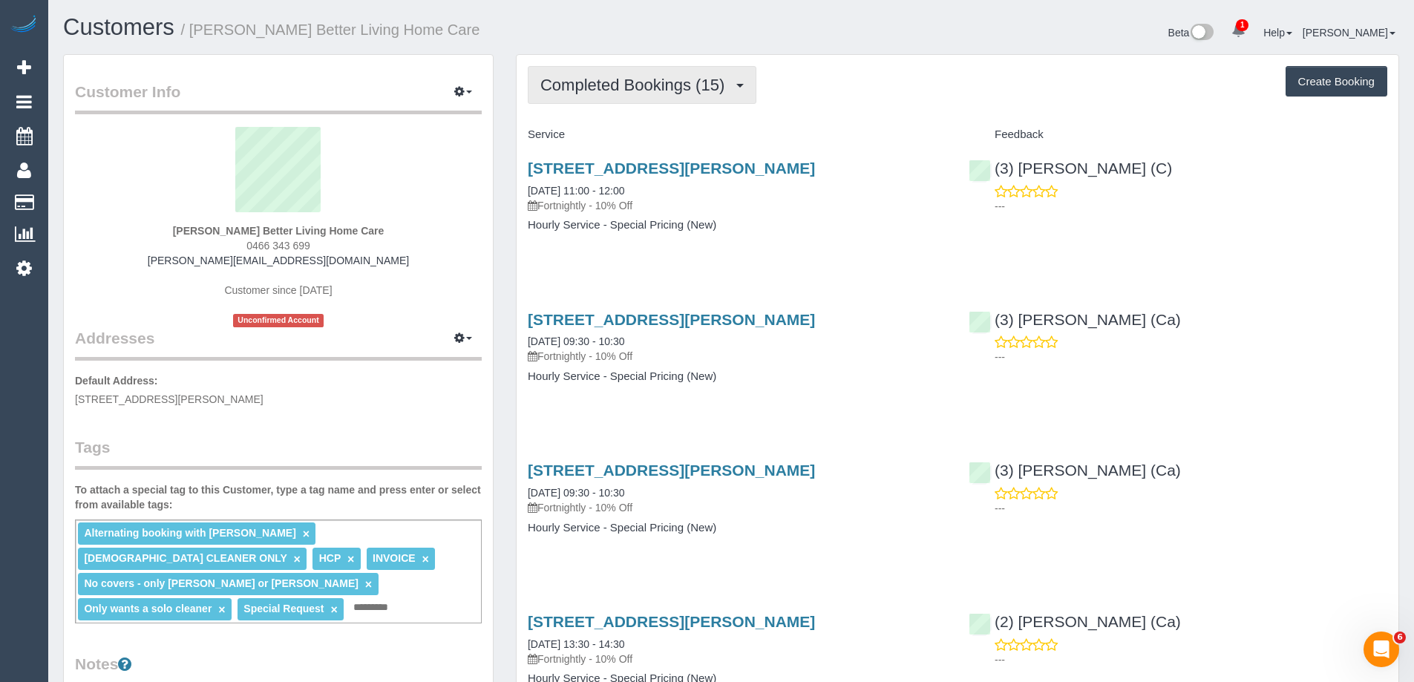
click at [591, 85] on span "Completed Bookings (15)" at bounding box center [635, 85] width 191 height 19
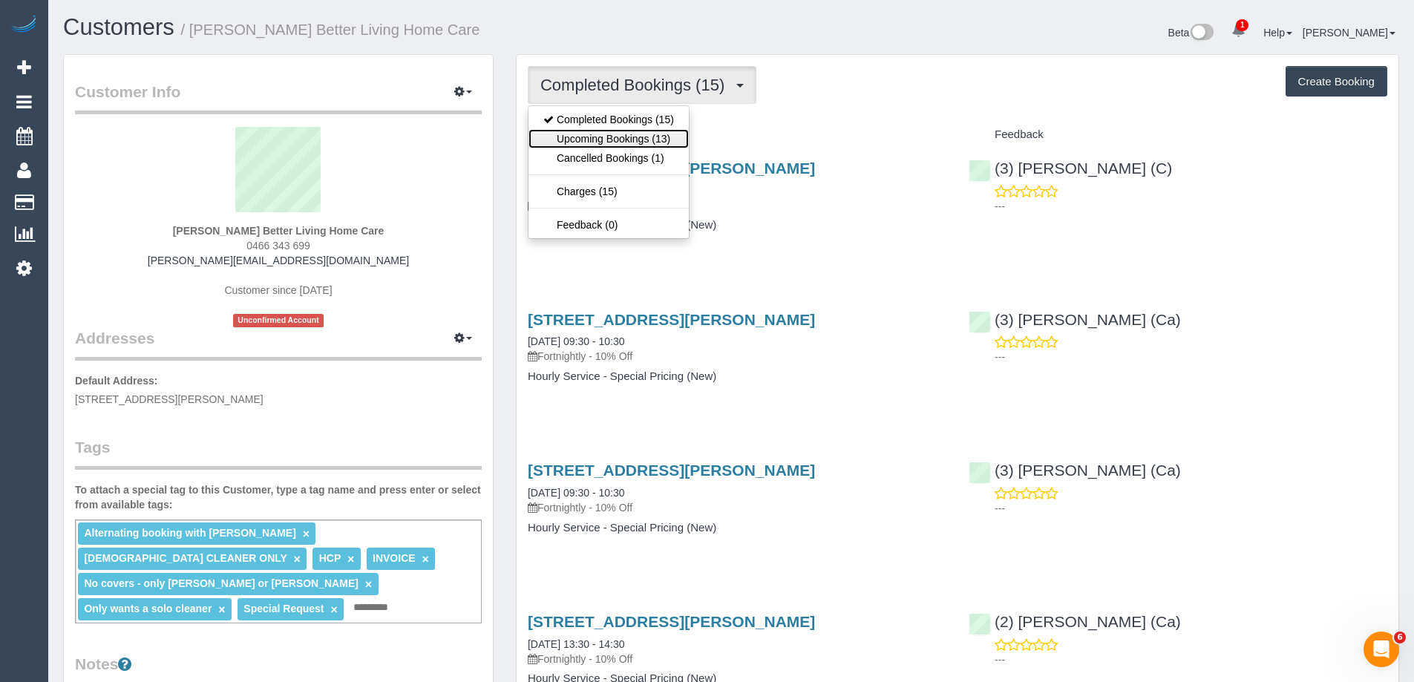
click at [605, 140] on link "Upcoming Bookings (13)" at bounding box center [608, 138] width 160 height 19
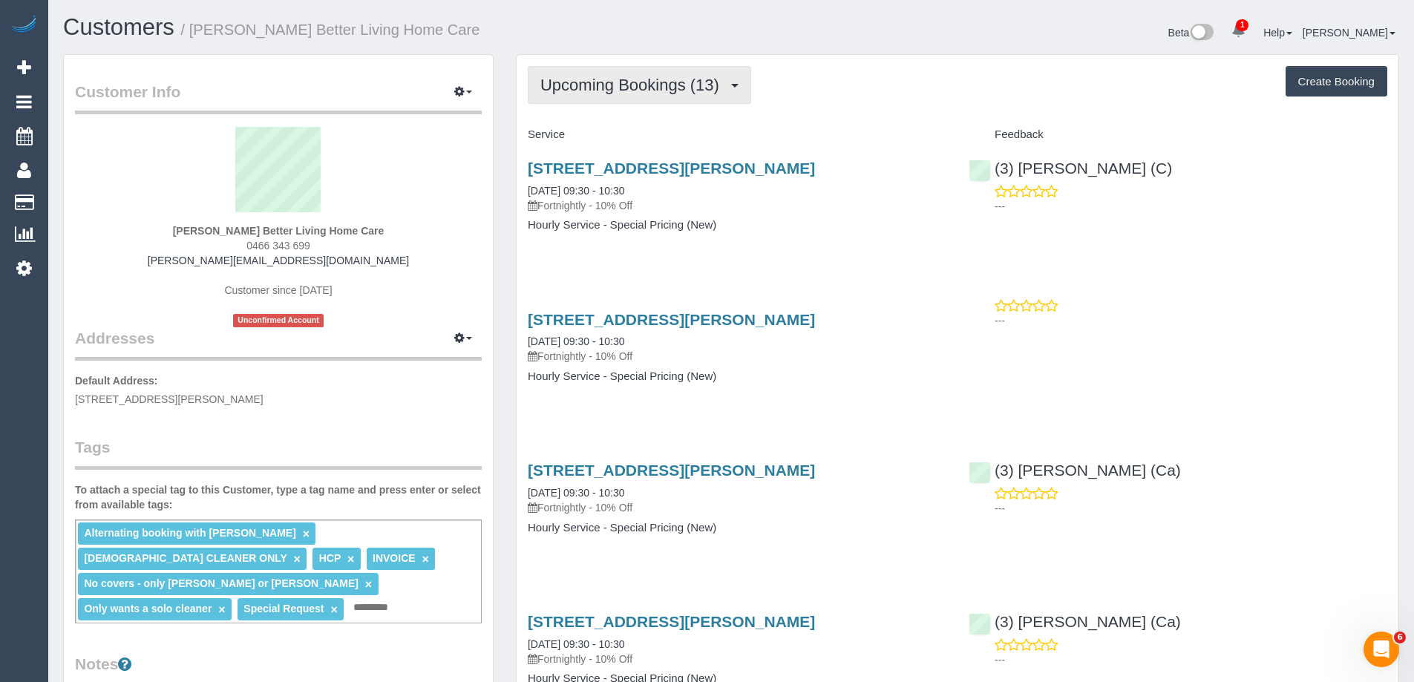
click at [619, 87] on span "Upcoming Bookings (13)" at bounding box center [633, 85] width 186 height 19
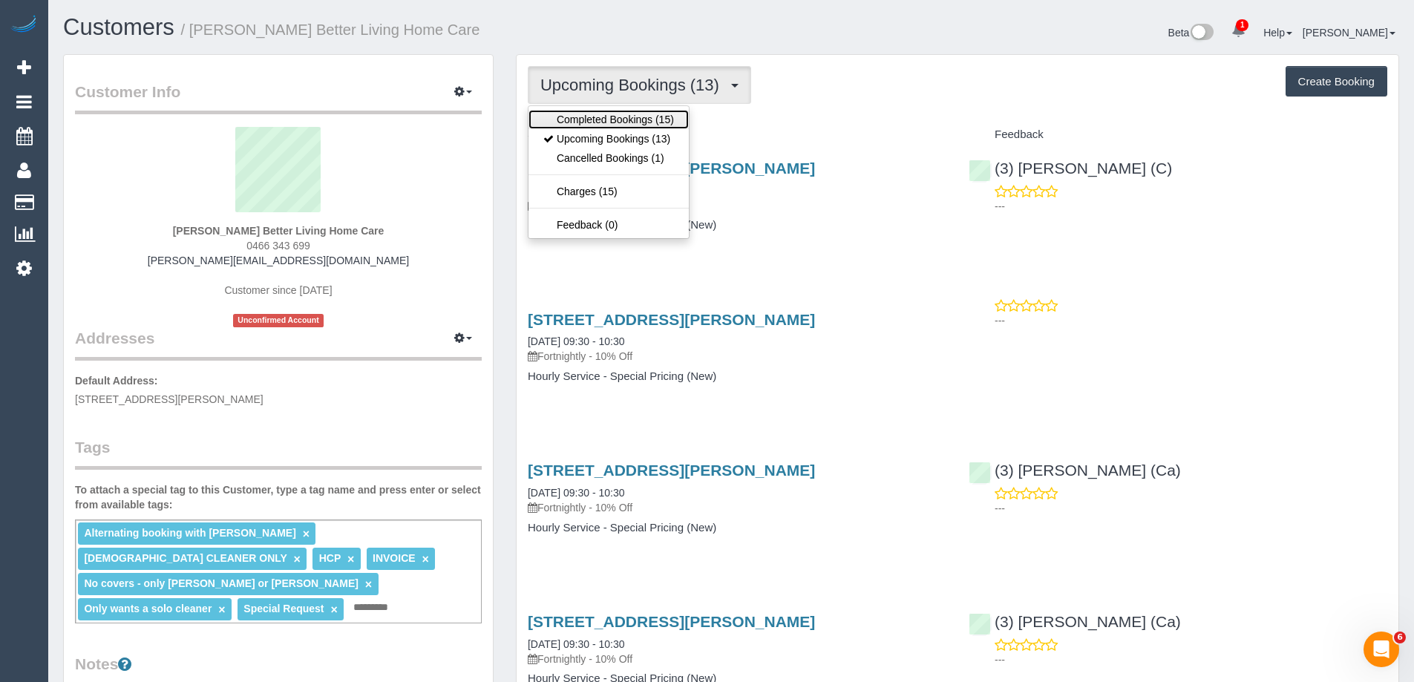
click at [603, 113] on link "Completed Bookings (15)" at bounding box center [608, 119] width 160 height 19
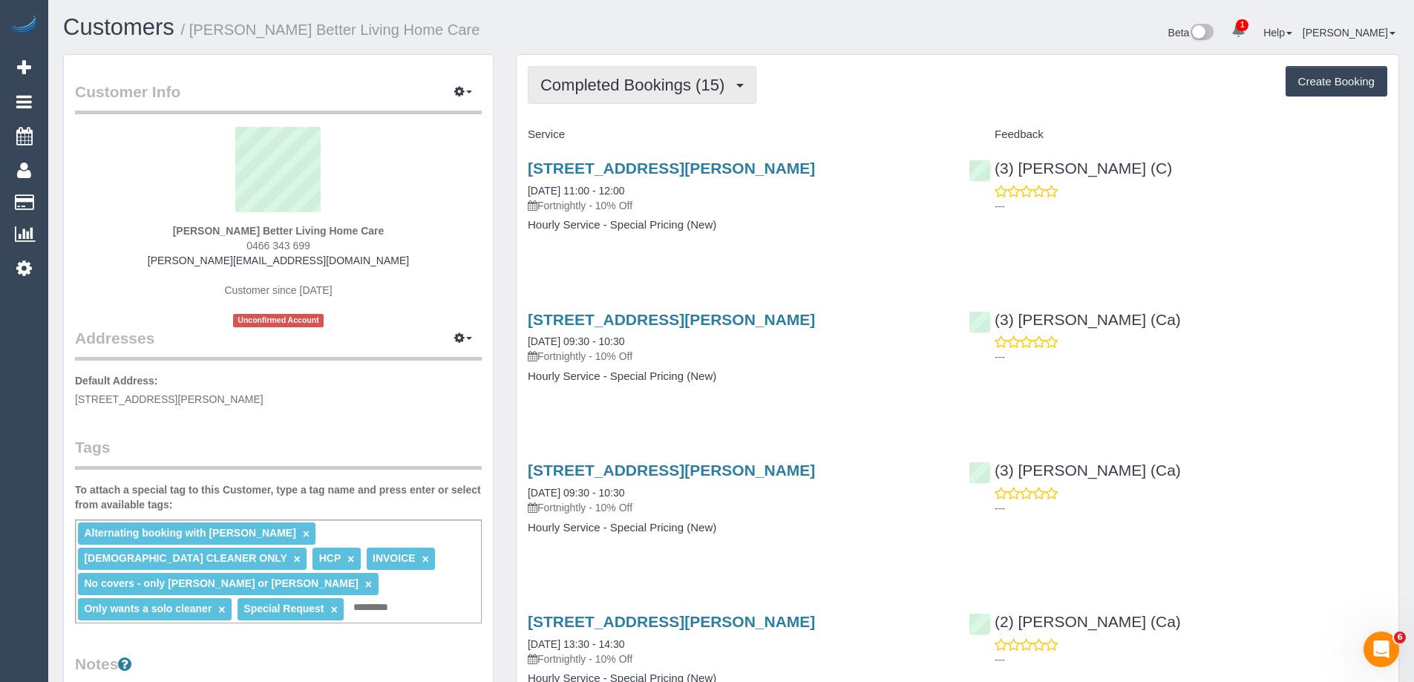
click at [599, 85] on span "Completed Bookings (15)" at bounding box center [635, 85] width 191 height 19
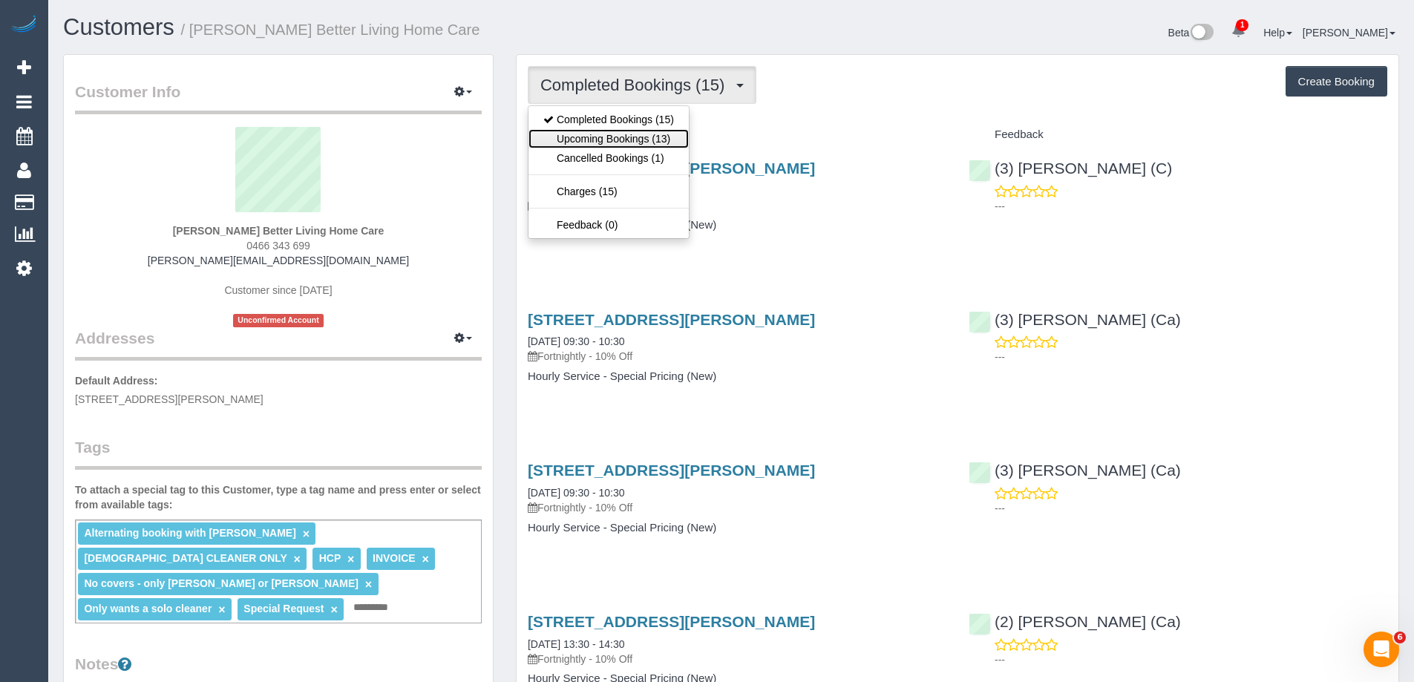
click at [604, 136] on link "Upcoming Bookings (13)" at bounding box center [608, 138] width 160 height 19
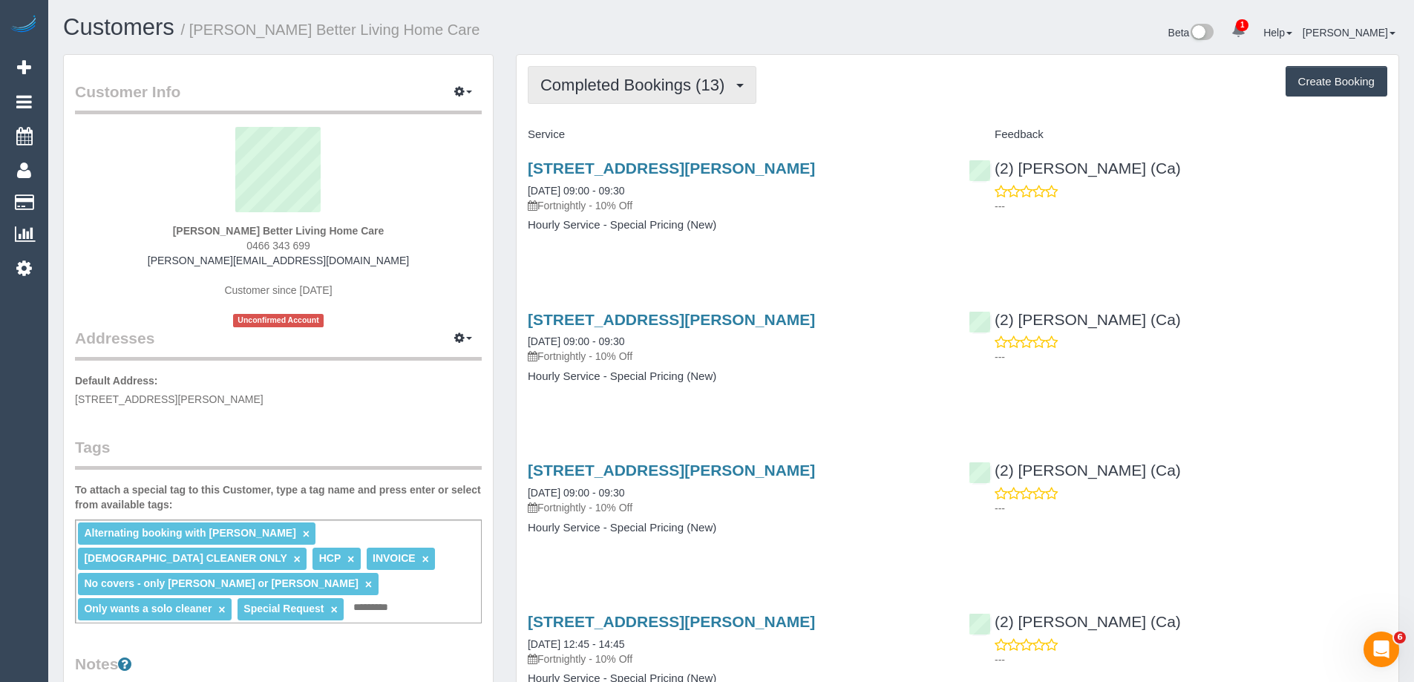
click at [619, 92] on span "Completed Bookings (13)" at bounding box center [635, 85] width 191 height 19
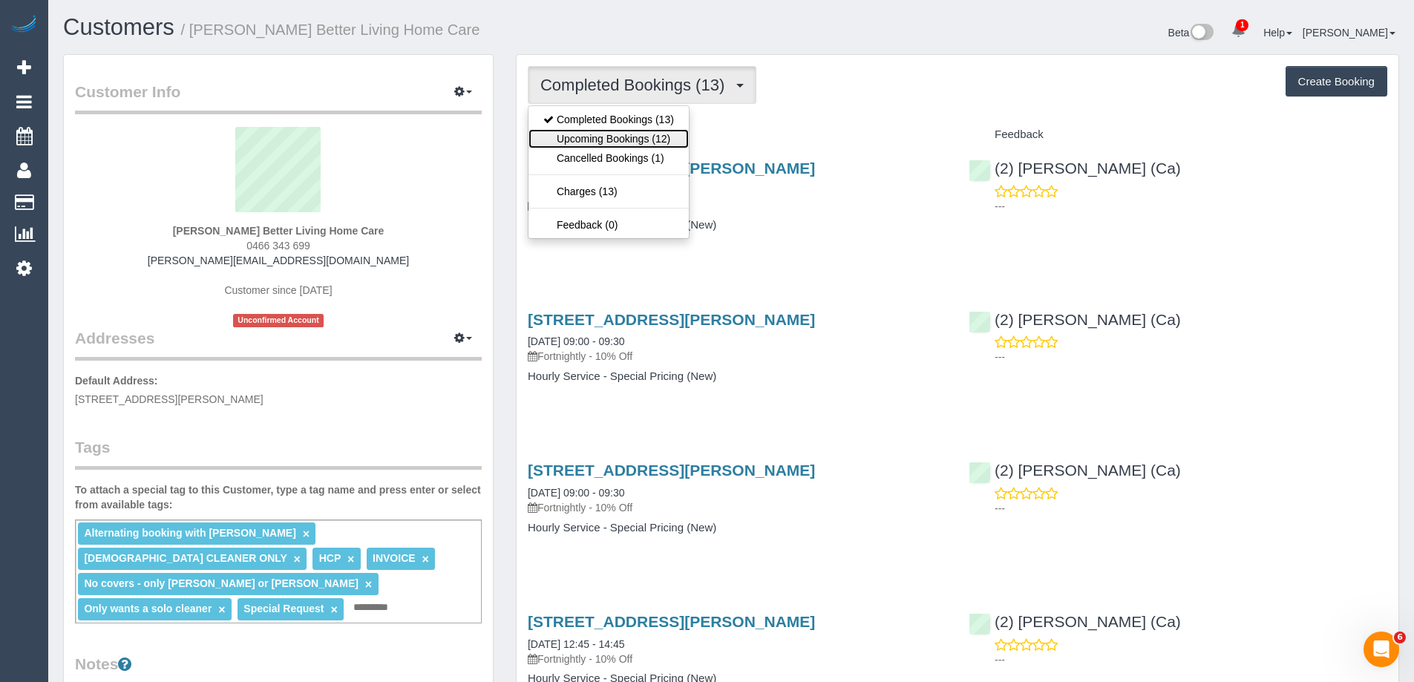
click at [619, 137] on link "Upcoming Bookings (12)" at bounding box center [608, 138] width 160 height 19
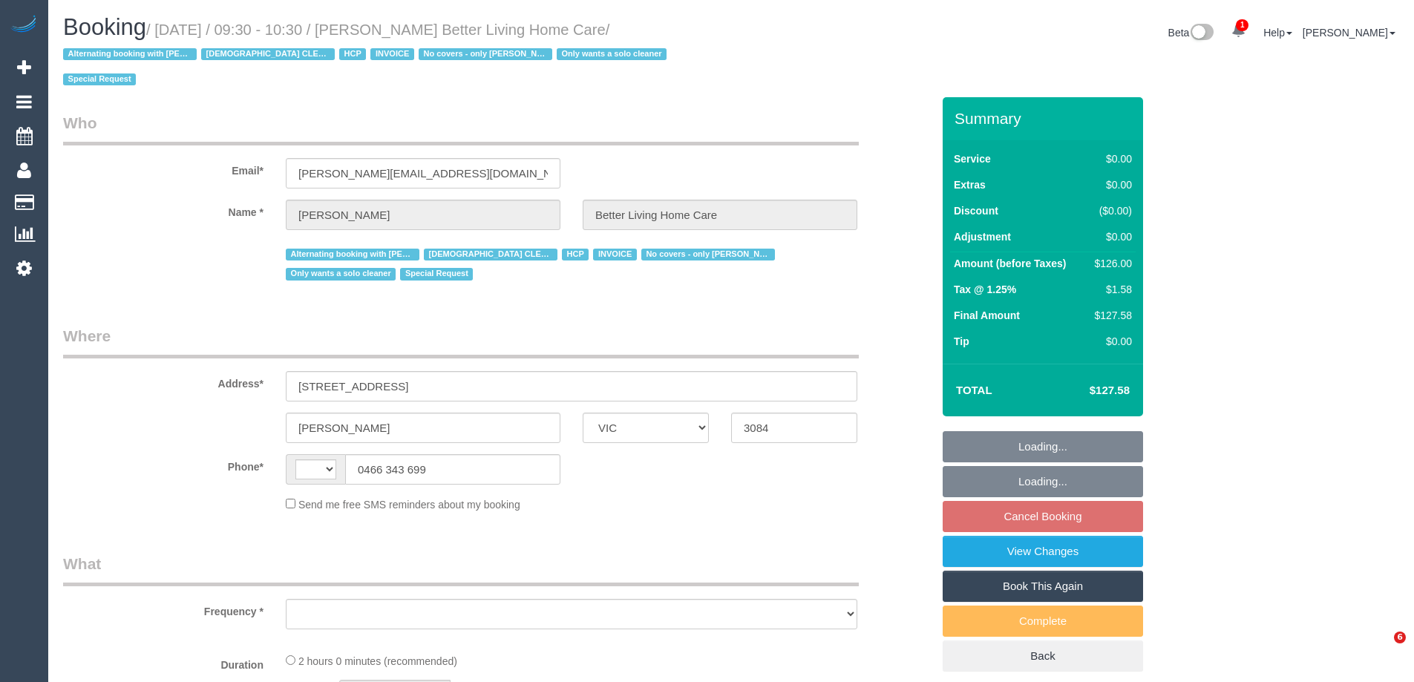
select select "VIC"
select select "number:28"
select select "number:14"
select select "number:19"
select select "number:25"
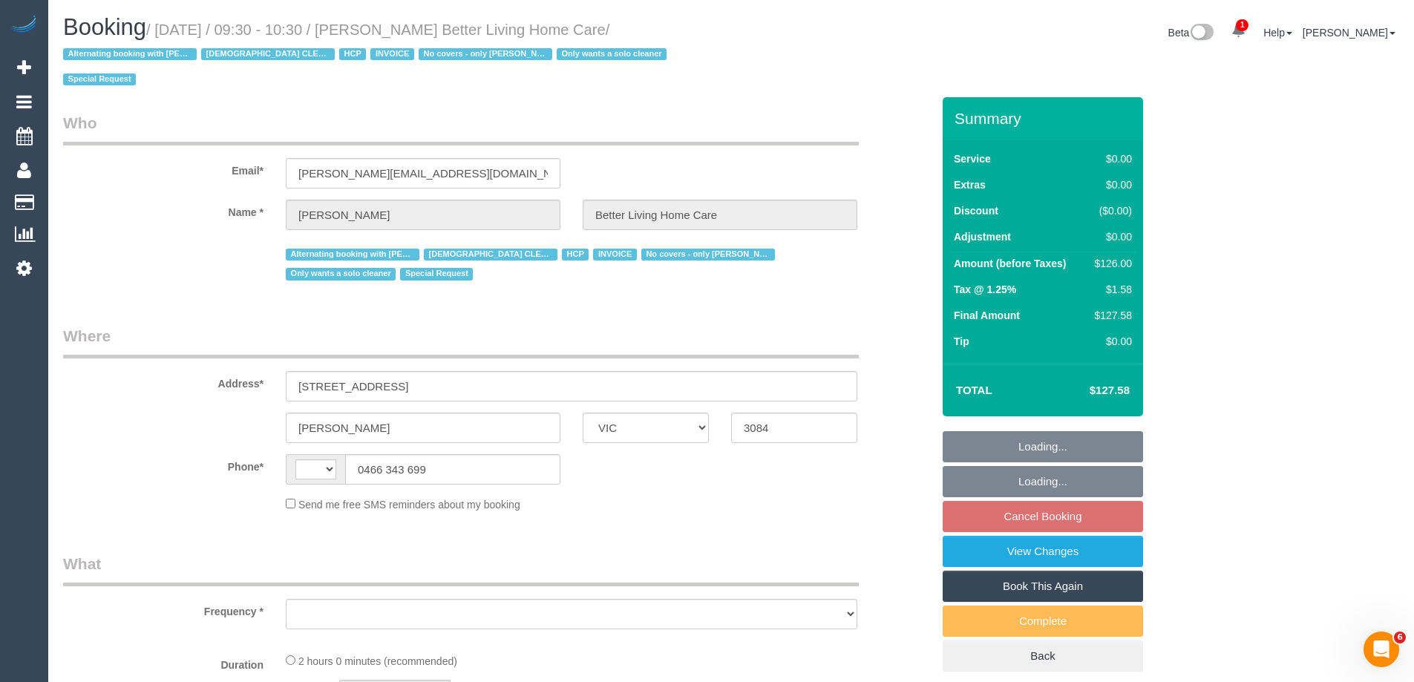
select select "number:35"
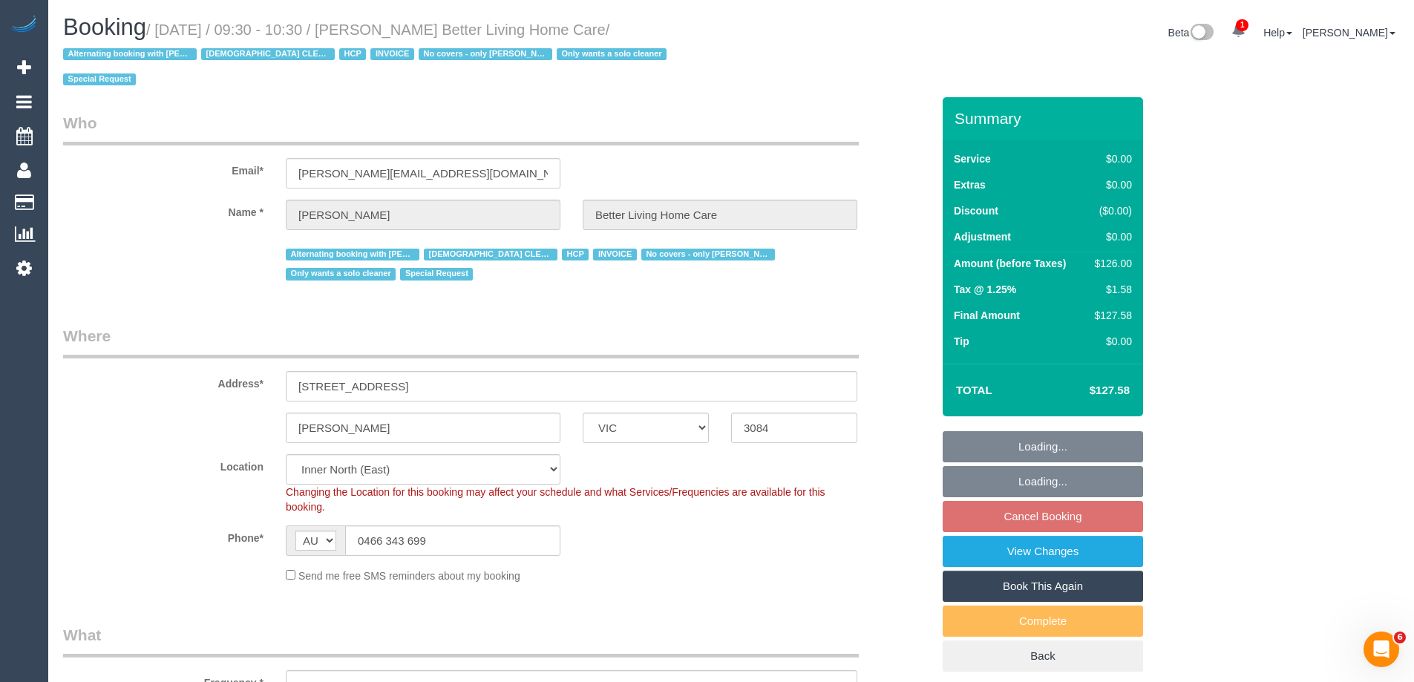
select select "string:AU"
select select "object:845"
select select "120"
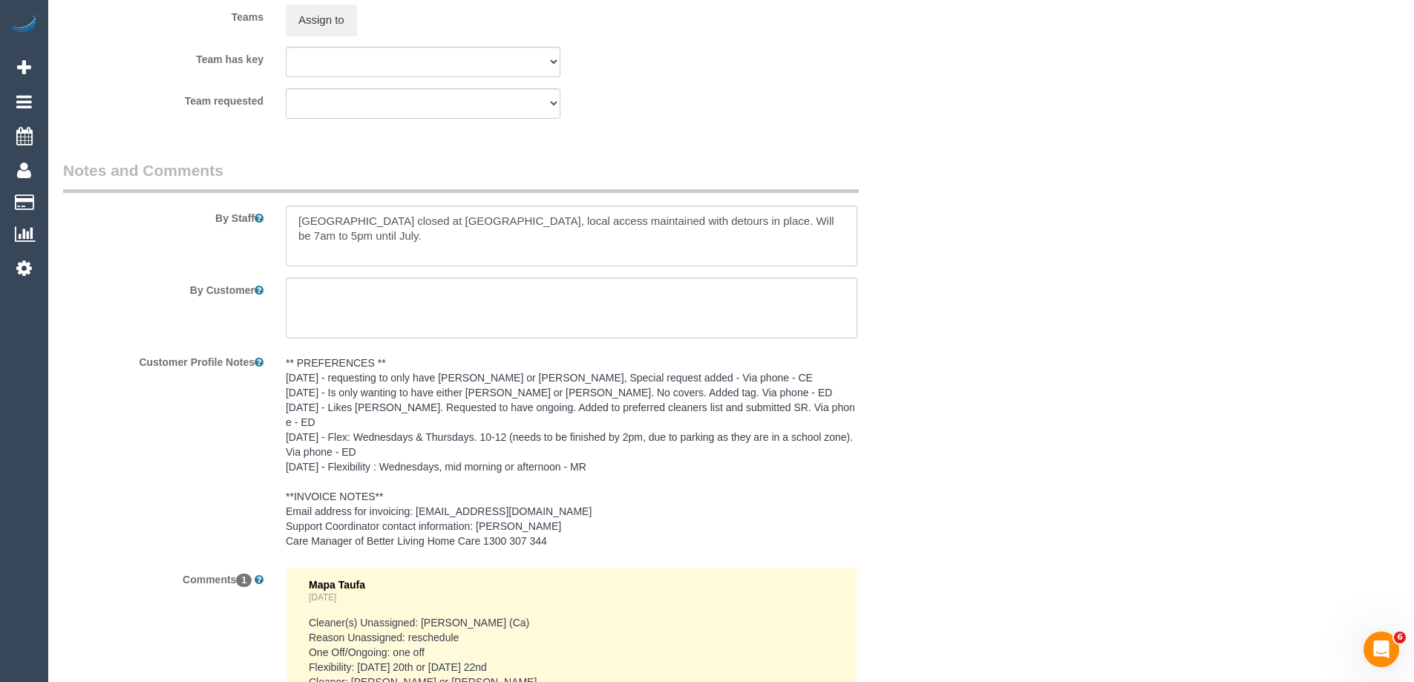
scroll to position [2266, 0]
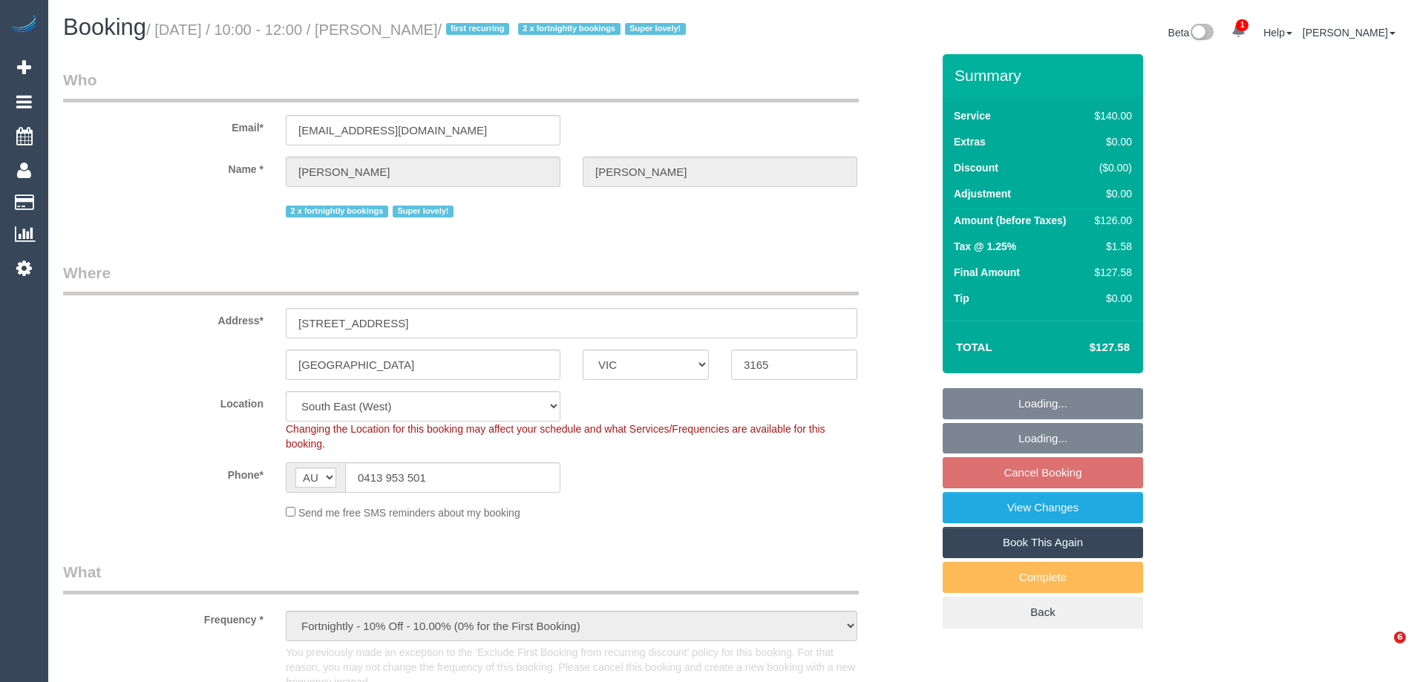
select select "VIC"
select select "string:stripe-pm_1QupRP2GScqysDRVYLz3LRpP"
select select "number:27"
select select "number:15"
select select "number:19"
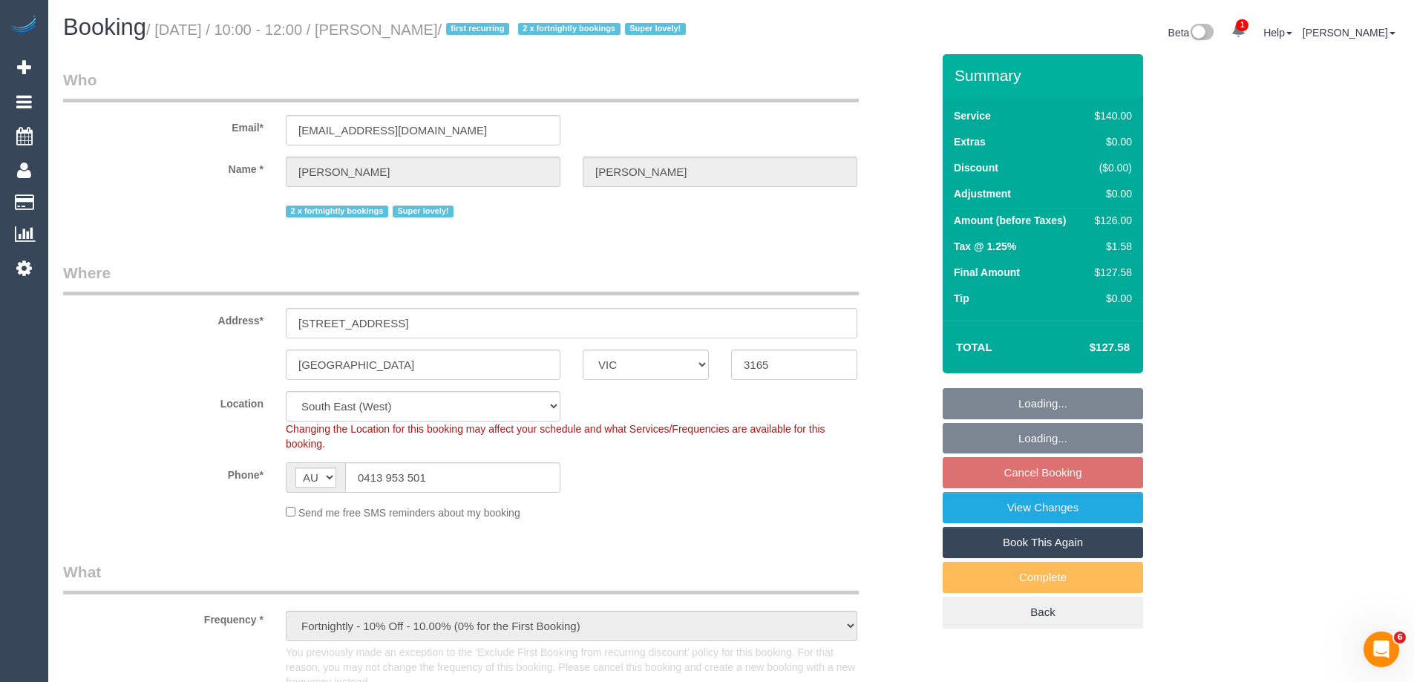
select select "number:36"
select select "number:34"
select select "number:11"
select select "object:901"
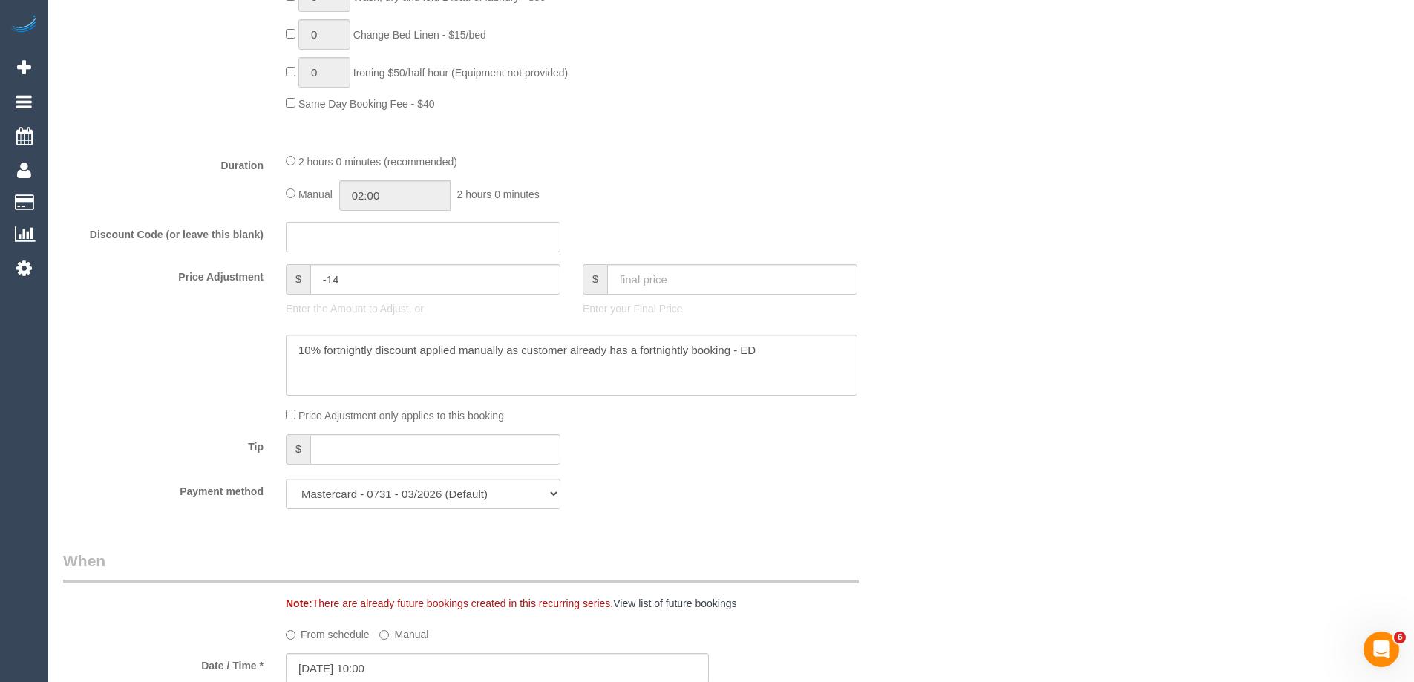
scroll to position [1410, 0]
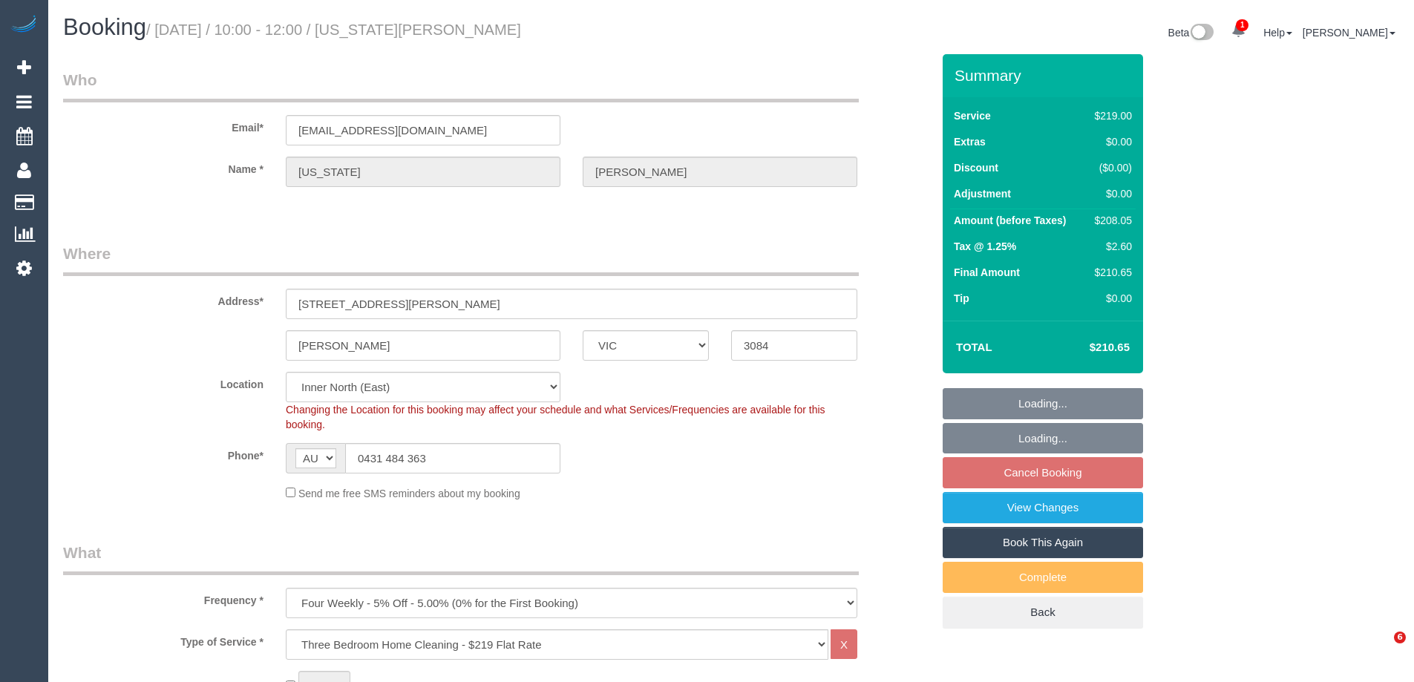
select select "VIC"
select select "number:27"
select select "number:14"
select select "number:19"
select select "number:22"
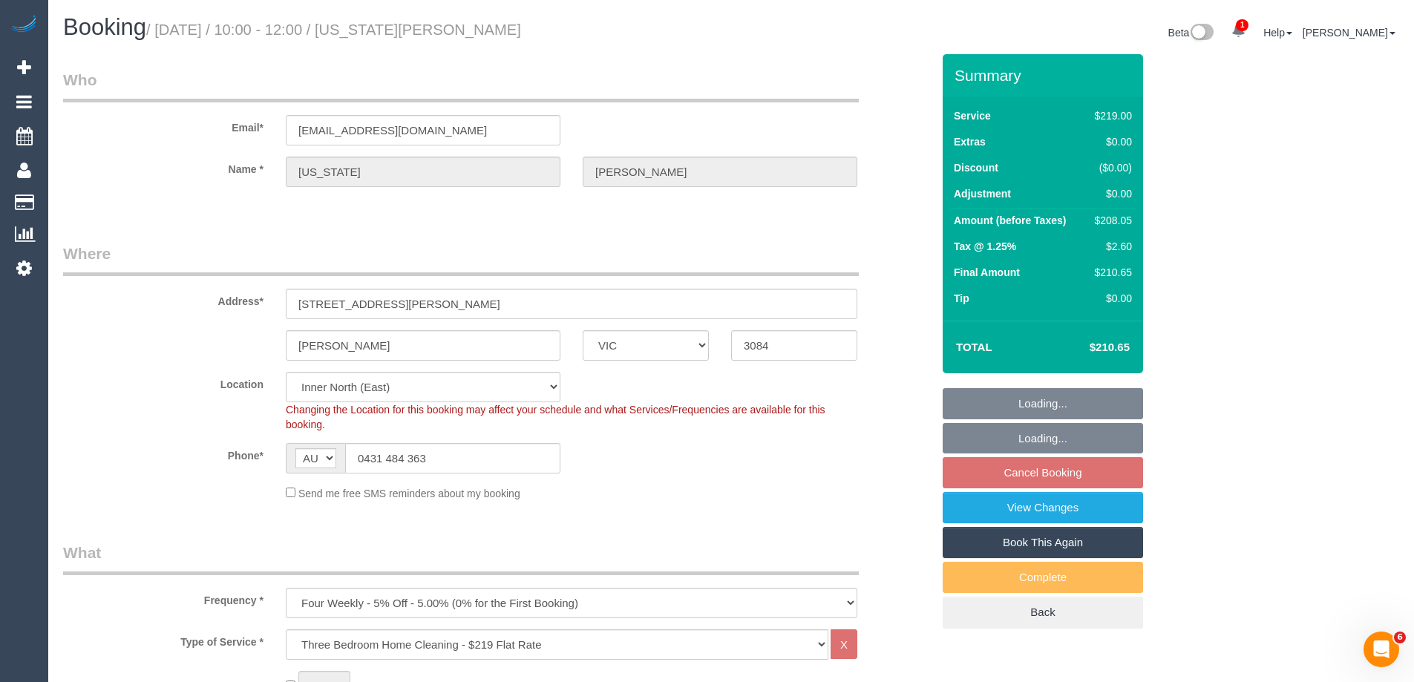
select select "number:34"
select select "number:26"
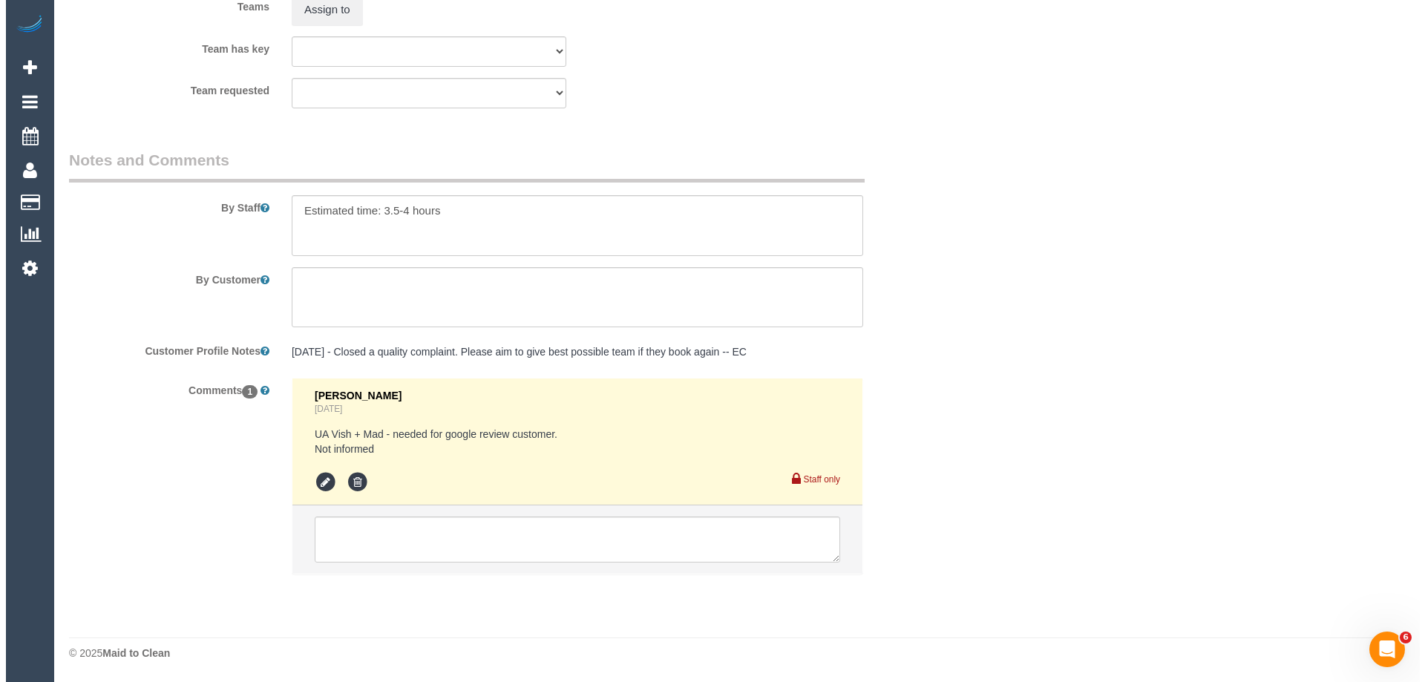
scroll to position [2294, 0]
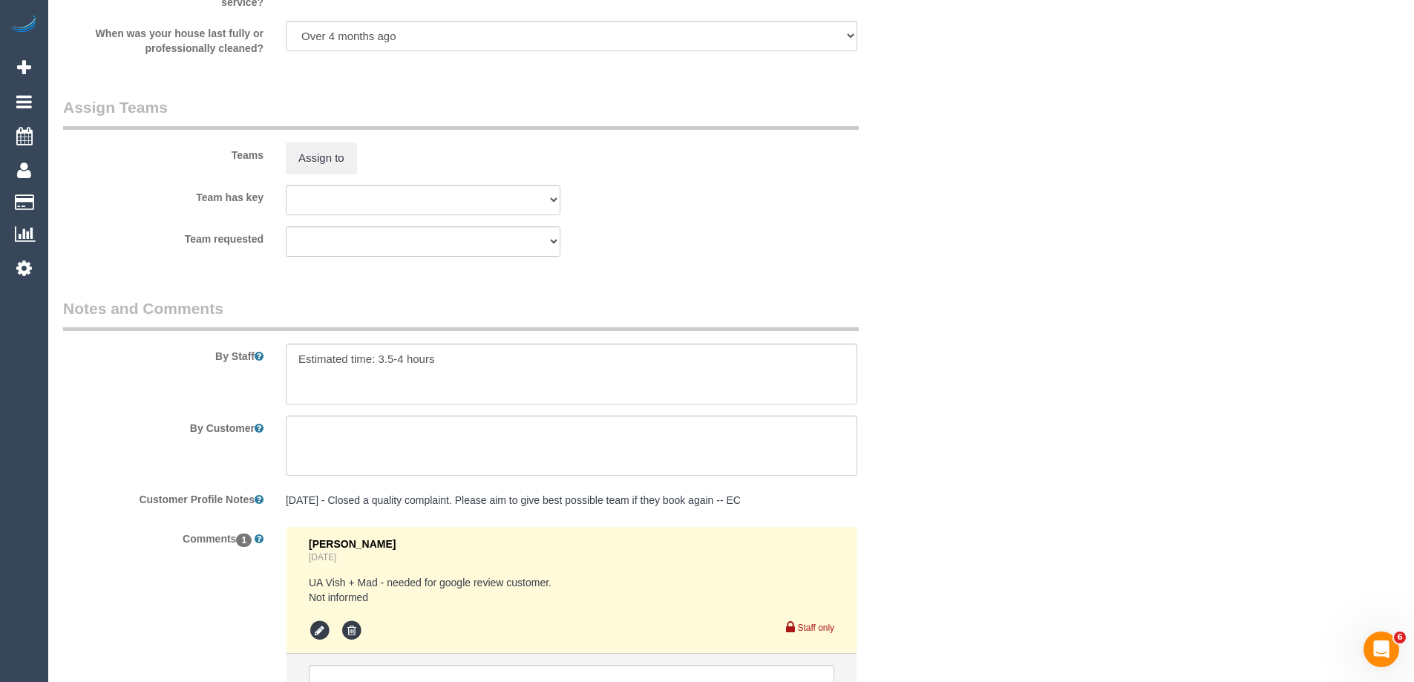
click at [323, 138] on div "Teams Assign to" at bounding box center [497, 134] width 891 height 77
click at [341, 162] on button "Assign to" at bounding box center [321, 157] width 71 height 31
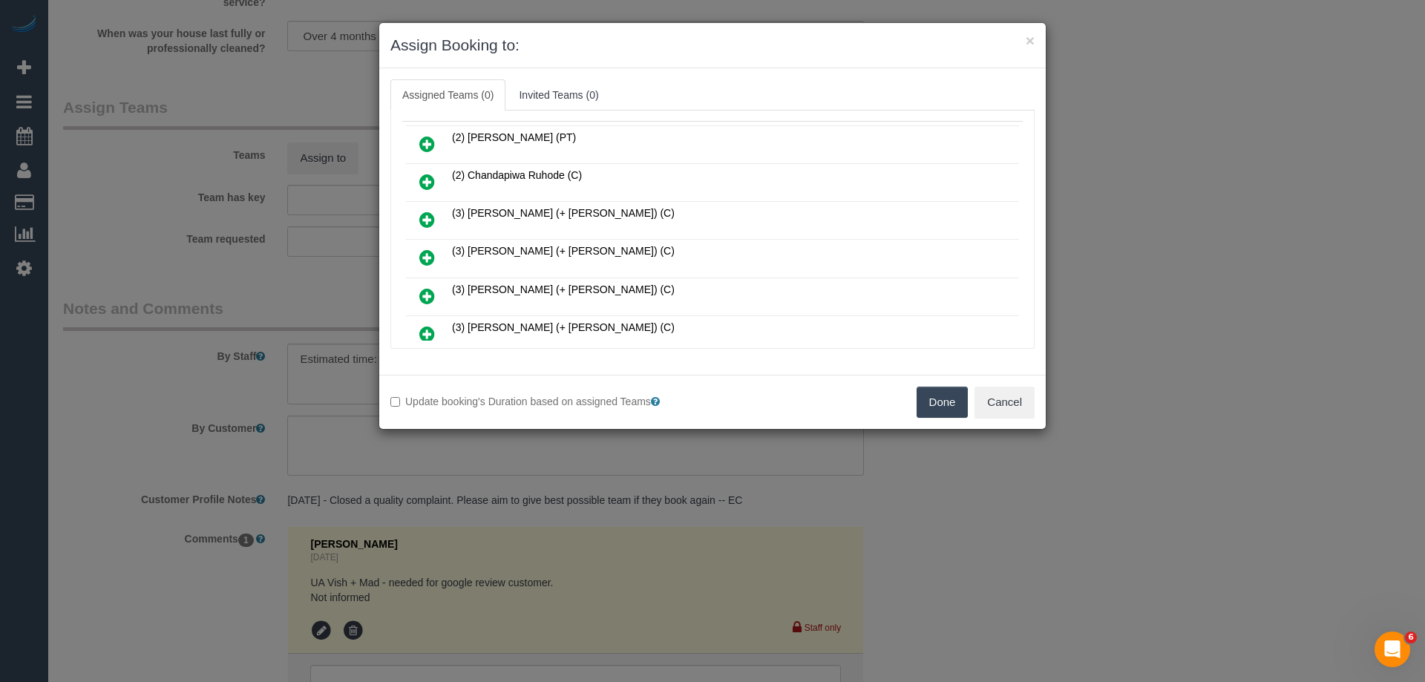
click at [429, 217] on icon at bounding box center [427, 220] width 16 height 18
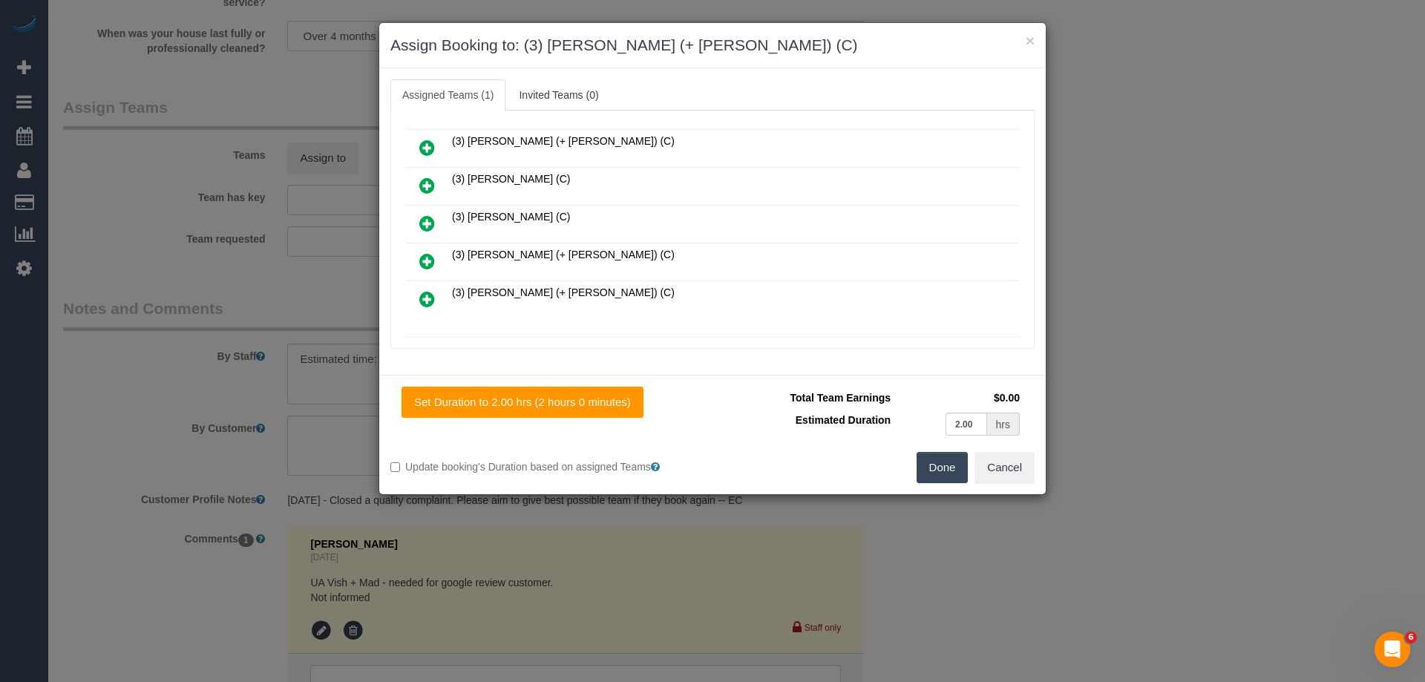
click at [429, 257] on icon at bounding box center [427, 261] width 16 height 18
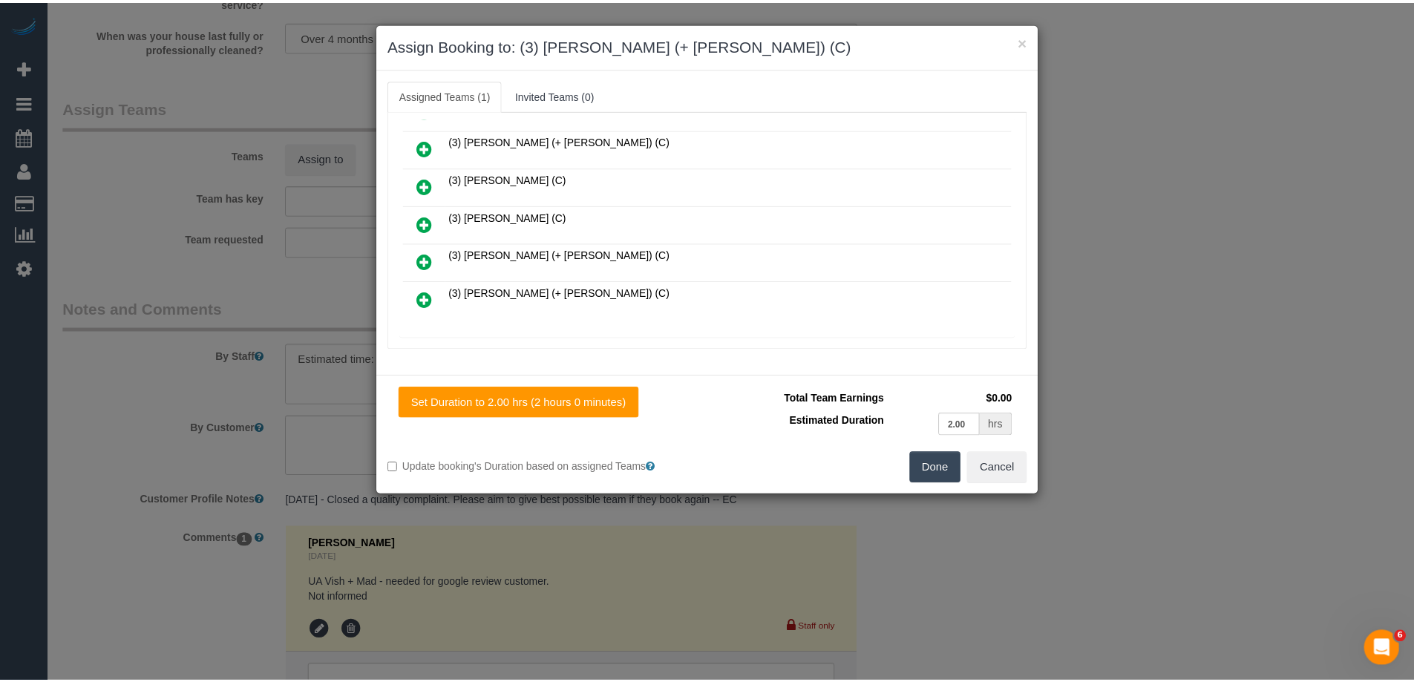
scroll to position [296, 0]
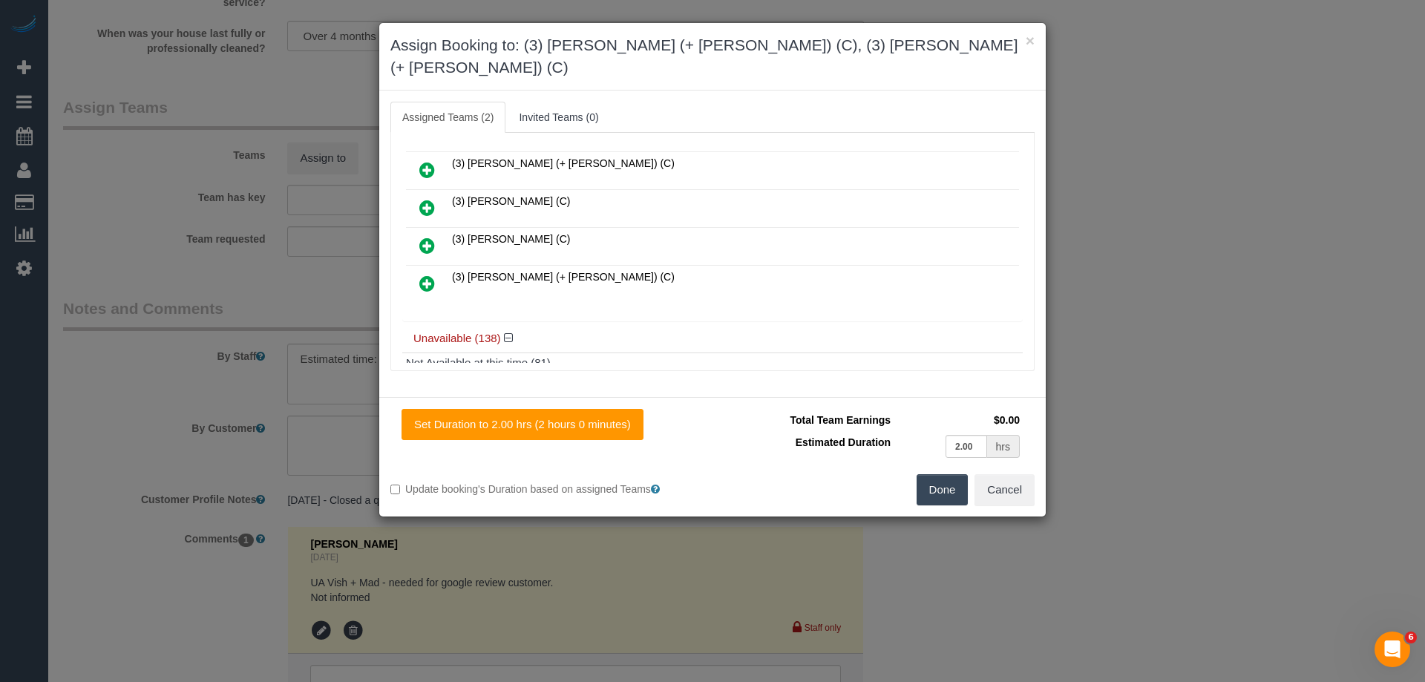
click at [940, 474] on button "Done" at bounding box center [943, 489] width 52 height 31
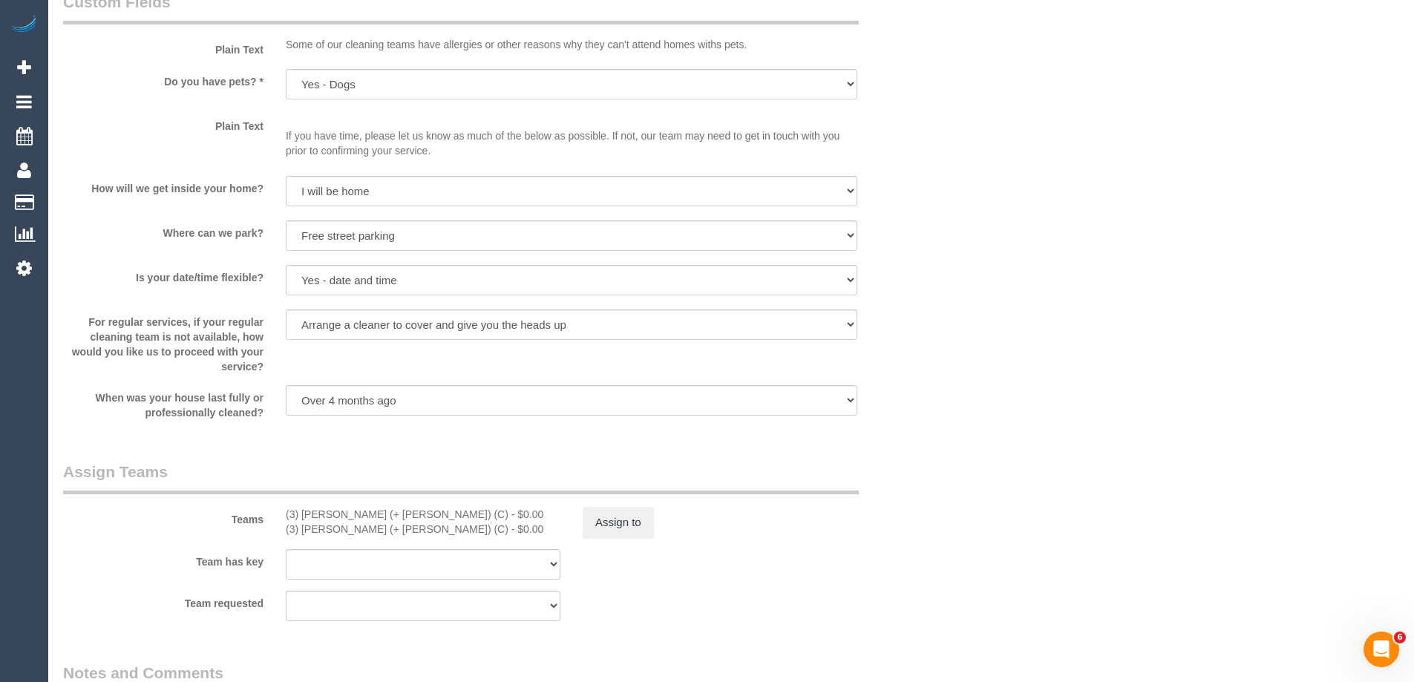
scroll to position [2375, 0]
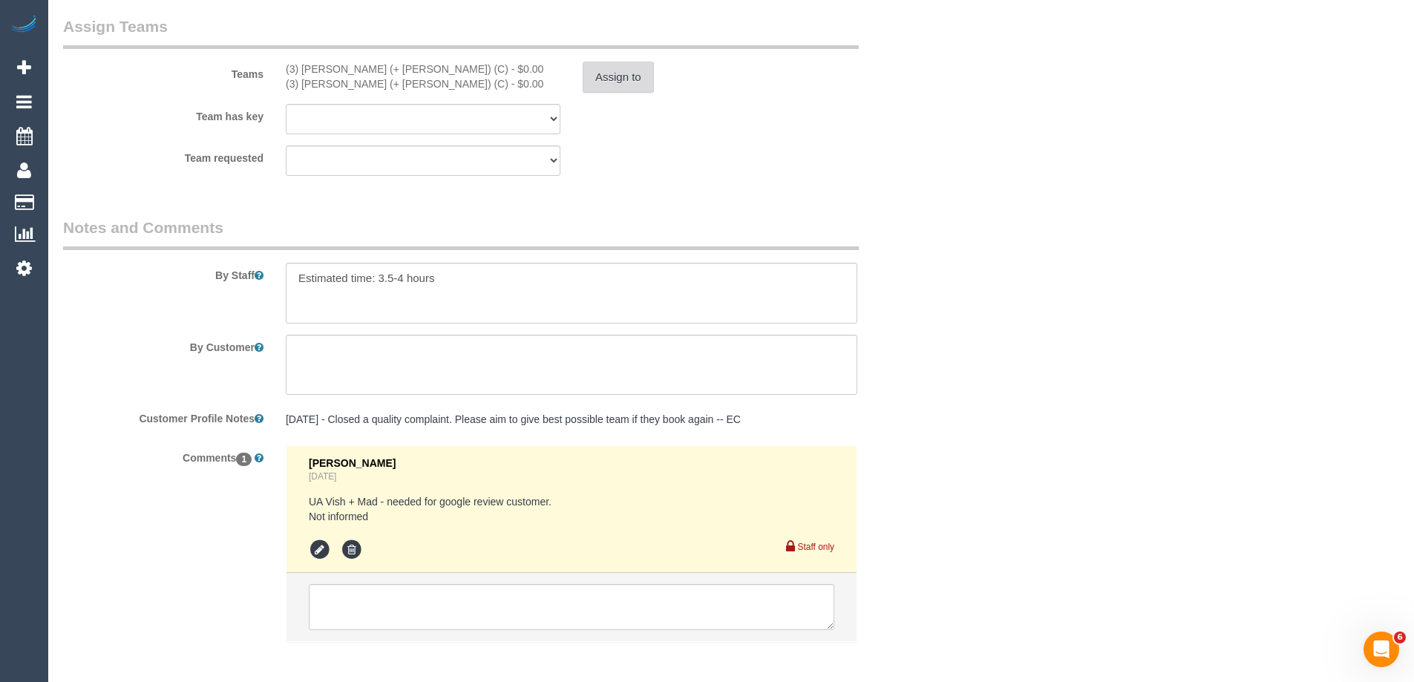
click at [609, 85] on button "Assign to" at bounding box center [618, 77] width 71 height 31
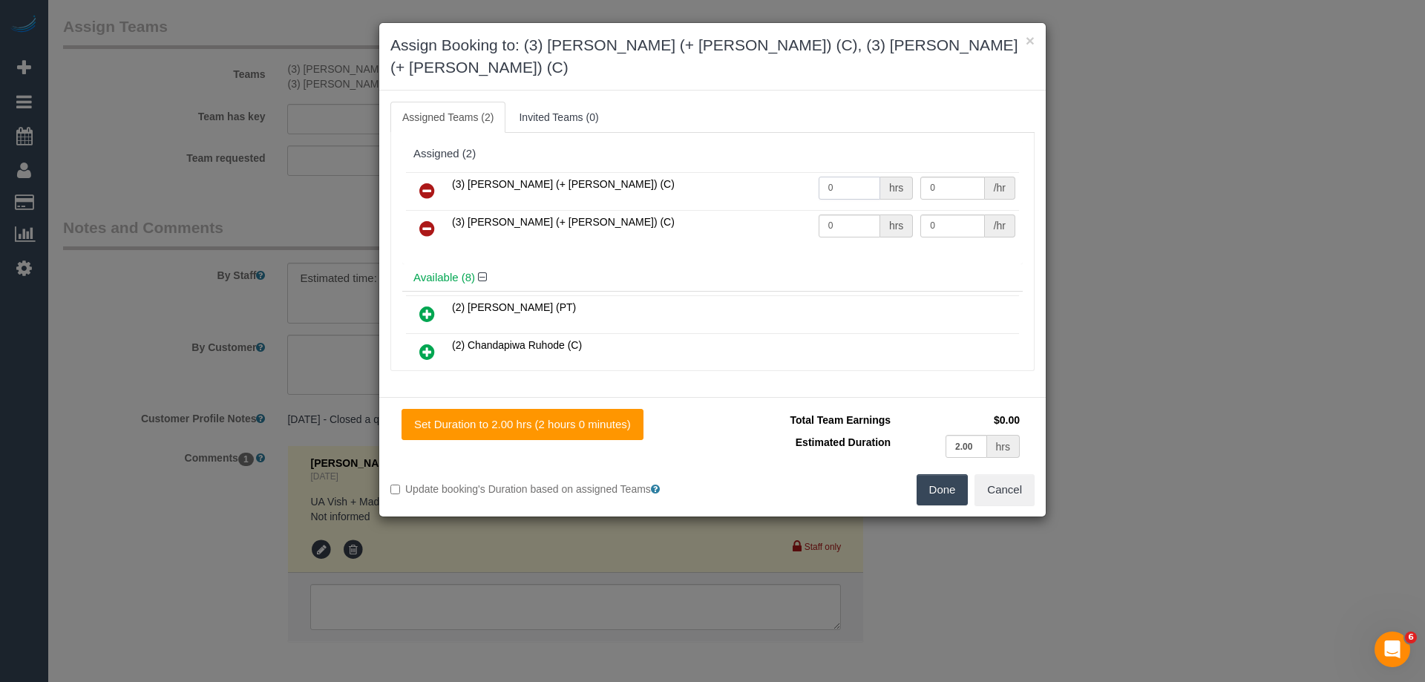
drag, startPoint x: 843, startPoint y: 174, endPoint x: 790, endPoint y: 168, distance: 53.8
click at [790, 172] on tr "(3) Cristian (+ Tania) (C) 0 hrs 0 /hr" at bounding box center [712, 191] width 613 height 38
type input "1"
drag, startPoint x: 828, startPoint y: 202, endPoint x: 788, endPoint y: 195, distance: 40.6
click at [775, 210] on tr "(3) Tania (+ Cristian) (C) 0 hrs 0 /hr" at bounding box center [712, 229] width 613 height 38
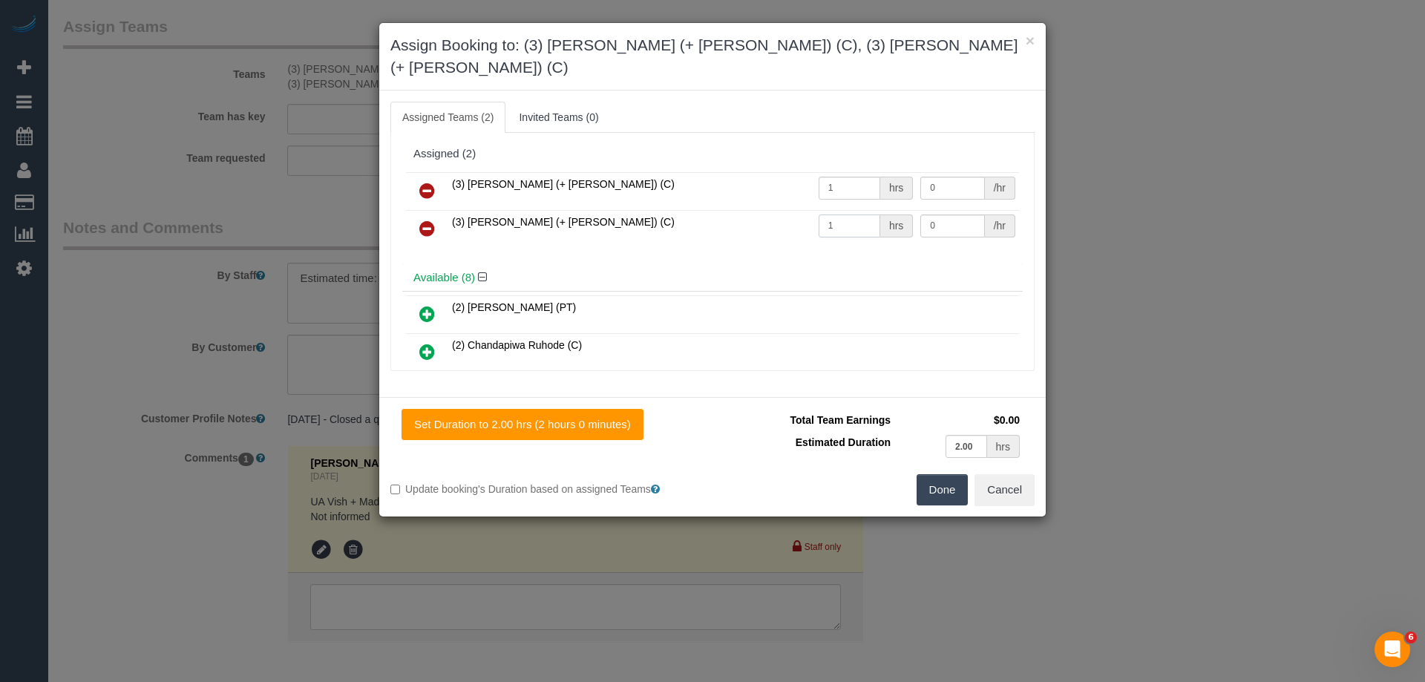
type input "1"
drag, startPoint x: 931, startPoint y: 165, endPoint x: 865, endPoint y: 160, distance: 66.2
click at [865, 172] on tr "(3) Cristian (+ Tania) (C) 1 hrs 0 /hr" at bounding box center [712, 191] width 613 height 38
type input "65"
click at [817, 210] on tr "(3) Tania (+ Cristian) (C) 1 hrs 0 /hr" at bounding box center [712, 229] width 613 height 38
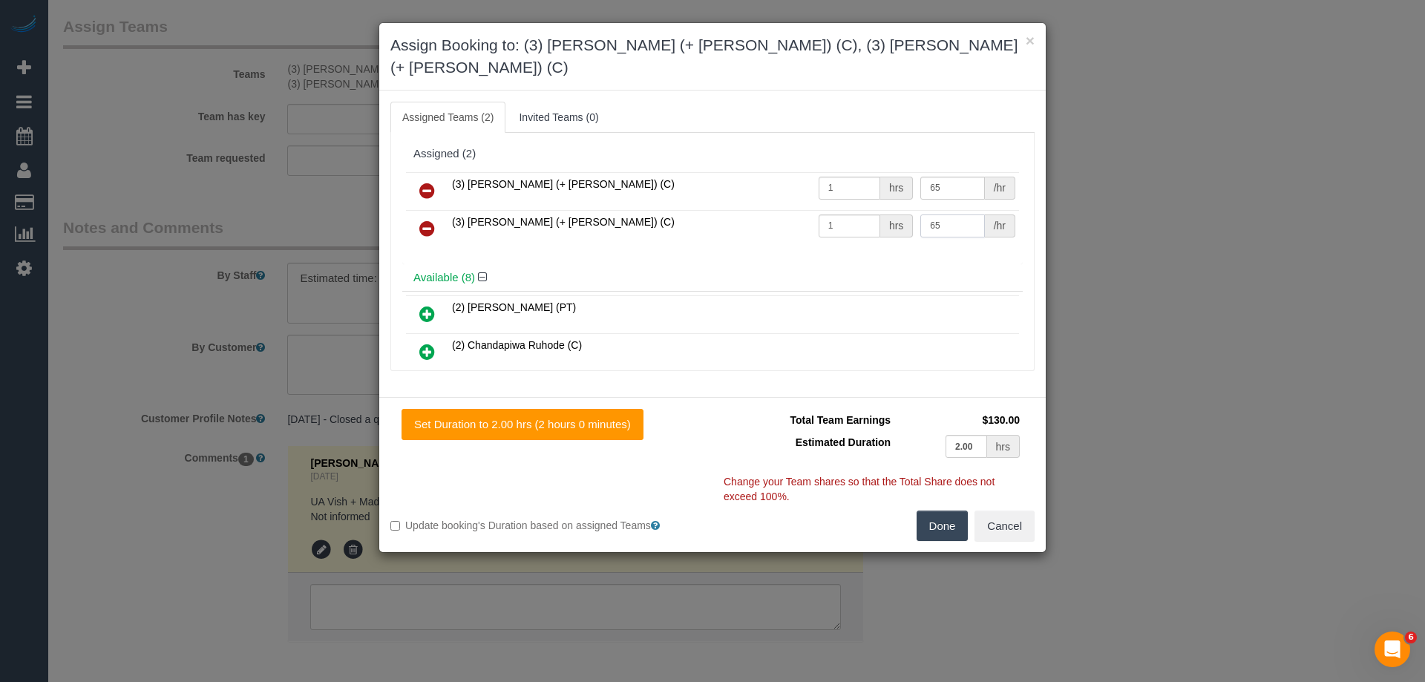
type input "65"
click at [937, 511] on button "Done" at bounding box center [943, 526] width 52 height 31
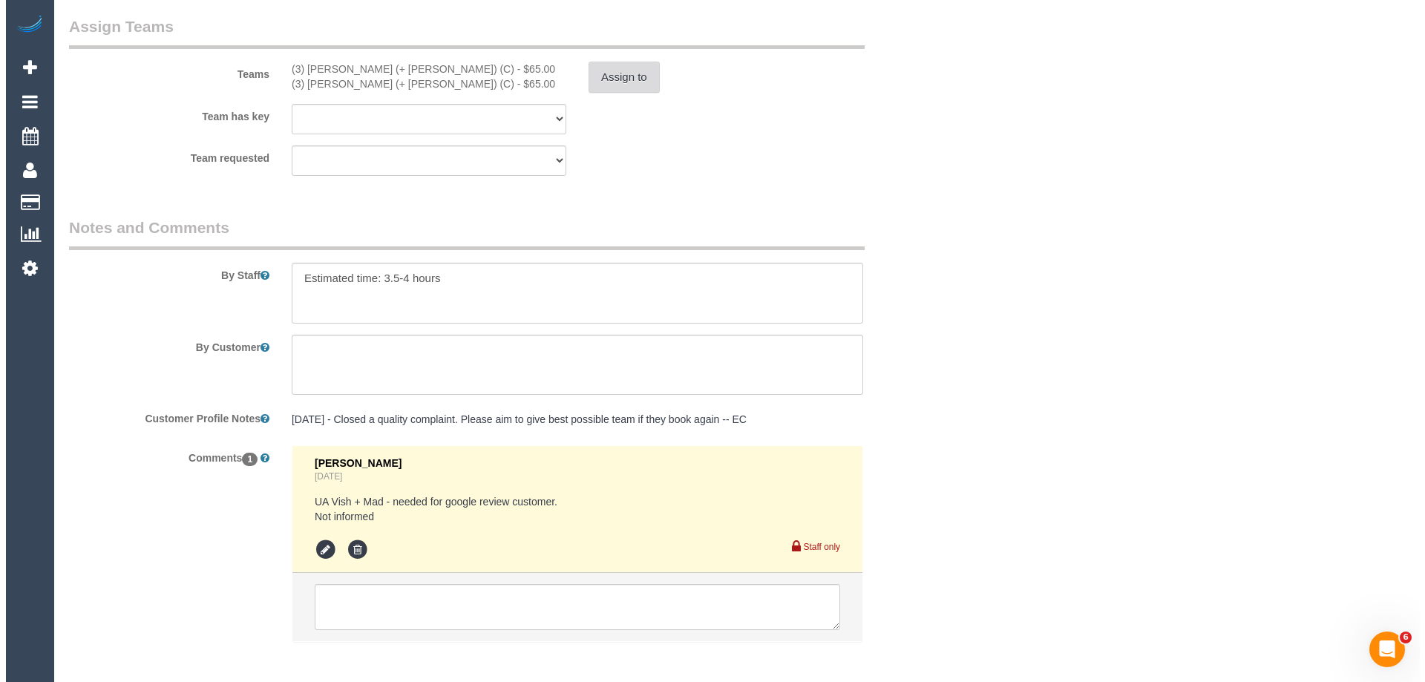
scroll to position [0, 0]
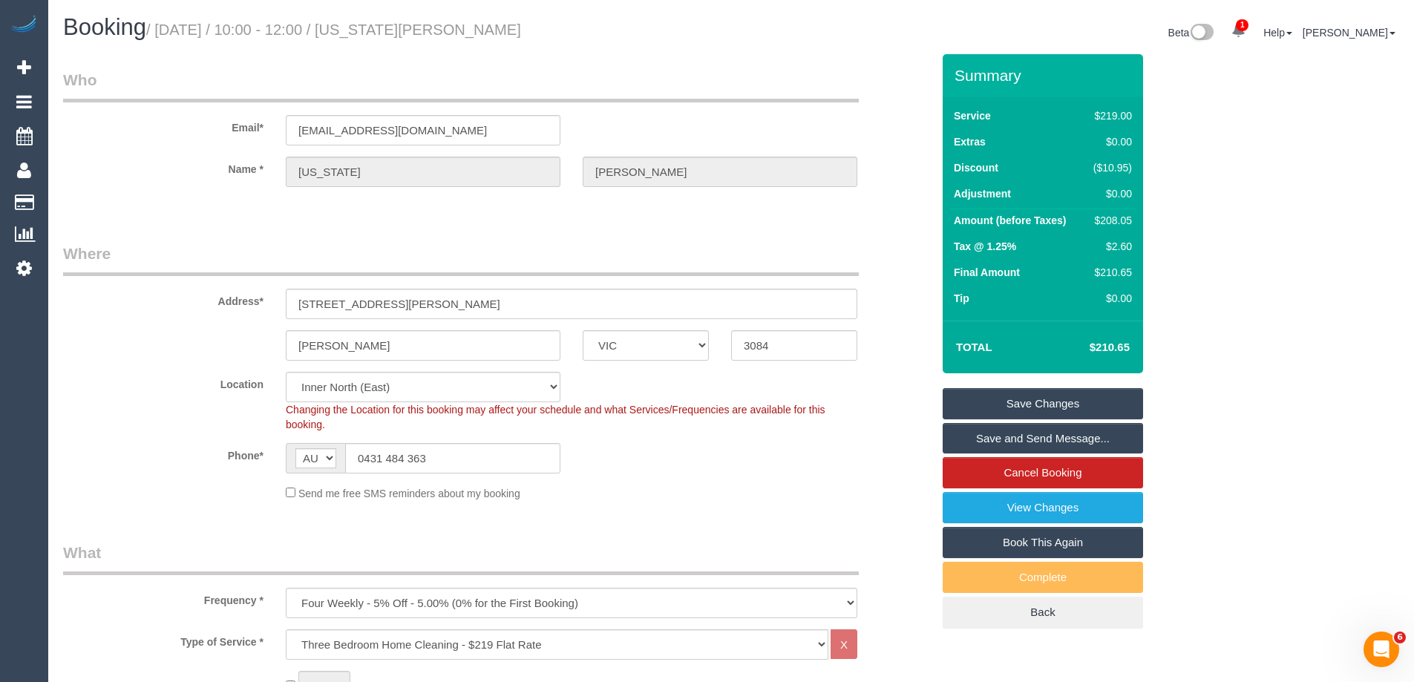
drag, startPoint x: 502, startPoint y: 28, endPoint x: 394, endPoint y: 31, distance: 107.6
click at [394, 31] on h1 "Booking / October 13, 2025 / 10:00 - 12:00 / Montana Vaisey" at bounding box center [391, 27] width 657 height 25
copy small "Montana Vaisey"
click at [997, 404] on link "Save Changes" at bounding box center [1042, 403] width 200 height 31
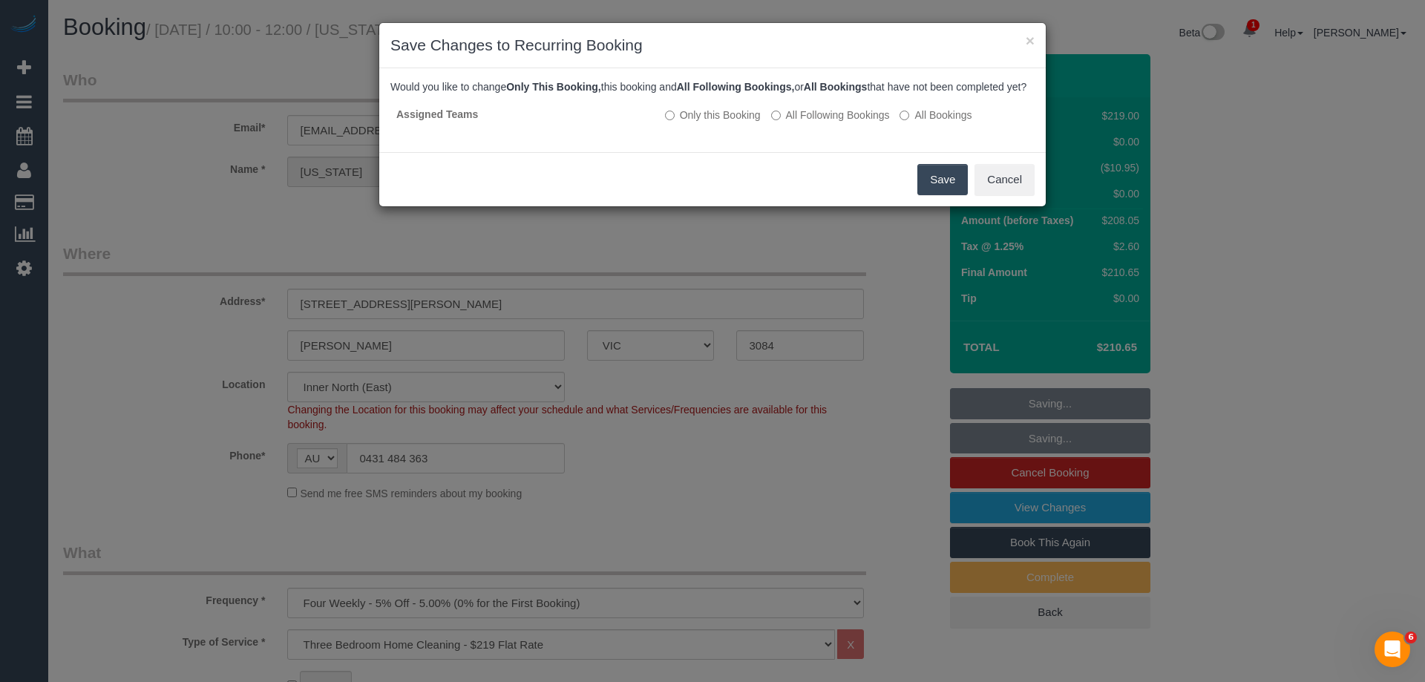
click at [936, 188] on button "Save" at bounding box center [942, 179] width 50 height 31
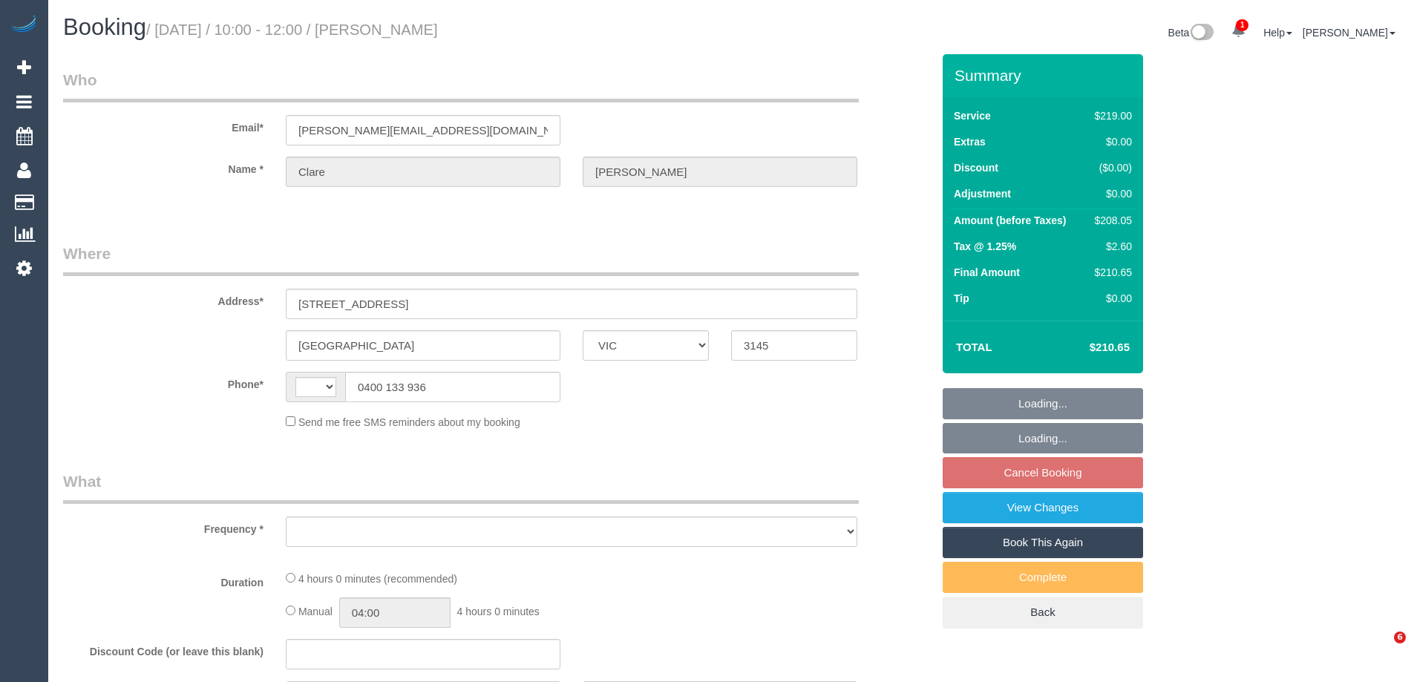
select select "VIC"
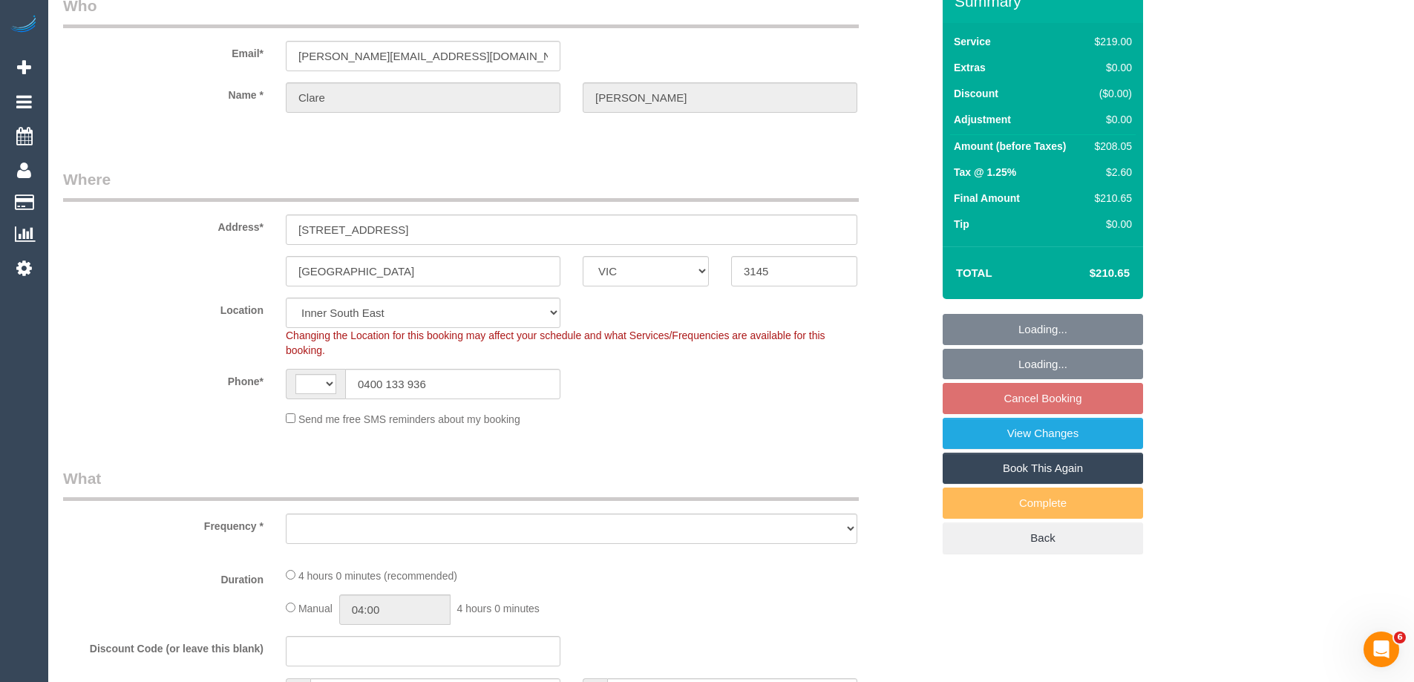
select select "string:AU"
select select "number:27"
select select "number:14"
select select "number:18"
select select "number:22"
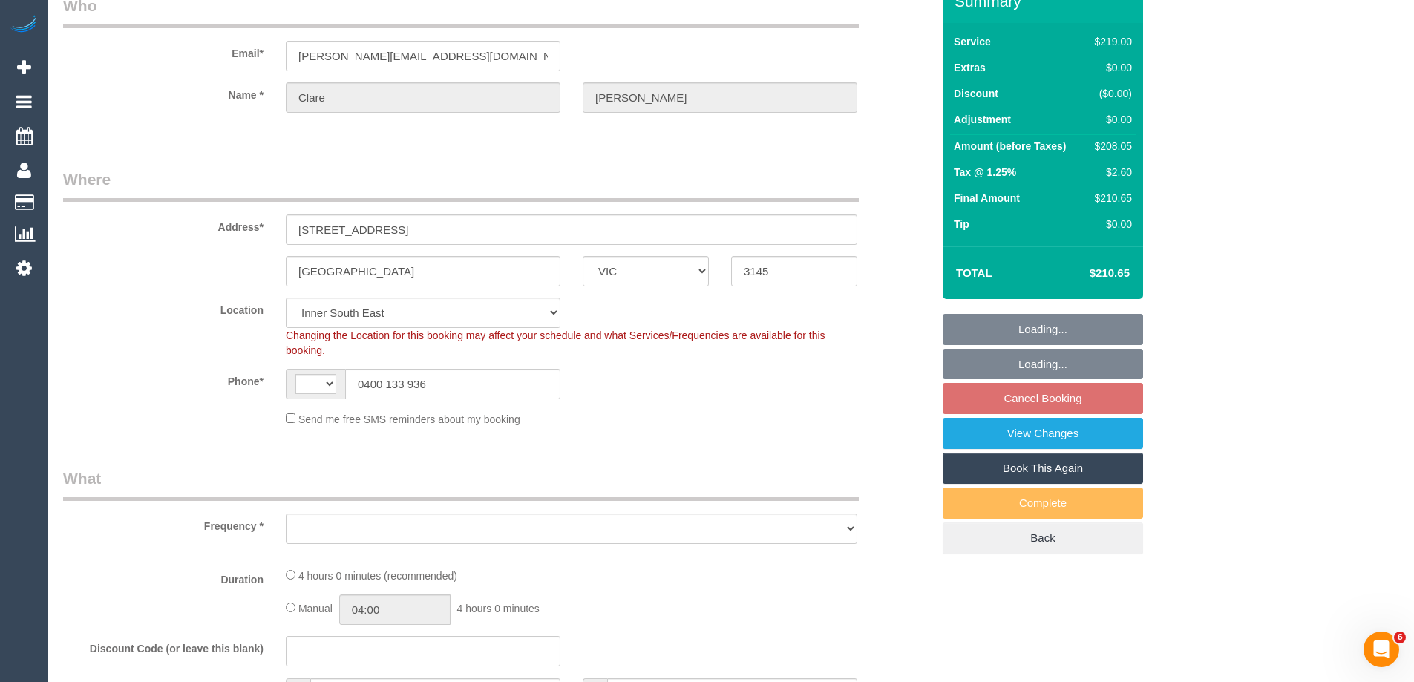
select select "number:34"
select select "number:12"
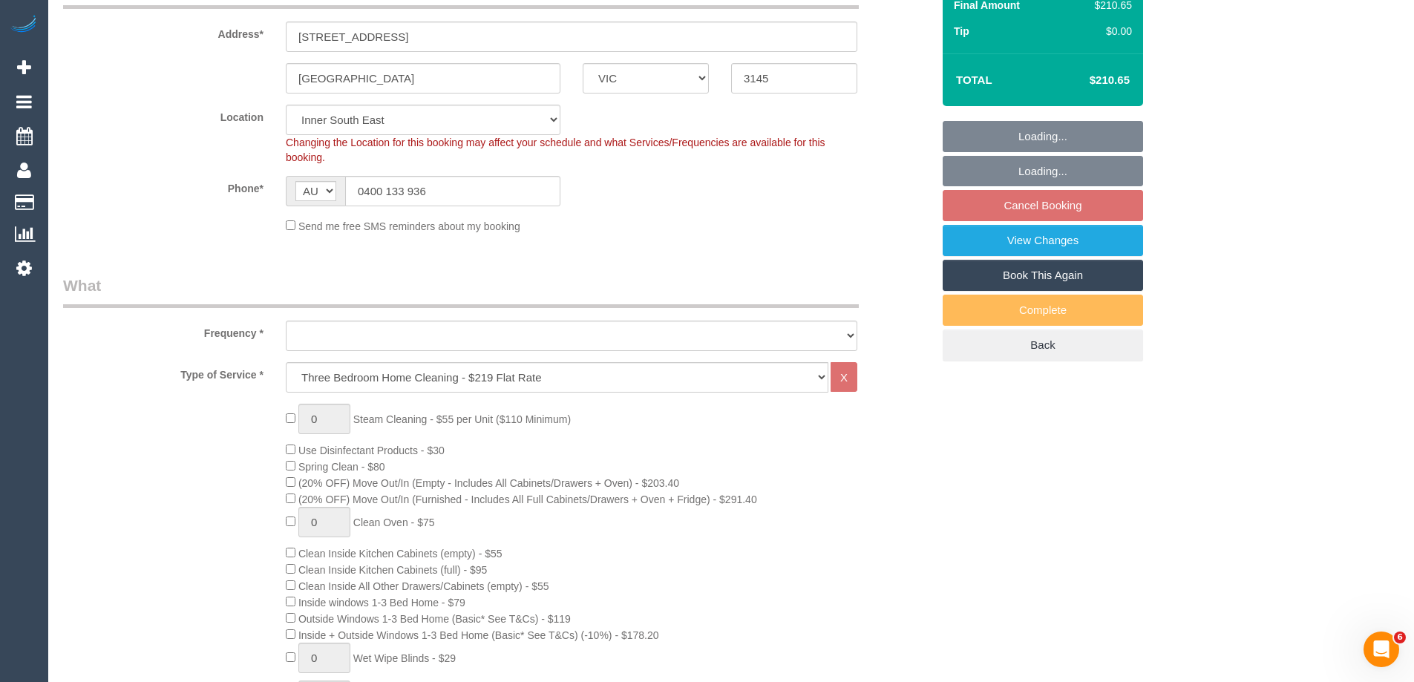
select select "object:802"
select select "string:stripe-pm_1P2gkZ2GScqysDRVxP0ko0gA"
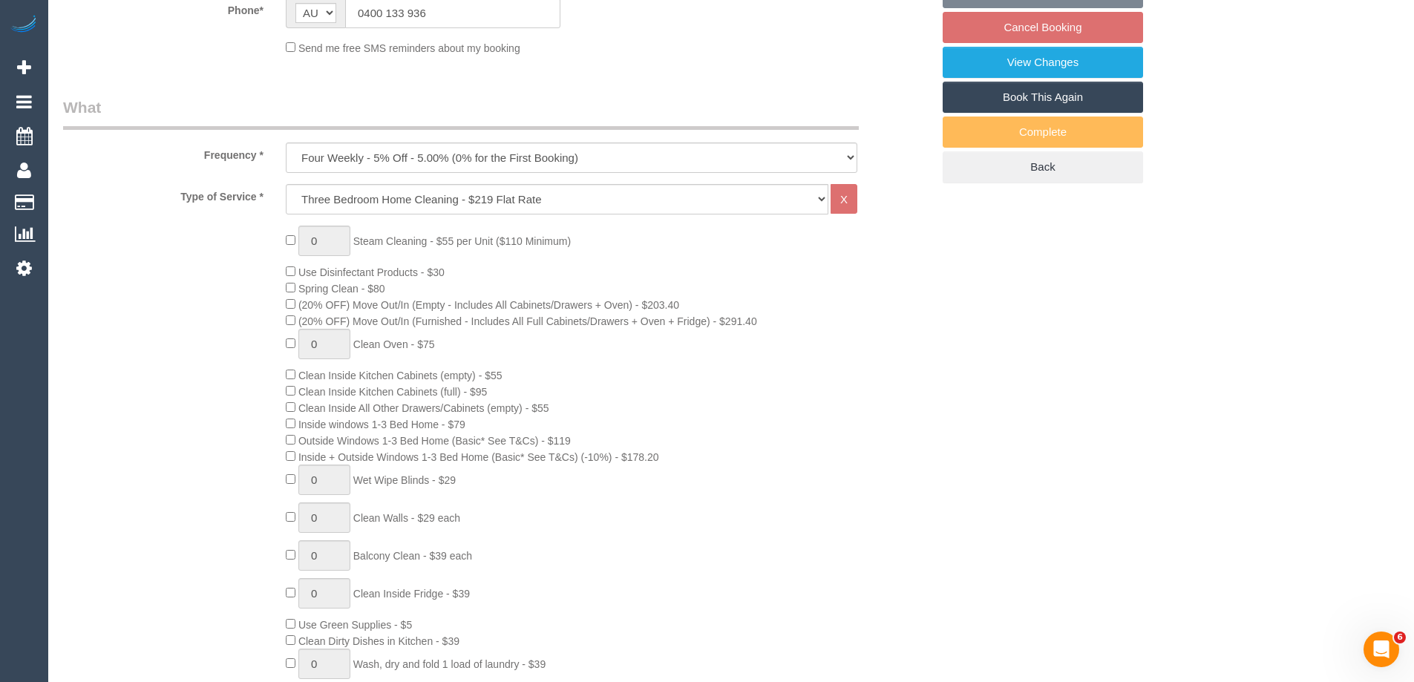
select select "object:821"
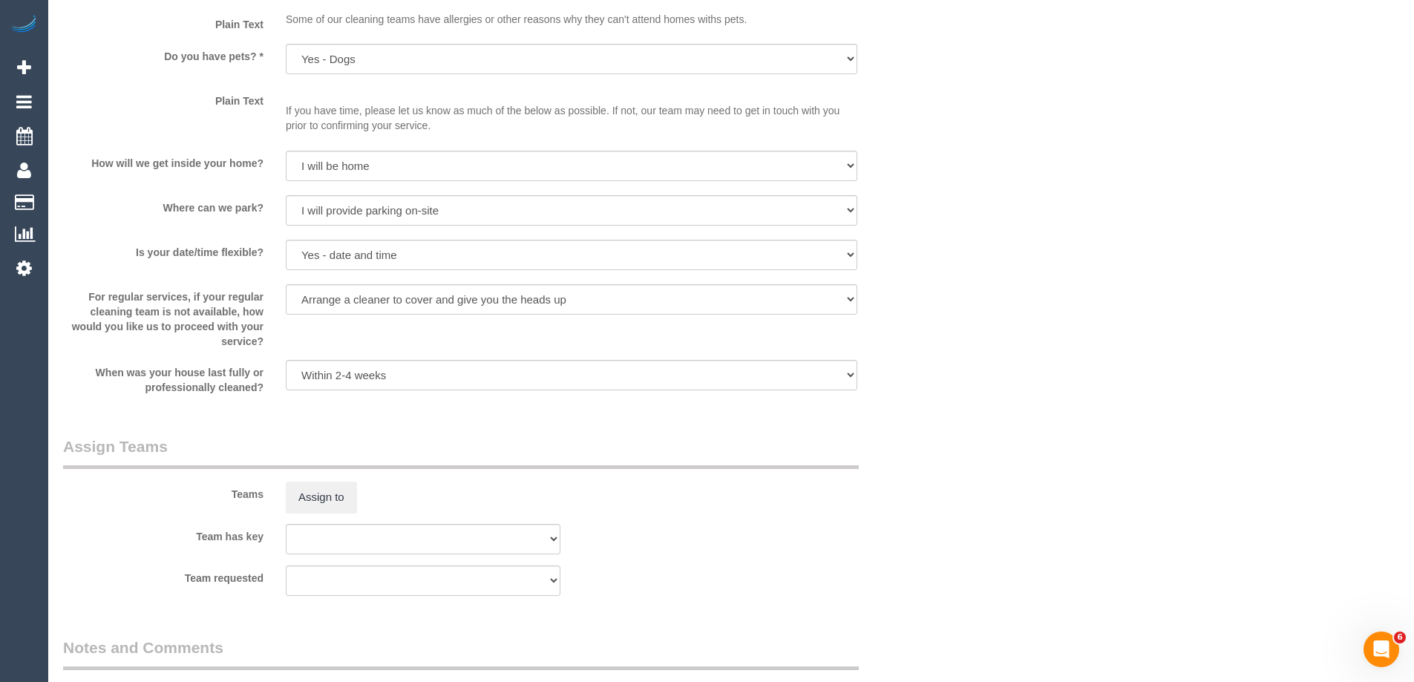
scroll to position [1633, 0]
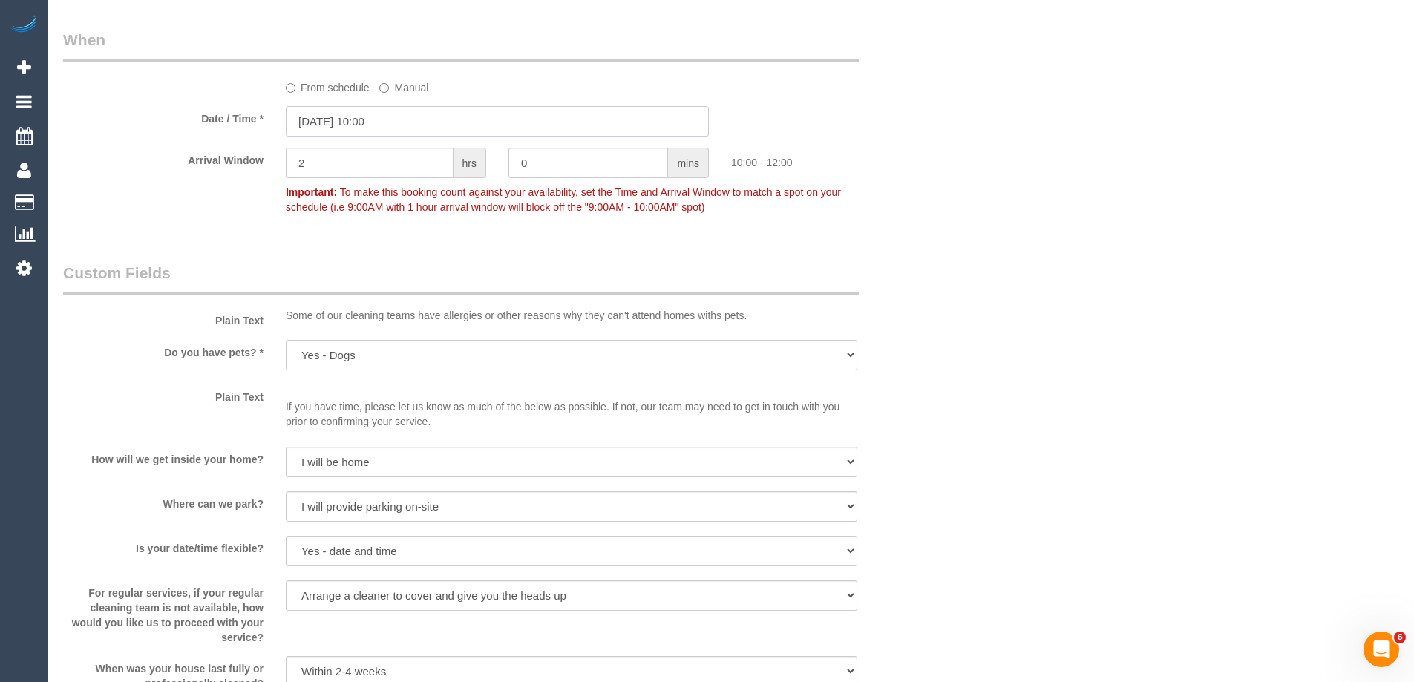
click at [338, 122] on input "[DATE] 10:00" at bounding box center [497, 121] width 423 height 30
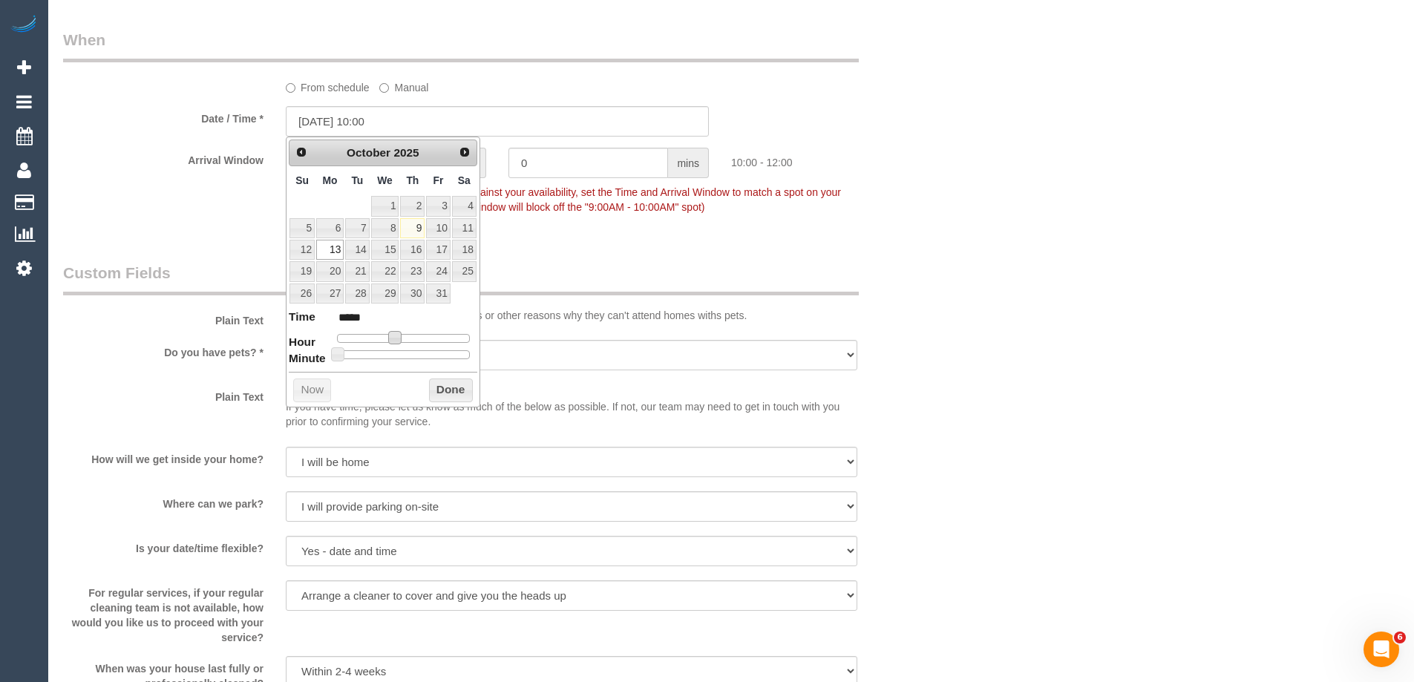
type input "[DATE] 09:00"
type input "*****"
click at [394, 342] on span at bounding box center [388, 337] width 13 height 13
click at [453, 392] on button "Done" at bounding box center [451, 390] width 44 height 24
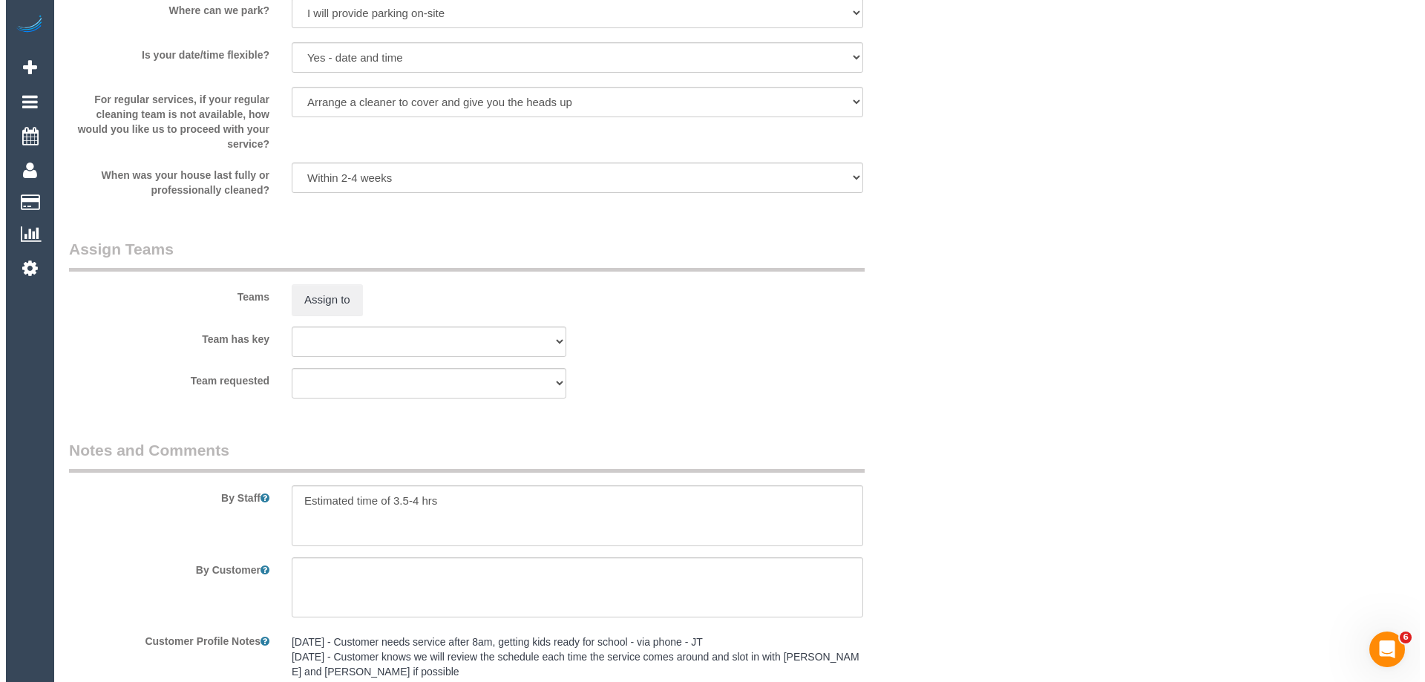
scroll to position [2152, 0]
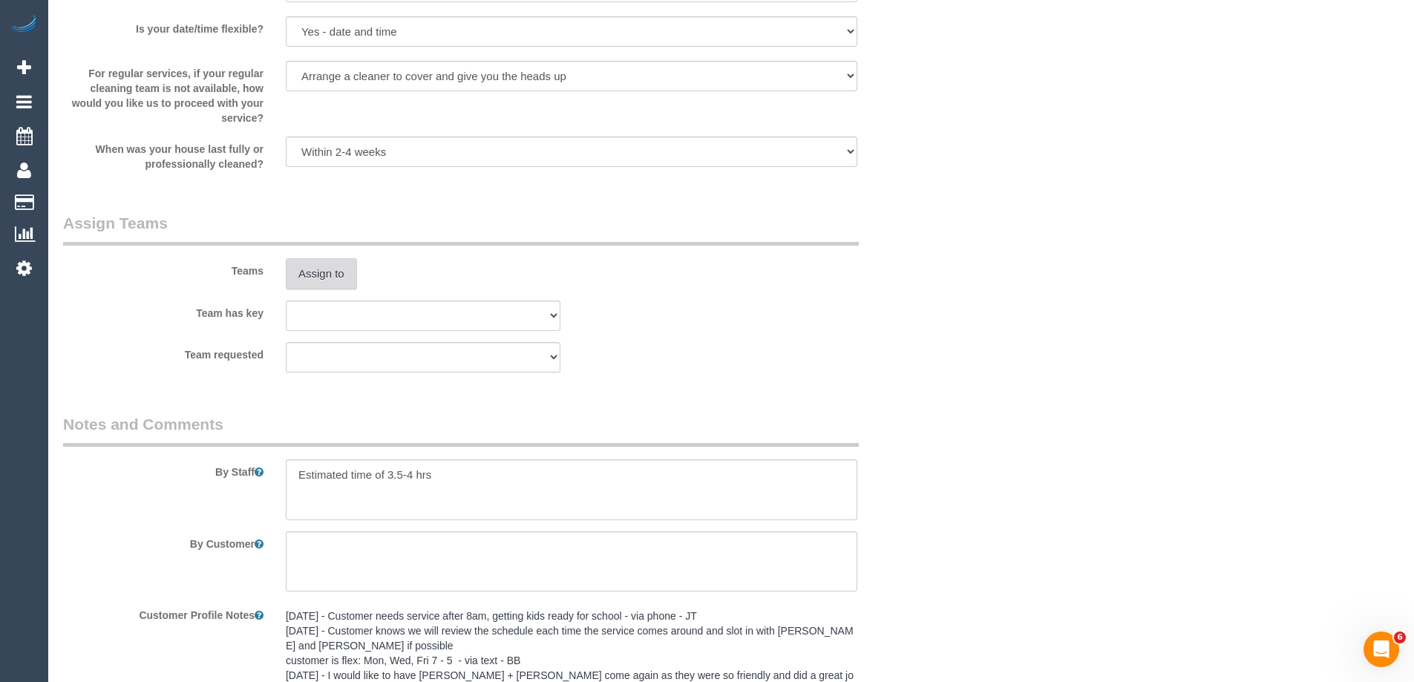
click at [335, 283] on button "Assign to" at bounding box center [321, 273] width 71 height 31
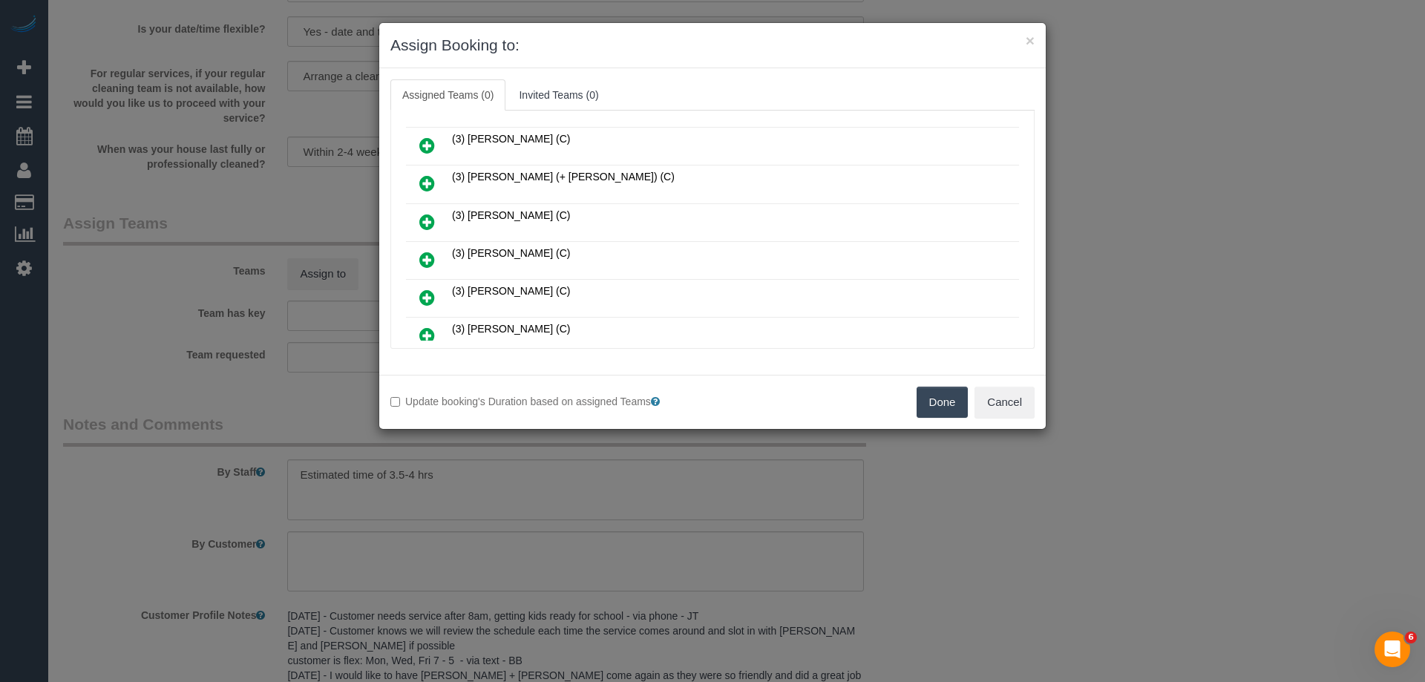
click at [435, 220] on link at bounding box center [427, 223] width 35 height 30
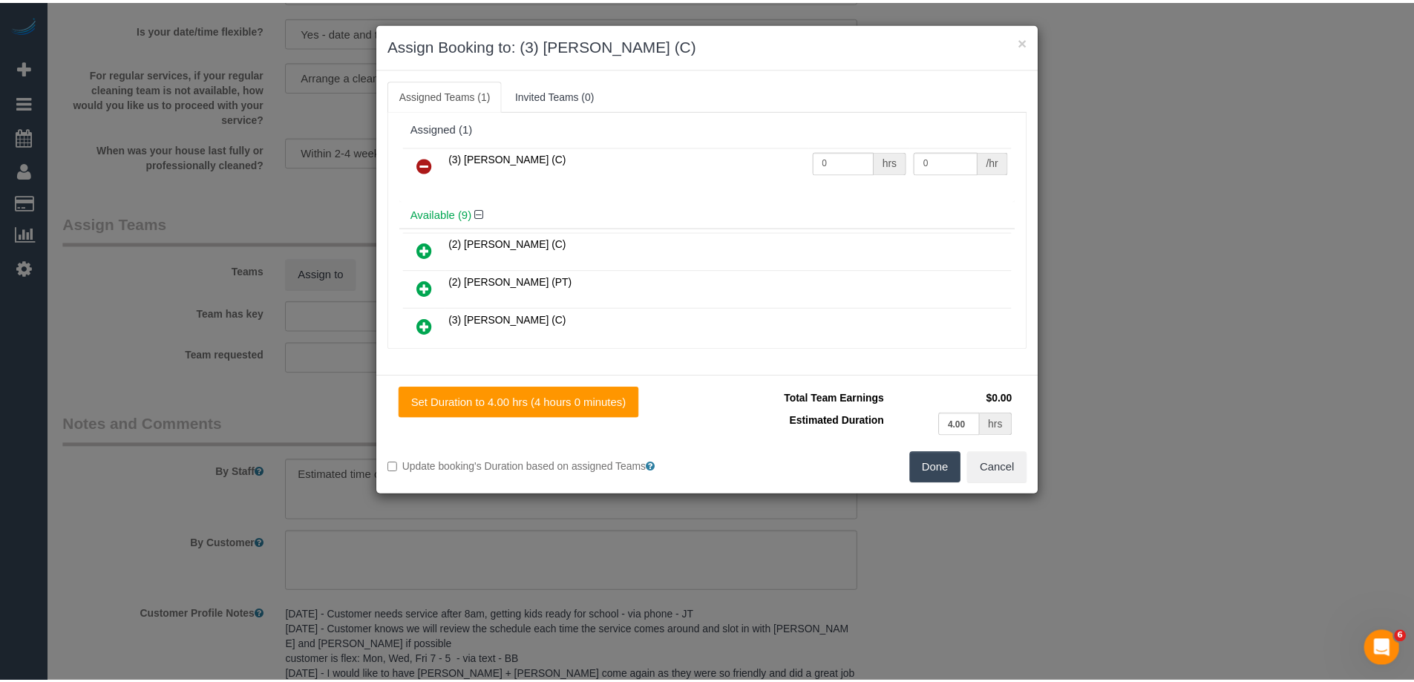
scroll to position [0, 0]
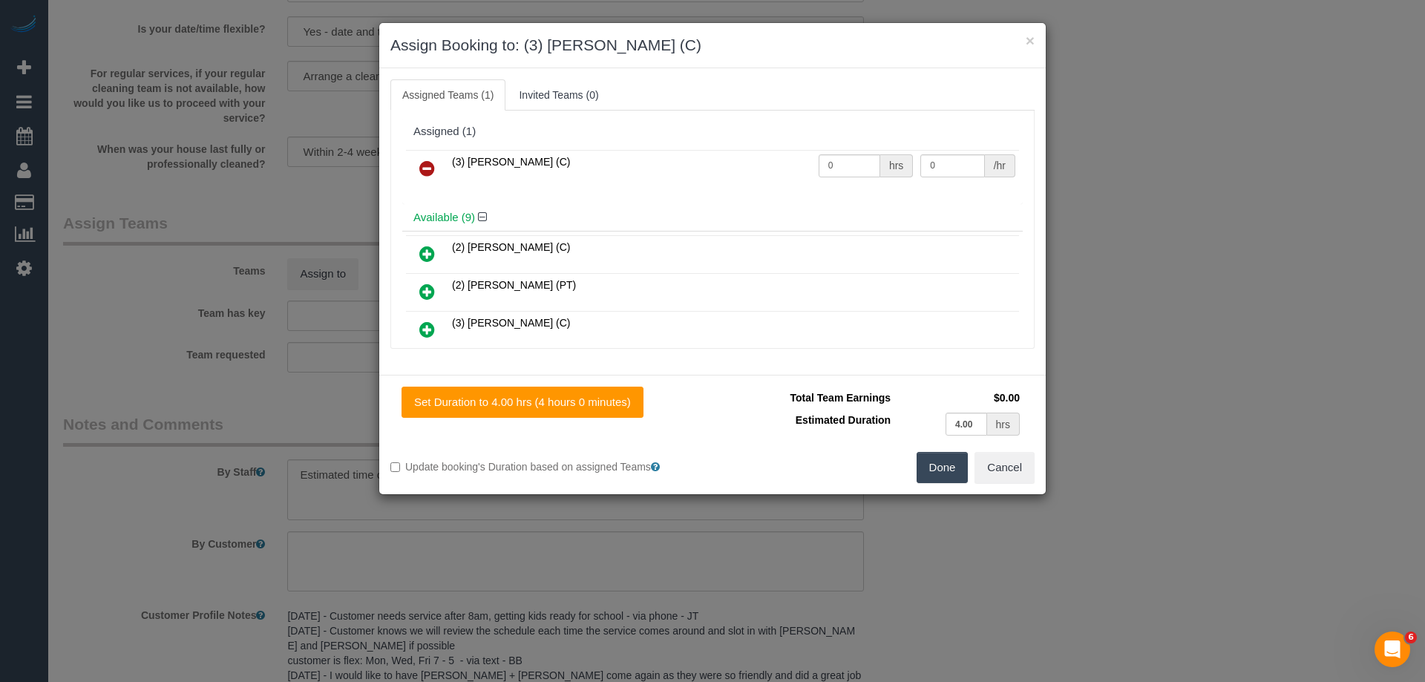
click at [942, 473] on button "Done" at bounding box center [943, 467] width 52 height 31
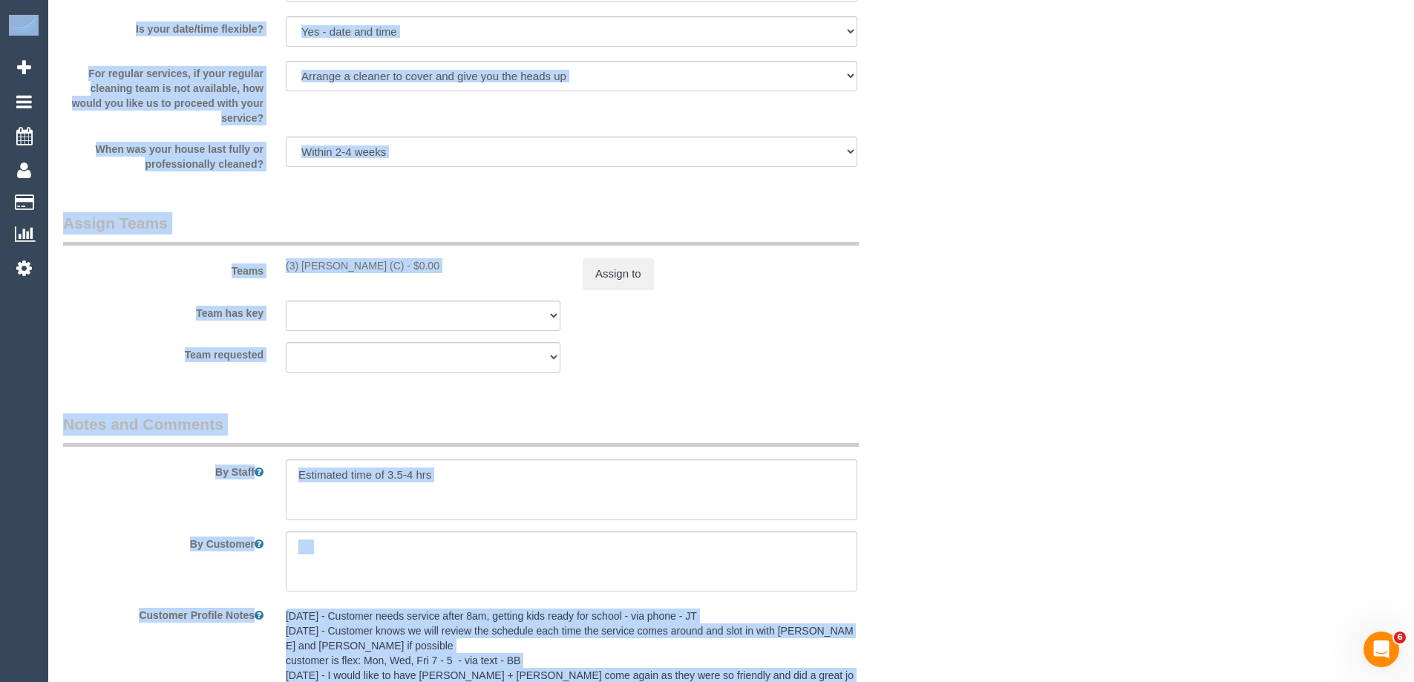
drag, startPoint x: 1412, startPoint y: 542, endPoint x: 1424, endPoint y: 308, distance: 234.1
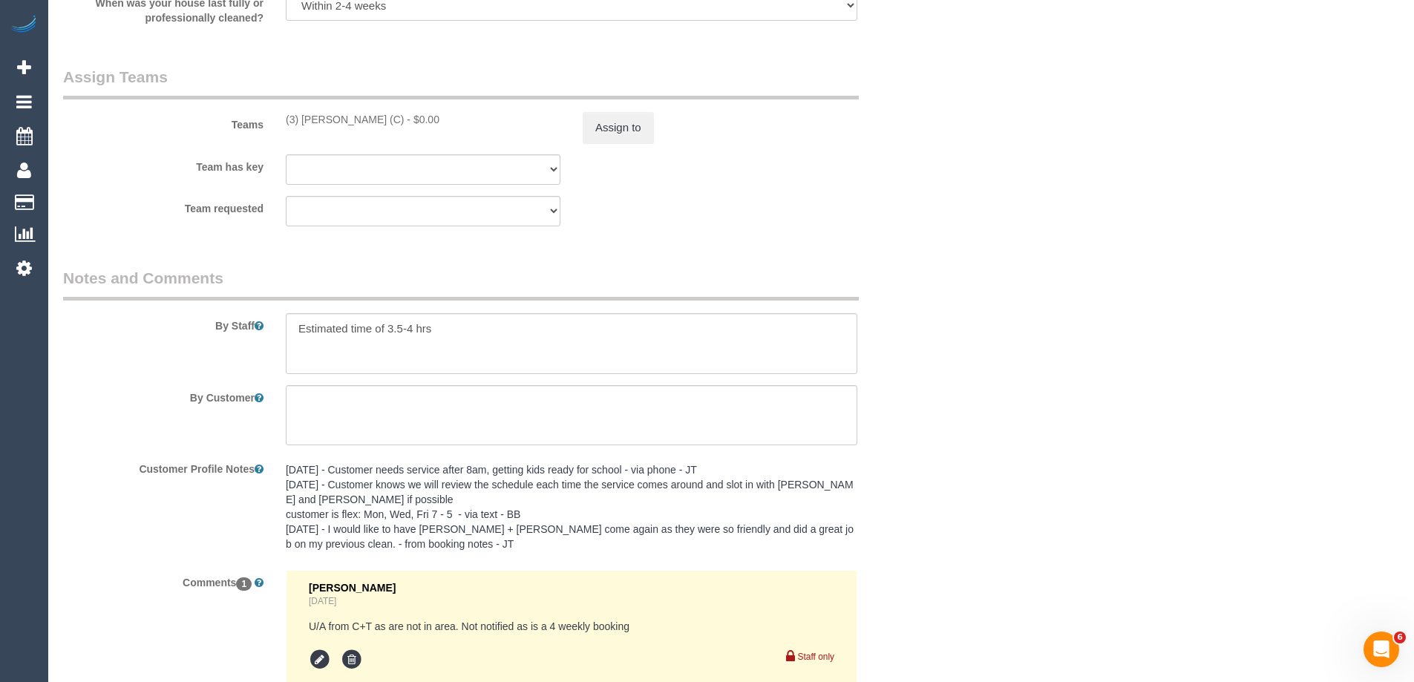
scroll to position [2301, 0]
click at [612, 140] on button "Assign to" at bounding box center [618, 125] width 71 height 31
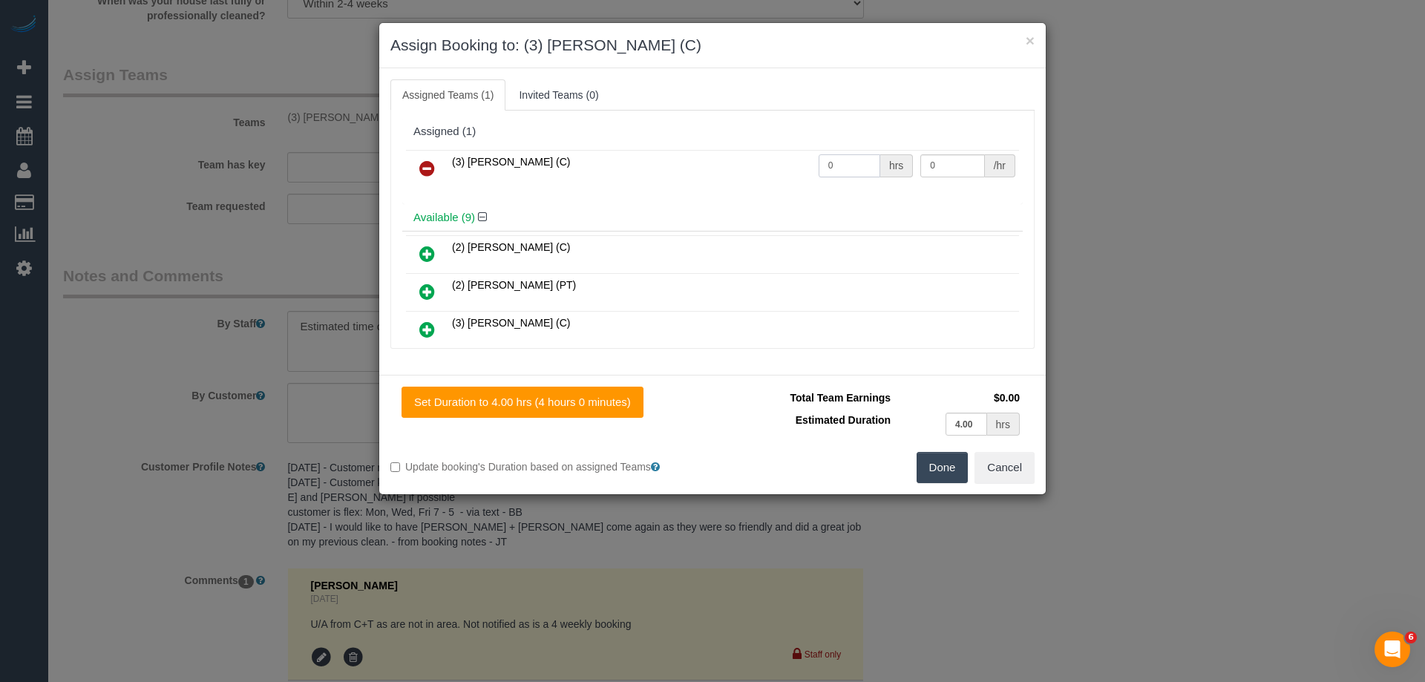
drag, startPoint x: 807, startPoint y: 171, endPoint x: 753, endPoint y: 165, distance: 55.2
click at [753, 165] on tr "(3) Ishini De Silva (C) 0 hrs 0 /hr" at bounding box center [712, 169] width 613 height 38
type input "1"
drag, startPoint x: 948, startPoint y: 165, endPoint x: 828, endPoint y: 154, distance: 120.0
click at [832, 154] on tr "(3) Ishini De Silva (C) 1 hrs 0 /hr" at bounding box center [712, 169] width 613 height 38
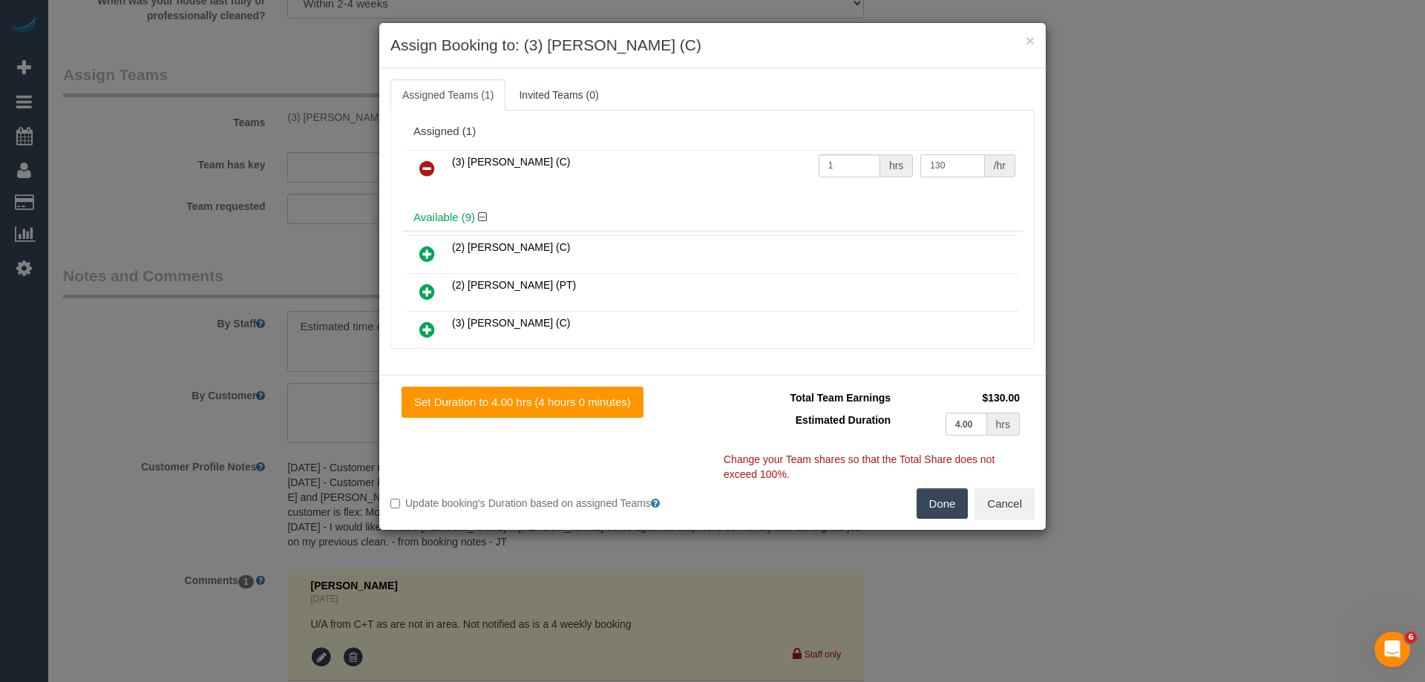
type input "130"
click at [949, 496] on button "Done" at bounding box center [943, 503] width 52 height 31
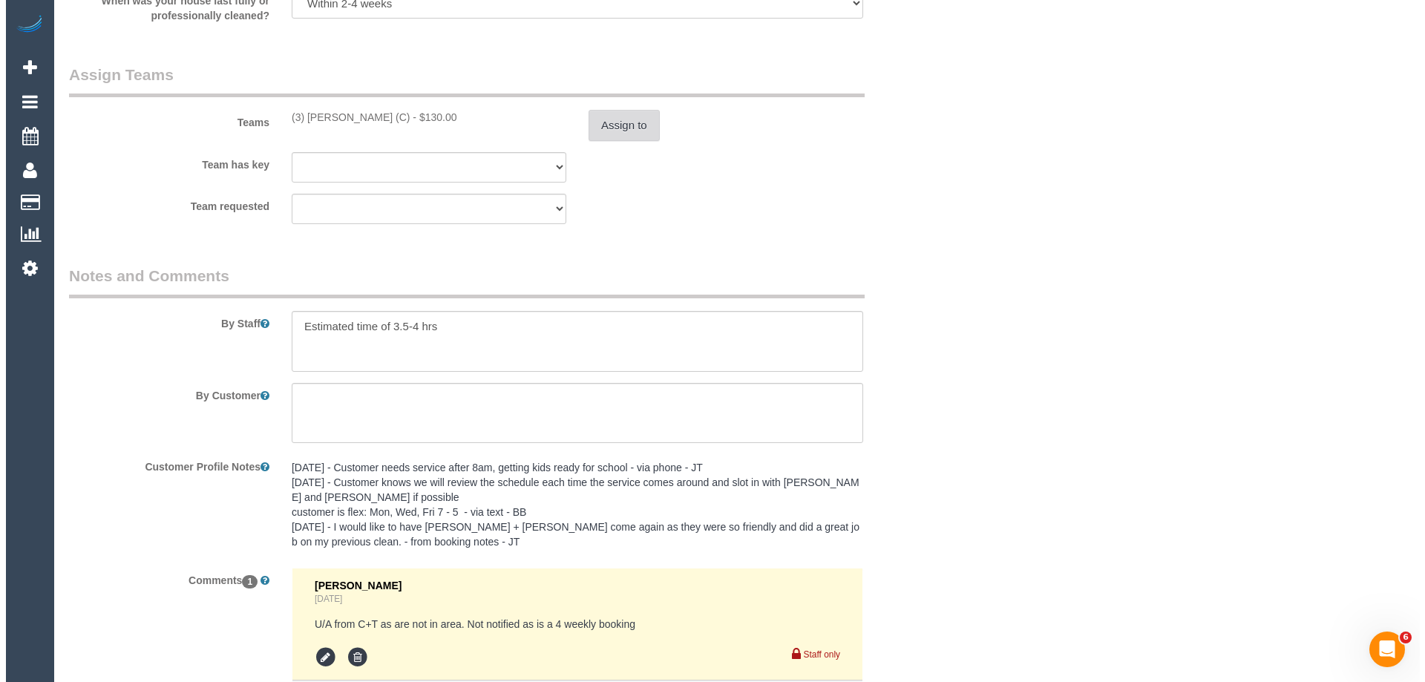
scroll to position [0, 0]
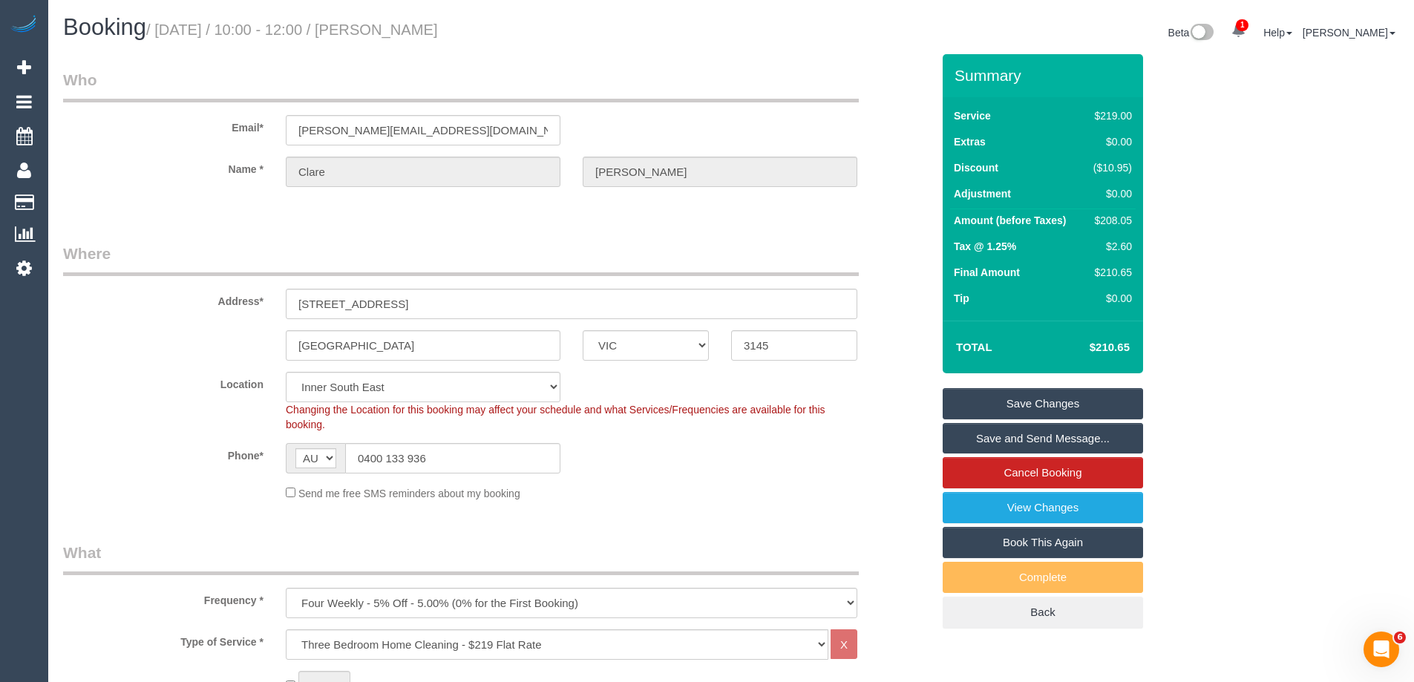
drag, startPoint x: 499, startPoint y: 24, endPoint x: 387, endPoint y: 34, distance: 111.7
click at [387, 34] on h1 "Booking / October 13, 2025 / 10:00 - 12:00 / Clare Chadwick" at bounding box center [391, 27] width 657 height 25
copy small "Clare Chadwick"
click at [993, 392] on link "Save Changes" at bounding box center [1042, 403] width 200 height 31
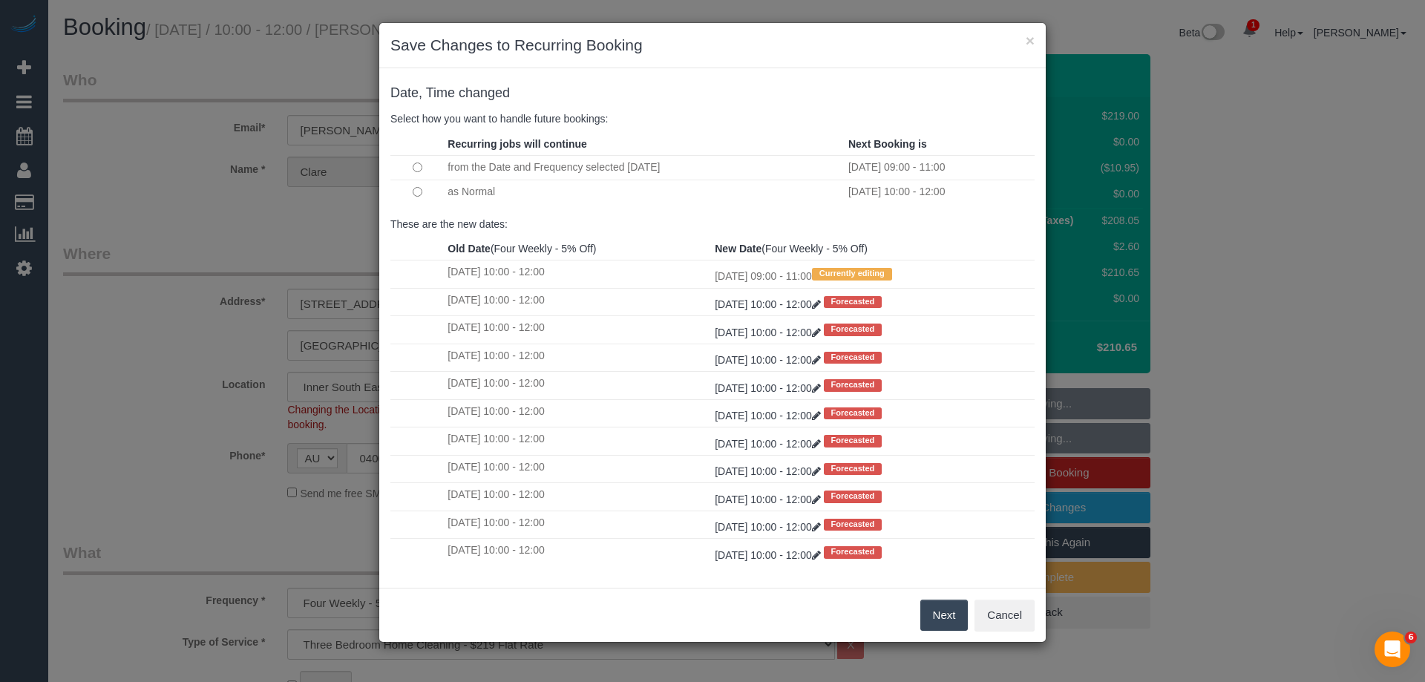
click at [954, 616] on button "Next" at bounding box center [944, 615] width 48 height 31
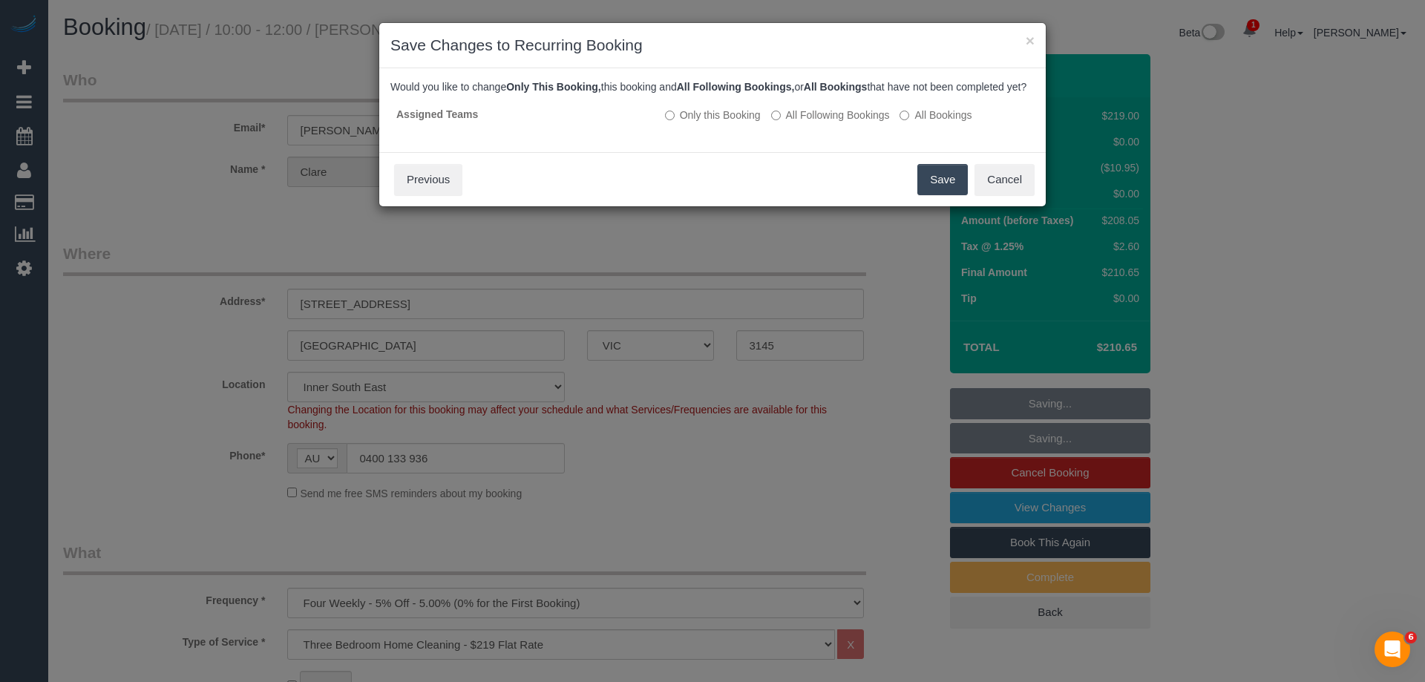
click at [933, 194] on button "Save" at bounding box center [942, 179] width 50 height 31
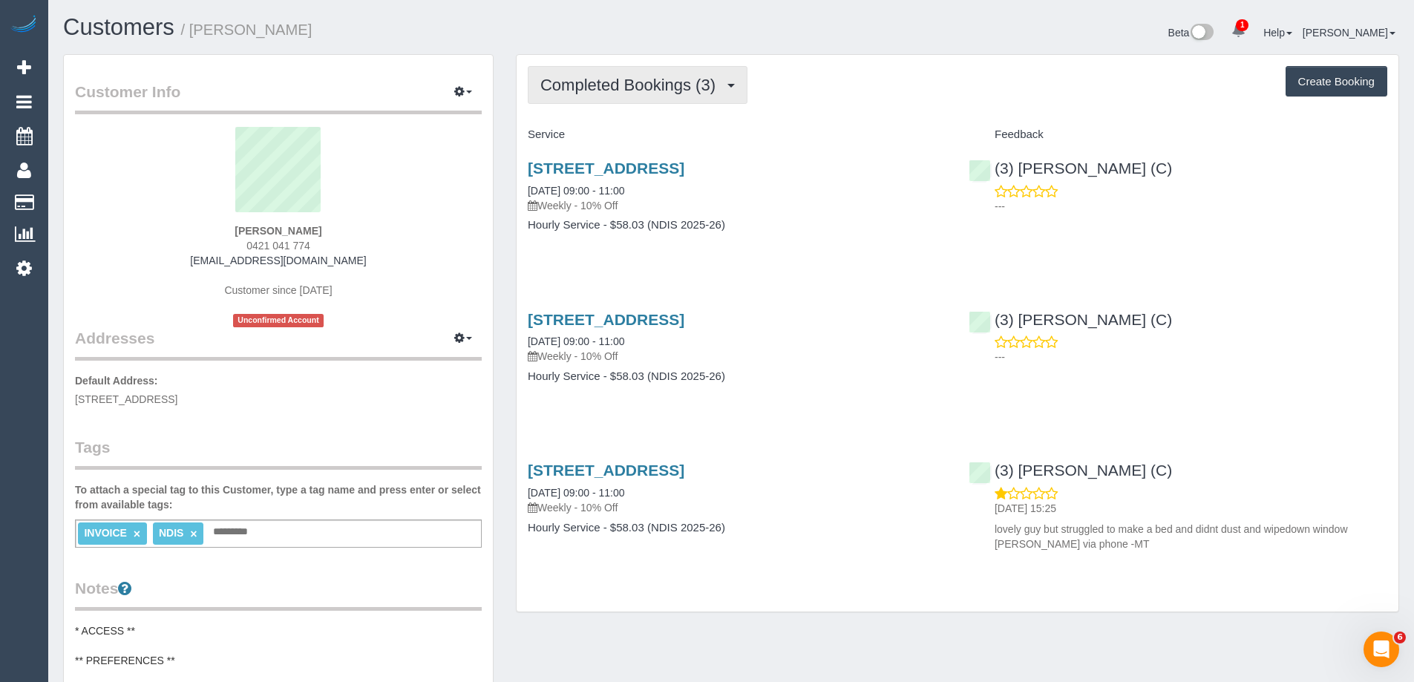
click at [608, 82] on span "Completed Bookings (3)" at bounding box center [631, 85] width 183 height 19
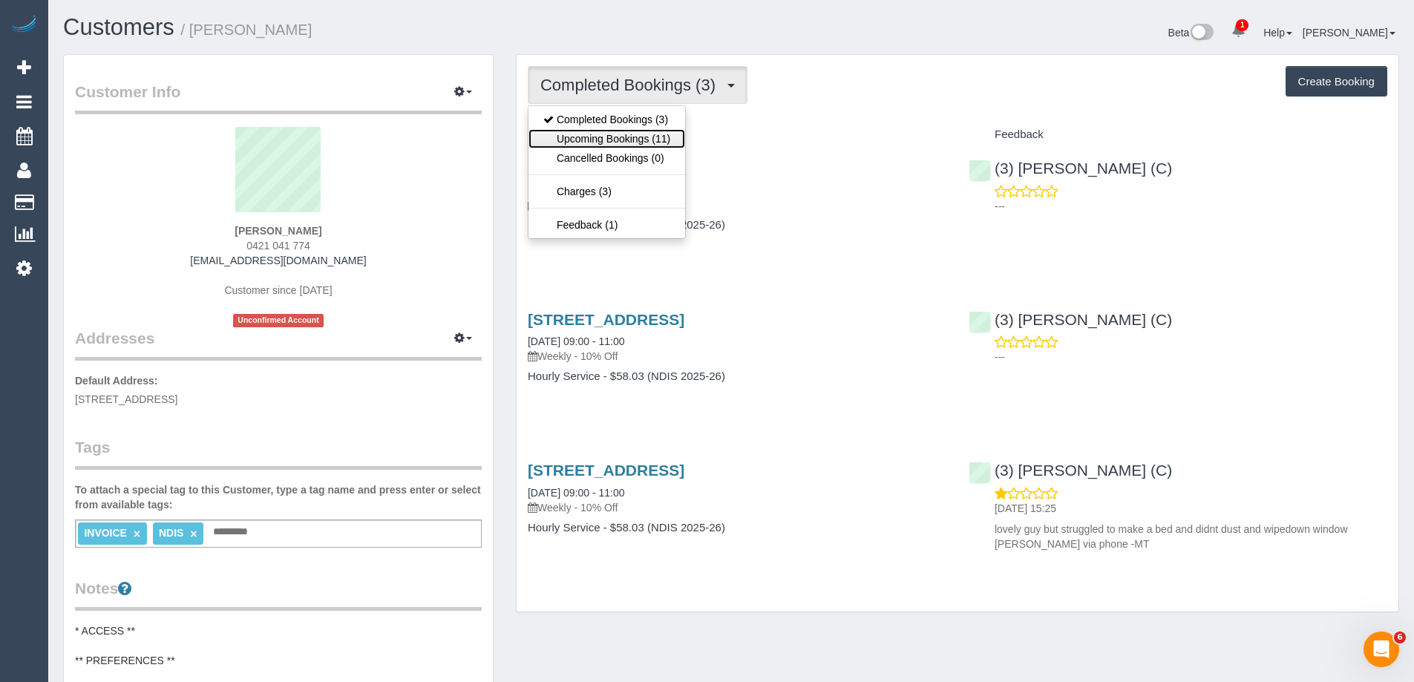
click at [631, 134] on link "Upcoming Bookings (11)" at bounding box center [606, 138] width 157 height 19
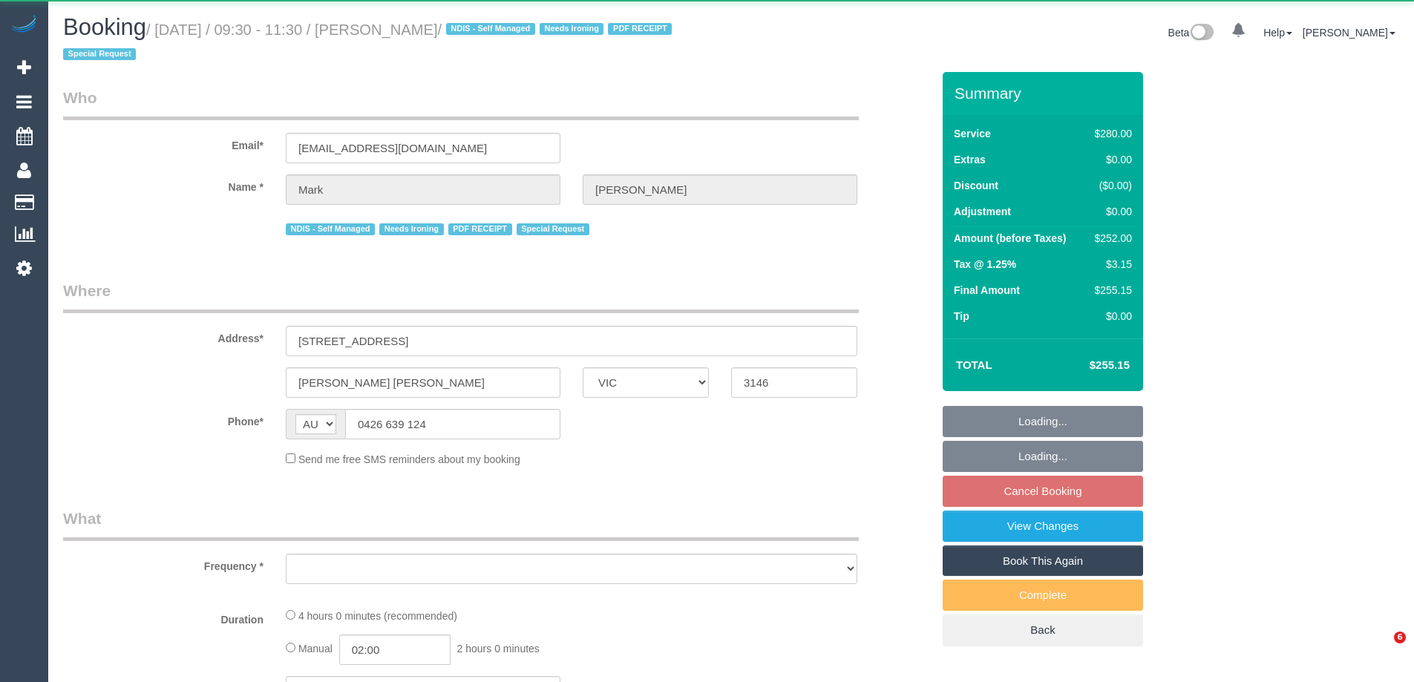
select select "VIC"
select select "string:stripe-pm_1MF9LR2GScqysDRVNAaKuFlm"
select select "240"
select select "number:28"
select select "number:14"
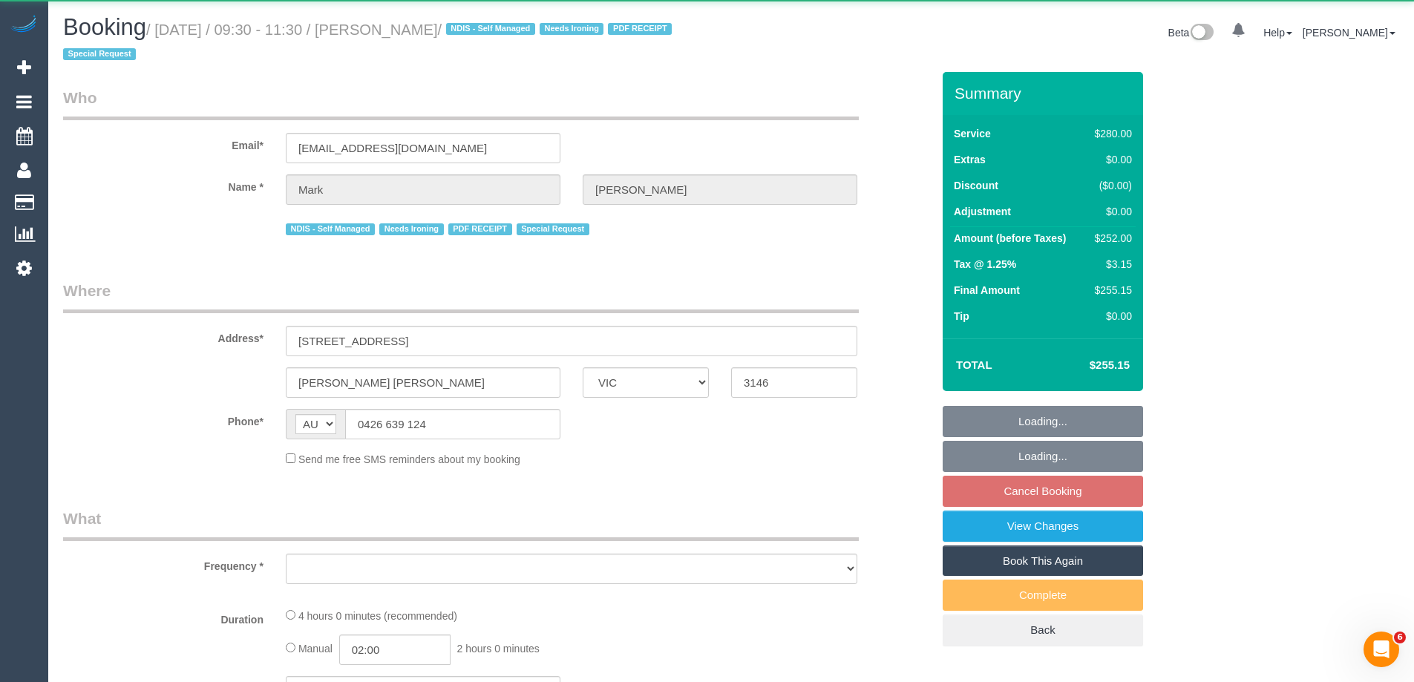
select select "number:19"
select select "number:25"
select select "number:34"
select select "number:13"
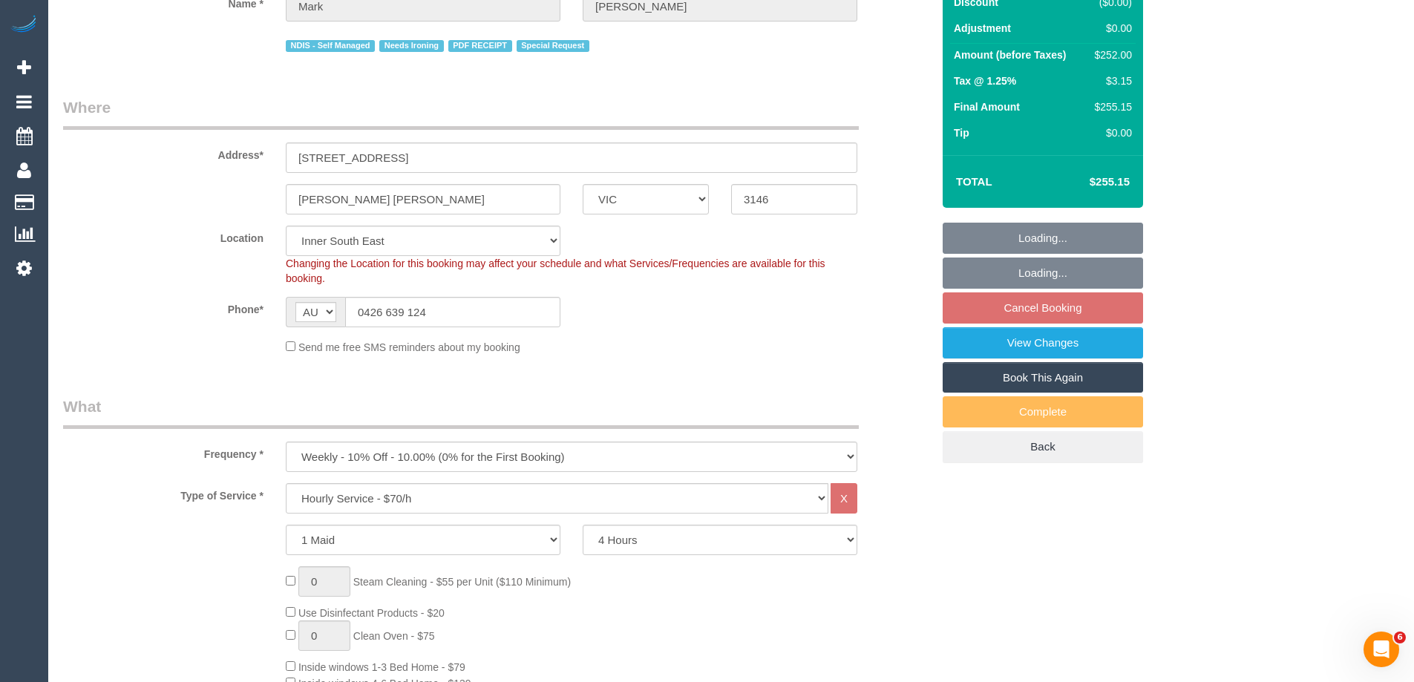
select select "object:1525"
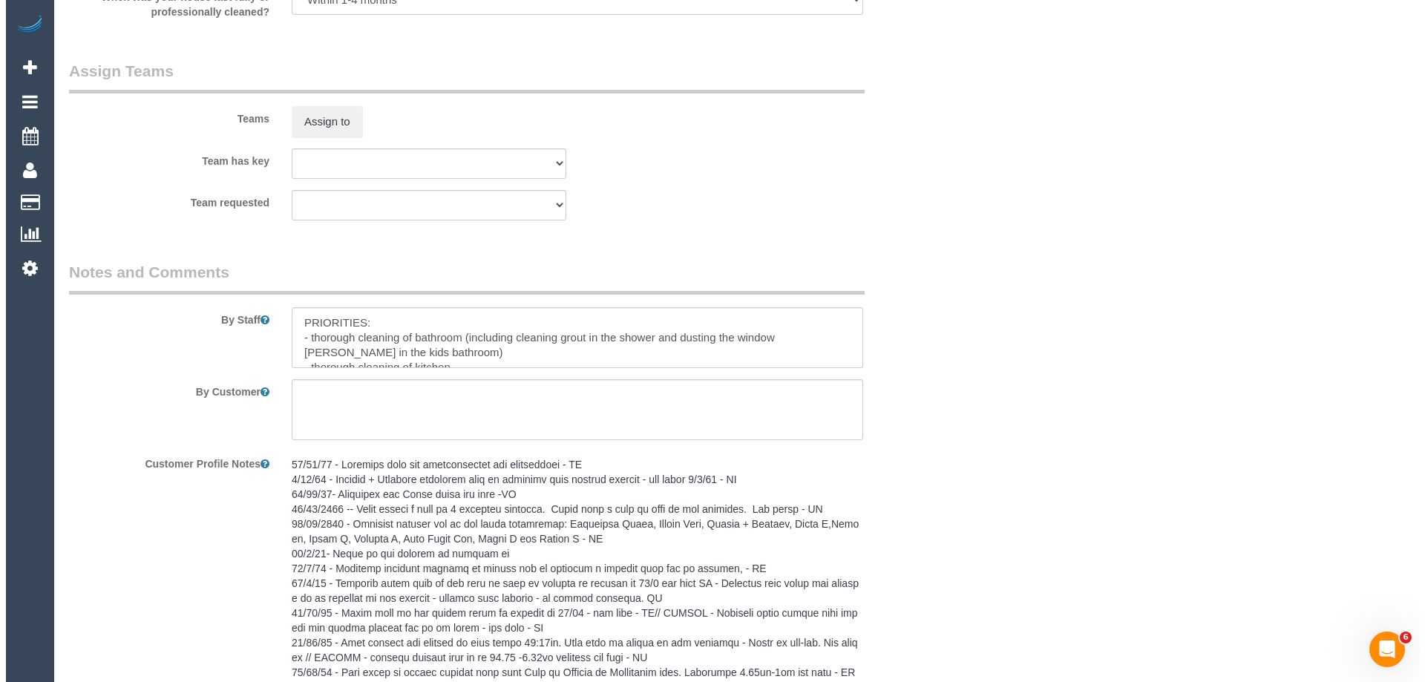
scroll to position [2375, 0]
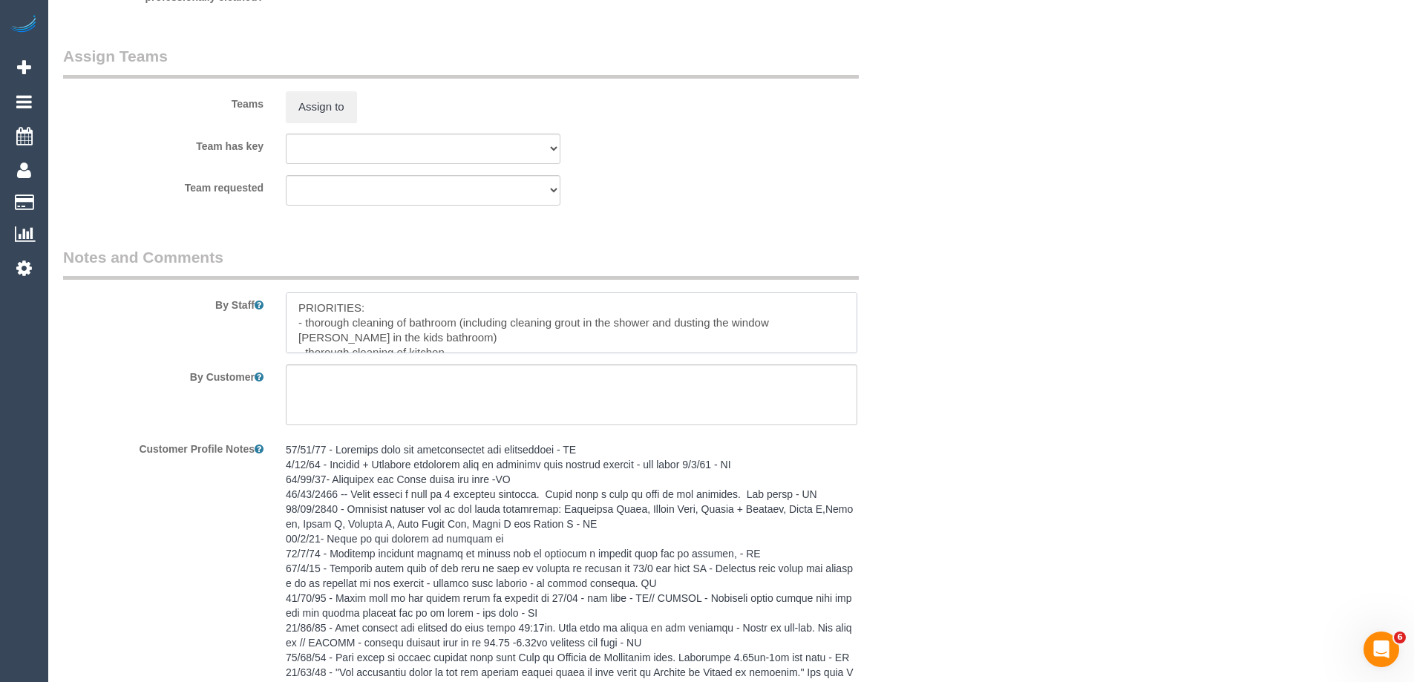
click at [297, 312] on textarea at bounding box center [571, 322] width 571 height 61
type textarea "*Cover* PRIORITIES: - thorough cleaning of bathroom (including cleaning grout i…"
click at [319, 106] on button "Assign to" at bounding box center [321, 106] width 71 height 31
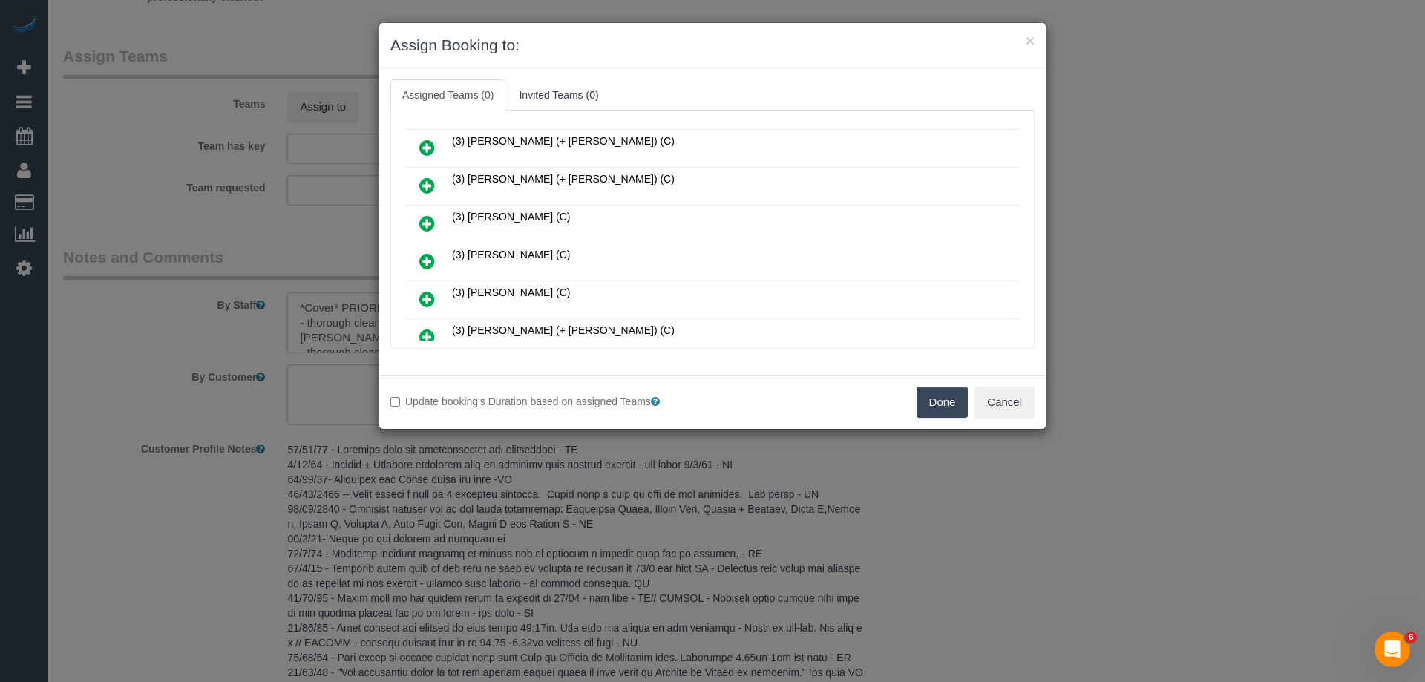
scroll to position [297, 0]
click at [430, 223] on icon at bounding box center [427, 225] width 16 height 18
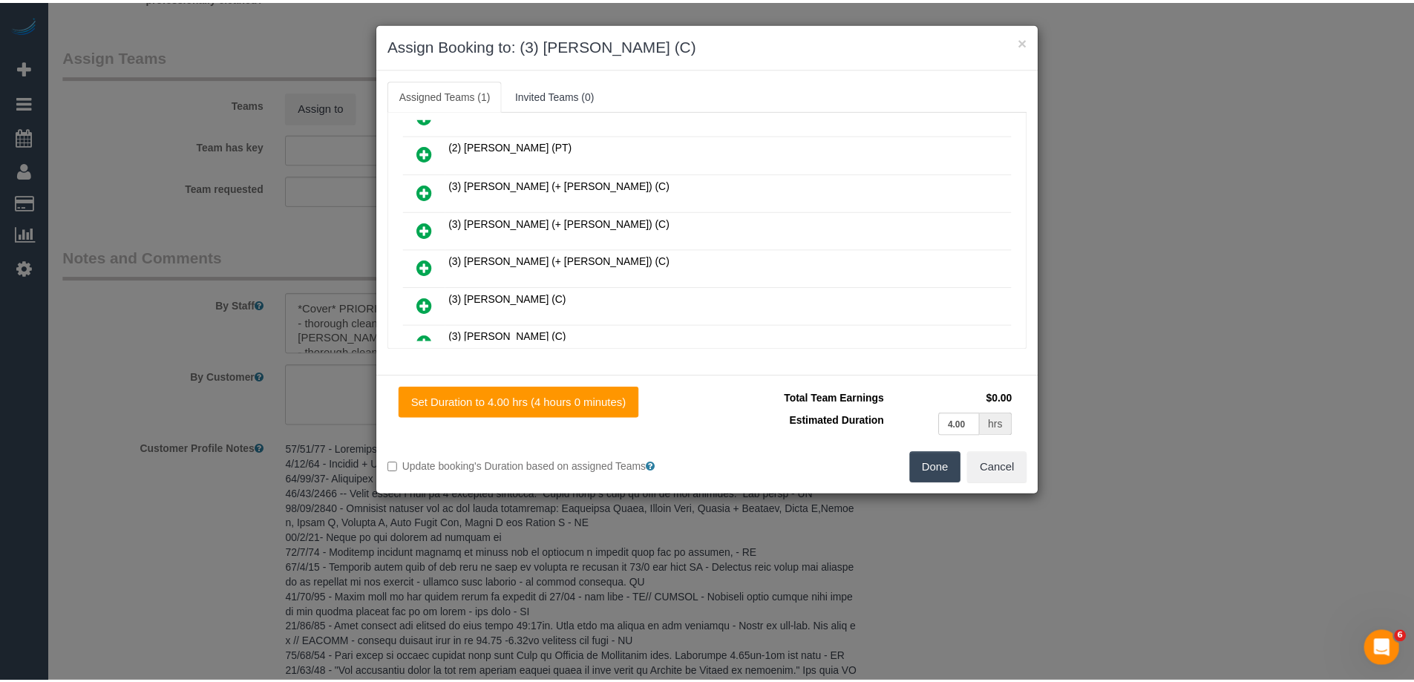
scroll to position [0, 0]
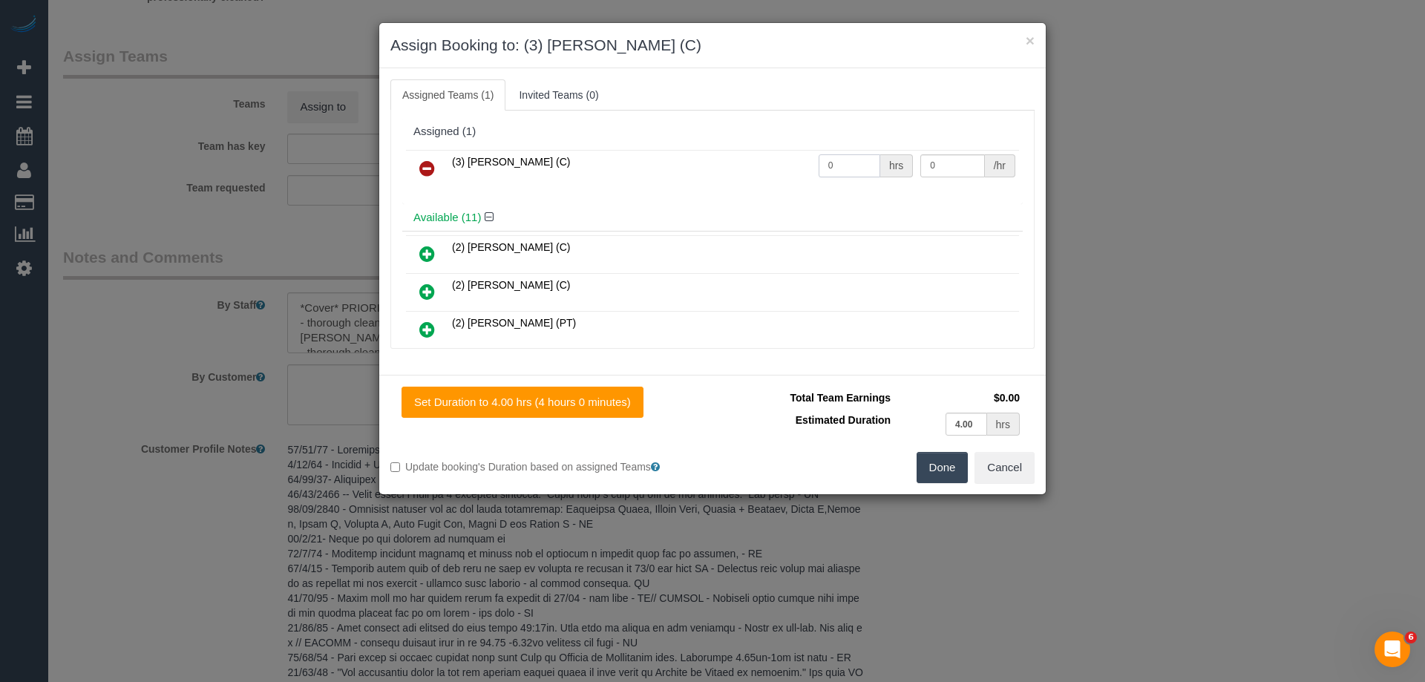
drag, startPoint x: 849, startPoint y: 167, endPoint x: 701, endPoint y: 149, distance: 148.8
click at [701, 150] on table "(3) [PERSON_NAME] (C) 0 hrs 0 /hr" at bounding box center [712, 169] width 613 height 38
type input "4"
click at [874, 160] on tr "(3) [PERSON_NAME] (C) 4 hrs 0 /hr" at bounding box center [712, 169] width 613 height 38
type input "35"
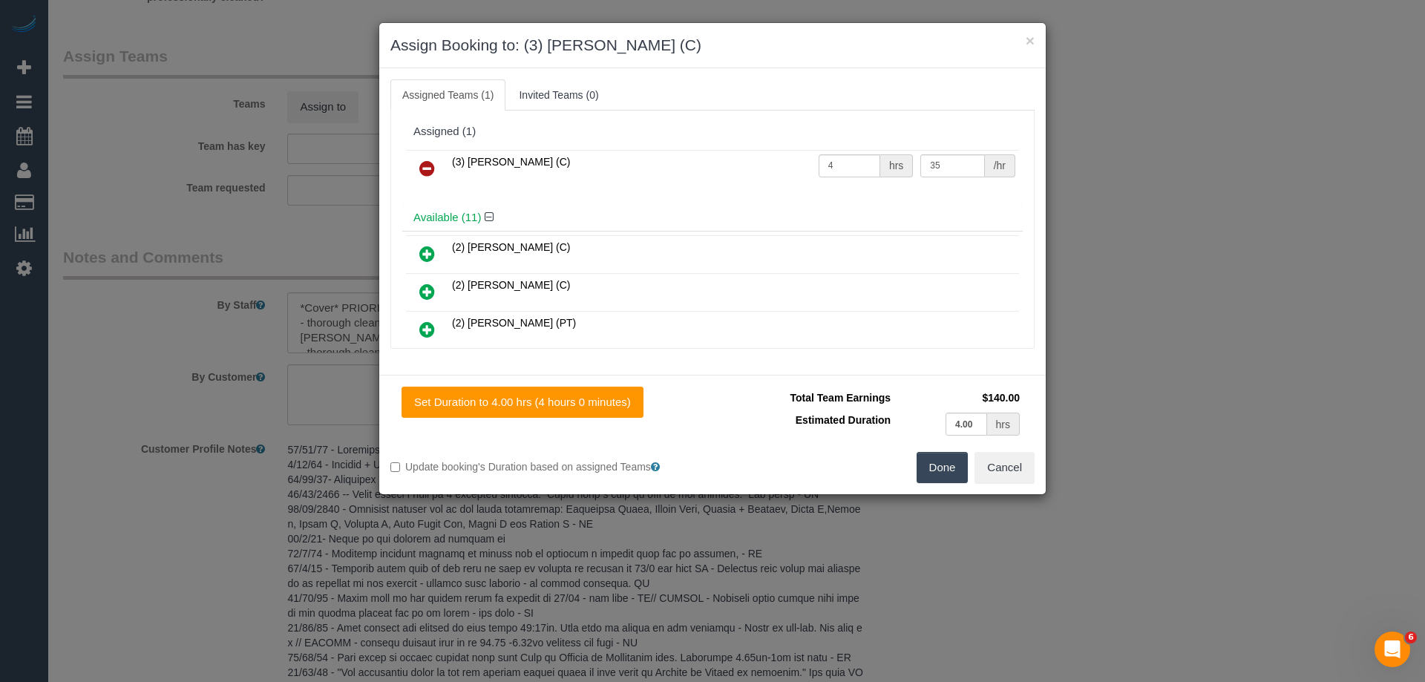
click at [933, 464] on button "Done" at bounding box center [943, 467] width 52 height 31
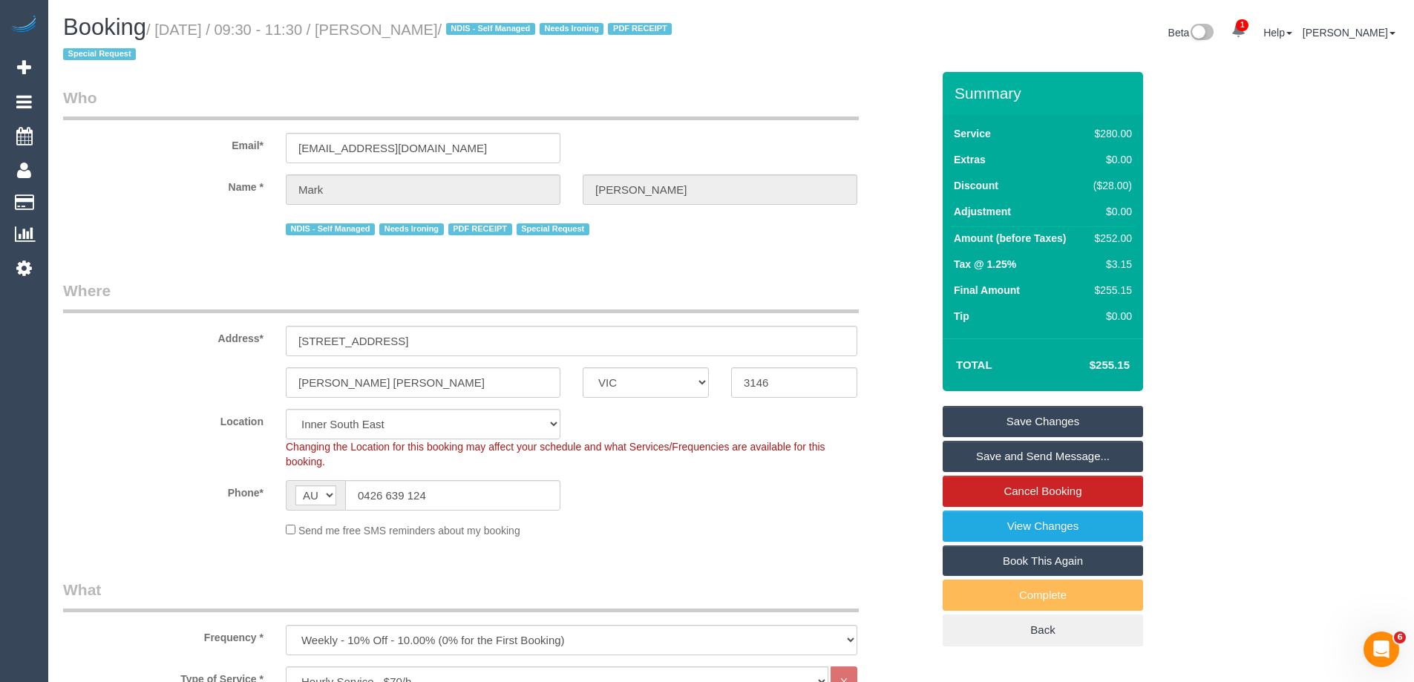
drag, startPoint x: 503, startPoint y: 27, endPoint x: 392, endPoint y: 30, distance: 111.3
click at [392, 30] on small "/ [DATE] / 09:30 - 11:30 / [PERSON_NAME] / NDIS - Self Managed Needs Ironing PD…" at bounding box center [369, 43] width 613 height 42
copy small "[PERSON_NAME]"
click at [977, 451] on link "Save and Send Message..." at bounding box center [1042, 456] width 200 height 31
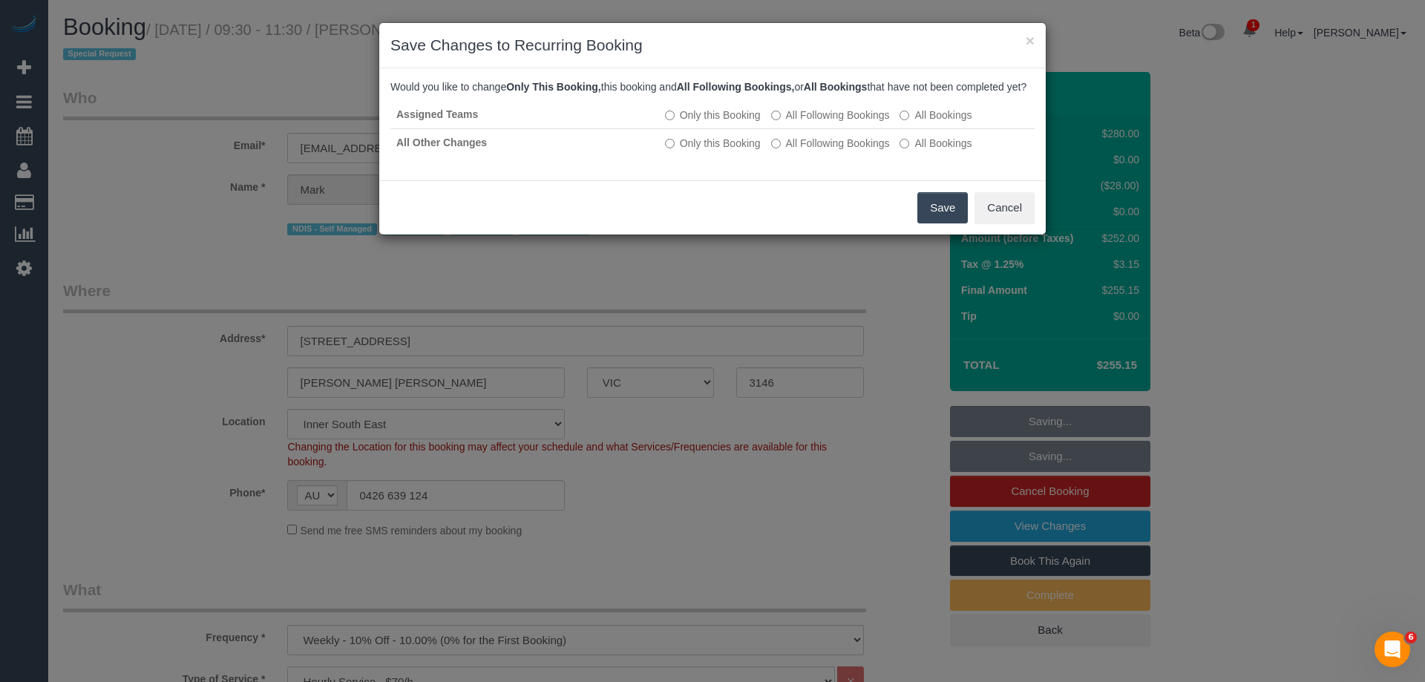
click at [934, 221] on button "Save" at bounding box center [942, 207] width 50 height 31
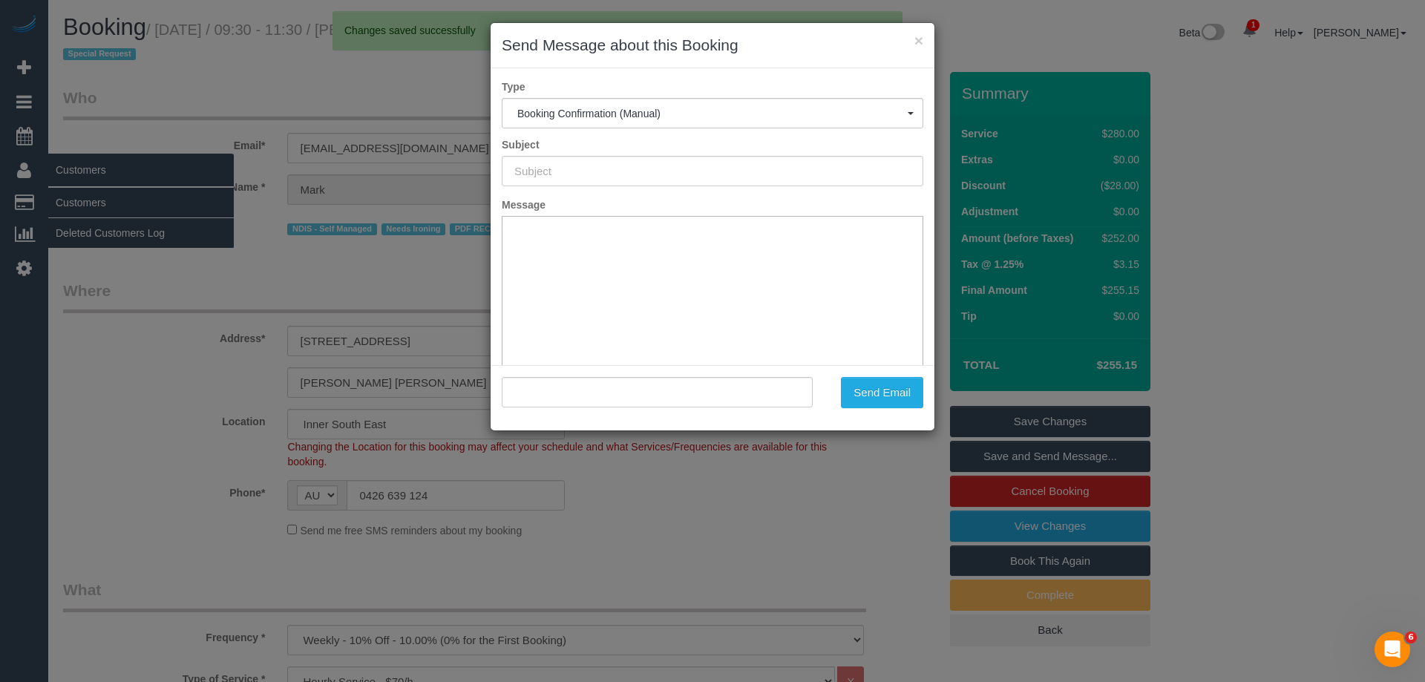
type input "Booking Confirmed"
type input ""Mark Schurmann" <mgschurm54@hotmail.com>"
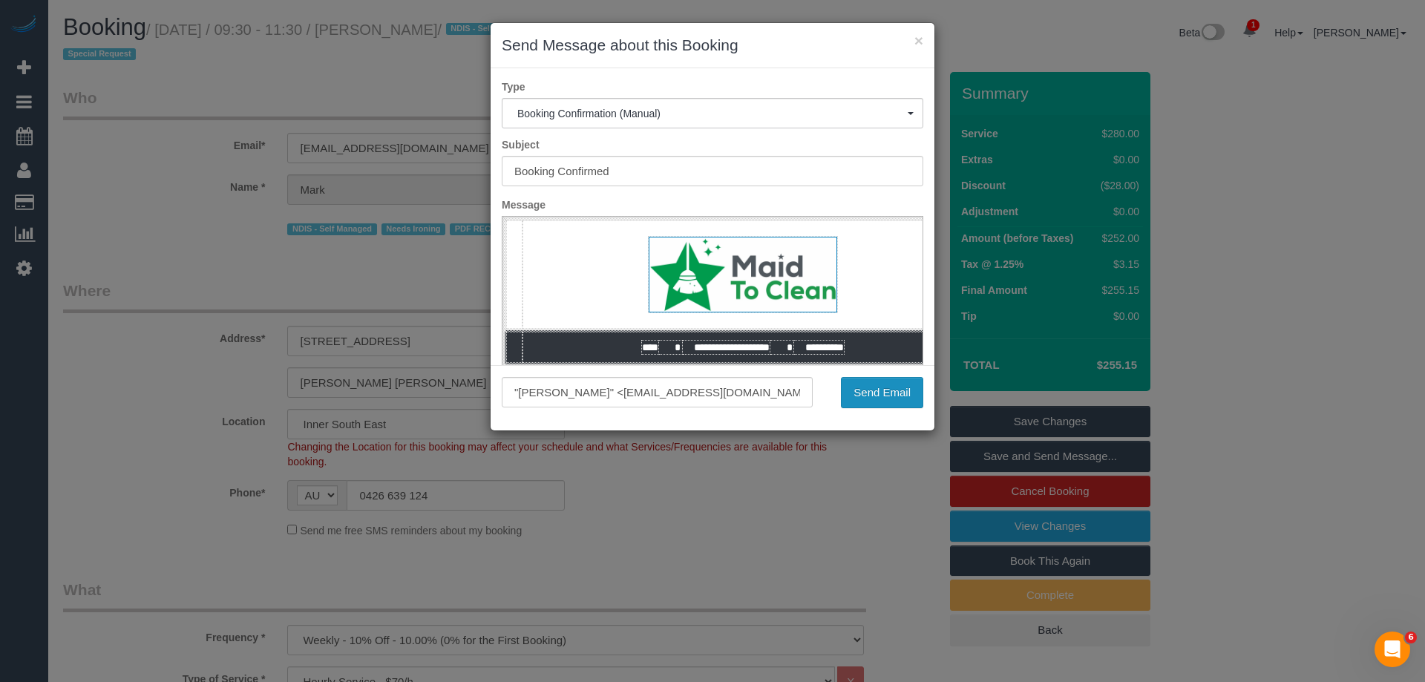
click at [845, 392] on button "Send Email" at bounding box center [882, 392] width 82 height 31
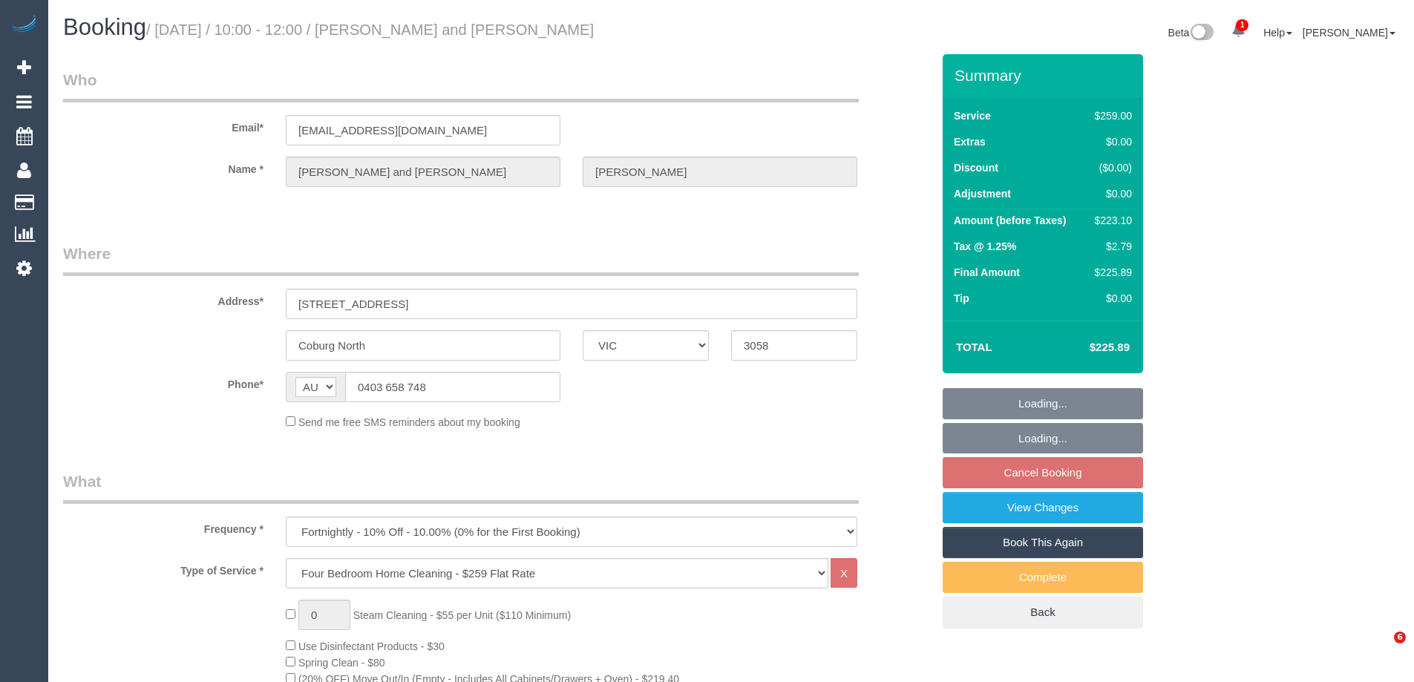
select select "VIC"
select select "string:stripe-pm_1RPekp2GScqysDRVS7EdZJId"
select select "number:29"
select select "number:15"
select select "number:19"
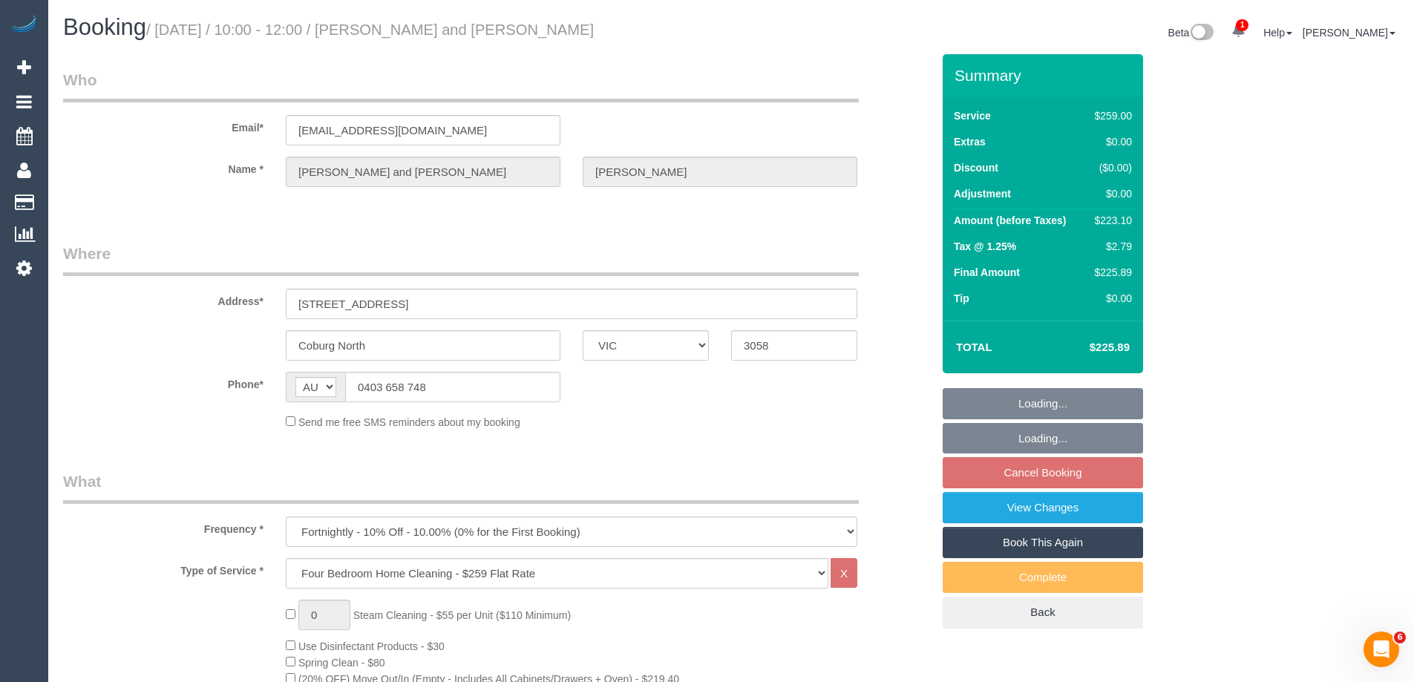
select select "number:22"
select select "number:34"
select select "number:26"
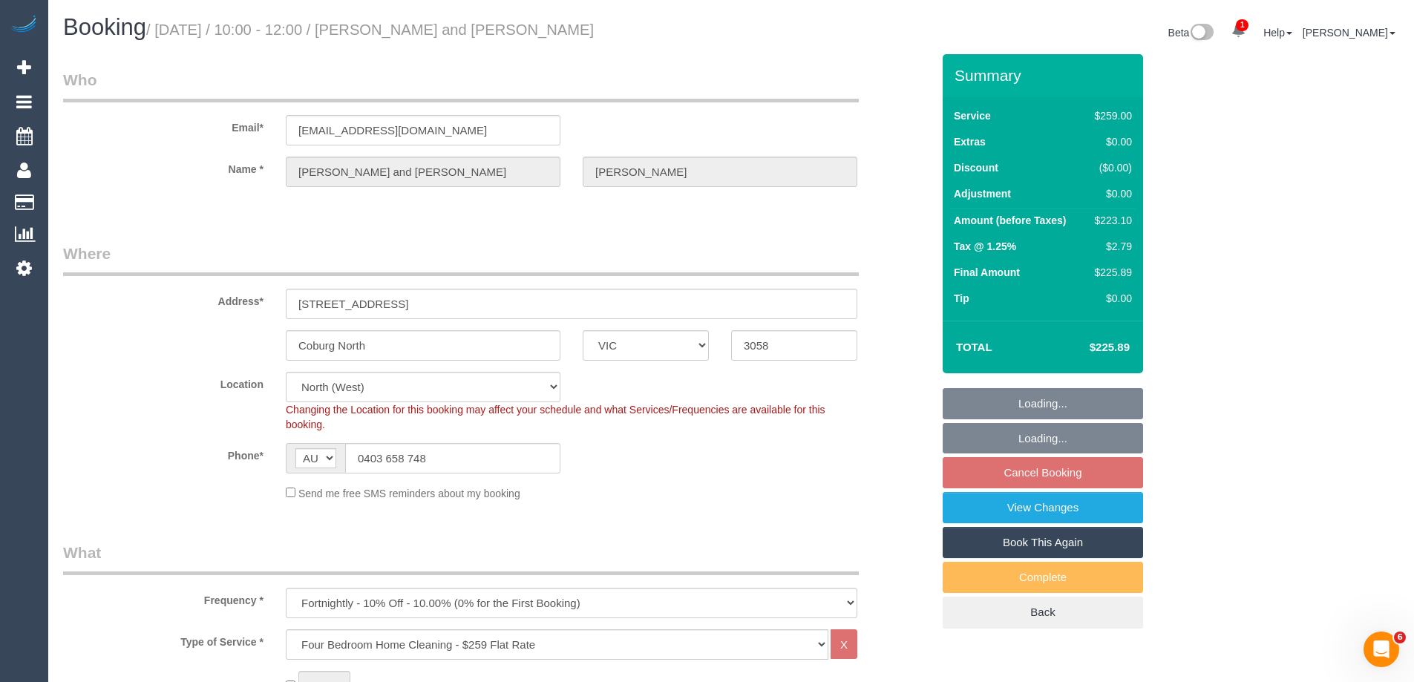
select select "object:807"
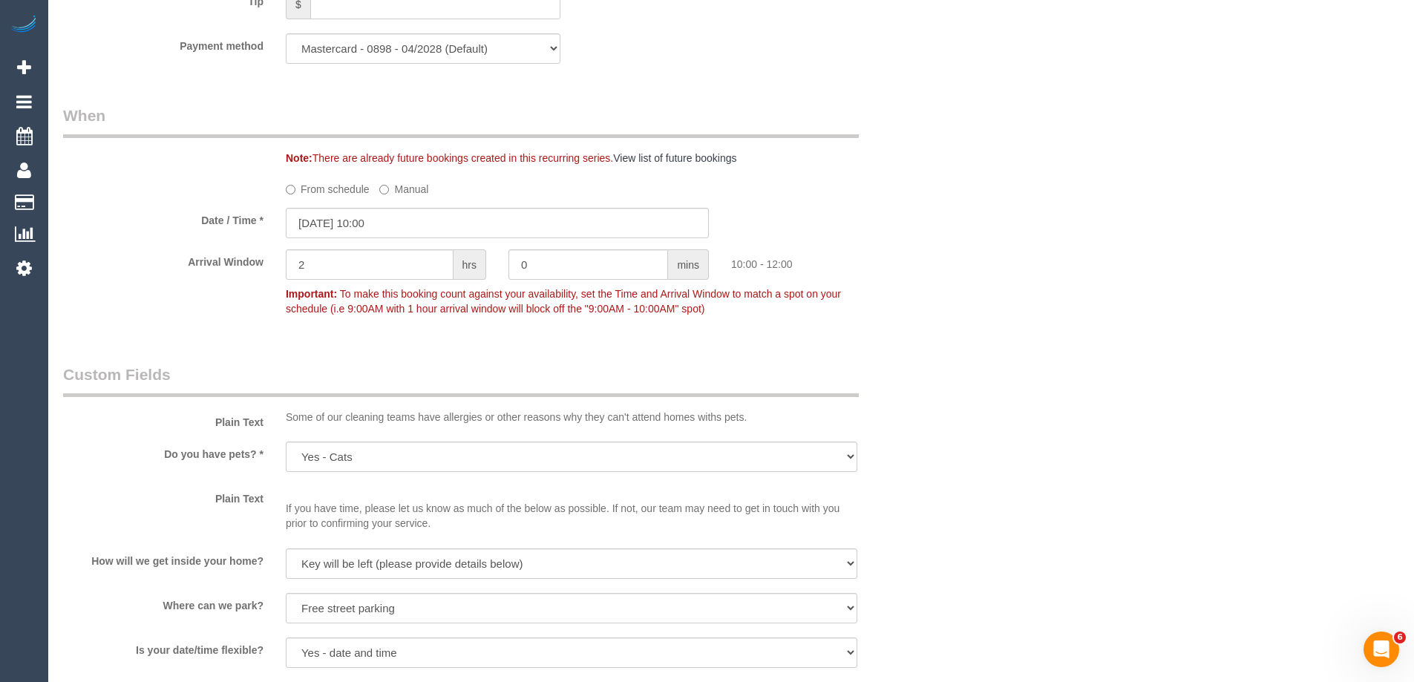
scroll to position [1558, 0]
click at [330, 226] on input "13/10/2025 10:00" at bounding box center [497, 221] width 423 height 30
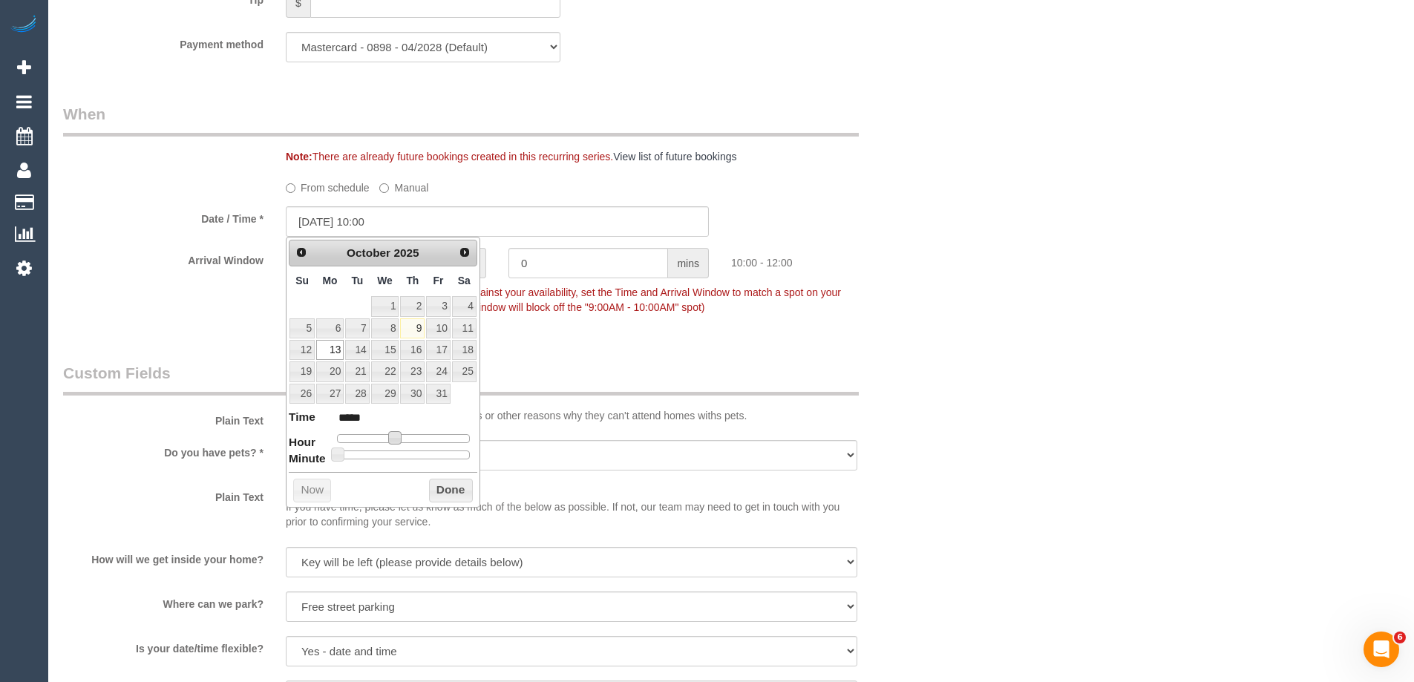
type input "13/10/2025 11:00"
type input "*****"
type input "13/10/2025 12:00"
type input "*****"
click at [407, 439] on span at bounding box center [405, 437] width 13 height 13
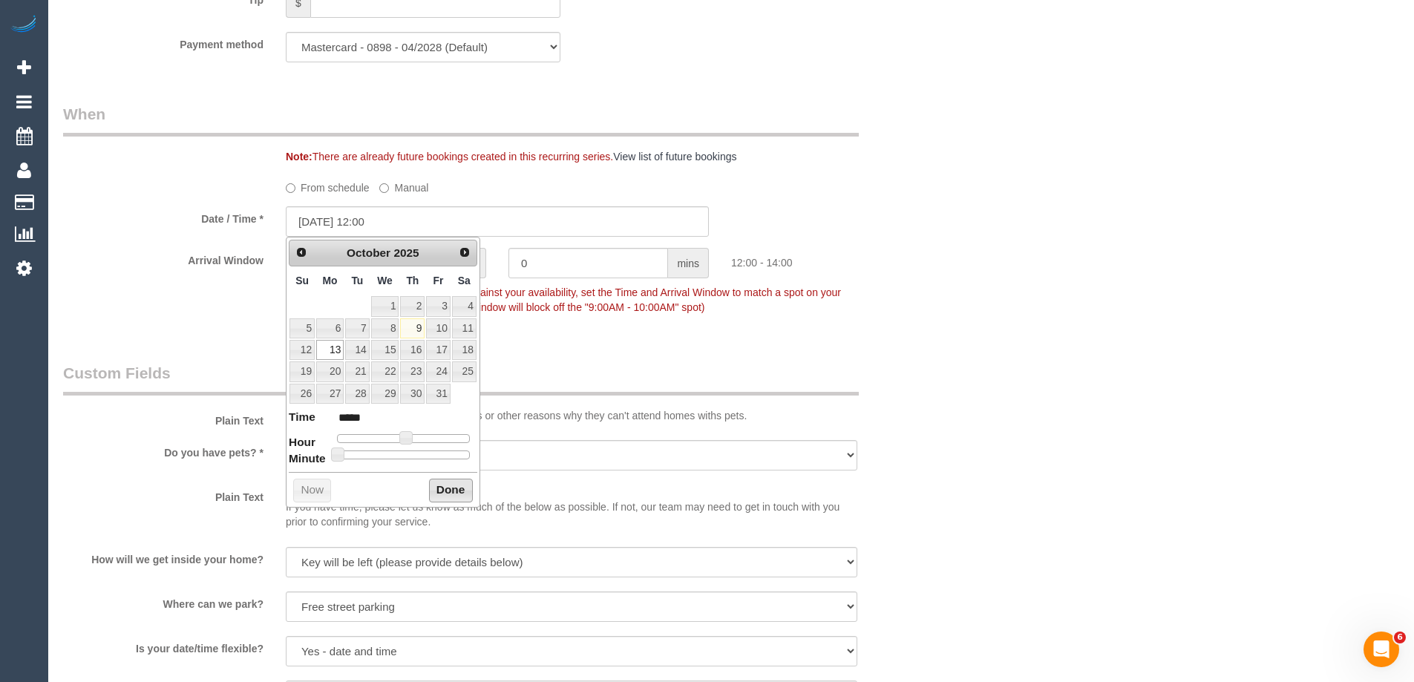
click at [446, 491] on button "Done" at bounding box center [451, 491] width 44 height 24
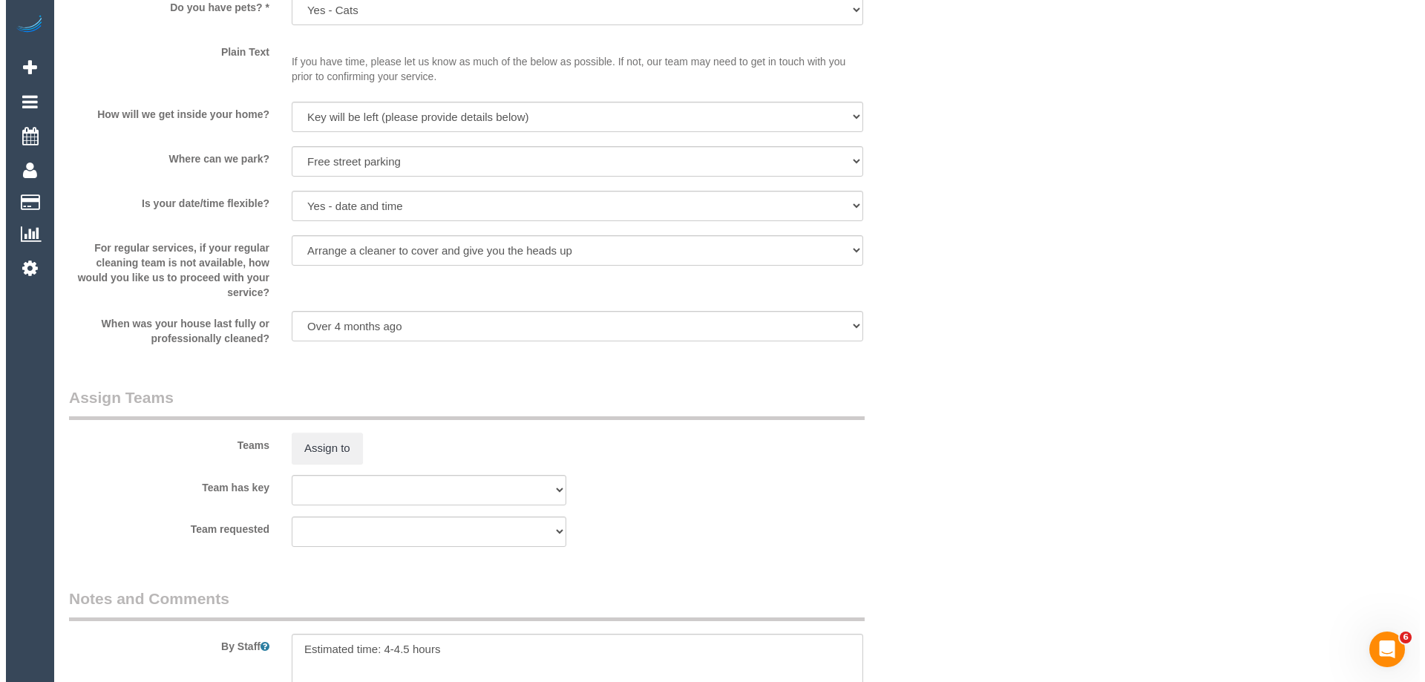
scroll to position [2435, 0]
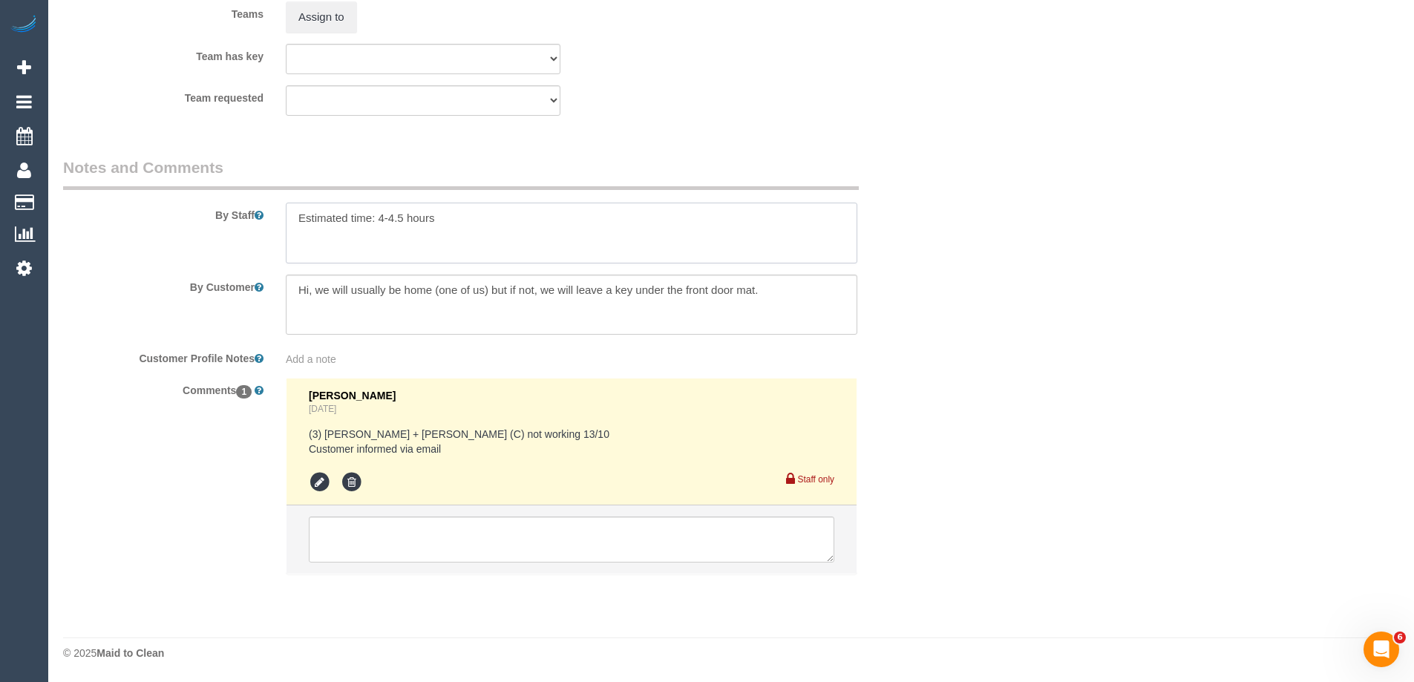
click at [292, 211] on textarea at bounding box center [571, 233] width 571 height 61
type textarea "*Cover* Estimated time: 4-4.5 hours"
click at [335, 24] on button "Assign to" at bounding box center [321, 16] width 71 height 31
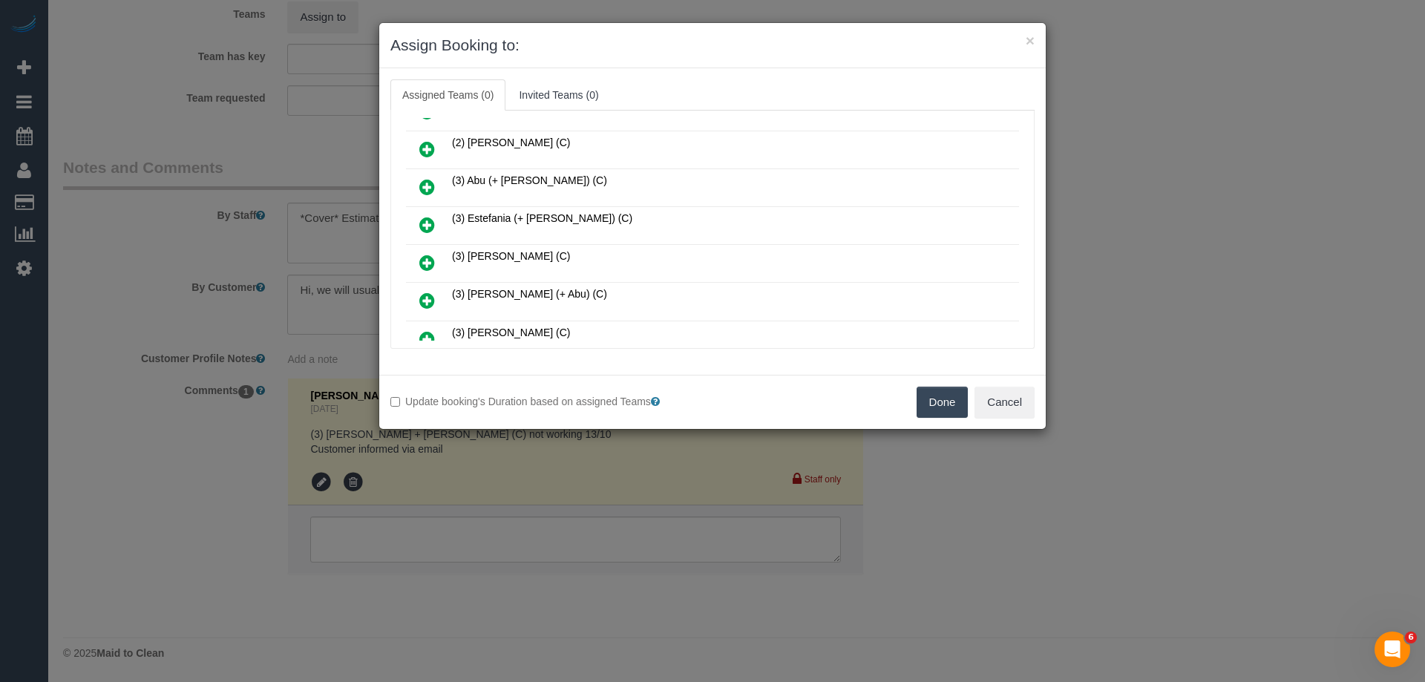
scroll to position [371, 0]
click at [429, 271] on icon at bounding box center [427, 265] width 16 height 18
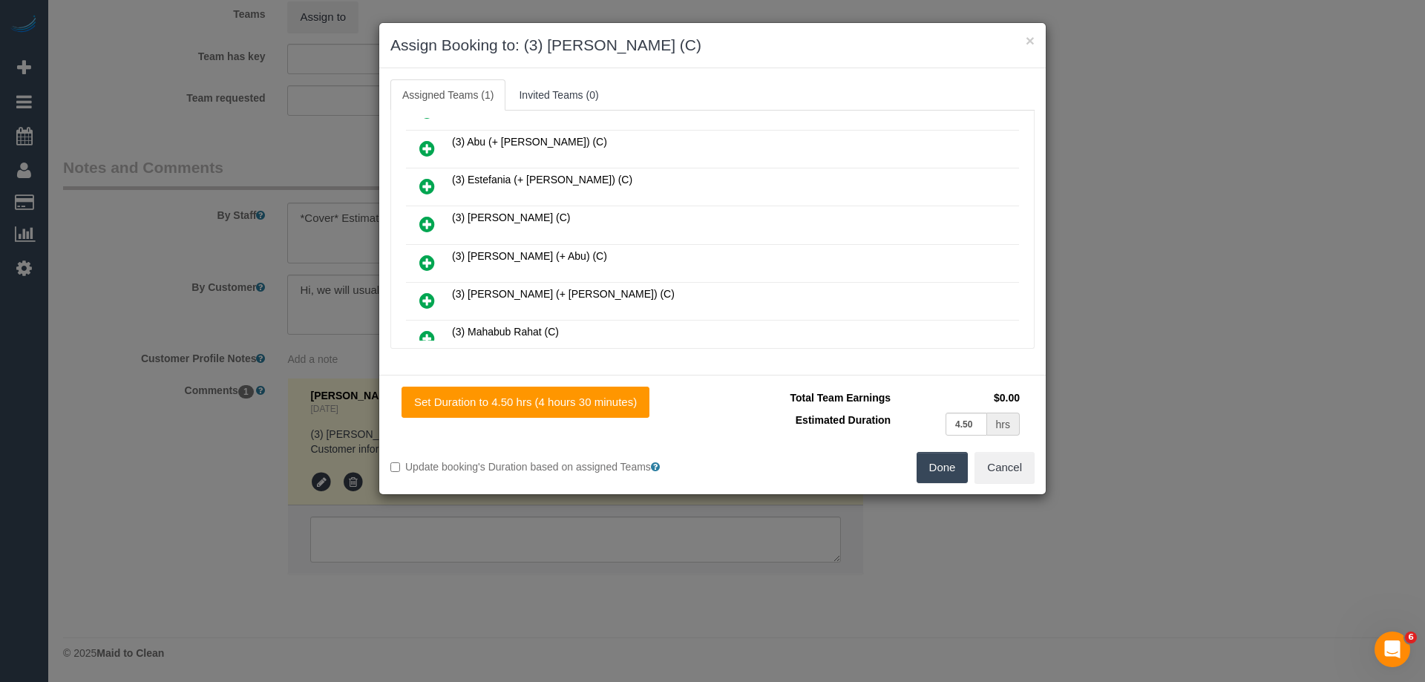
scroll to position [407, 0]
click at [427, 302] on icon at bounding box center [427, 303] width 16 height 18
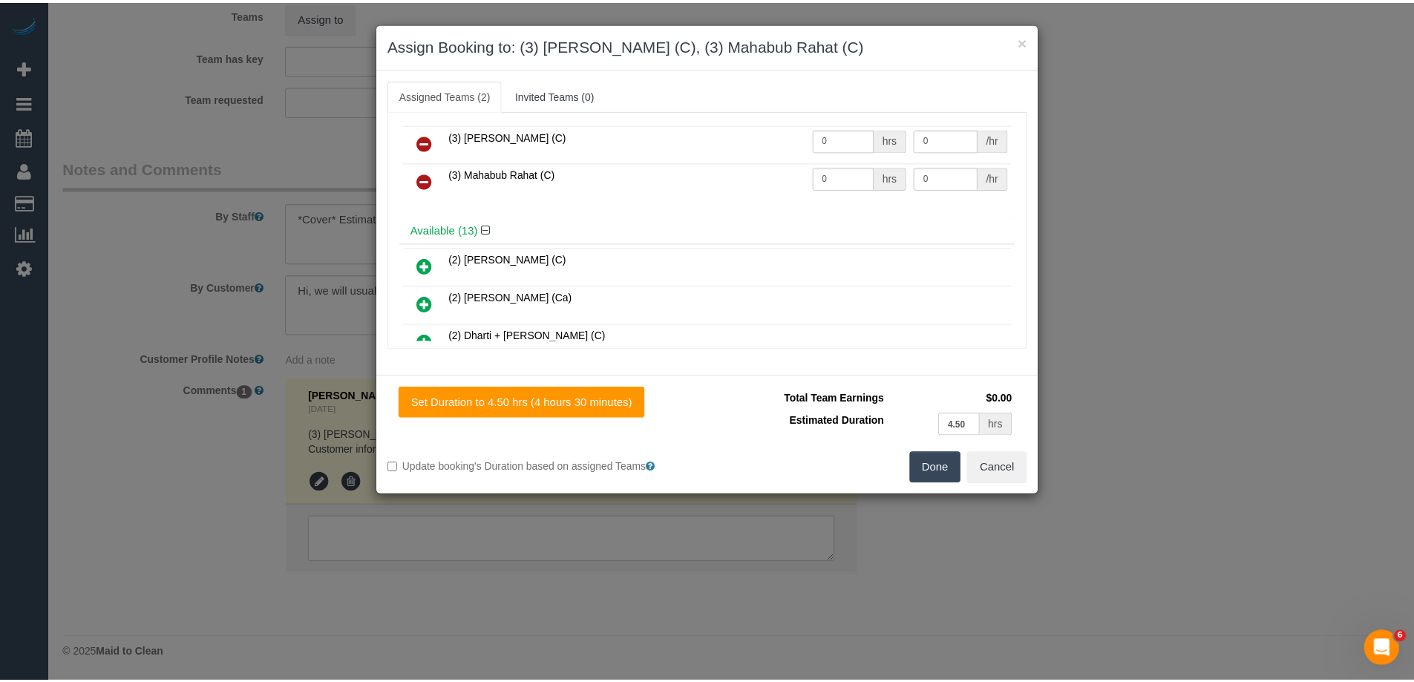
scroll to position [0, 0]
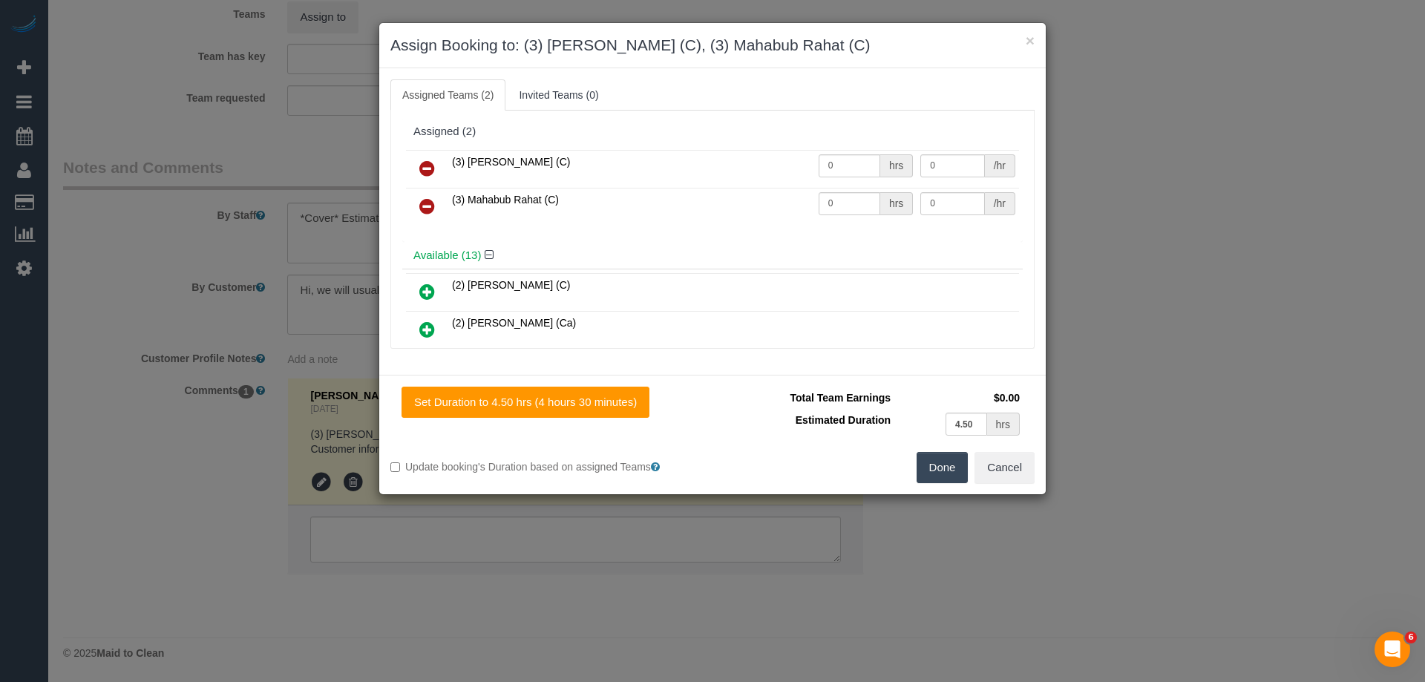
click at [420, 168] on icon at bounding box center [427, 169] width 16 height 18
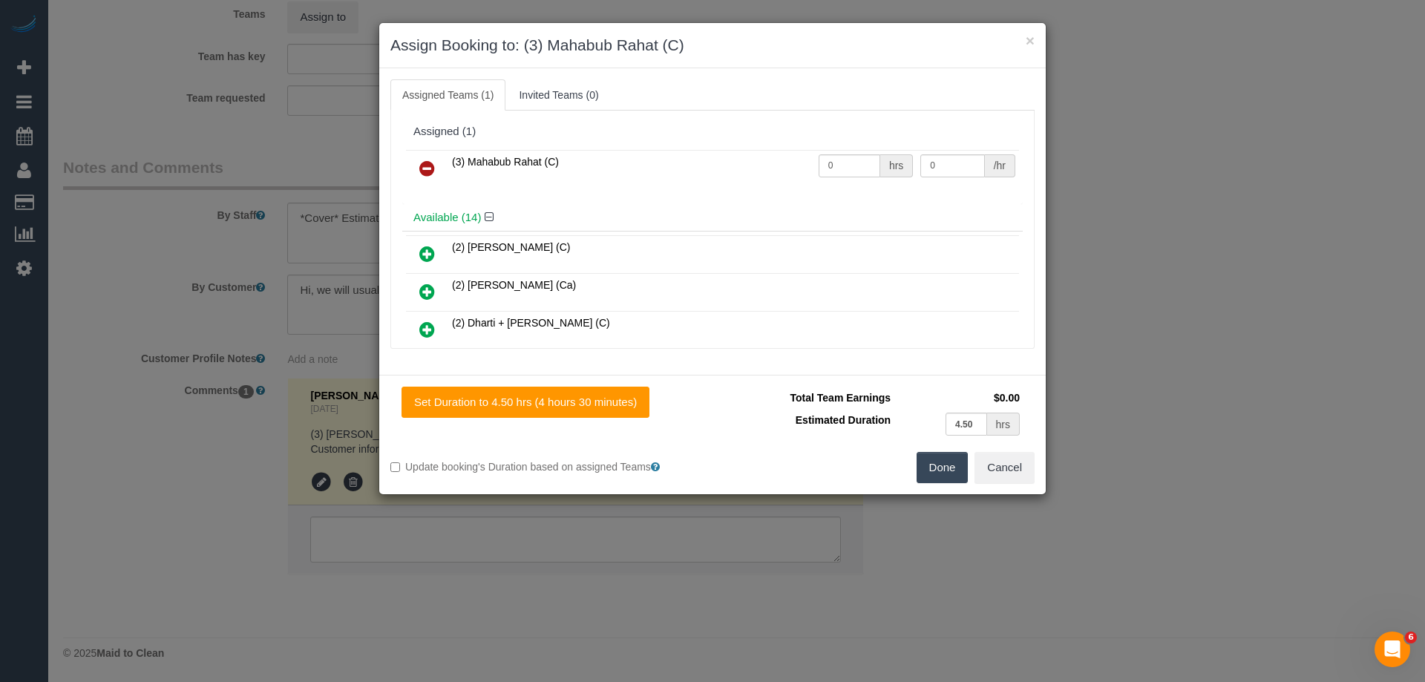
click at [934, 461] on button "Done" at bounding box center [943, 467] width 52 height 31
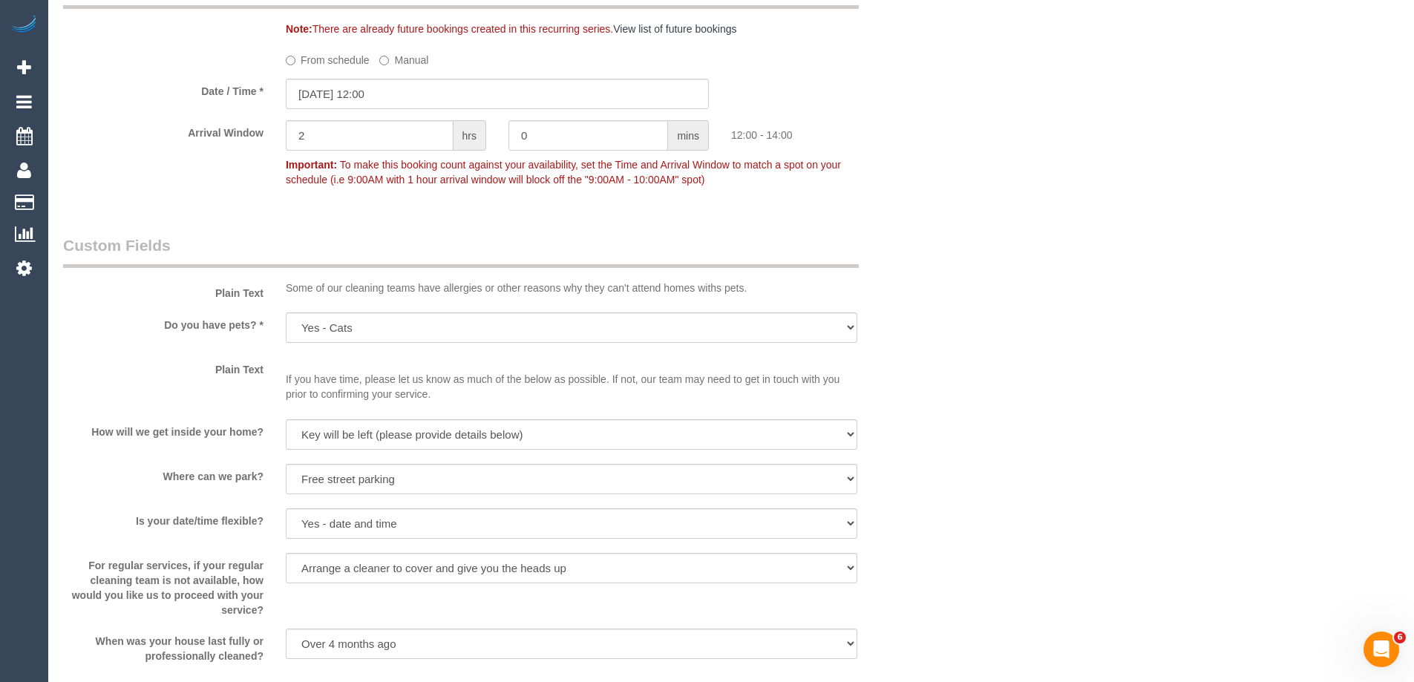
scroll to position [1855, 0]
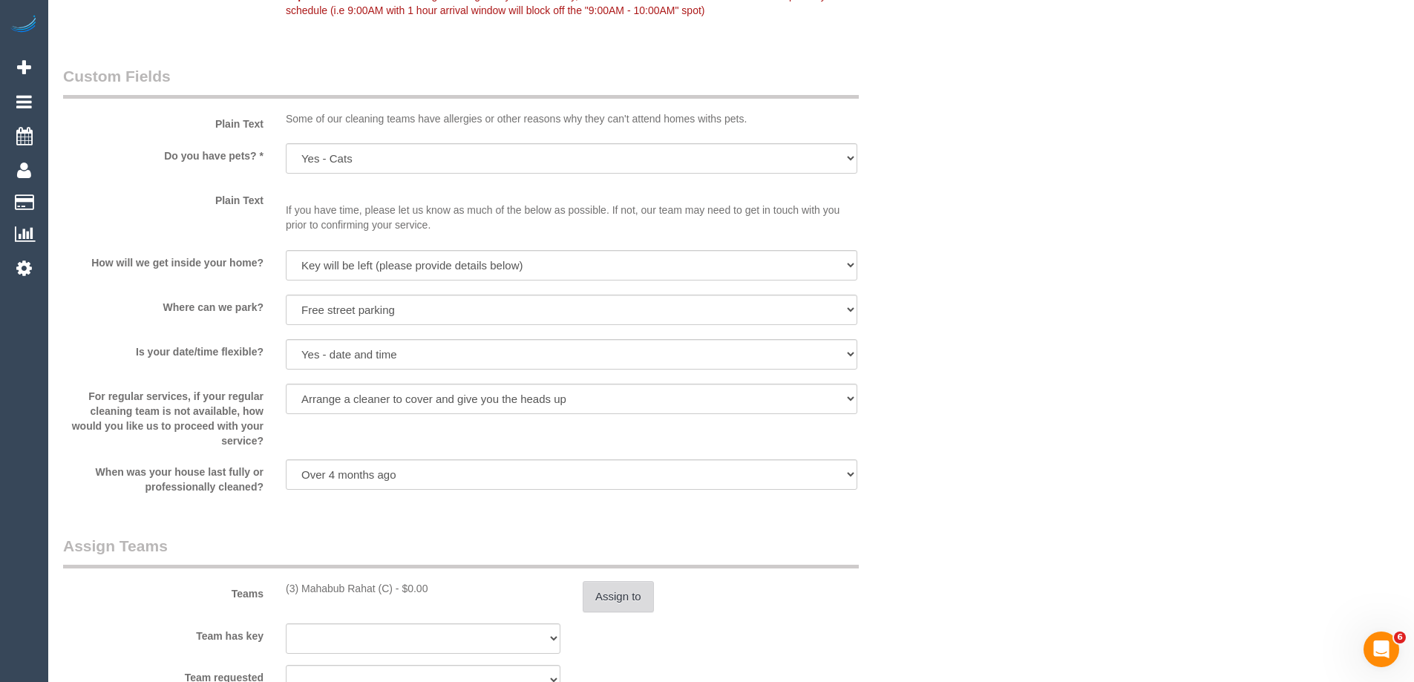
click at [615, 592] on button "Assign to" at bounding box center [618, 596] width 71 height 31
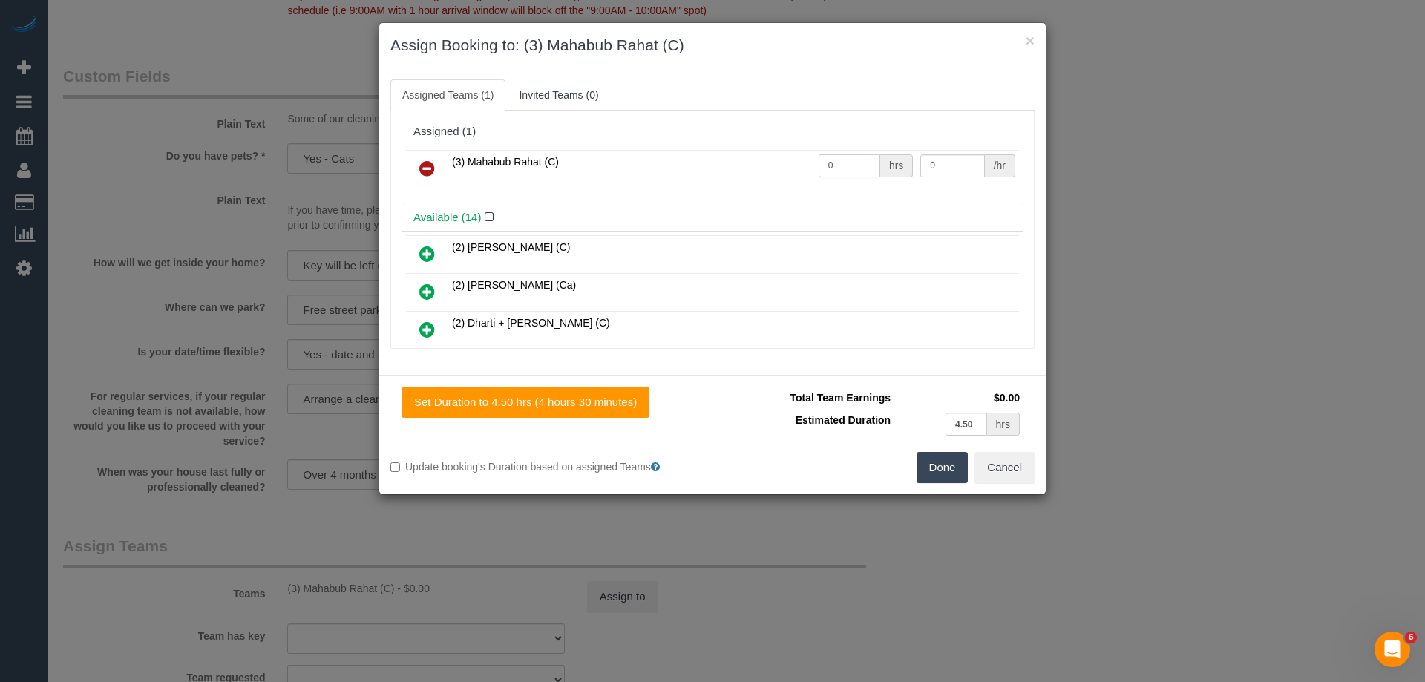
drag, startPoint x: 752, startPoint y: 161, endPoint x: 741, endPoint y: 160, distance: 10.5
click at [741, 160] on tr "(3) Mahabub Rahat (C) 0 hrs 0 /hr" at bounding box center [712, 169] width 613 height 38
type input "1"
drag, startPoint x: 951, startPoint y: 164, endPoint x: 716, endPoint y: 162, distance: 235.3
click at [716, 162] on tr "(3) Mahabub Rahat (C) 1 hrs 0 /hr" at bounding box center [712, 169] width 613 height 38
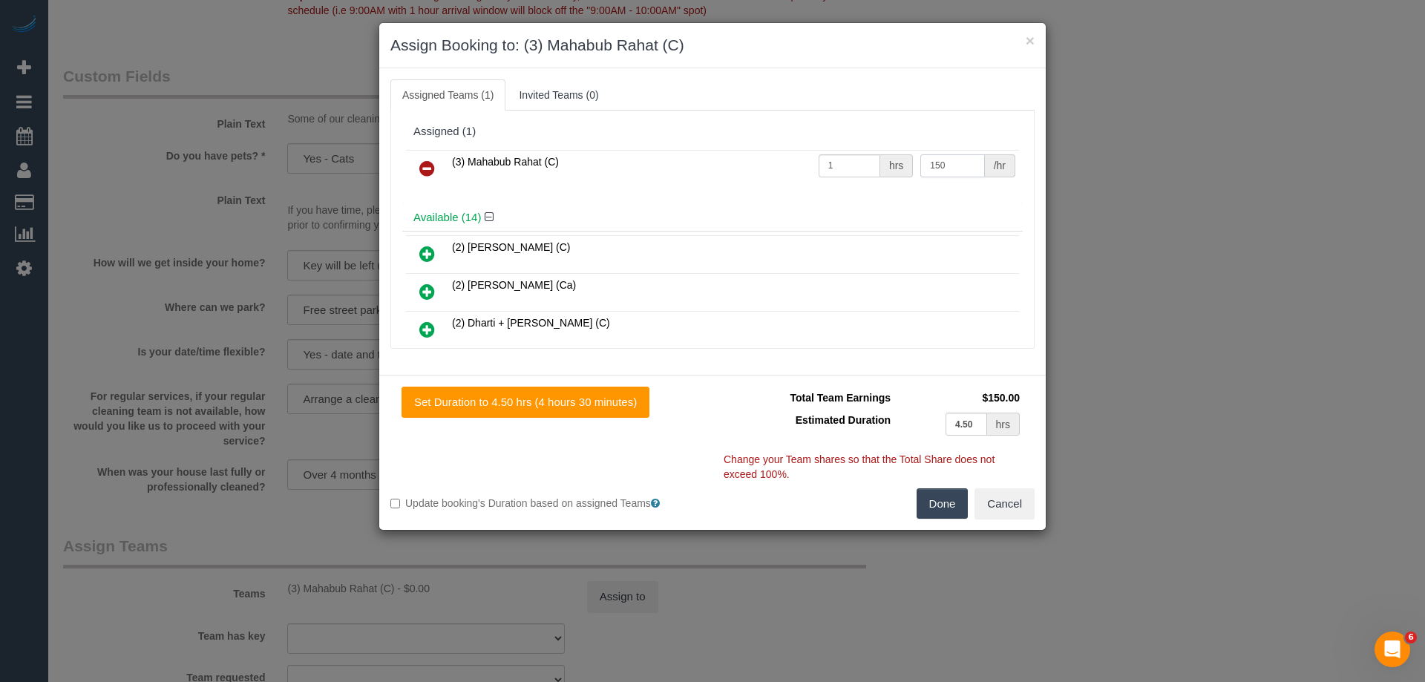
type input "150"
click at [938, 509] on button "Done" at bounding box center [943, 503] width 52 height 31
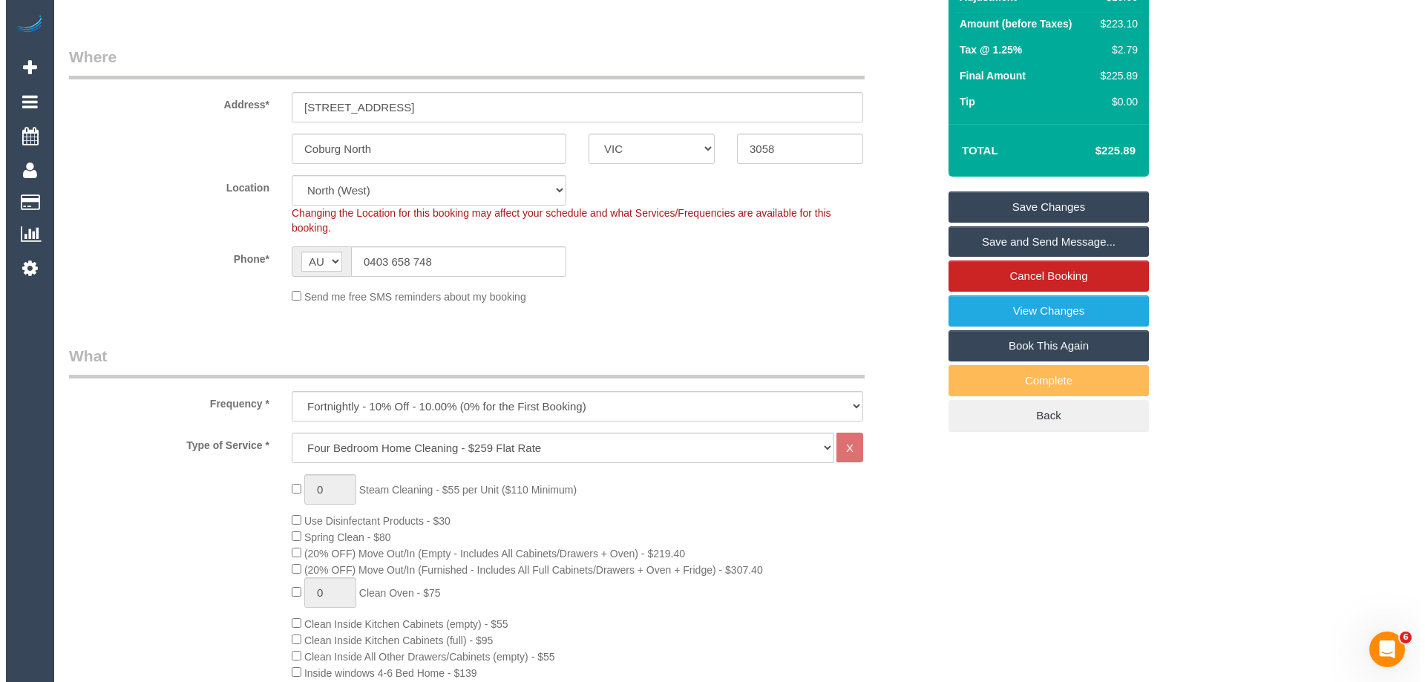
scroll to position [0, 0]
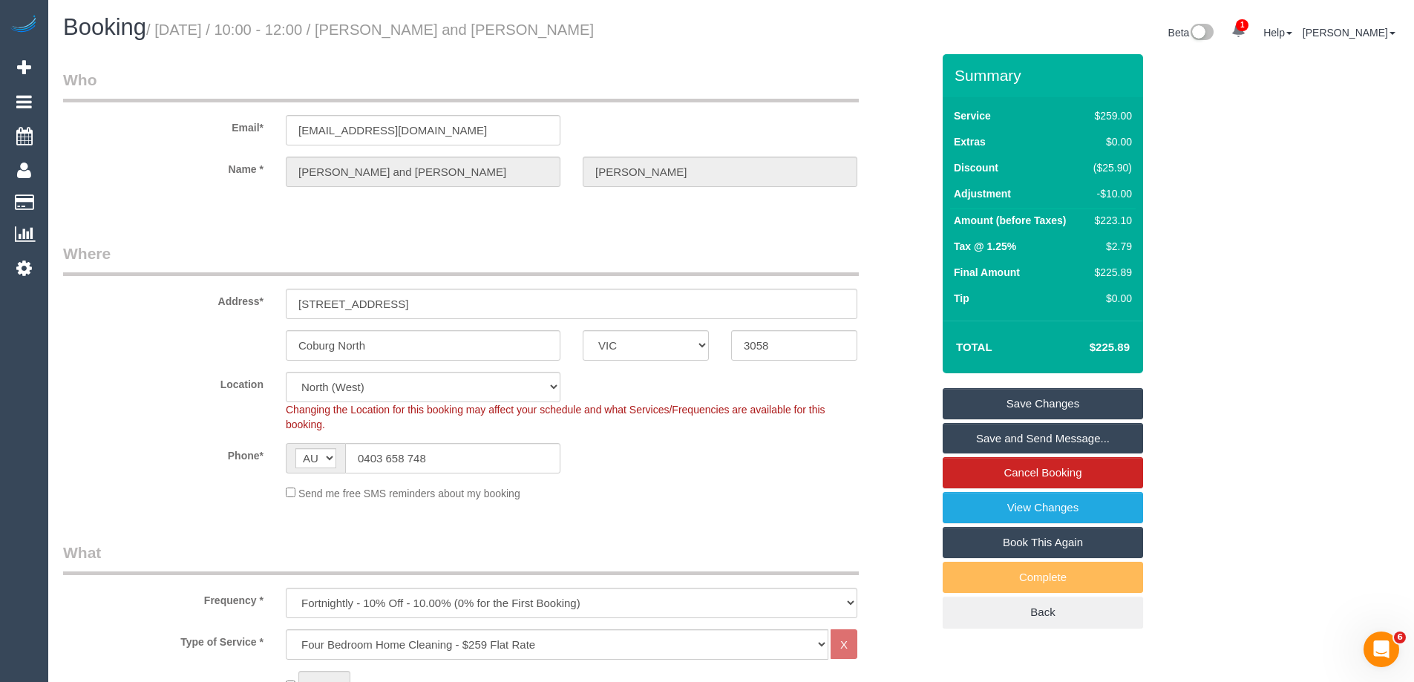
drag, startPoint x: 566, startPoint y: 29, endPoint x: 391, endPoint y: 30, distance: 175.1
click at [391, 30] on h1 "Booking / October 13, 2025 / 10:00 - 12:00 / Lucy and Jake Atkinson" at bounding box center [391, 27] width 657 height 25
copy small "Lucy and Jake Atkinson"
click at [978, 410] on link "Save Changes" at bounding box center [1042, 403] width 200 height 31
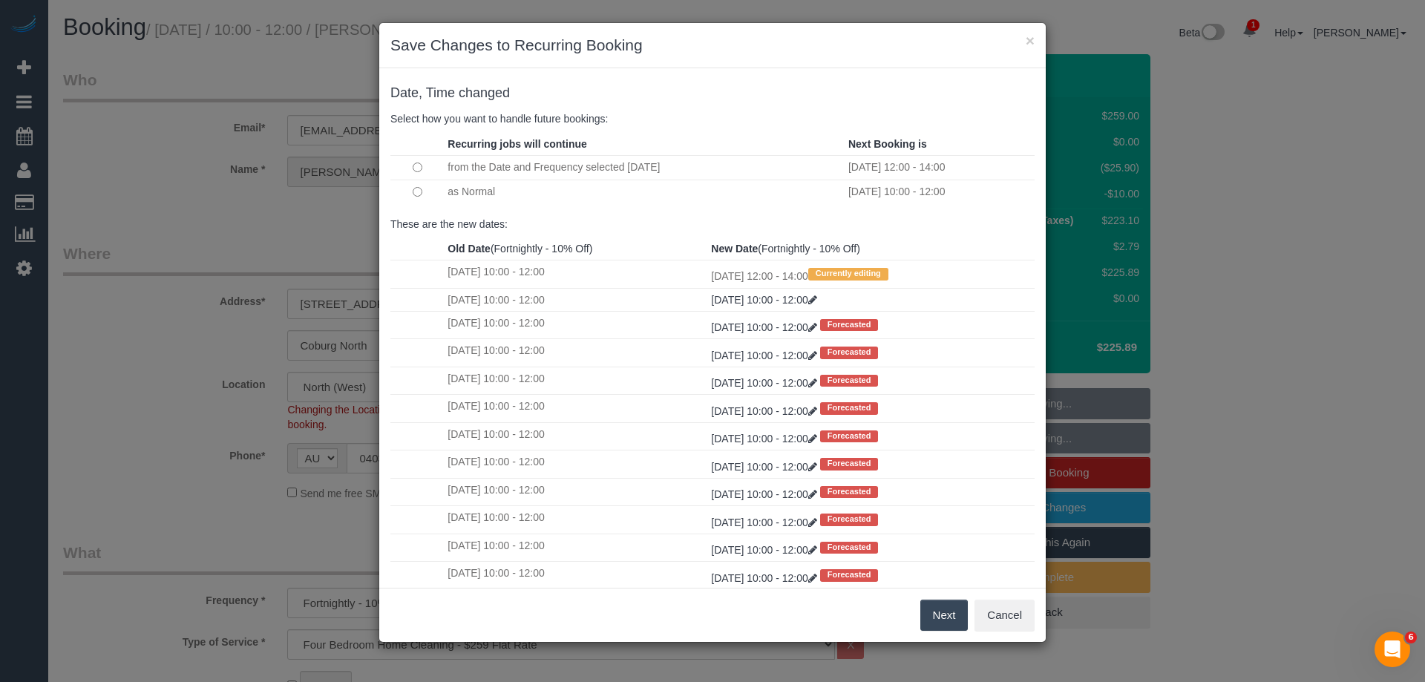
click at [930, 616] on button "Next" at bounding box center [944, 615] width 48 height 31
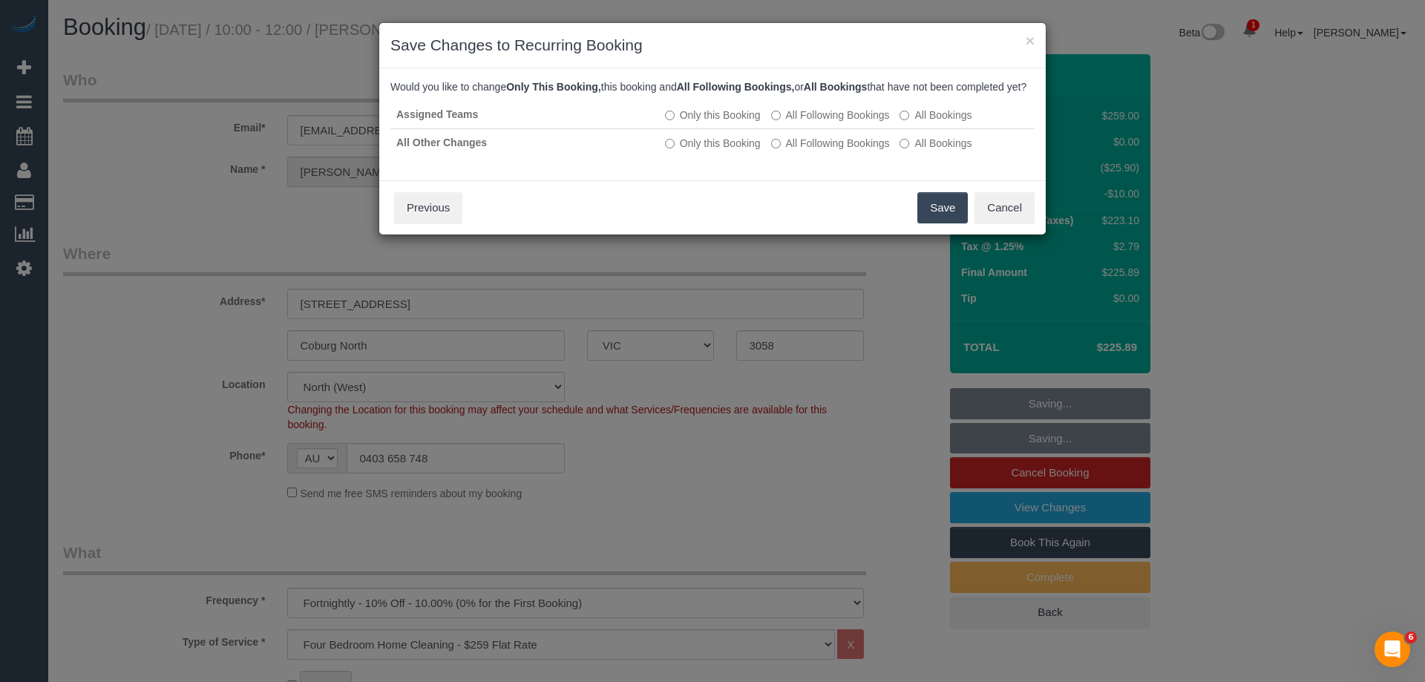
click at [951, 223] on button "Save" at bounding box center [942, 207] width 50 height 31
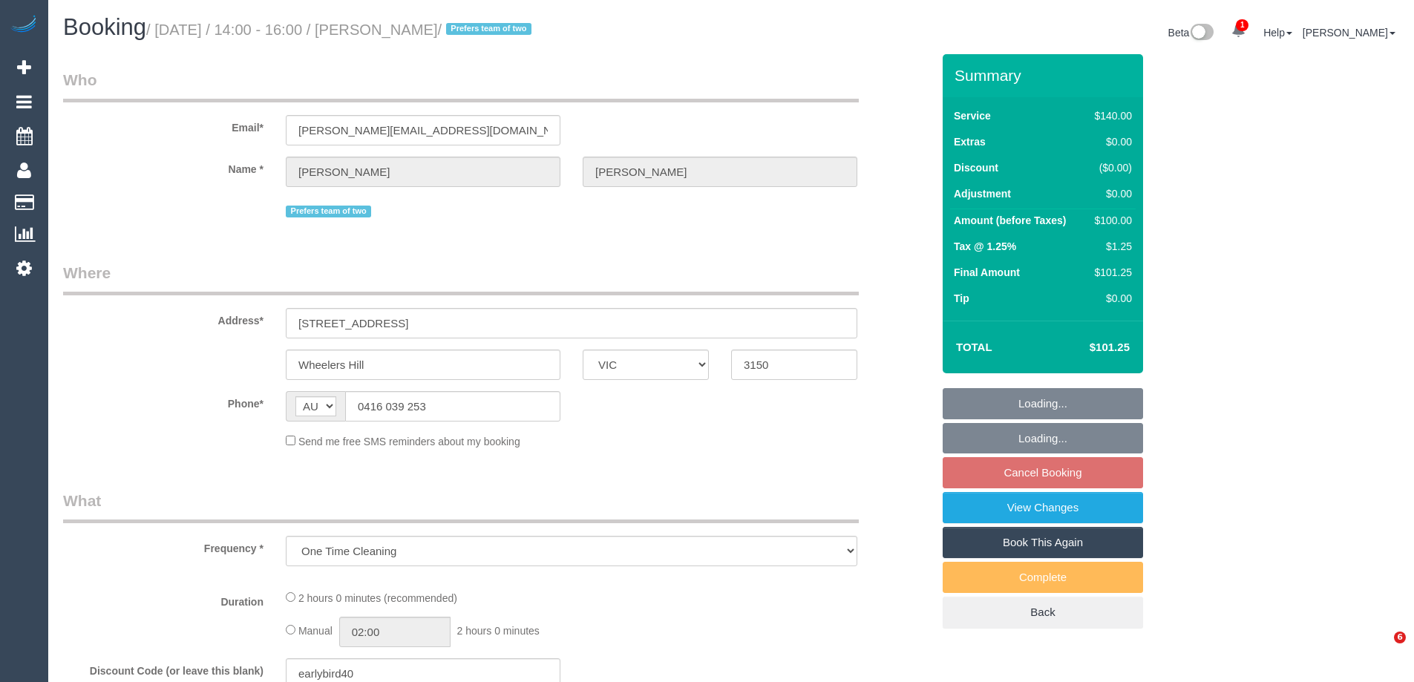
select select "VIC"
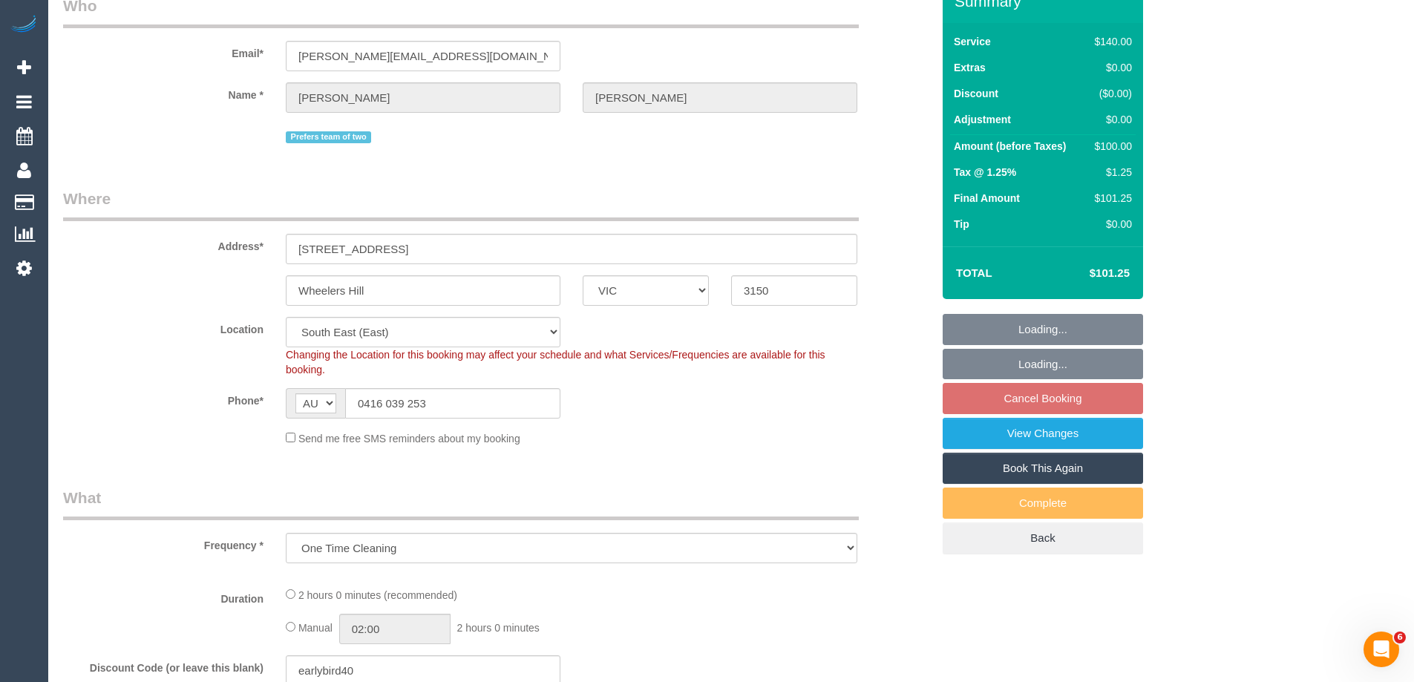
select select "object:588"
select select "string:stripe-pm_1OnunU2GScqysDRVg021LcNq"
select select "number:27"
select select "number:14"
select select "number:19"
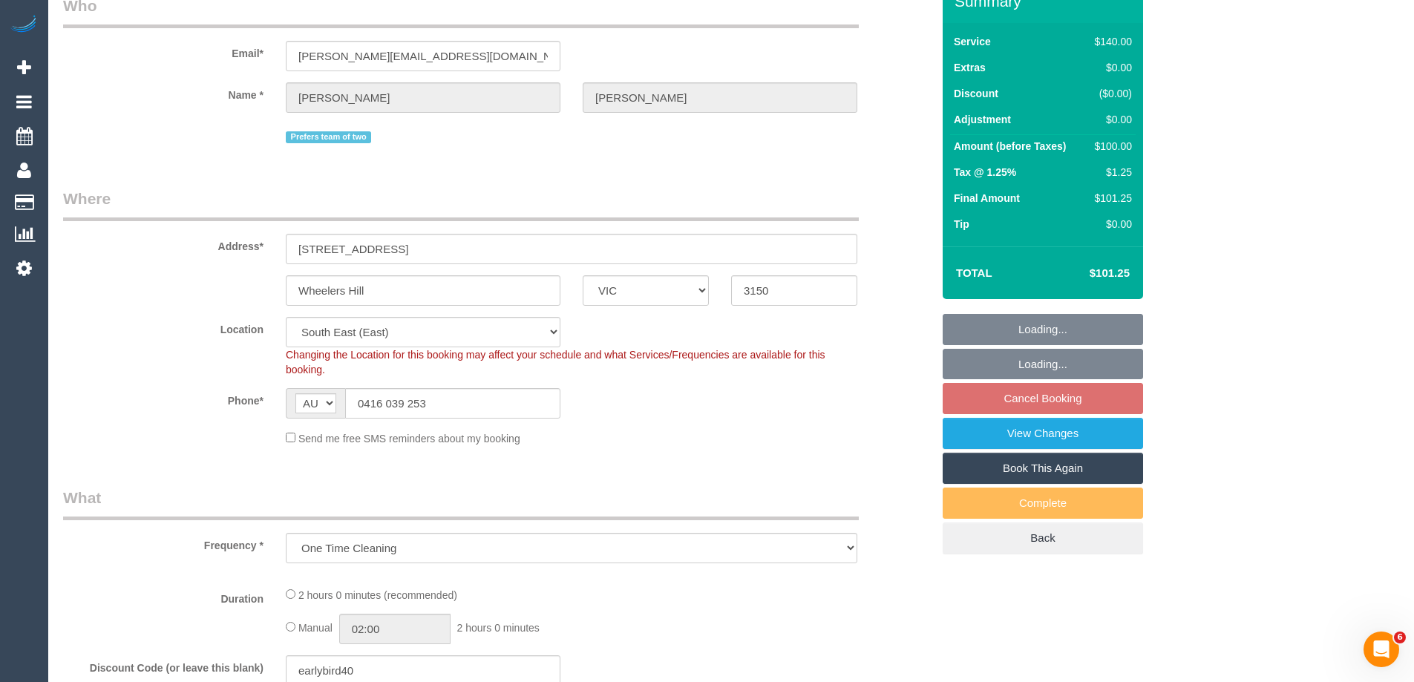
select select "number:36"
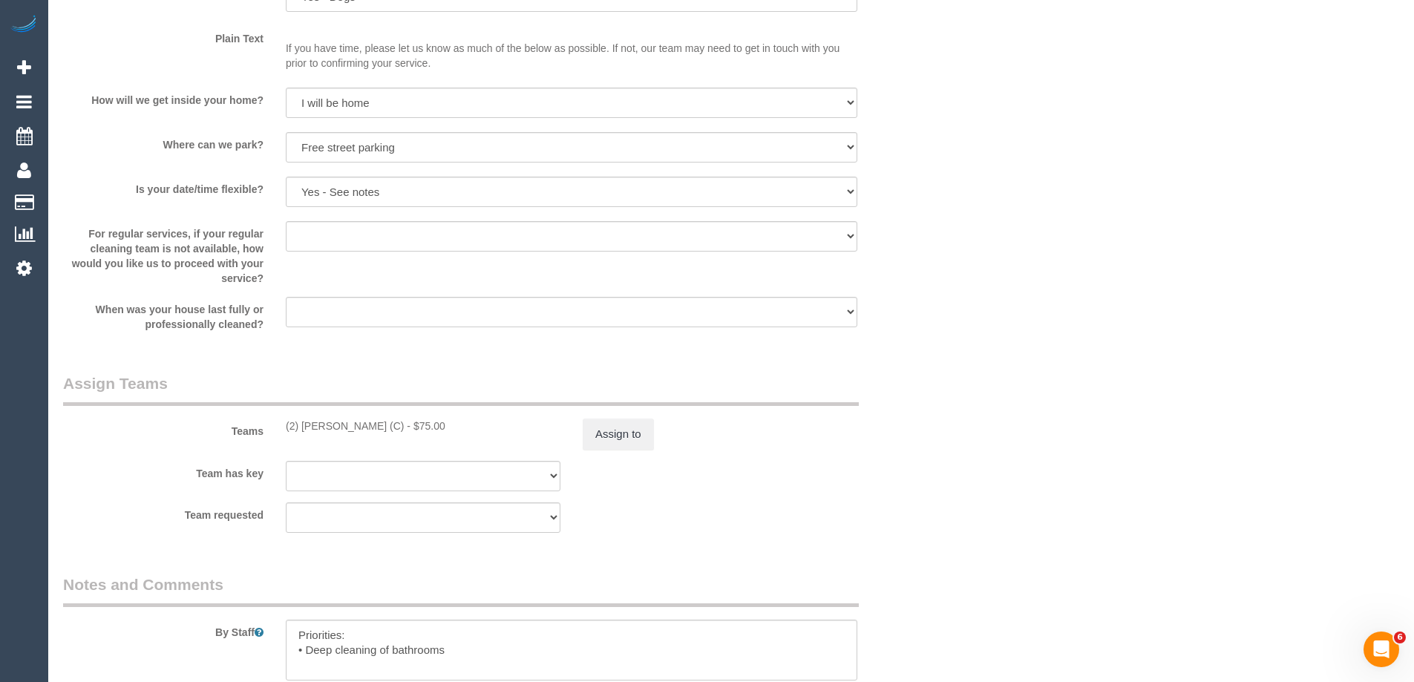
scroll to position [2523, 0]
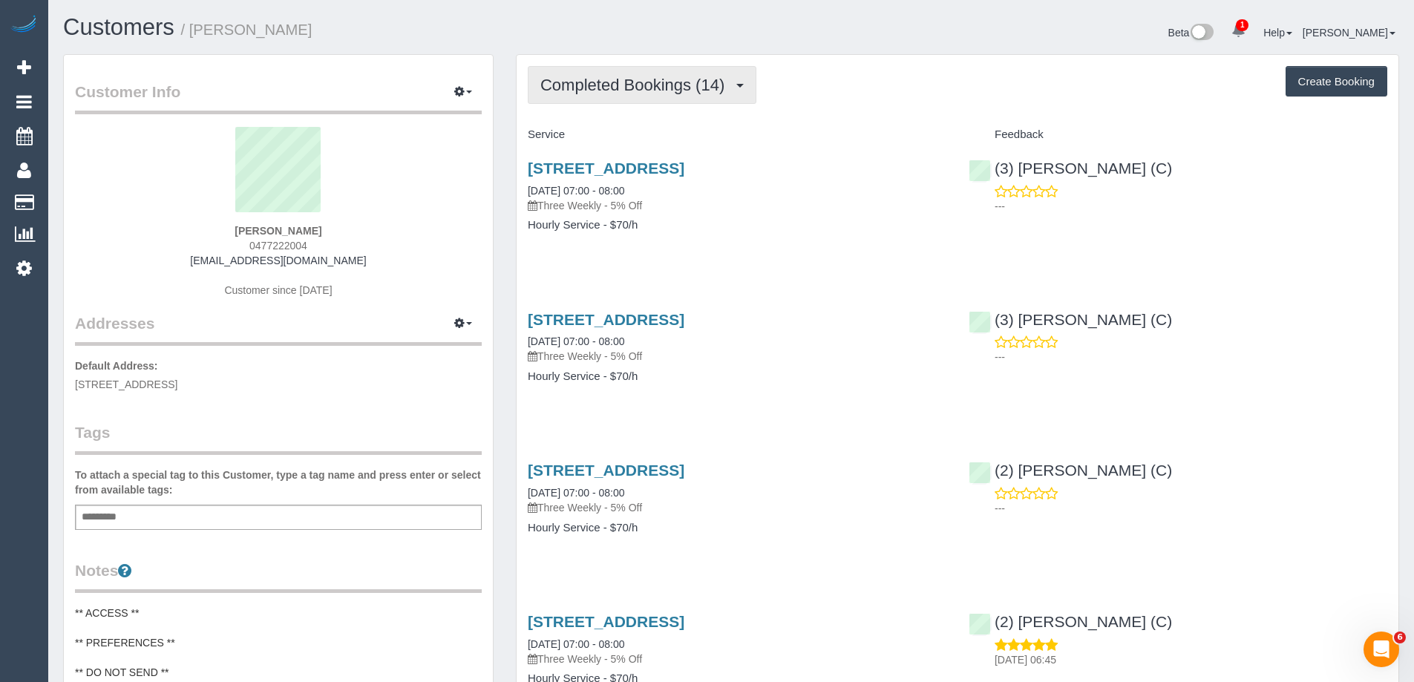
click at [589, 88] on span "Completed Bookings (14)" at bounding box center [635, 85] width 191 height 19
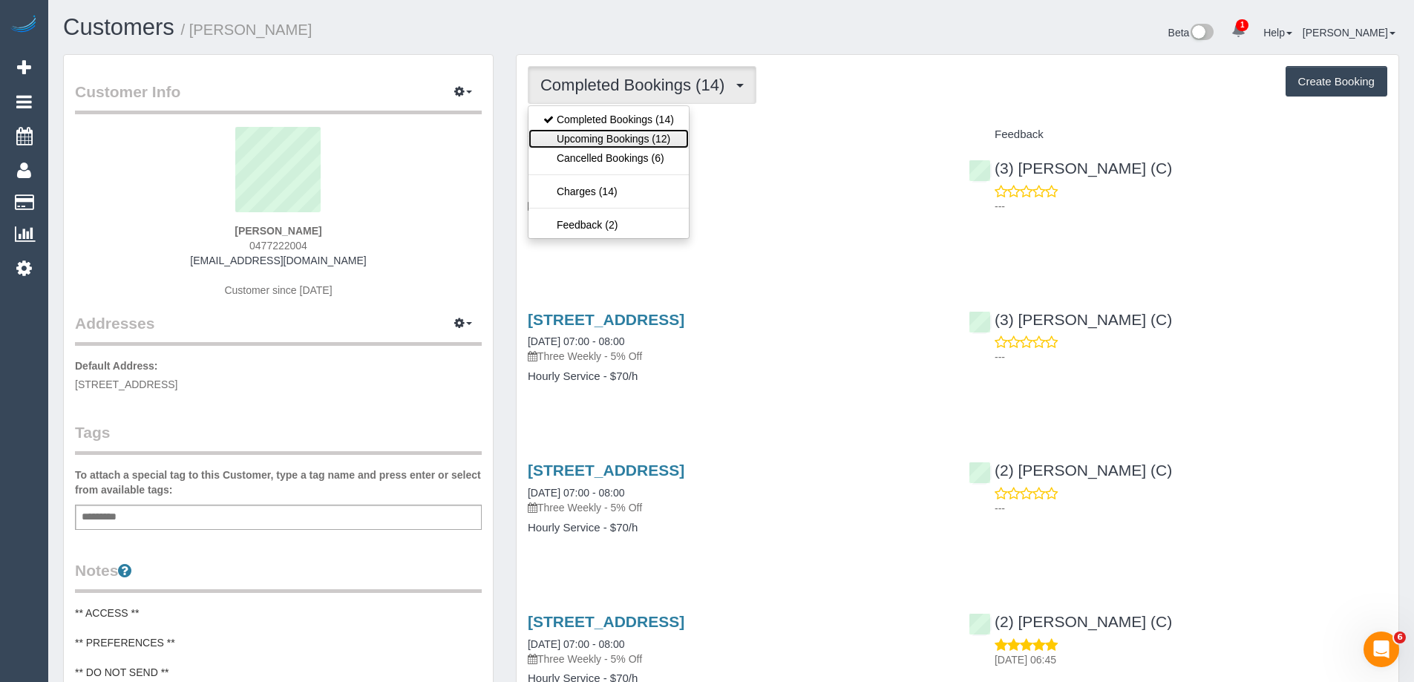
click at [608, 136] on link "Upcoming Bookings (12)" at bounding box center [608, 138] width 160 height 19
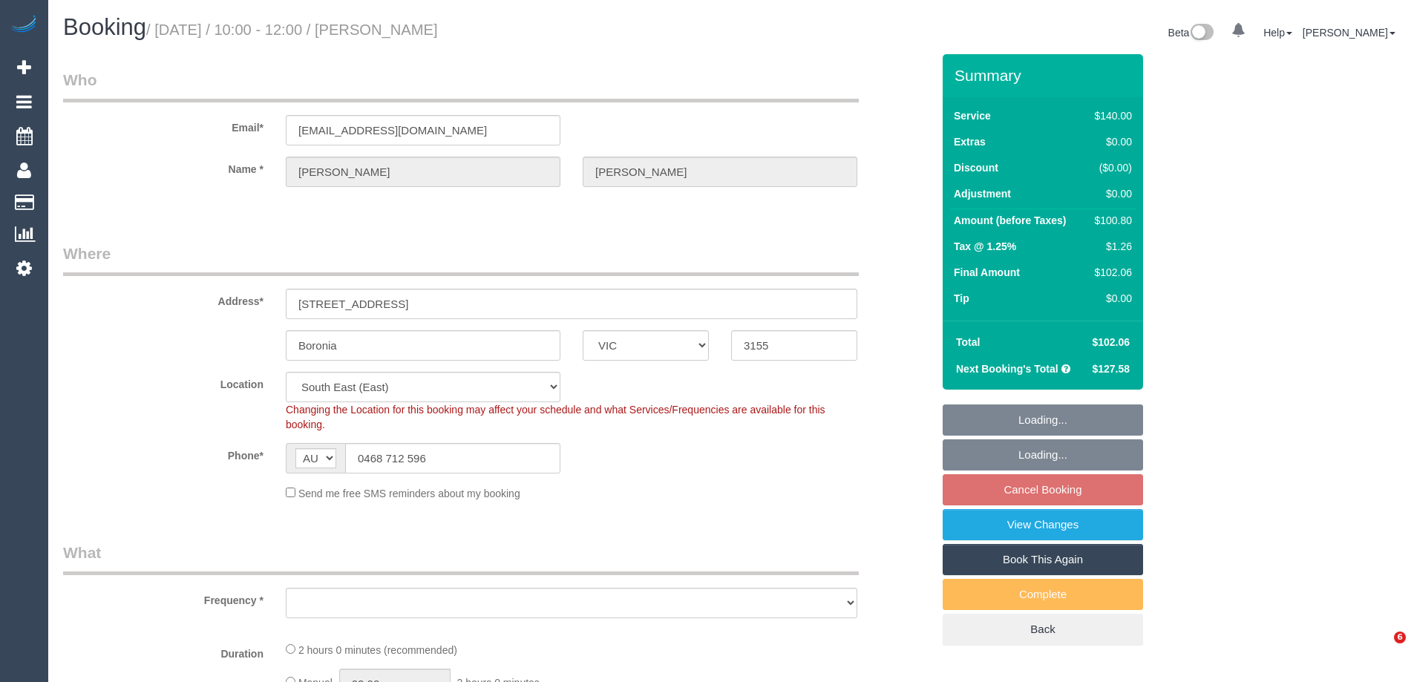
select select "VIC"
select select "object:557"
select select "string:stripe-pm_1Rvydx2GScqysDRVk2VPIqjE"
select select "number:28"
select select "number:14"
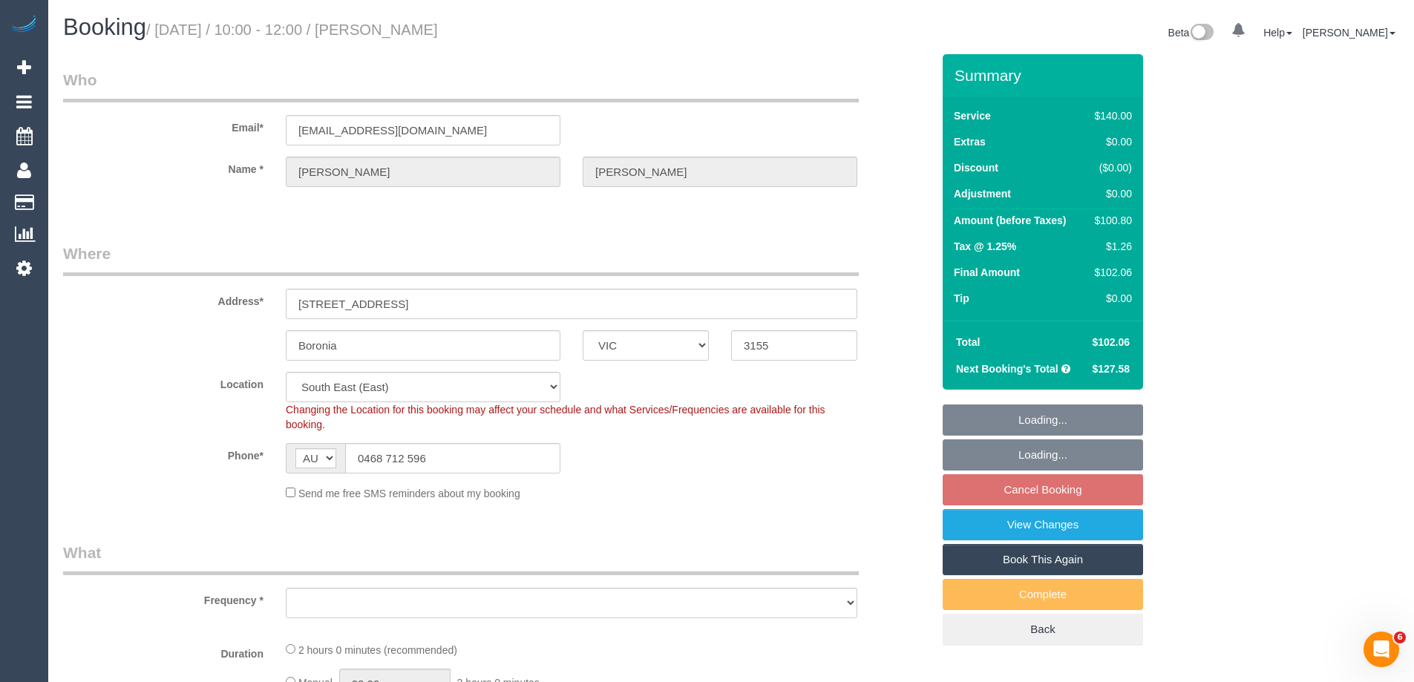
select select "number:19"
select select "number:22"
select select "number:34"
select select "number:12"
select select "object:1420"
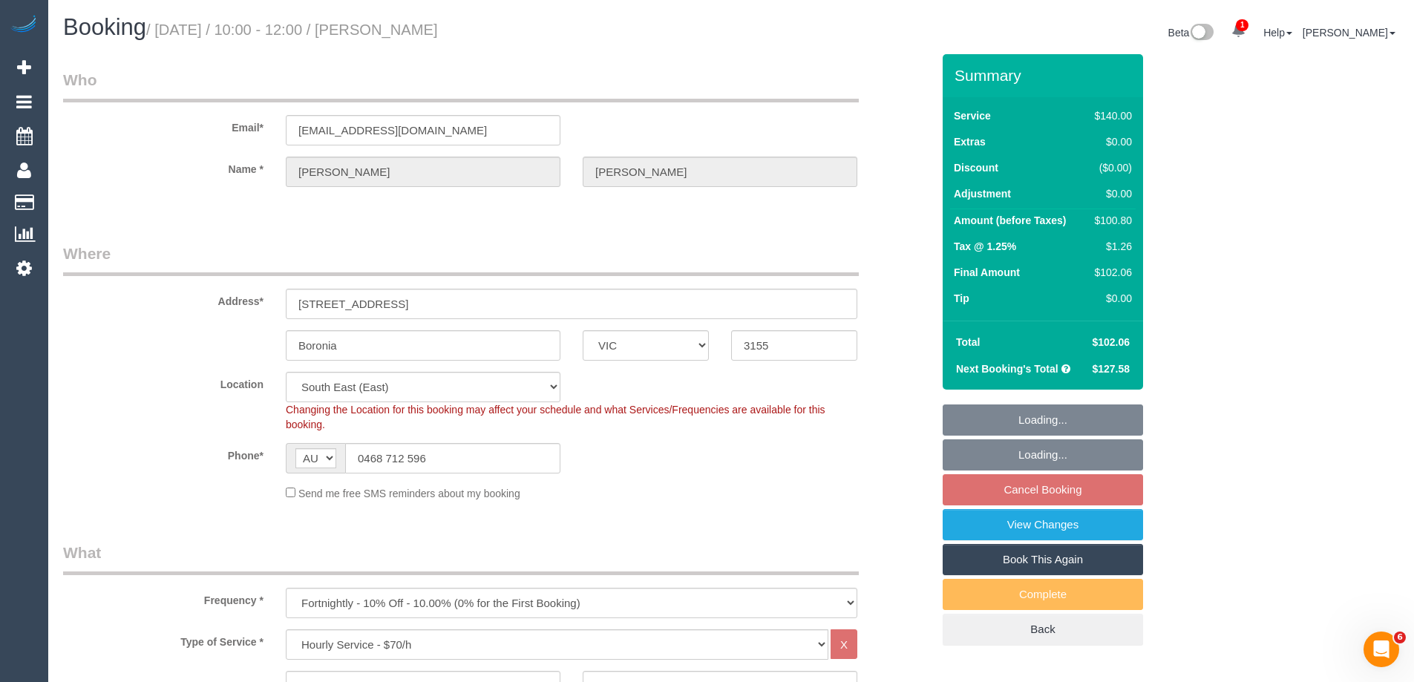
select select "spot3"
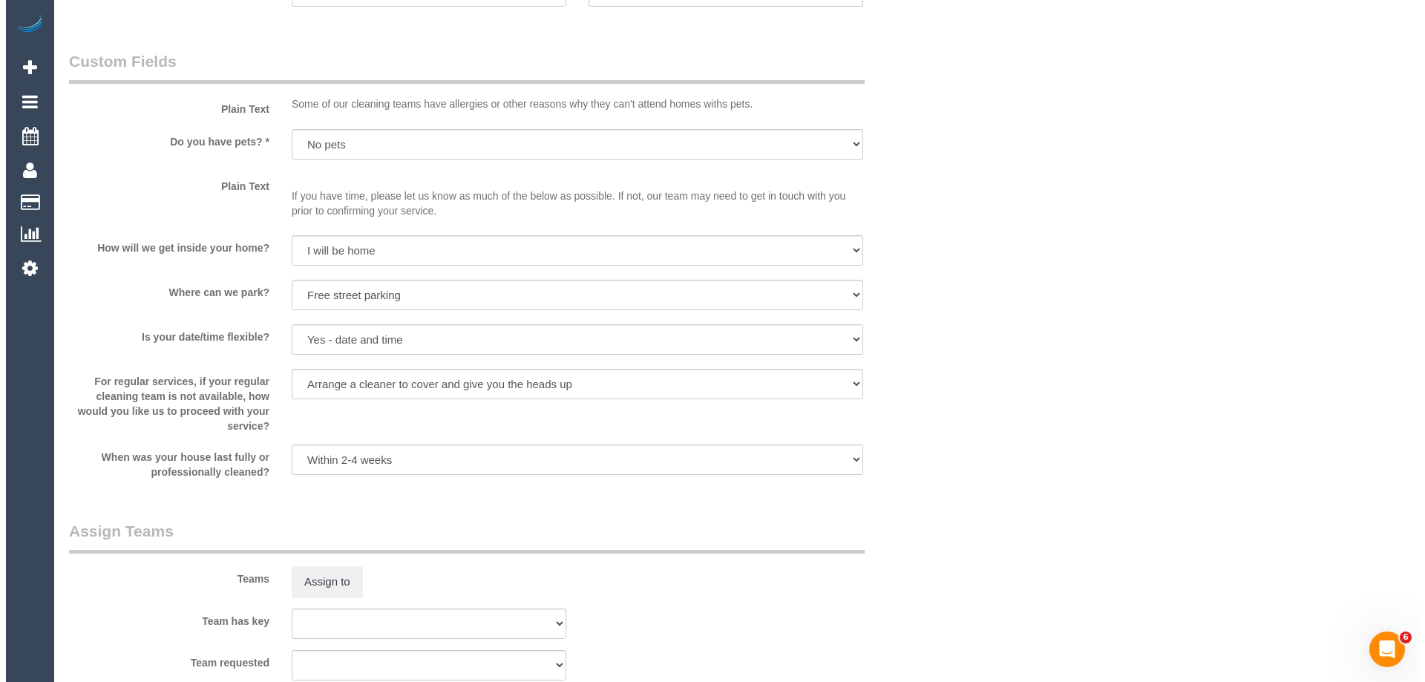
scroll to position [2226, 0]
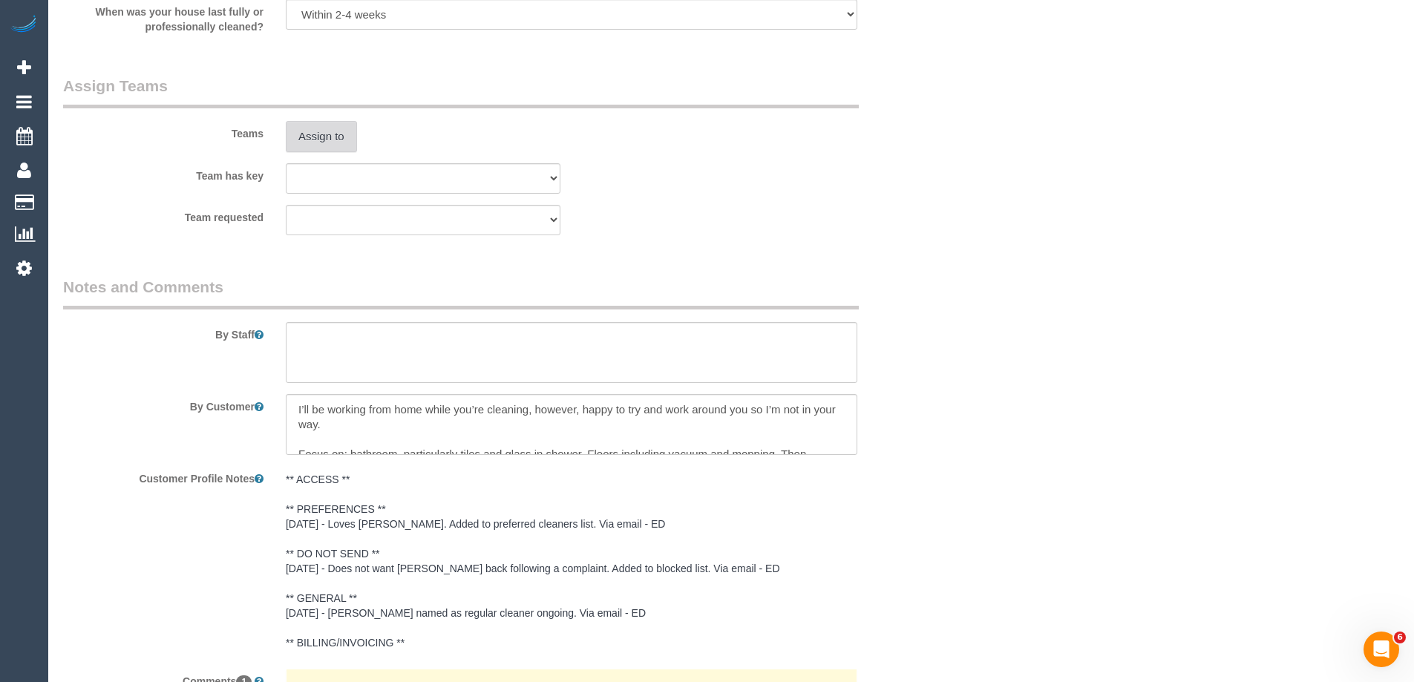
click at [320, 143] on button "Assign to" at bounding box center [321, 136] width 71 height 31
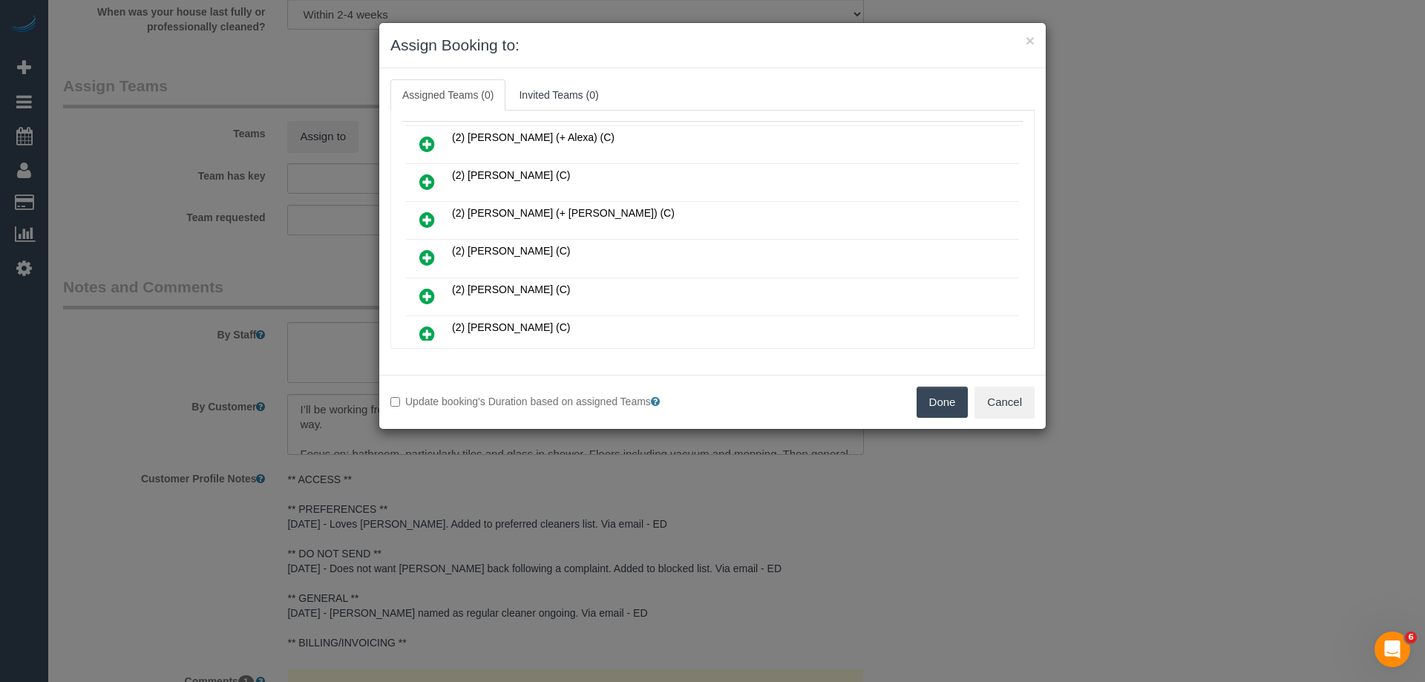
click at [414, 256] on link at bounding box center [427, 258] width 35 height 30
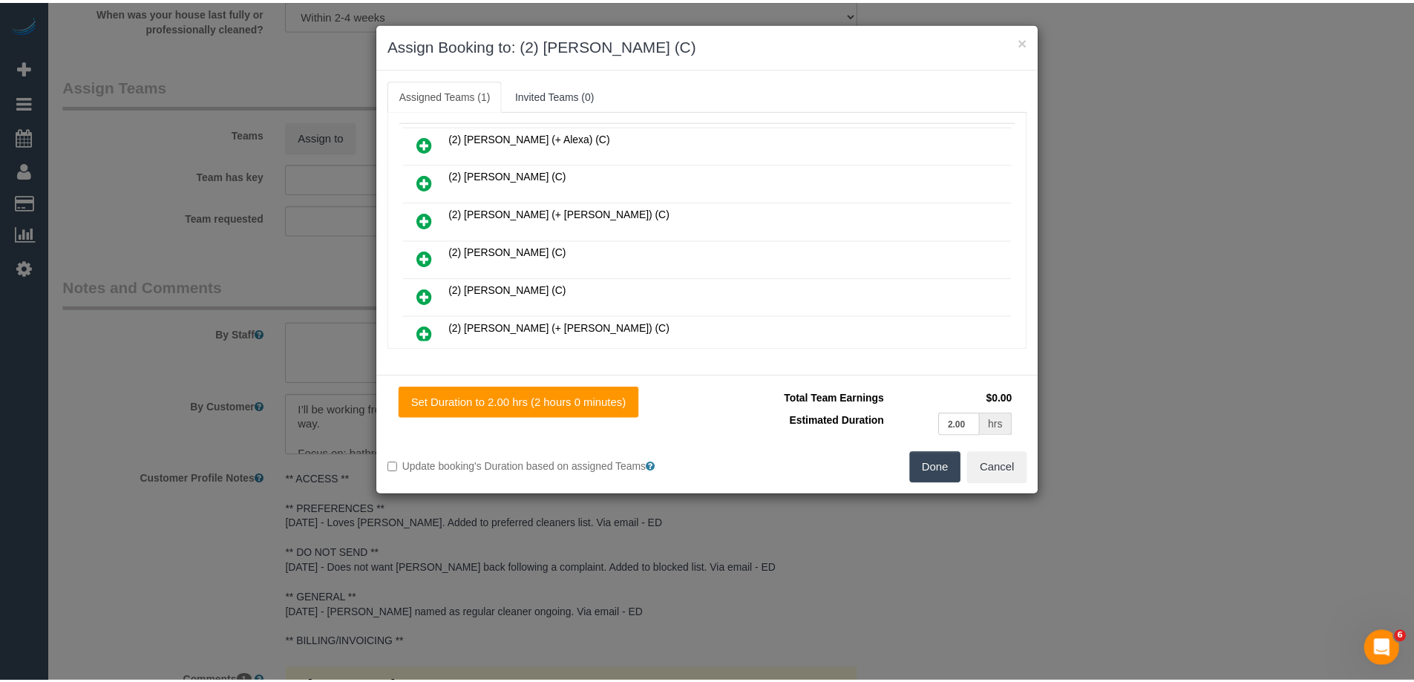
scroll to position [0, 0]
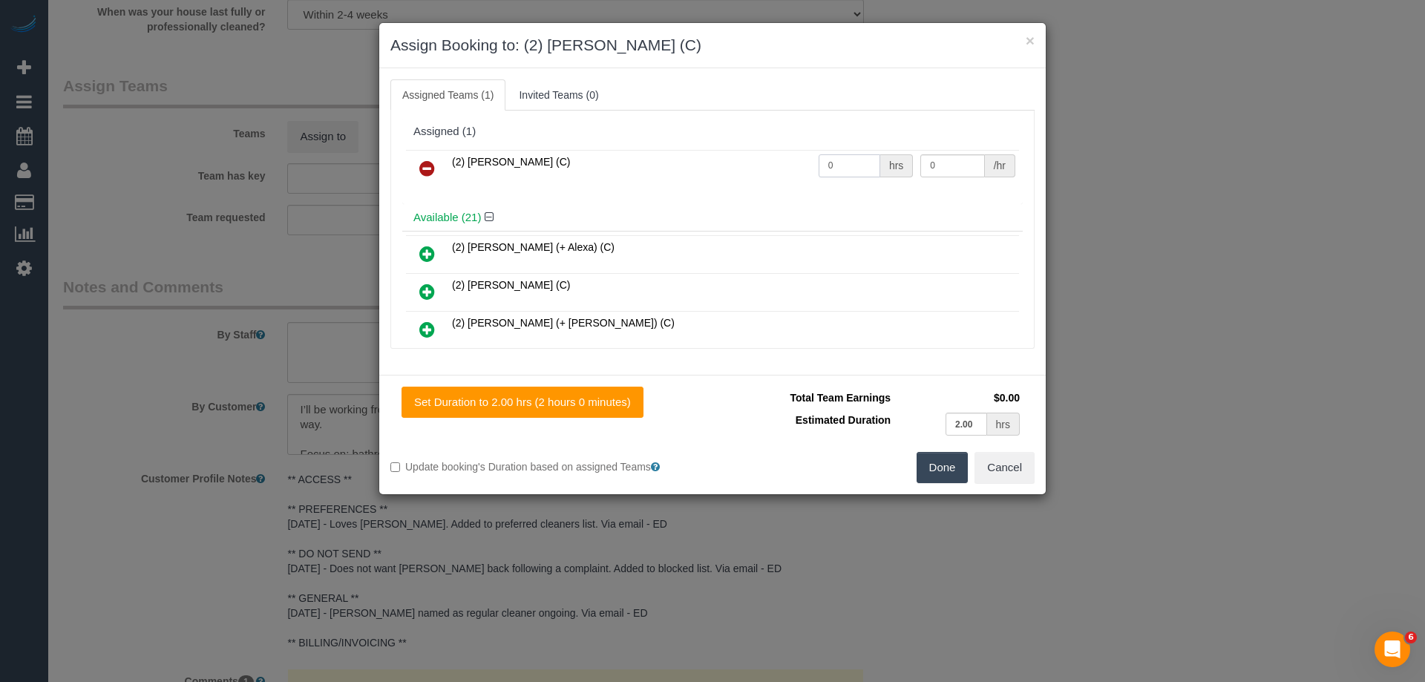
drag, startPoint x: 800, startPoint y: 160, endPoint x: 786, endPoint y: 157, distance: 14.3
click at [787, 157] on tr "(2) [PERSON_NAME] (C) 0 hrs 0 /hr" at bounding box center [712, 169] width 613 height 38
type input "2"
drag, startPoint x: 917, startPoint y: 165, endPoint x: 883, endPoint y: 165, distance: 34.1
click at [891, 165] on tr "(2) [PERSON_NAME] (C) 2 hrs 0 /hr" at bounding box center [712, 169] width 613 height 38
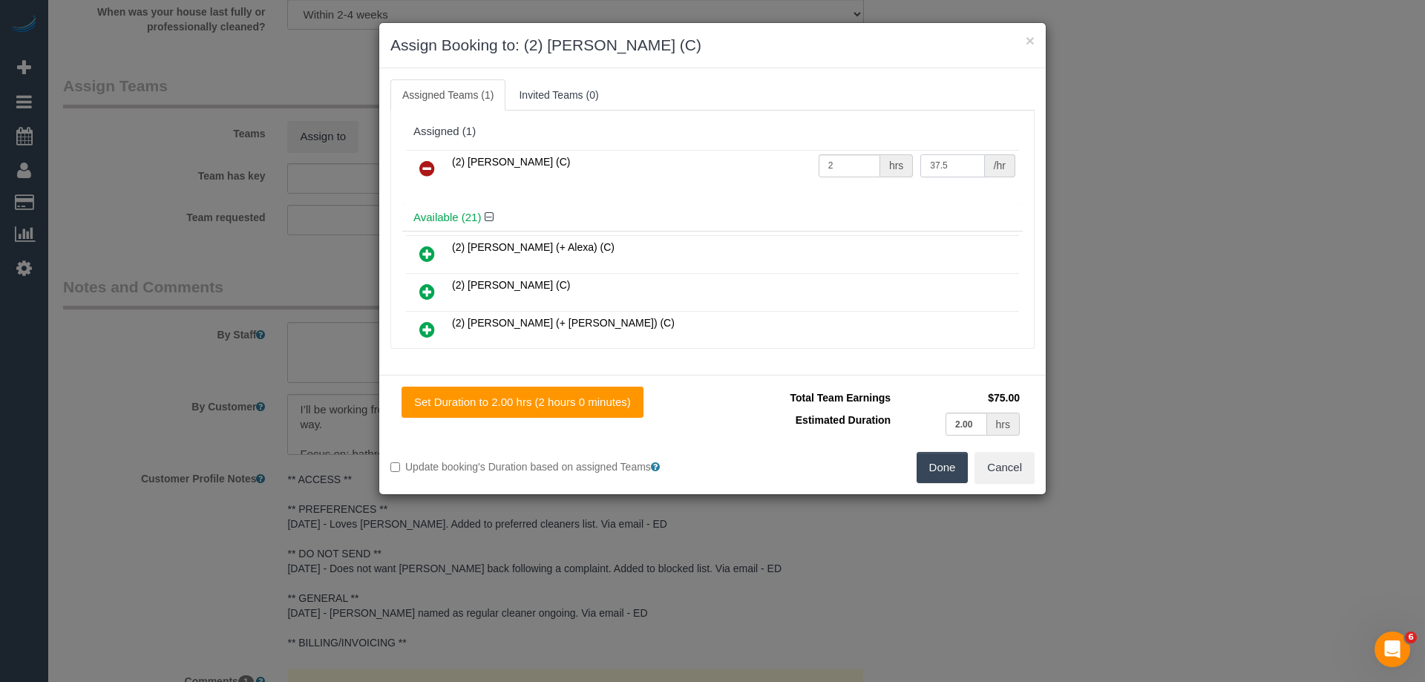
type input "37.5"
click at [946, 468] on button "Done" at bounding box center [943, 467] width 52 height 31
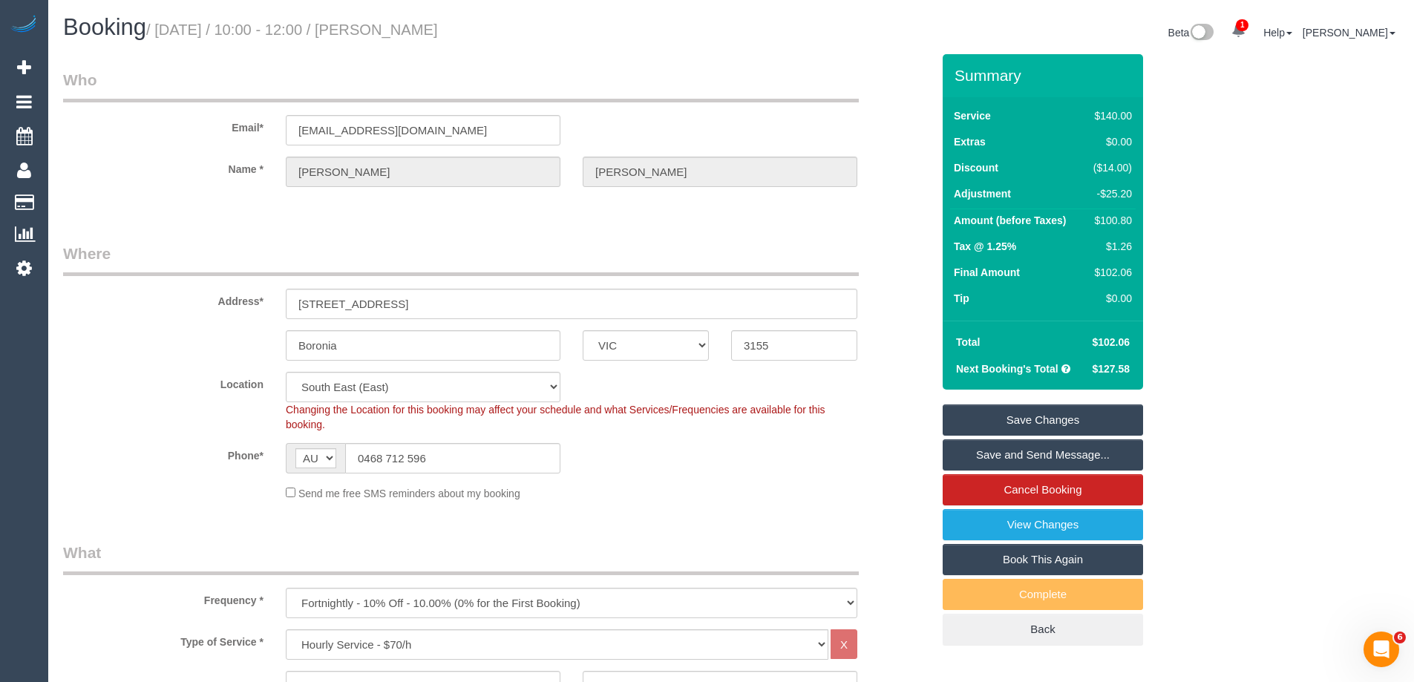
drag, startPoint x: 494, startPoint y: 32, endPoint x: 393, endPoint y: 29, distance: 101.0
click at [393, 29] on h1 "Booking / [DATE] / 10:00 - 12:00 / [PERSON_NAME]" at bounding box center [391, 27] width 657 height 25
copy small "[PERSON_NAME]"
click at [982, 416] on link "Save Changes" at bounding box center [1042, 419] width 200 height 31
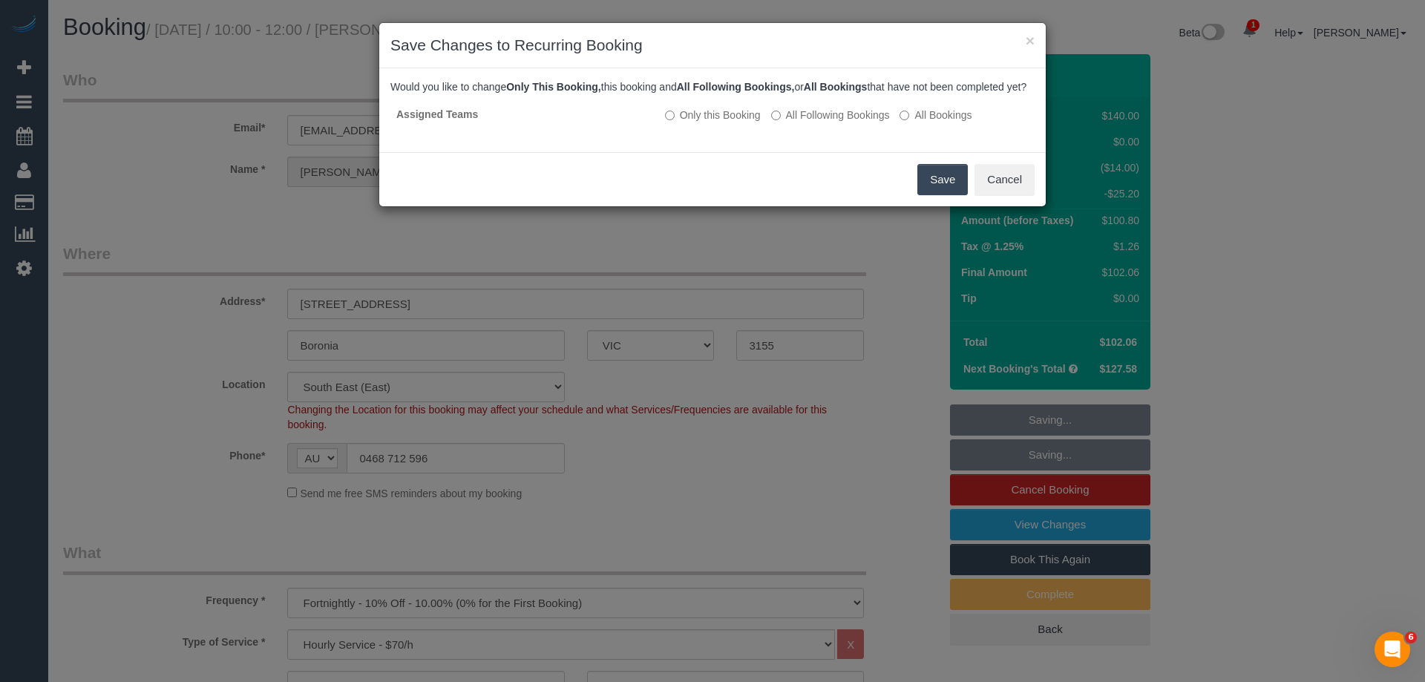
click at [946, 191] on button "Save" at bounding box center [942, 179] width 50 height 31
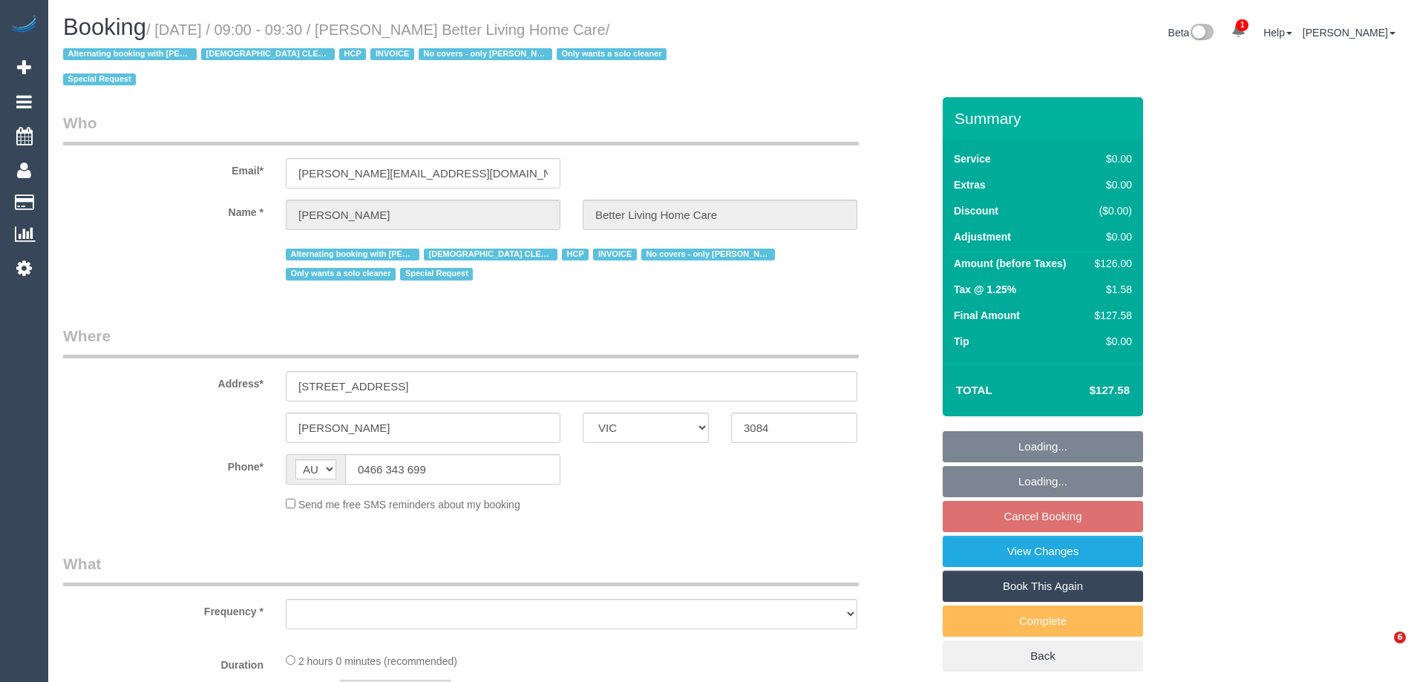
select select "VIC"
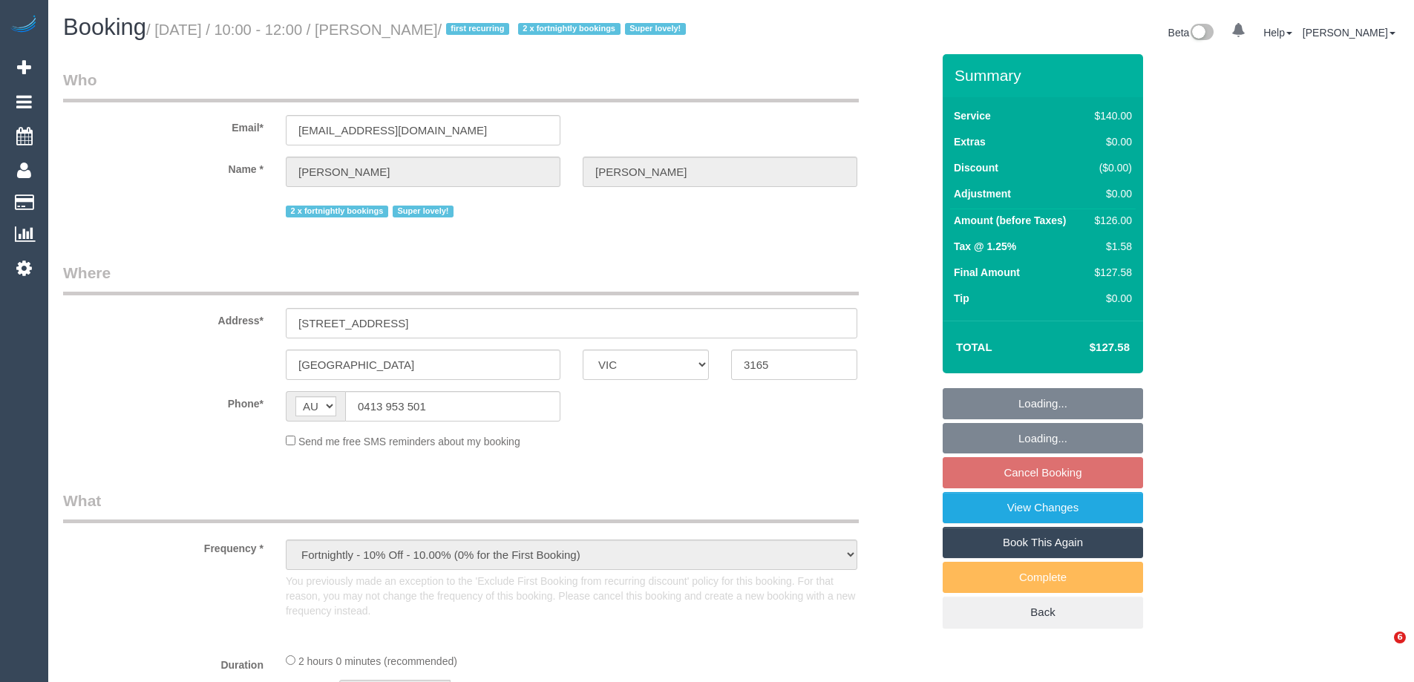
select select "VIC"
select select "string:stripe-pm_1QupRP2GScqysDRVYLz3LRpP"
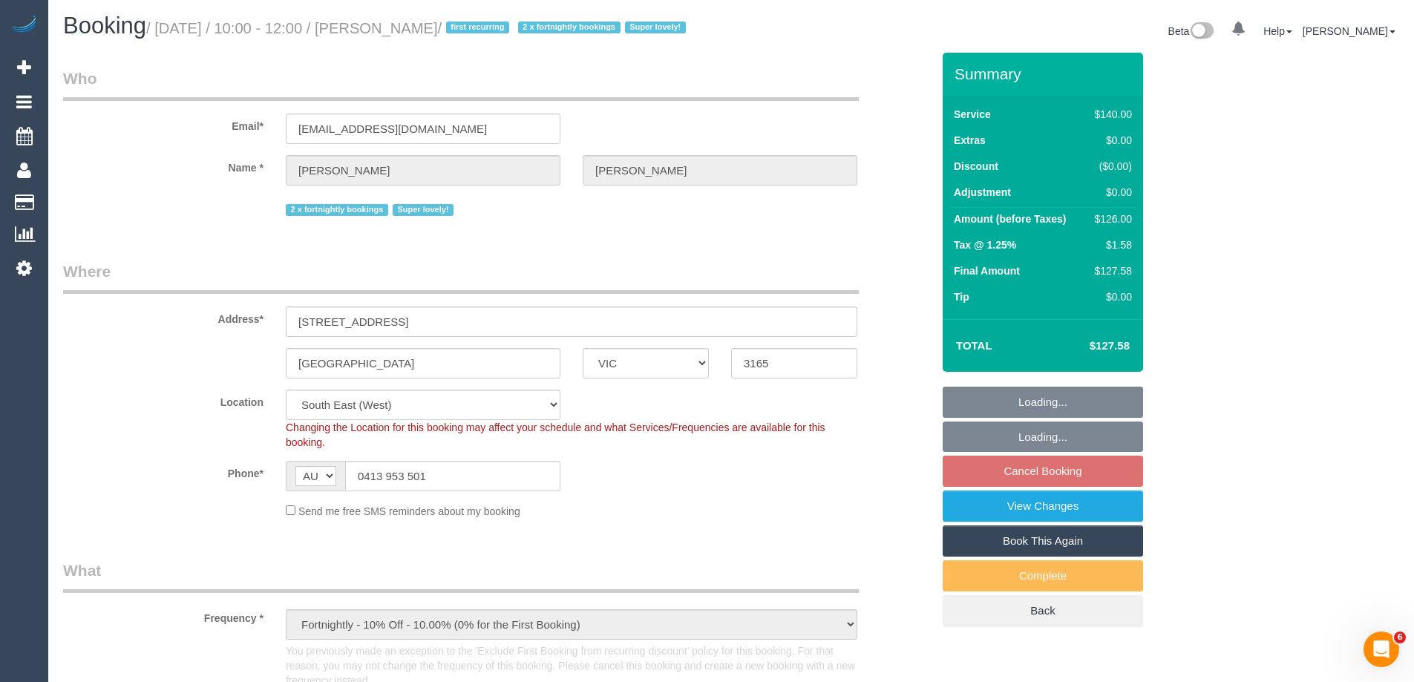
select select "object:901"
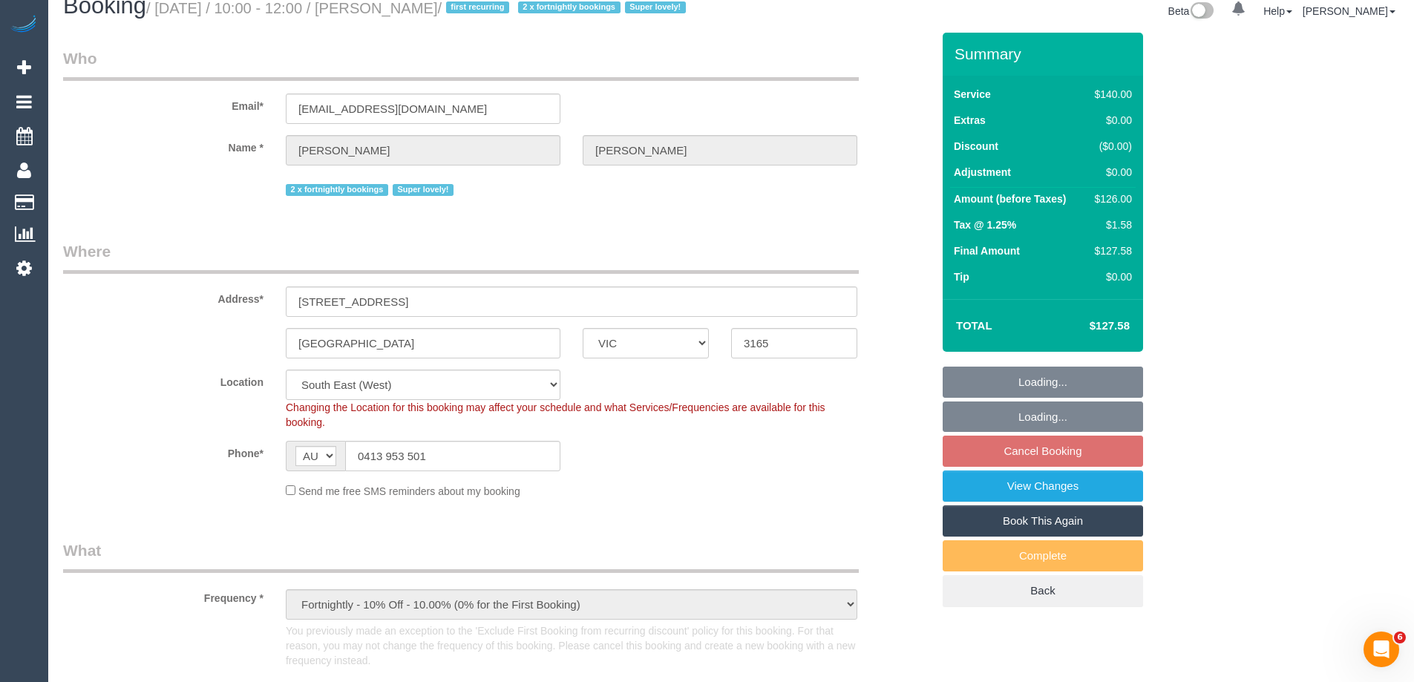
select select "number:27"
select select "number:15"
select select "number:19"
select select "number:36"
select select "number:34"
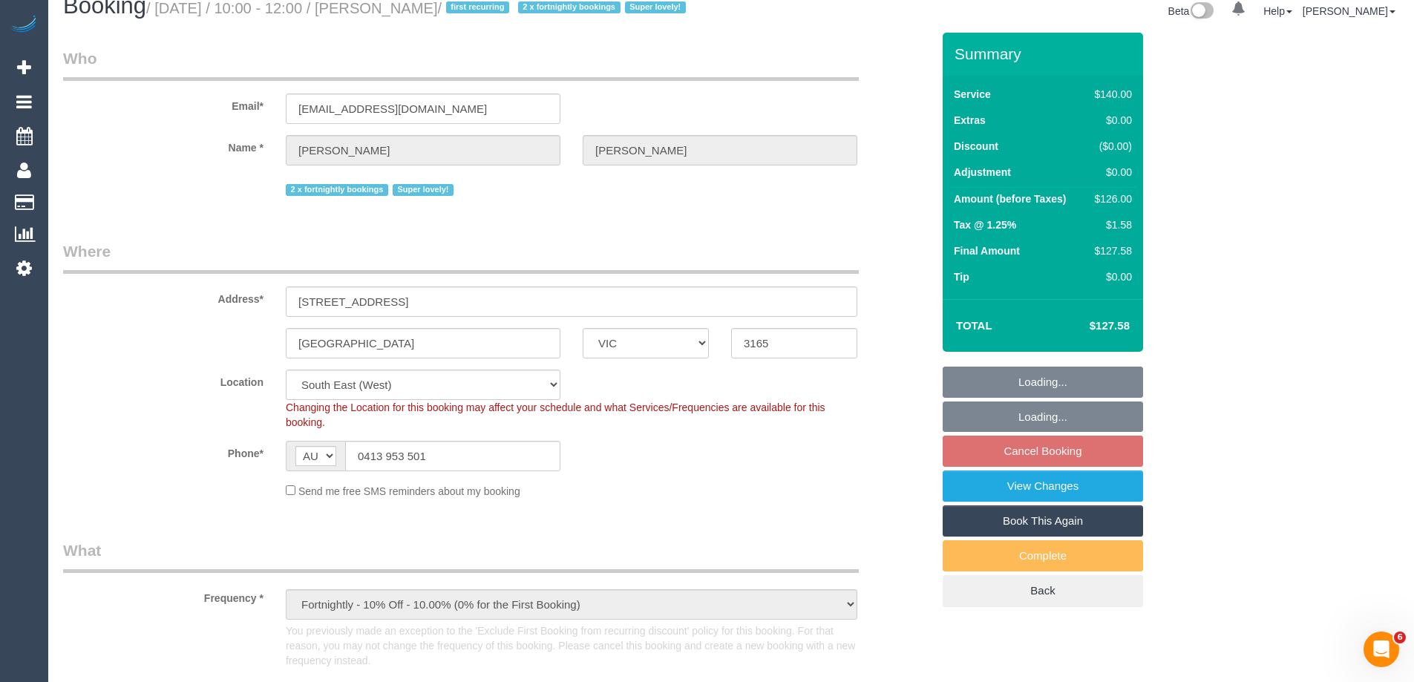
select select "number:11"
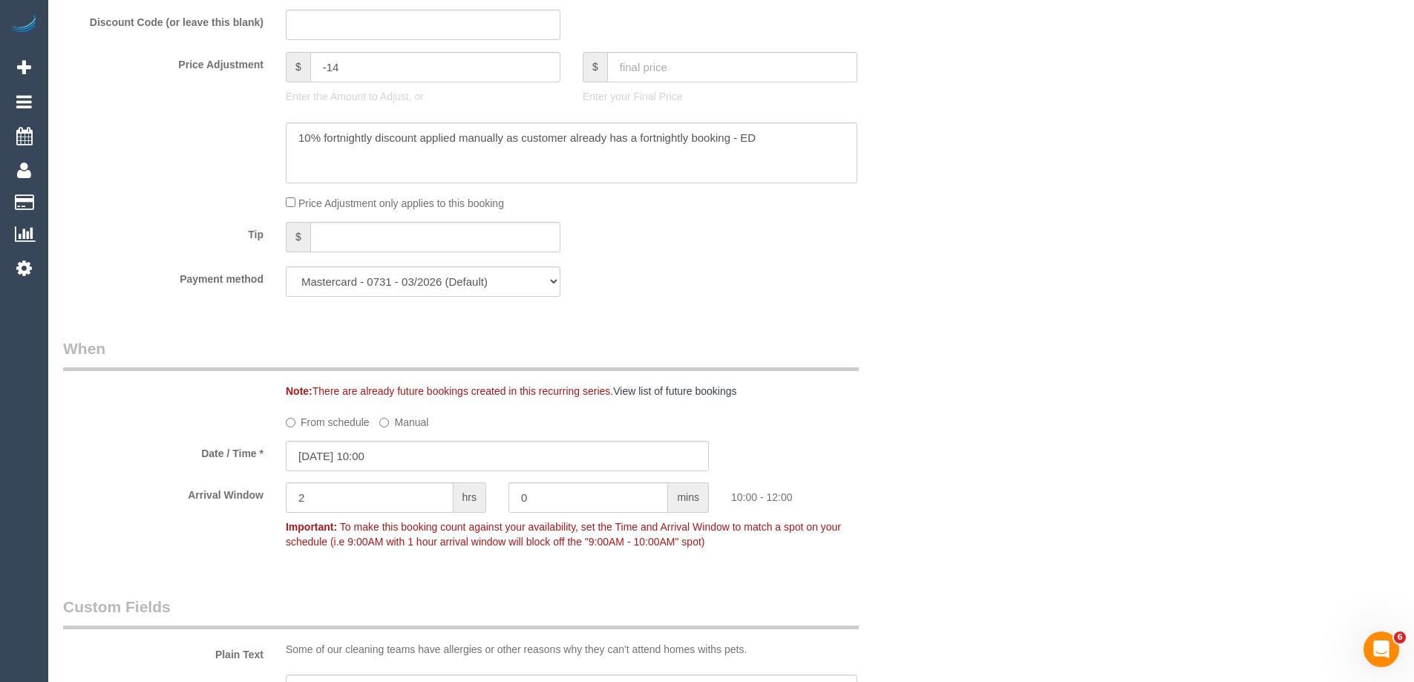
scroll to position [1410, 0]
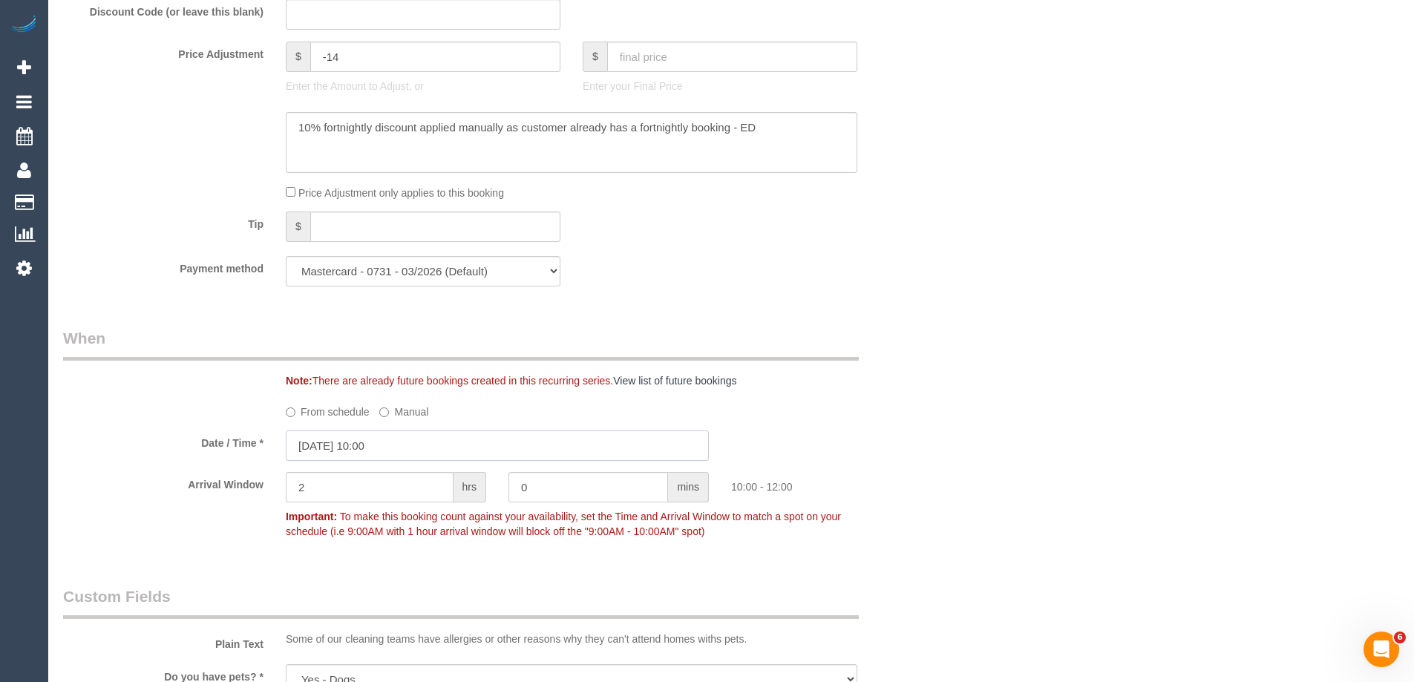
click at [329, 453] on input "13/10/2025 10:00" at bounding box center [497, 445] width 423 height 30
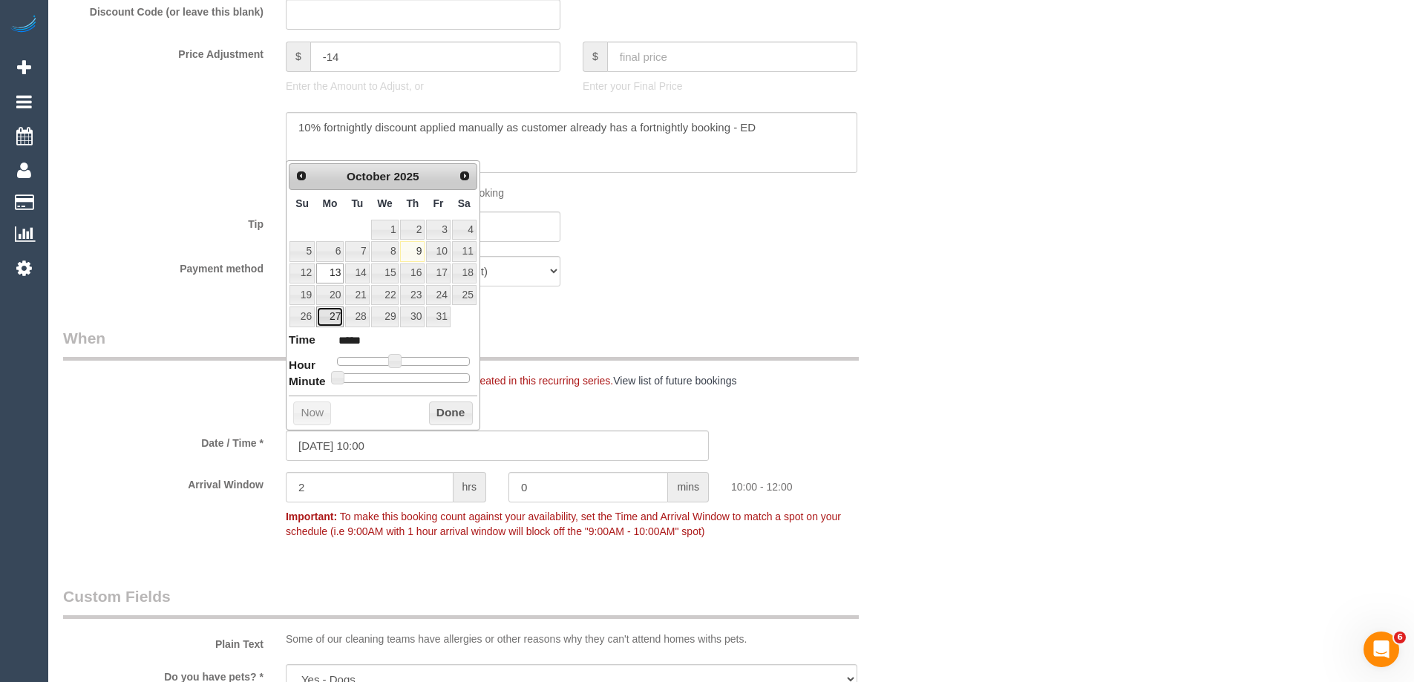
click at [330, 315] on link "27" at bounding box center [329, 316] width 27 height 20
type input "27/10/2025 10:00"
click at [439, 415] on button "Done" at bounding box center [451, 413] width 44 height 24
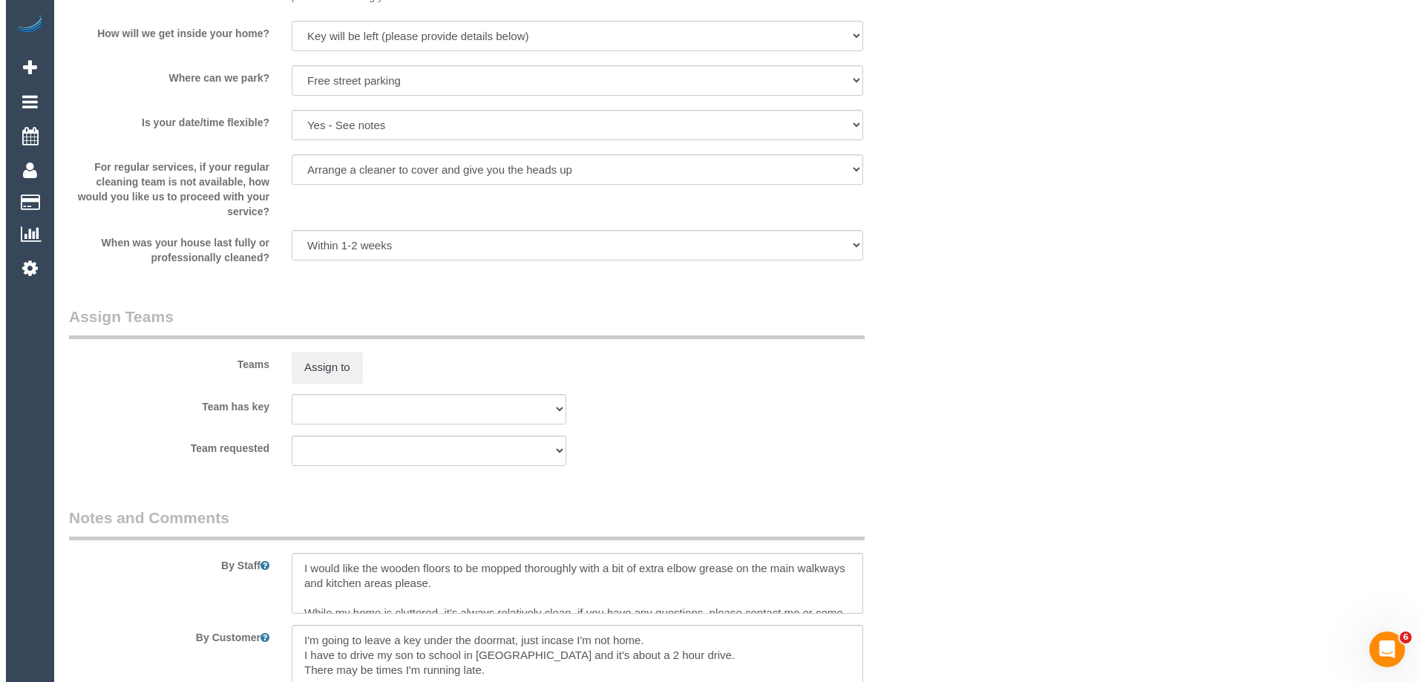
scroll to position [2301, 0]
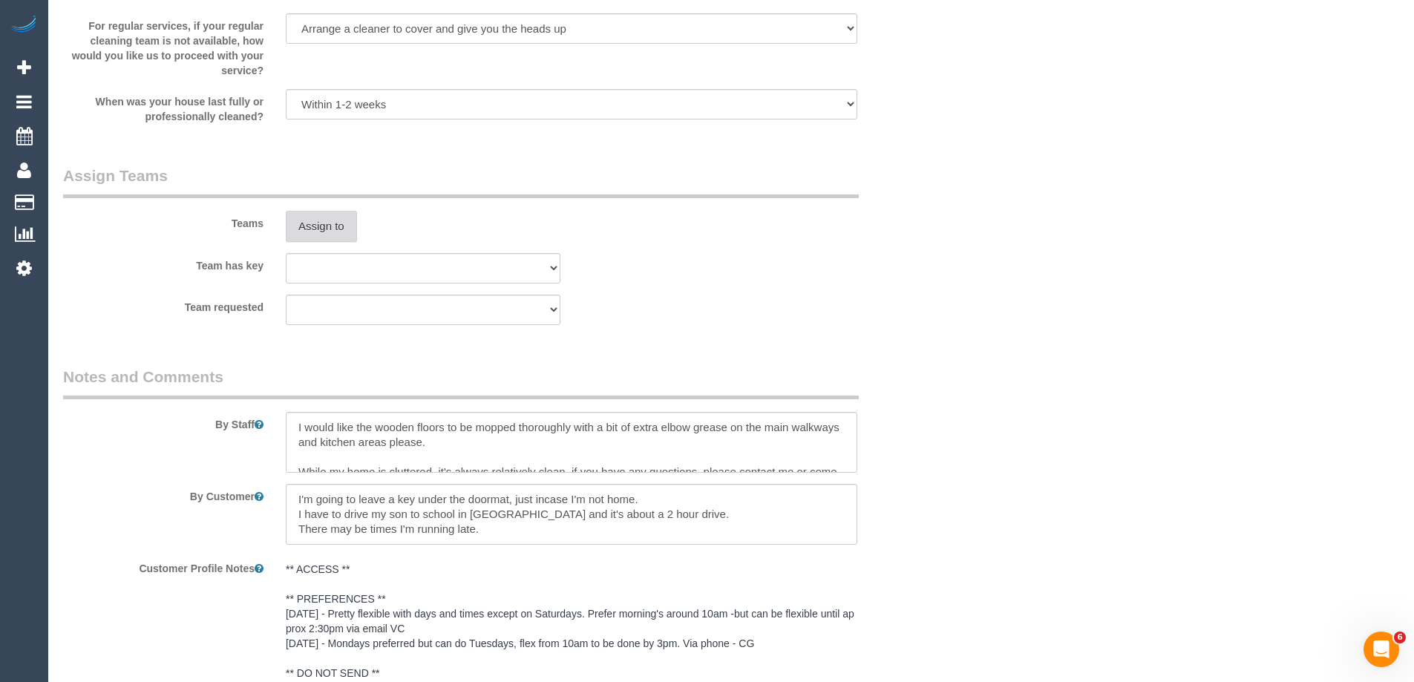
click at [324, 217] on button "Assign to" at bounding box center [321, 226] width 71 height 31
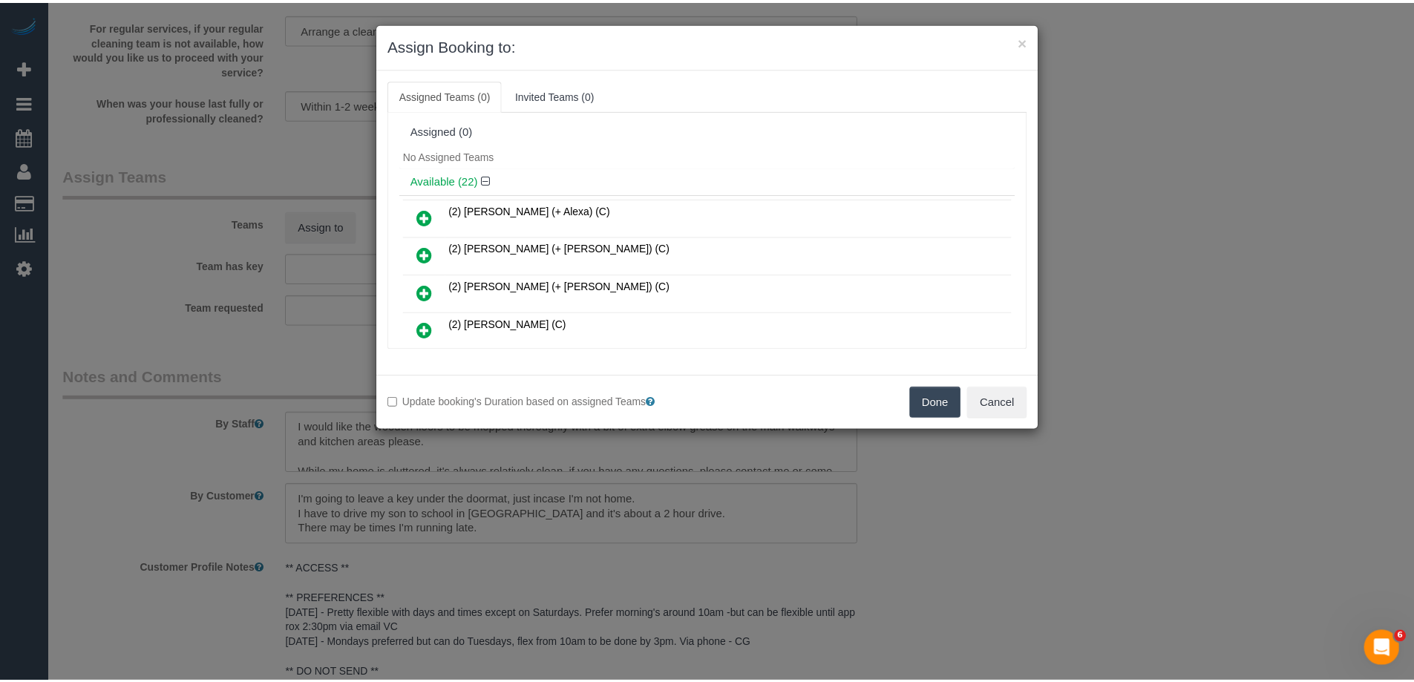
scroll to position [0, 0]
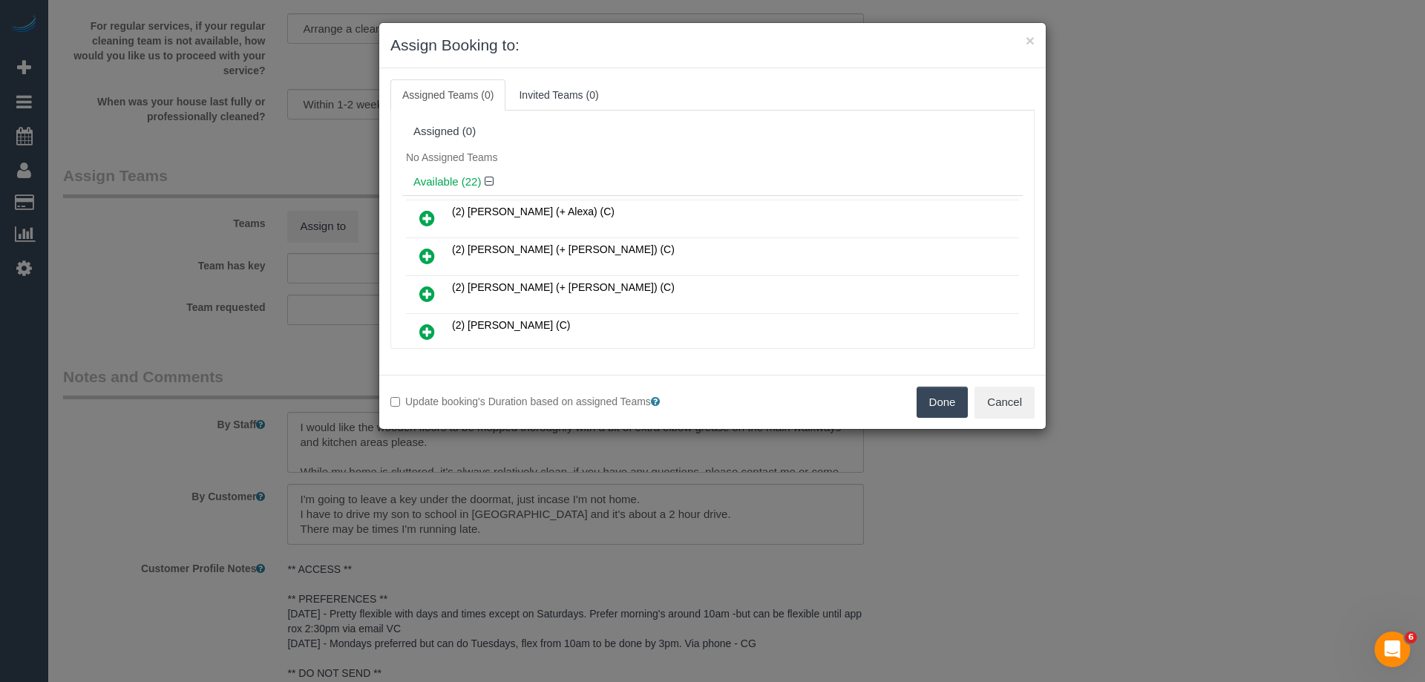
click at [937, 402] on button "Done" at bounding box center [943, 402] width 52 height 31
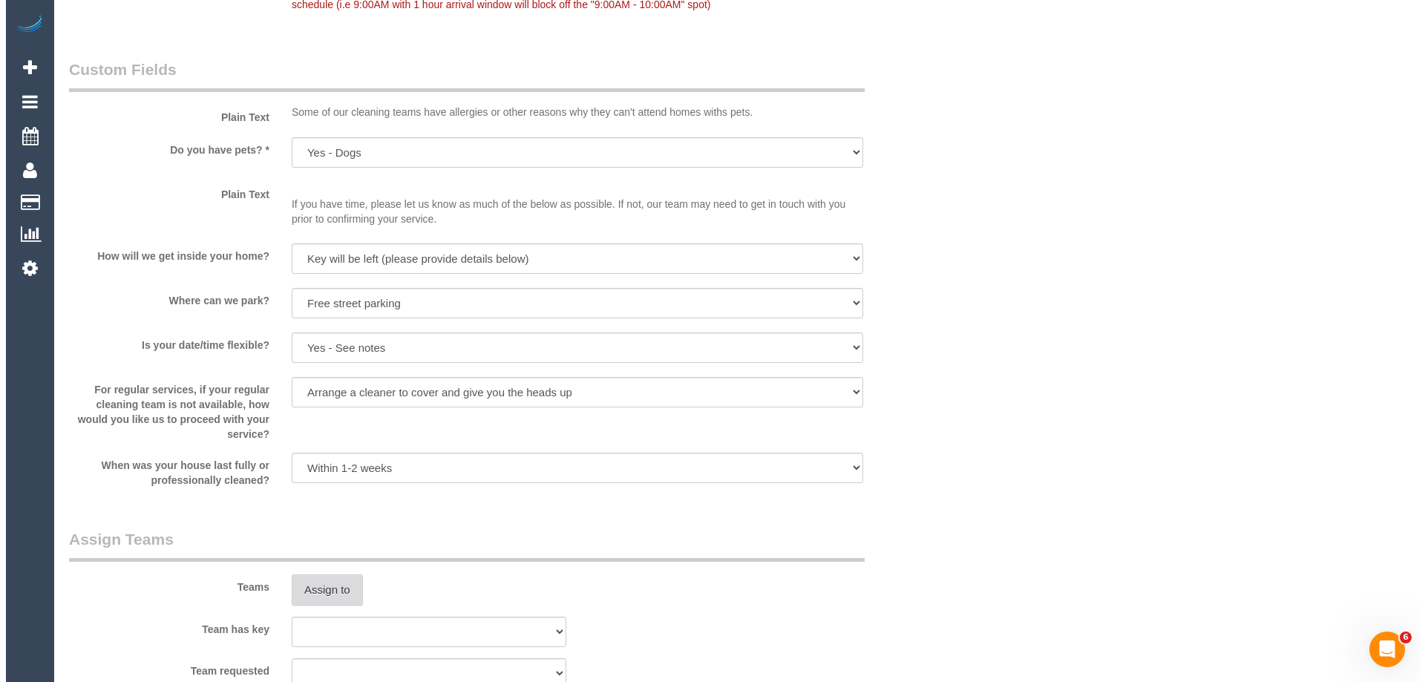
scroll to position [2226, 0]
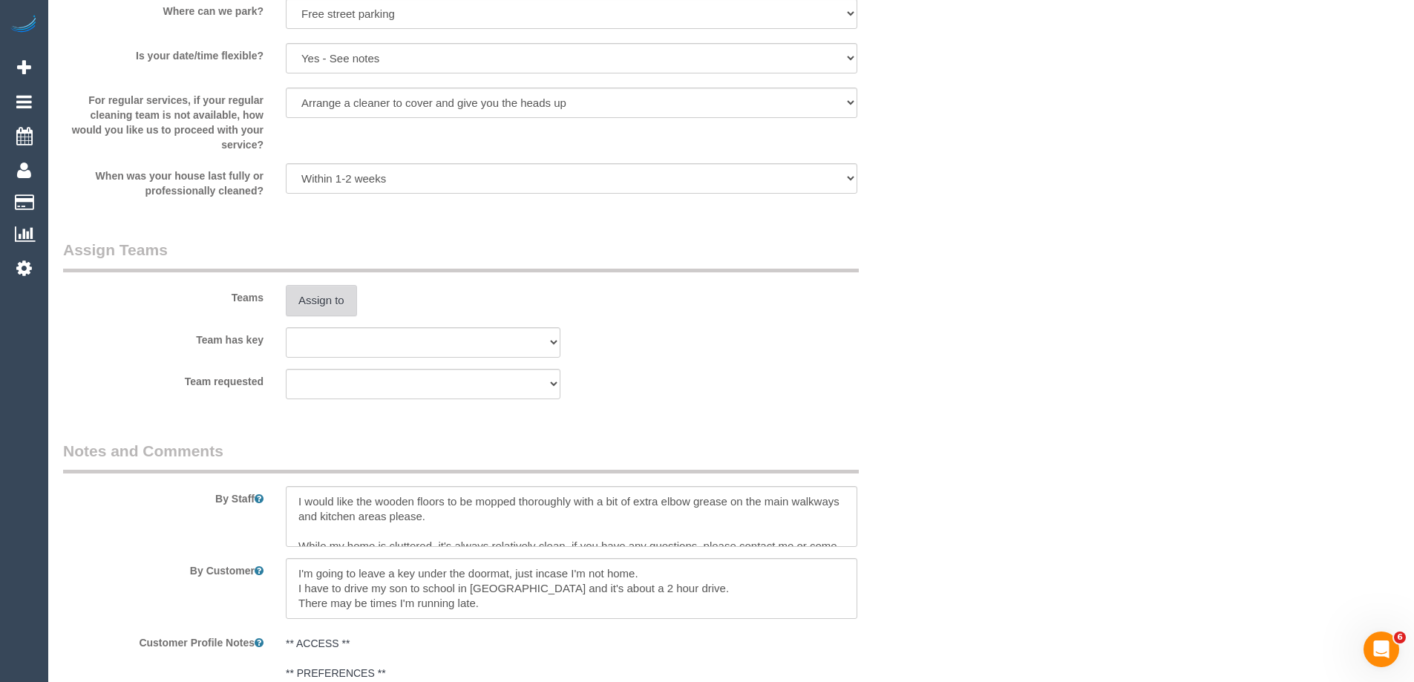
click at [312, 304] on button "Assign to" at bounding box center [321, 300] width 71 height 31
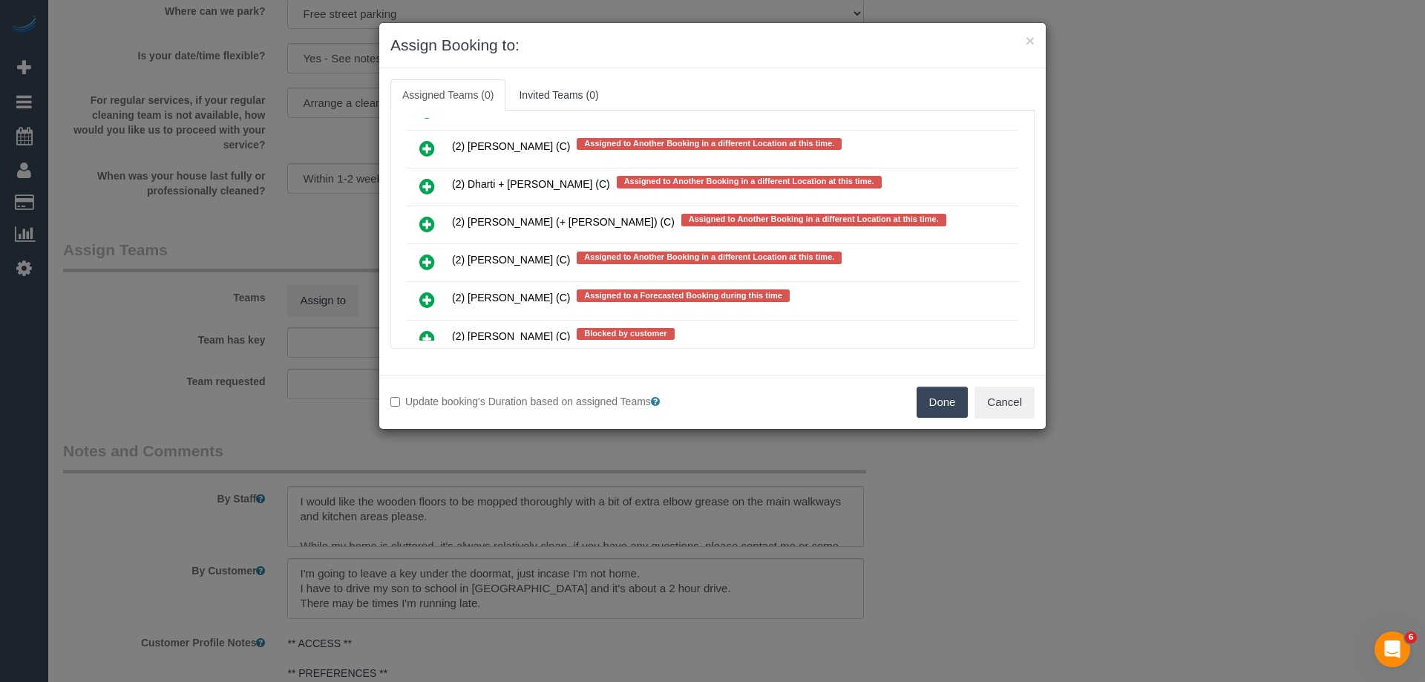
scroll to position [3582, 0]
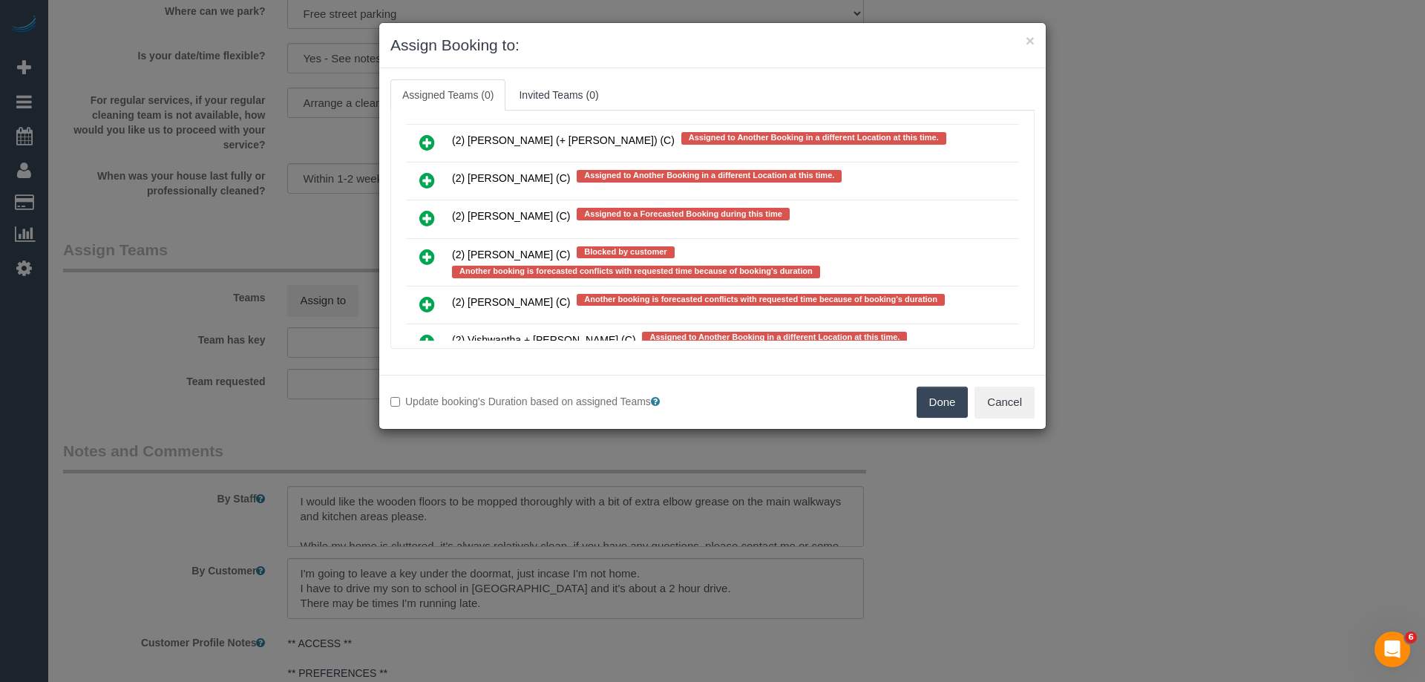
click at [422, 304] on icon at bounding box center [427, 304] width 16 height 18
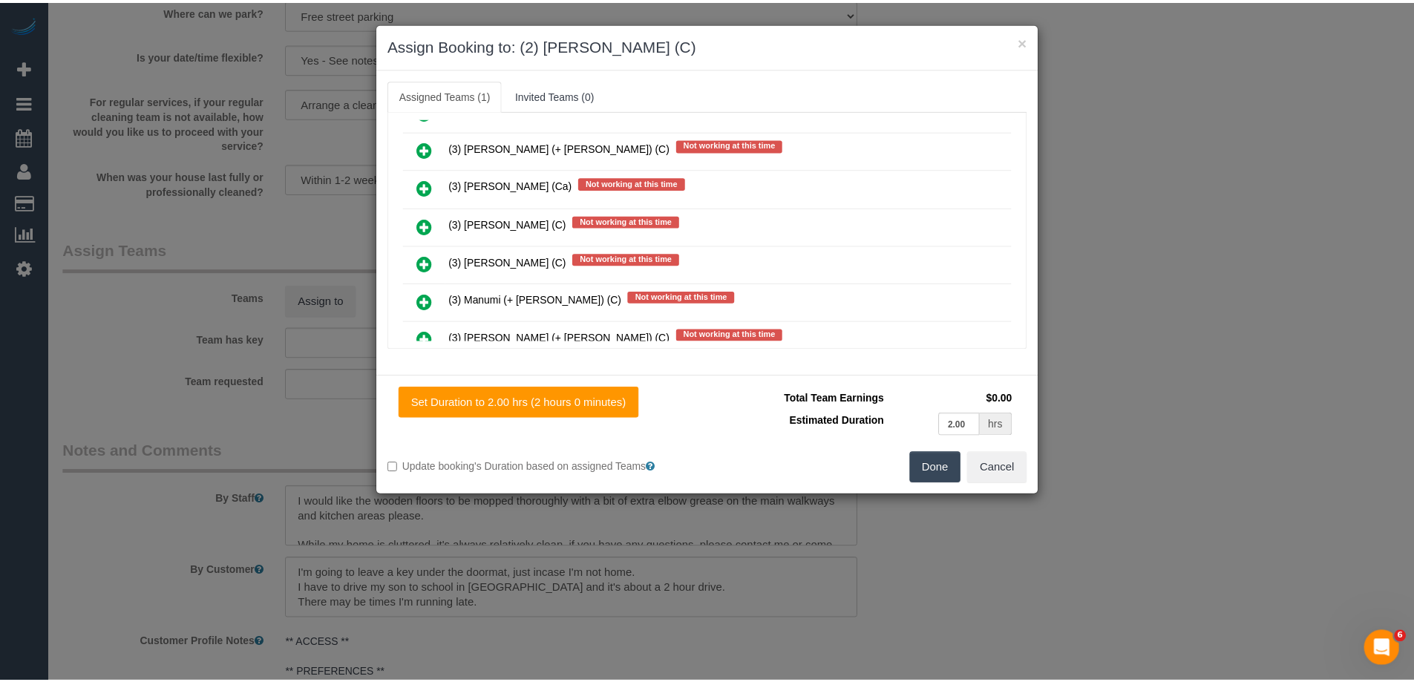
scroll to position [0, 0]
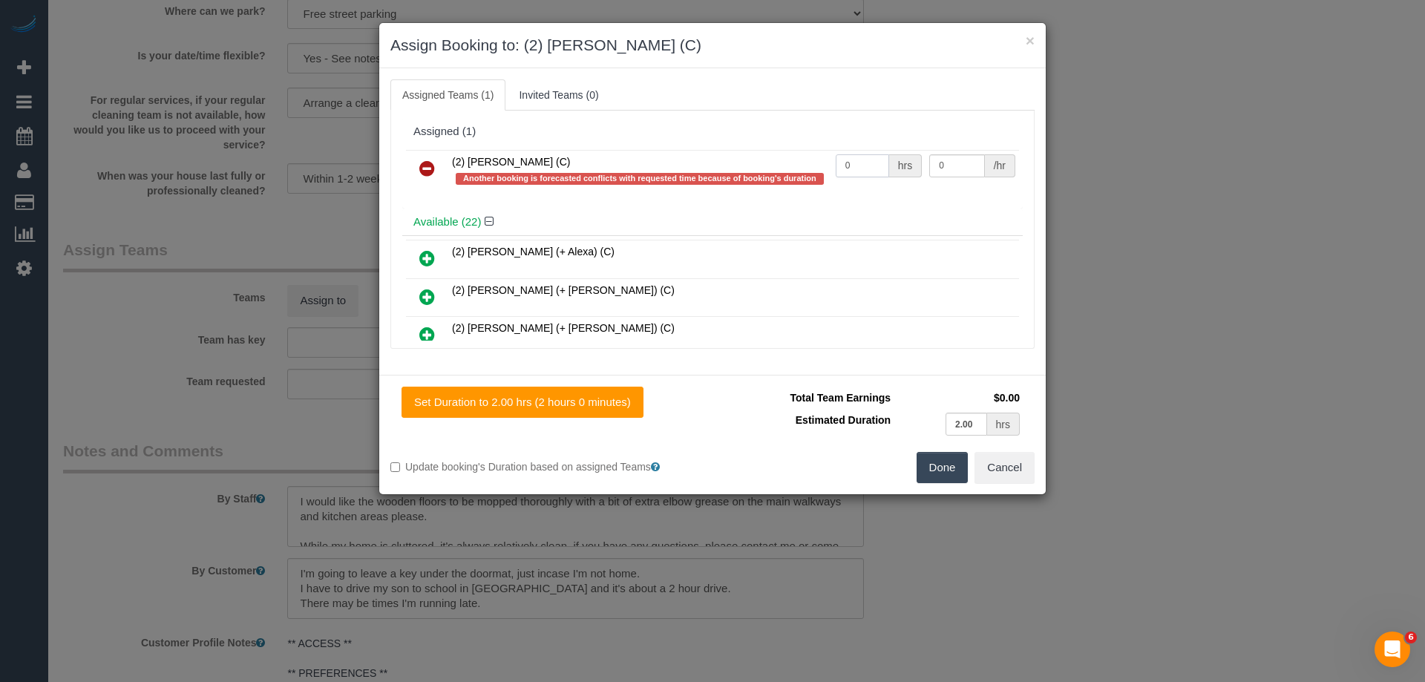
drag, startPoint x: 859, startPoint y: 168, endPoint x: 810, endPoint y: 163, distance: 49.2
click at [810, 163] on tr "(2) Roumany Gergis (C) Another booking is forecasted conflicts with requested t…" at bounding box center [712, 171] width 613 height 42
type input "2"
drag, startPoint x: 948, startPoint y: 166, endPoint x: 865, endPoint y: 161, distance: 84.0
click at [865, 161] on tr "(2) Roumany Gergis (C) Another booking is forecasted conflicts with requested t…" at bounding box center [712, 171] width 613 height 42
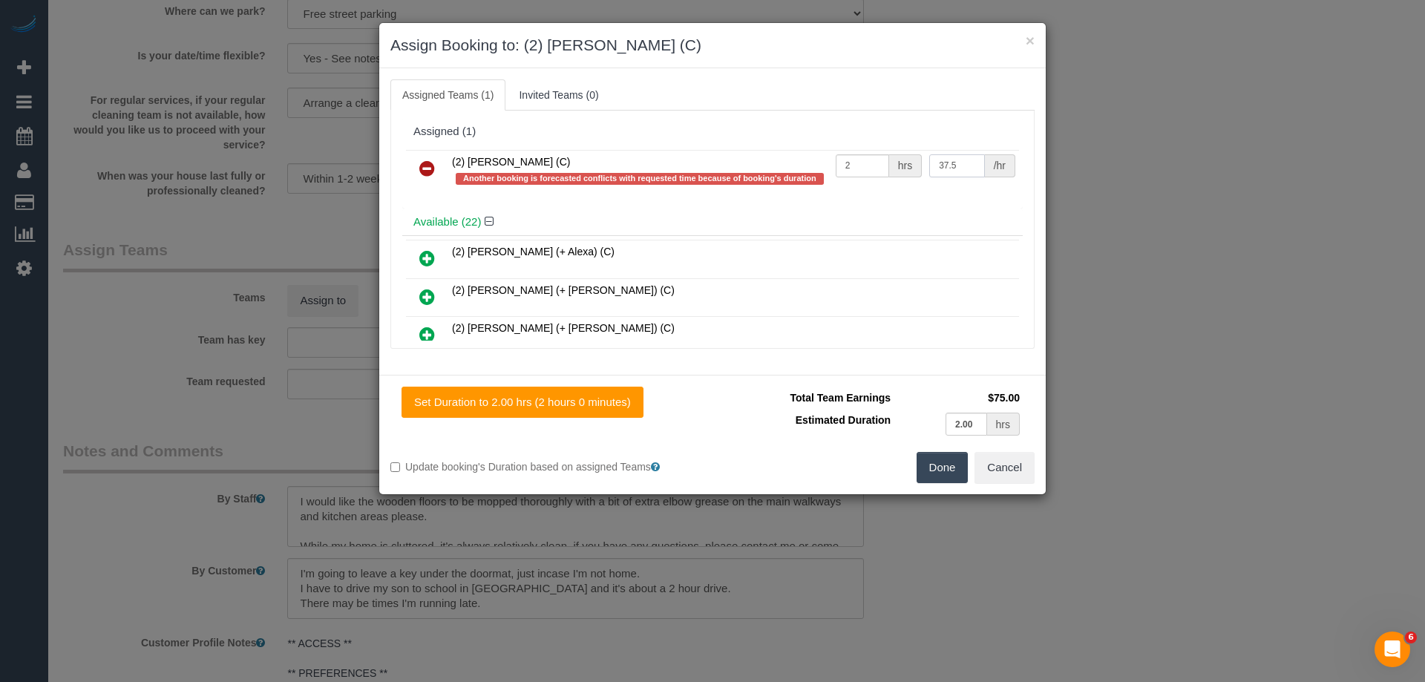
type input "37.5"
click at [948, 463] on button "Done" at bounding box center [943, 467] width 52 height 31
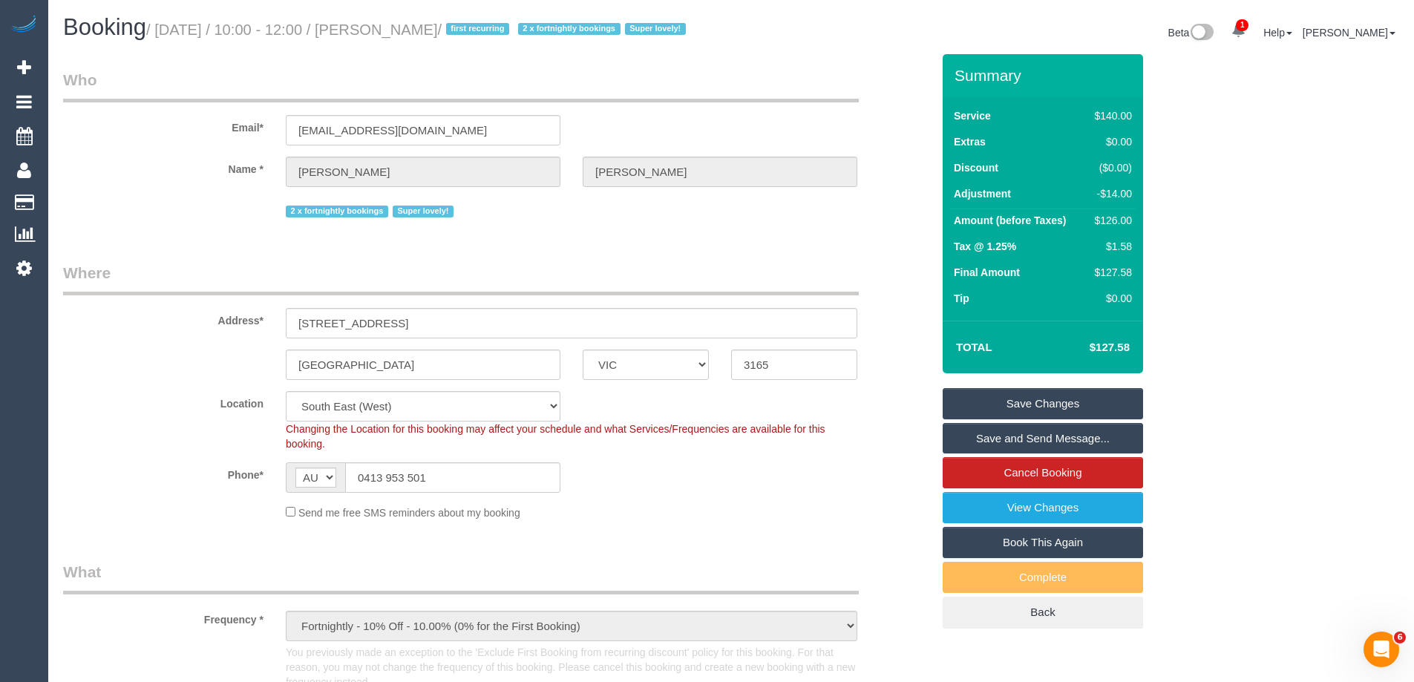
drag, startPoint x: 459, startPoint y: 29, endPoint x: 389, endPoint y: 27, distance: 69.8
click at [389, 27] on small "/ October 13, 2025 / 10:00 - 12:00 / Kelly Prew / first recurring 2 x fortnight…" at bounding box center [418, 30] width 544 height 16
copy small "Kelly Prew"
click at [980, 399] on link "Save Changes" at bounding box center [1042, 403] width 200 height 31
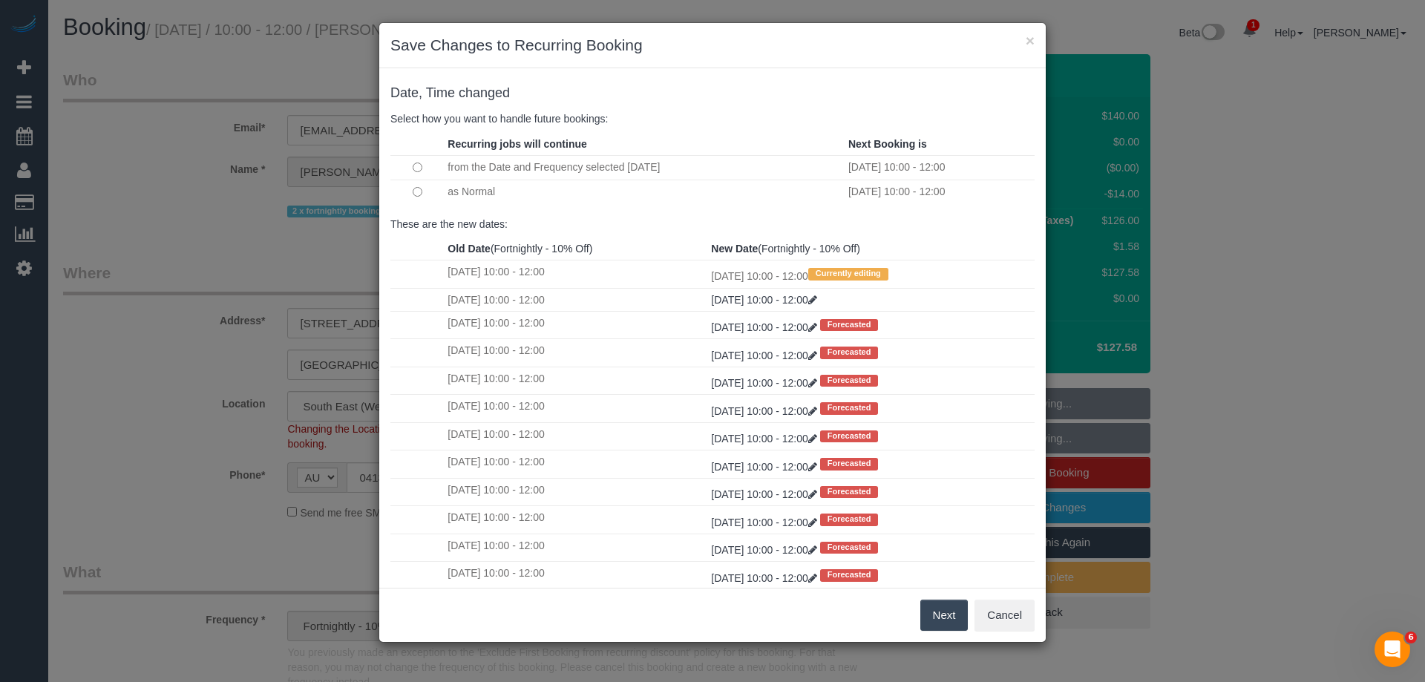
click at [931, 614] on button "Next" at bounding box center [944, 615] width 48 height 31
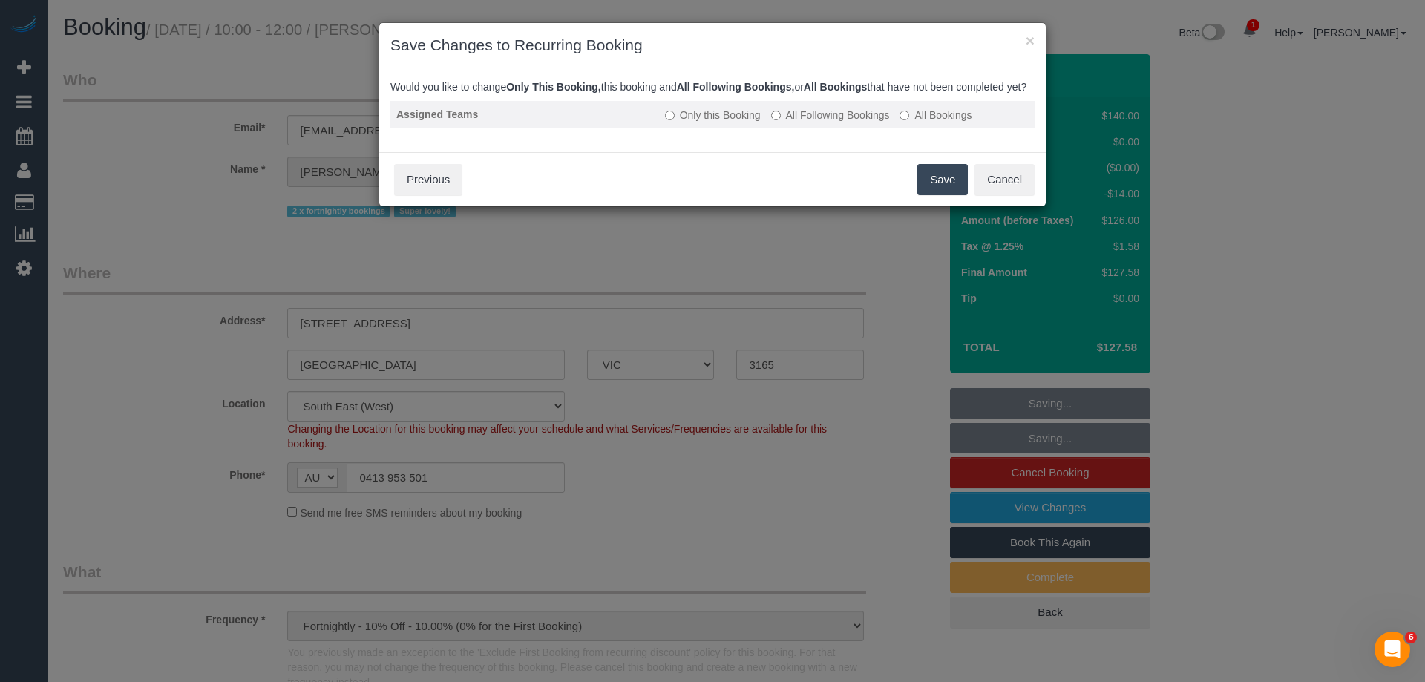
click at [836, 122] on label "All Following Bookings" at bounding box center [830, 115] width 119 height 15
click at [933, 192] on button "Save" at bounding box center [942, 179] width 50 height 31
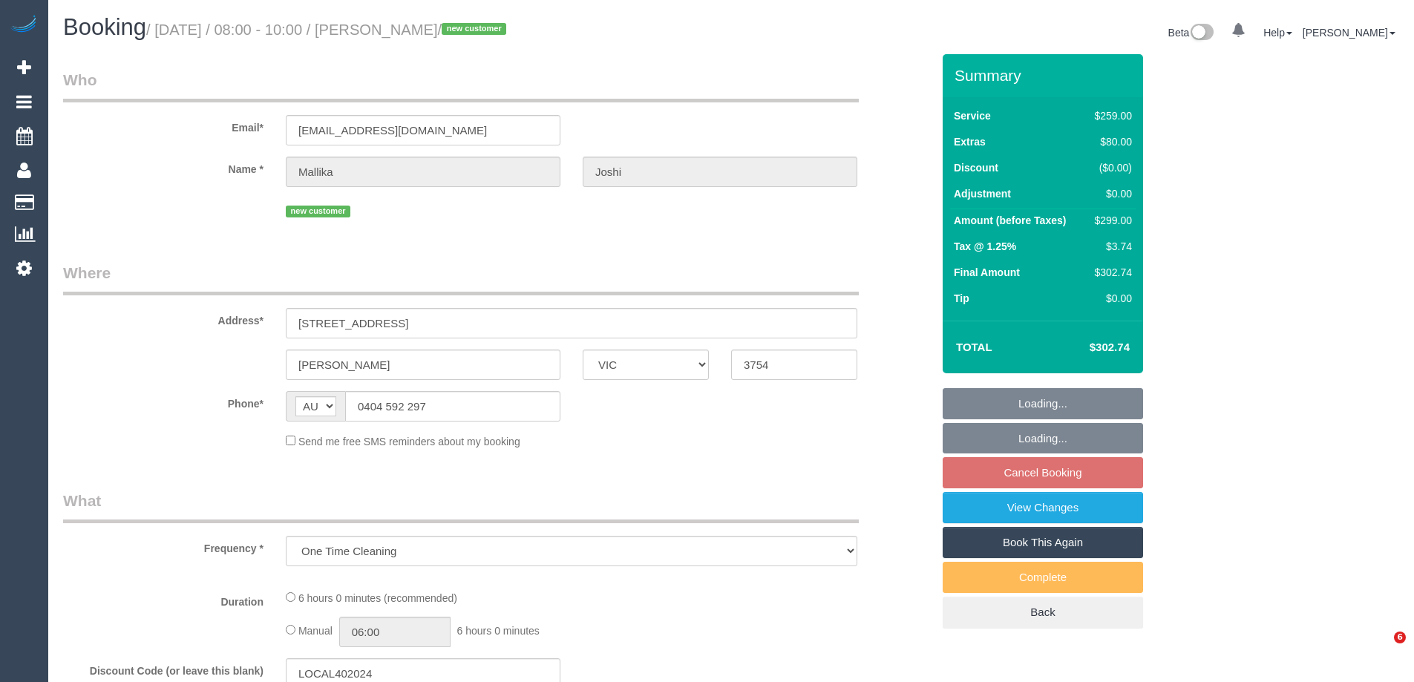
select select "VIC"
select select "number:28"
select select "number:14"
select select "number:19"
select select "number:25"
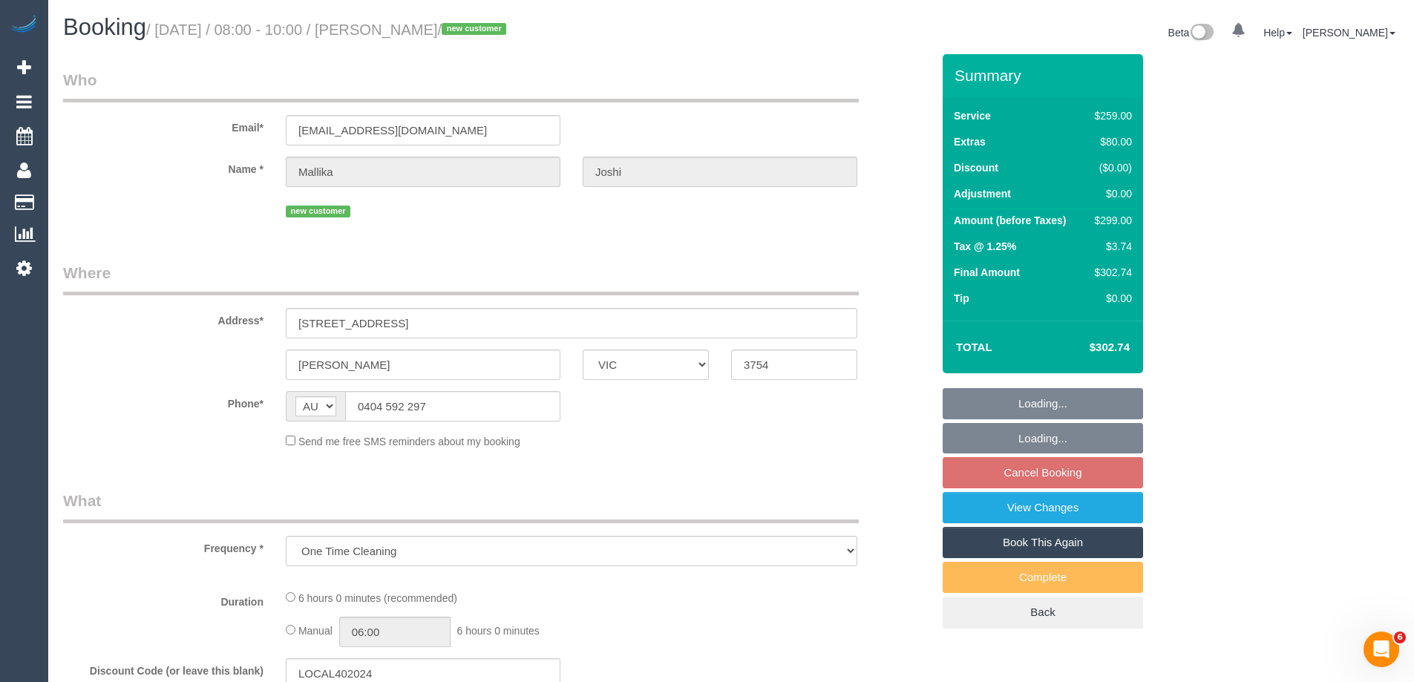
select select "number:26"
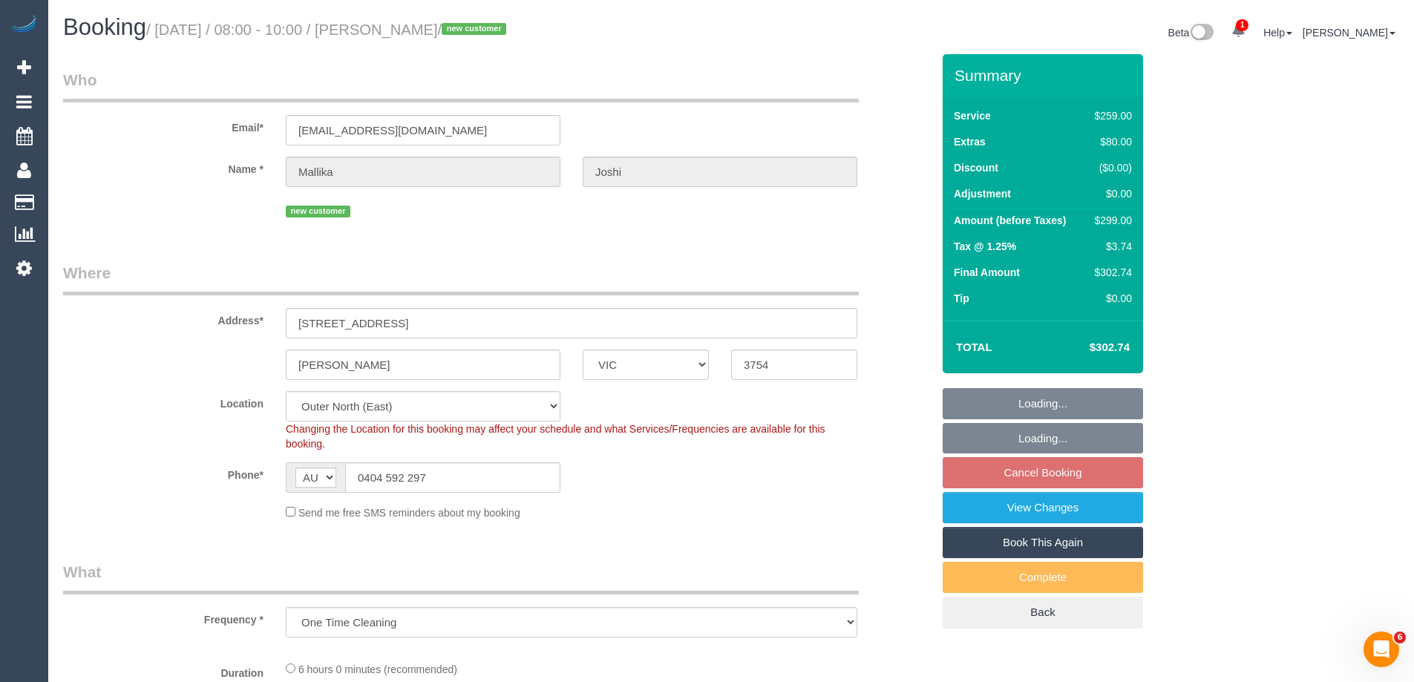
select select "object:693"
select select "string:stripe-pm_1SFR7I2GScqysDRVyFXVH0fM"
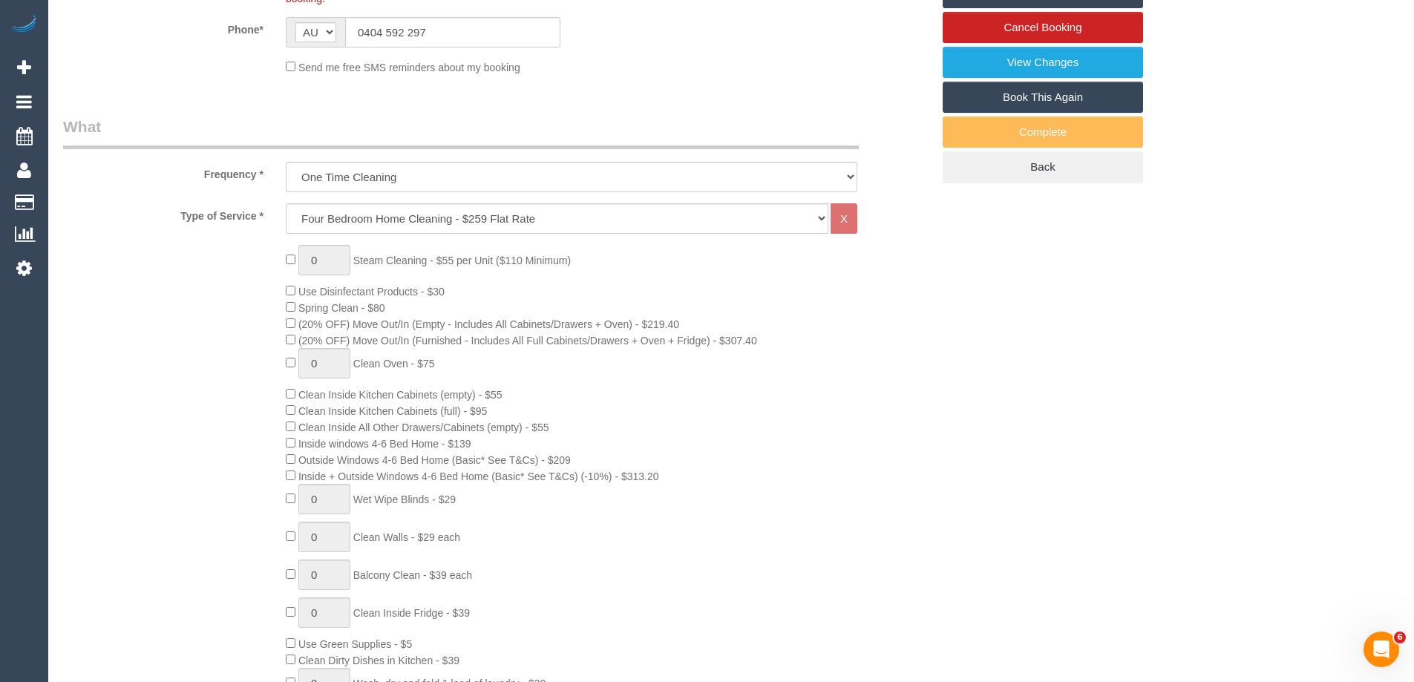
scroll to position [965, 0]
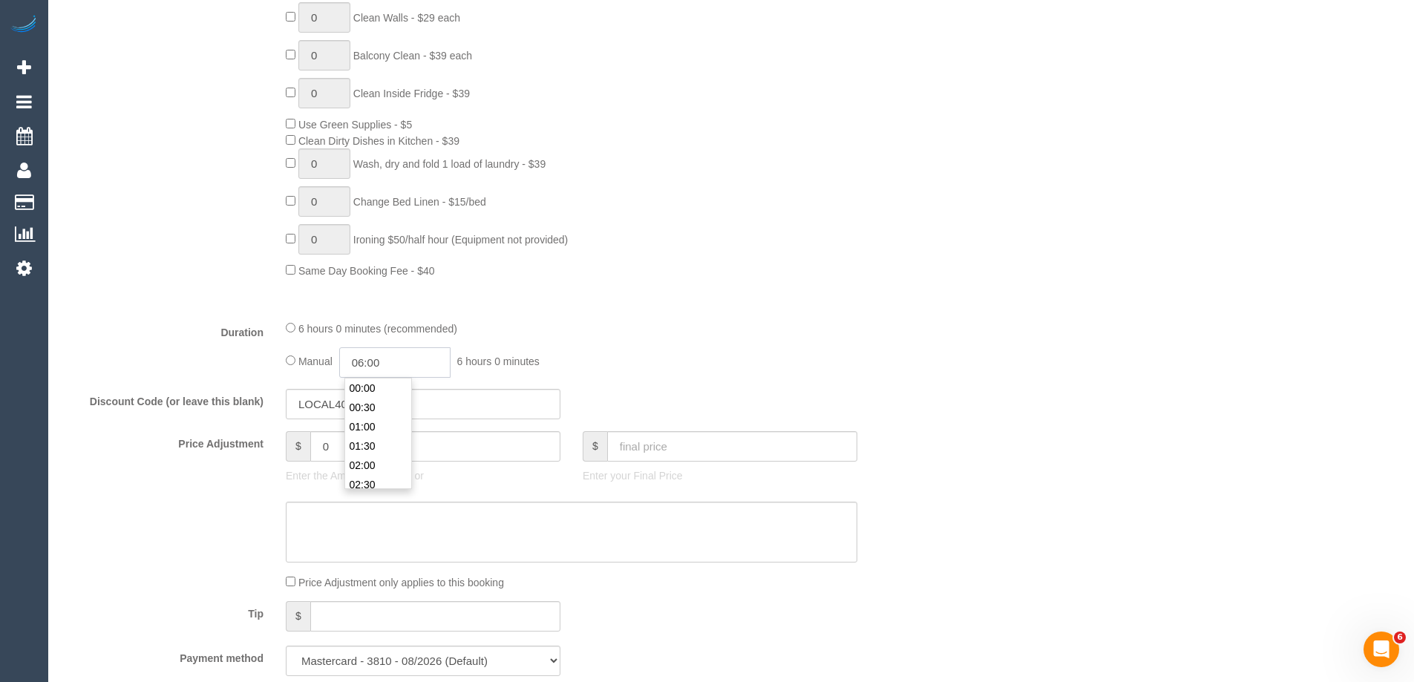
click at [413, 362] on input "06:00" at bounding box center [394, 362] width 111 height 30
click at [377, 425] on li "06:00" at bounding box center [378, 422] width 66 height 19
drag, startPoint x: 392, startPoint y: 361, endPoint x: 376, endPoint y: 361, distance: 16.3
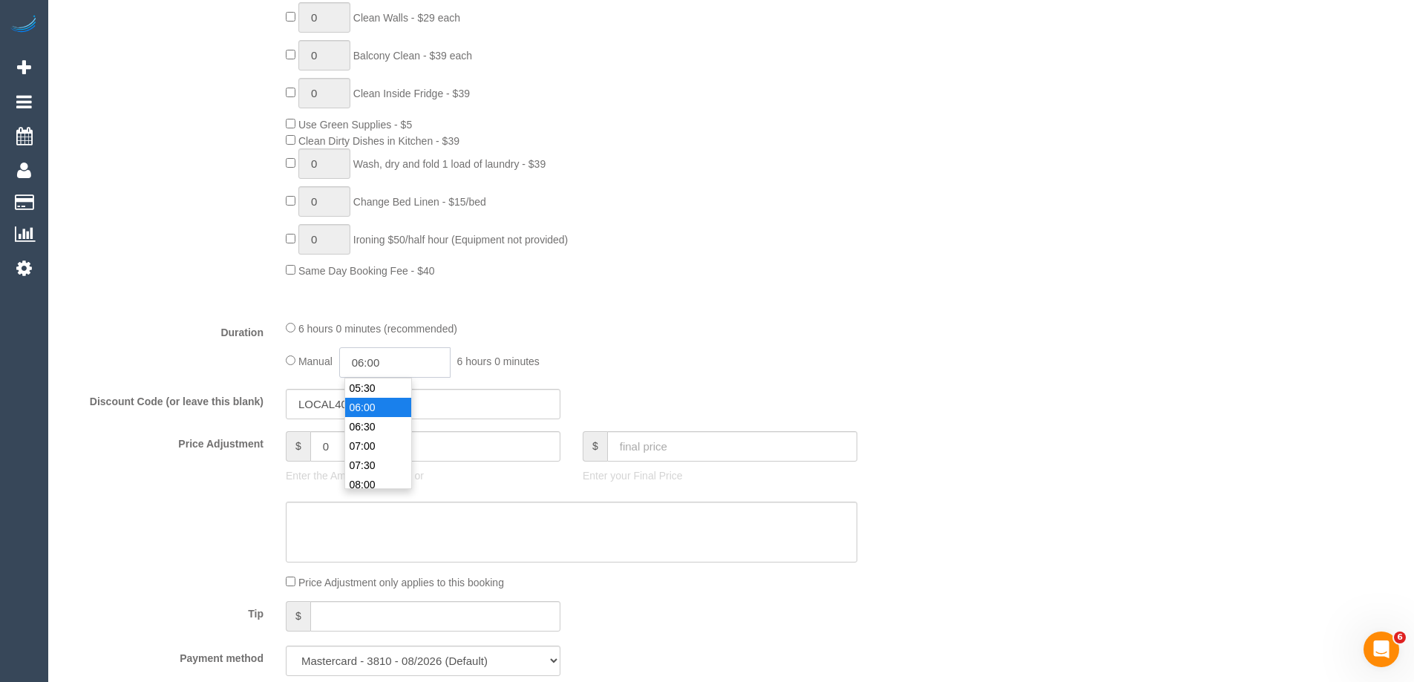
click at [376, 361] on input "06:00" at bounding box center [394, 362] width 111 height 30
drag, startPoint x: 394, startPoint y: 361, endPoint x: 376, endPoint y: 360, distance: 18.6
click at [376, 360] on input "06:30" at bounding box center [394, 362] width 111 height 30
type input "06:00"
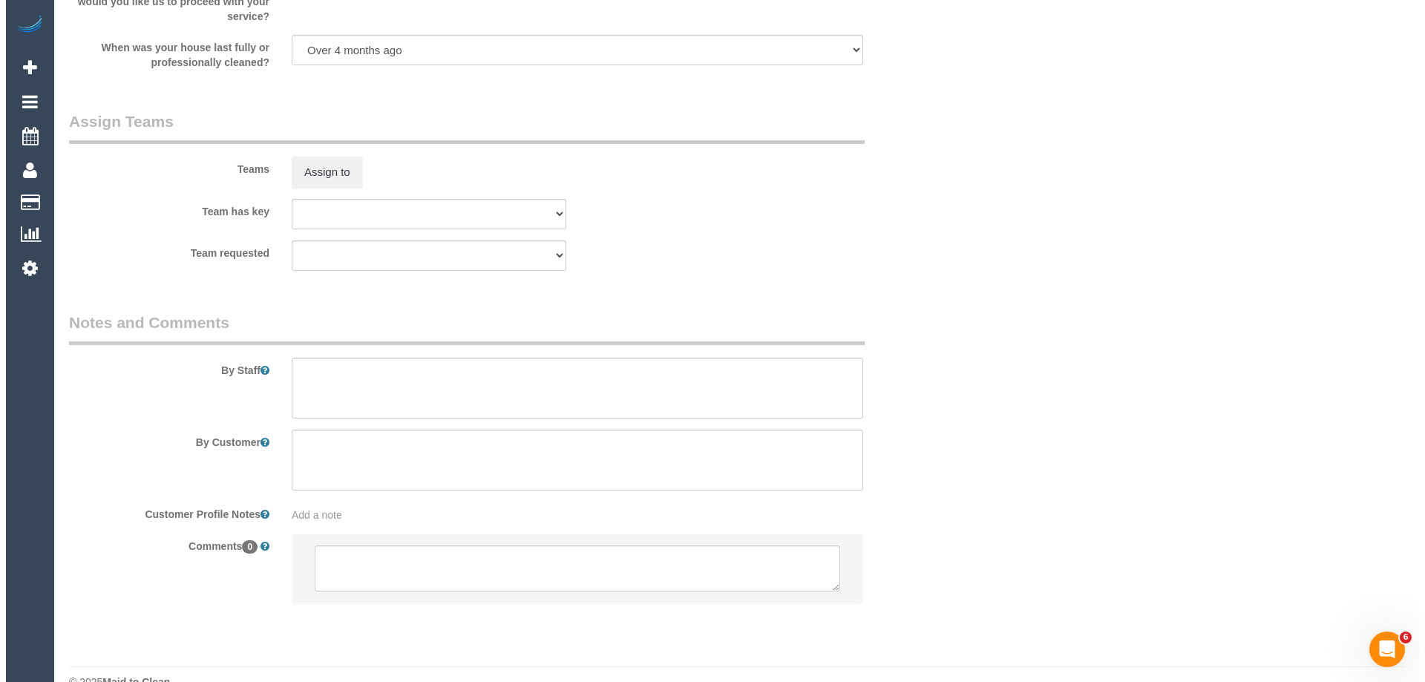
scroll to position [2302, 0]
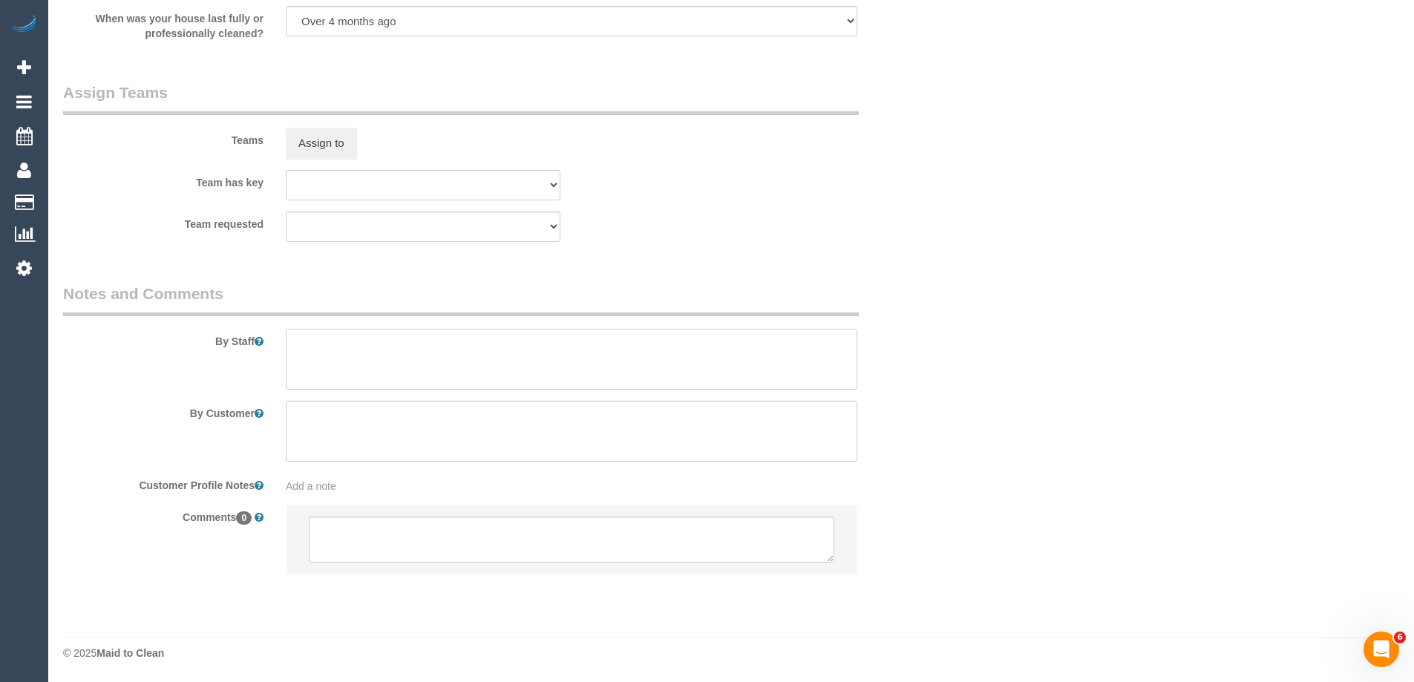
click at [318, 365] on textarea at bounding box center [571, 359] width 571 height 61
type textarea "Estimated time of 5.5-6.5 hrs"
click at [335, 128] on button "Assign to" at bounding box center [321, 143] width 71 height 31
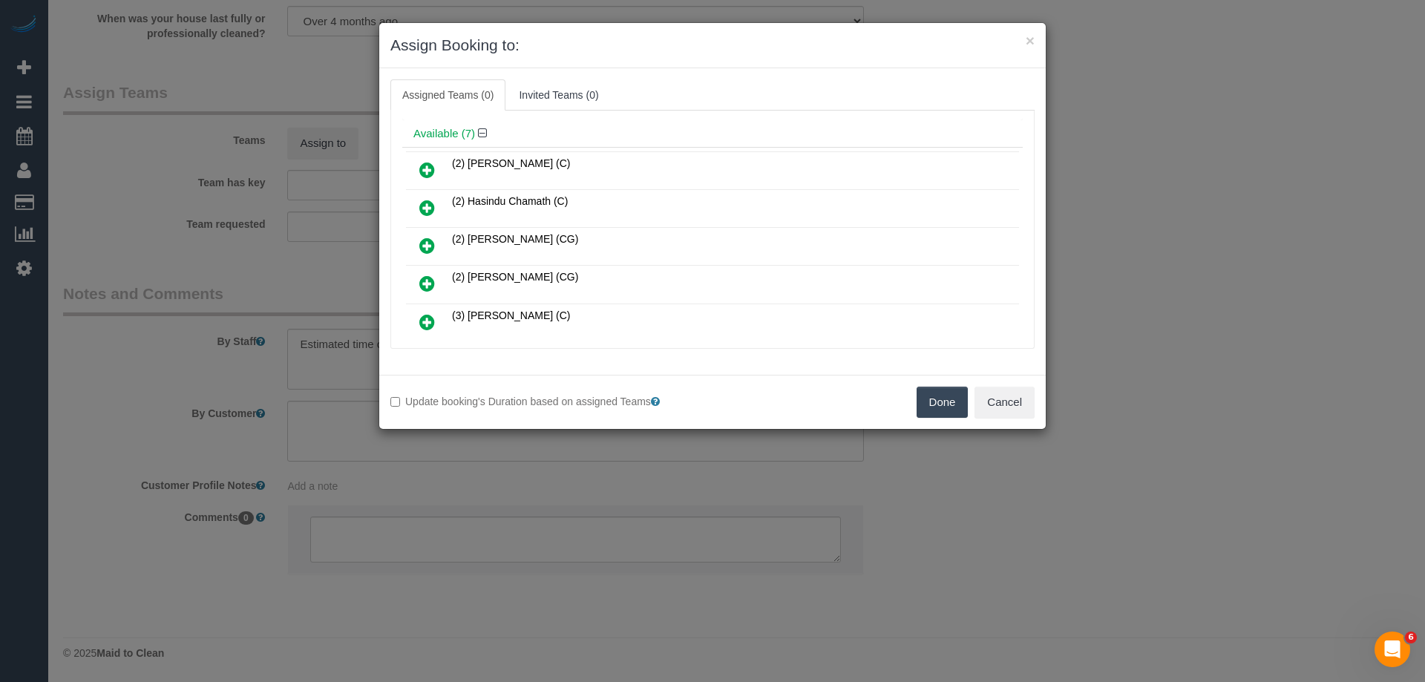
scroll to position [74, 0]
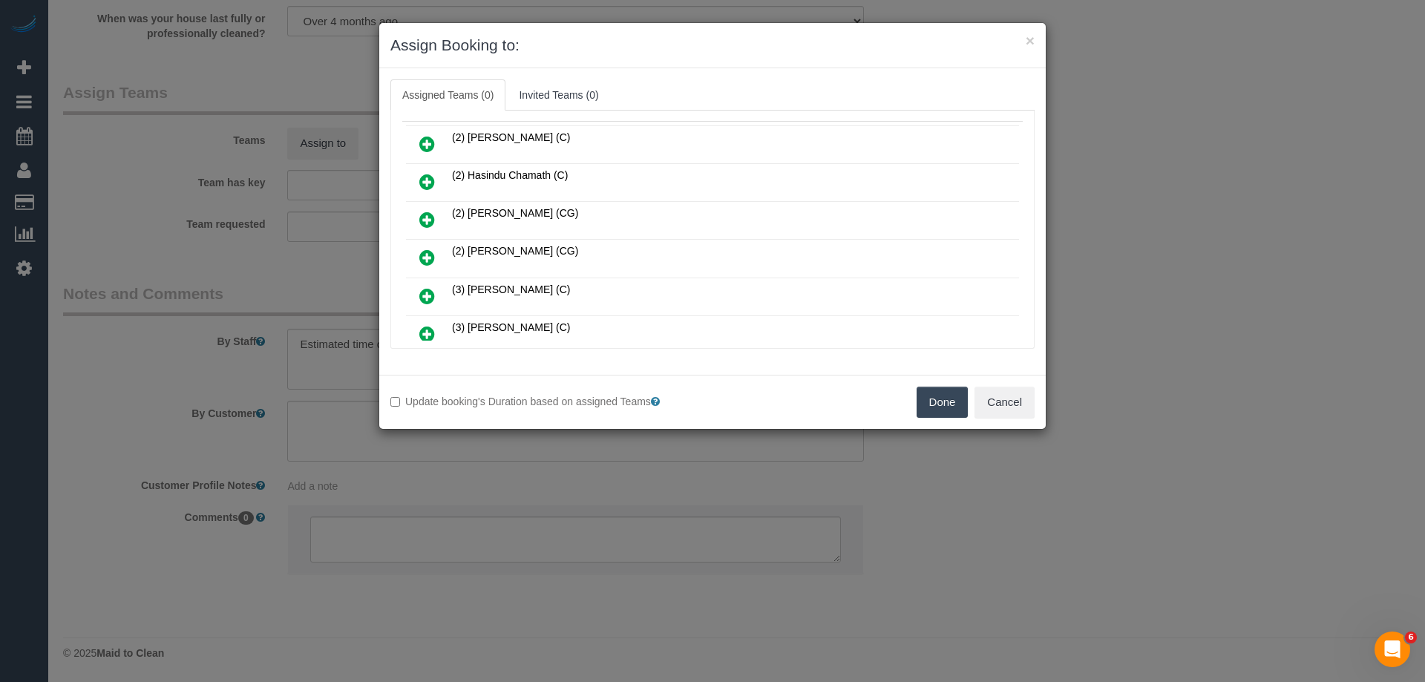
click at [430, 181] on icon at bounding box center [427, 182] width 16 height 18
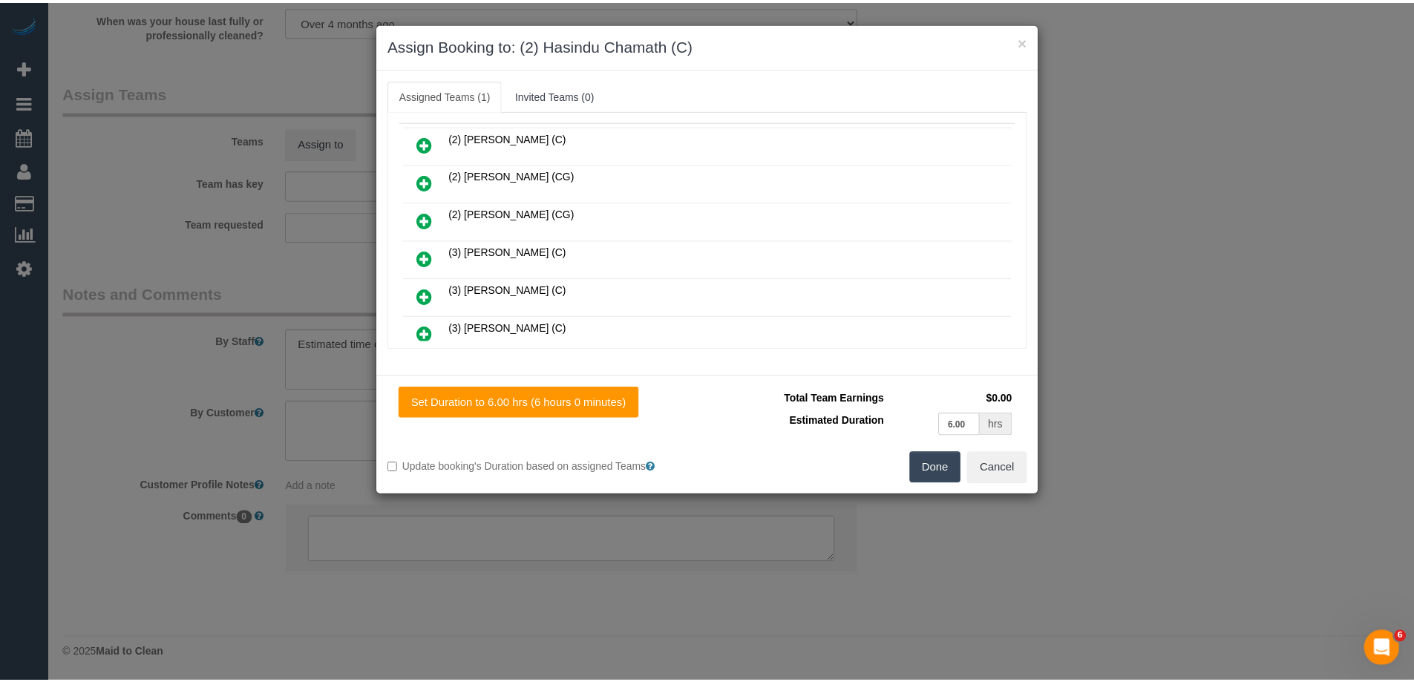
scroll to position [0, 0]
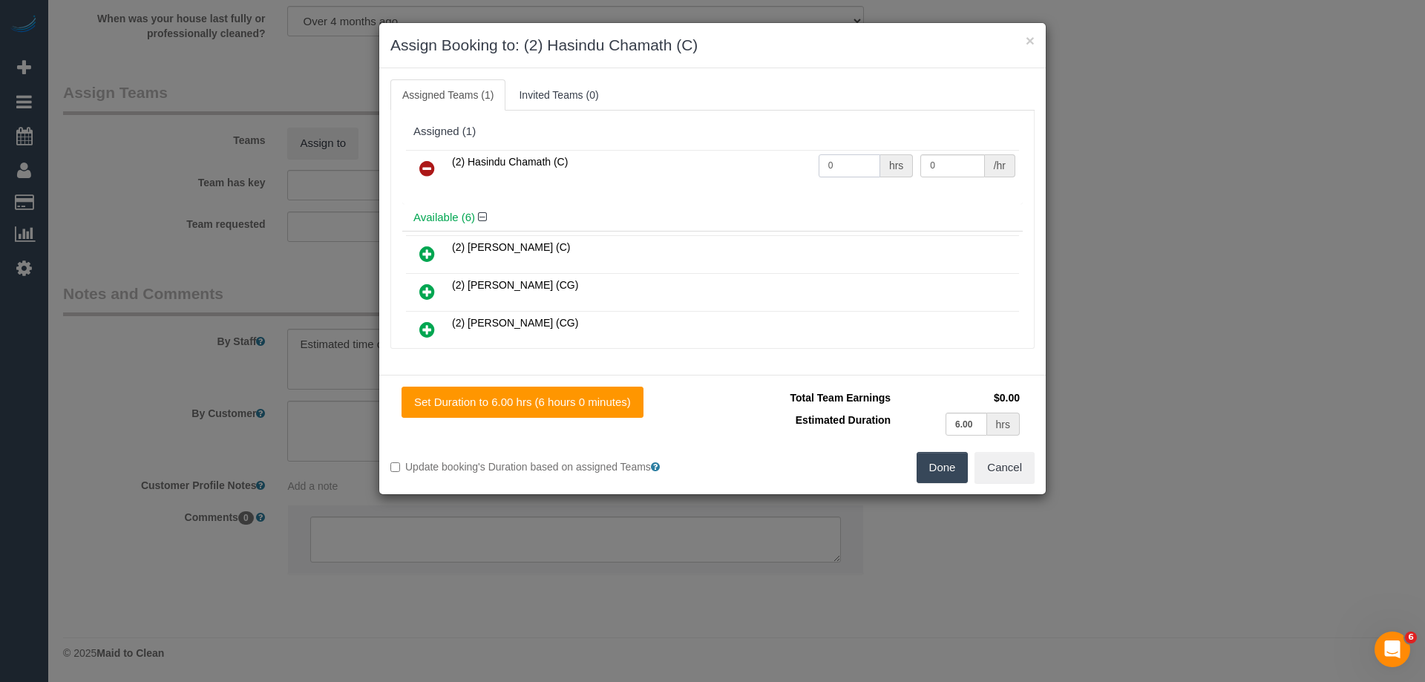
drag, startPoint x: 843, startPoint y: 169, endPoint x: 798, endPoint y: 161, distance: 46.0
click at [799, 162] on tr "(2) Hasindu Chamath (C) 0 hrs 0 /hr" at bounding box center [712, 169] width 613 height 38
type input "1"
drag, startPoint x: 950, startPoint y: 159, endPoint x: 857, endPoint y: 159, distance: 92.8
click at [858, 159] on tr "(2) Hasindu Chamath (C) 1 hrs 0 /hr" at bounding box center [712, 169] width 613 height 38
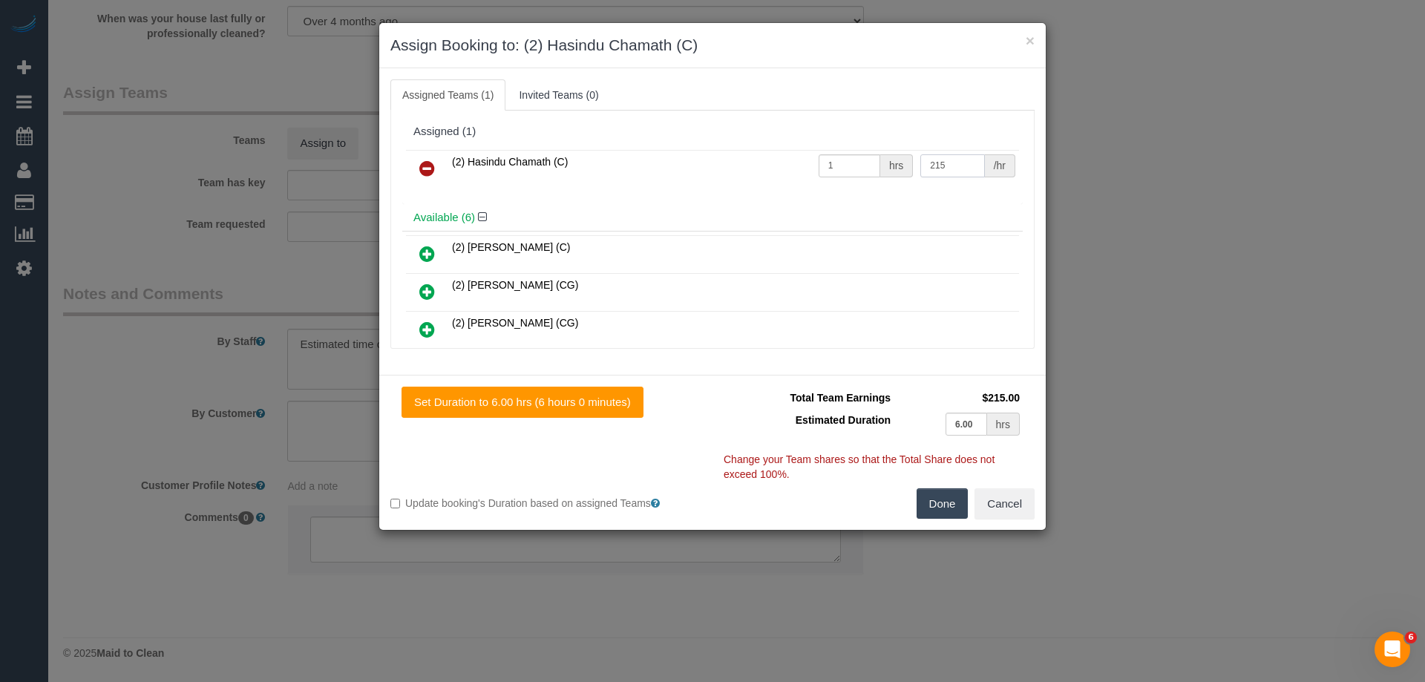
type input "215"
click at [940, 491] on button "Done" at bounding box center [943, 503] width 52 height 31
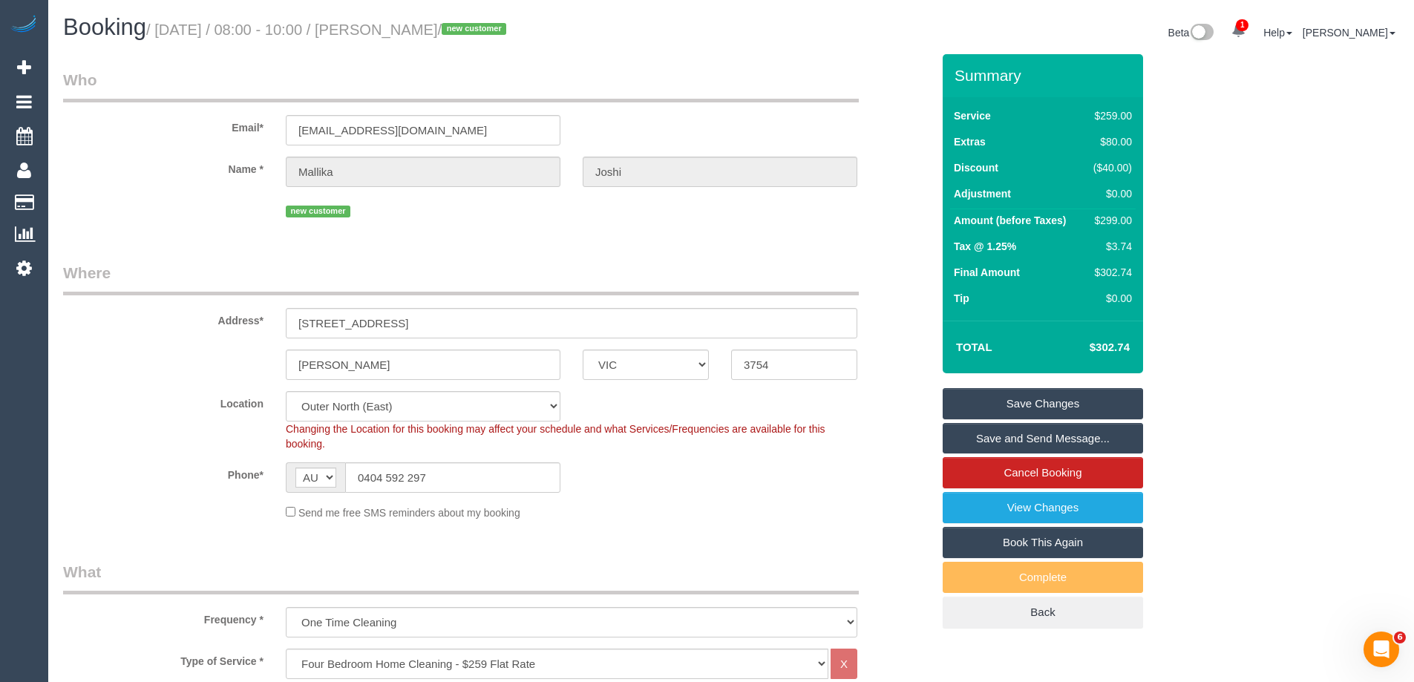
drag, startPoint x: 476, startPoint y: 30, endPoint x: 393, endPoint y: 30, distance: 83.1
click at [393, 30] on small "/ [DATE] / 08:00 - 10:00 / [PERSON_NAME] / new customer" at bounding box center [328, 30] width 364 height 16
copy small "[PERSON_NAME]"
click at [992, 436] on link "Save and Send Message..." at bounding box center [1042, 438] width 200 height 31
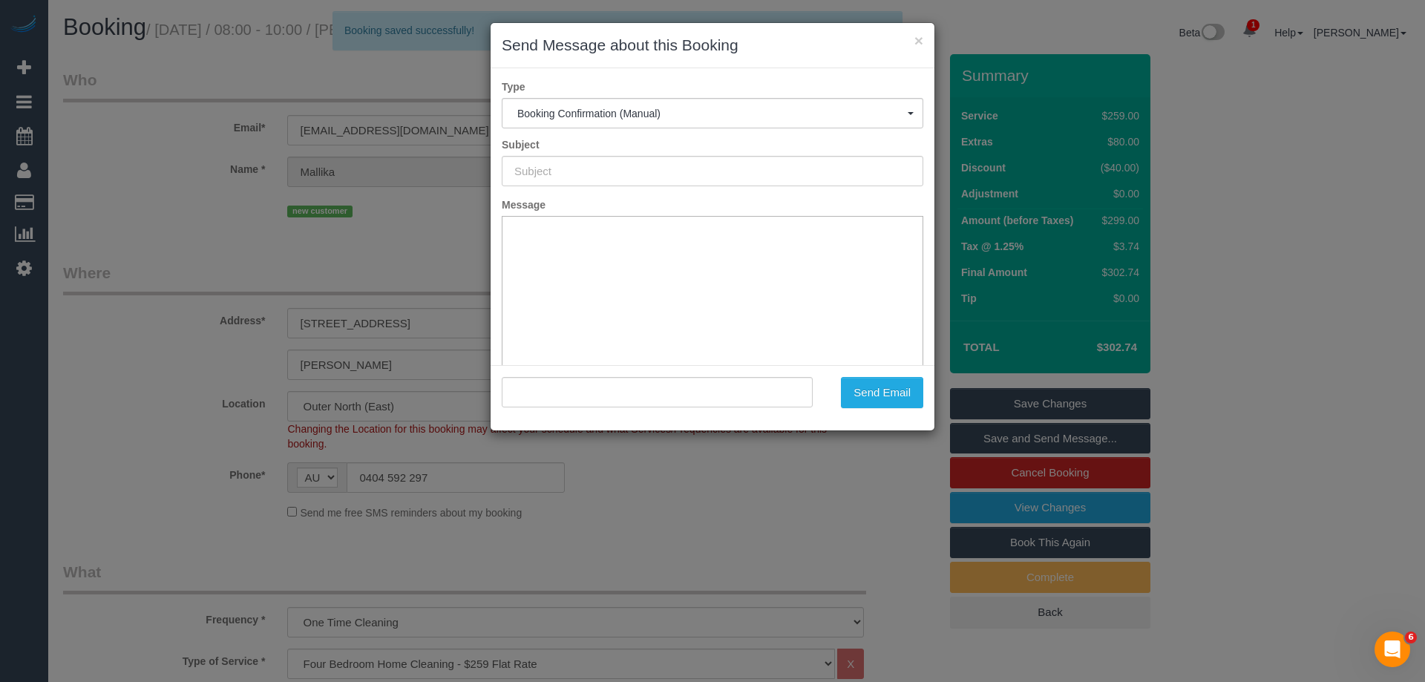
type input "Booking Confirmed"
type input ""[PERSON_NAME]" <[EMAIL_ADDRESS][DOMAIN_NAME]>"
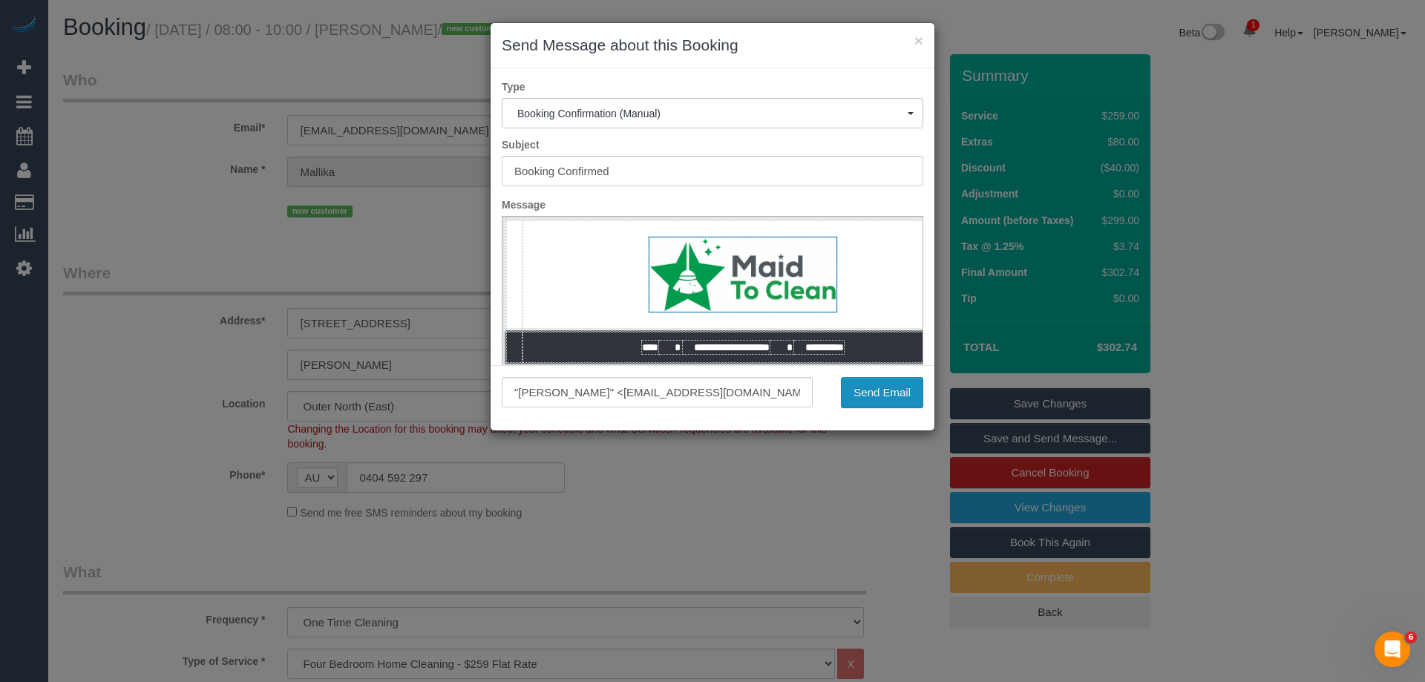
click at [885, 391] on button "Send Email" at bounding box center [882, 392] width 82 height 31
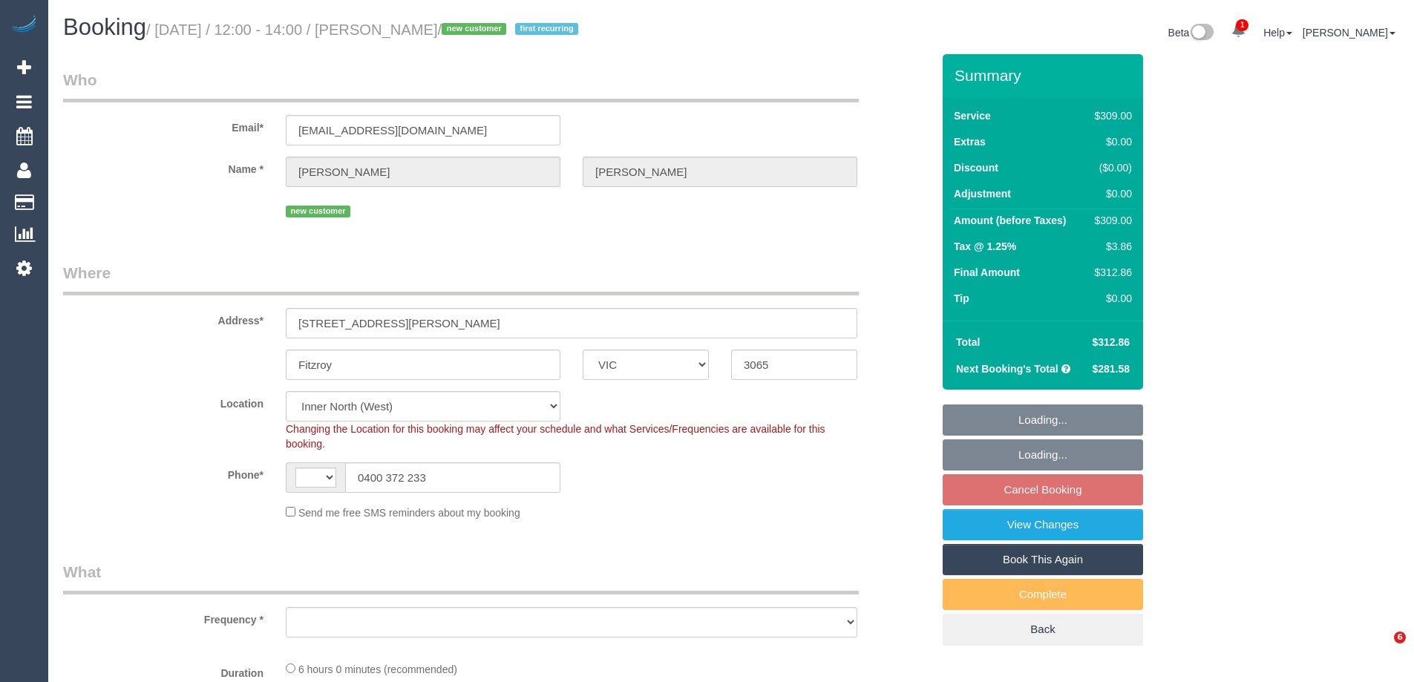
select select "VIC"
select select "string:AU"
drag, startPoint x: 479, startPoint y: 124, endPoint x: 173, endPoint y: 113, distance: 306.0
click at [173, 113] on div "Email* eliseelliott100@icloud.com" at bounding box center [497, 107] width 891 height 76
select select "object:578"
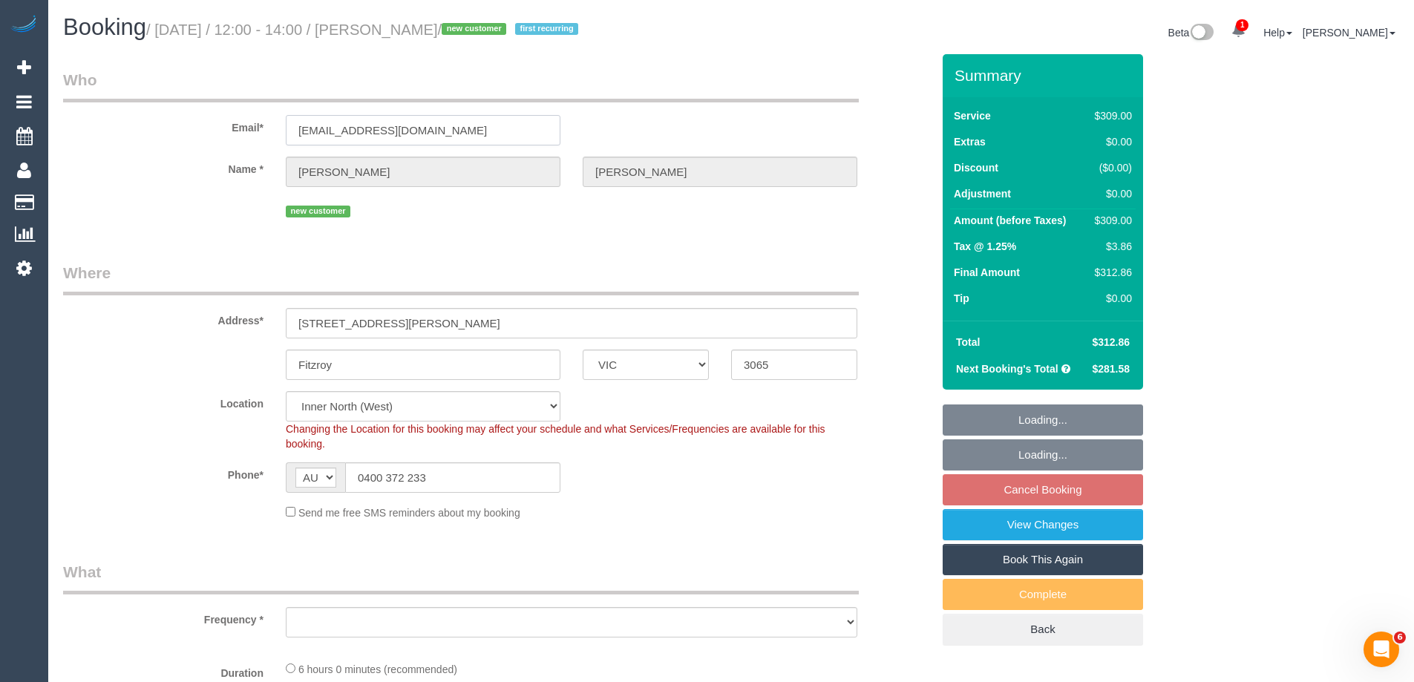
select select "string:stripe-pm_1SA1DW2GScqysDRVgSQAKOkF"
select select "number:28"
select select "number:14"
select select "number:19"
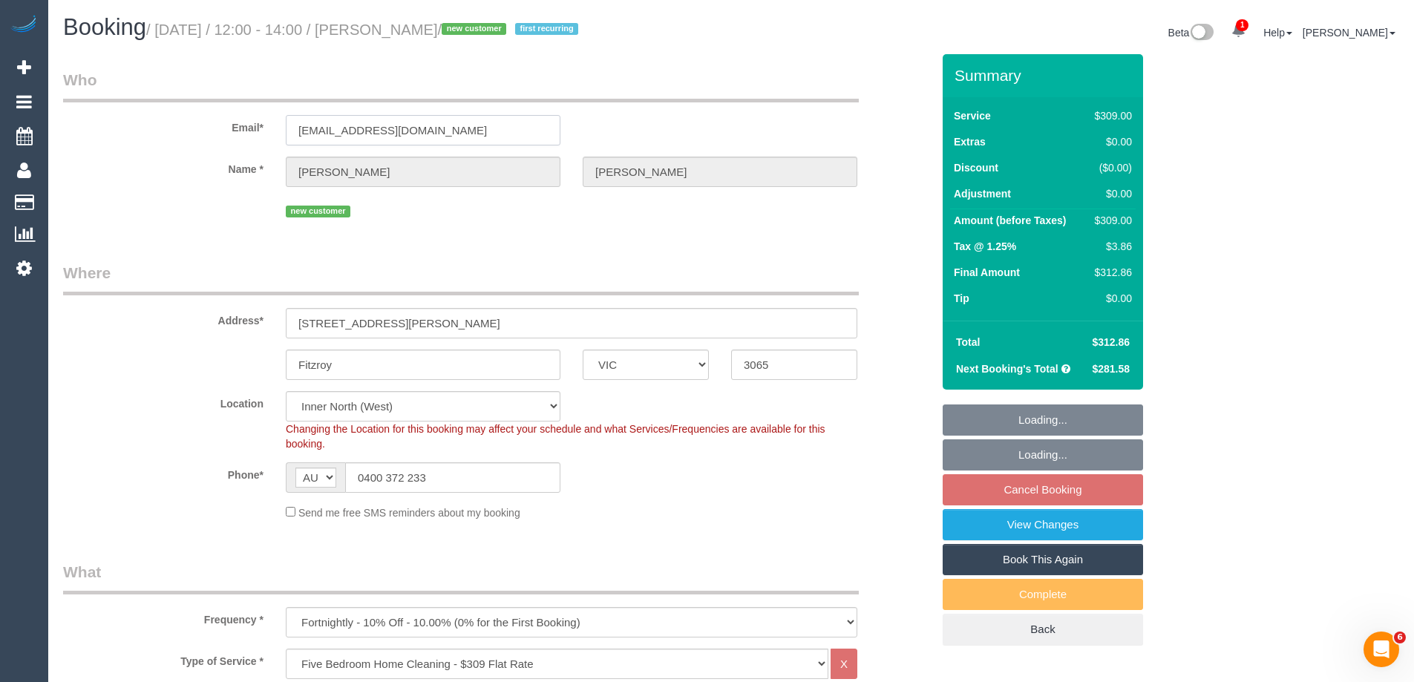
select select "object:1670"
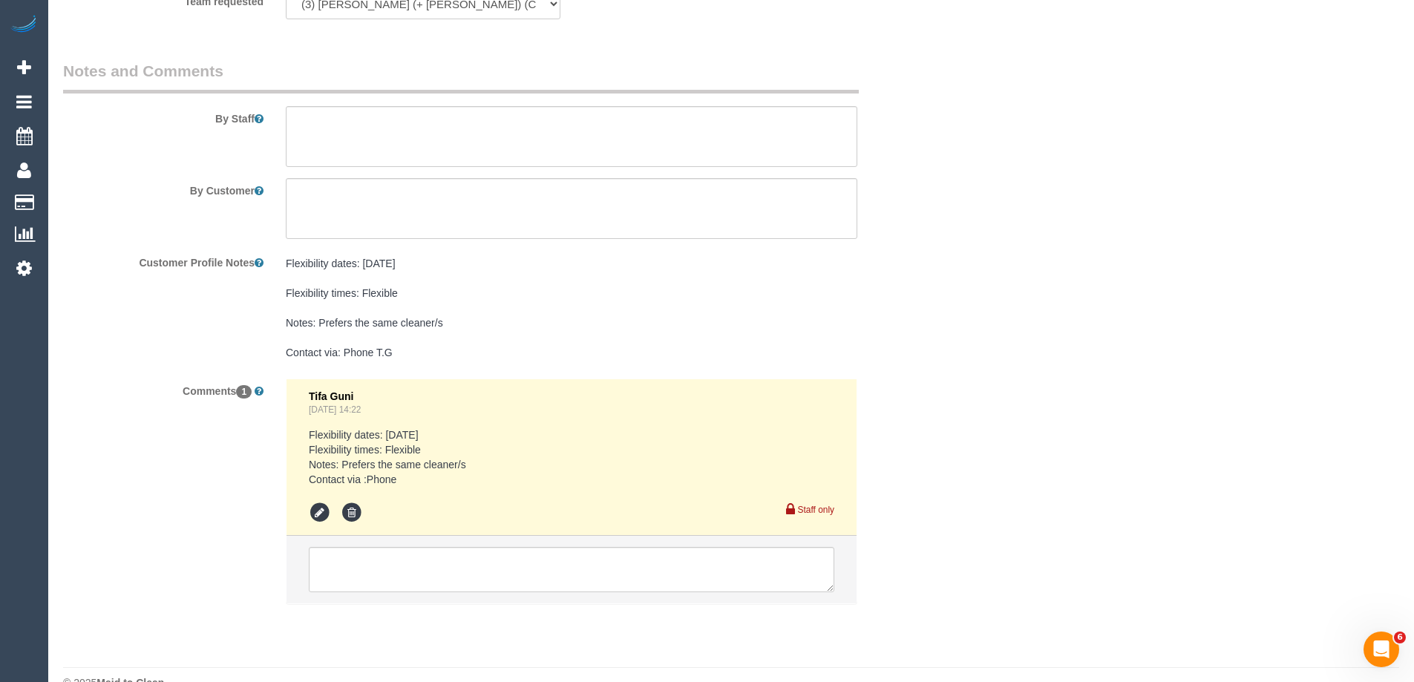
scroll to position [2554, 0]
click at [393, 545] on textarea at bounding box center [571, 568] width 525 height 46
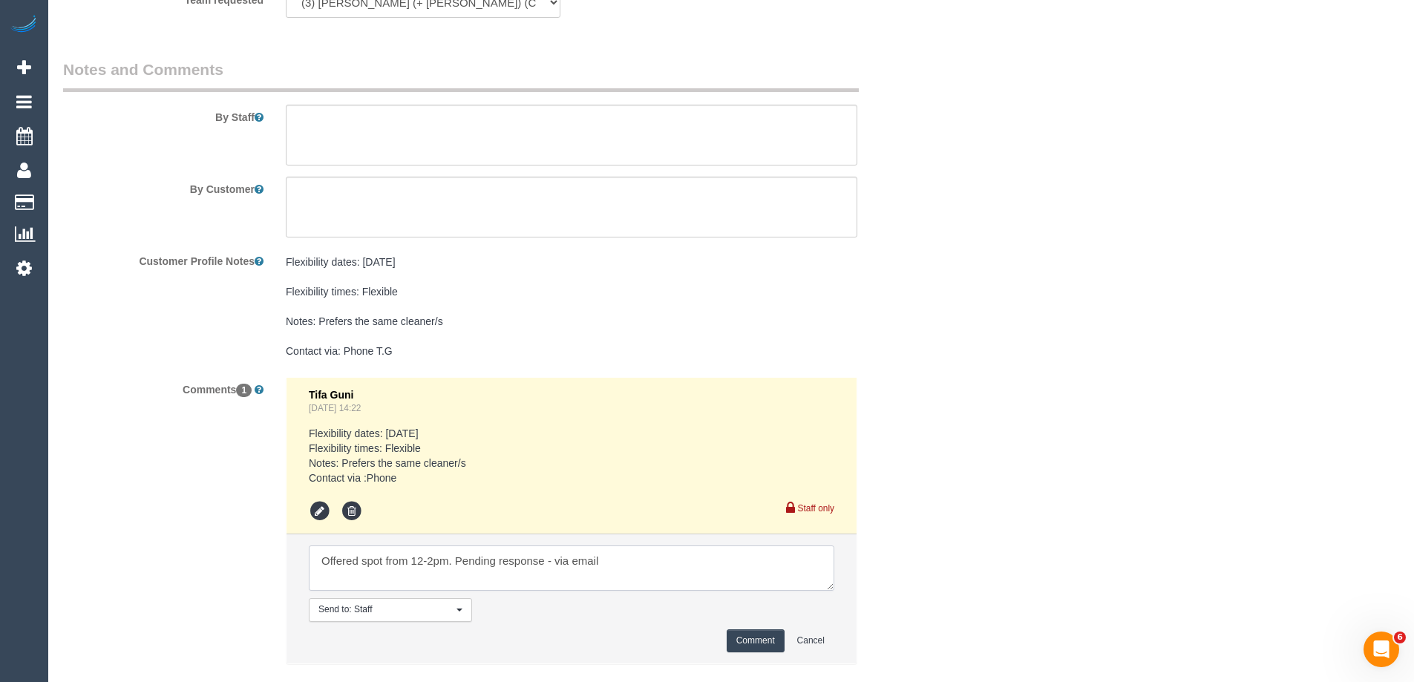
type textarea "Offered spot from 12-2pm. Pending response - via email"
click at [732, 629] on button "Comment" at bounding box center [756, 640] width 58 height 23
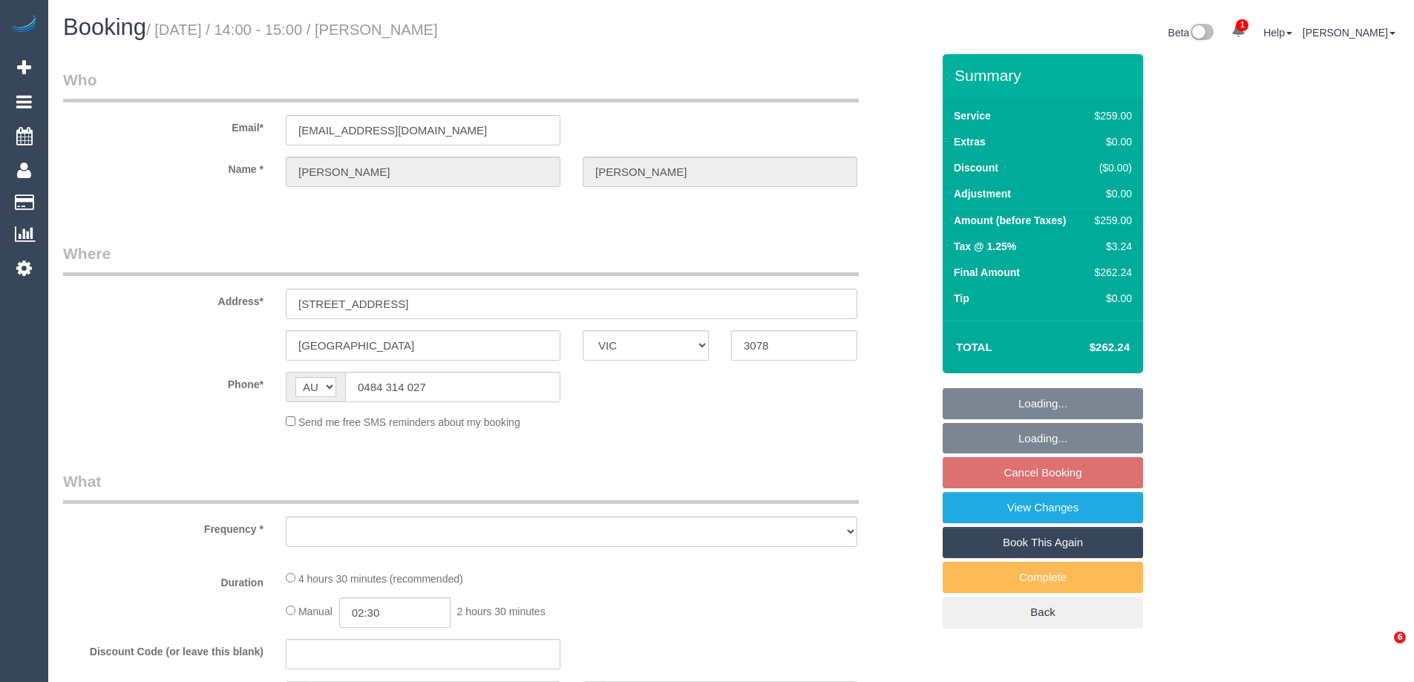
select select "VIC"
select select "number:28"
select select "number:15"
select select "number:19"
select select "number:22"
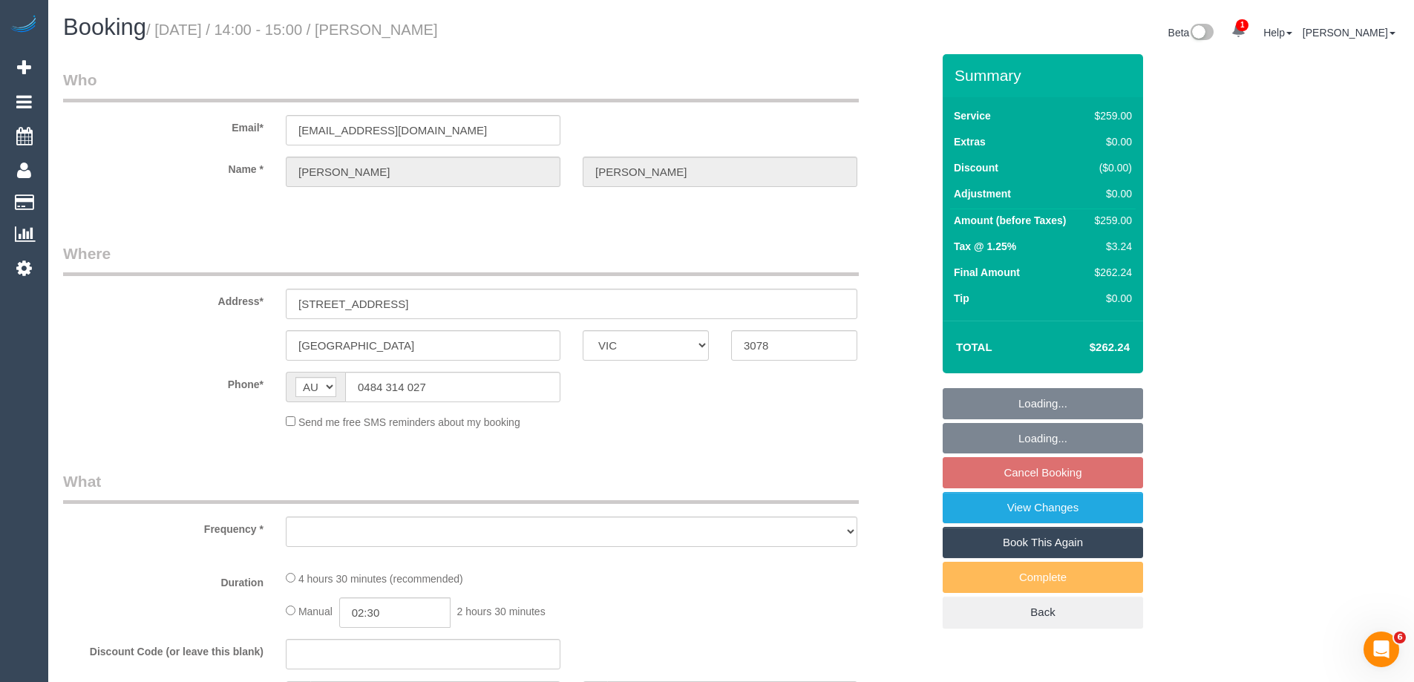
select select "number:13"
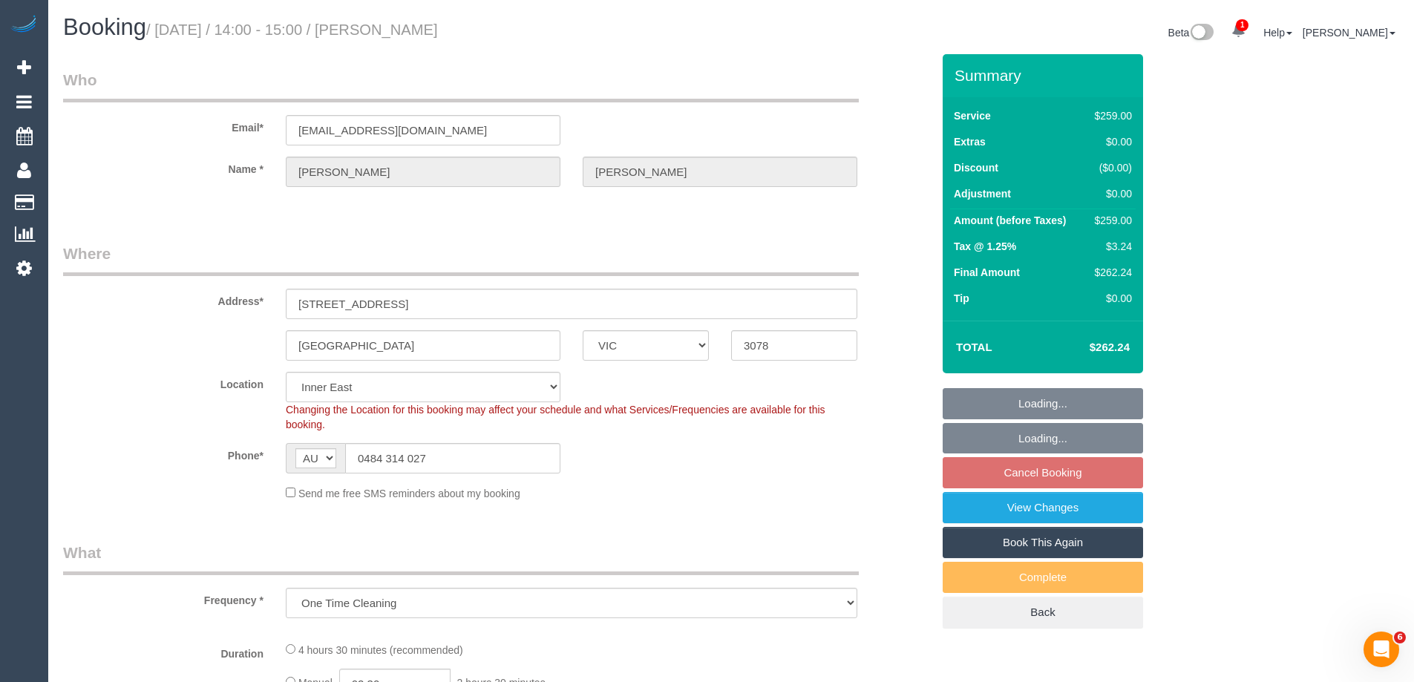
select select "object:729"
select select "string:stripe-pm_1SEnfQ2GScqysDRVgZwih2JS"
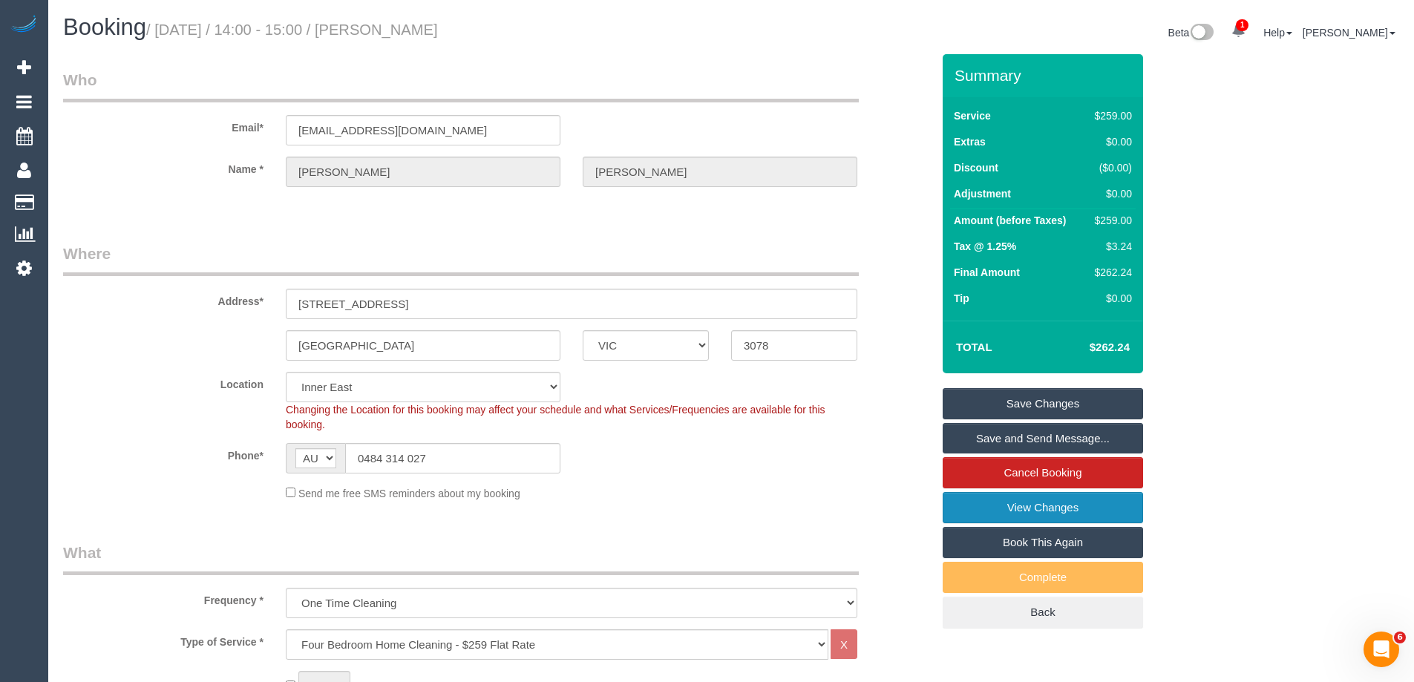
click at [998, 511] on link "View Changes" at bounding box center [1042, 507] width 200 height 31
click at [972, 511] on link "View Changes" at bounding box center [1042, 507] width 200 height 31
click at [962, 447] on link "Save and Send Message..." at bounding box center [1042, 438] width 200 height 31
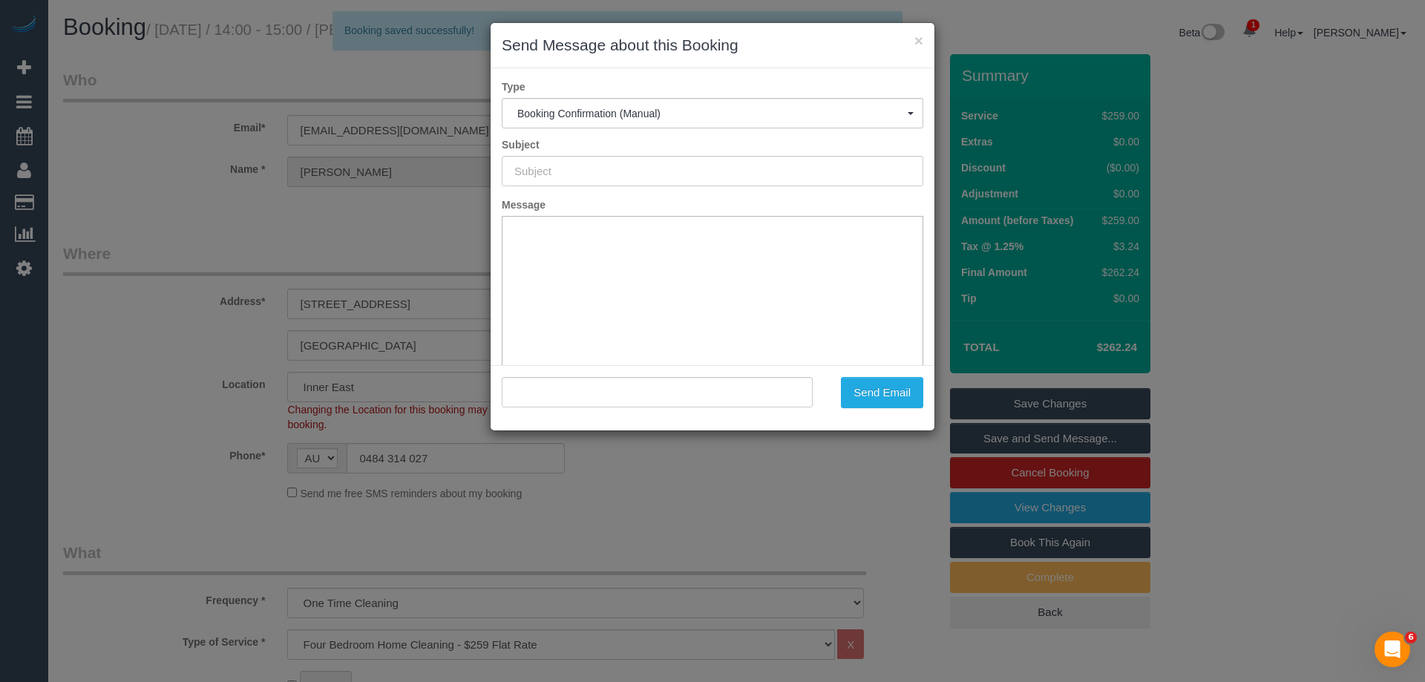
type input "Booking Confirmed"
type input ""[PERSON_NAME]" <[EMAIL_ADDRESS][DOMAIN_NAME]>"
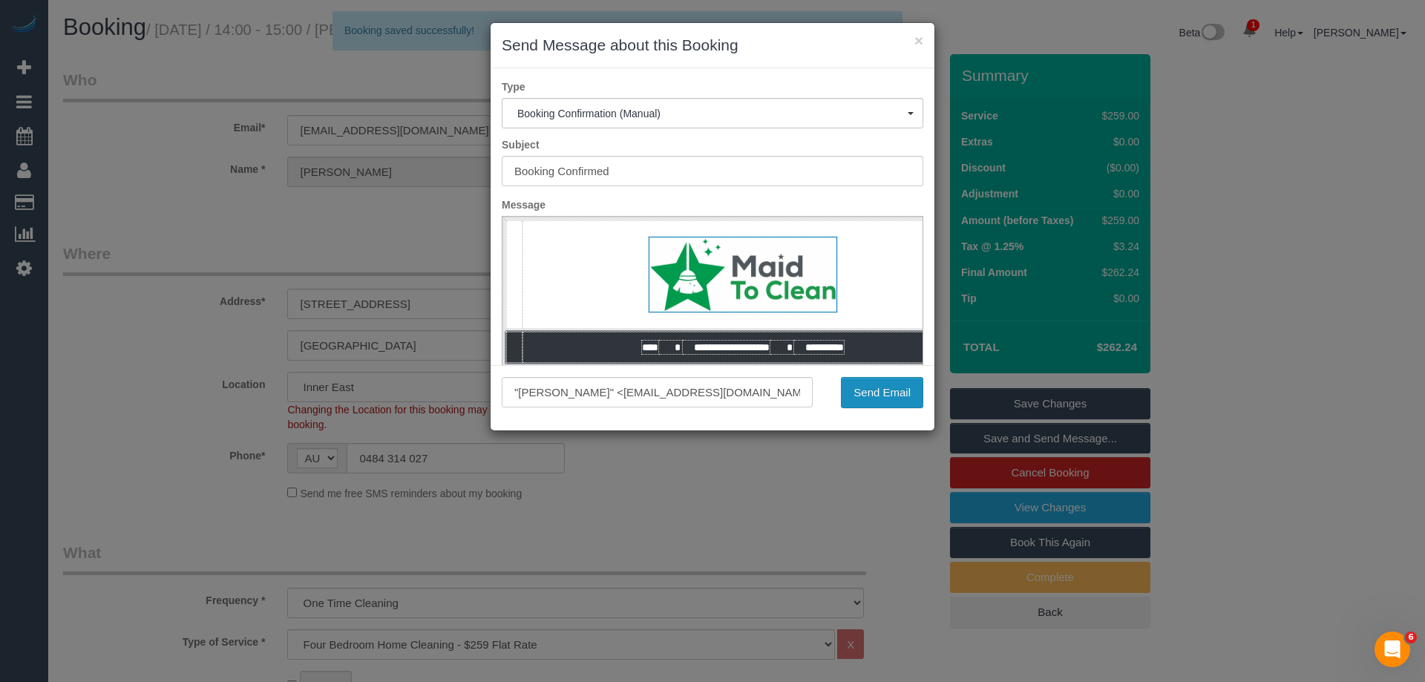
click at [870, 396] on button "Send Email" at bounding box center [882, 392] width 82 height 31
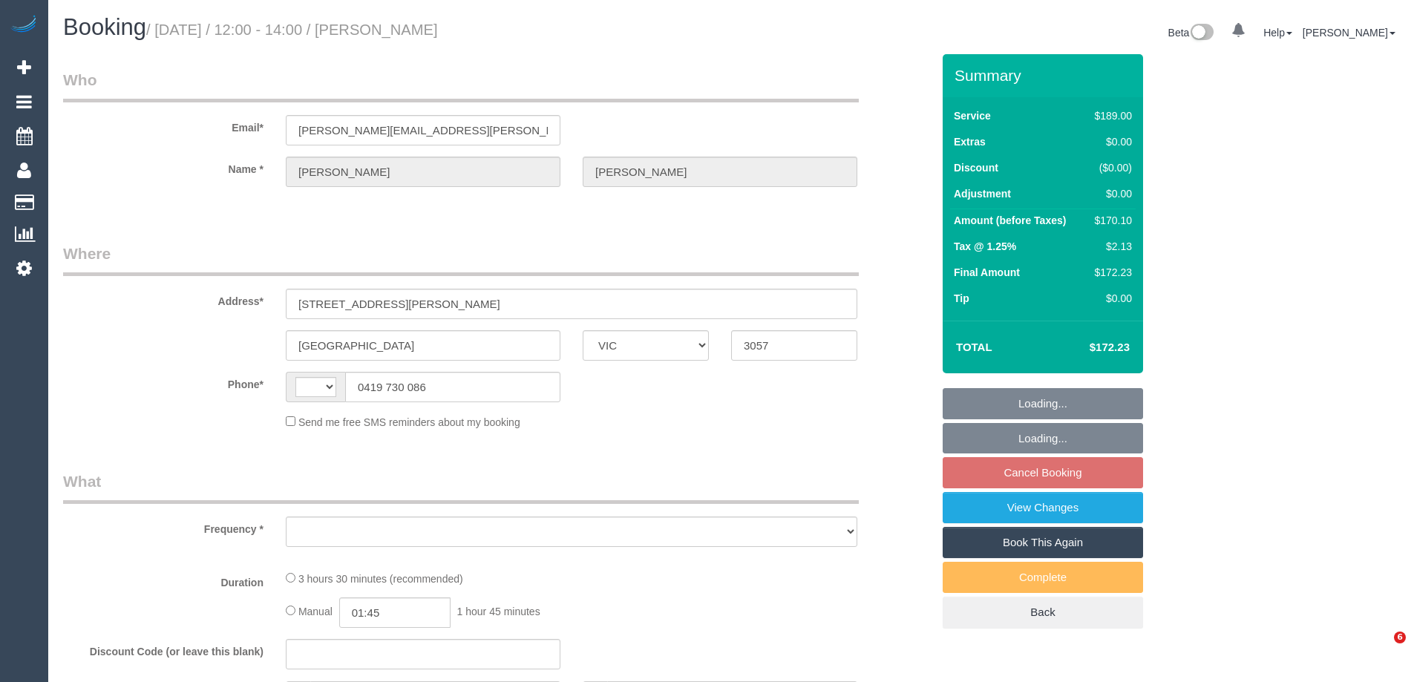
select select "VIC"
select select "string:AU"
select select "string:stripe-pm_1RvTFm2GScqysDRVbZlH1Bks"
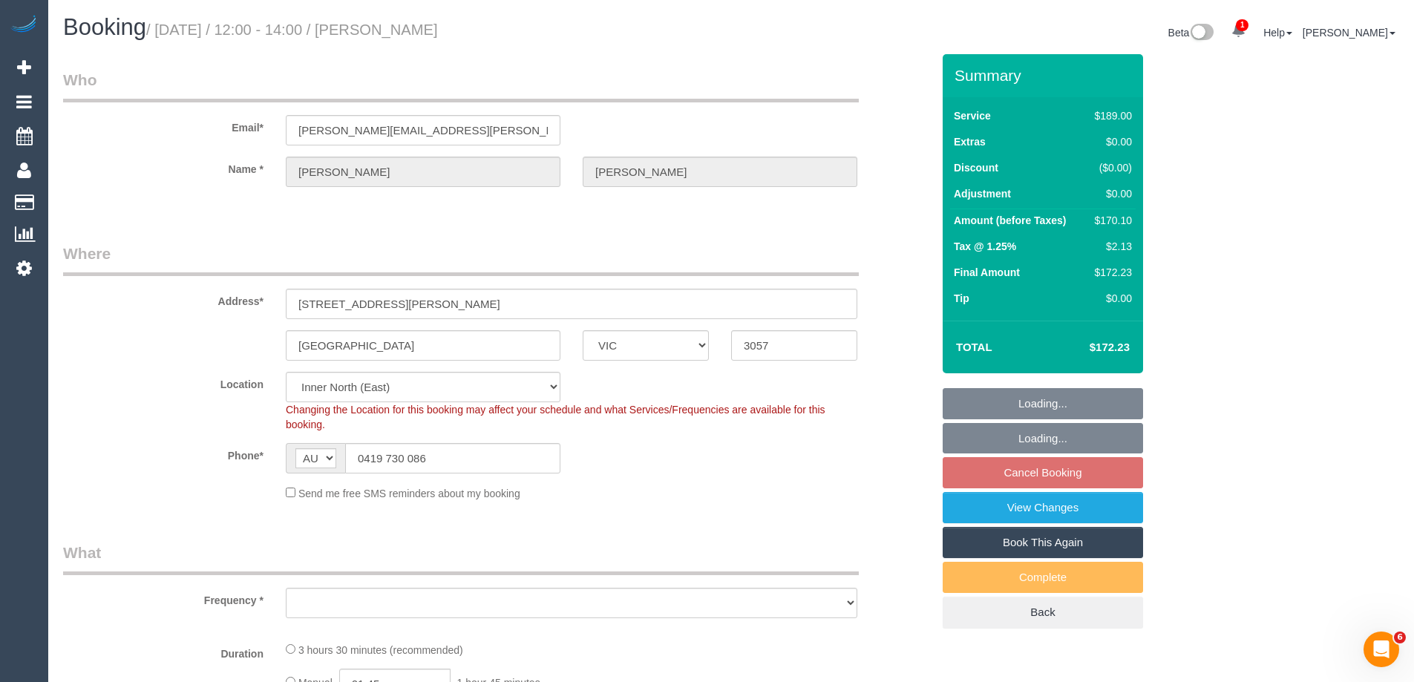
select select "object:684"
select select "number:27"
select select "number:14"
select select "number:19"
select select "number:22"
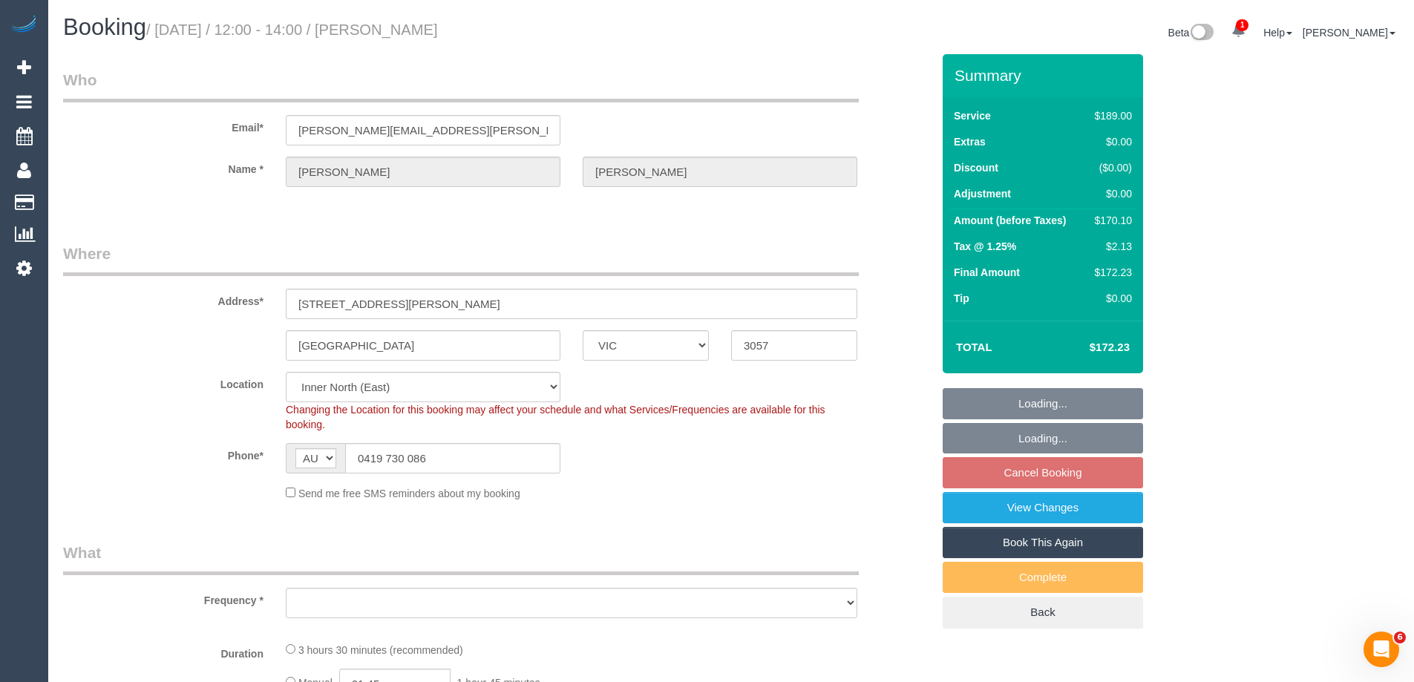
select select "number:33"
select select "number:11"
select select "object:835"
drag, startPoint x: 473, startPoint y: 131, endPoint x: 260, endPoint y: 115, distance: 213.6
click at [260, 115] on div "Email* monique.brasher@rga.com" at bounding box center [497, 107] width 891 height 76
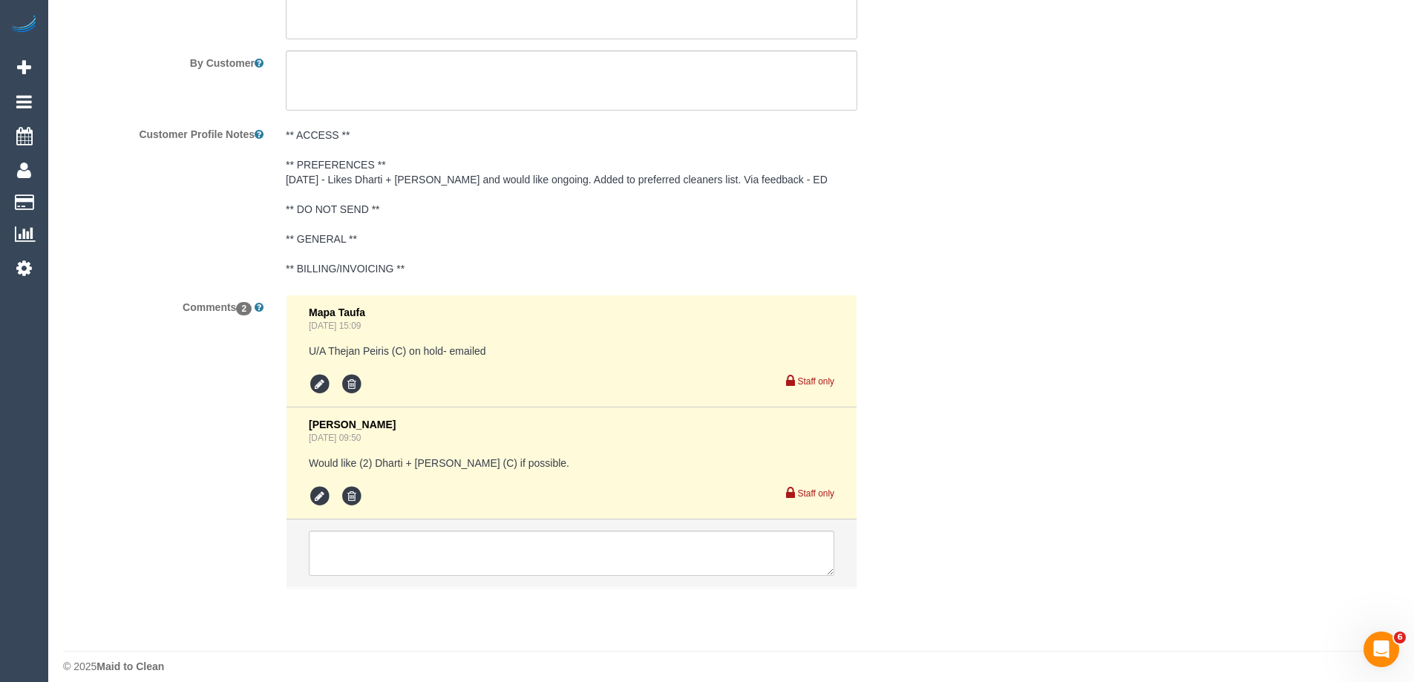
scroll to position [2646, 0]
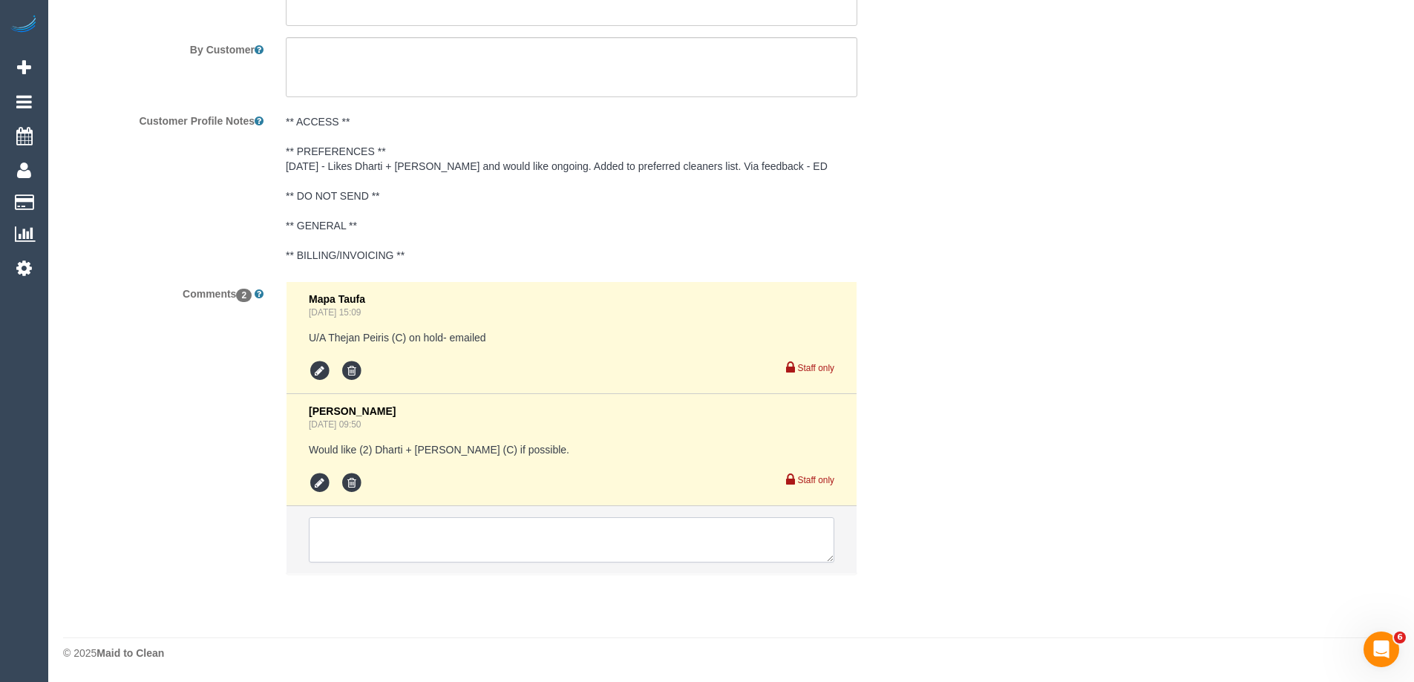
click at [354, 538] on textarea at bounding box center [571, 540] width 525 height 46
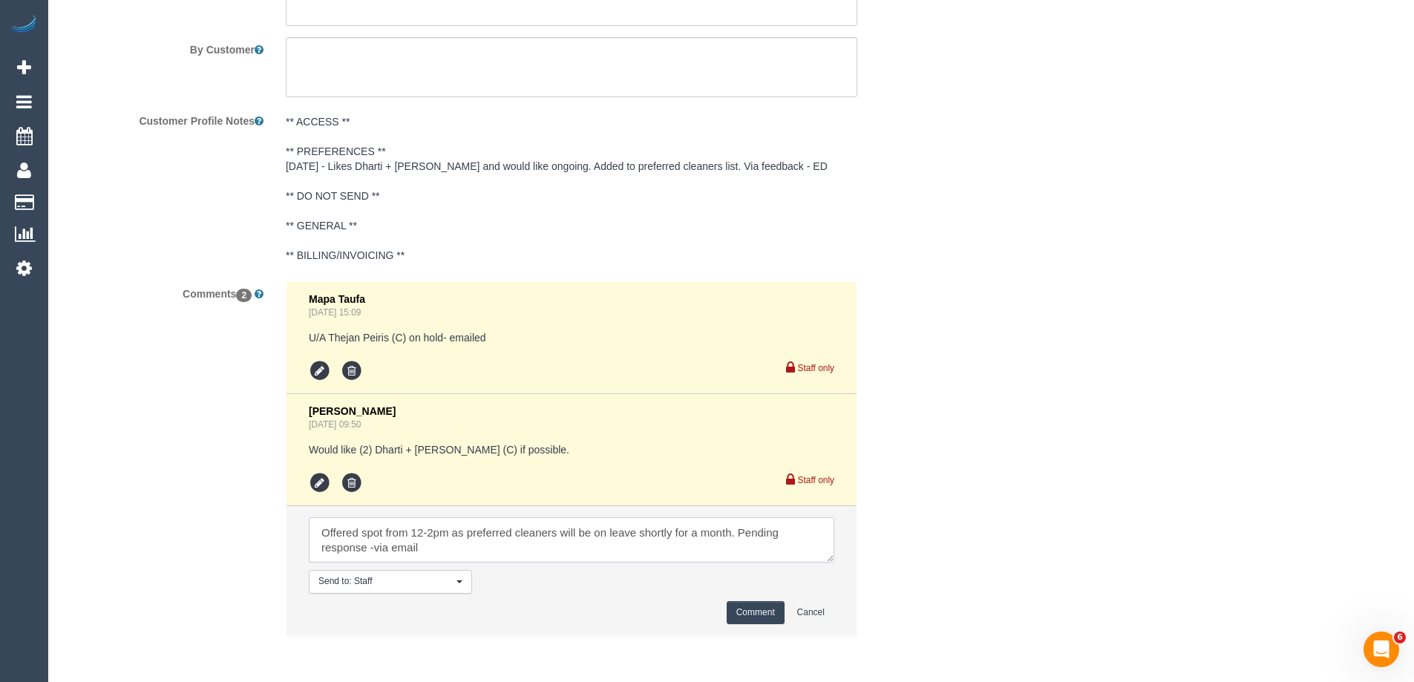
type textarea "Offered spot from 12-2pm as preferred cleaners will be on leave shortly for a m…"
click at [743, 612] on button "Comment" at bounding box center [756, 612] width 58 height 23
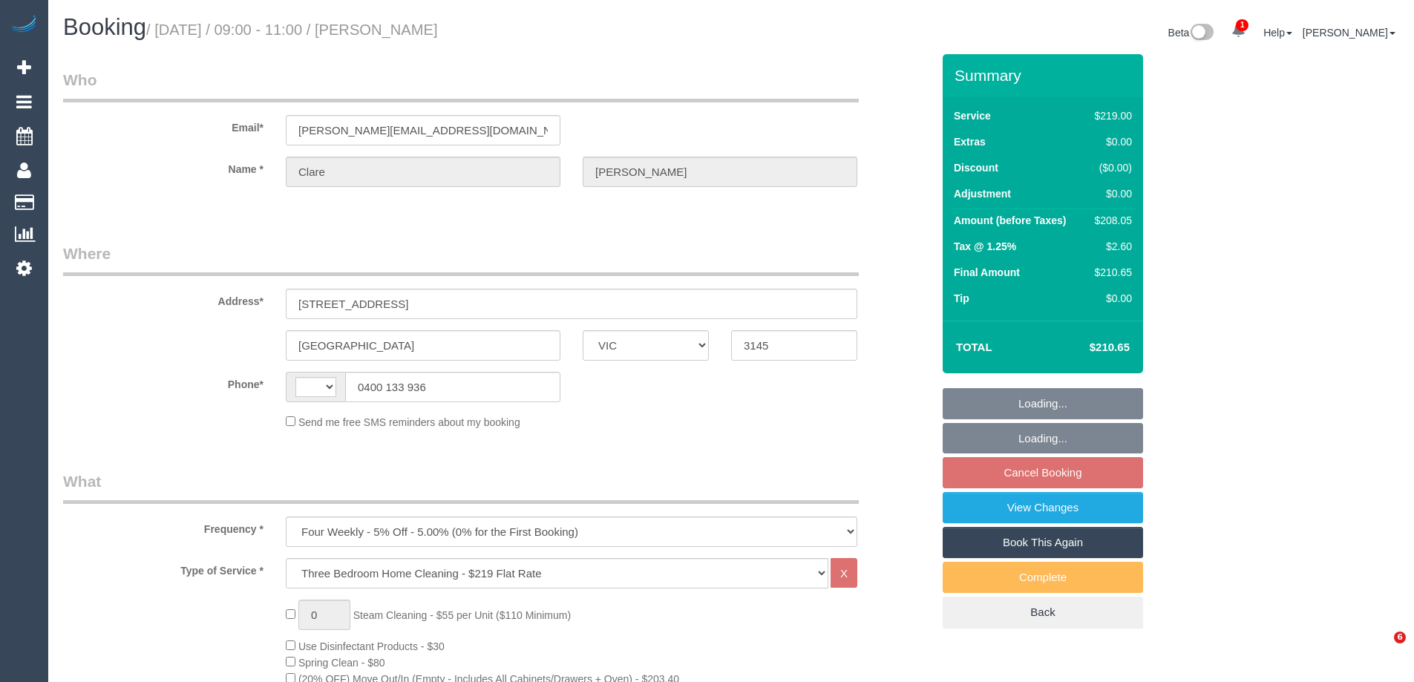
select select "VIC"
select select "string:AU"
select select "string:stripe-pm_1P2gkZ2GScqysDRVxP0ko0gA"
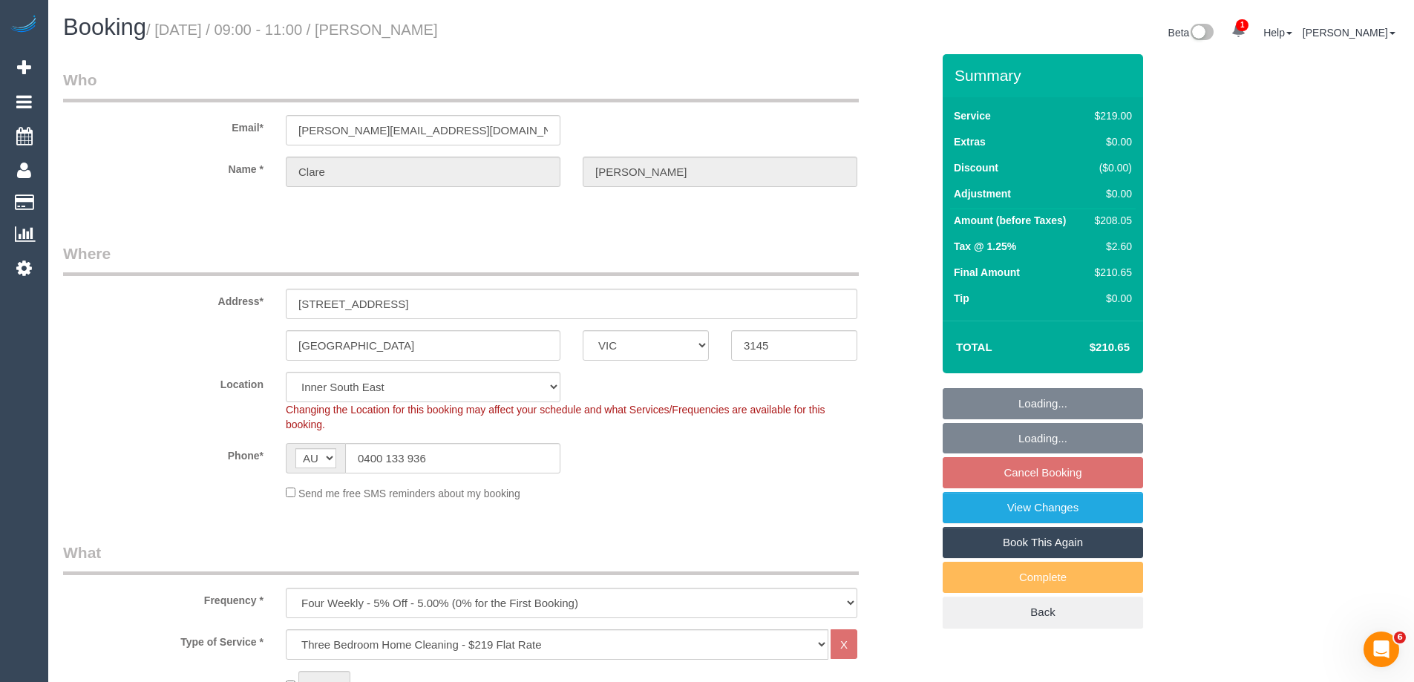
select select "object:667"
select select "number:27"
select select "number:14"
select select "number:18"
select select "number:22"
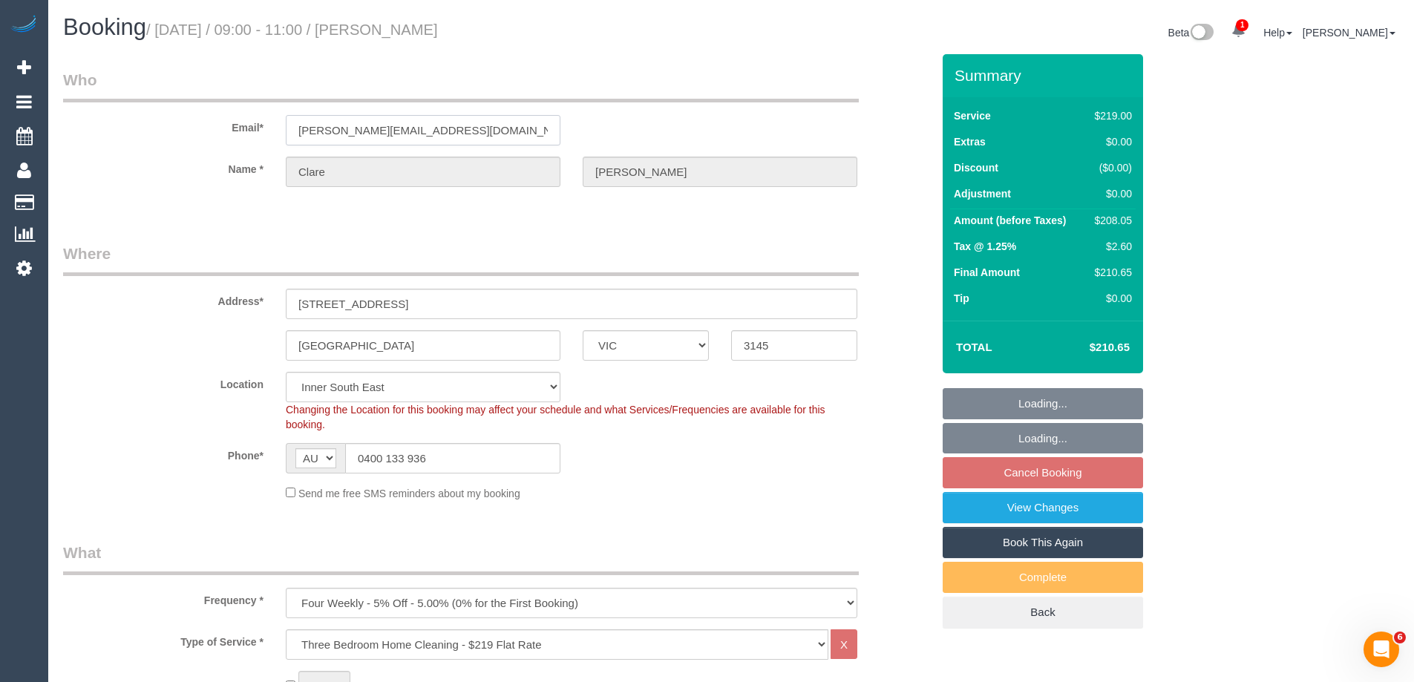
select select "number:34"
select select "number:12"
drag, startPoint x: 274, startPoint y: 127, endPoint x: 167, endPoint y: 124, distance: 106.9
click at [167, 124] on div "Email* [PERSON_NAME][EMAIL_ADDRESS][DOMAIN_NAME]" at bounding box center [497, 107] width 891 height 76
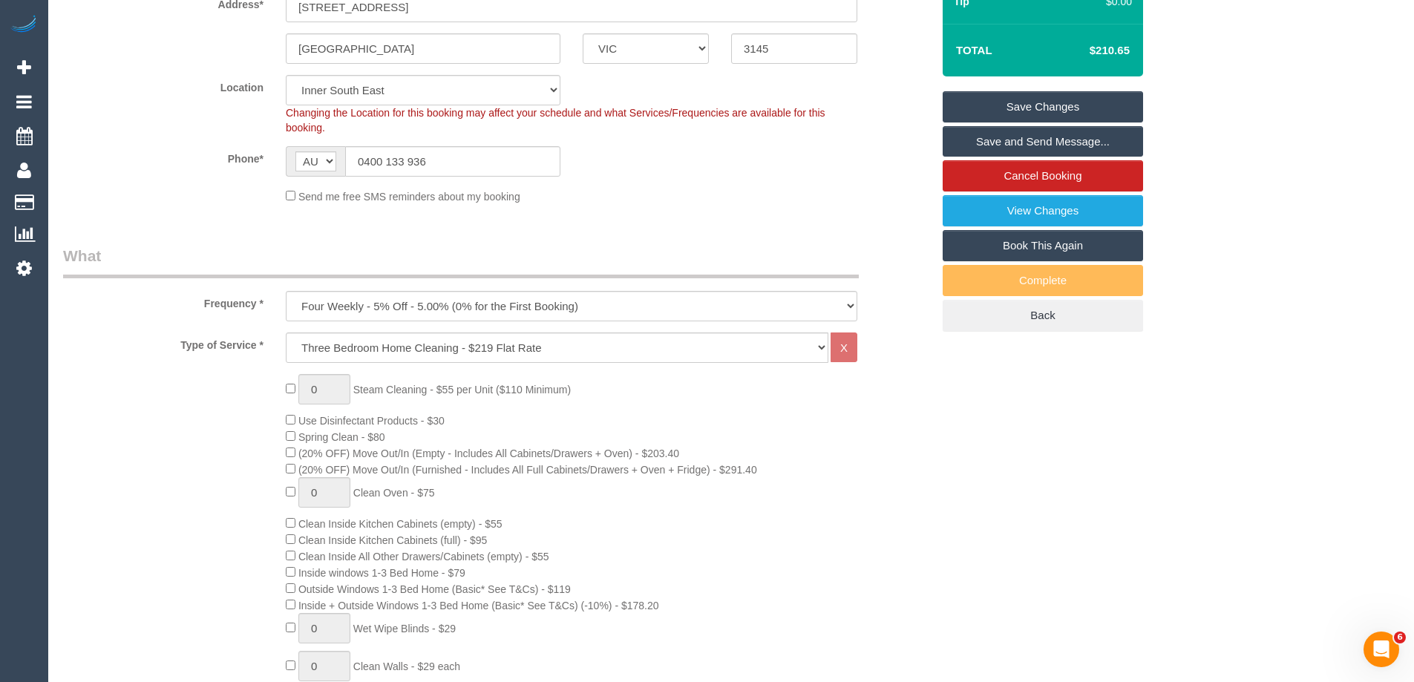
scroll to position [2502, 0]
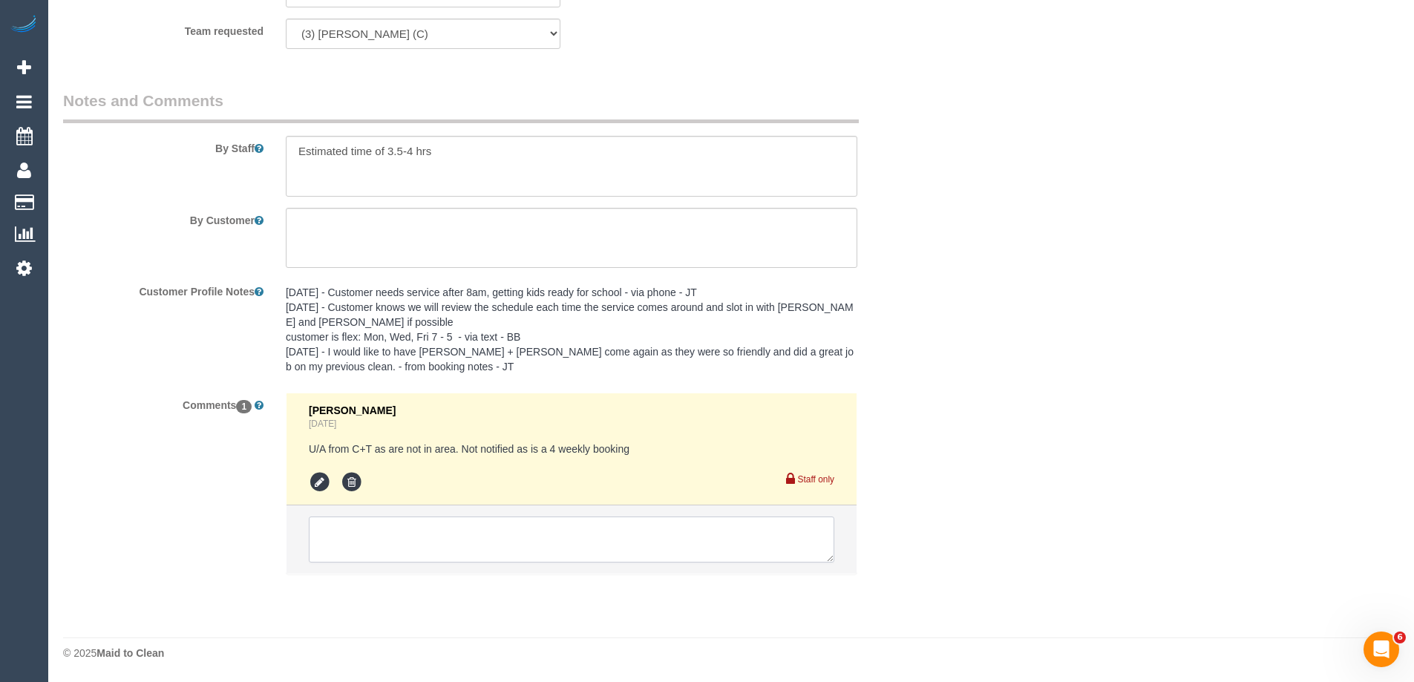
click at [360, 540] on textarea at bounding box center [571, 540] width 525 height 46
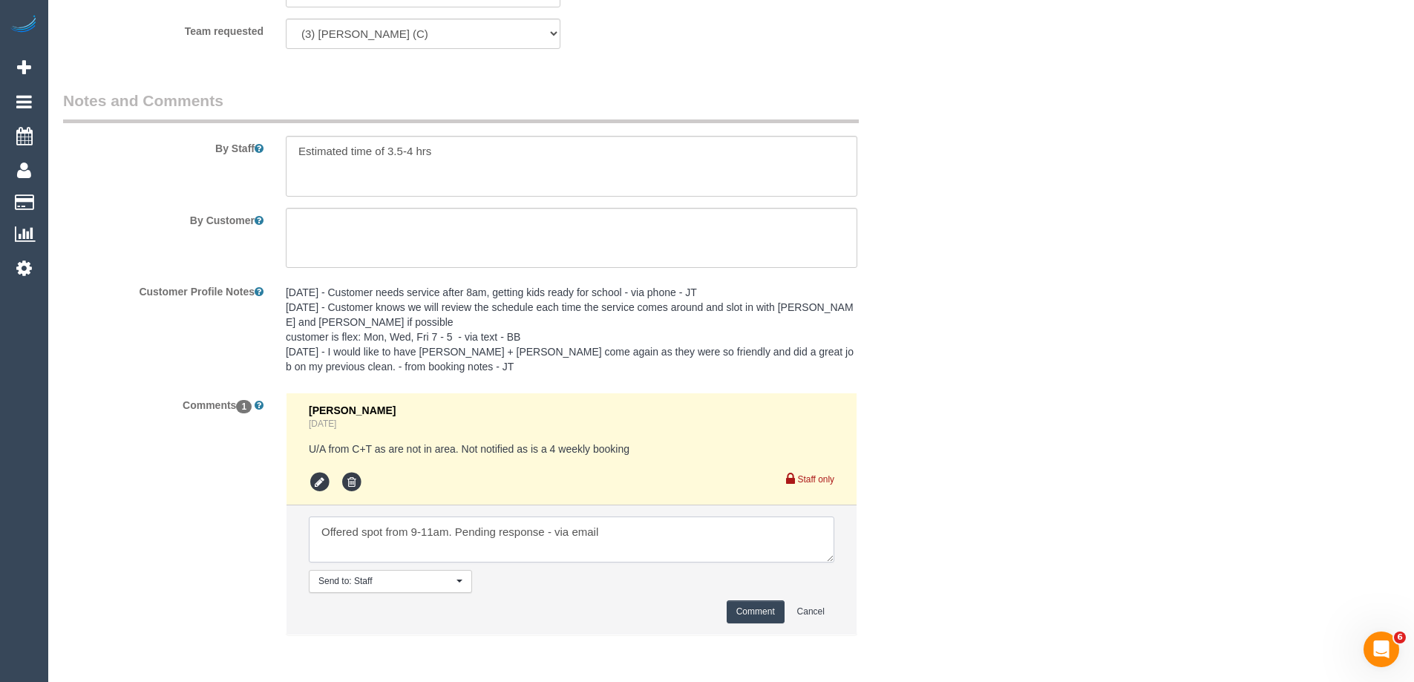
type textarea "Offered spot from 9-11am. Pending response - via email"
click at [741, 603] on button "Comment" at bounding box center [756, 611] width 58 height 23
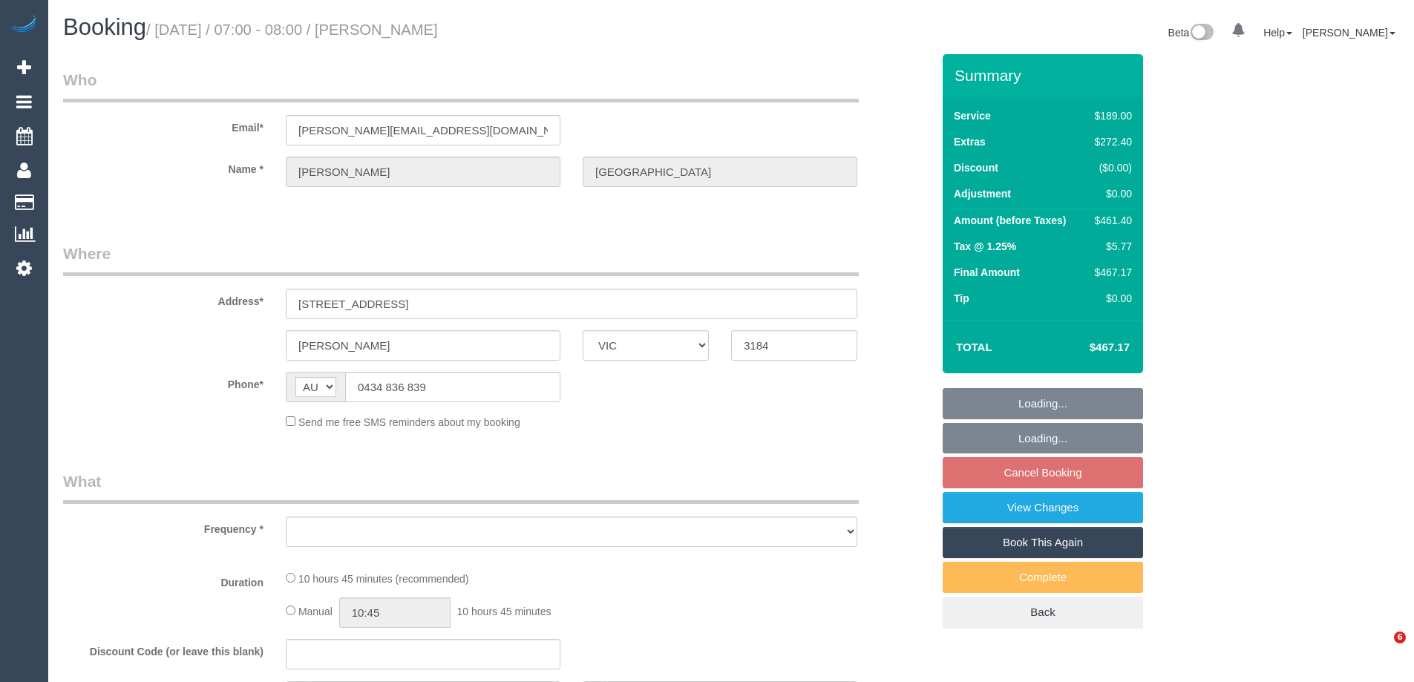
select select "VIC"
select select "string:stripe-pm_1SFsZC2GScqysDRVBy5dibsM"
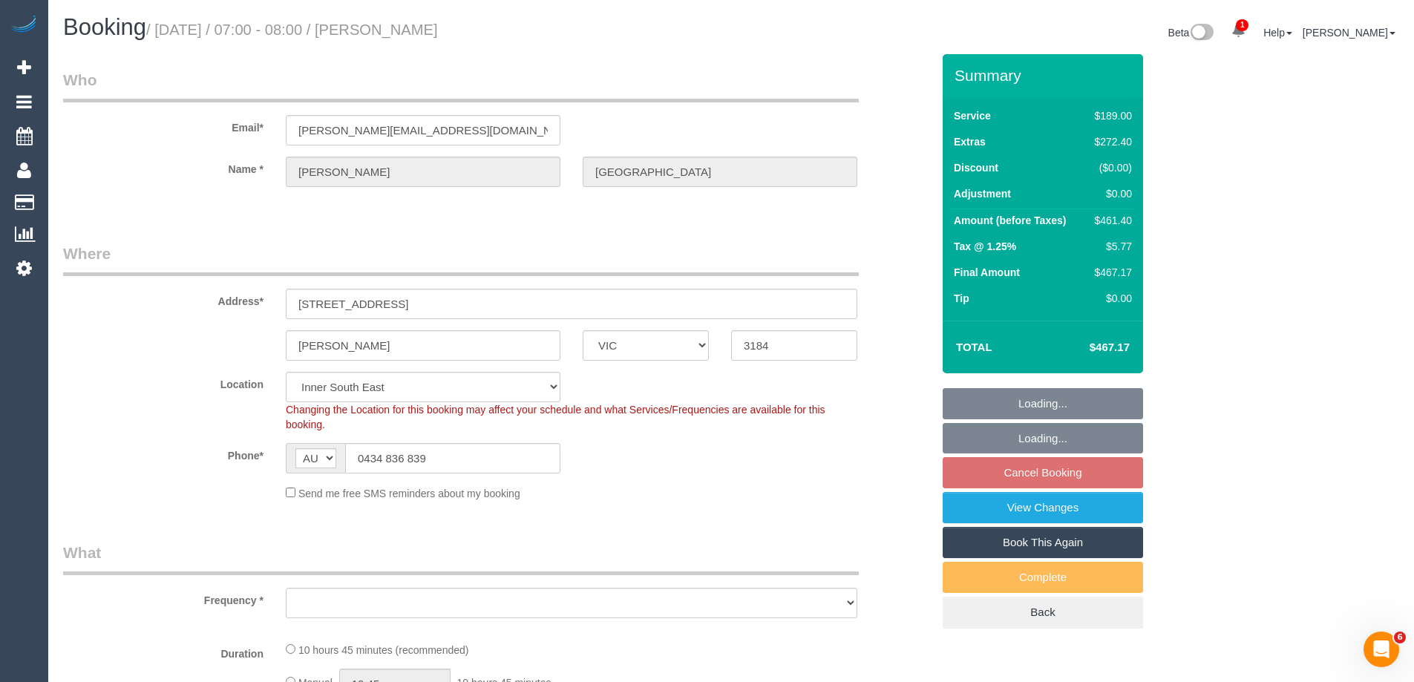
select select "object:533"
select select "number:27"
select select "number:14"
select select "number:19"
select select "number:24"
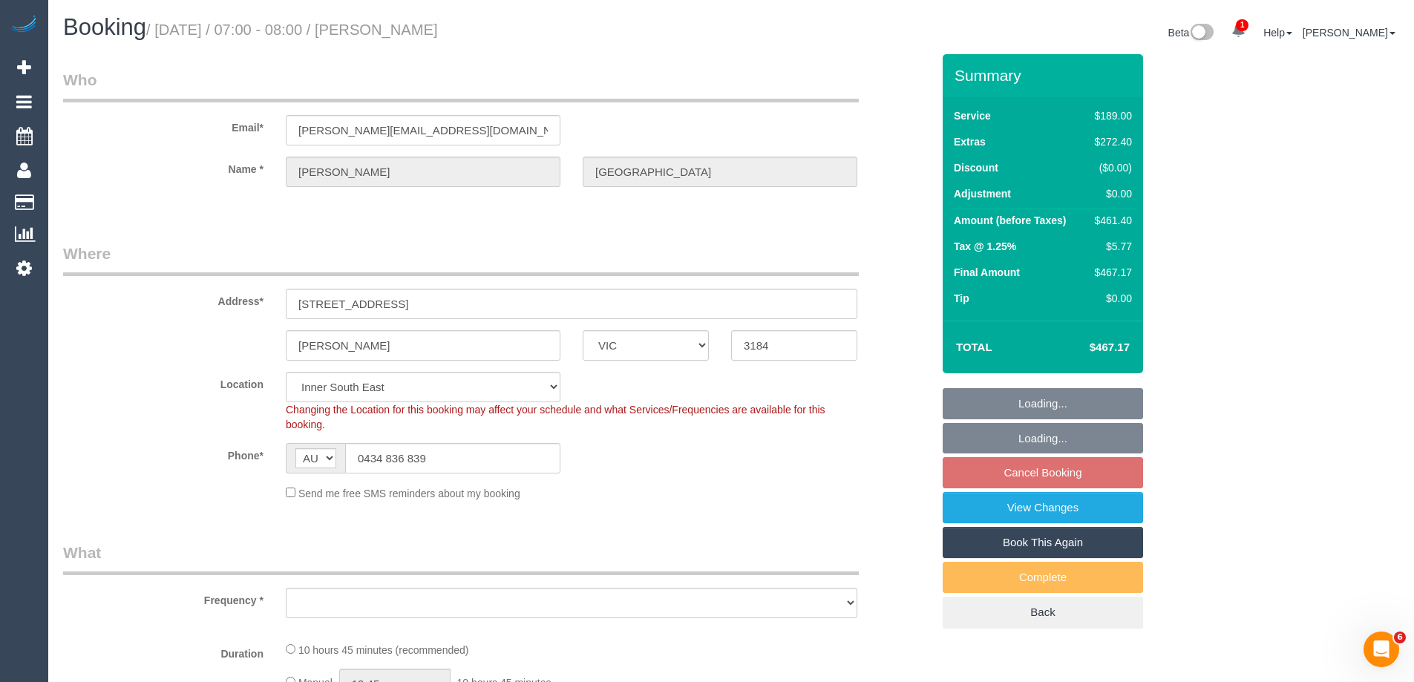
select select "number:33"
select select "number:13"
select select "object:719"
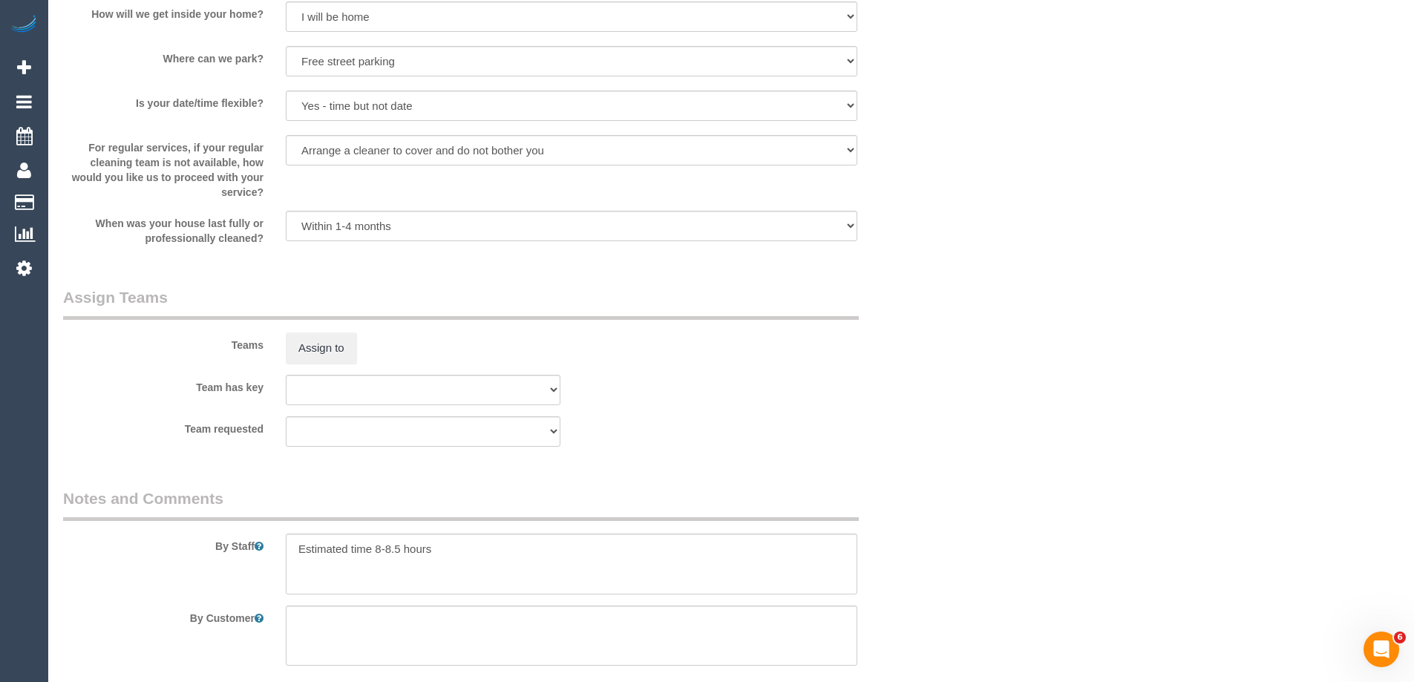
scroll to position [2394, 0]
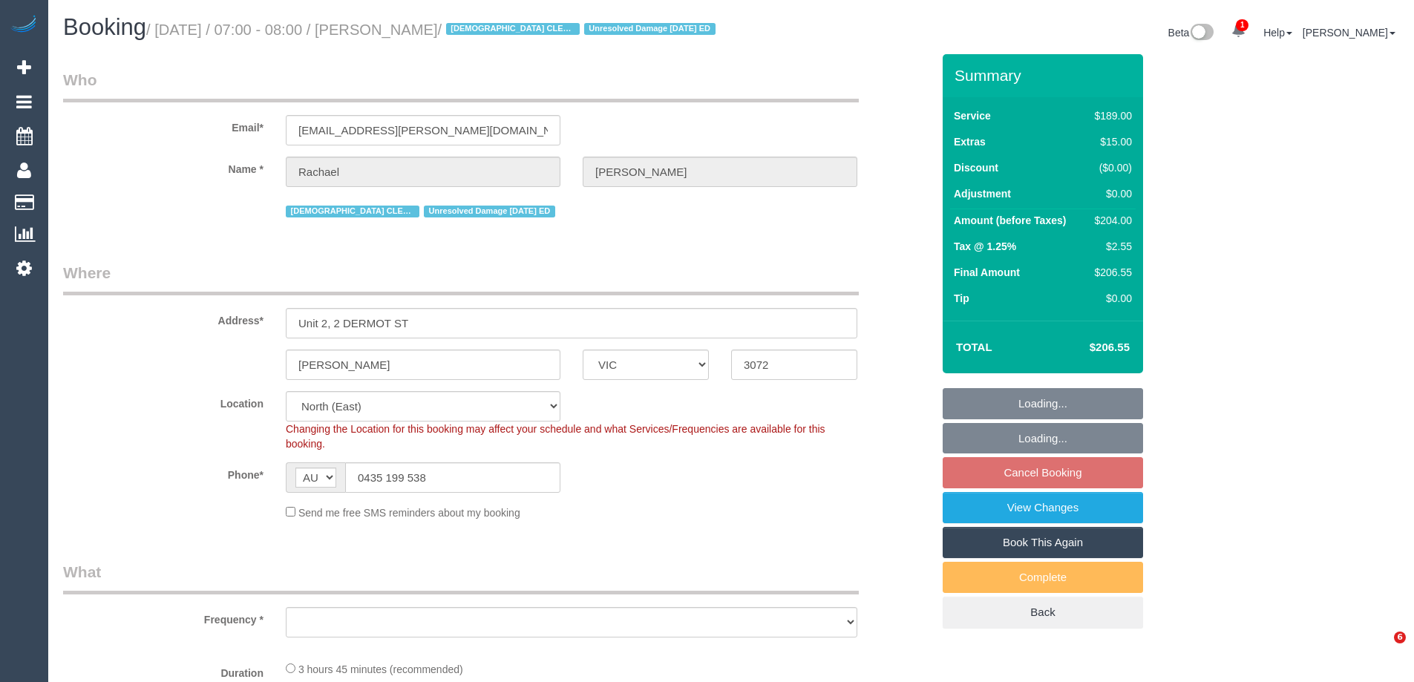
select select "VIC"
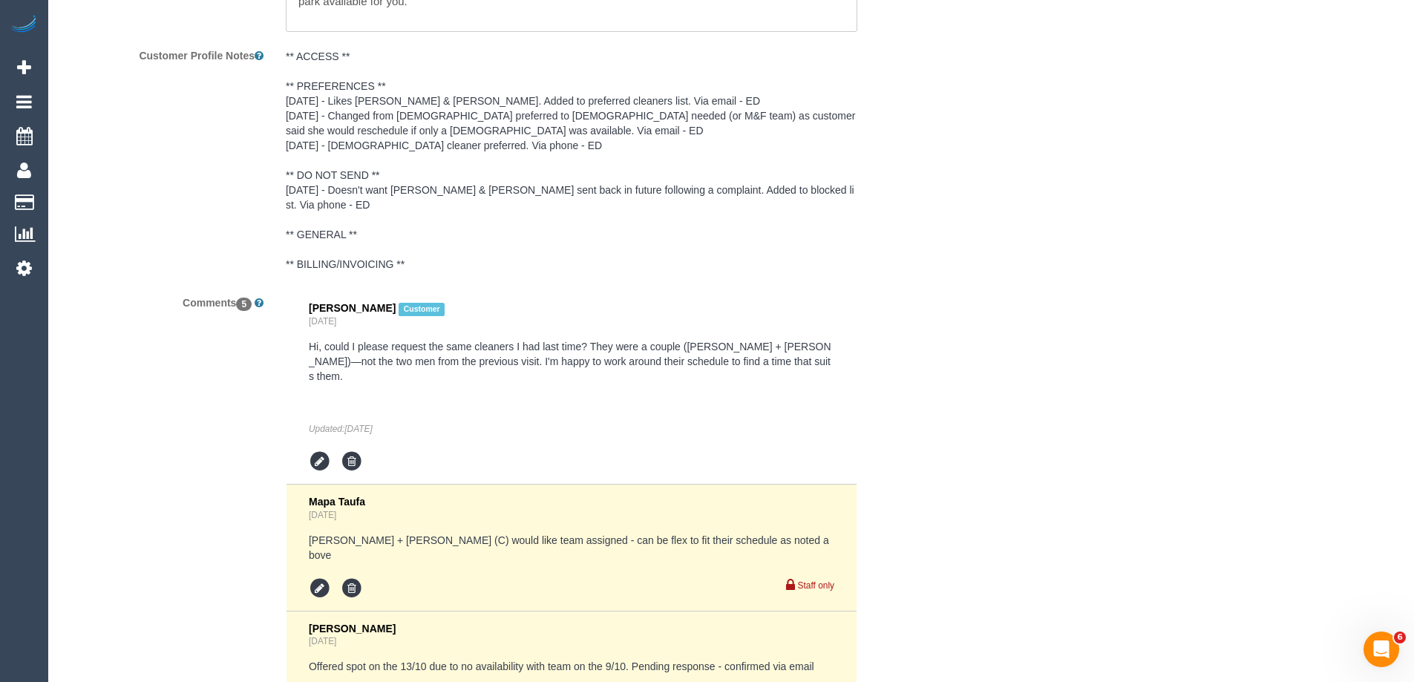
scroll to position [1786, 0]
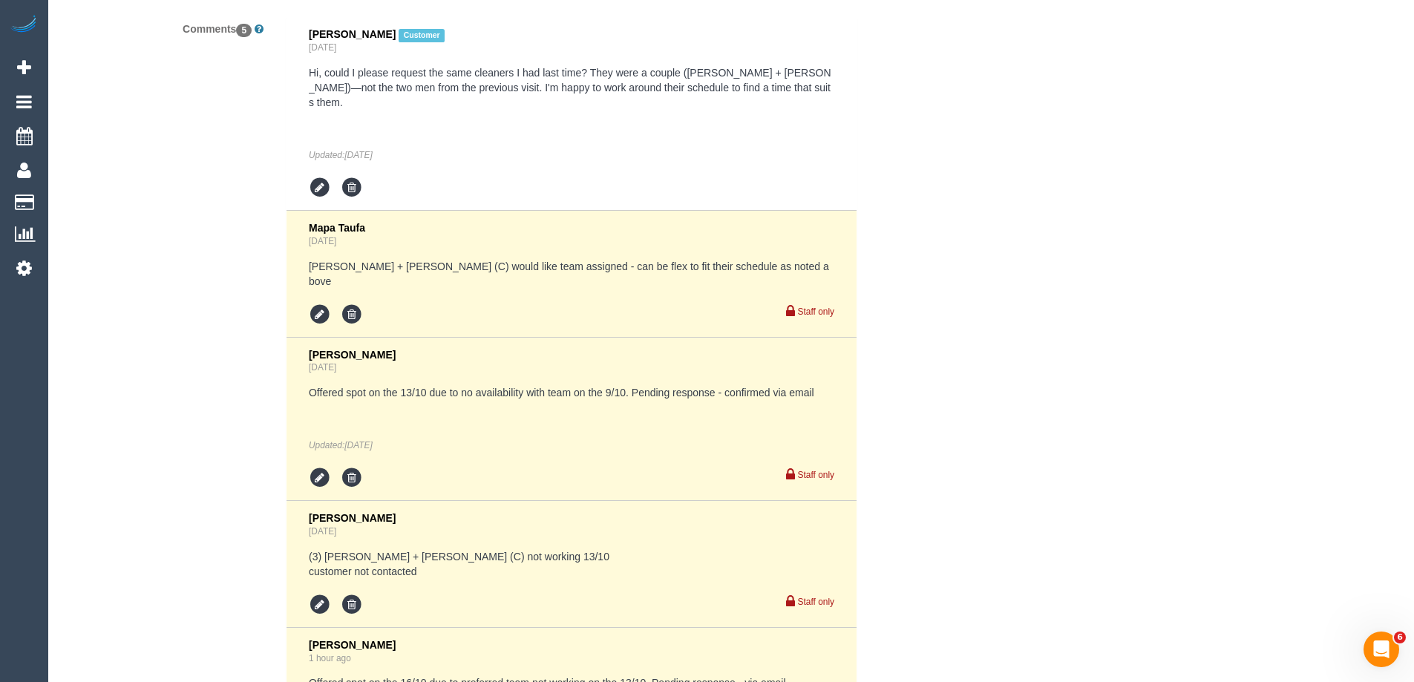
select select "object:901"
select select "number:27"
select select "number:14"
select select "number:18"
select select "number:24"
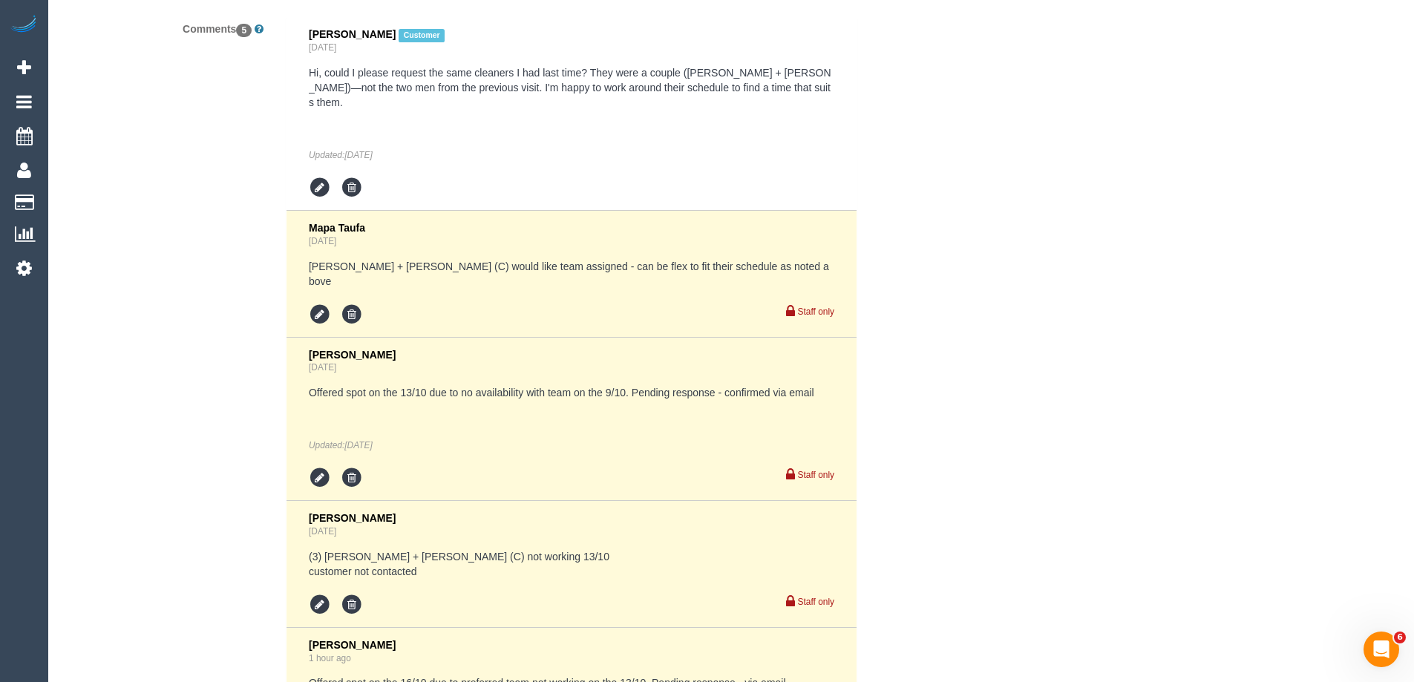
select select "number:35"
select select "number:13"
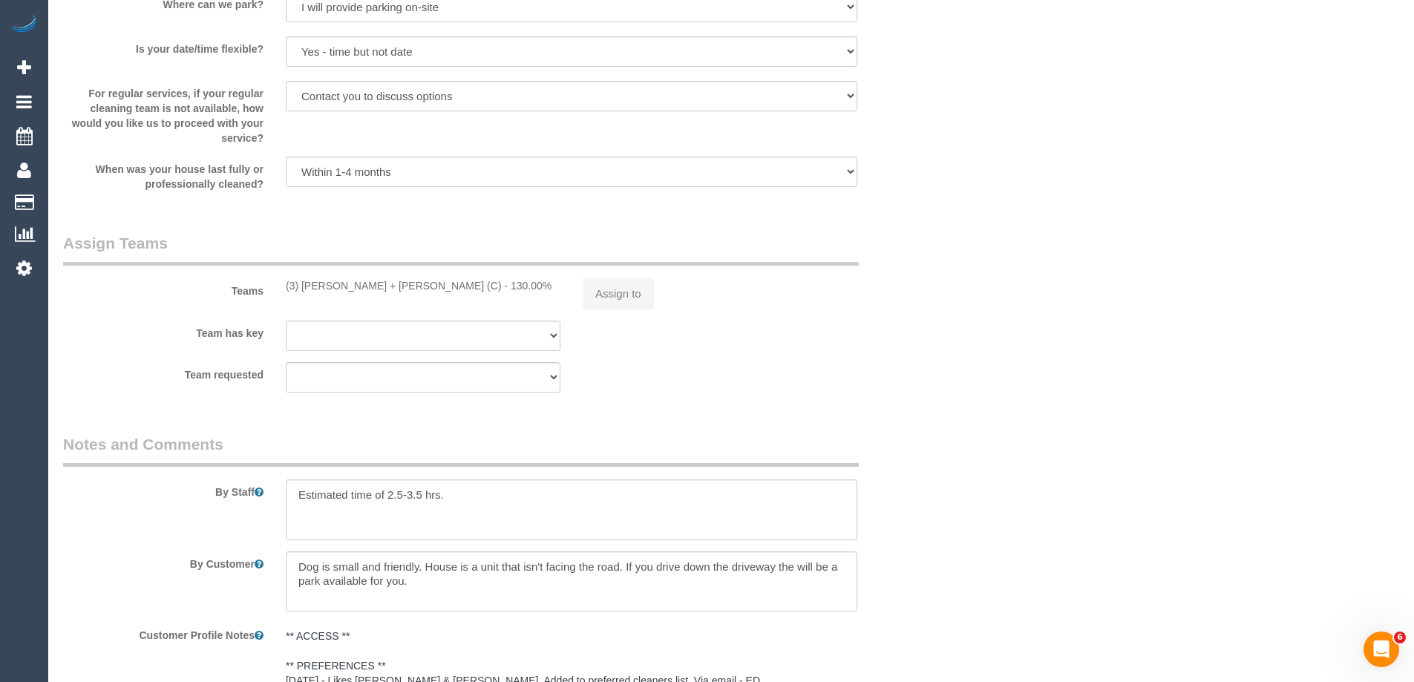
select select "object:1464"
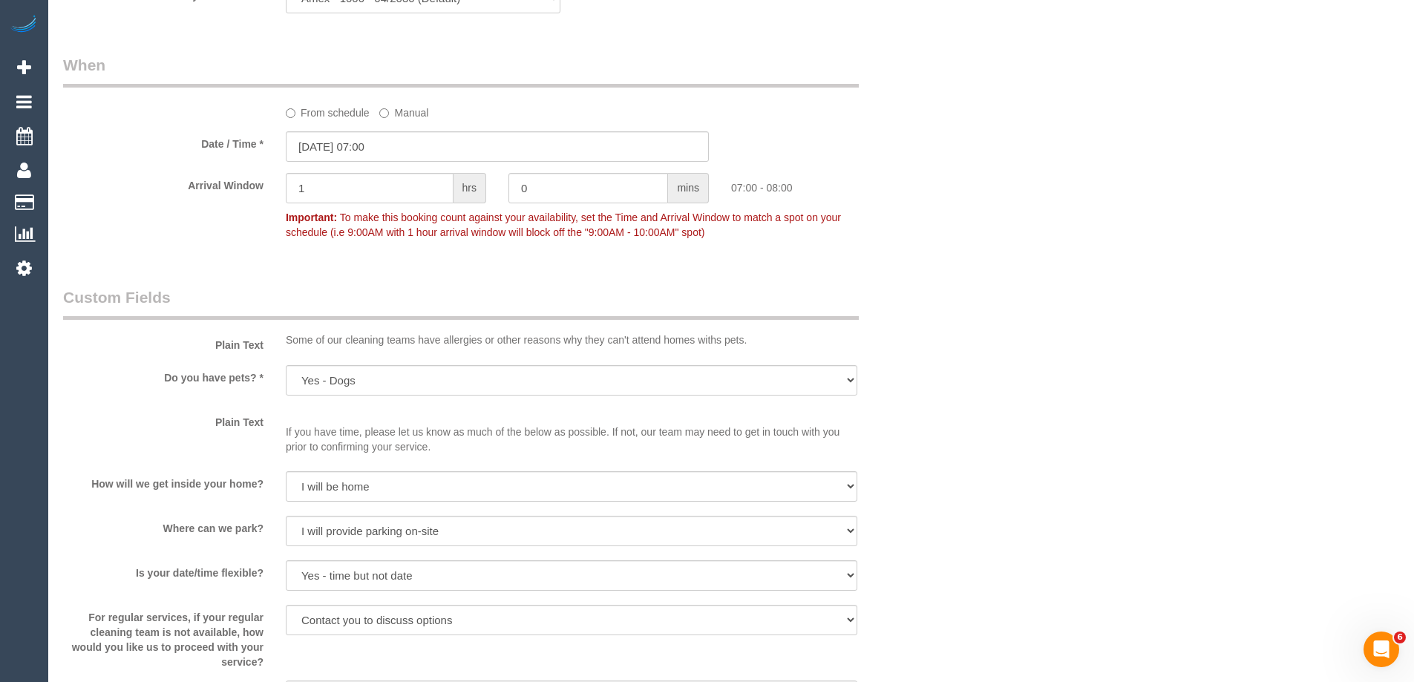
scroll to position [1563, 0]
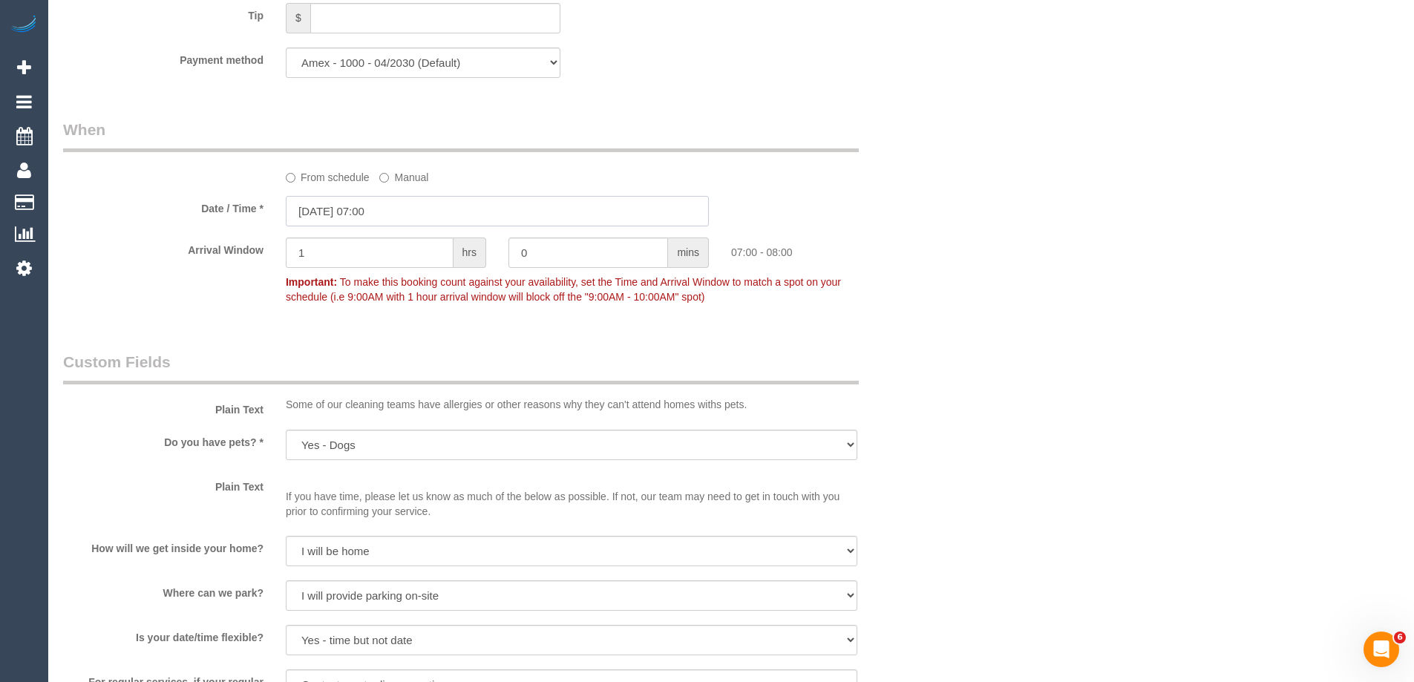
click at [307, 226] on input "16/10/2025 07:00" at bounding box center [497, 211] width 423 height 30
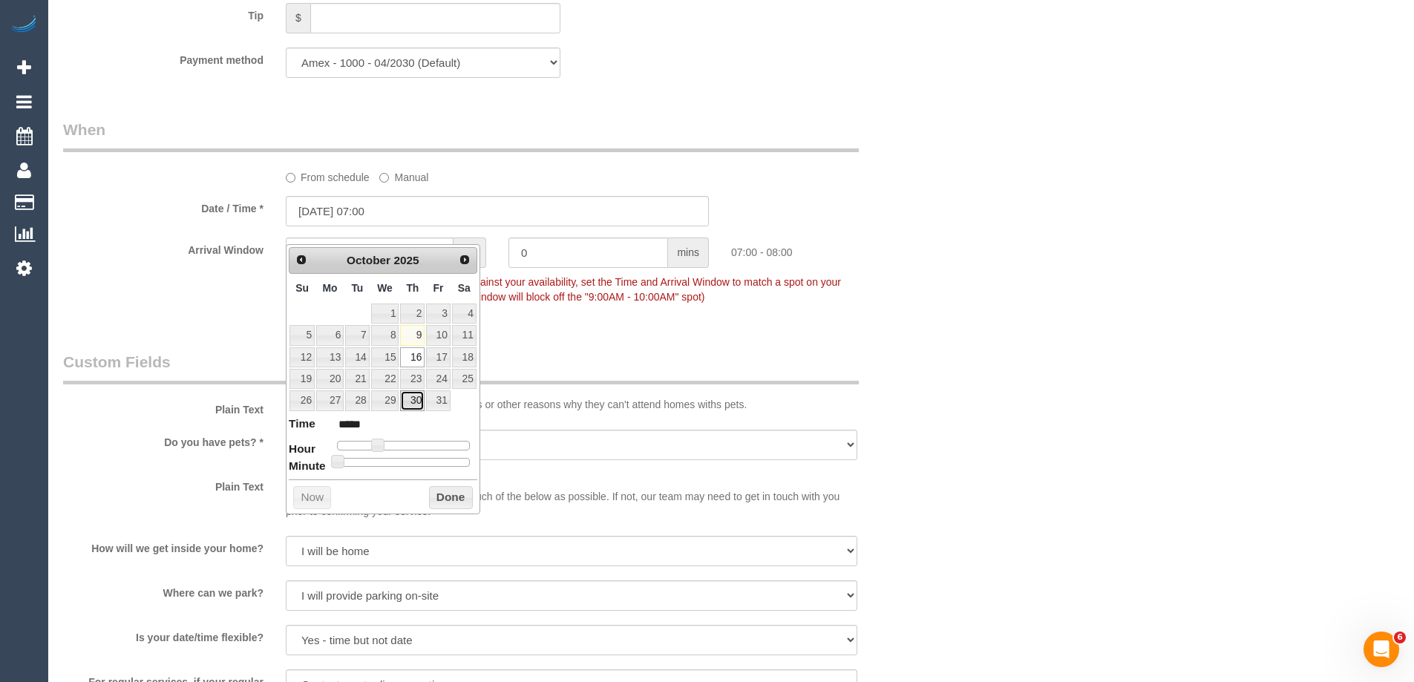
click at [409, 400] on link "30" at bounding box center [412, 400] width 24 height 20
type input "30/10/2025 07:00"
click at [449, 502] on button "Done" at bounding box center [451, 498] width 44 height 24
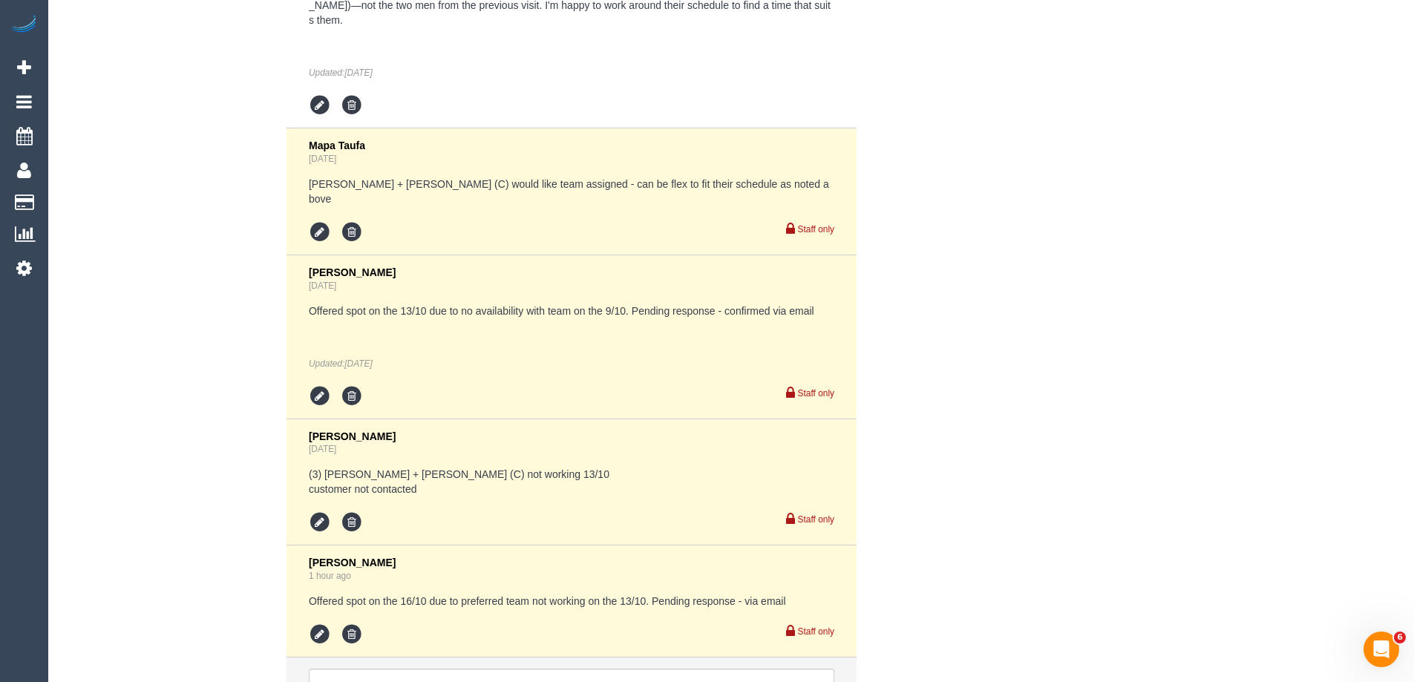
scroll to position [3213, 0]
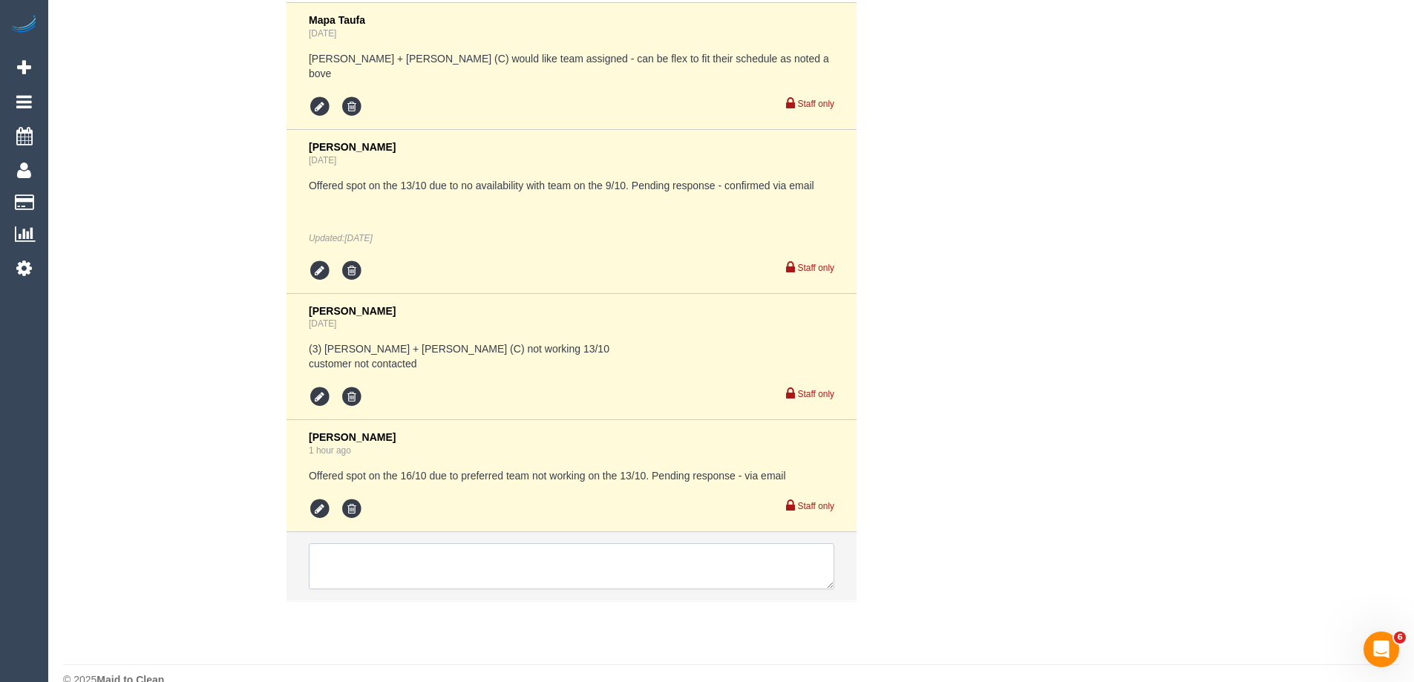
click at [352, 543] on textarea at bounding box center [571, 566] width 525 height 46
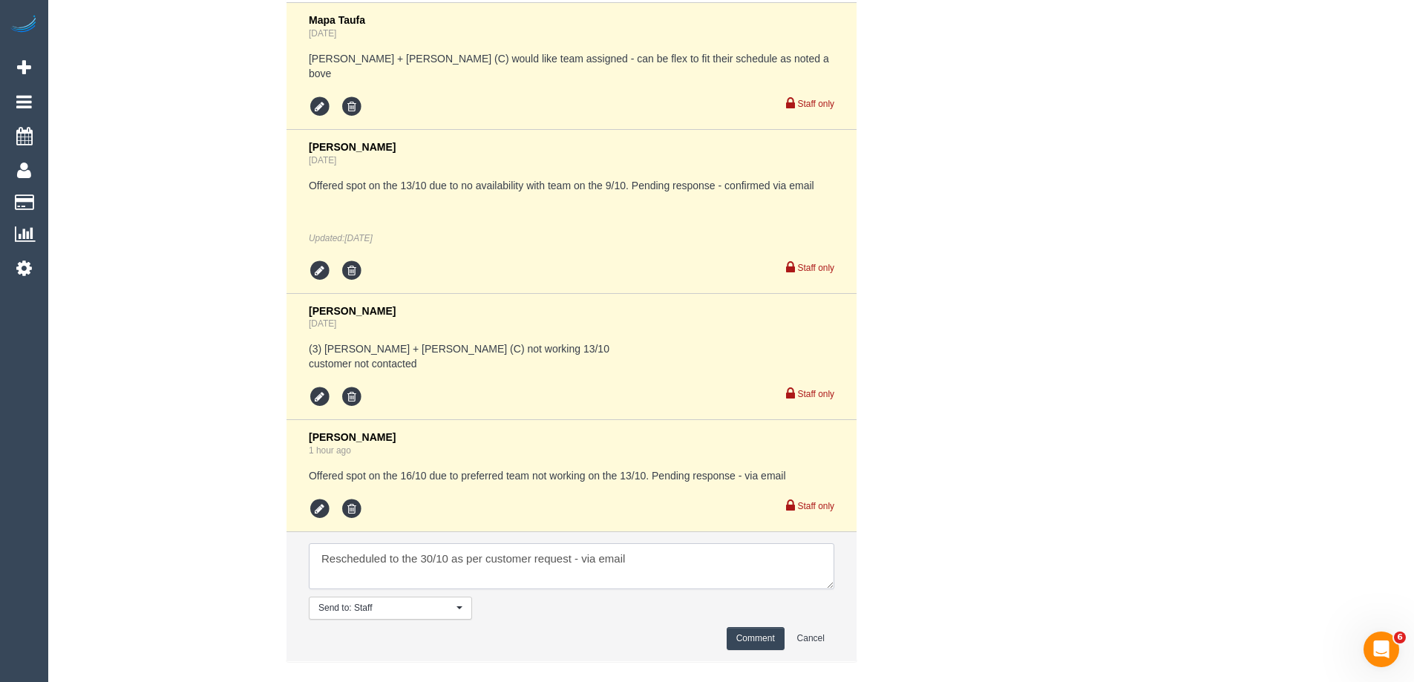
type textarea "Rescheduled to the 30/10 as per customer request - via email"
click at [751, 627] on button "Comment" at bounding box center [756, 638] width 58 height 23
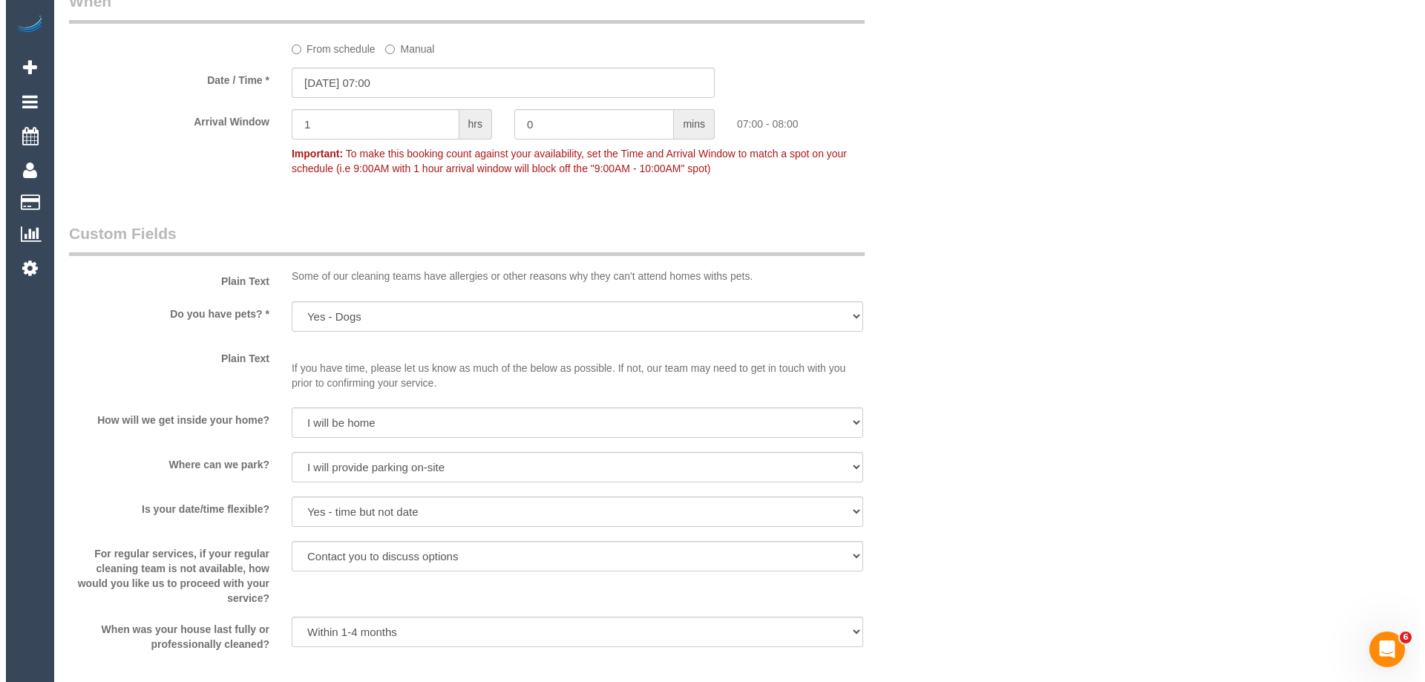
scroll to position [0, 0]
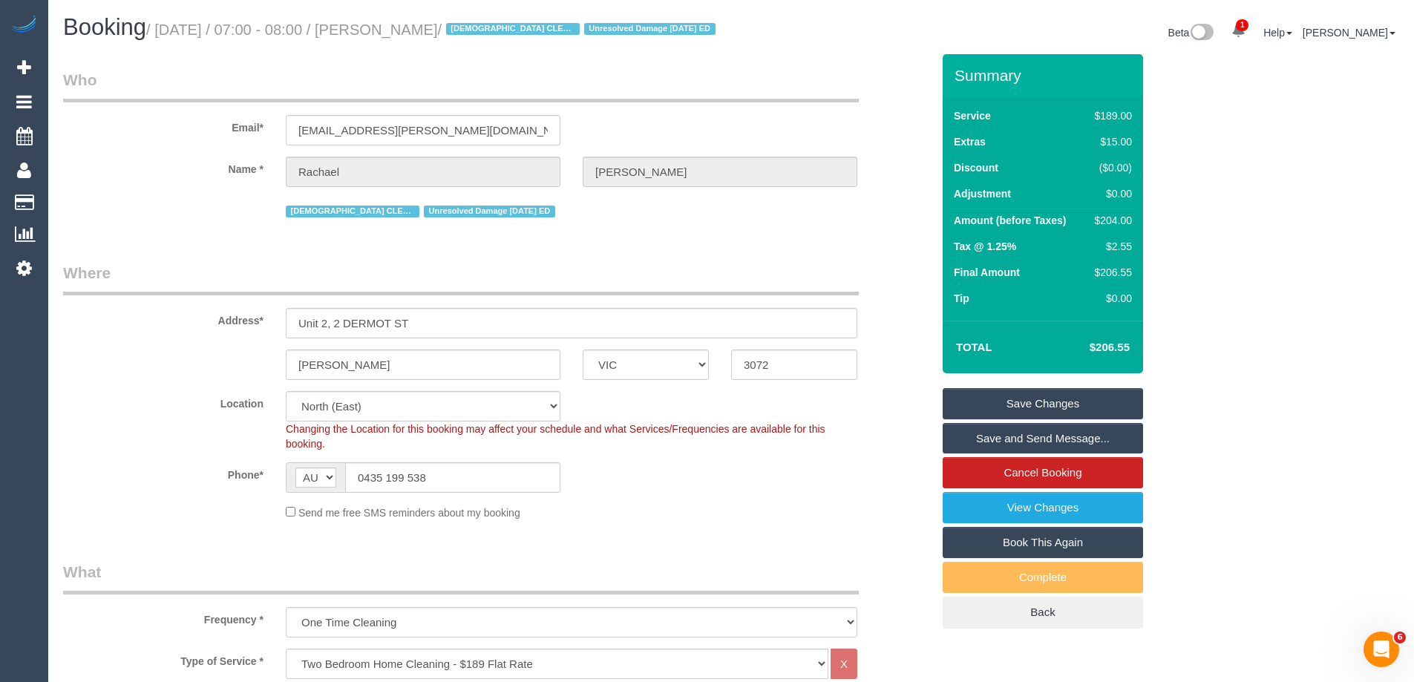
click at [996, 451] on link "Save and Send Message..." at bounding box center [1042, 438] width 200 height 31
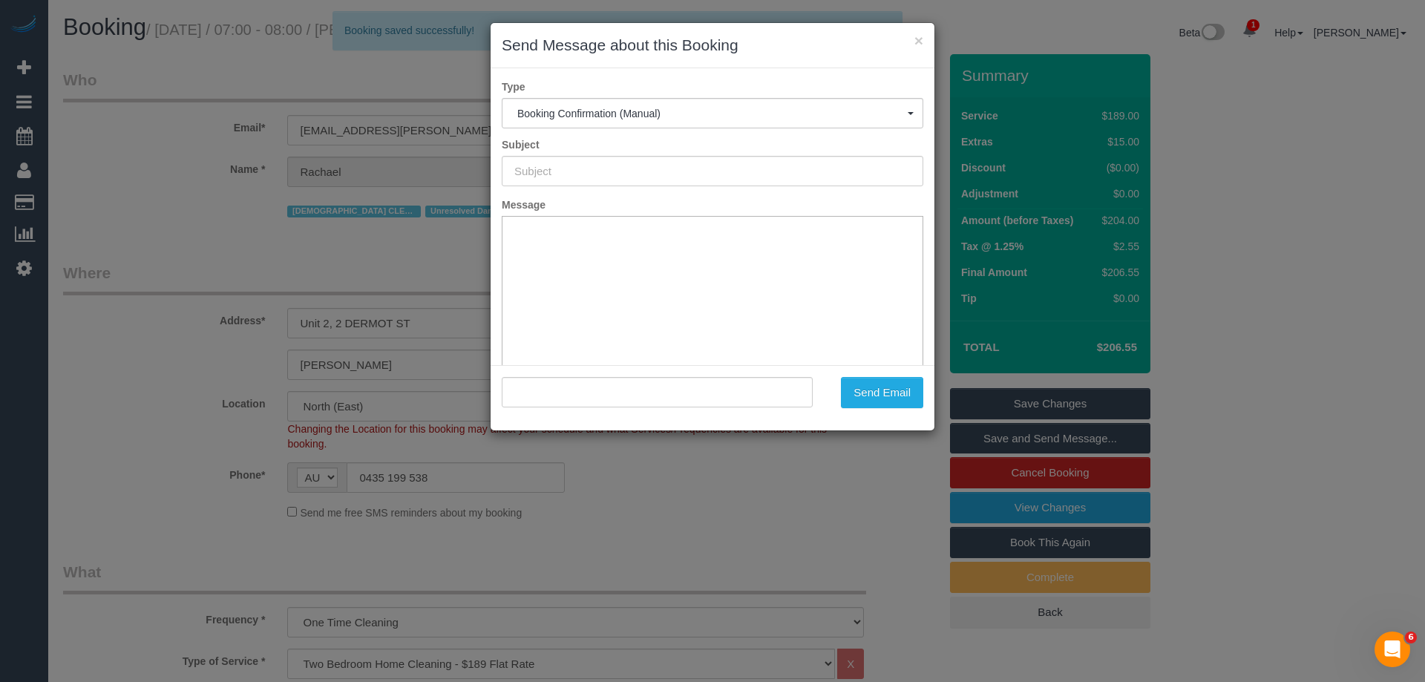
type input "Booking Confirmed"
type input ""Rachael geaney" <rachael.geaney@gmail.com>"
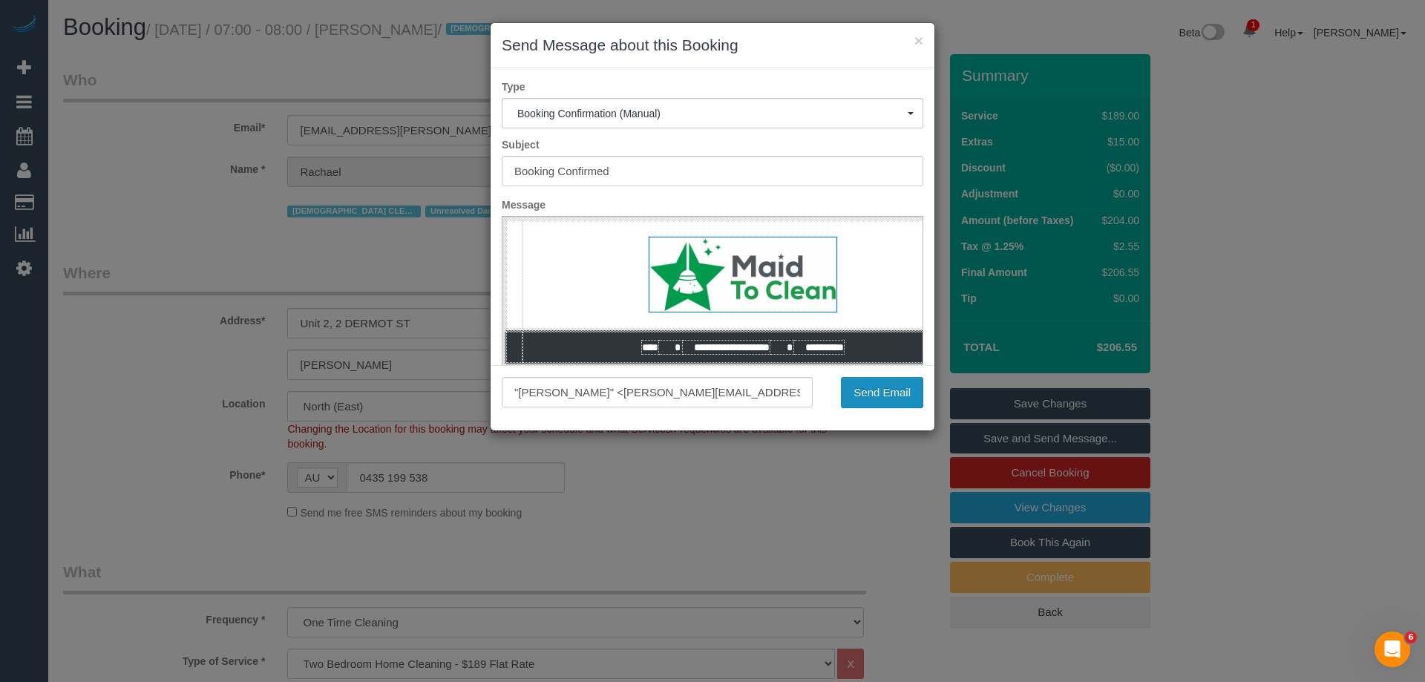
click at [887, 397] on button "Send Email" at bounding box center [882, 392] width 82 height 31
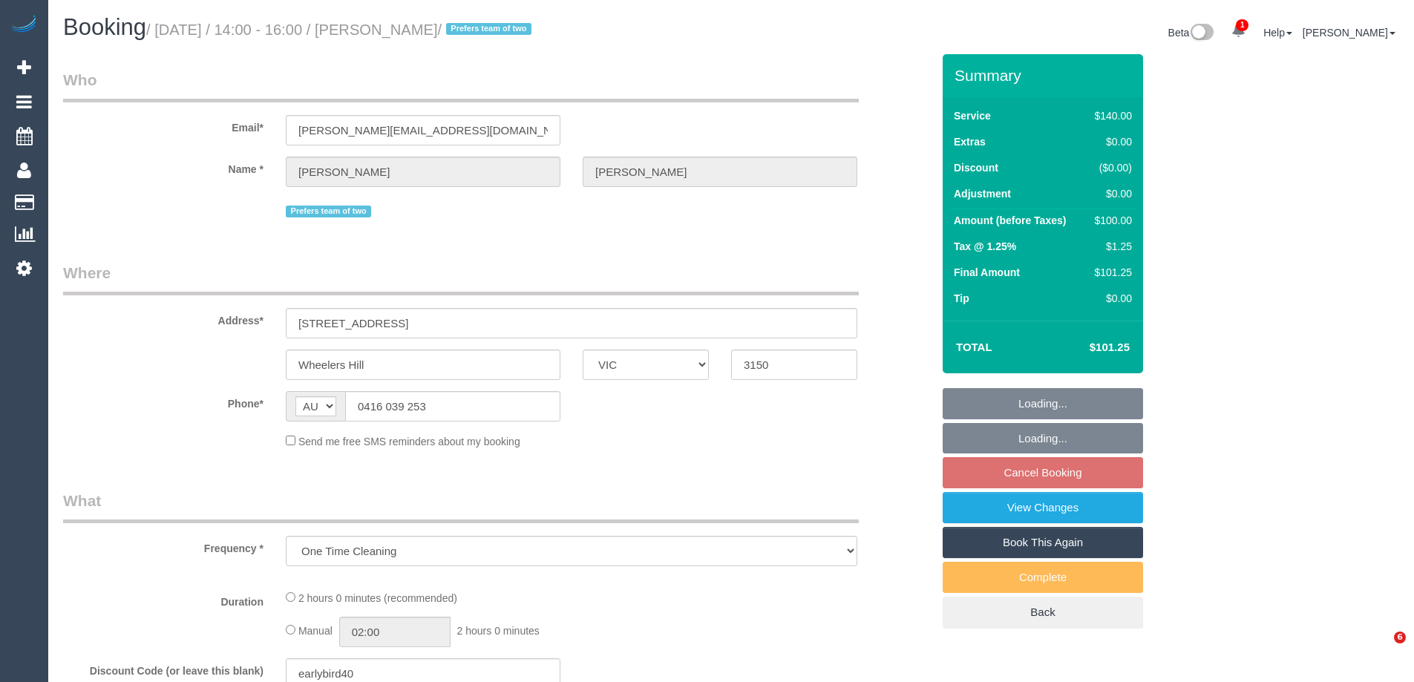
select select "VIC"
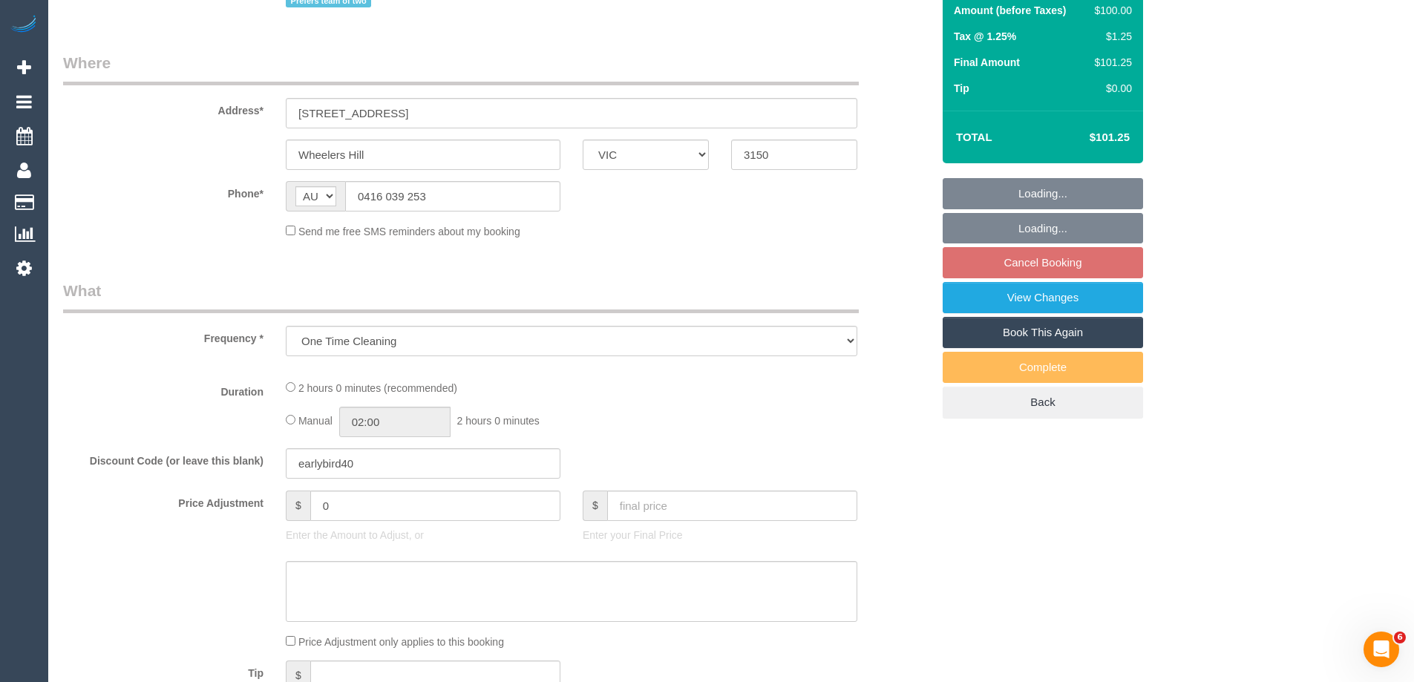
select select "string:stripe-pm_1OnunU2GScqysDRVg021LcNq"
select select "number:27"
select select "number:14"
select select "number:19"
select select "number:36"
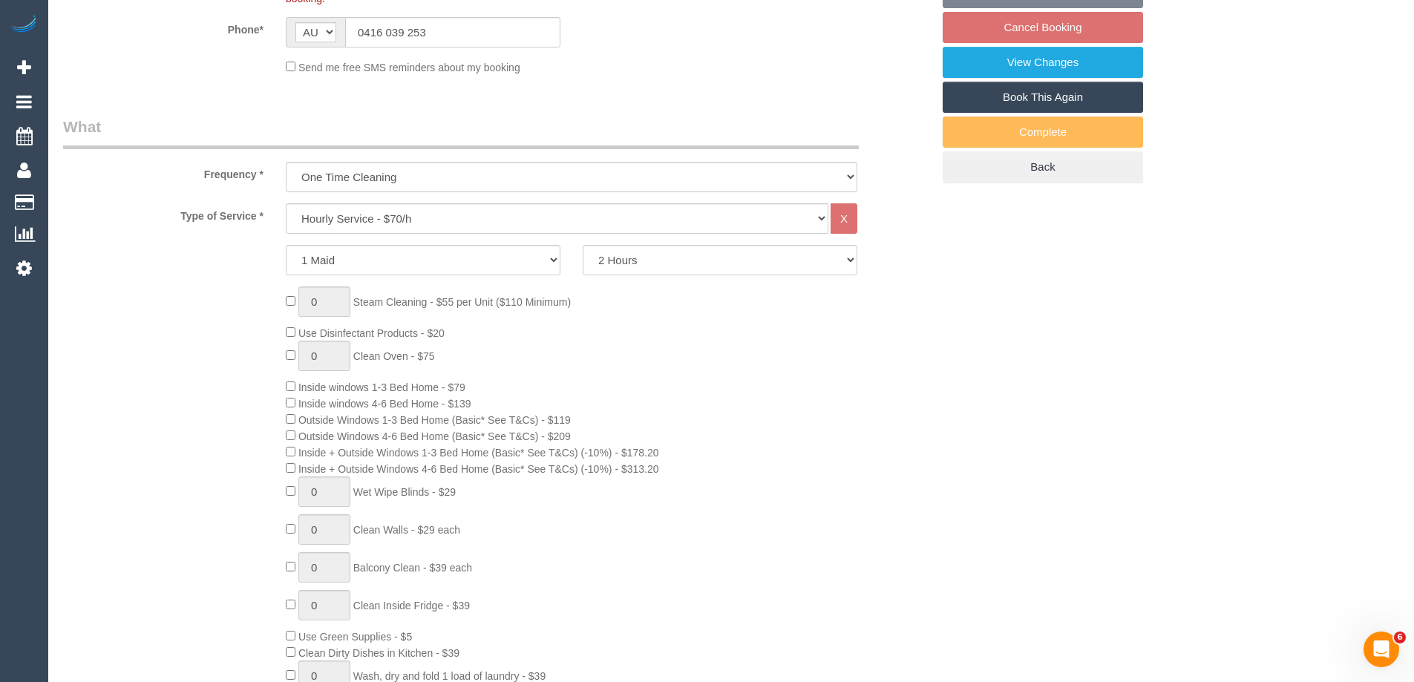
select select "object:910"
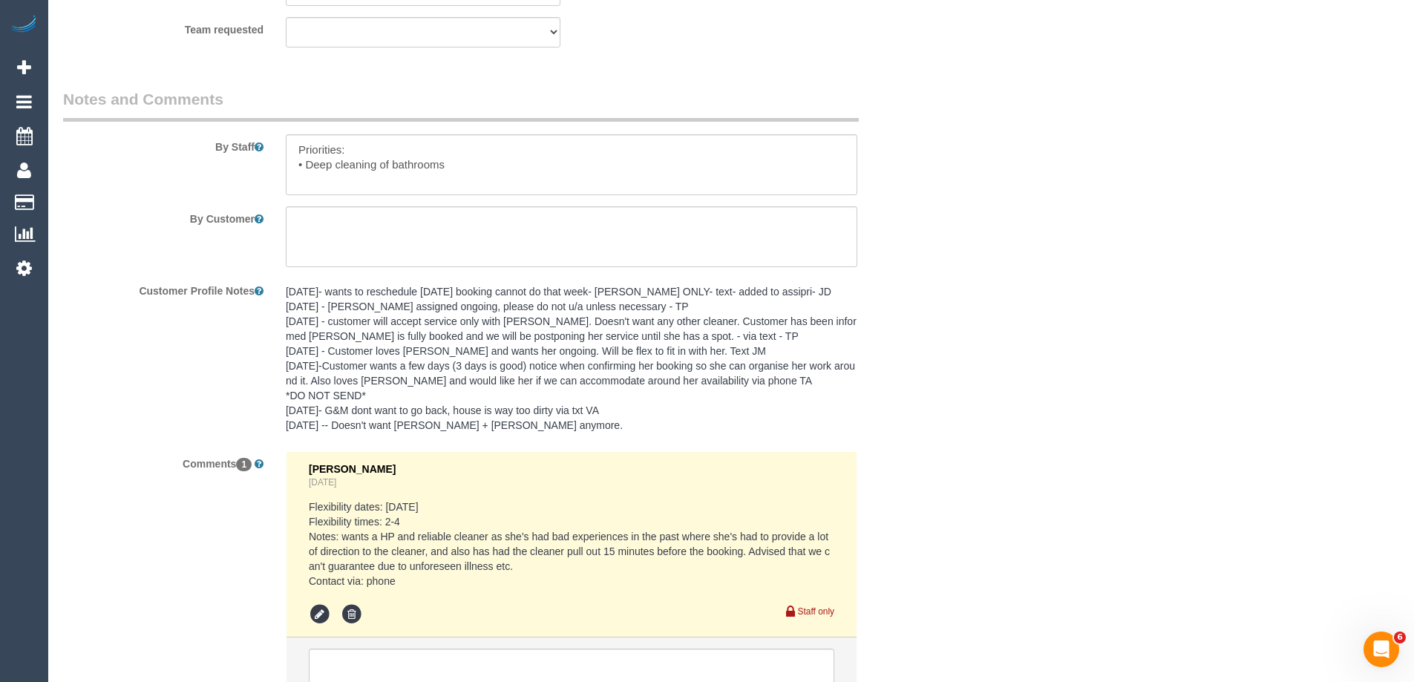
scroll to position [2523, 0]
